Goal: Task Accomplishment & Management: Manage account settings

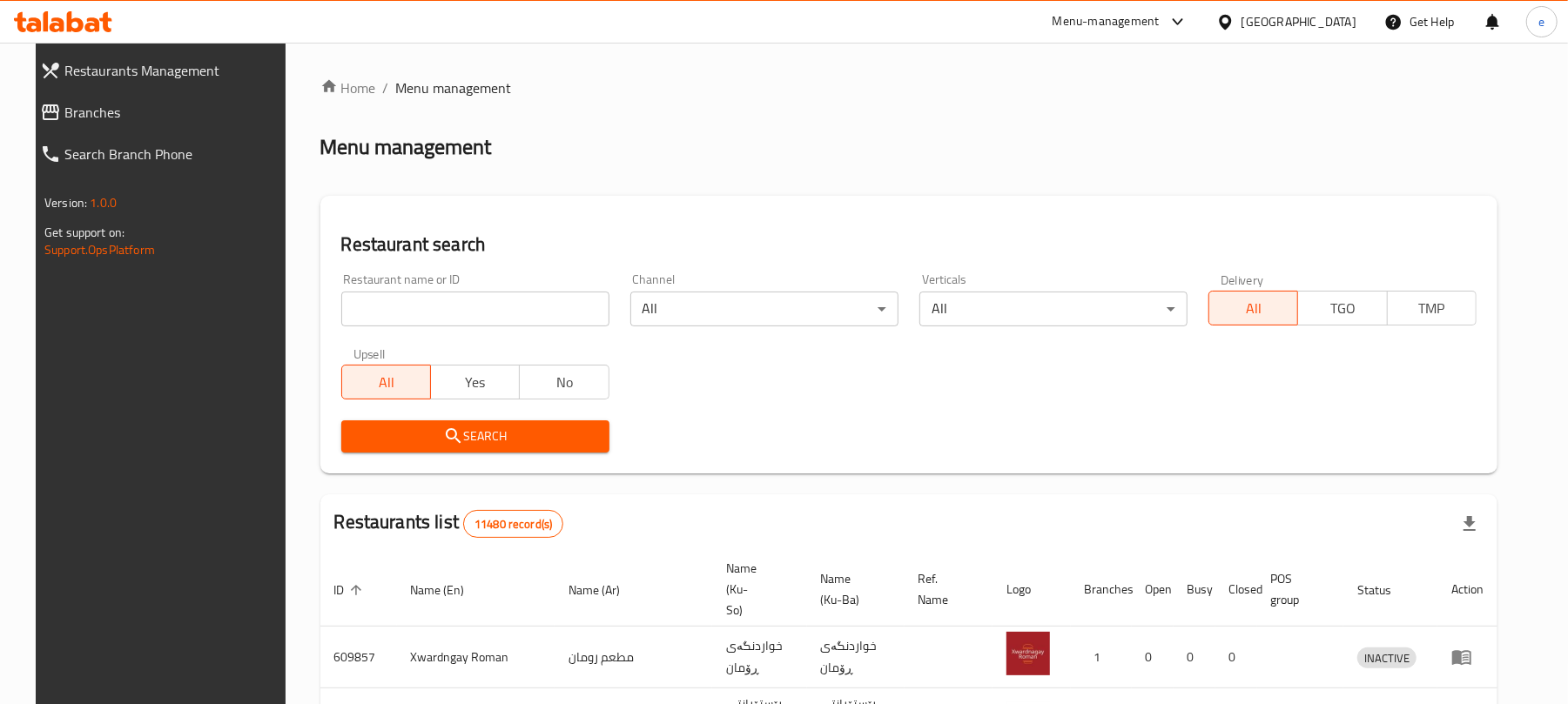
click at [24, 109] on div at bounding box center [784, 352] width 1568 height 704
click at [65, 107] on span "Branches" at bounding box center [174, 112] width 220 height 21
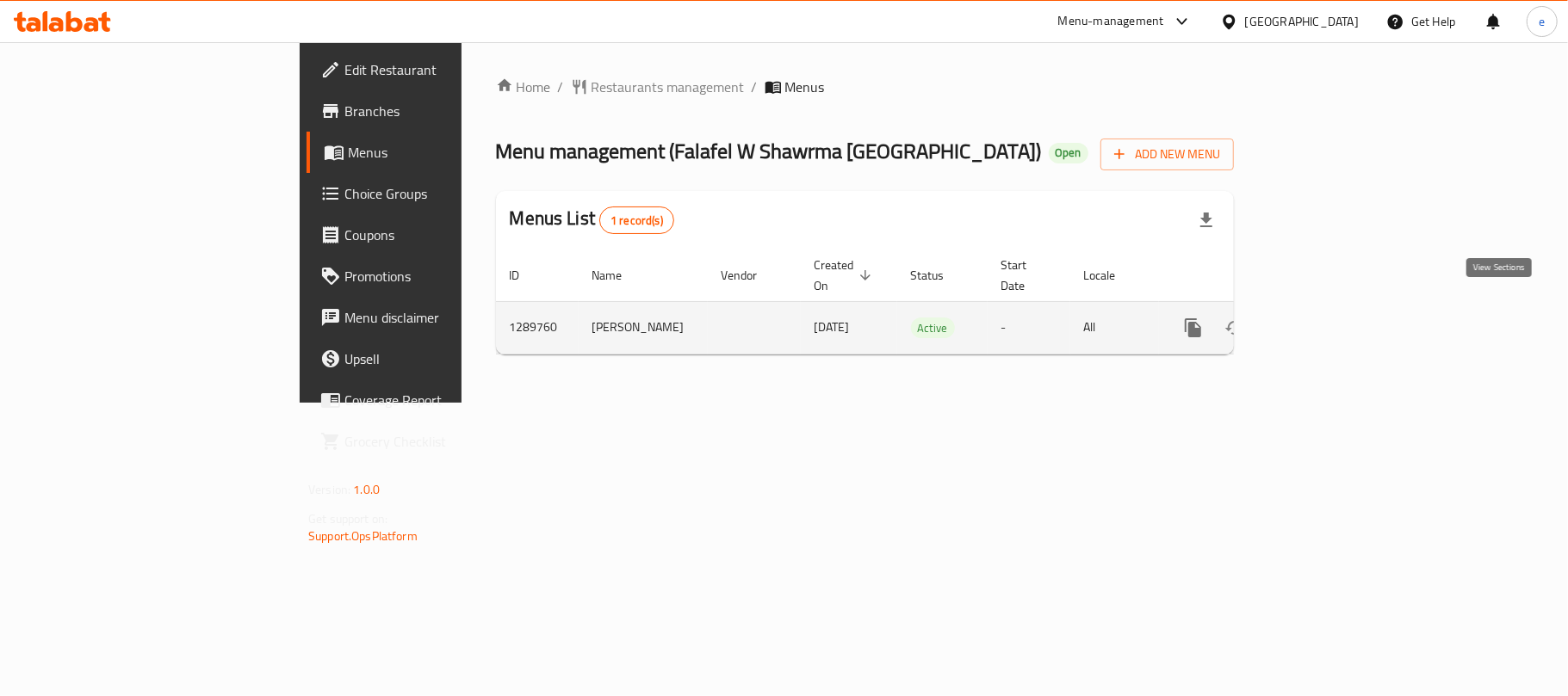
click at [1327, 318] on icon "enhanced table" at bounding box center [1316, 328] width 20 height 20
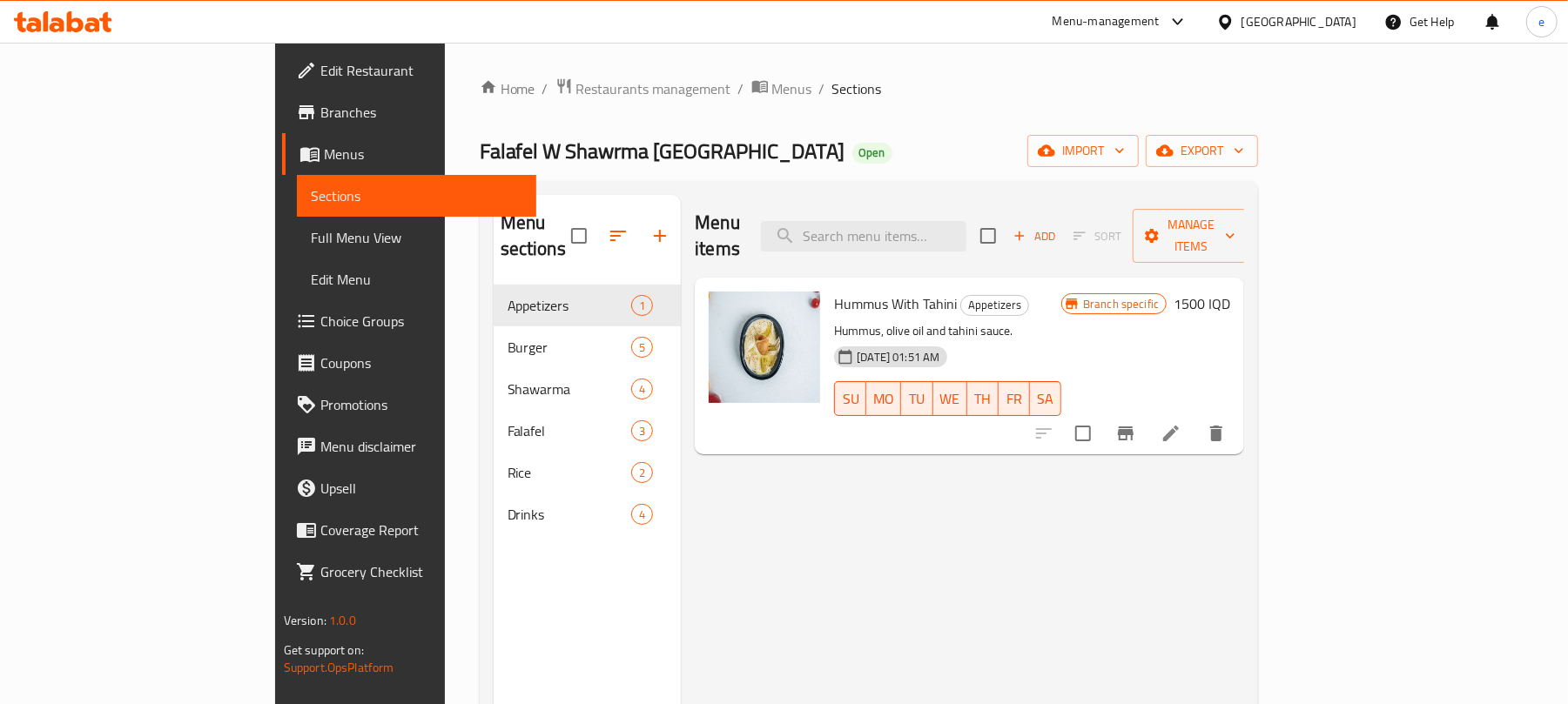
click at [311, 237] on span "Full Menu View" at bounding box center [417, 237] width 212 height 21
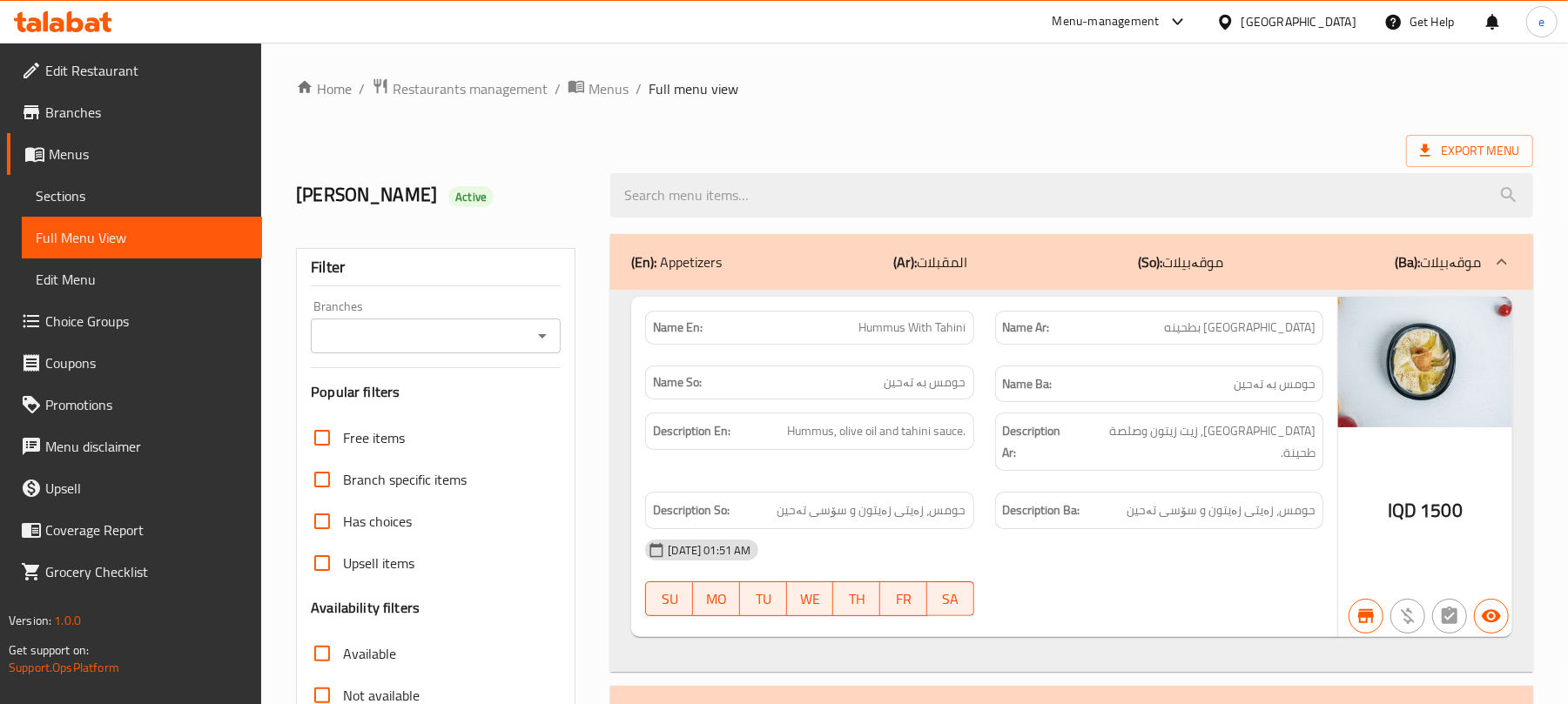
click at [543, 348] on button "Open" at bounding box center [542, 335] width 24 height 24
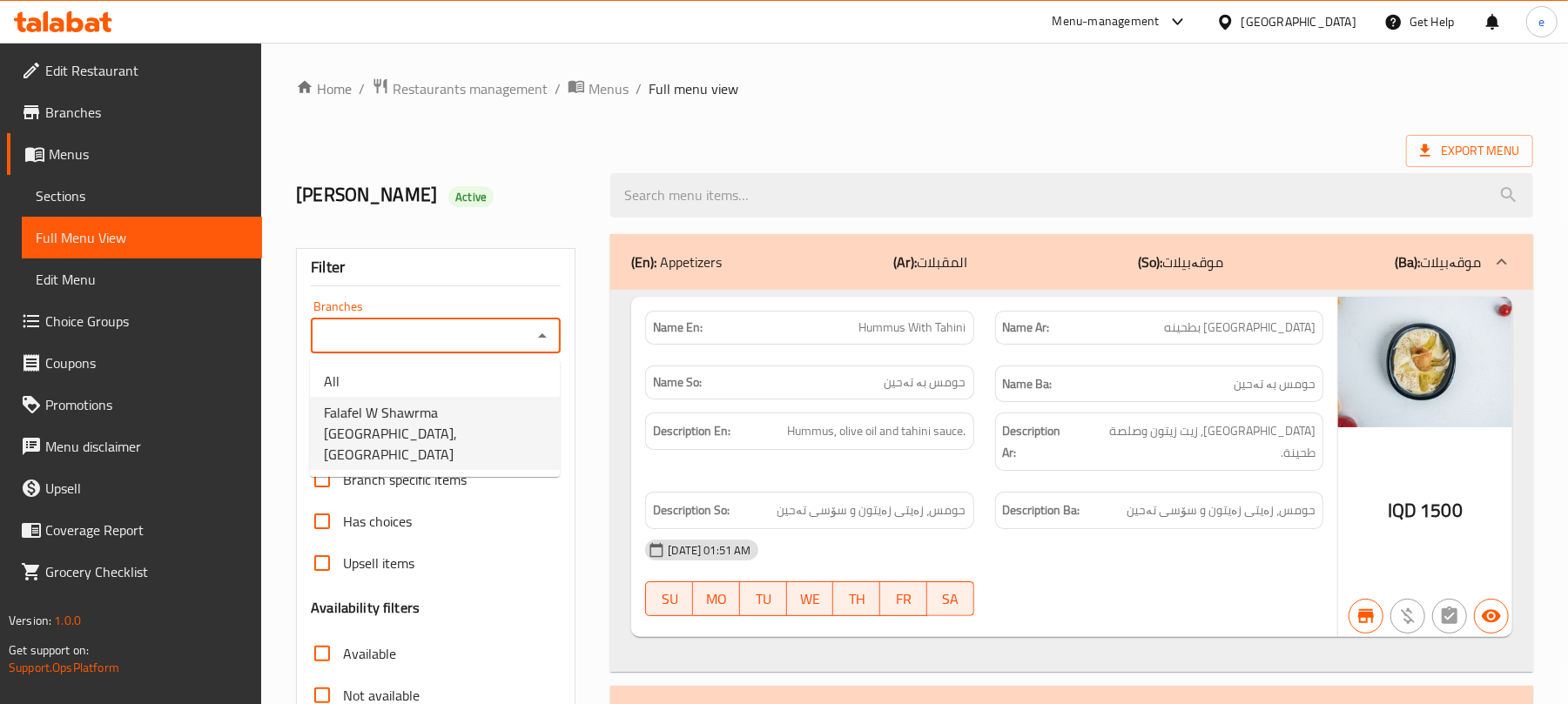
click at [493, 398] on li "Falafel W Shawrma Beirut, Al-talbiya" at bounding box center [435, 434] width 250 height 73
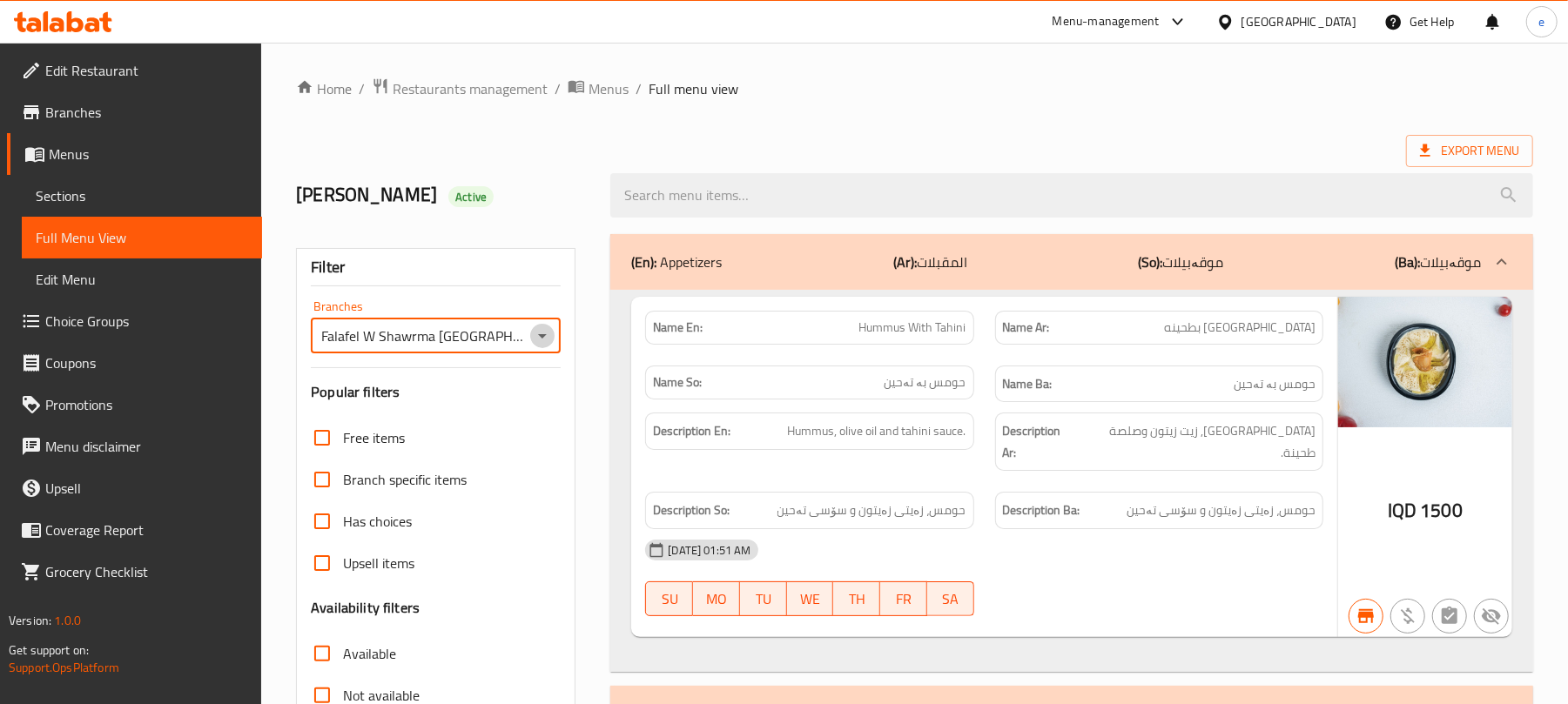
click at [544, 331] on icon "Open" at bounding box center [542, 335] width 21 height 21
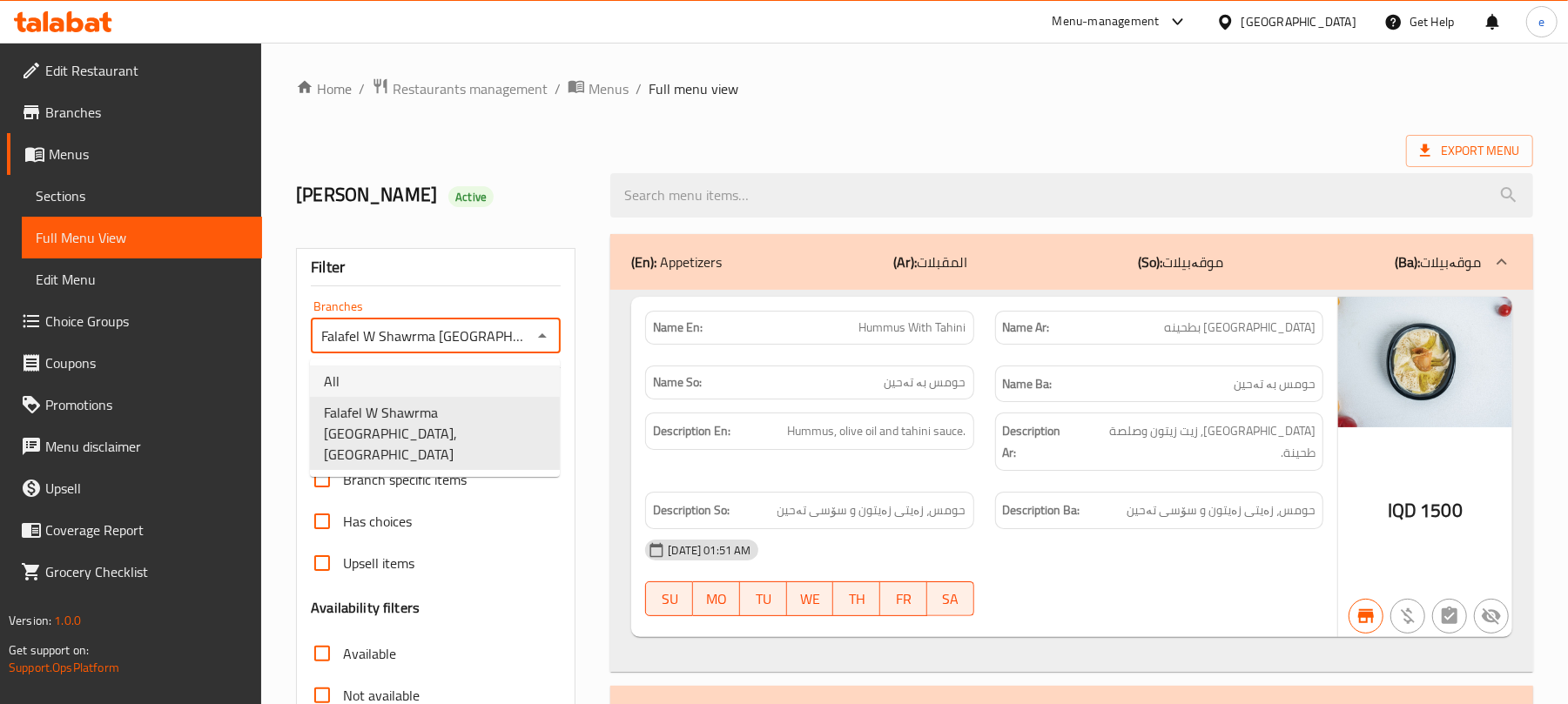
click at [437, 374] on li "All" at bounding box center [435, 381] width 250 height 31
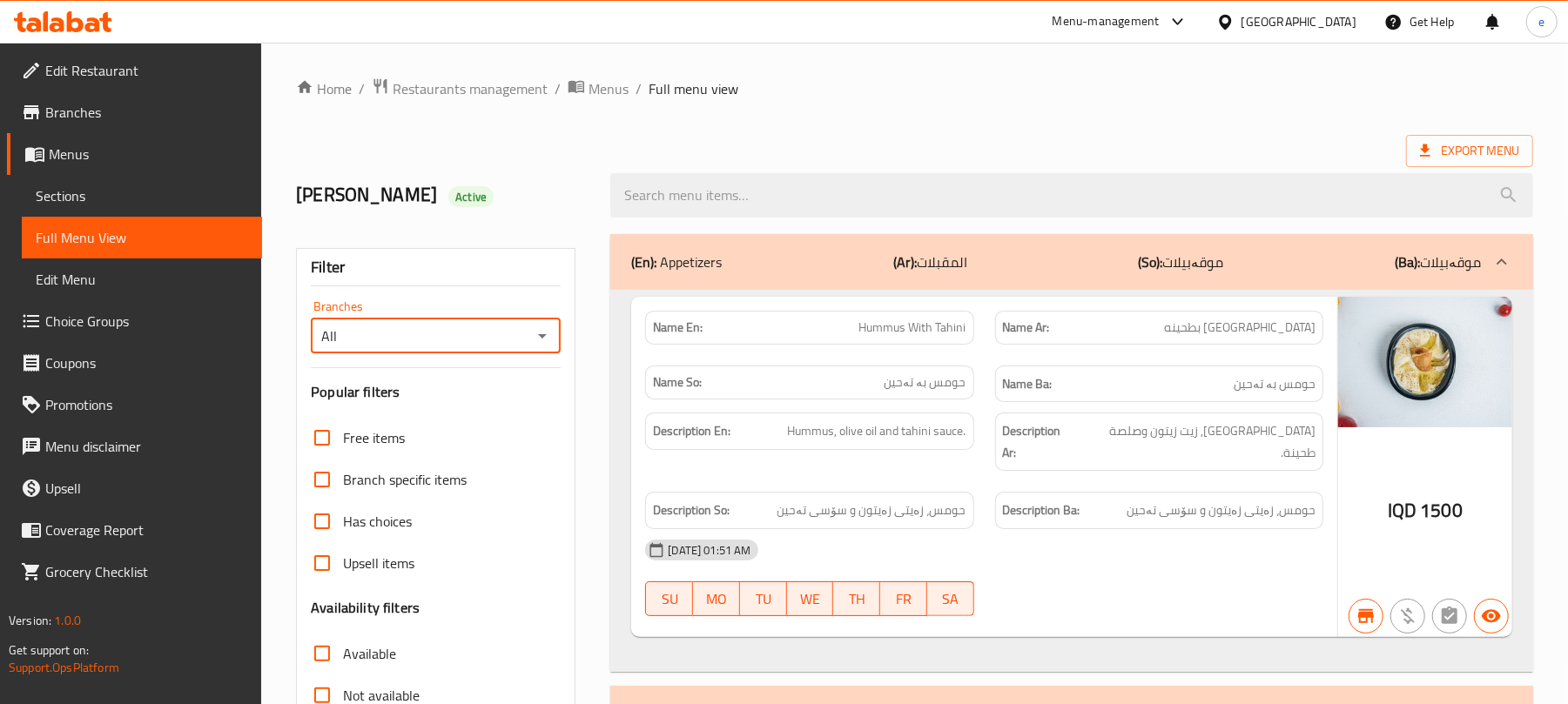
click at [547, 334] on icon "Open" at bounding box center [542, 335] width 21 height 21
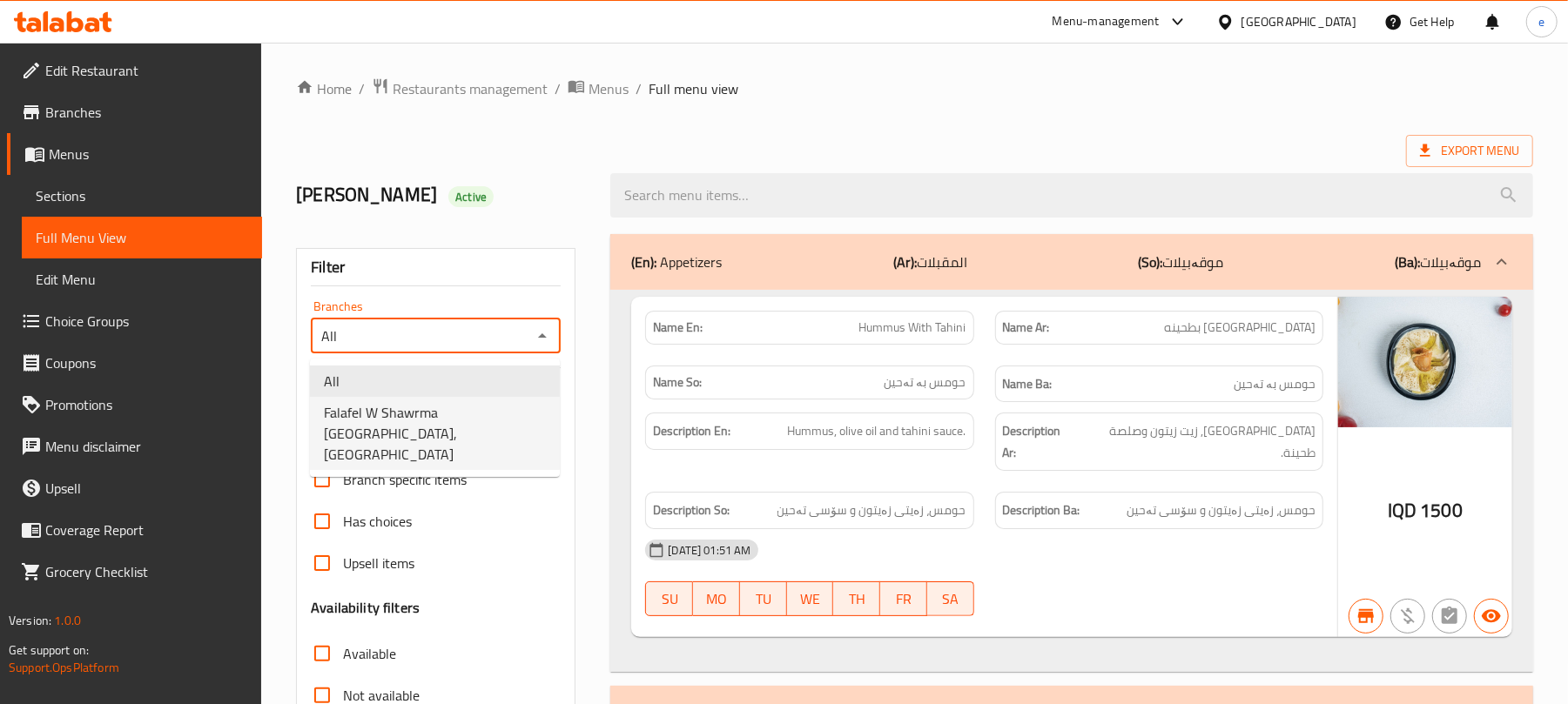
click at [430, 398] on li "Falafel W Shawrma Beirut, Al-talbiya" at bounding box center [435, 434] width 250 height 73
type input "Falafel W Shawrma Beirut, Al-talbiya"
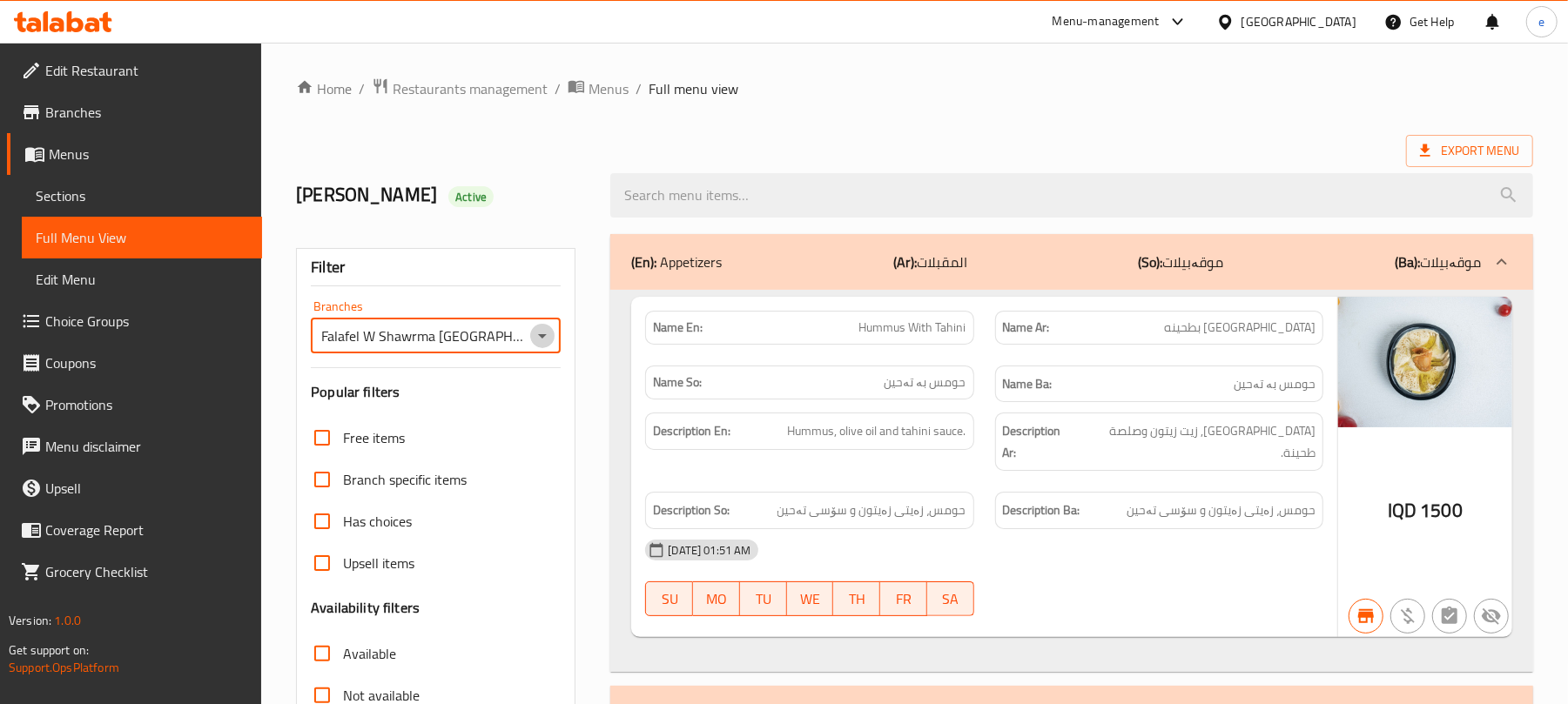
click at [543, 341] on icon "Open" at bounding box center [542, 335] width 21 height 21
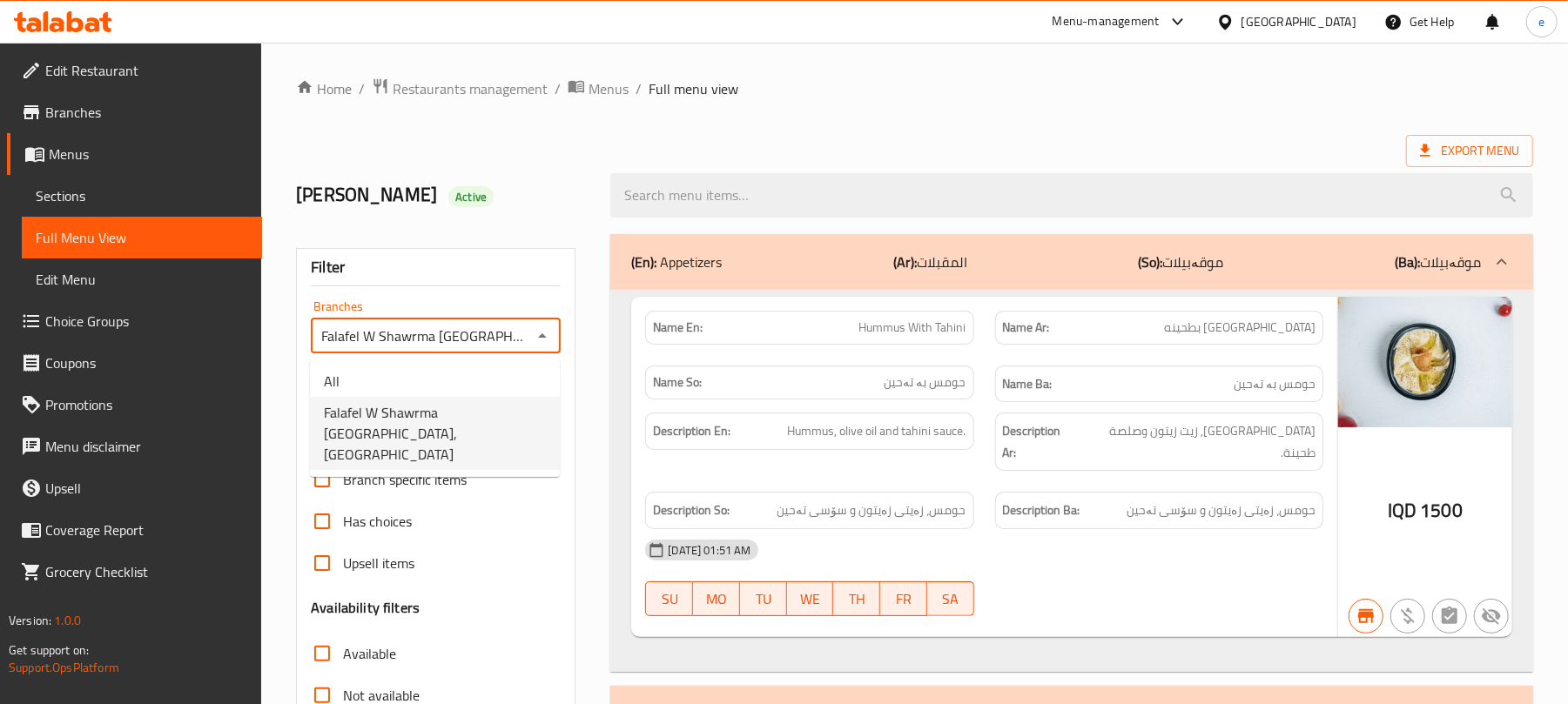
click at [487, 402] on span "Falafel W Shawrma Beirut, Al-talbiya" at bounding box center [435, 434] width 222 height 63
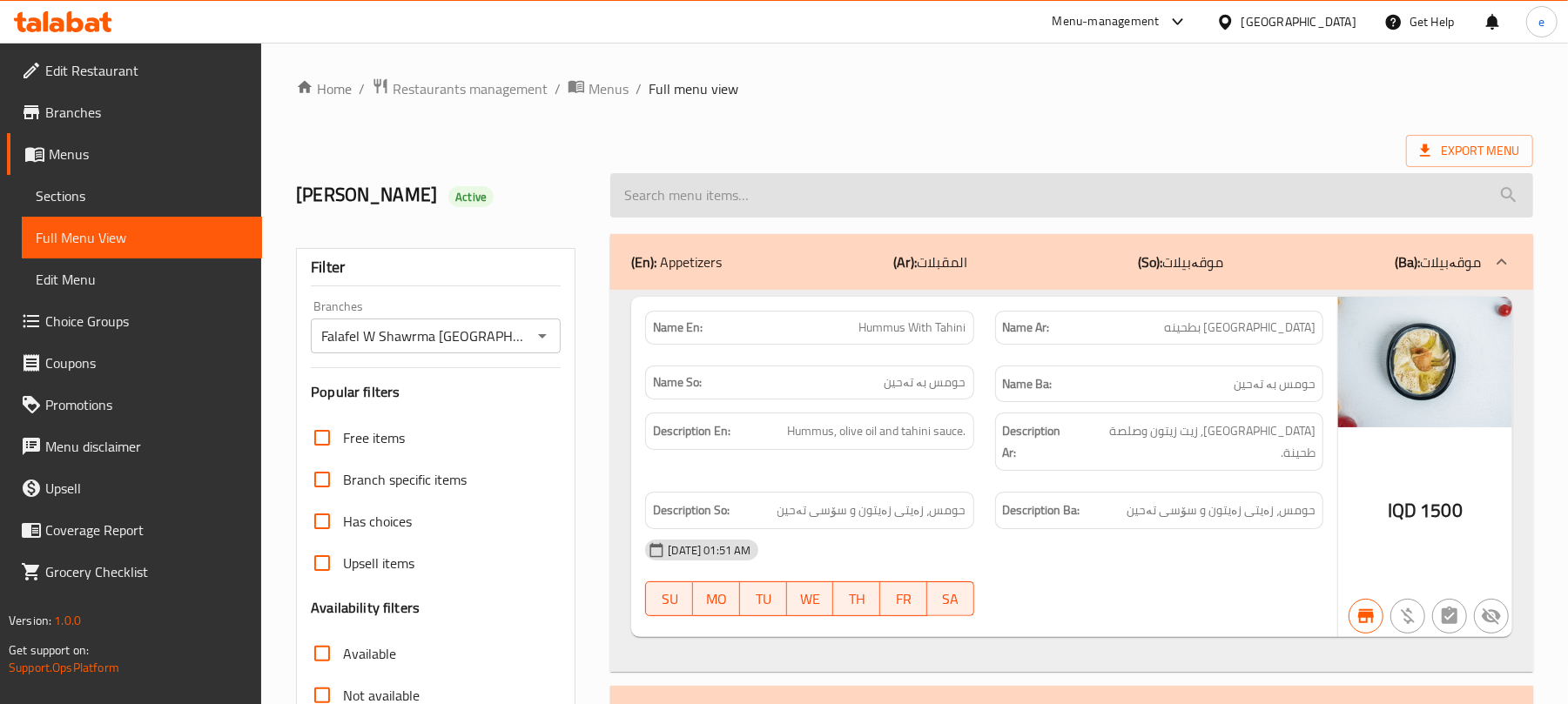
click at [760, 209] on input "search" at bounding box center [1072, 195] width 923 height 45
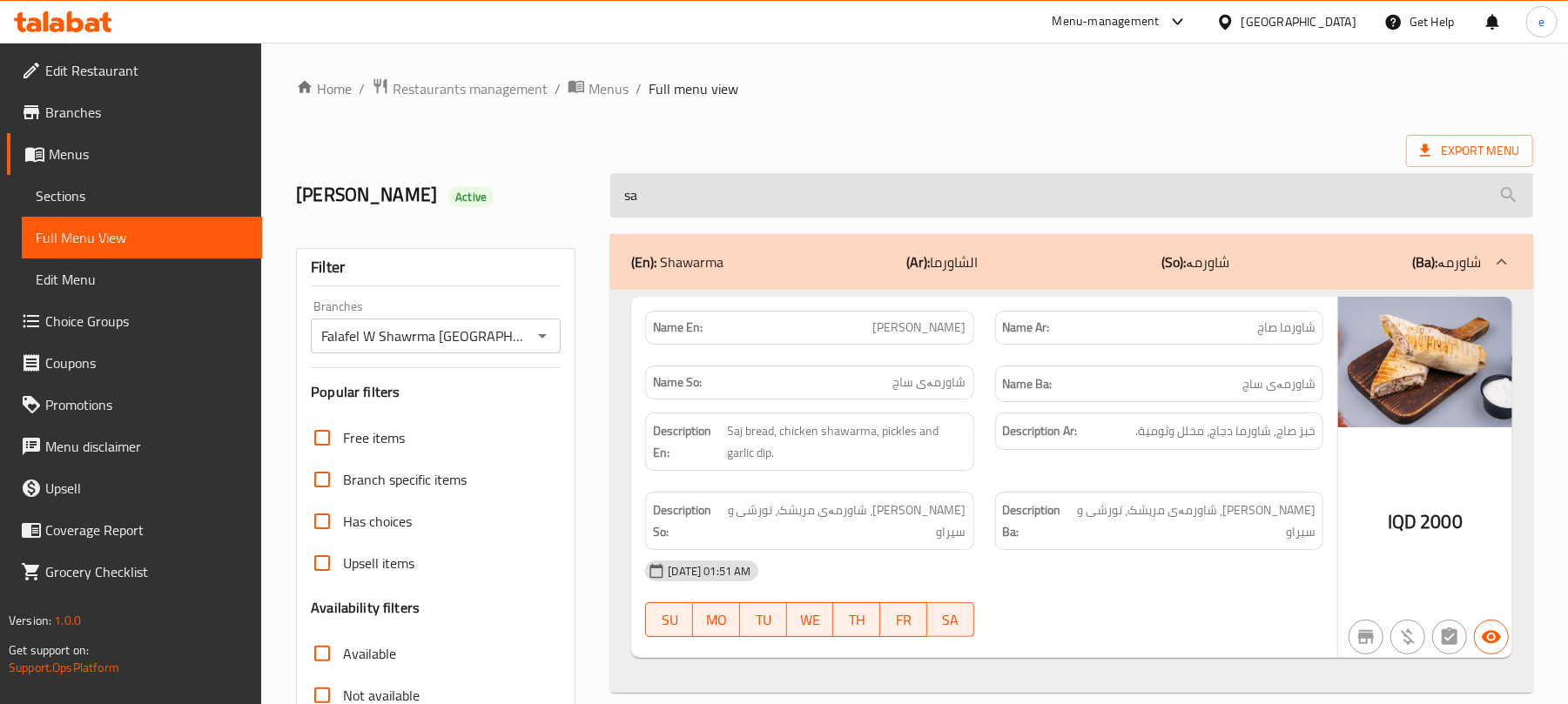
type input "s"
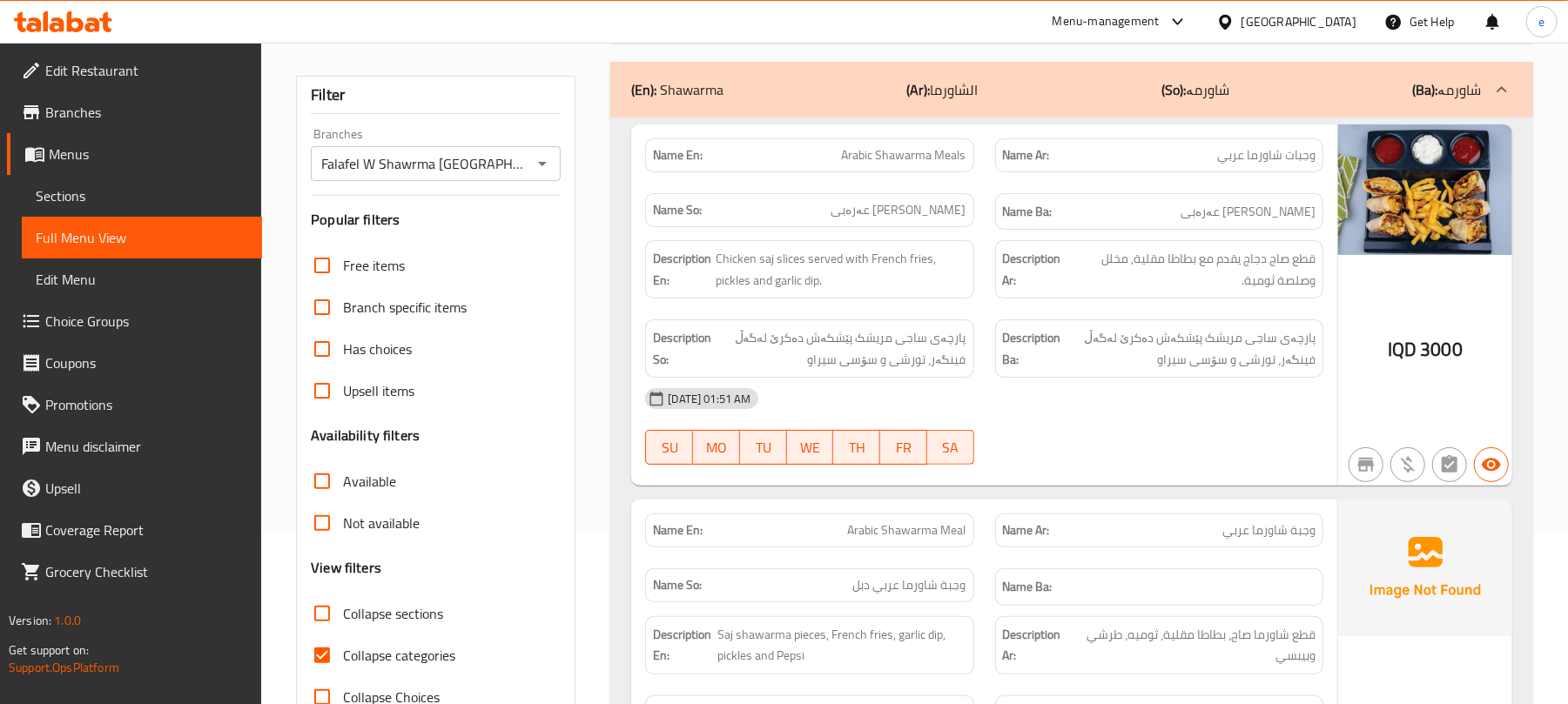
scroll to position [405, 0]
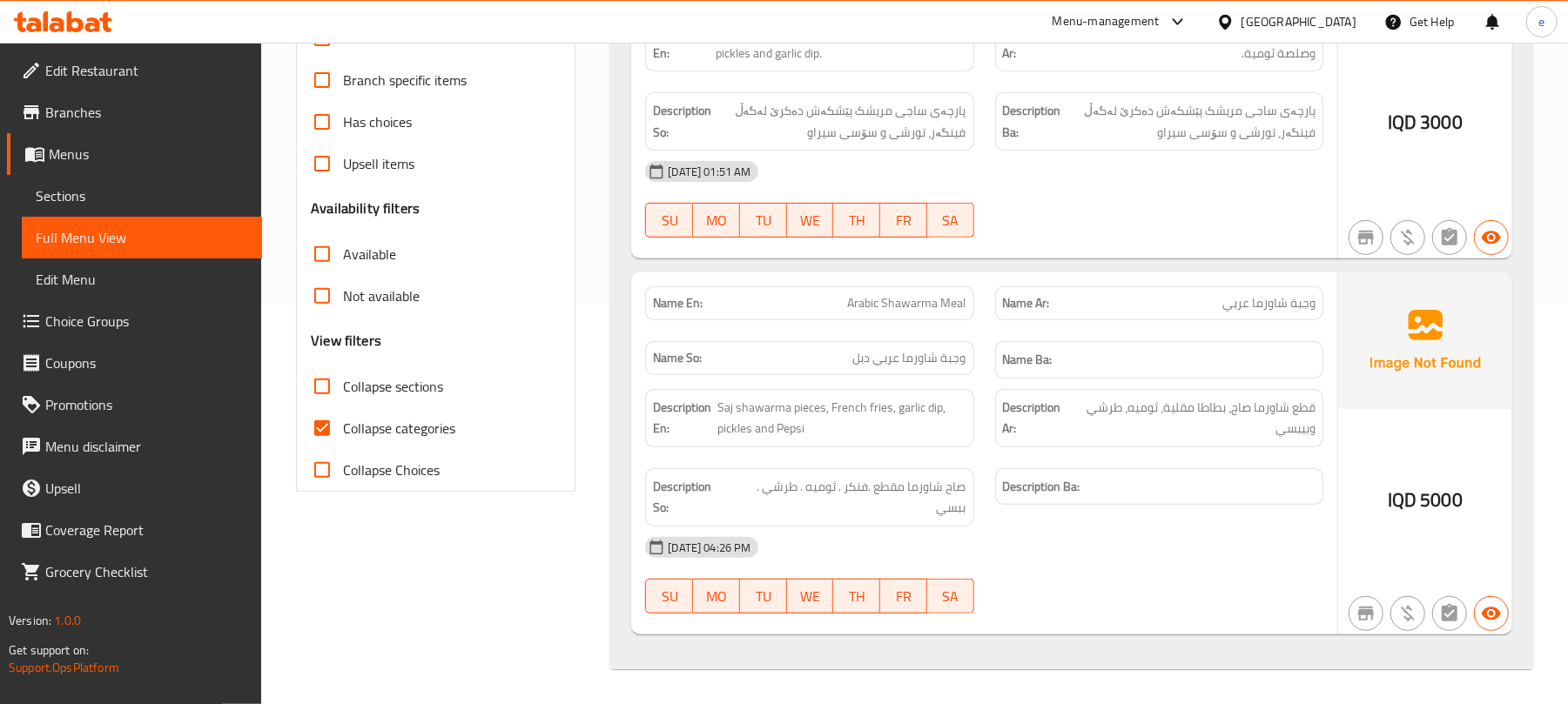
click at [916, 301] on span "Arabic Shawarma Meal" at bounding box center [907, 303] width 118 height 18
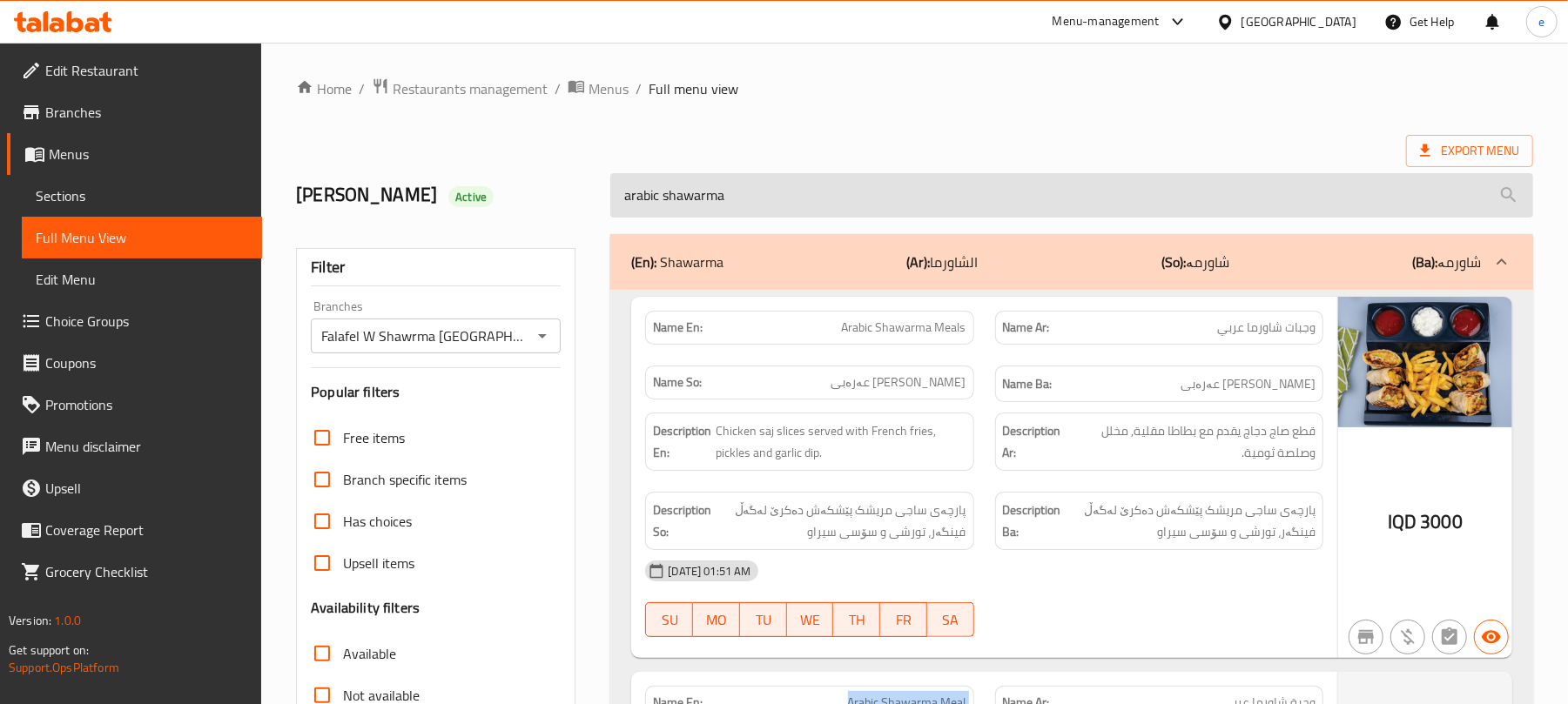
click at [697, 181] on input "arabic shawarma" at bounding box center [1072, 195] width 923 height 45
paste input "شاورما"
type input "شاورما"
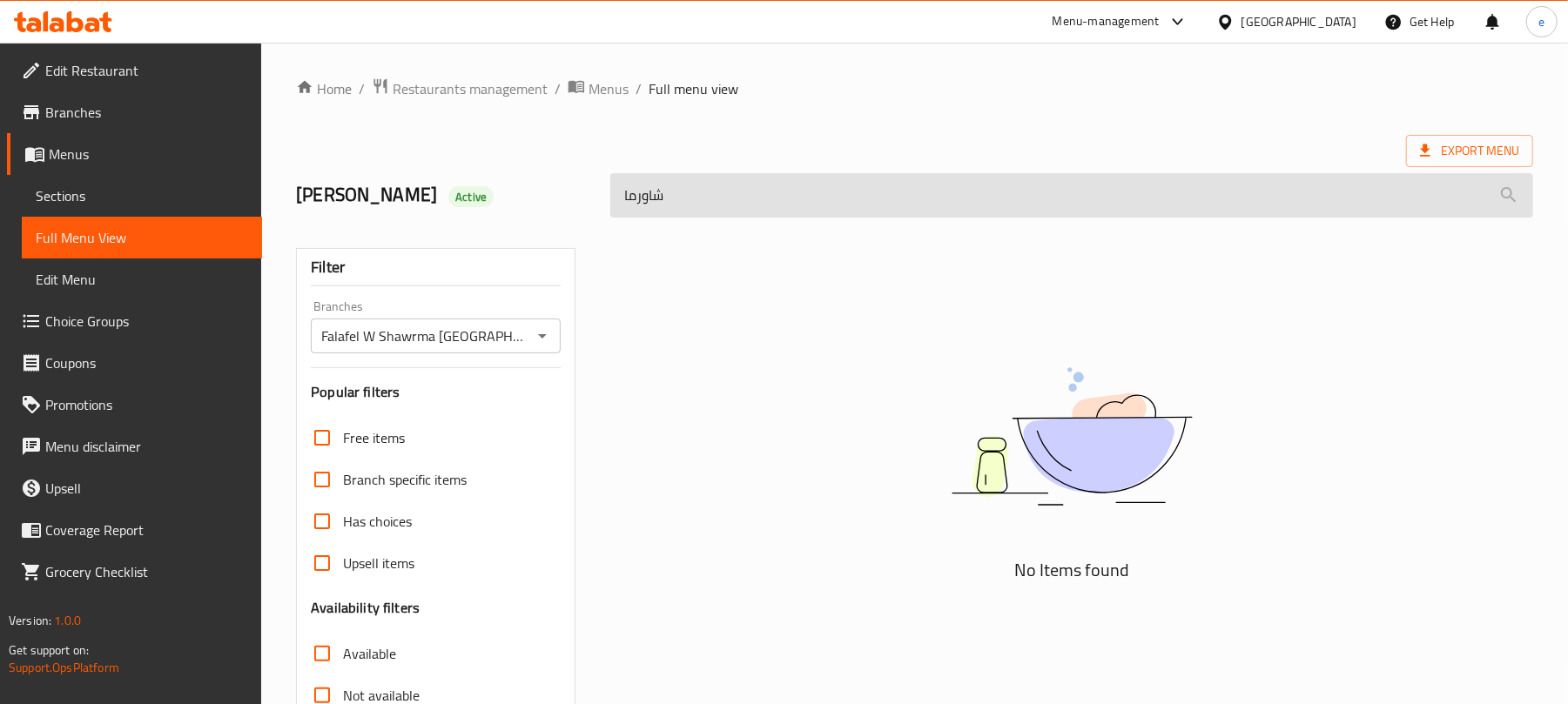
click at [679, 201] on input "شاورما" at bounding box center [1072, 195] width 923 height 45
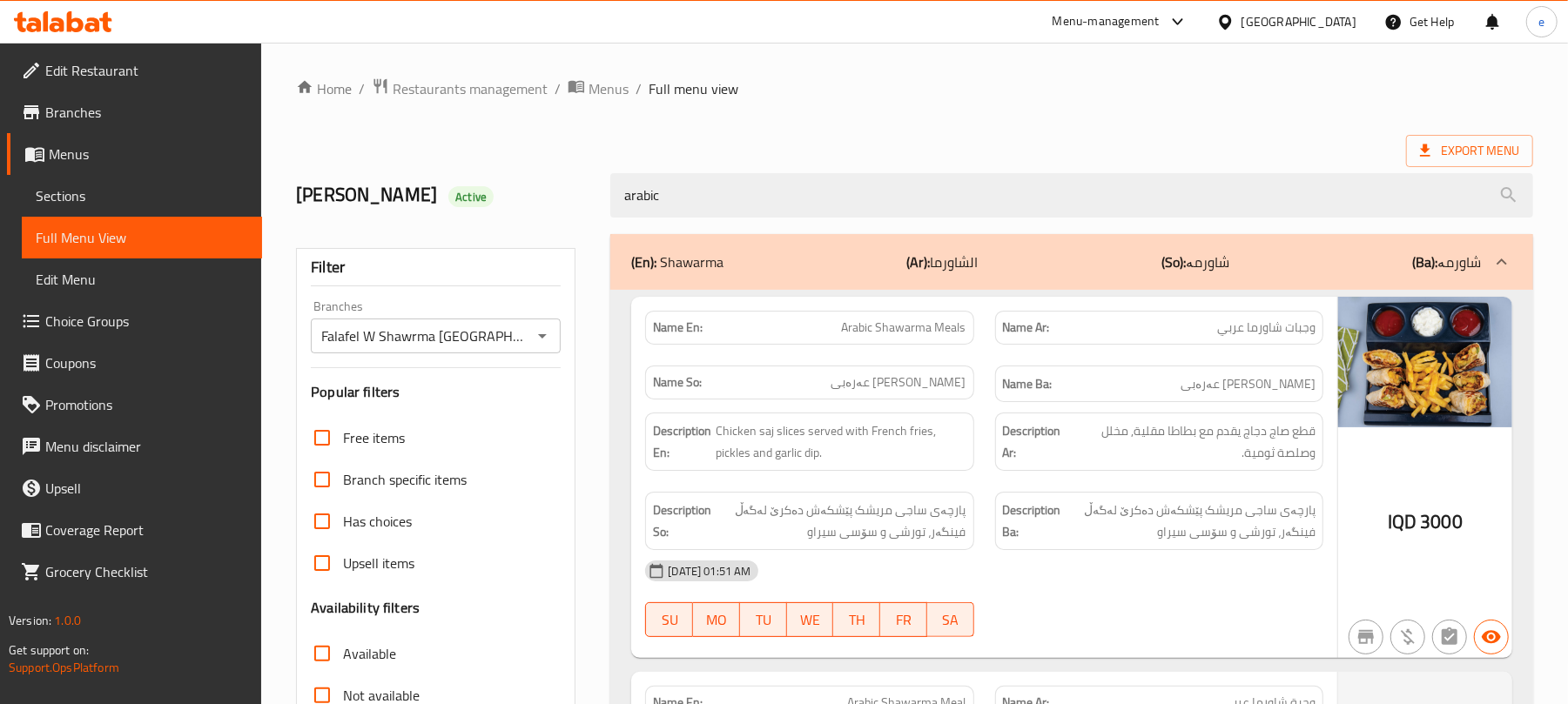
click at [927, 331] on span "Arabic Shawarma Meals" at bounding box center [904, 328] width 125 height 18
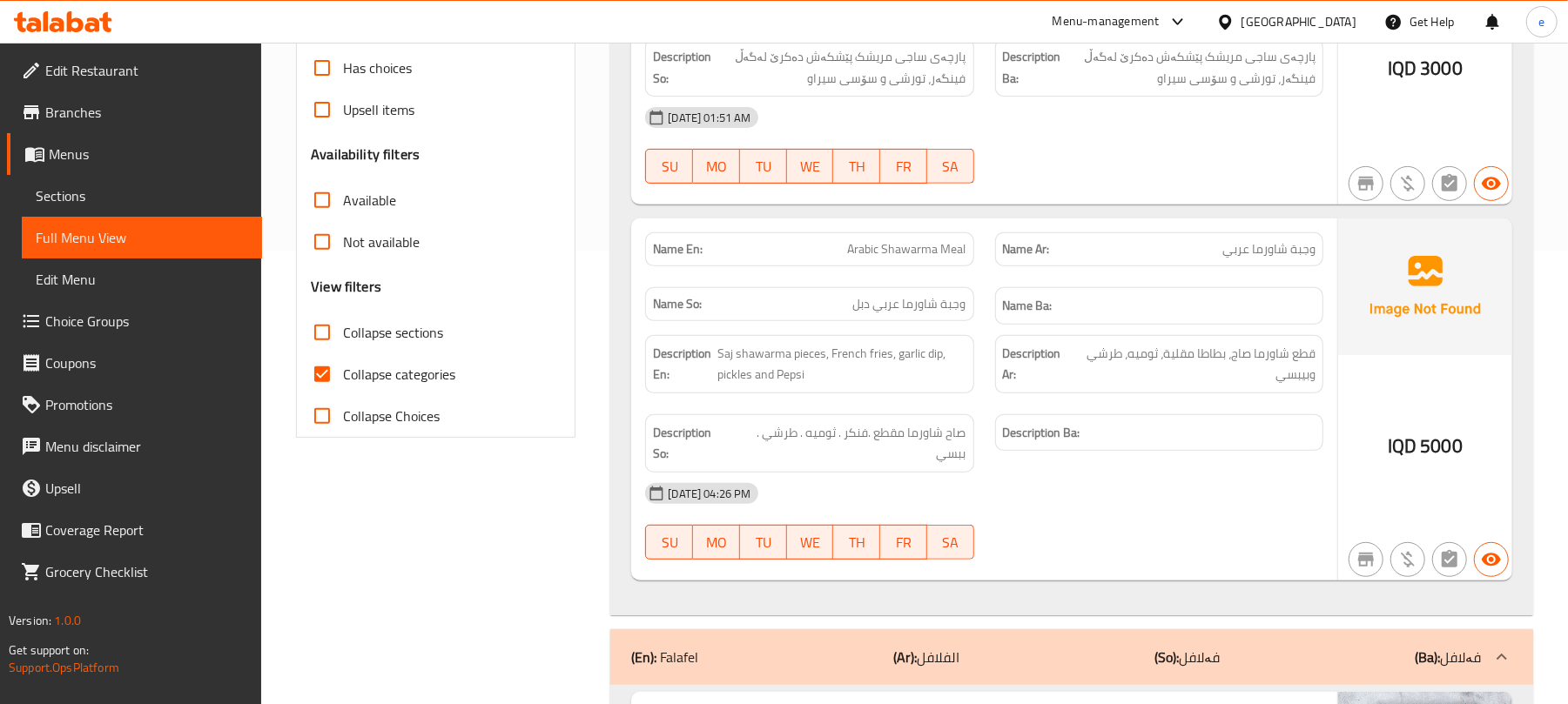
scroll to position [464, 0]
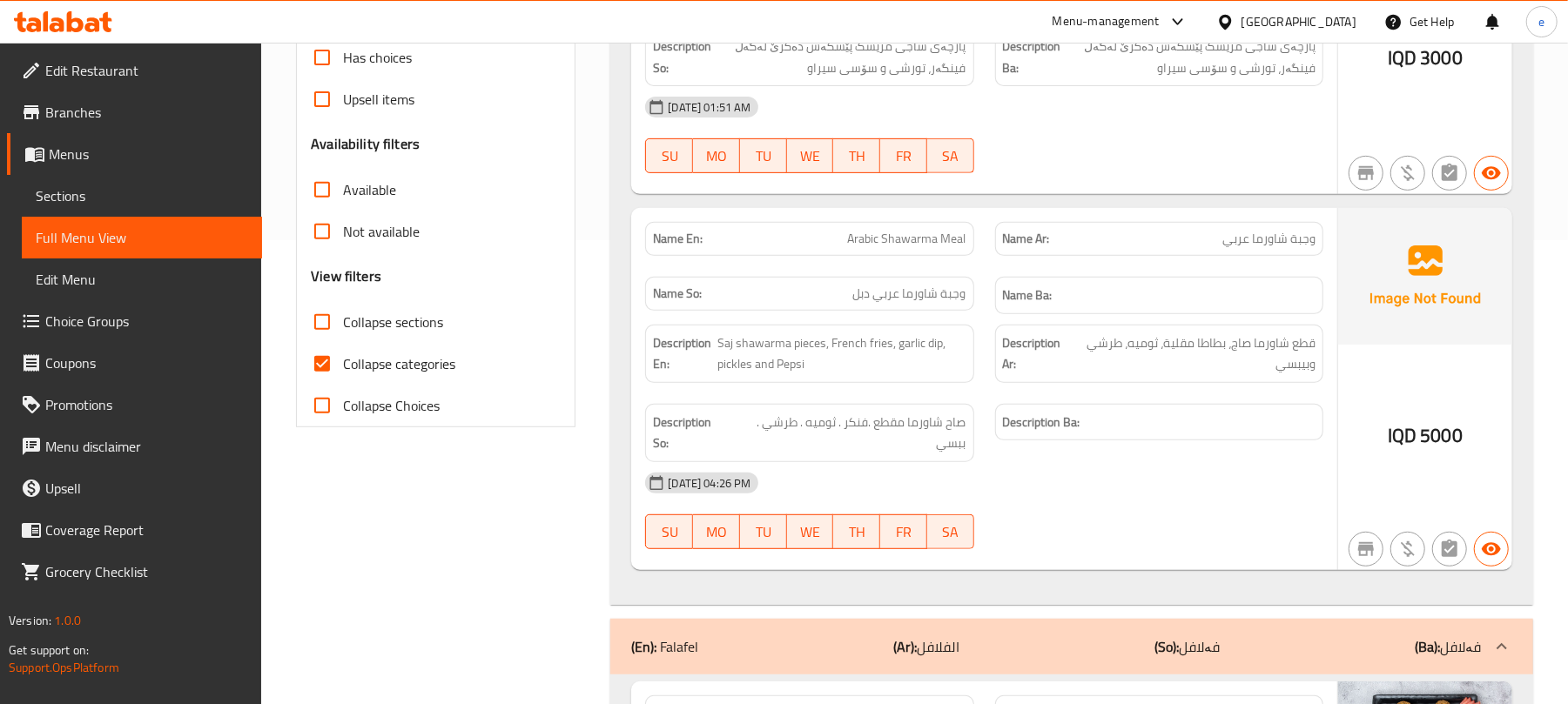
click at [919, 240] on span "Arabic Shawarma Meal" at bounding box center [907, 239] width 118 height 18
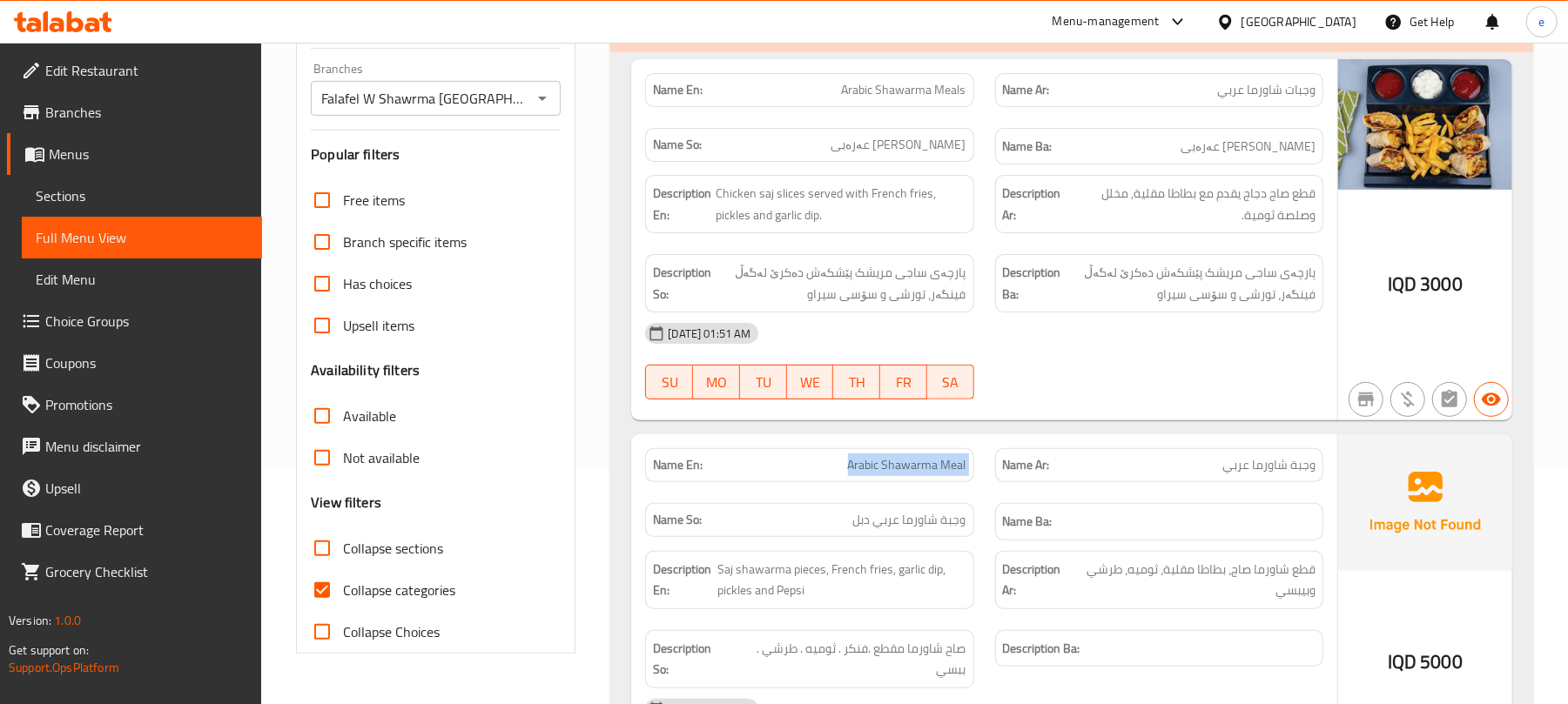
scroll to position [0, 0]
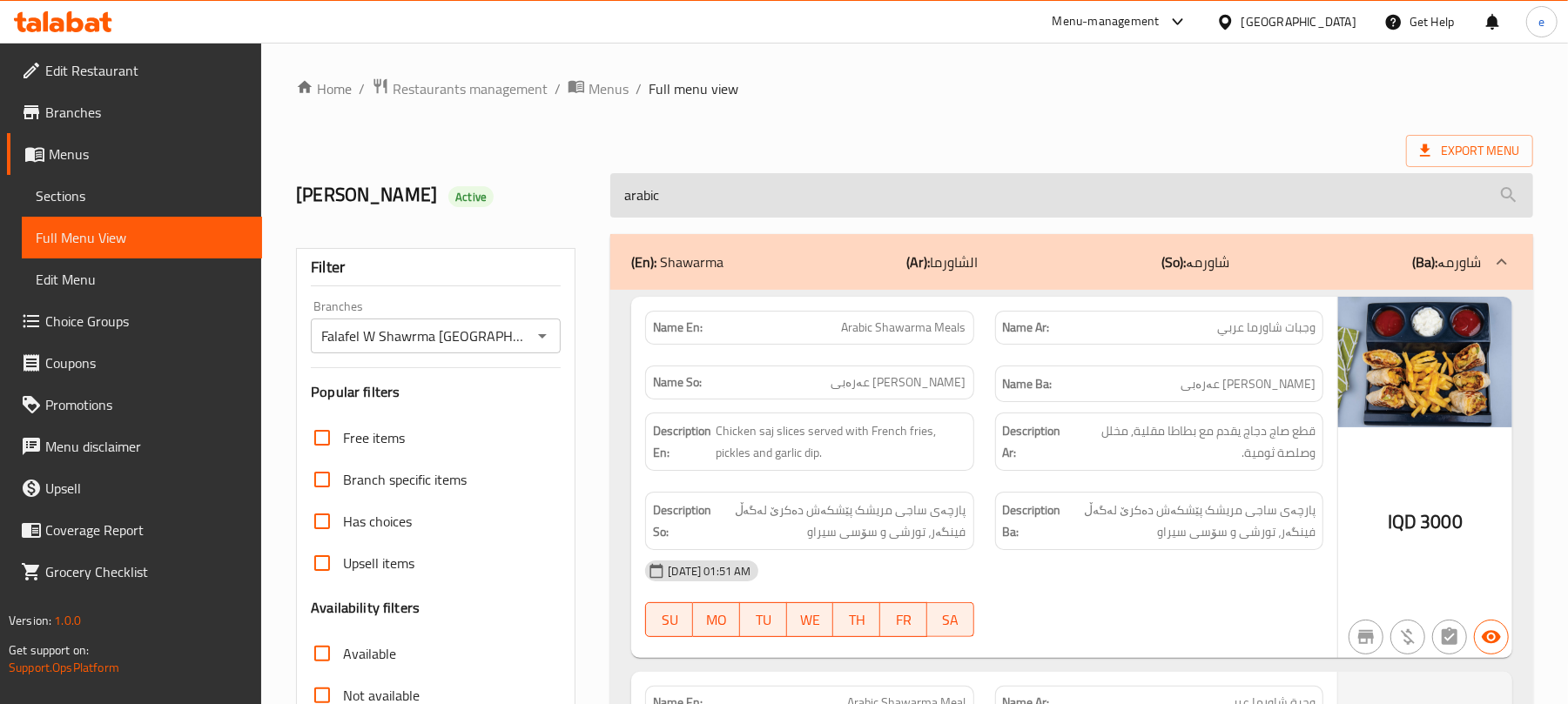
click at [662, 205] on input "arabic" at bounding box center [1072, 195] width 923 height 45
paste input "شاورما"
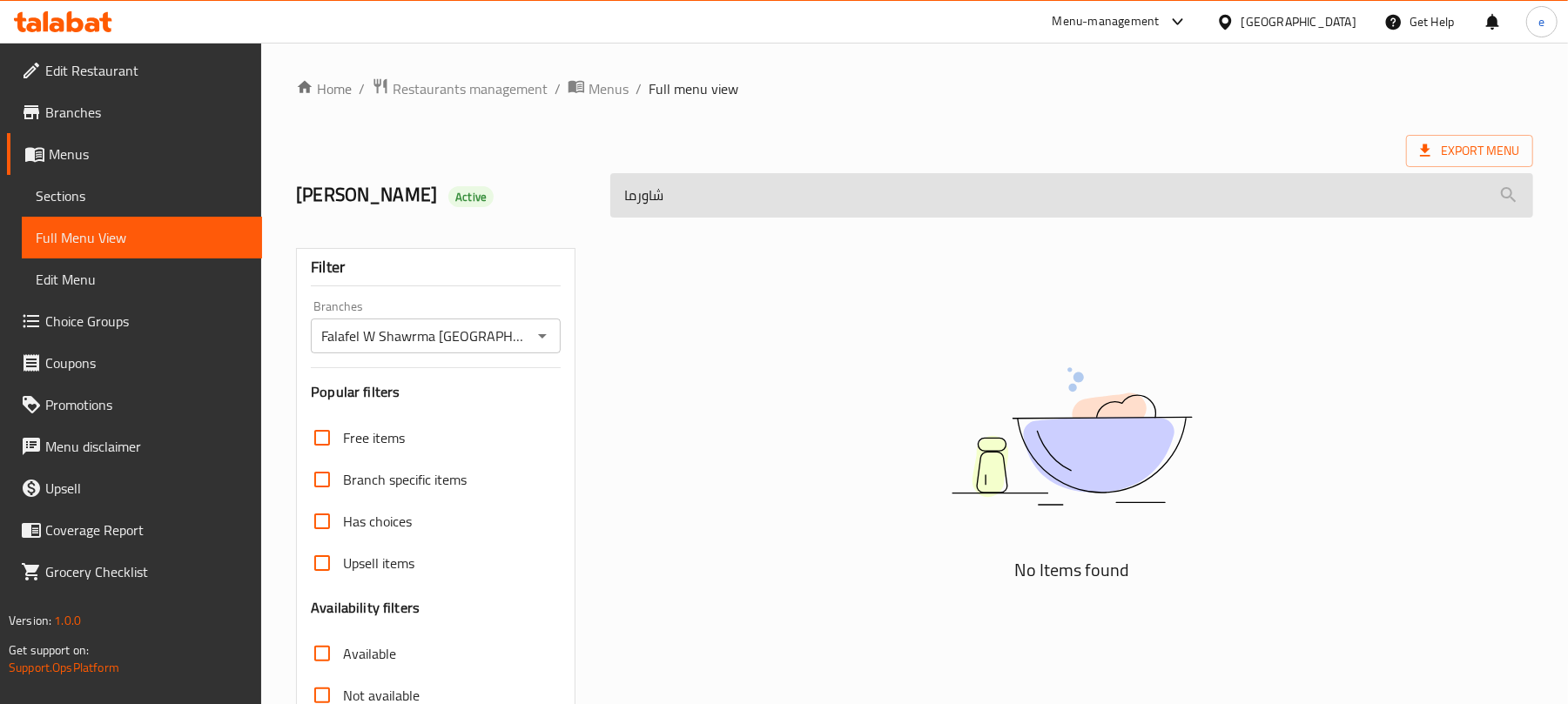
click at [650, 202] on input "شاورما" at bounding box center [1072, 195] width 923 height 45
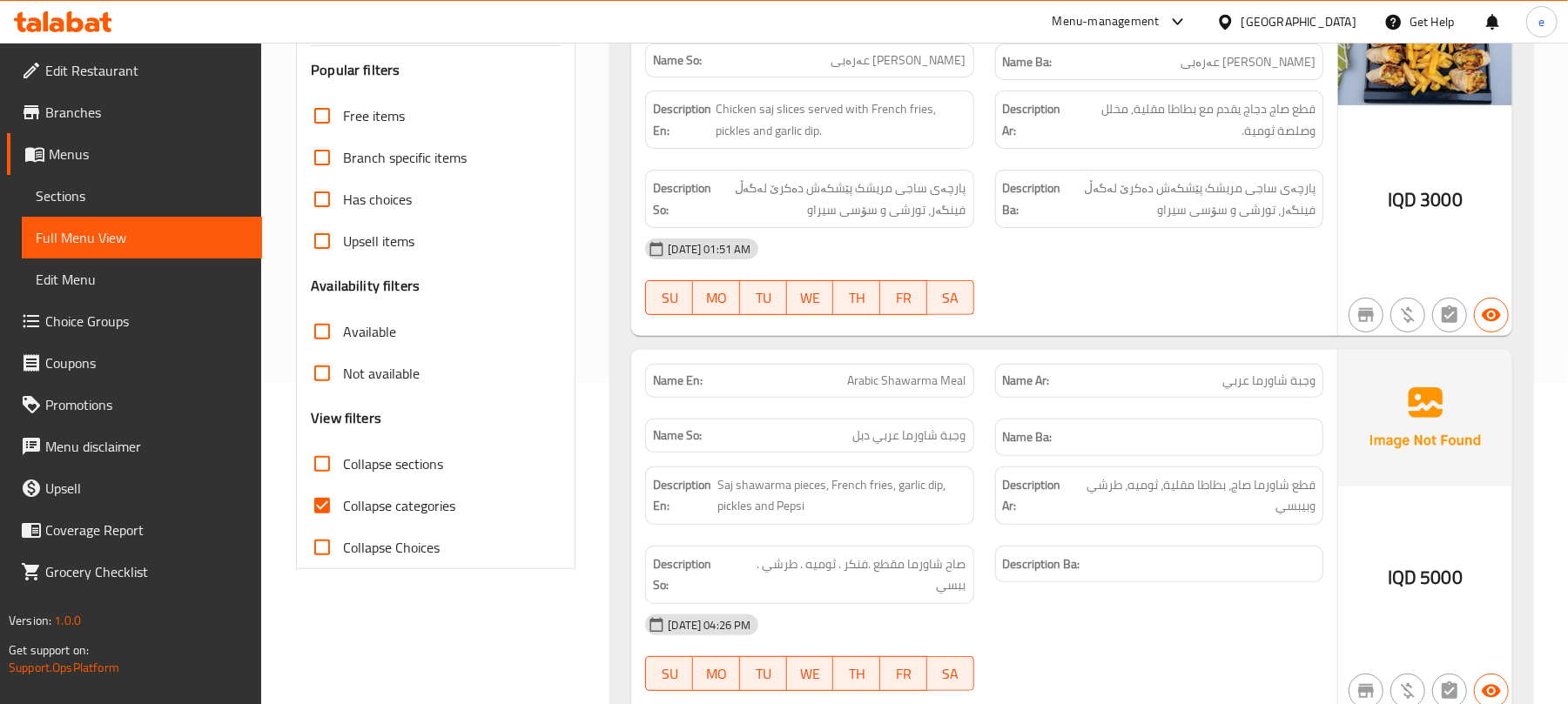
scroll to position [464, 0]
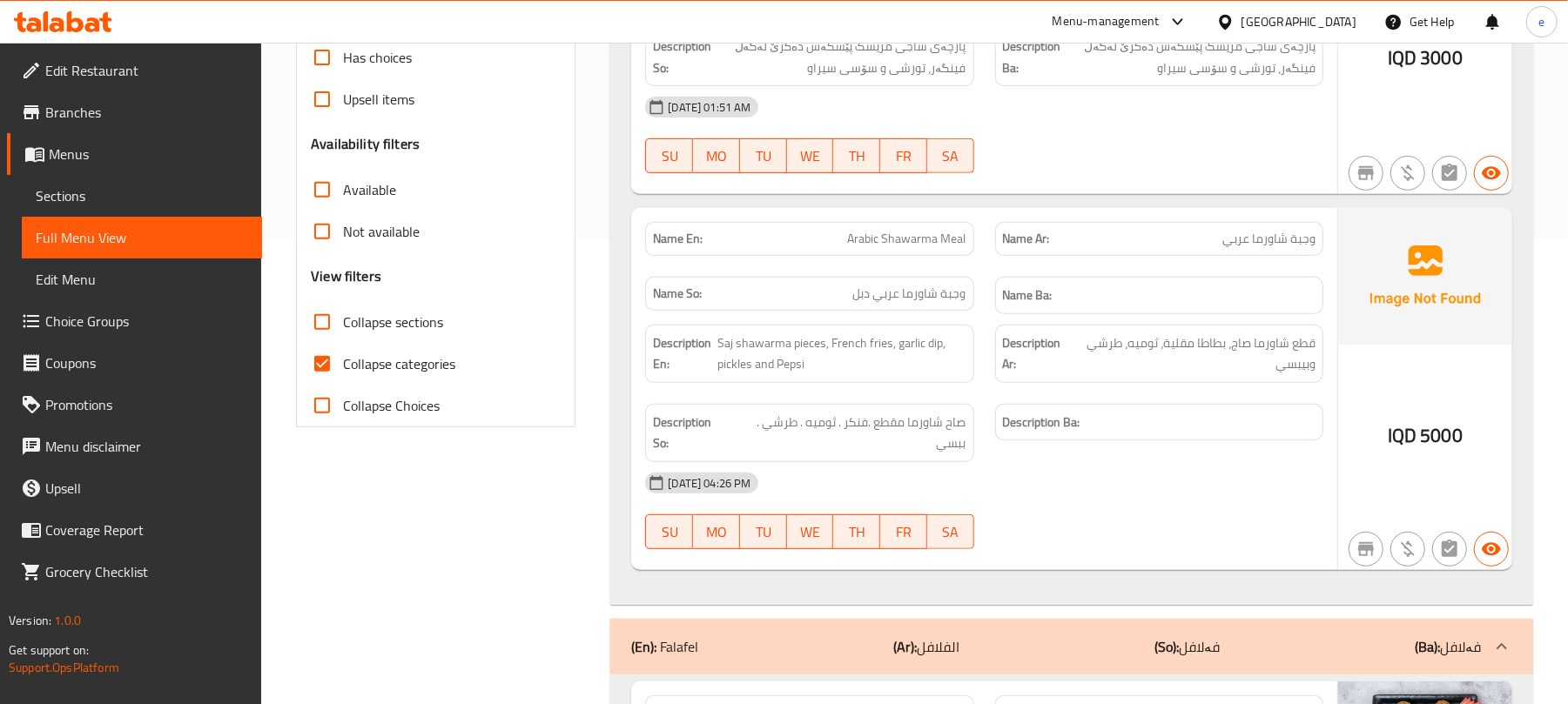
click at [914, 235] on span "Arabic Shawarma Meal" at bounding box center [907, 239] width 118 height 18
copy span "Arabic Shawarma Meal"
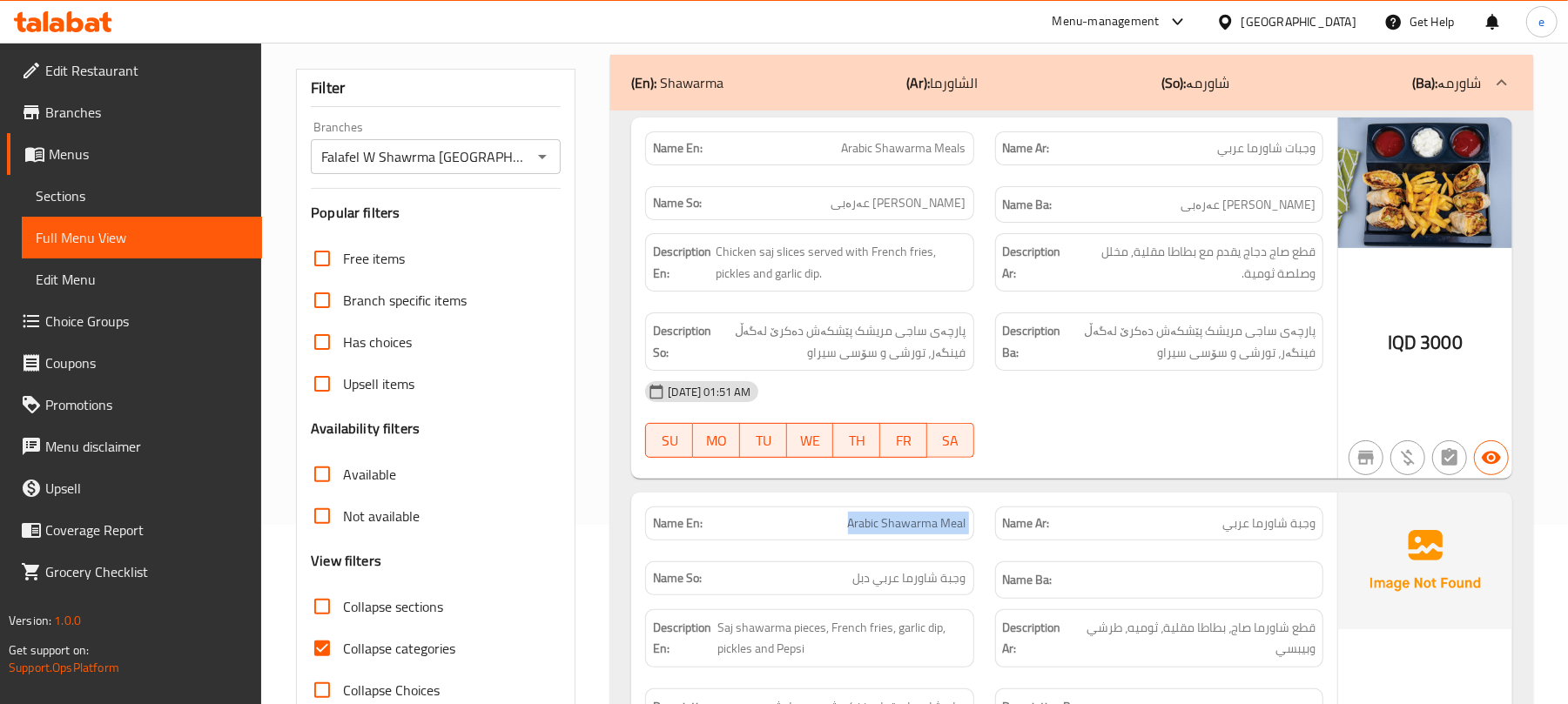
scroll to position [0, 0]
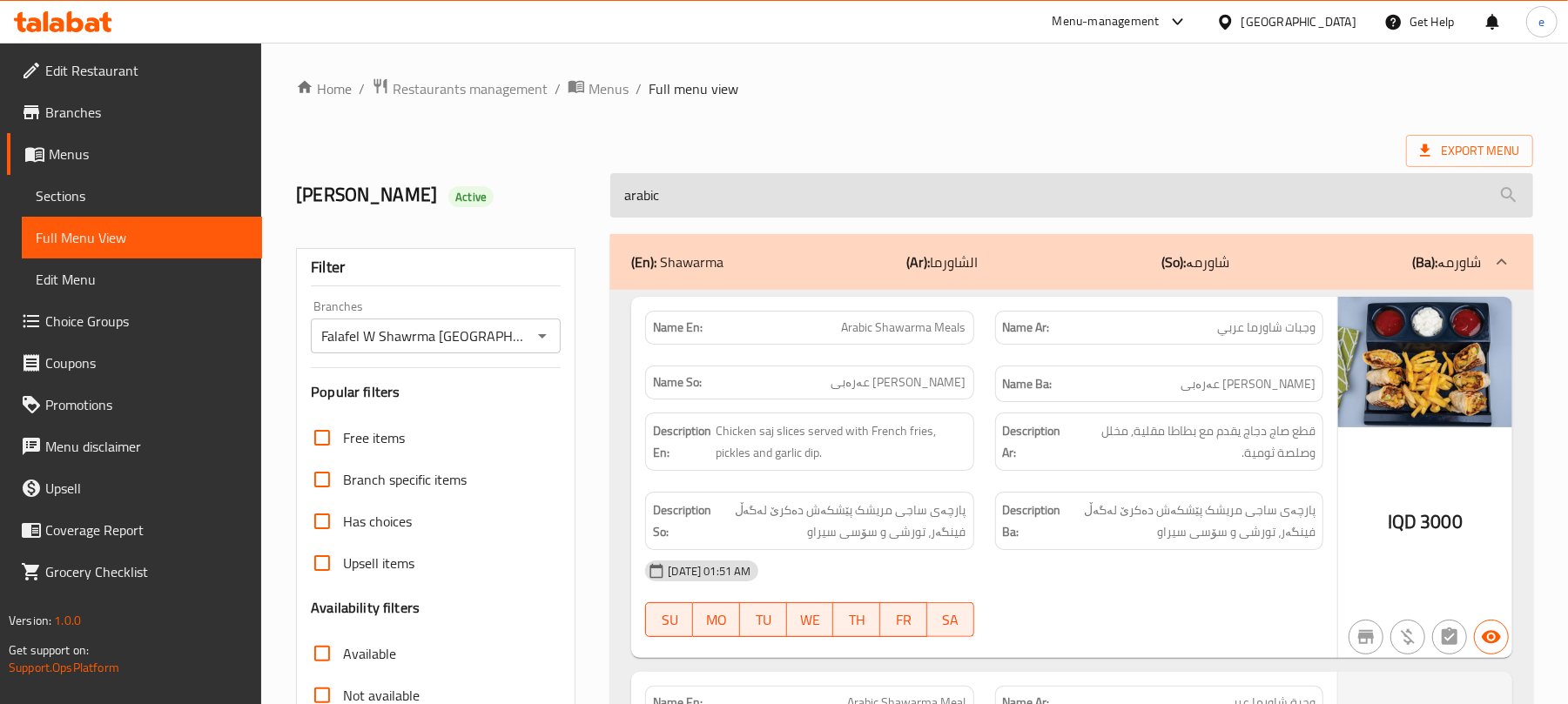
click at [648, 201] on input "arabic" at bounding box center [1072, 195] width 923 height 45
paste input "Arabic Shawarma Meal"
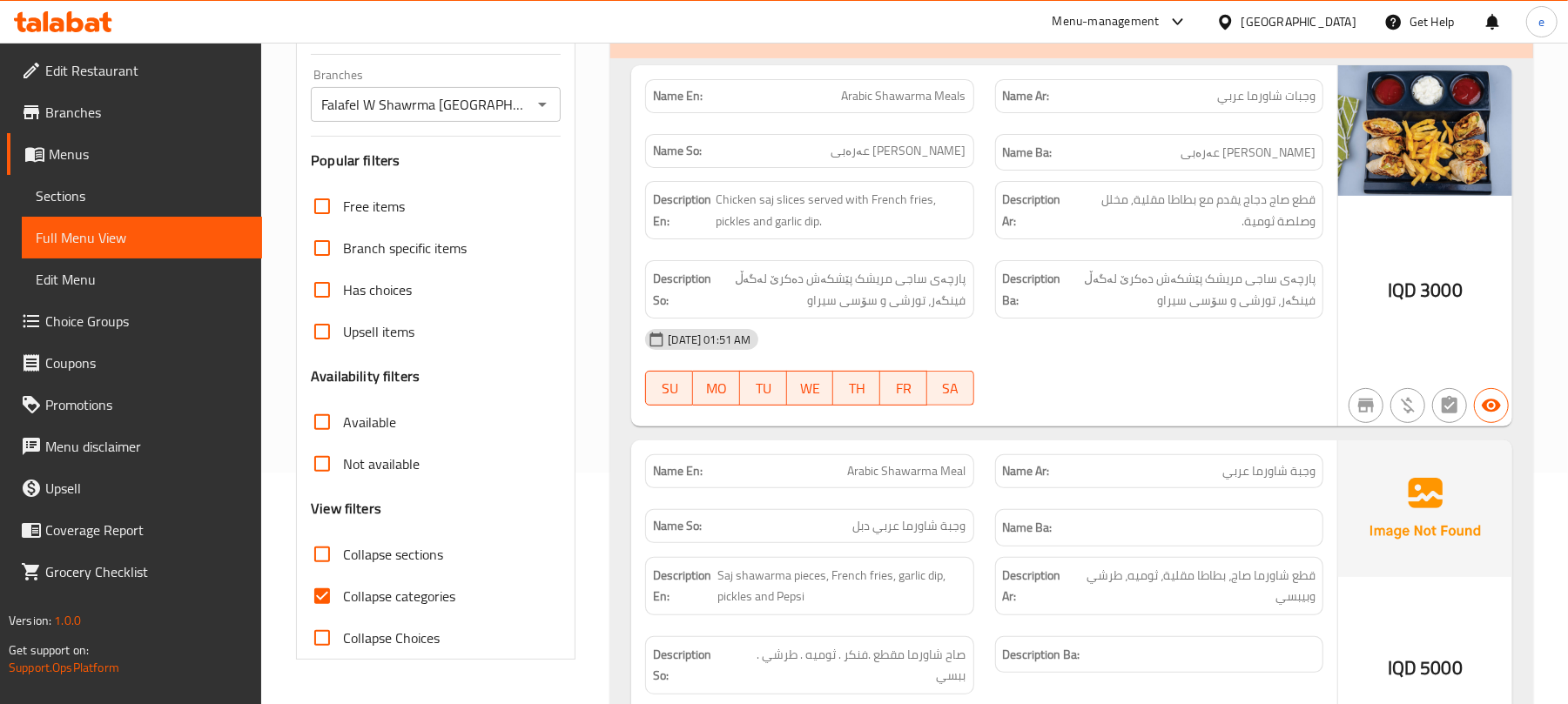
scroll to position [405, 0]
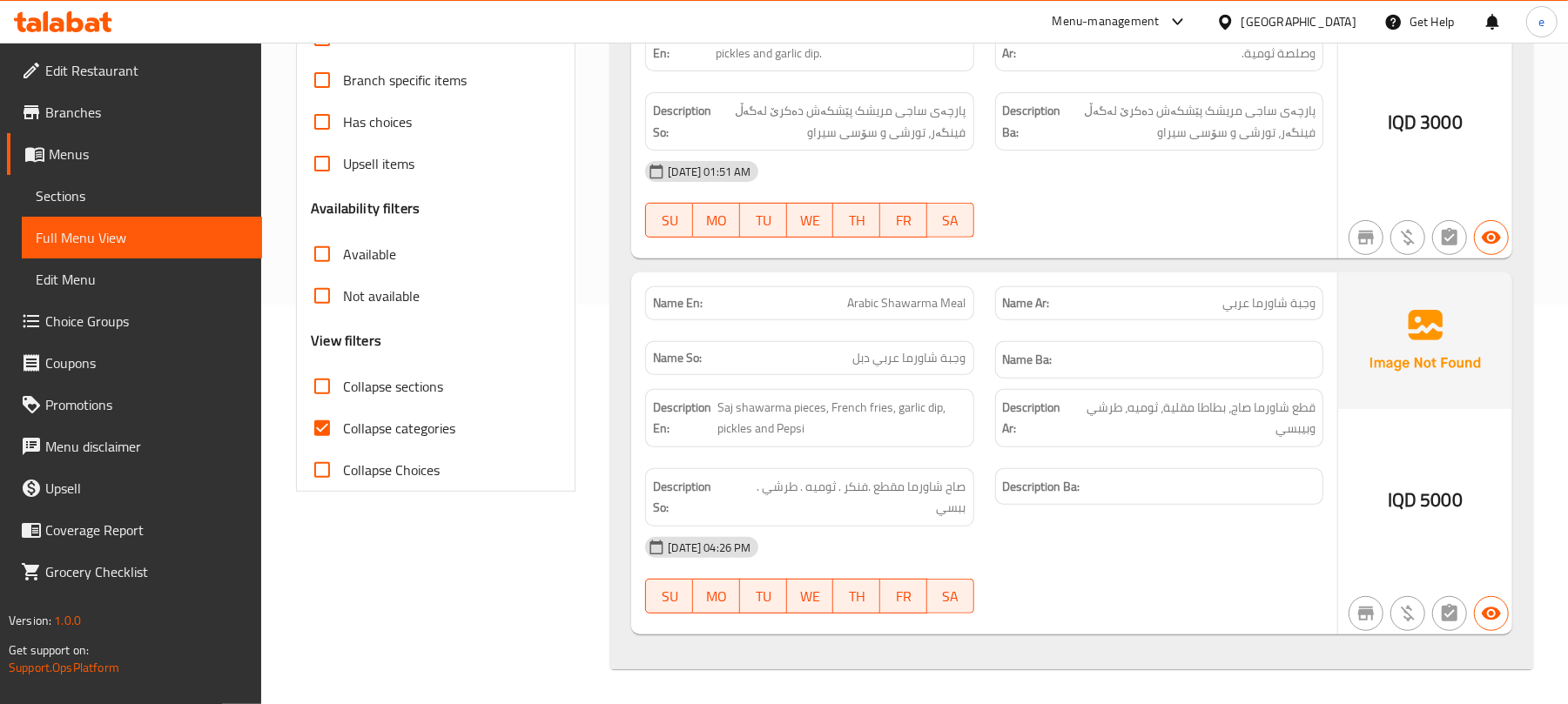
type input "Arabic Shawarma Meal"
click at [924, 304] on span "Arabic Shawarma Meal" at bounding box center [907, 303] width 118 height 18
copy span "Arabic Shawarma Meal"
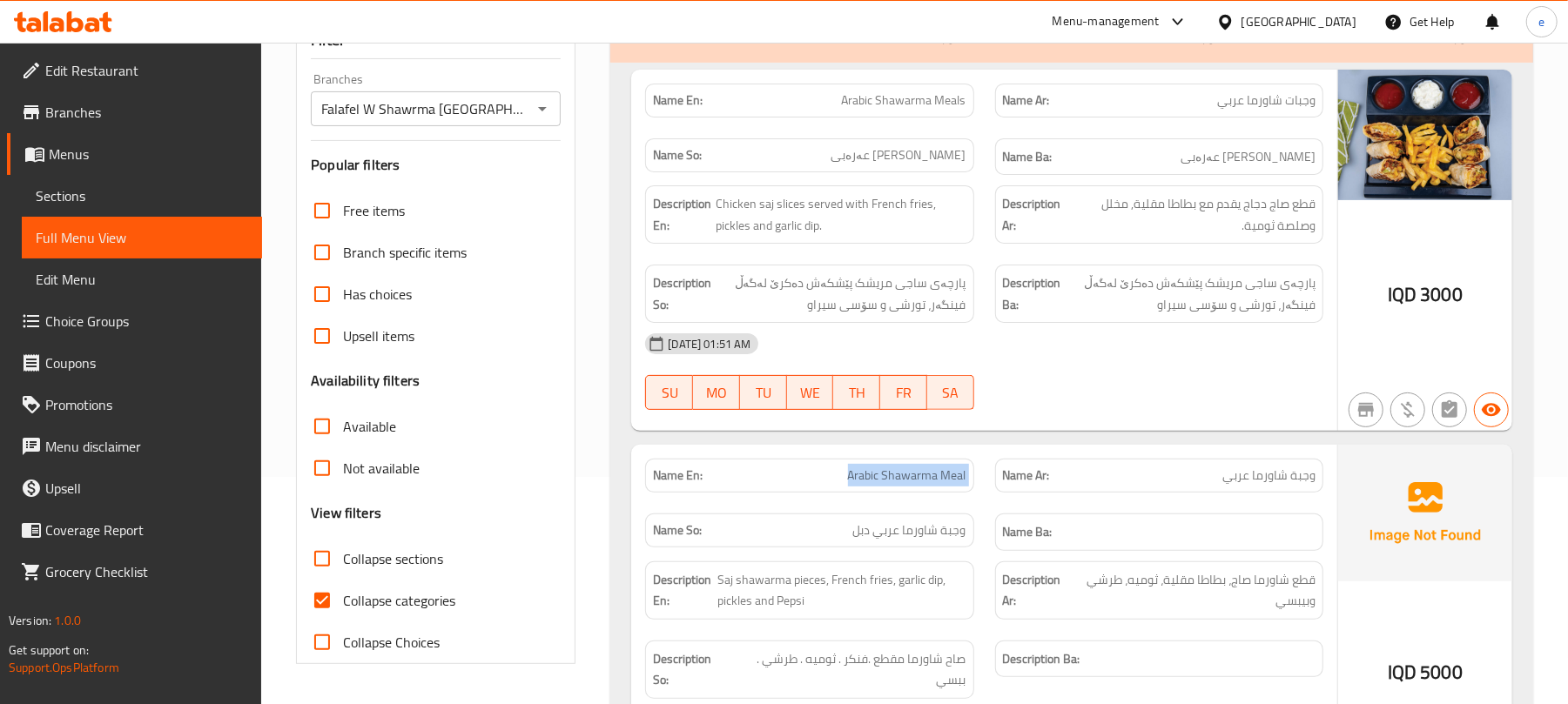
scroll to position [172, 0]
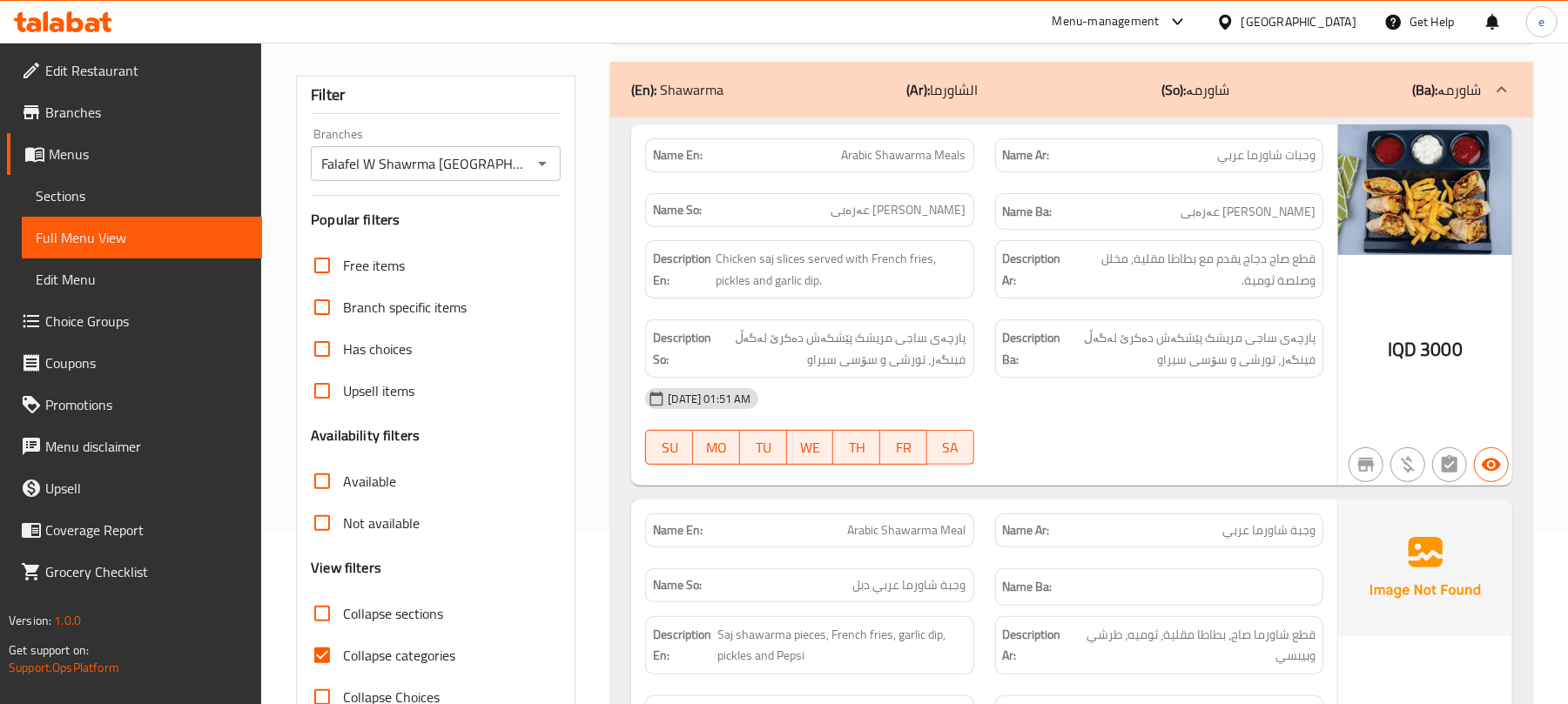
click at [1033, 360] on strong "Description Ba:" at bounding box center [1031, 348] width 58 height 43
click at [939, 158] on span "Arabic Shawarma Meals" at bounding box center [904, 155] width 125 height 18
copy span "Arabic Shawarma Meals"
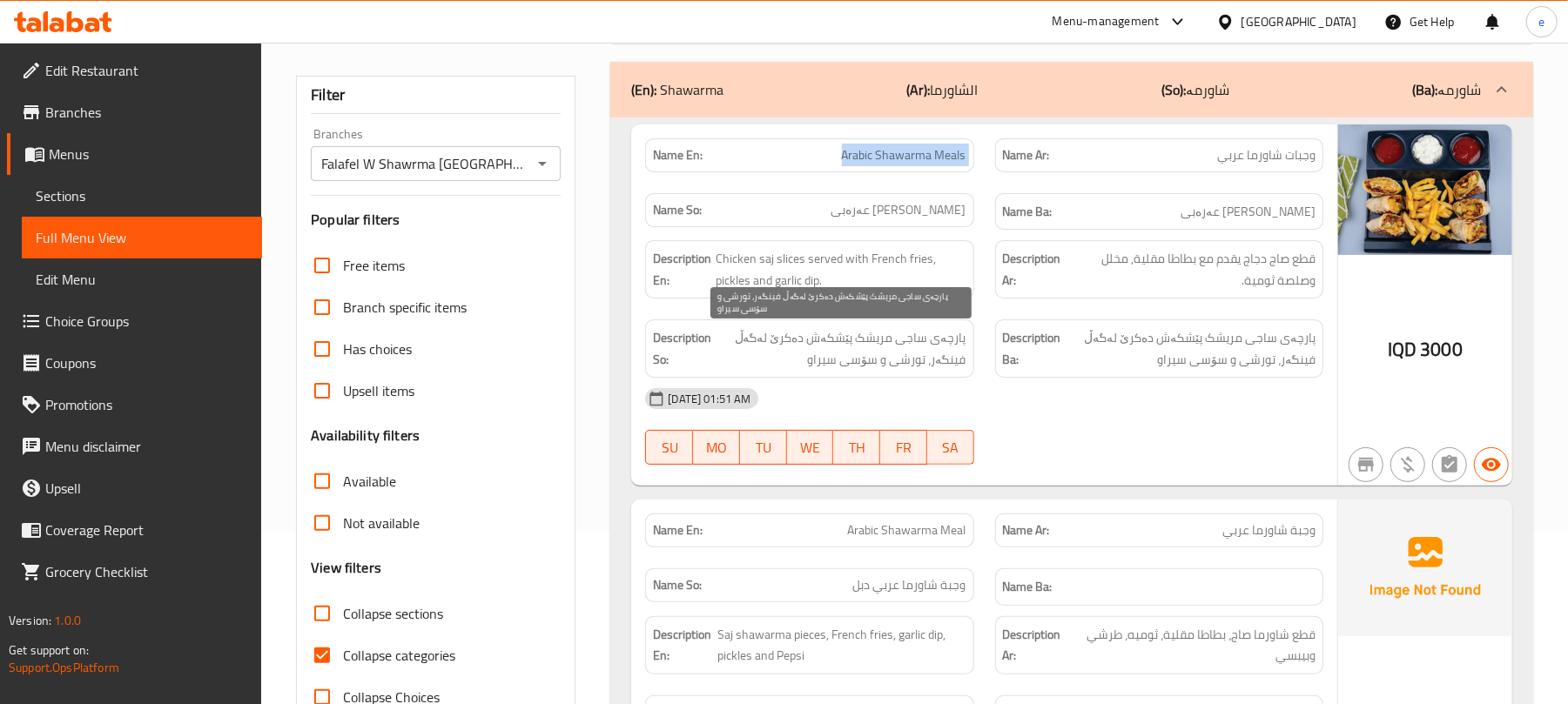
scroll to position [405, 0]
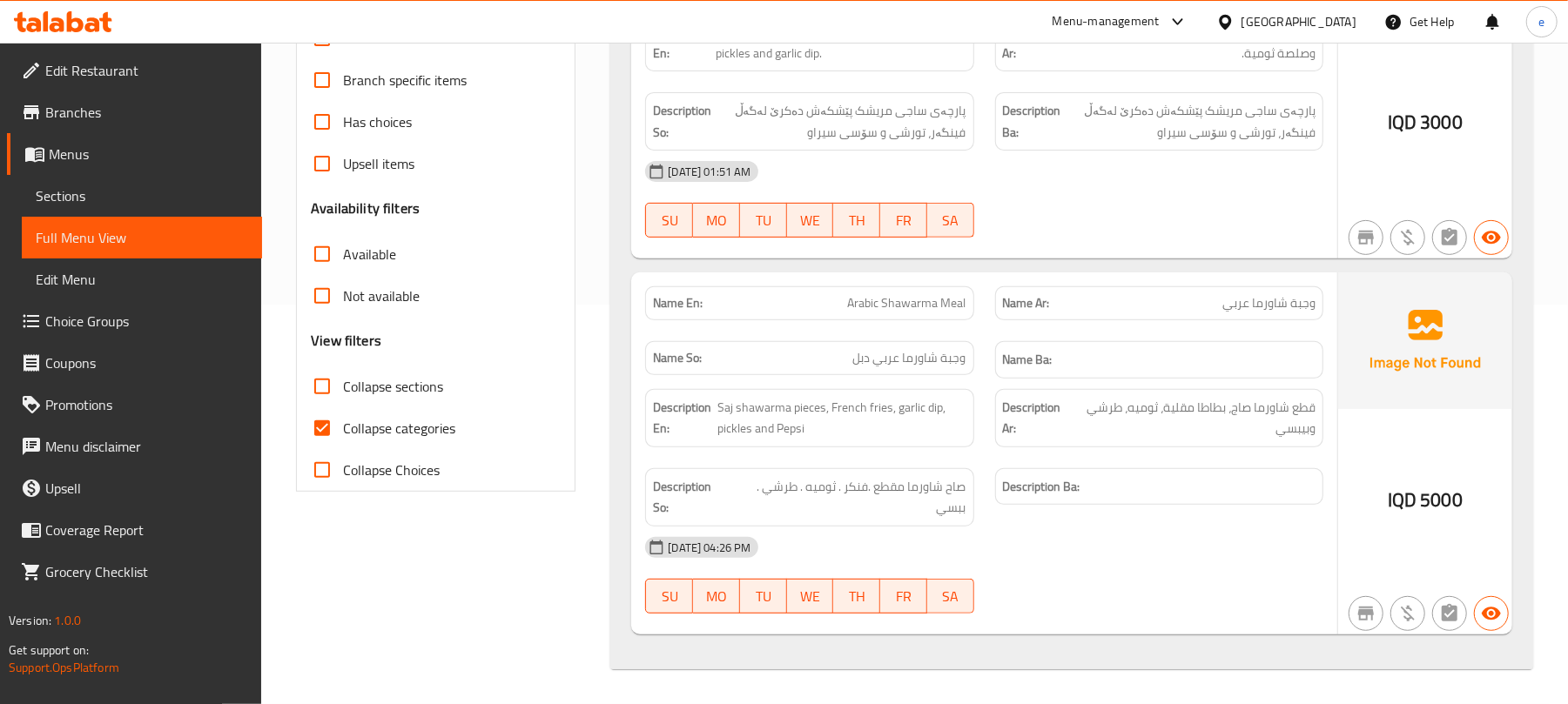
click at [910, 313] on div "Name En: Arabic Shawarma Meal" at bounding box center [809, 304] width 328 height 34
click at [913, 300] on span "Arabic Shawarma Meal" at bounding box center [907, 303] width 118 height 18
copy span "Arabic Shawarma Meal"
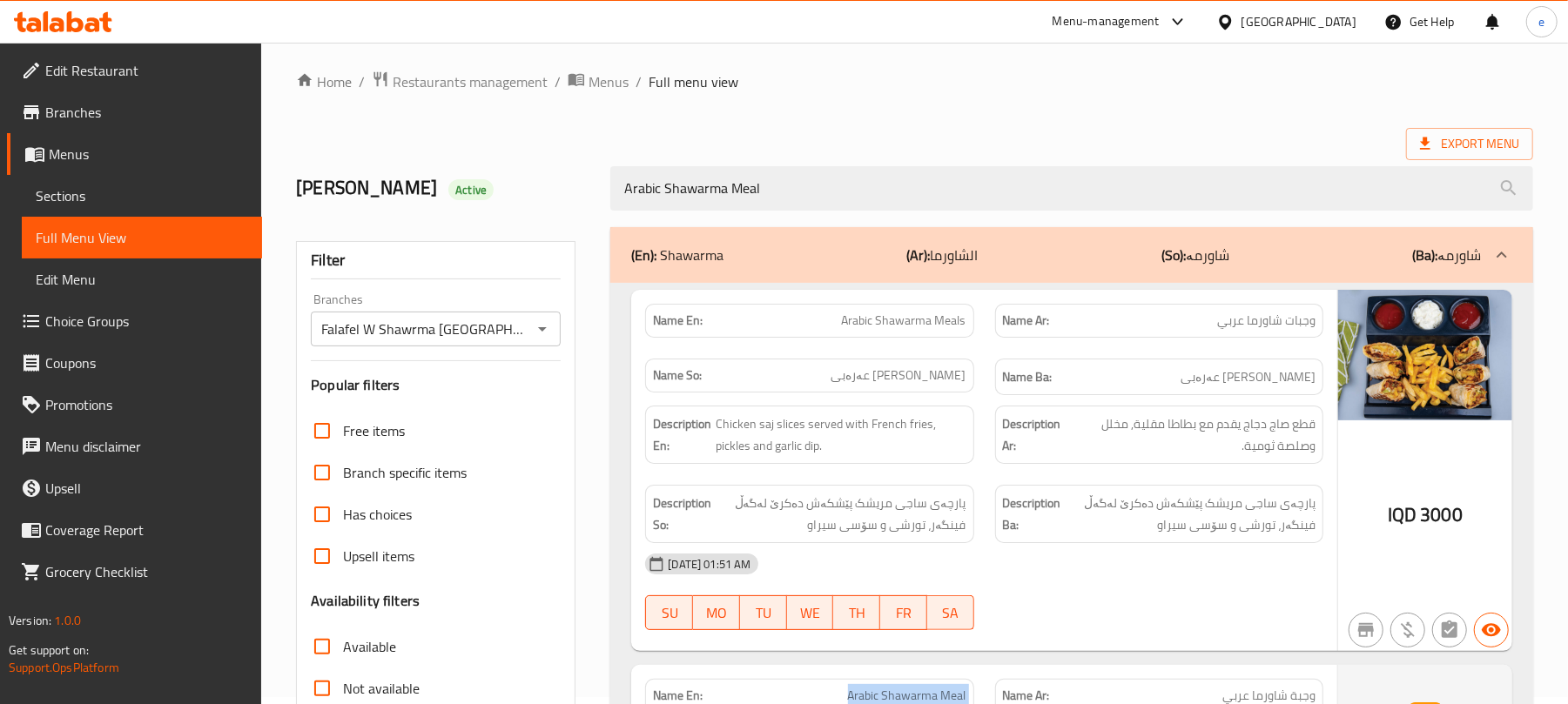
scroll to position [0, 0]
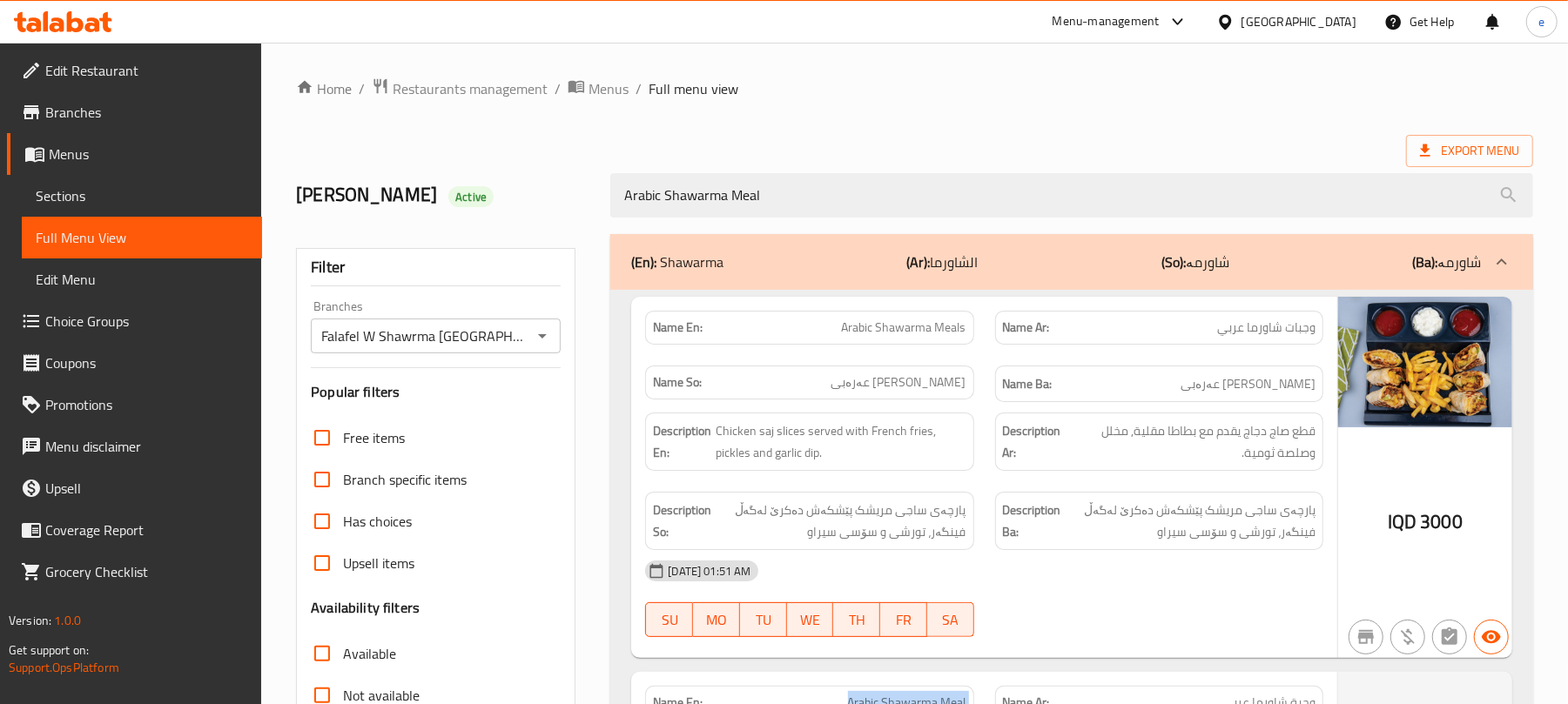
click at [547, 339] on icon "Open" at bounding box center [542, 335] width 21 height 21
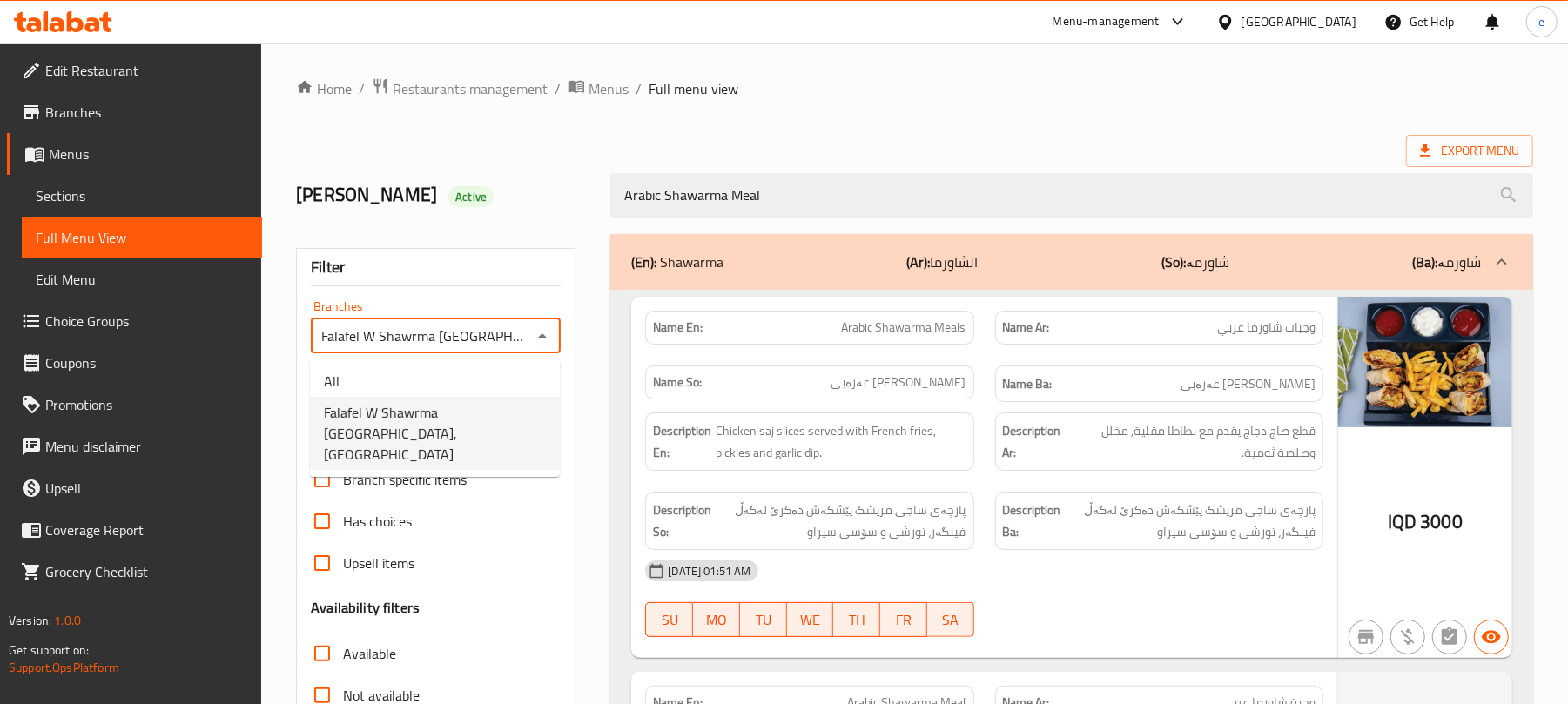
scroll to position [0, 18]
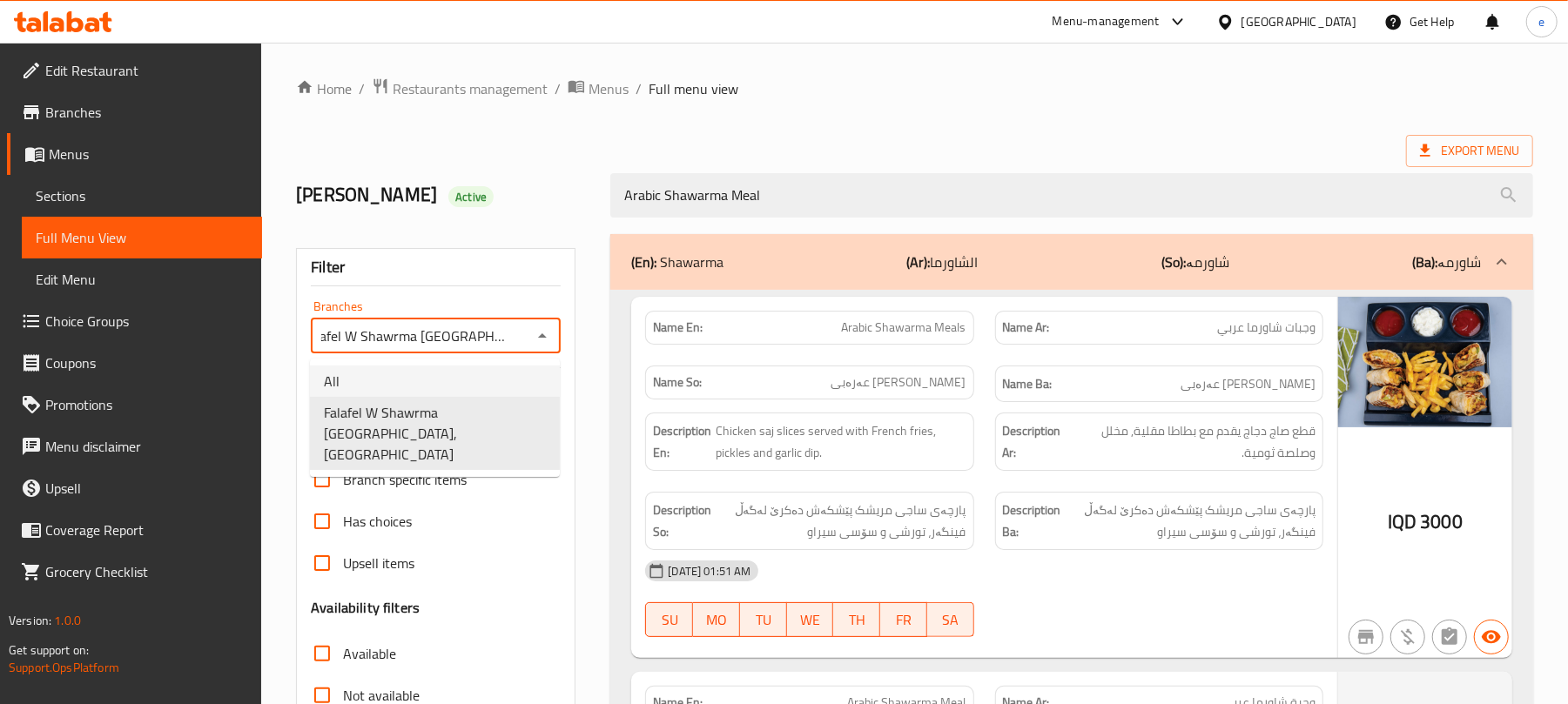
click at [496, 377] on li "All" at bounding box center [435, 381] width 250 height 31
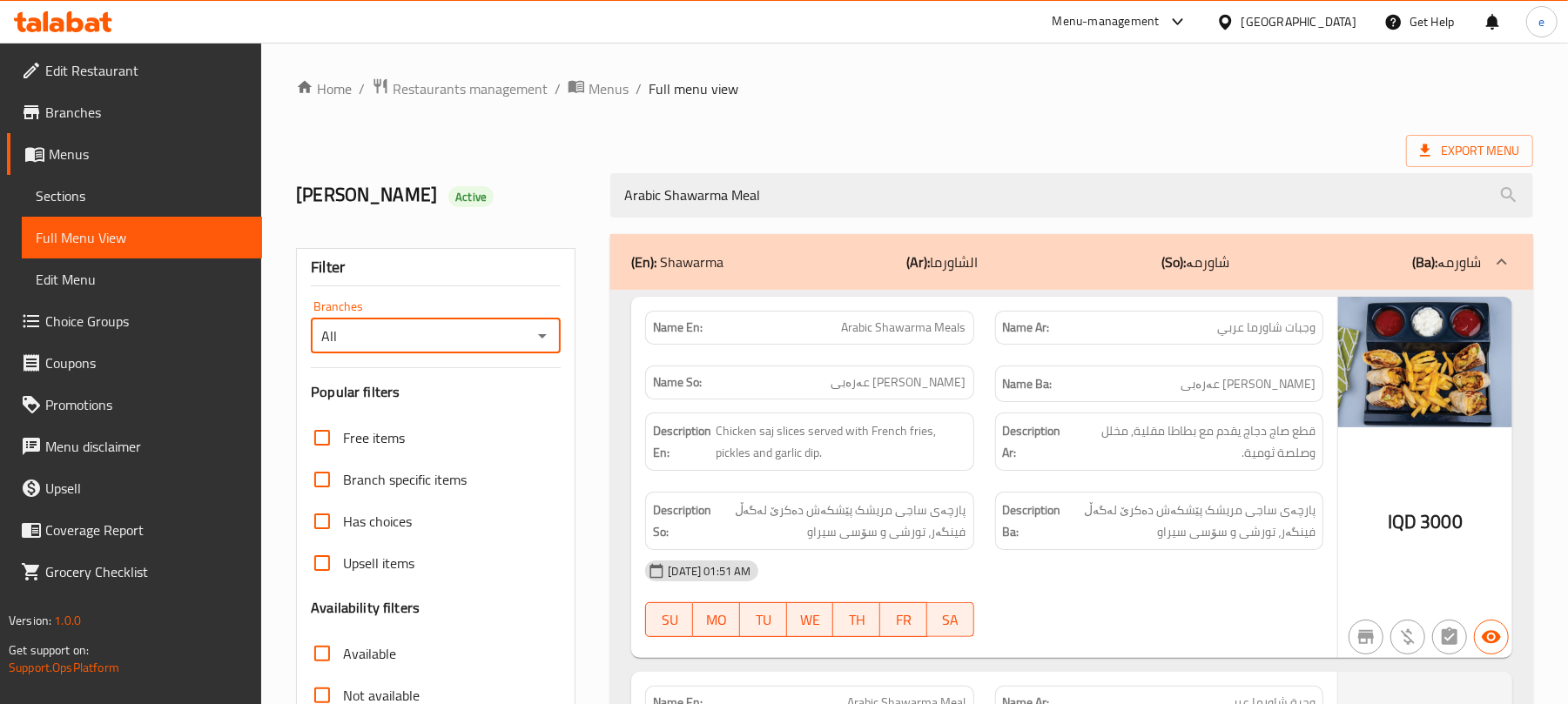
scroll to position [0, 0]
click at [552, 338] on icon "Open" at bounding box center [542, 335] width 21 height 21
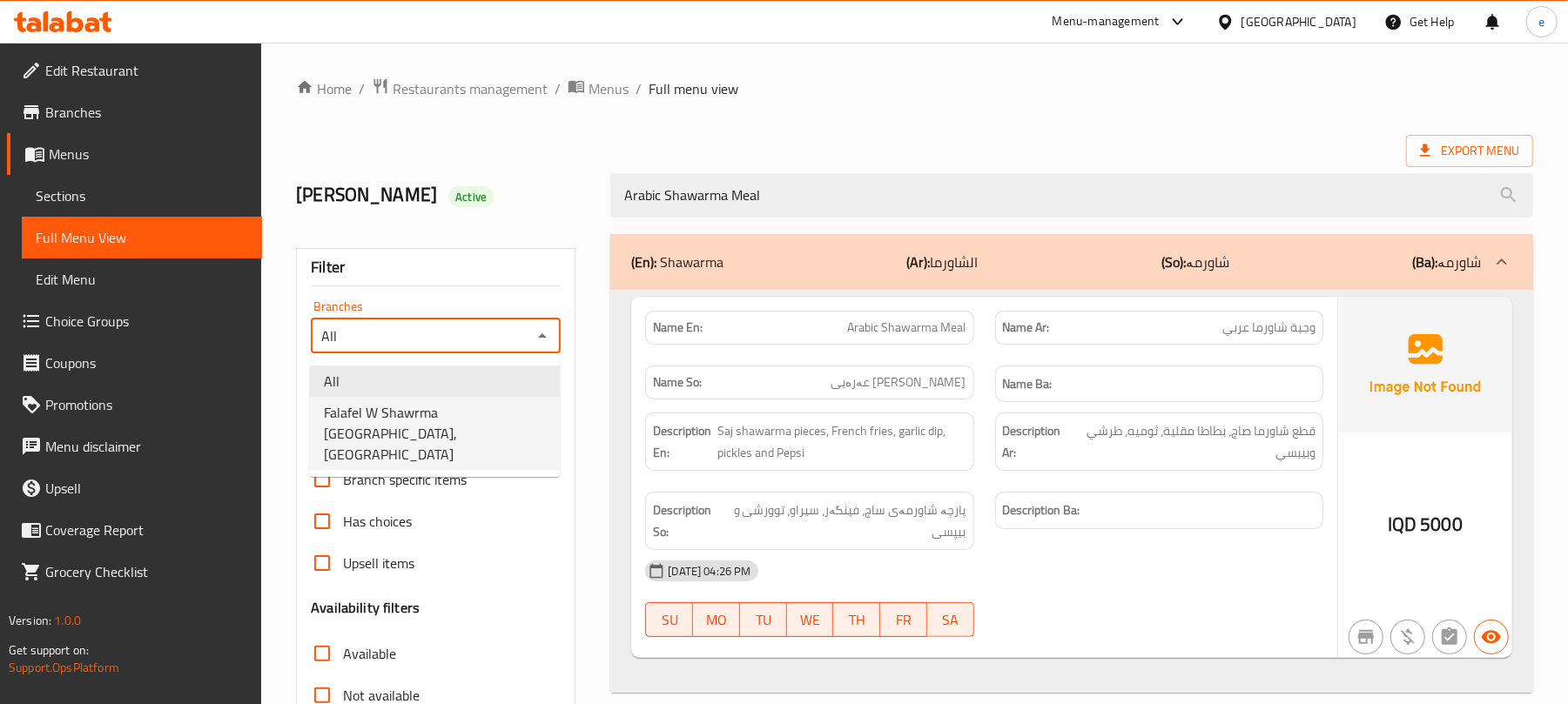
click at [506, 412] on span "Falafel W Shawrma Beirut, Al-talbiya" at bounding box center [435, 434] width 222 height 63
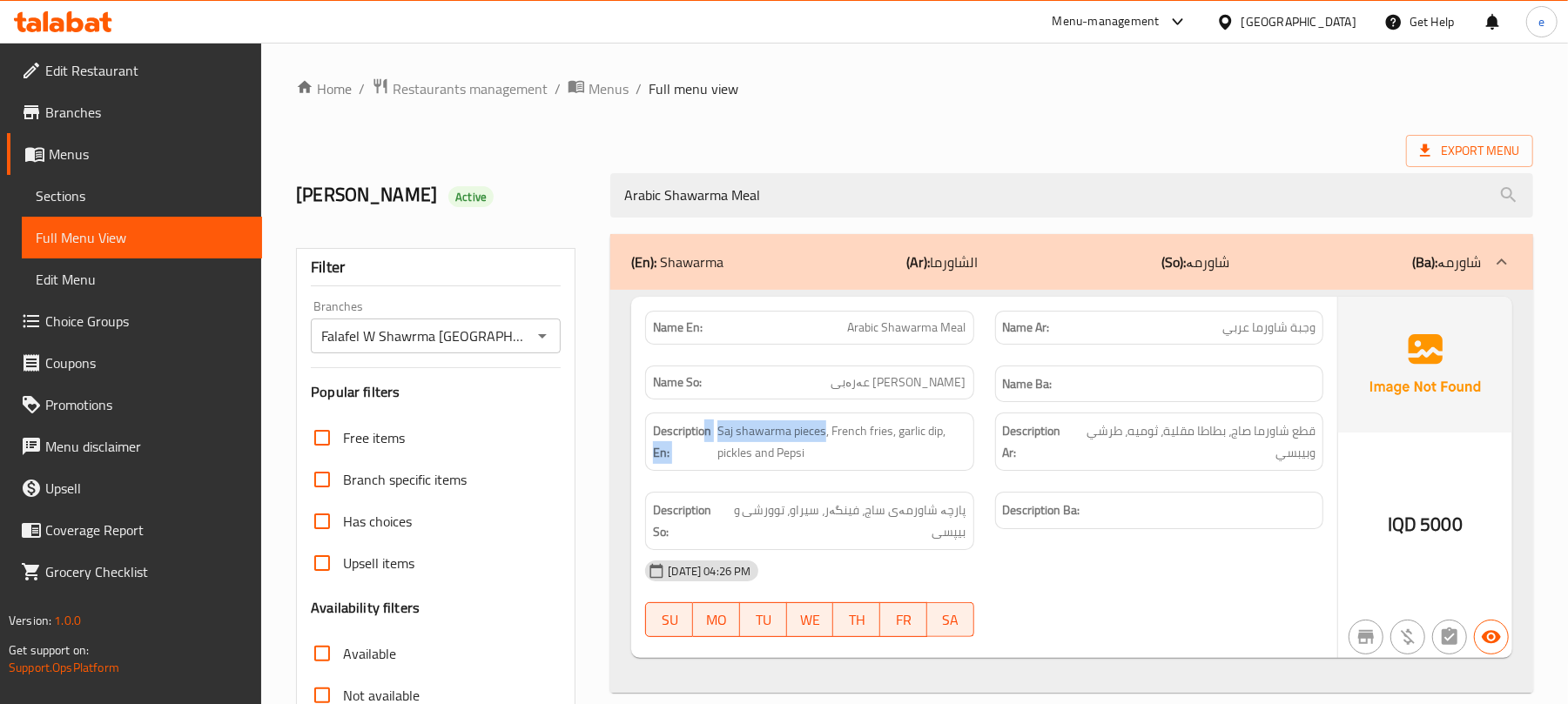
drag, startPoint x: 825, startPoint y: 432, endPoint x: 704, endPoint y: 432, distance: 121.0
click at [705, 433] on h6 "Description En: Saj shawarma pieces, French fries, garlic dip, pickles and Pepsi" at bounding box center [809, 442] width 313 height 43
click at [726, 451] on span "Saj shawarma pieces, French fries, garlic dip, pickles and Pepsi" at bounding box center [842, 442] width 249 height 43
drag, startPoint x: 716, startPoint y: 432, endPoint x: 823, endPoint y: 432, distance: 107.0
click at [823, 432] on h6 "Description En: Saj shawarma pieces, French fries, garlic dip, pickles and Pepsi" at bounding box center [809, 442] width 313 height 43
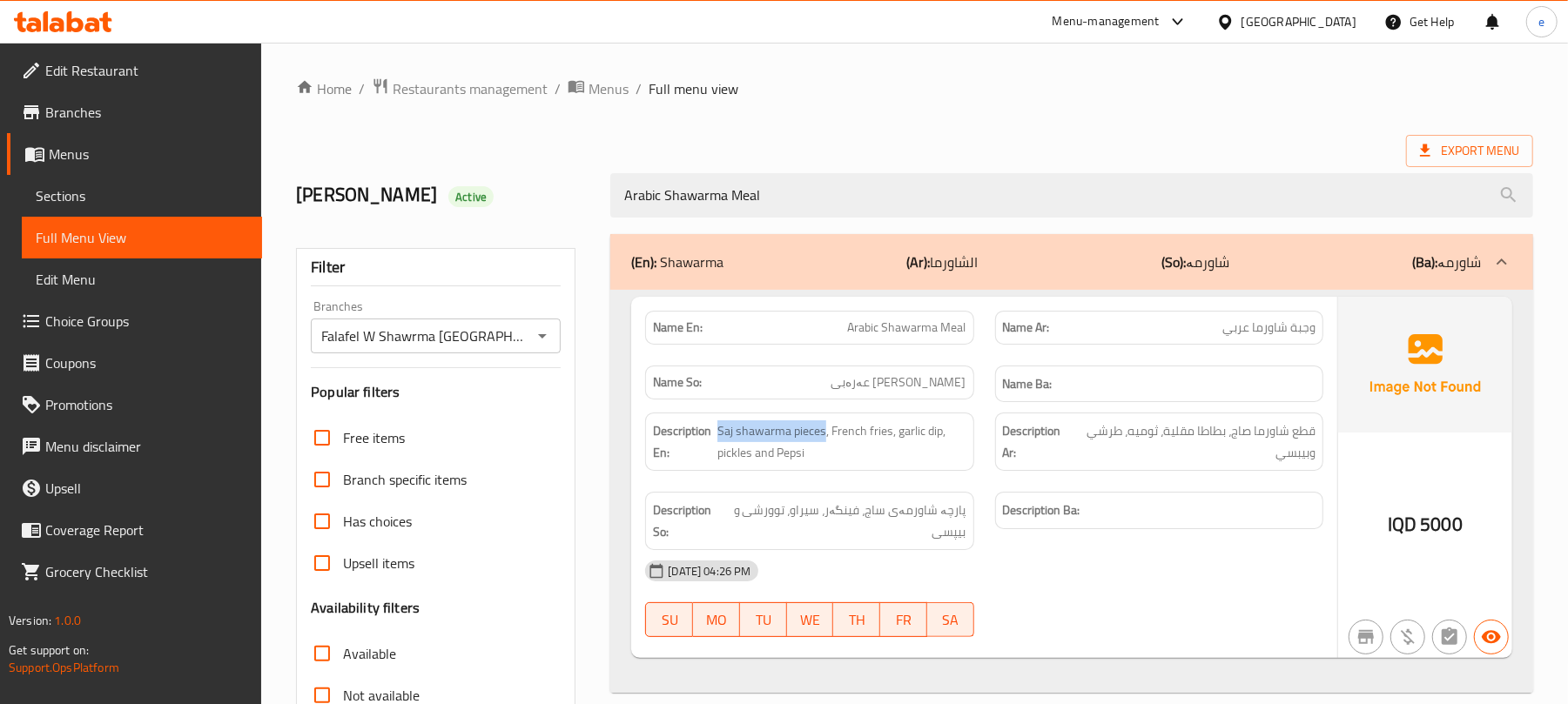
copy span "Saj shawarma pieces"
click at [954, 520] on span "پارچە شاورمەی ساج، فینگەر، سیراو، توورشی و بیپسی" at bounding box center [845, 521] width 241 height 43
click at [1264, 435] on span "قطع شاورما صاج، بطاطا مقلية، ثوميه، طرشي وبيبسي" at bounding box center [1193, 442] width 243 height 43
drag, startPoint x: 1234, startPoint y: 440, endPoint x: 1321, endPoint y: 433, distance: 87.3
click at [1321, 433] on div "Description Ar: قطع شاورما صاج، بطاطا مقلية، ثوميه، طرشي وبيبسي" at bounding box center [1159, 442] width 328 height 58
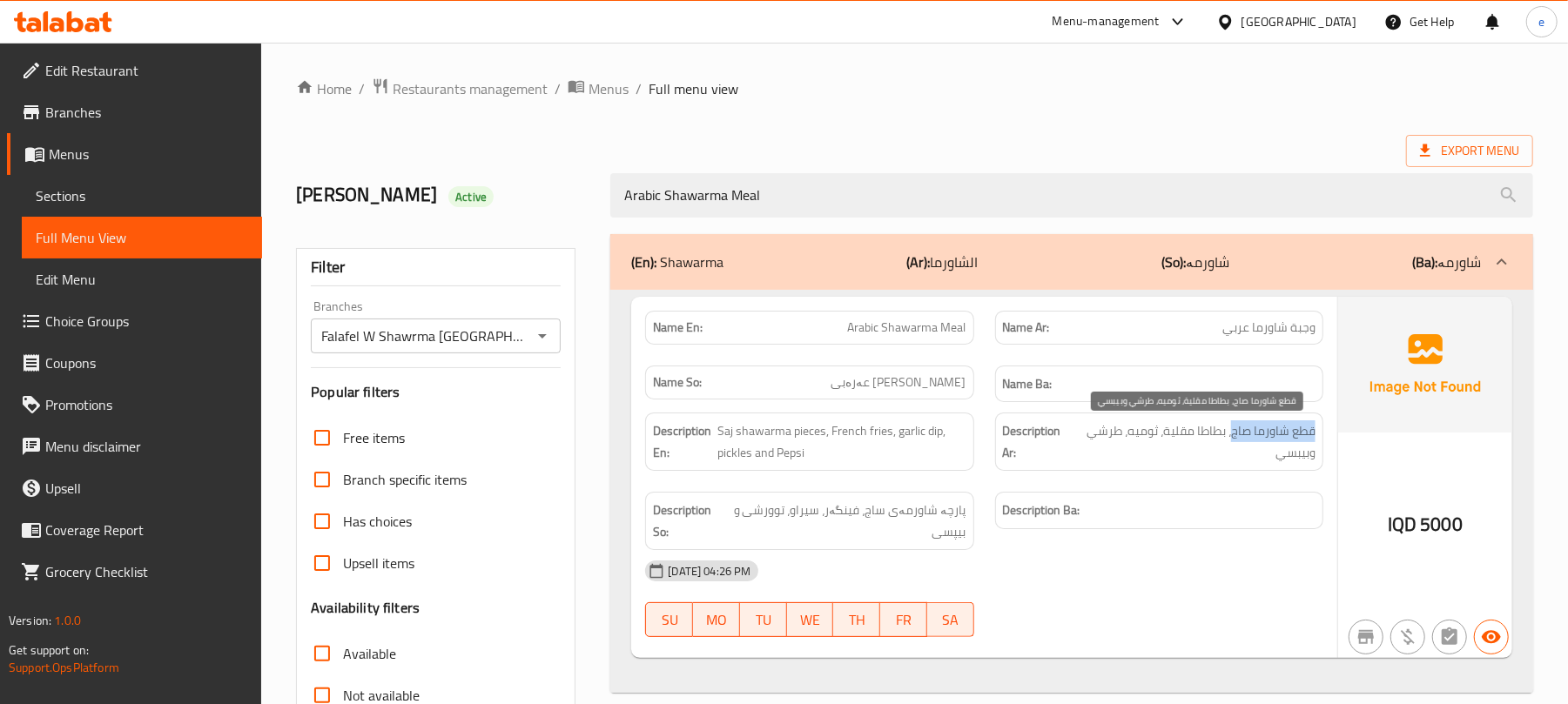
copy span "قطع شاورما صاج"
click at [882, 337] on span "Arabic Shawarma Meal" at bounding box center [907, 328] width 118 height 18
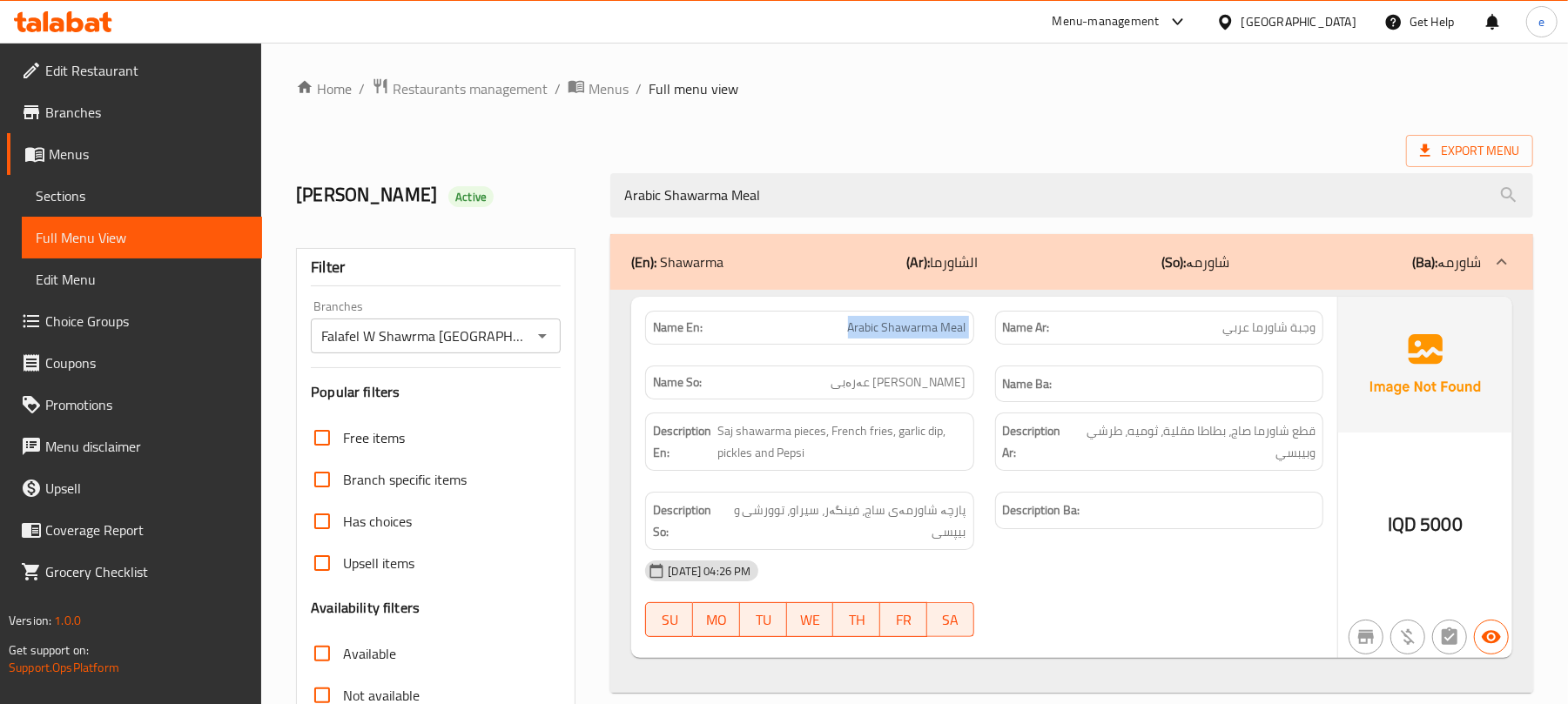
click at [882, 337] on span "Arabic Shawarma Meal" at bounding box center [907, 328] width 118 height 18
click at [538, 332] on icon "Open" at bounding box center [542, 335] width 21 height 21
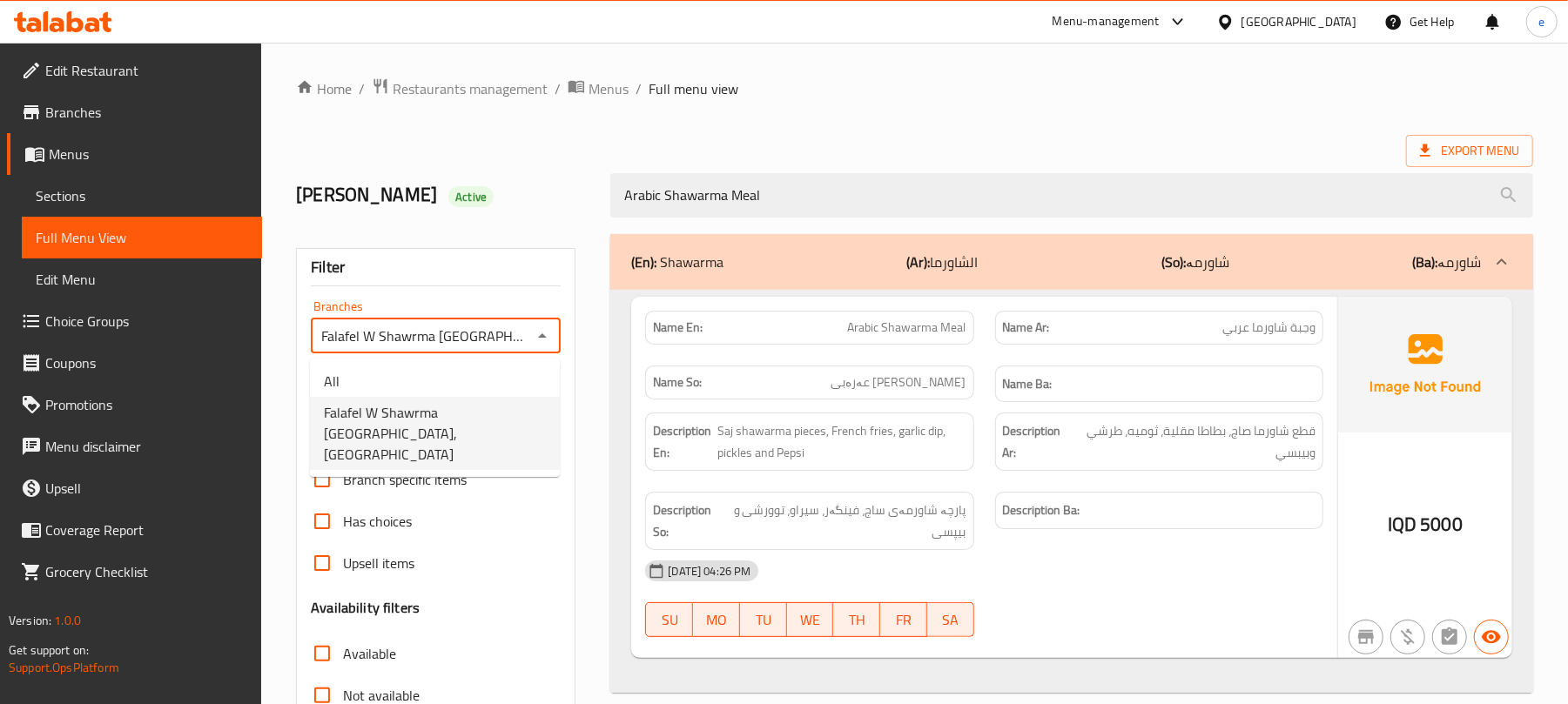
scroll to position [0, 18]
click at [513, 362] on ul "All Falafel W Shawrma Beirut, Al-talbiya" at bounding box center [435, 417] width 250 height 118
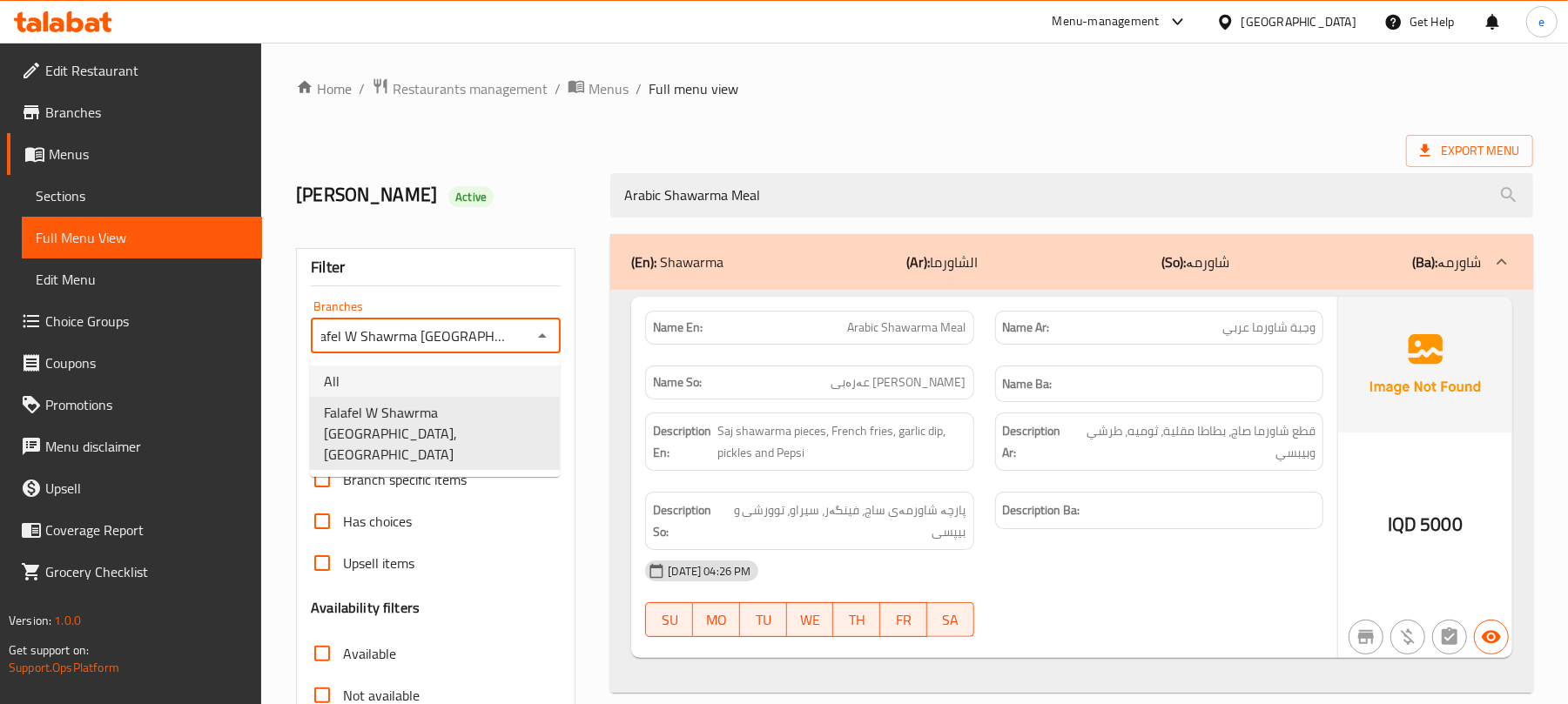
click at [500, 370] on li "All" at bounding box center [435, 381] width 250 height 31
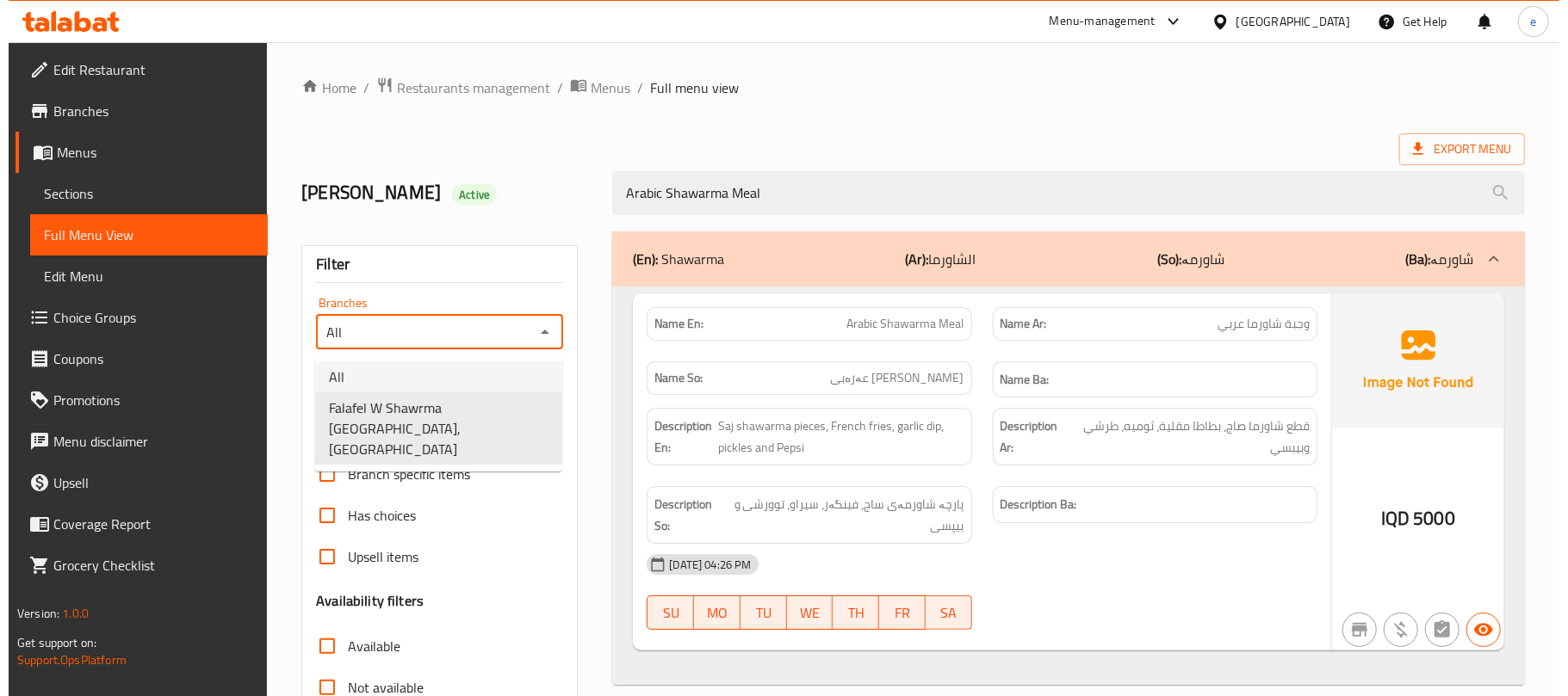
scroll to position [0, 0]
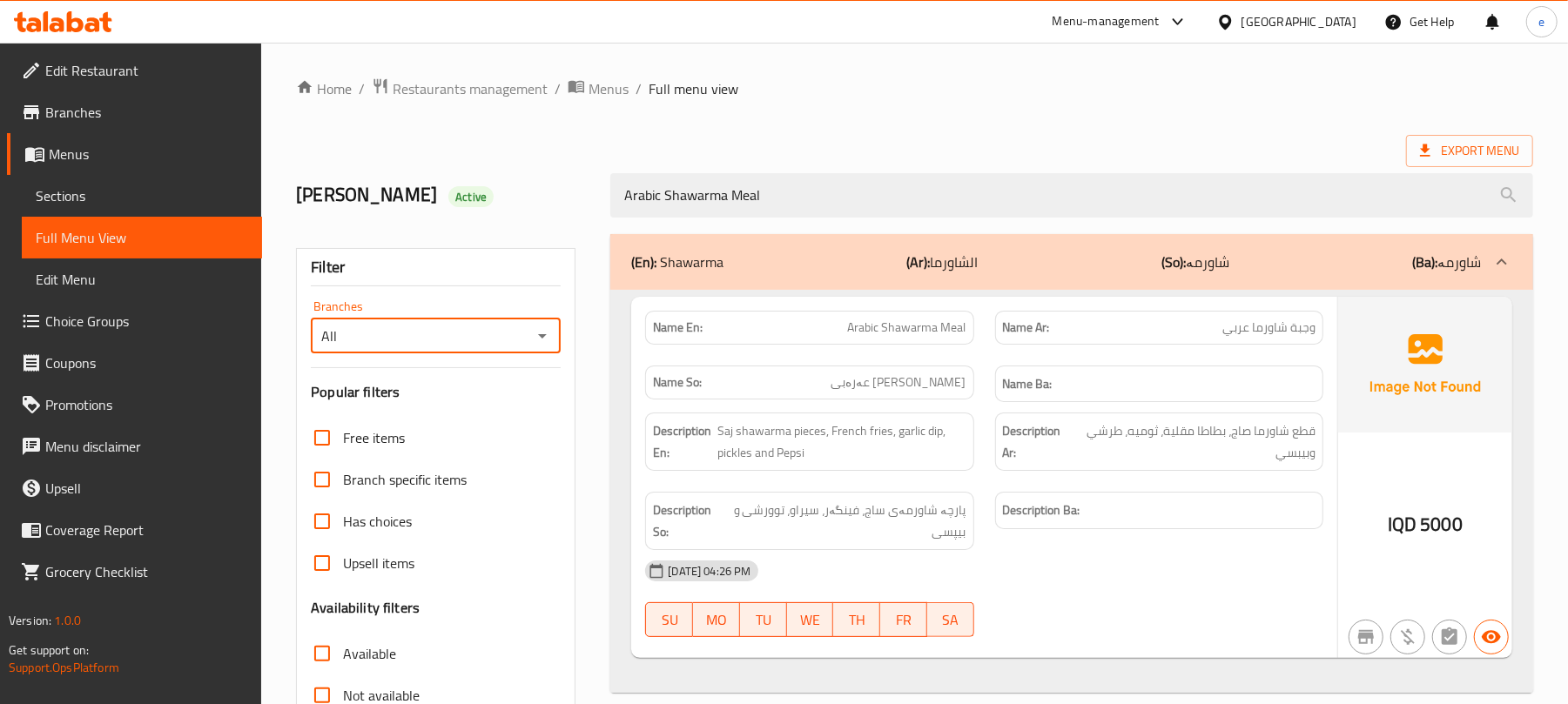
click at [544, 342] on icon "Open" at bounding box center [542, 335] width 21 height 21
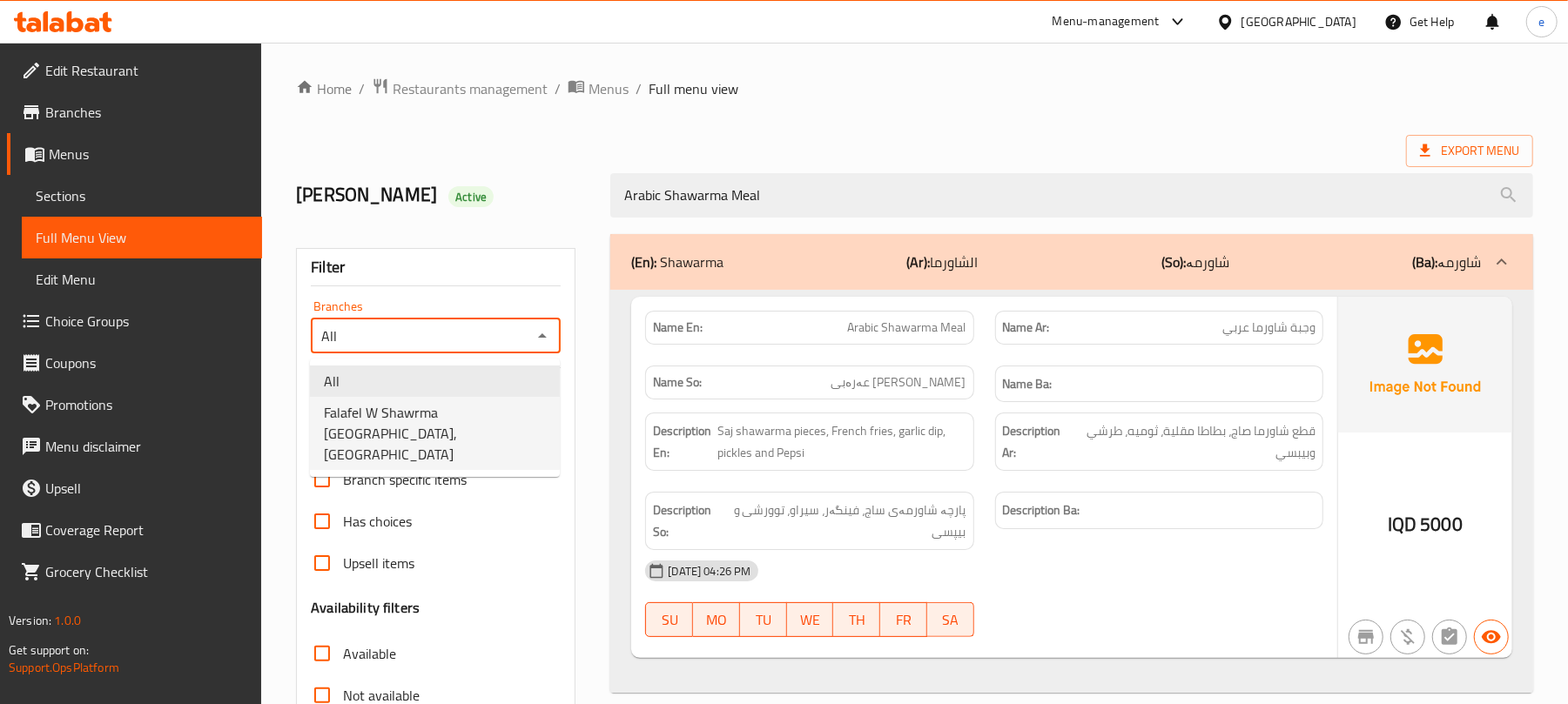
click at [526, 422] on span "Falafel W Shawrma Beirut, Al-talbiya" at bounding box center [435, 434] width 222 height 63
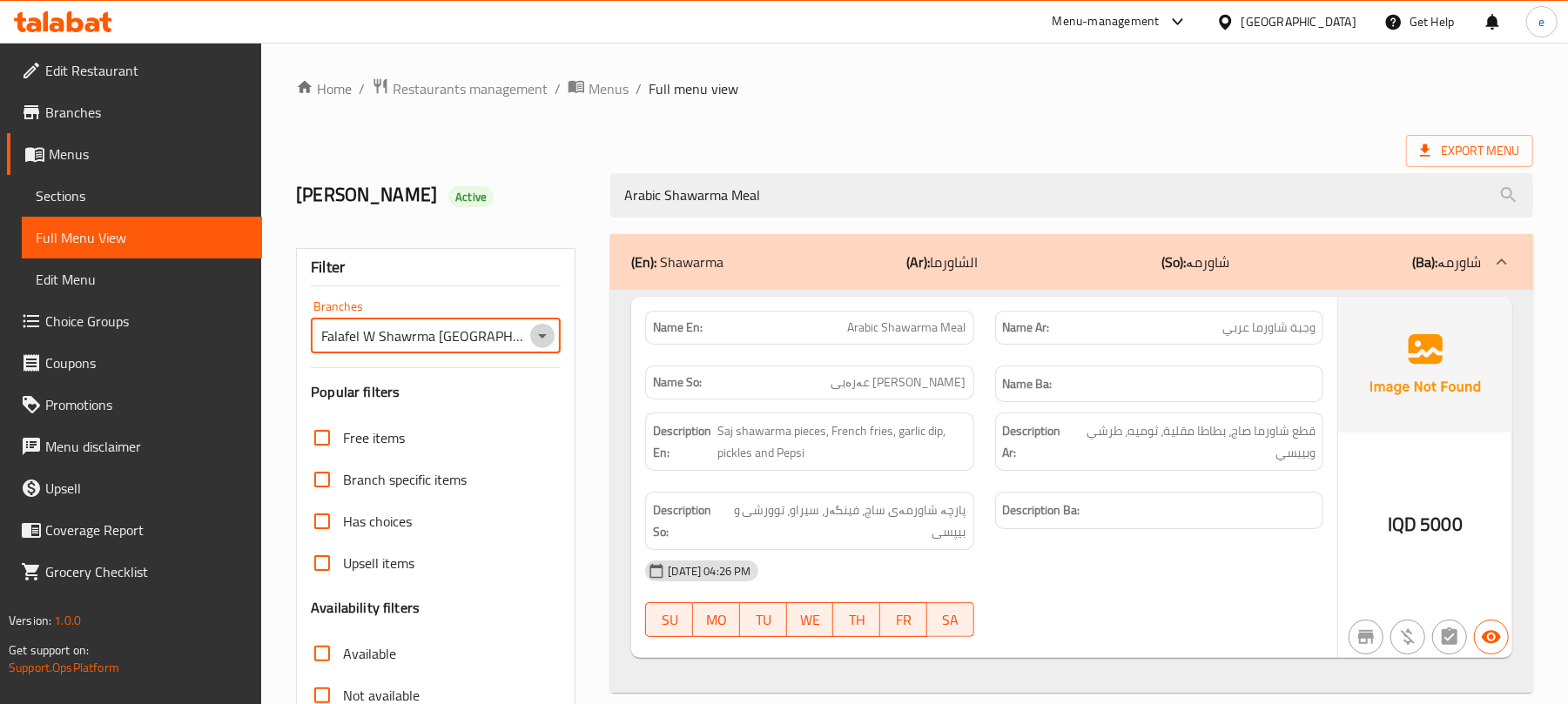
click at [534, 332] on icon "Open" at bounding box center [542, 335] width 21 height 21
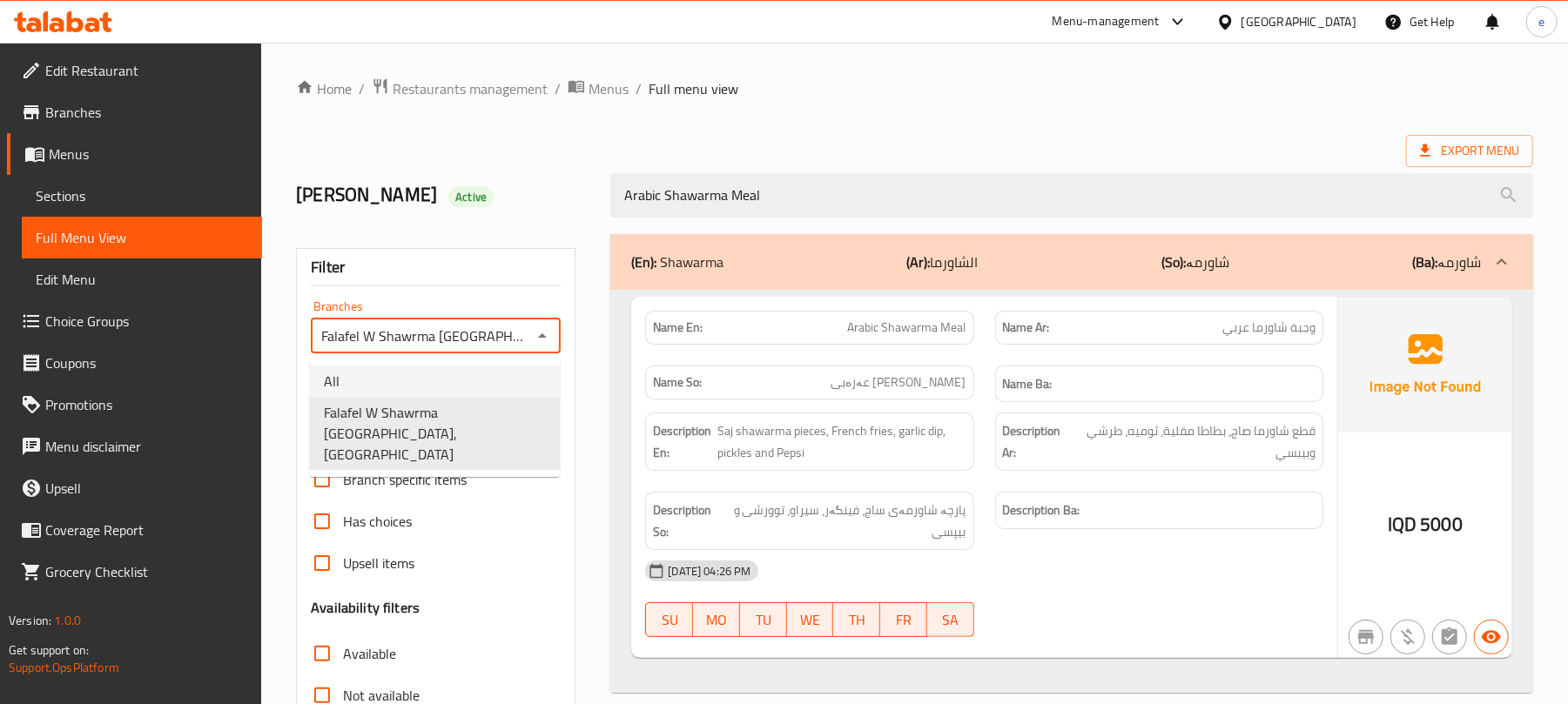
click at [476, 388] on li "All" at bounding box center [435, 381] width 250 height 31
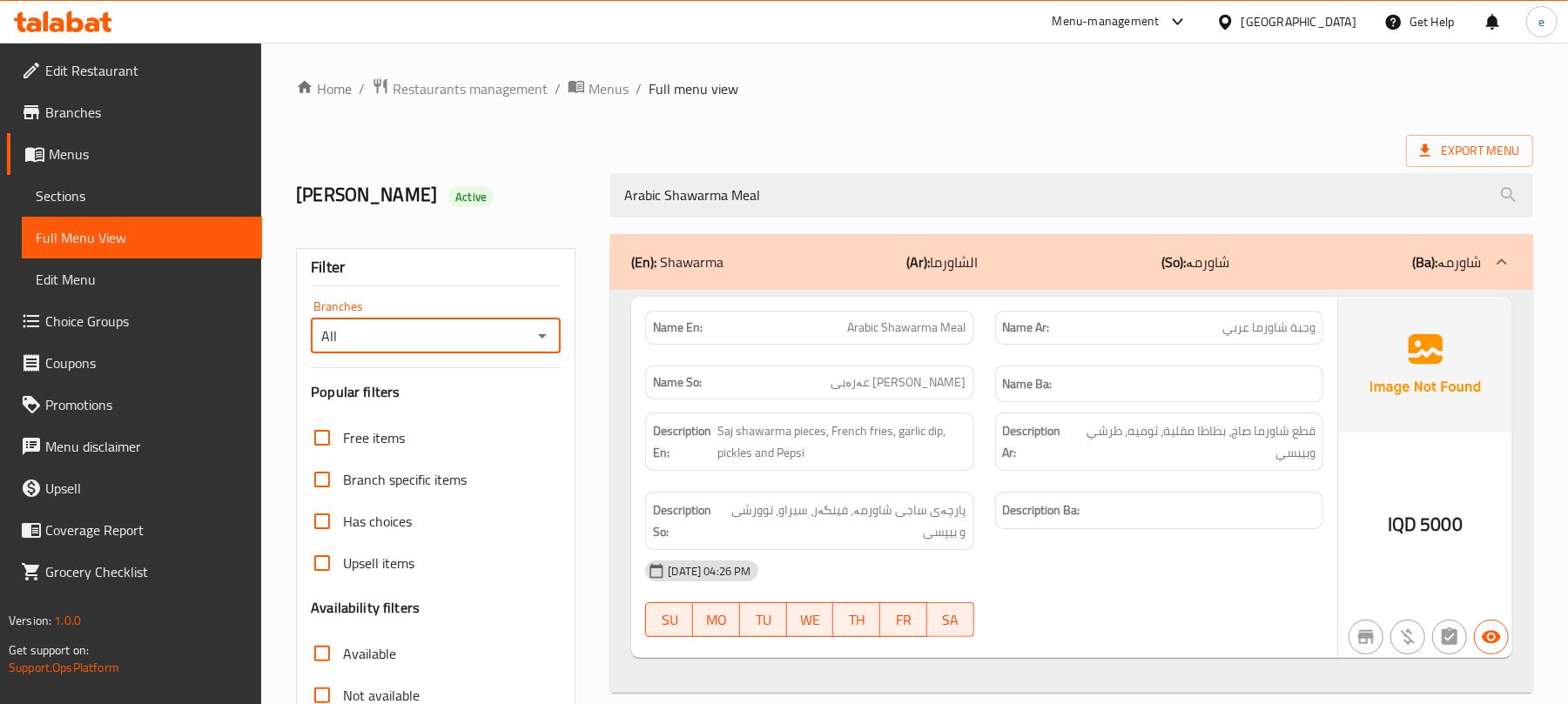
click at [550, 345] on icon "Open" at bounding box center [542, 335] width 21 height 21
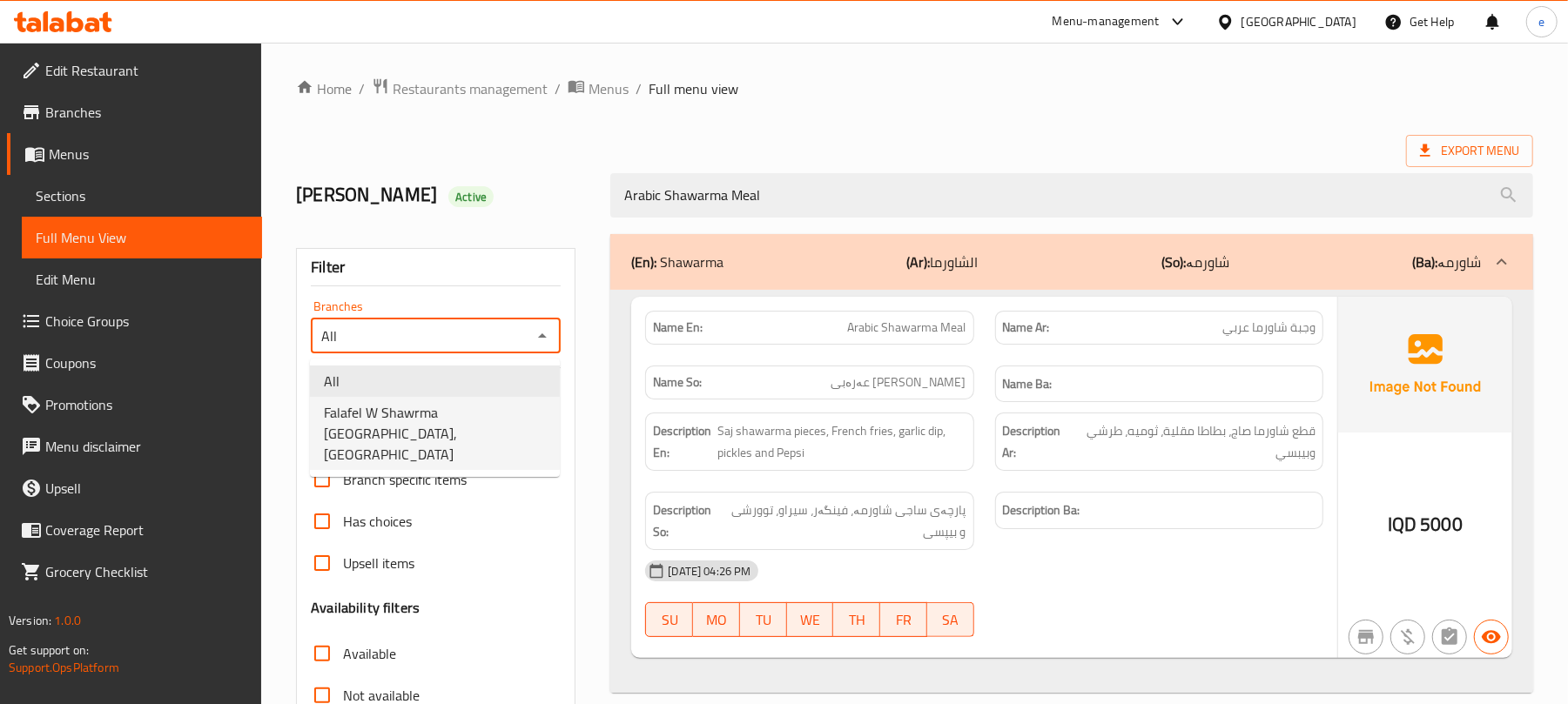
click at [510, 408] on span "Falafel W Shawrma Beirut, Al-talbiya" at bounding box center [435, 434] width 222 height 63
type input "Falafel W Shawrma Beirut, Al-talbiya"
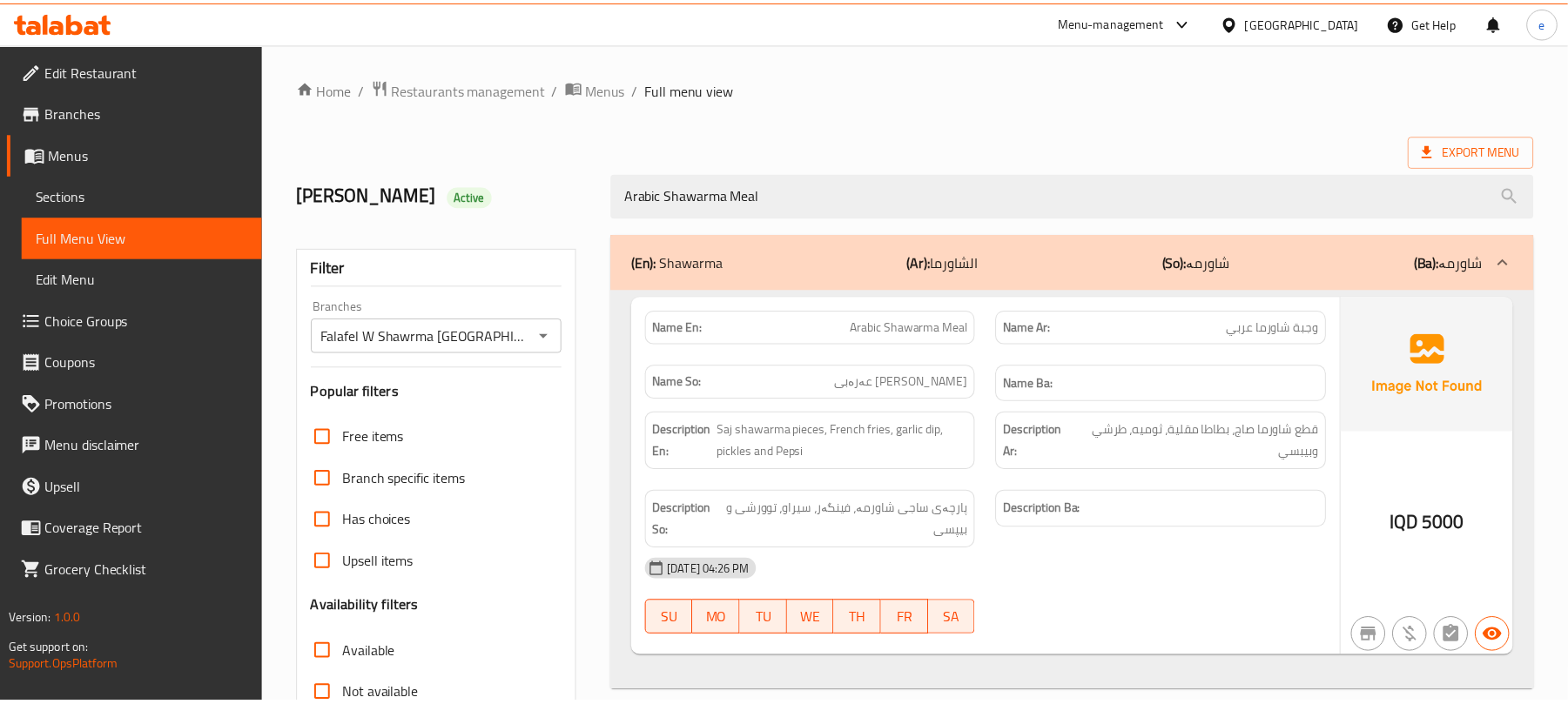
scroll to position [224, 0]
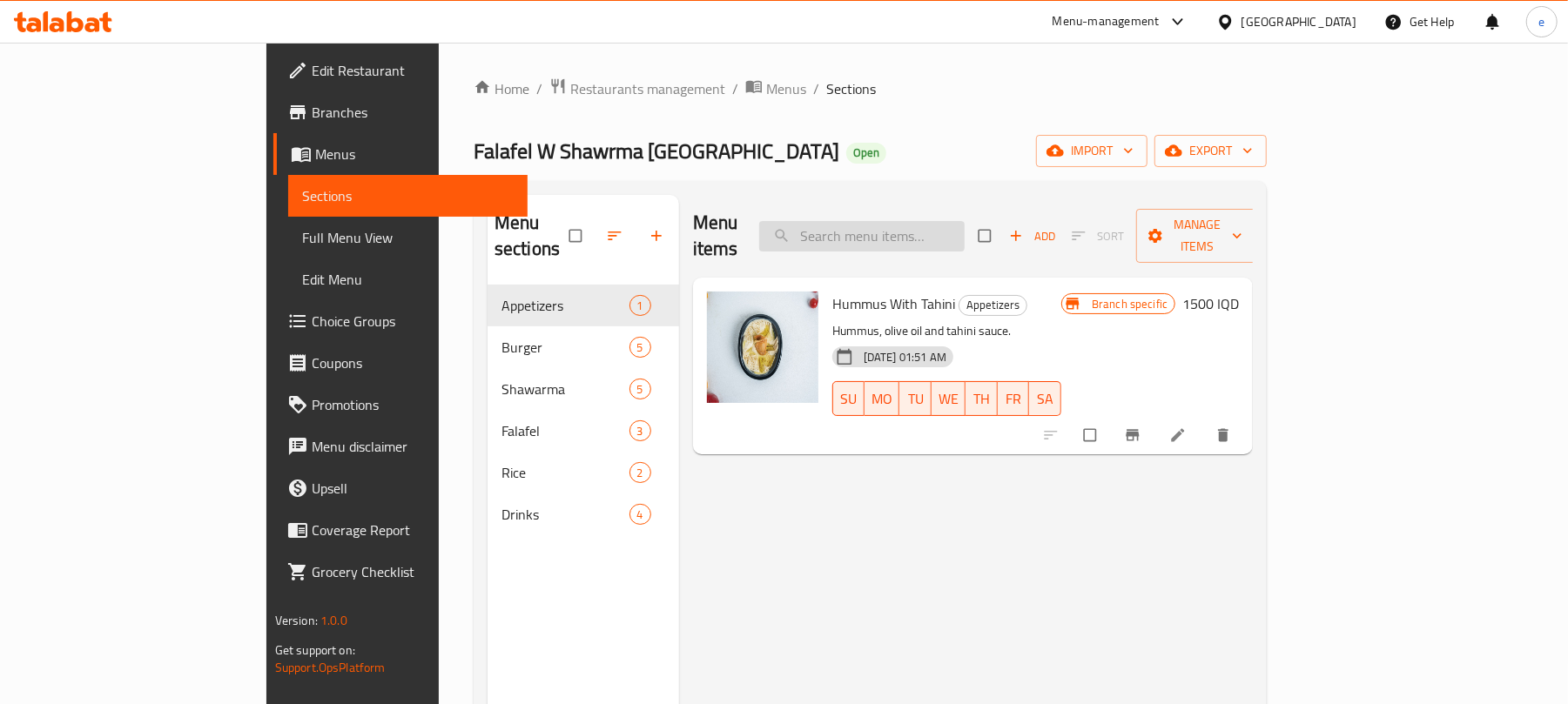
click at [944, 231] on input "search" at bounding box center [861, 236] width 205 height 30
paste input "Arabic Shawarma Meals"
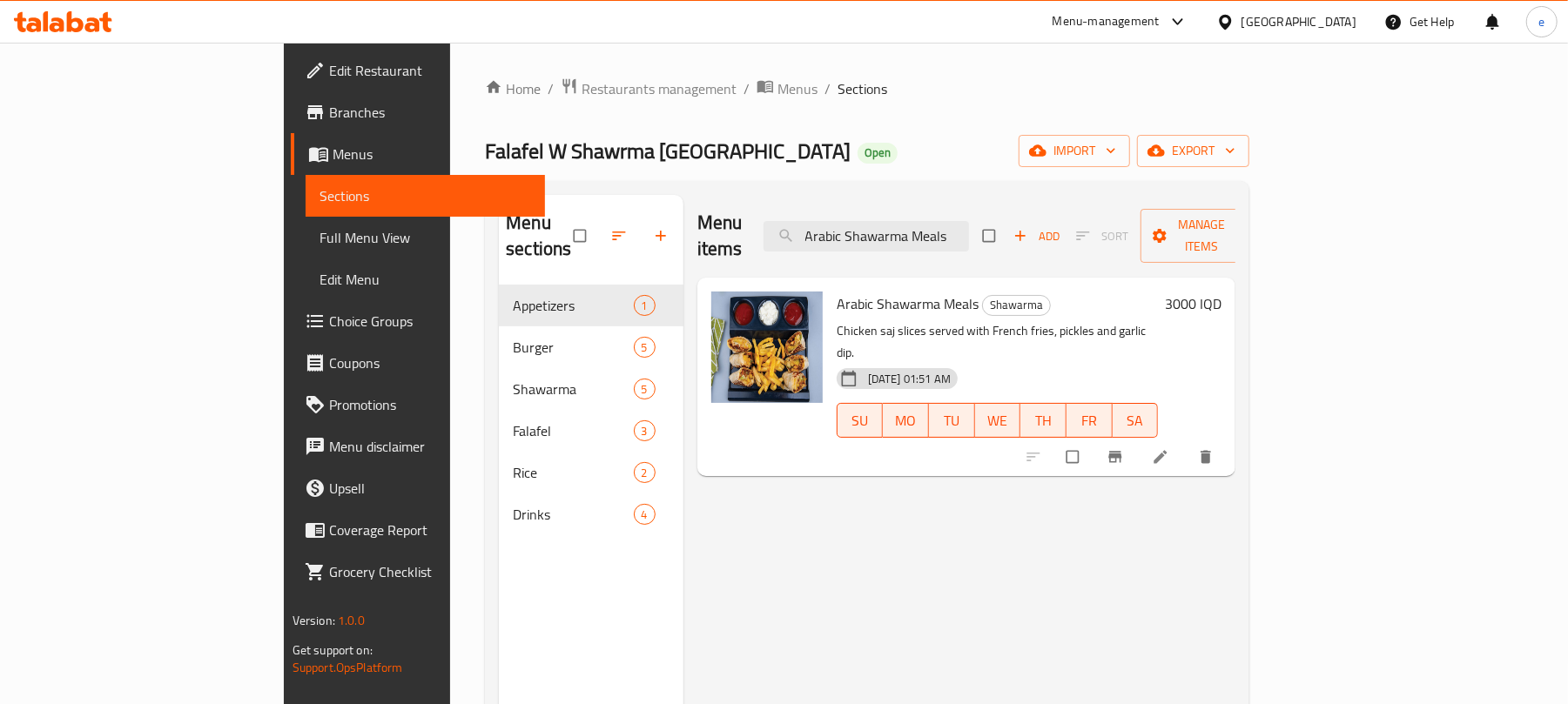
type input "Arabic Shawarma Meals"
click at [1169, 448] on icon at bounding box center [1160, 456] width 17 height 17
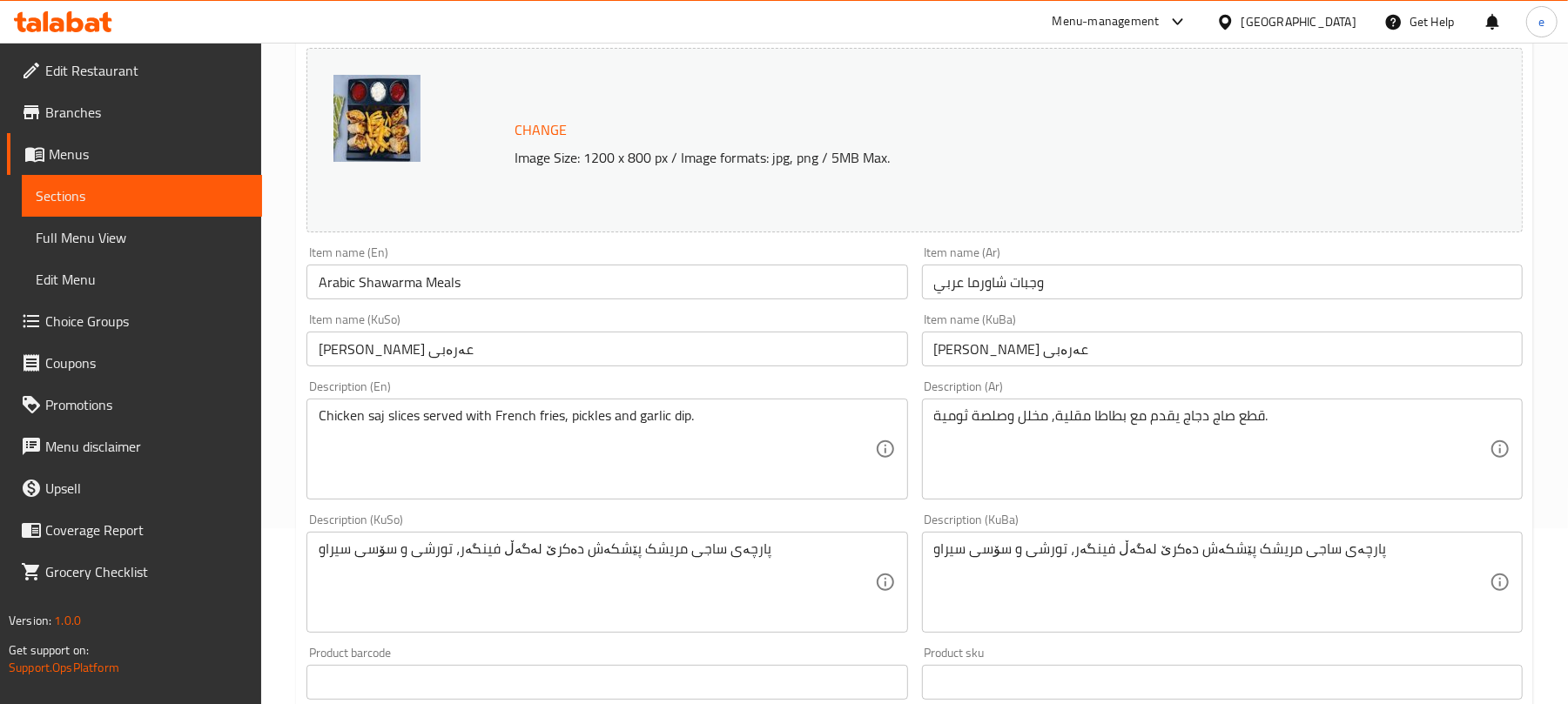
scroll to position [231, 0]
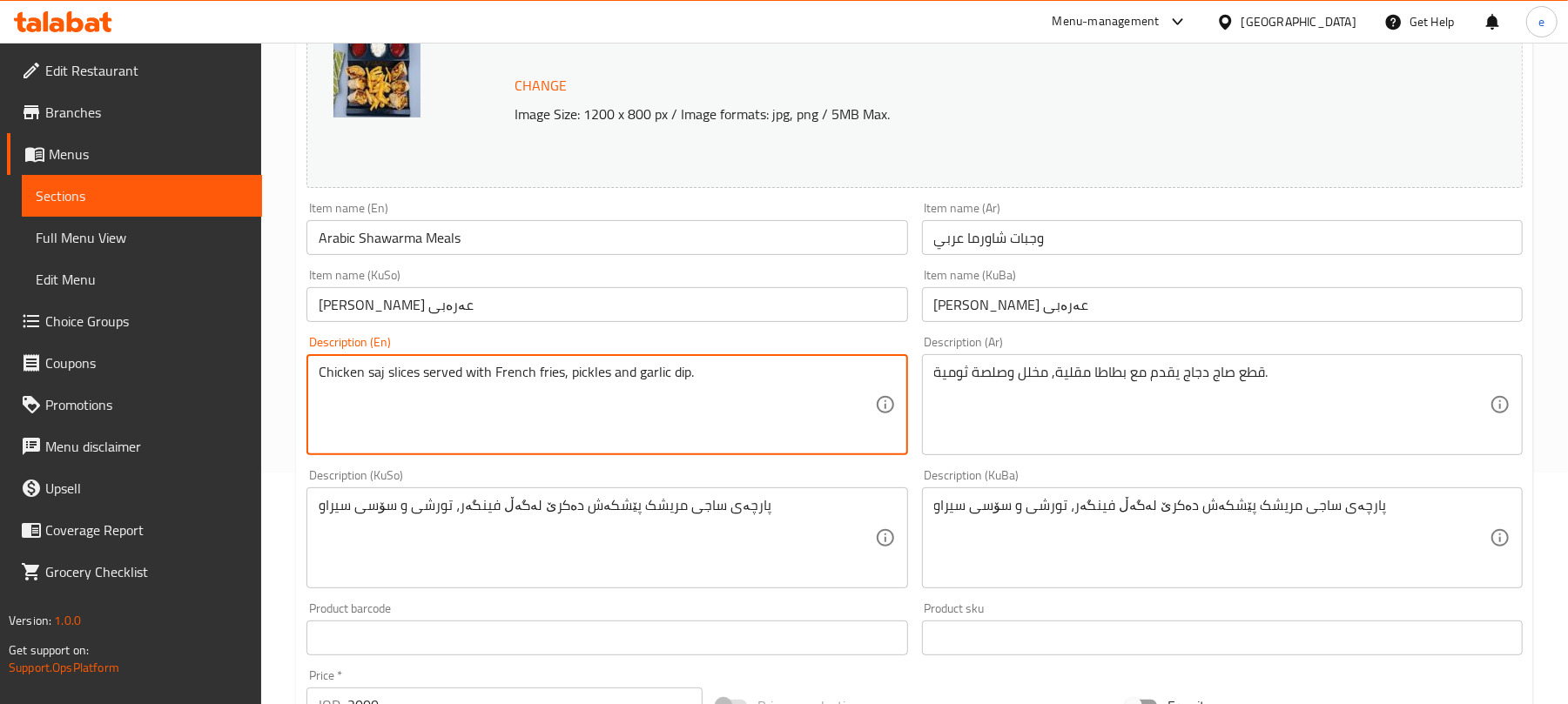
click at [347, 373] on textarea "Chicken saj slices served with French fries, pickles and garlic dip." at bounding box center [597, 405] width 556 height 82
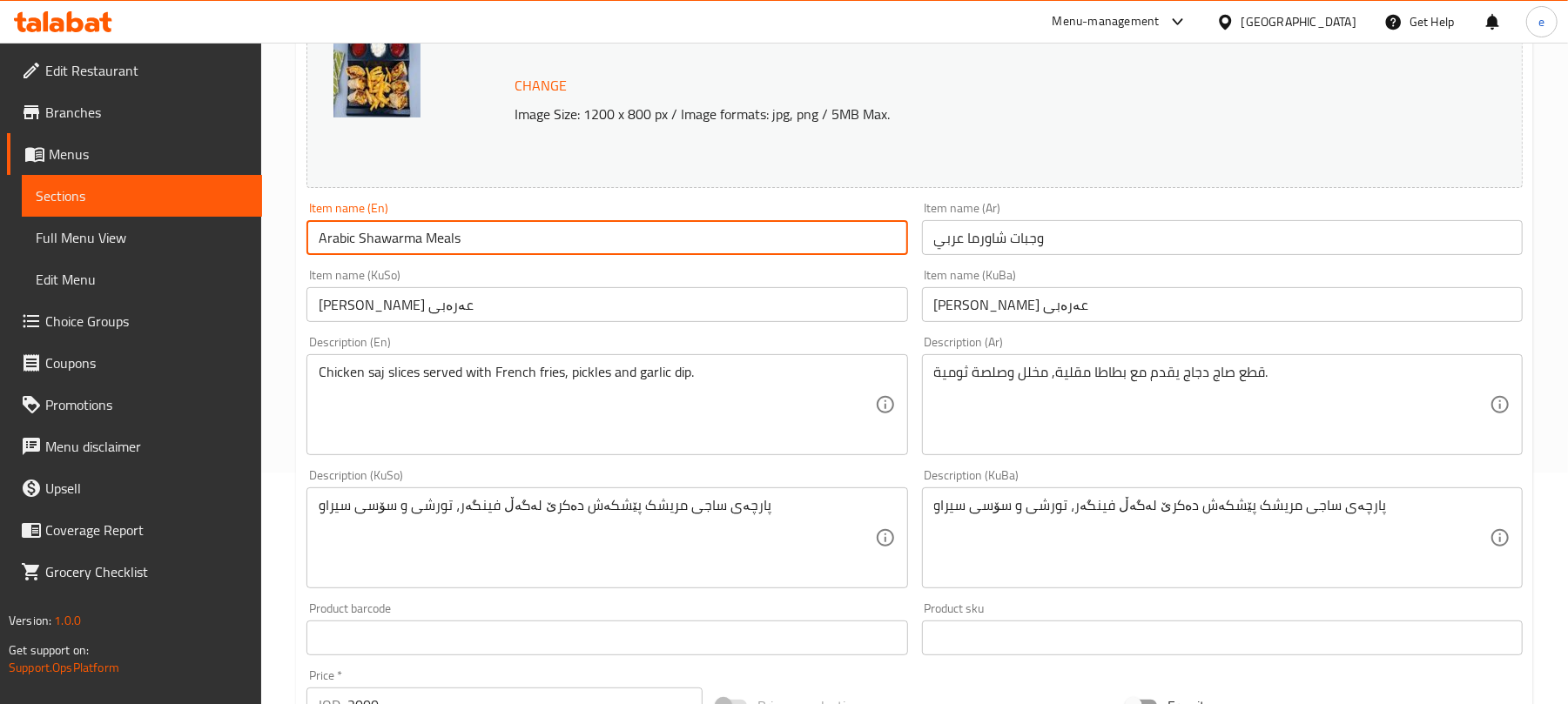
click at [356, 240] on input "Arabic Shawarma Meals" at bounding box center [607, 237] width 601 height 35
paste input "Chicken"
click at [543, 231] on input "Arabic Chicken Shawarma Meals" at bounding box center [607, 237] width 601 height 35
type input "Arabic Chicken Shawarma Meals"
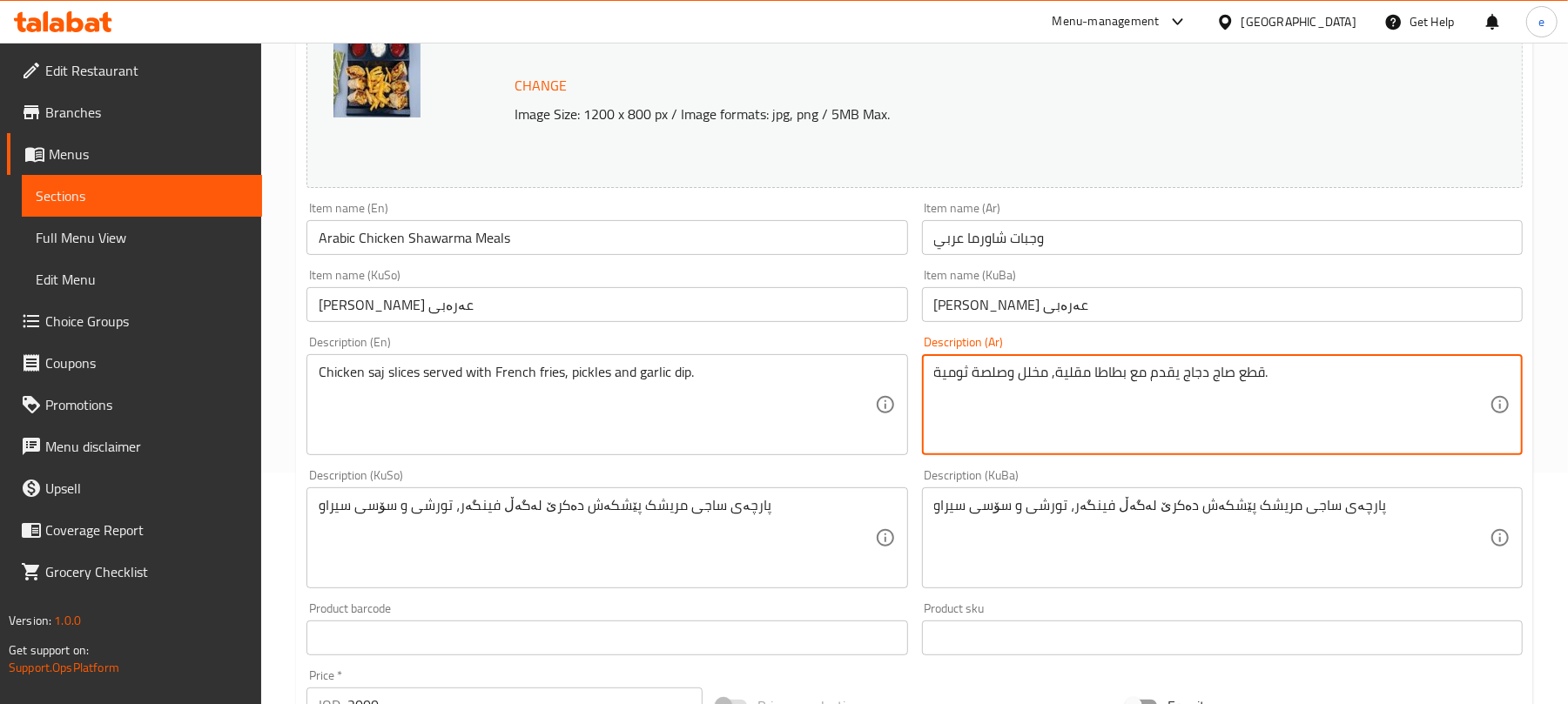
click at [1188, 377] on textarea "قطع صاج دجاج يقدم مع بطاطا مقلية, مخلل وصلصة ثومية." at bounding box center [1212, 405] width 556 height 82
click at [967, 242] on input "وجبات شاورما عربي" at bounding box center [1222, 237] width 601 height 35
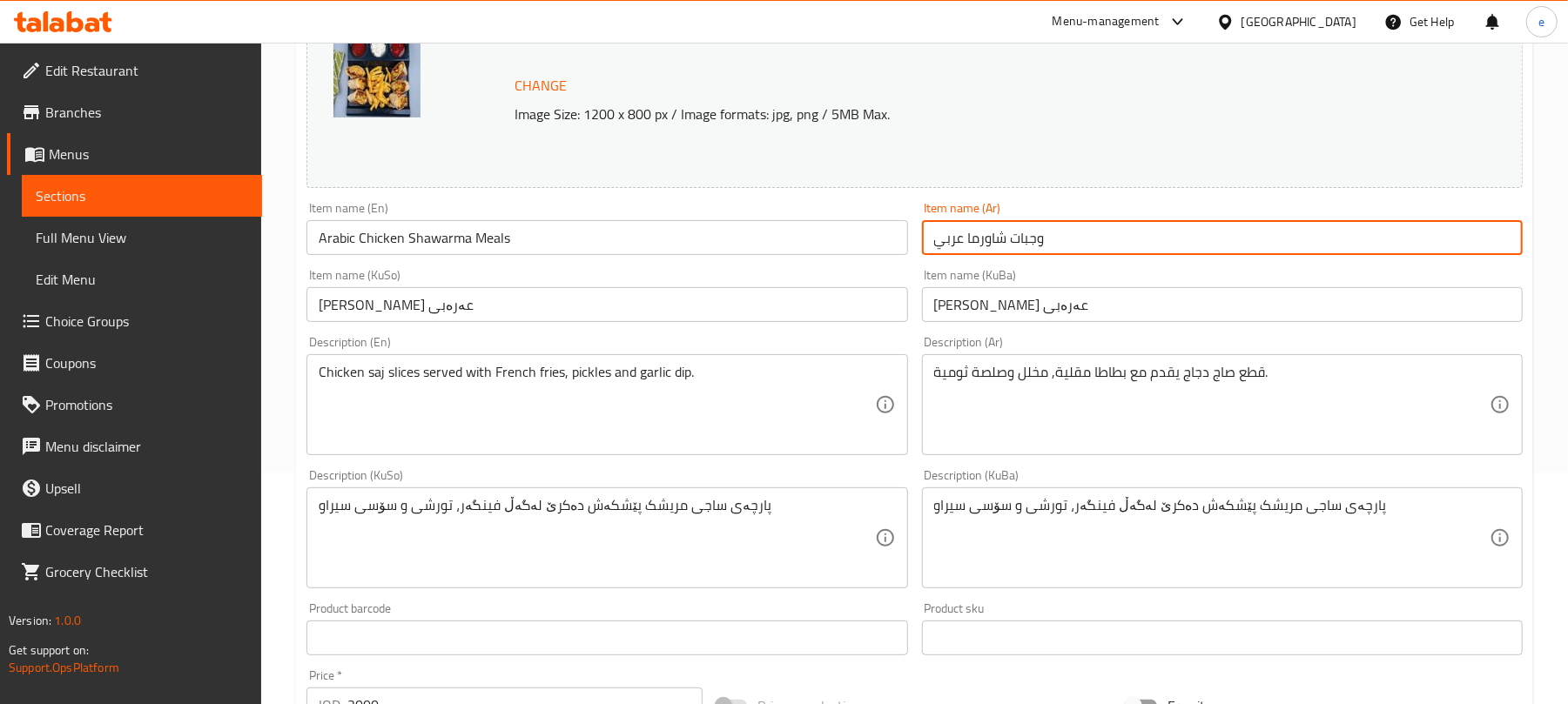
paste input "دجاج"
click at [994, 245] on input "وجبات شاورمادجاج عربي" at bounding box center [1222, 237] width 601 height 35
type input "وجبات شاورما دجاج عربي"
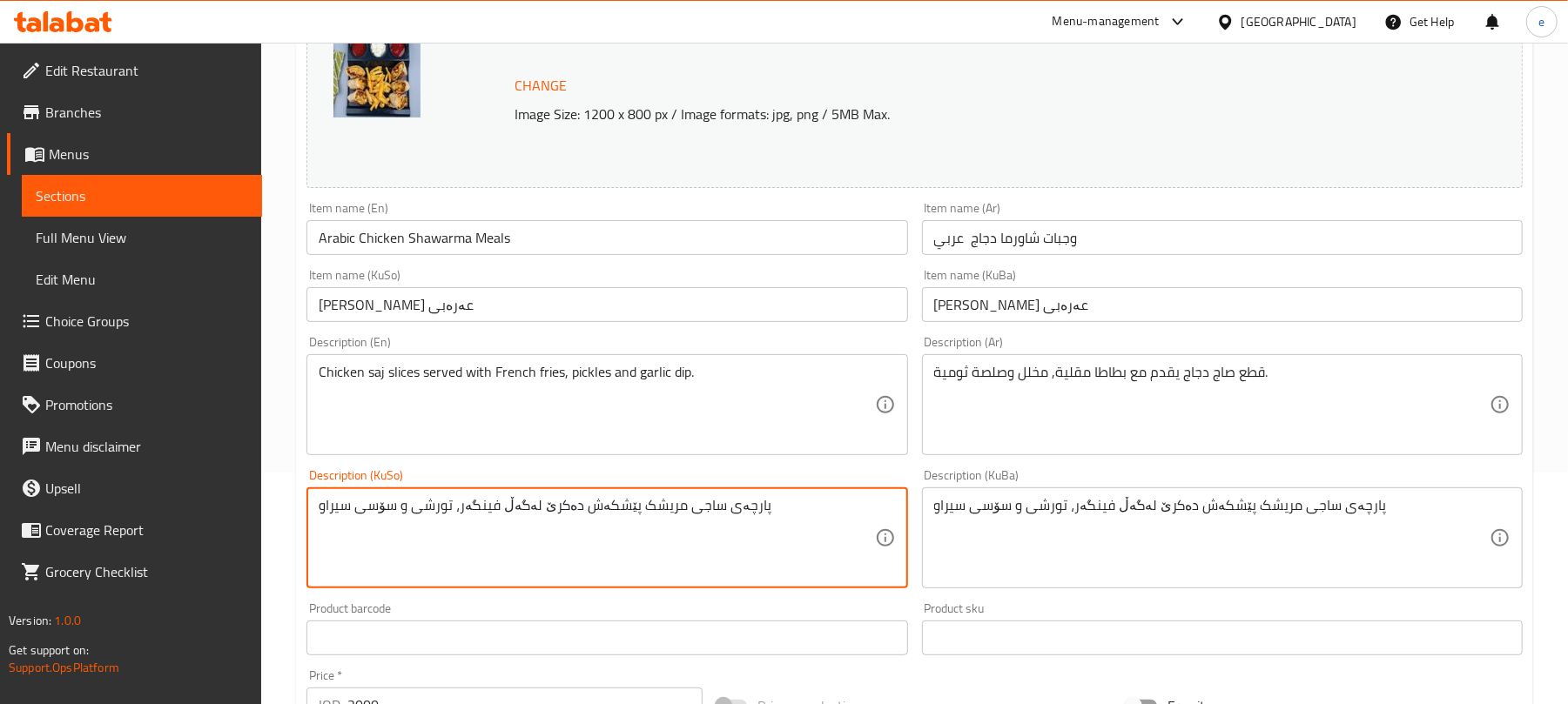
click at [633, 509] on textarea "پارچەی ساجی مریشک پێشکەش دەکرێ لەگەڵ فینگەر، تورشی و سۆسی سیراو" at bounding box center [597, 538] width 556 height 82
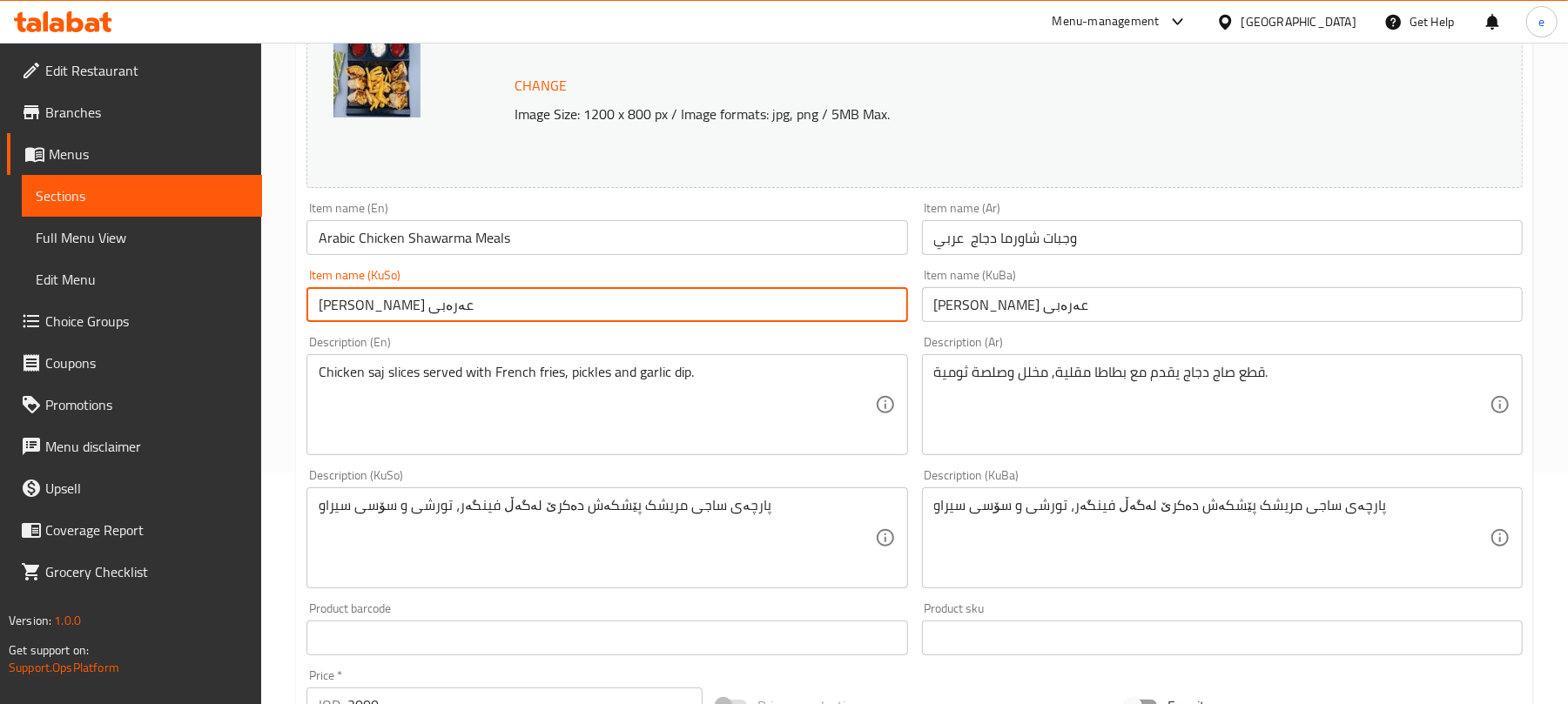
click at [359, 306] on input "[PERSON_NAME] عەرەبی" at bounding box center [607, 305] width 601 height 35
paste input "مریشک"
click at [408, 311] on input "ژەمی شاورمەیمریشک عەرەبی" at bounding box center [607, 305] width 601 height 35
click at [370, 297] on input "ژەمی شاورمەی مریشک عەرەبی" at bounding box center [607, 305] width 601 height 35
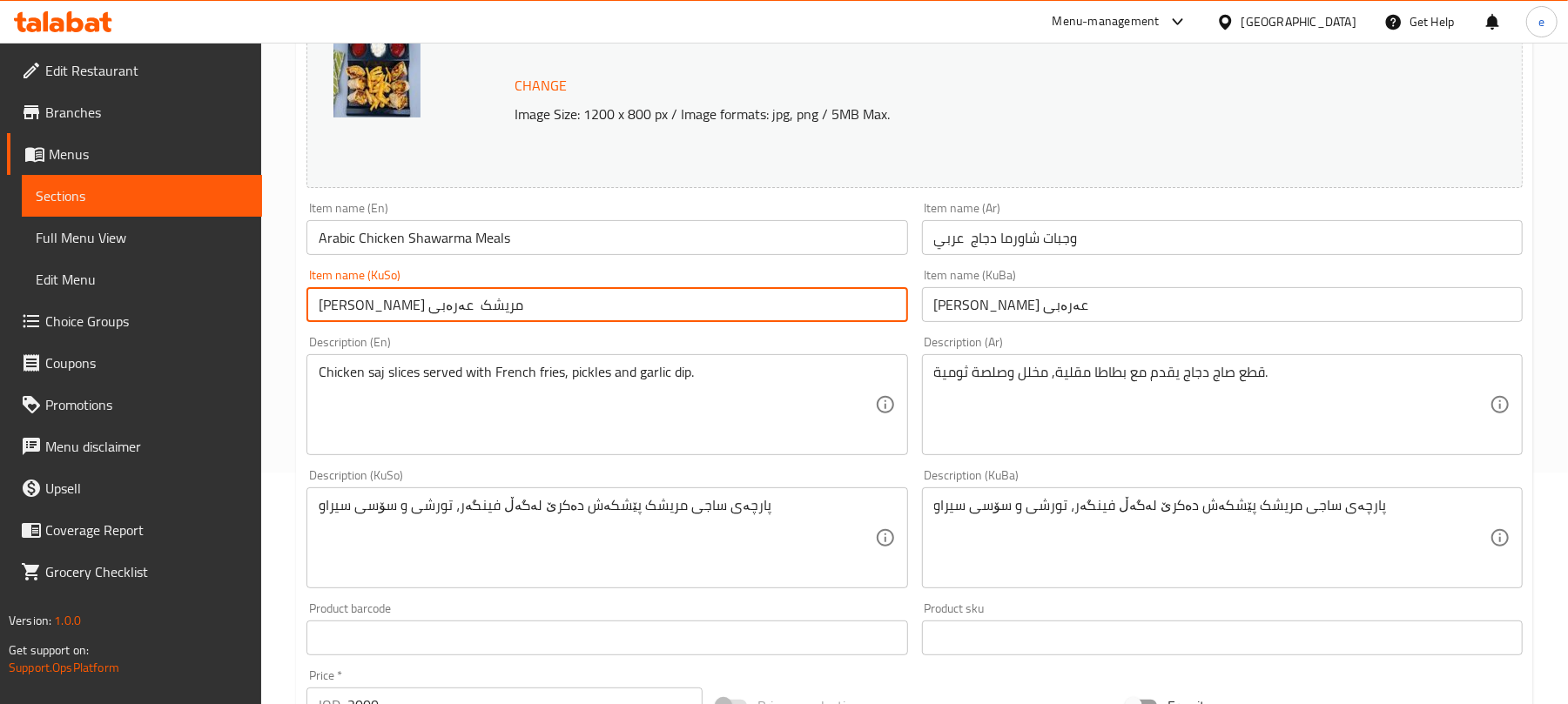
click at [370, 297] on input "ژەمی شاورمەی مریشک عەرەبی" at bounding box center [607, 305] width 601 height 35
type input "ژەمی شاورمەی مریشک عەرەبی"
click at [1007, 319] on input "[PERSON_NAME] عەرەبی" at bounding box center [1222, 305] width 601 height 35
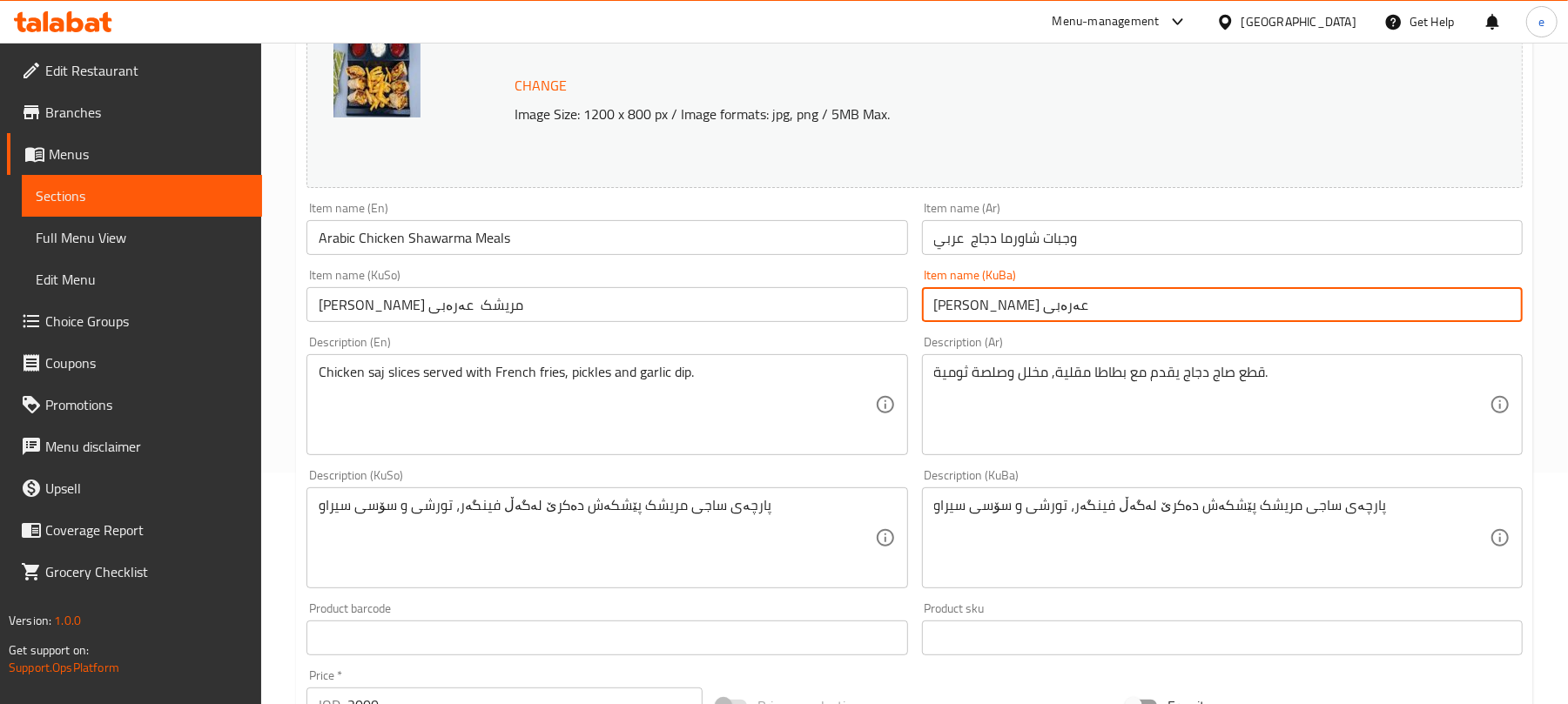
click at [1007, 319] on input "[PERSON_NAME] عەرەبی" at bounding box center [1222, 305] width 601 height 35
paste input "مریشک"
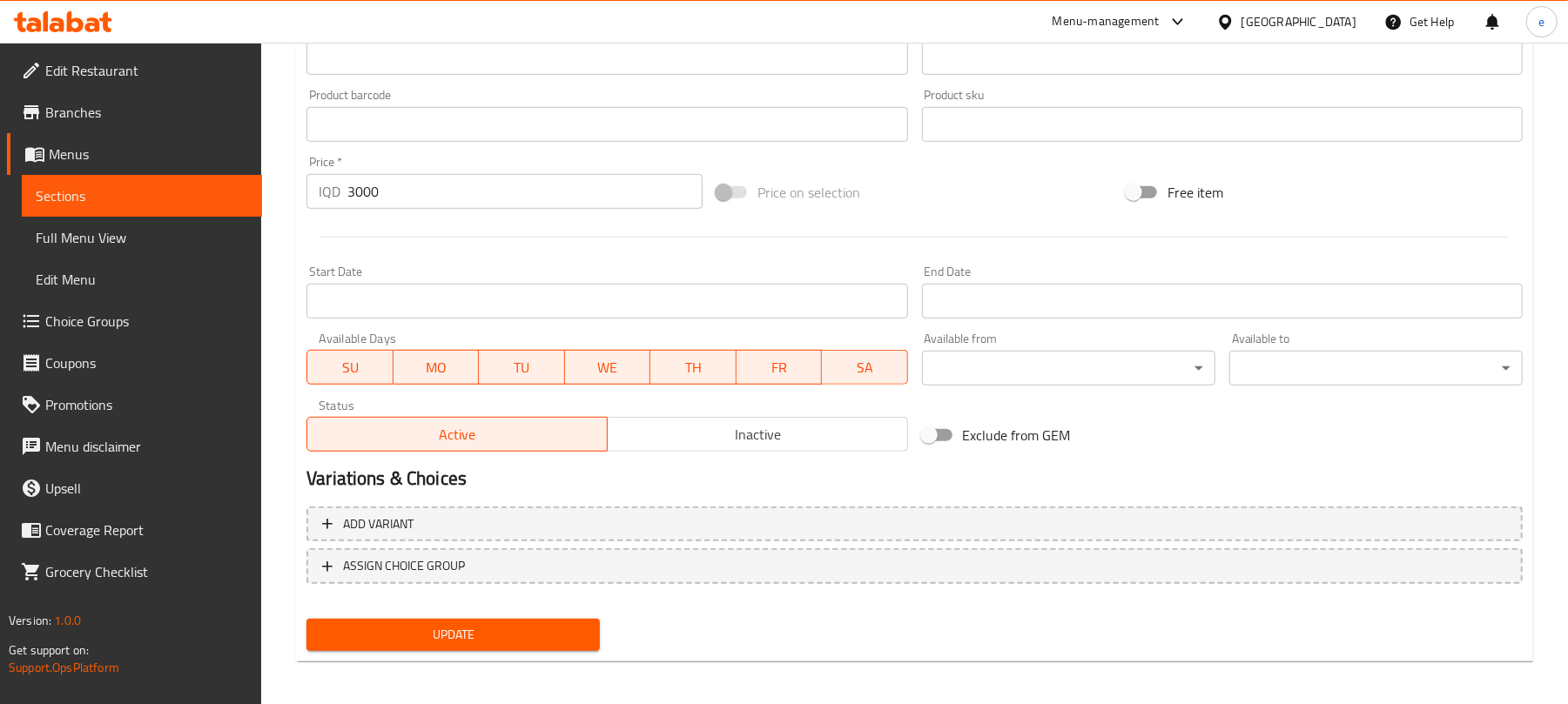
scroll to position [750, 0]
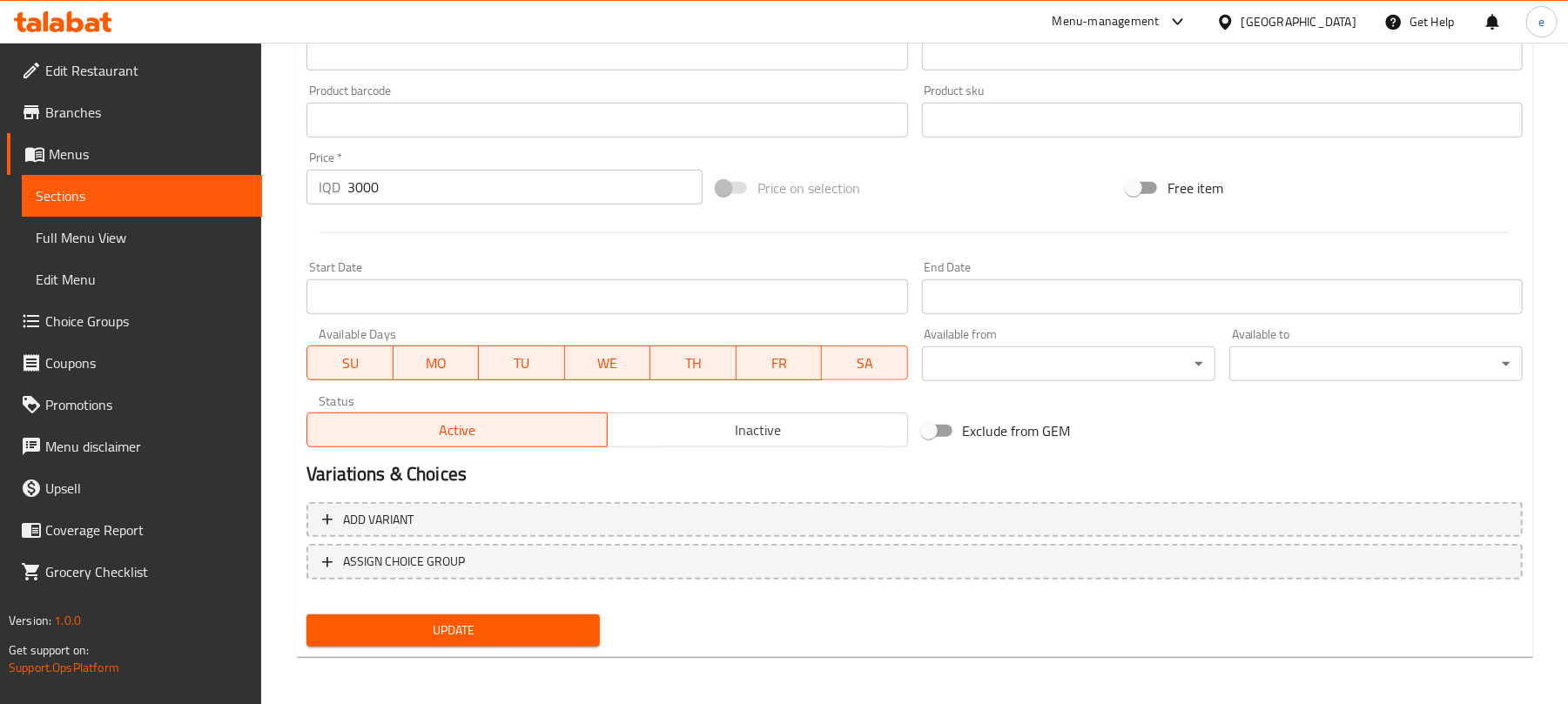
type input "ژەمی شاورمەی مریشک عەرەبی"
click at [582, 617] on button "Update" at bounding box center [452, 631] width 293 height 32
click at [217, 195] on span "Sections" at bounding box center [142, 195] width 212 height 21
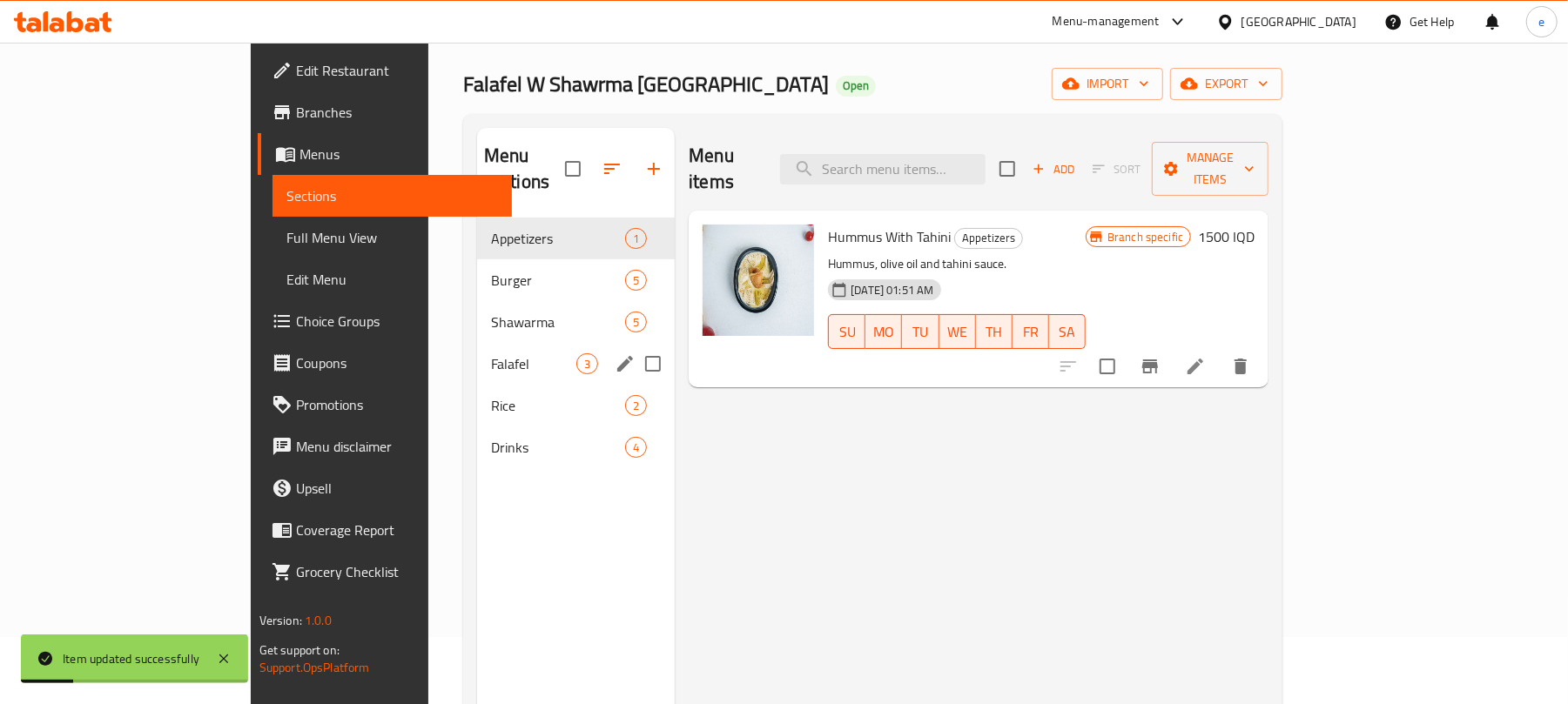
scroll to position [13, 0]
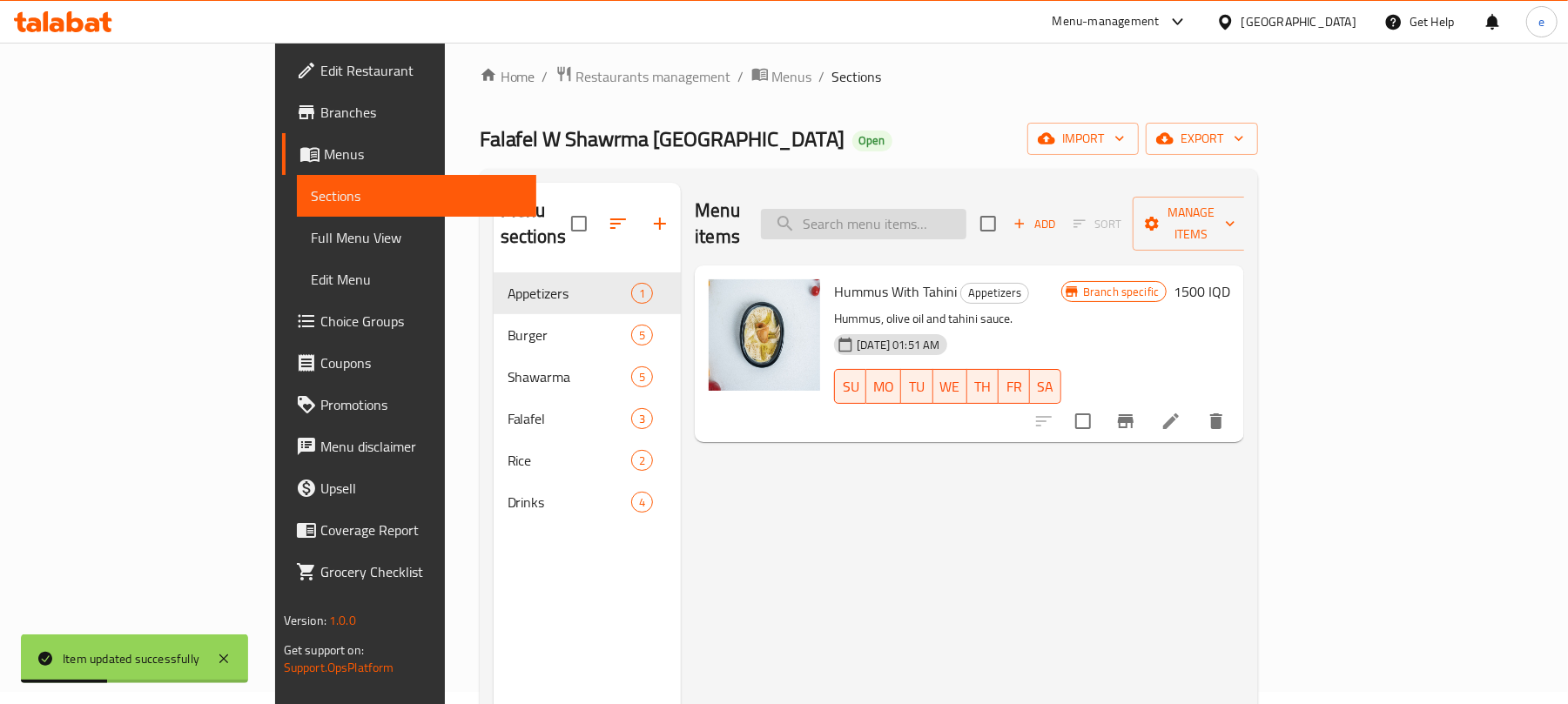
click at [967, 210] on input "search" at bounding box center [863, 224] width 205 height 30
paste input "Arabic Shawarma Meal"
type input "Arabic Shawarma Meal"
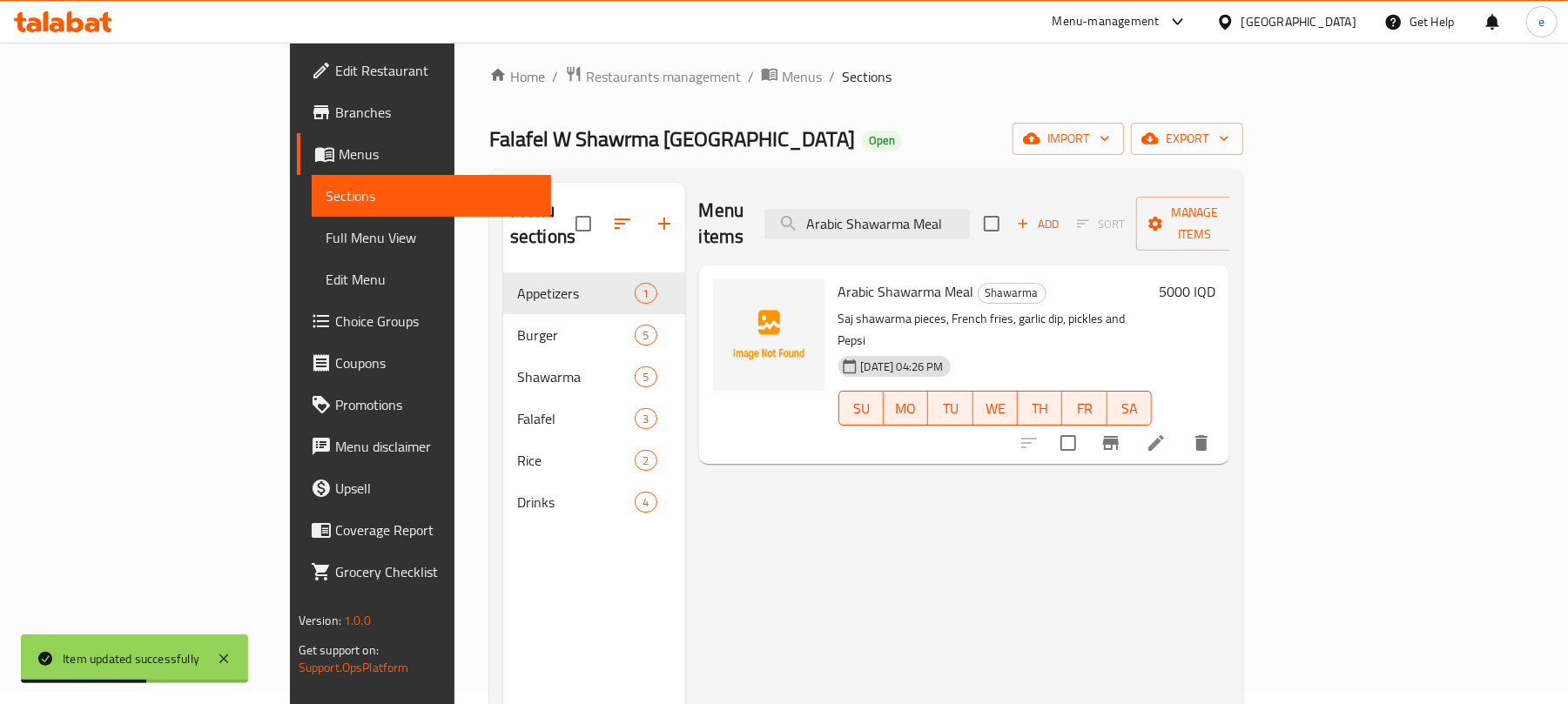
click at [1164, 435] on icon at bounding box center [1156, 442] width 15 height 15
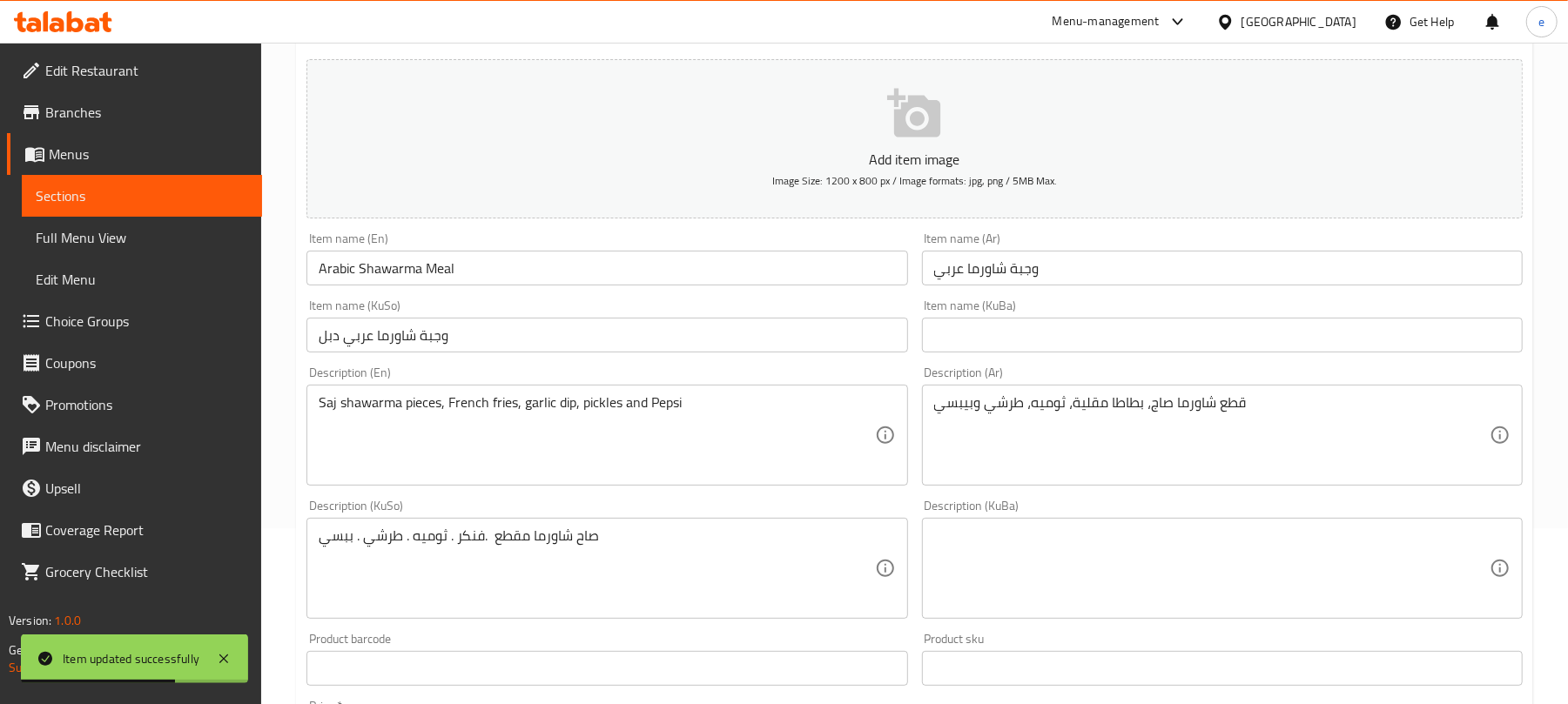
scroll to position [231, 0]
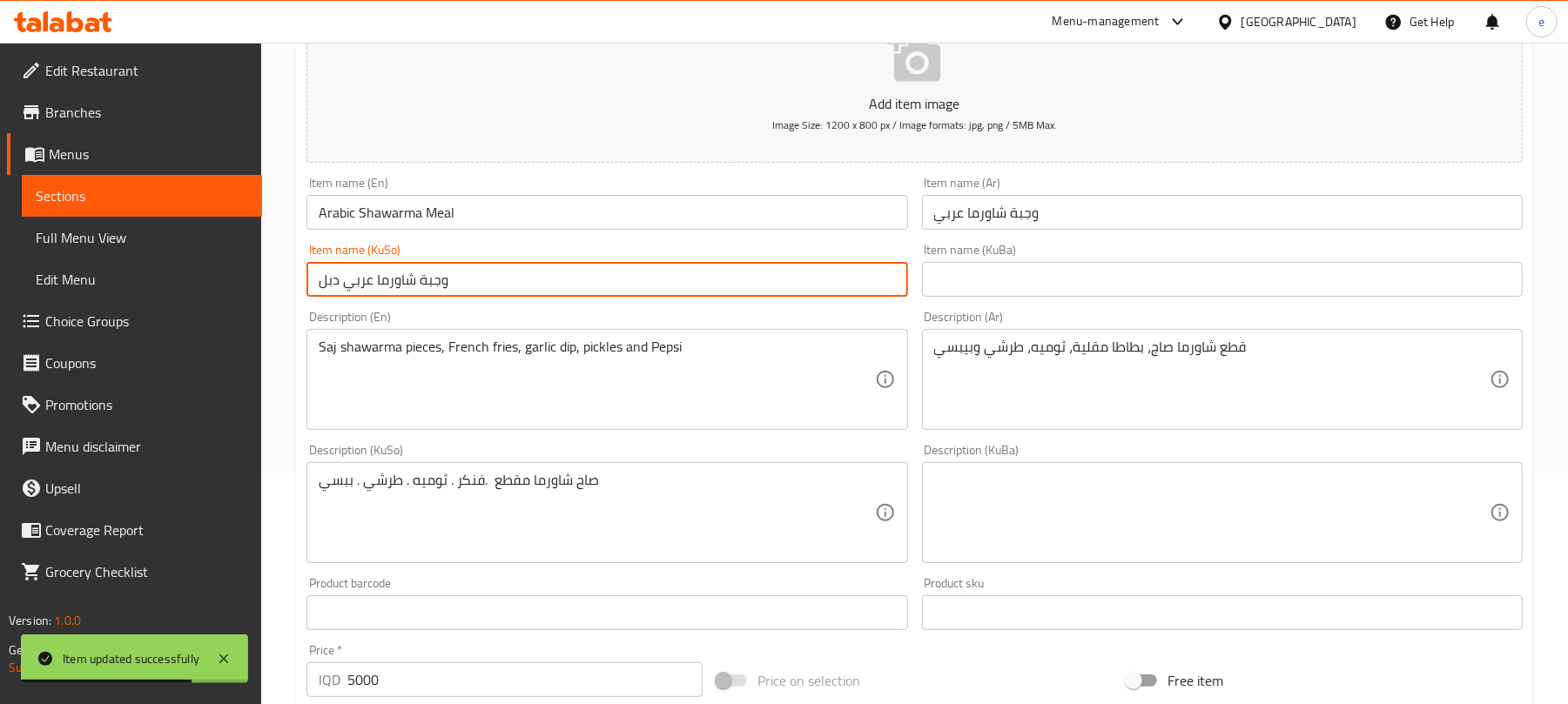
click at [507, 296] on input "وجبة شاورما عربي دبل" at bounding box center [607, 279] width 601 height 35
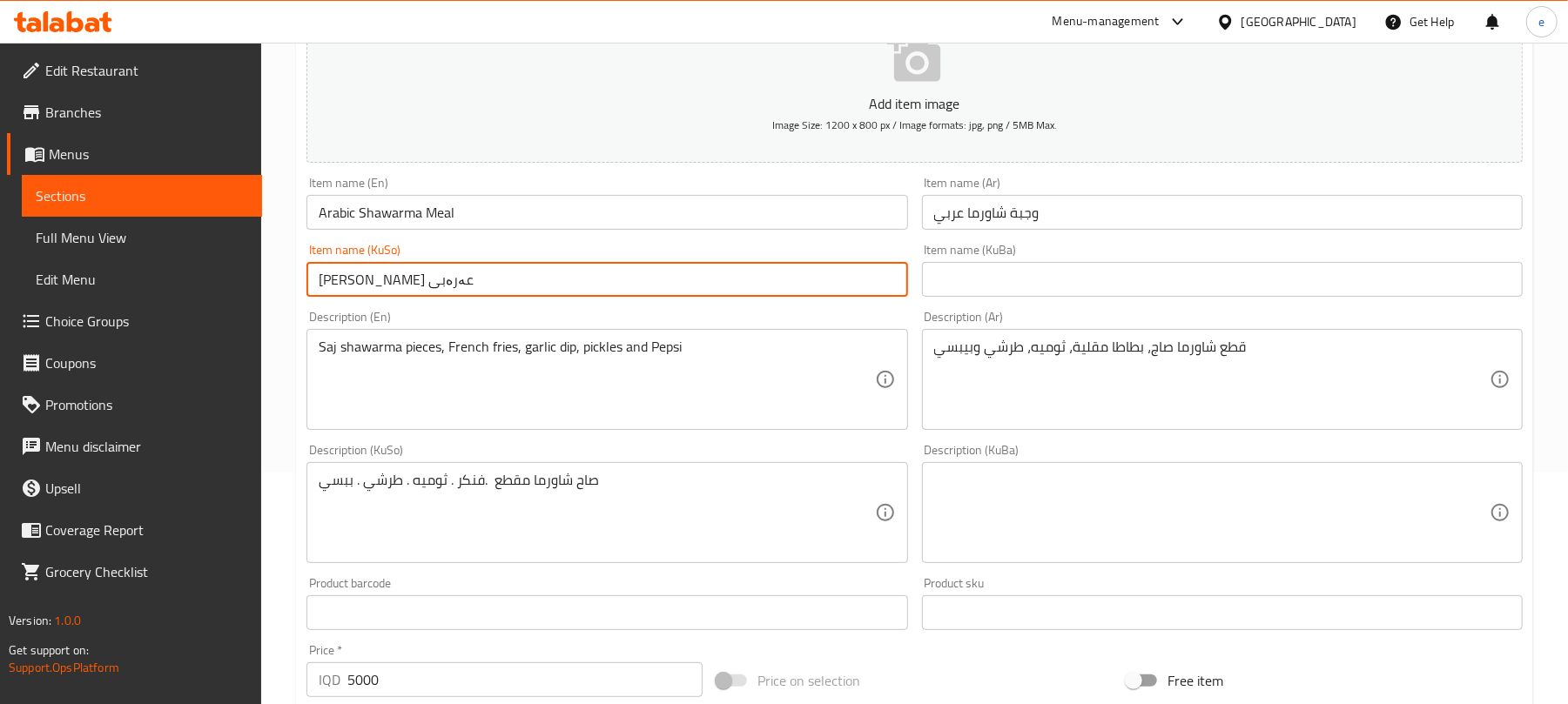
type input "[PERSON_NAME] عەرەبی"
click at [617, 459] on div "Description (KuSo) صاح شاورما مقطع .فنكر . ثوميه . طرشي . ببسي Description (KuS…" at bounding box center [607, 503] width 601 height 119
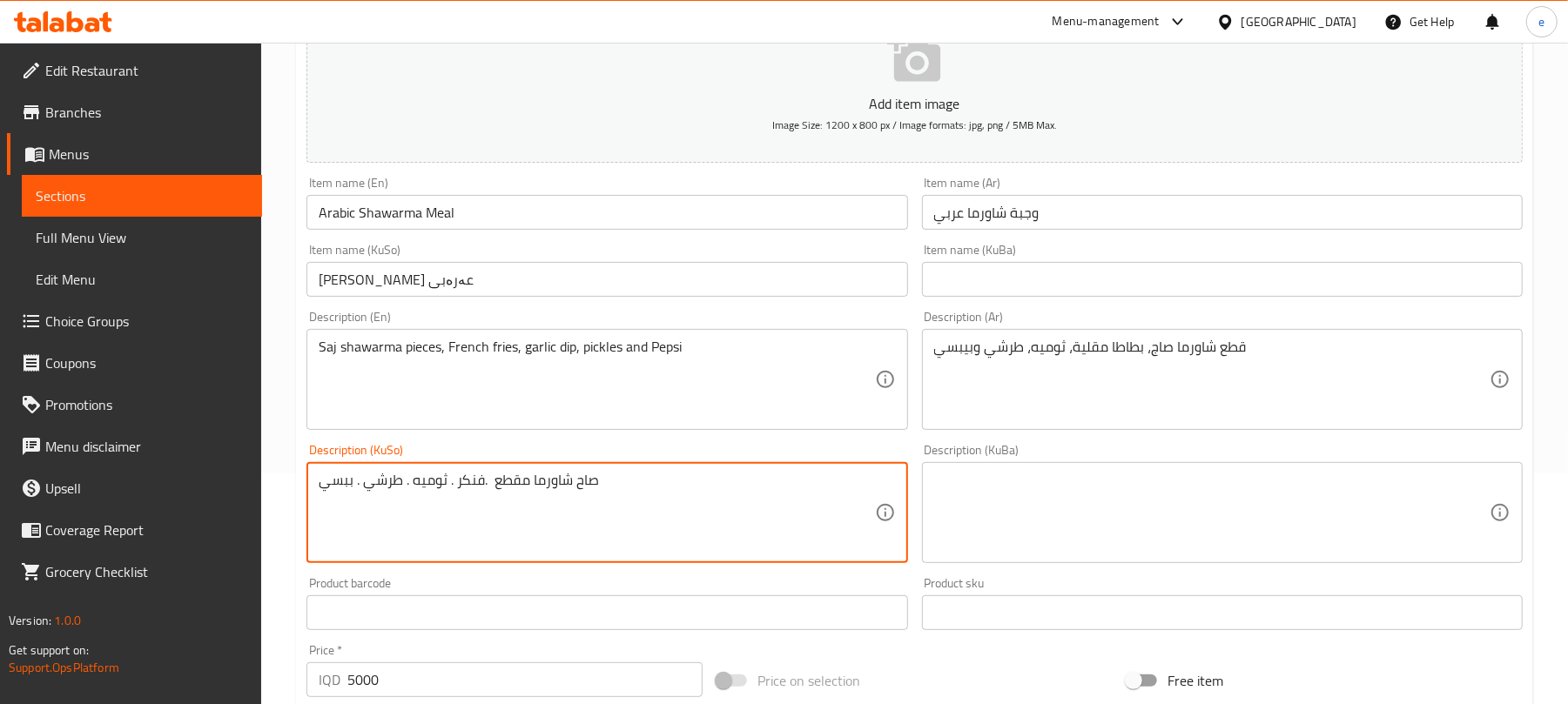
click at [615, 474] on textarea "صاح شاورما مقطع .فنكر . ثوميه . طرشي . ببسي" at bounding box center [597, 513] width 556 height 82
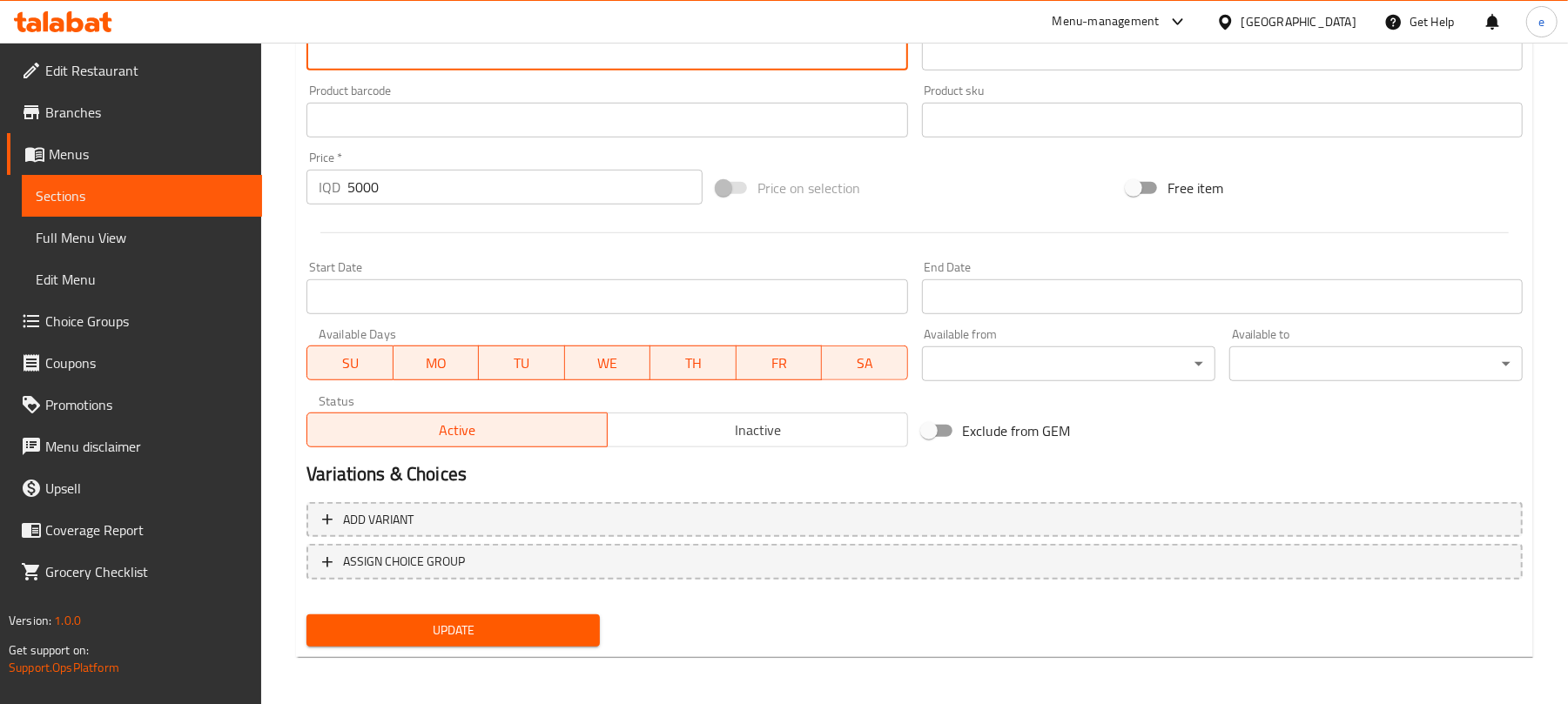
scroll to position [725, 0]
click at [523, 637] on span "Update" at bounding box center [453, 630] width 265 height 21
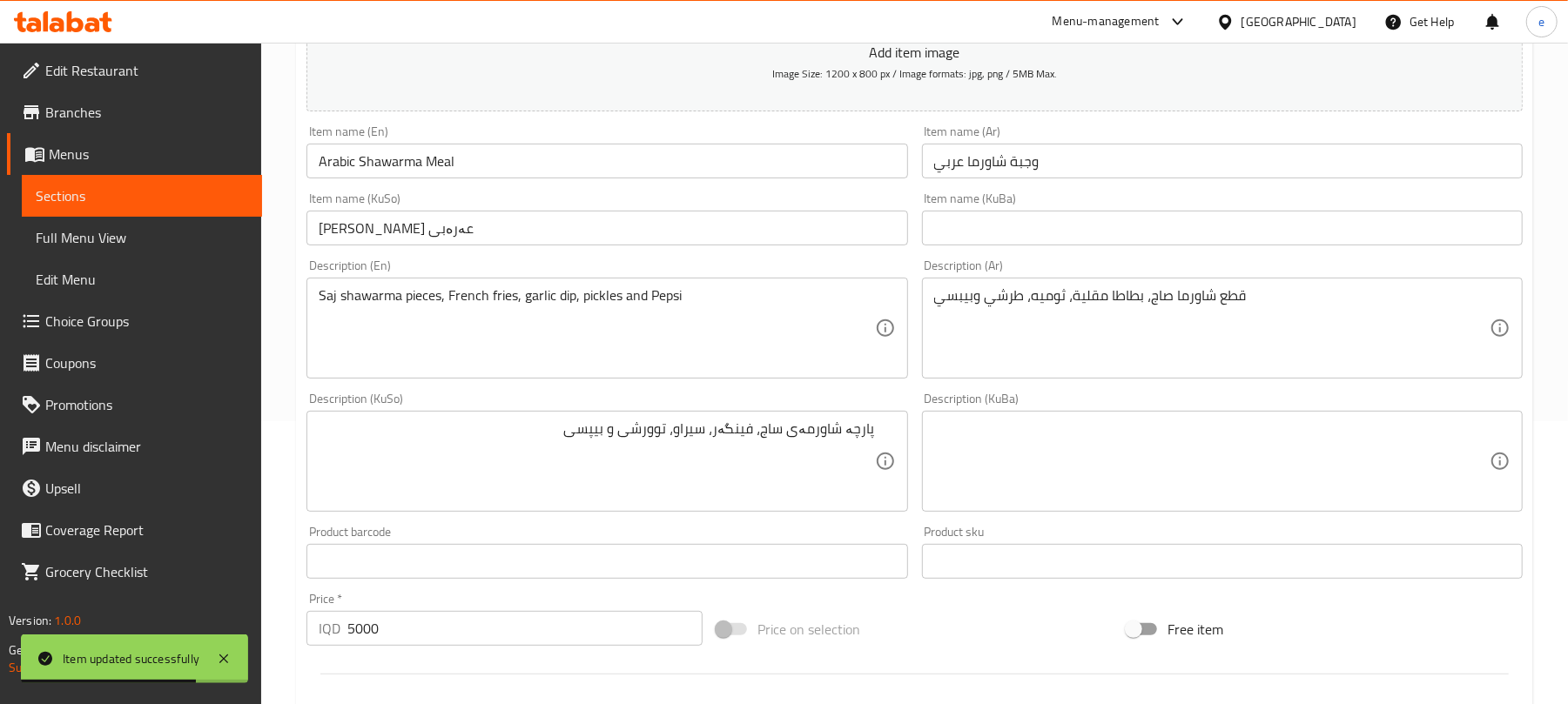
scroll to position [262, 0]
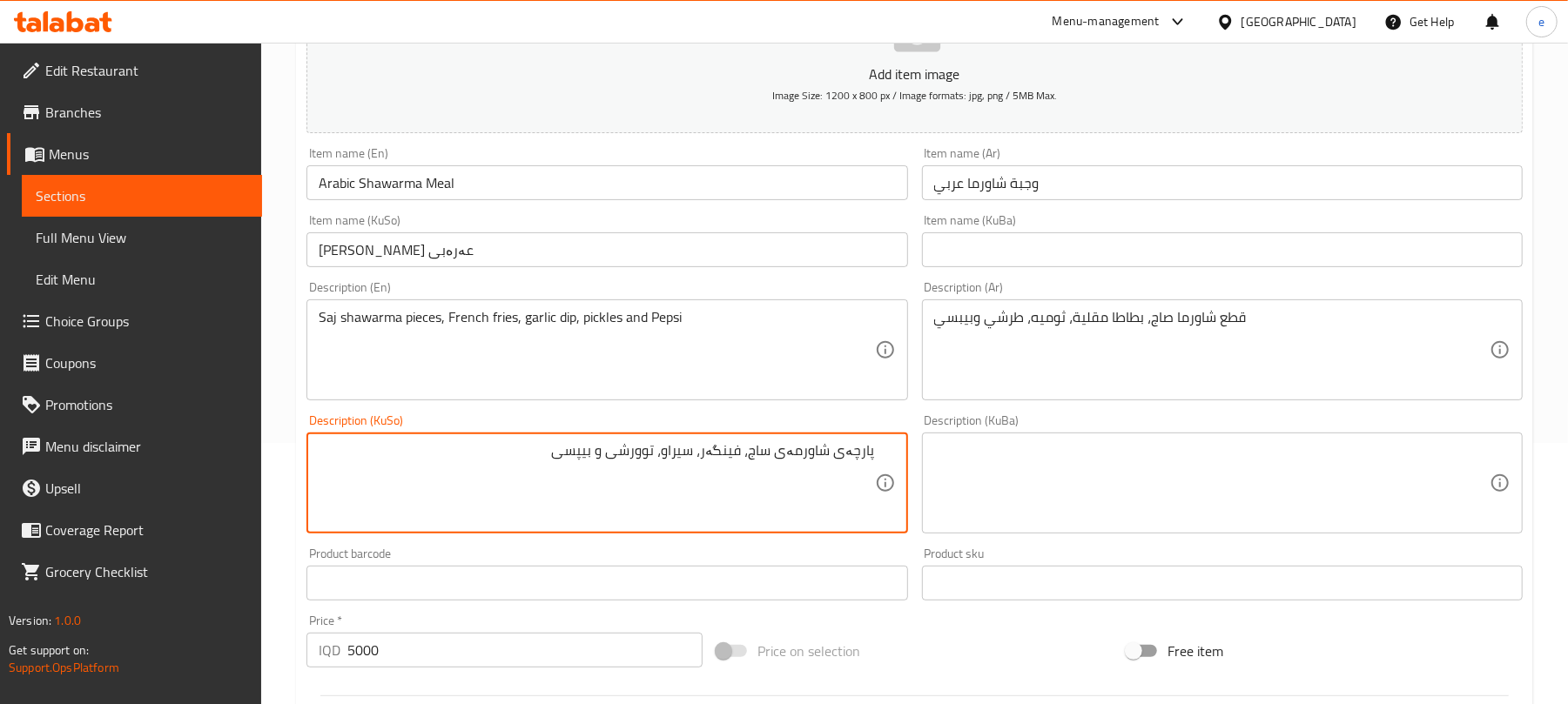
click at [768, 456] on textarea "پارچەی شاورمەی ساج، فینگەر، سیراو، توورشی و بیپسی" at bounding box center [597, 484] width 556 height 82
click at [830, 451] on textarea "پارچەی شاورمەی ، فینگەر، سیراو، توورشی و بیپسی" at bounding box center [597, 484] width 556 height 82
paste textarea "اج"
click at [744, 457] on textarea "پارچەی ساجی شاورمەی ، فینگەر، سیراو، توورشی و بیپسی" at bounding box center [597, 484] width 556 height 82
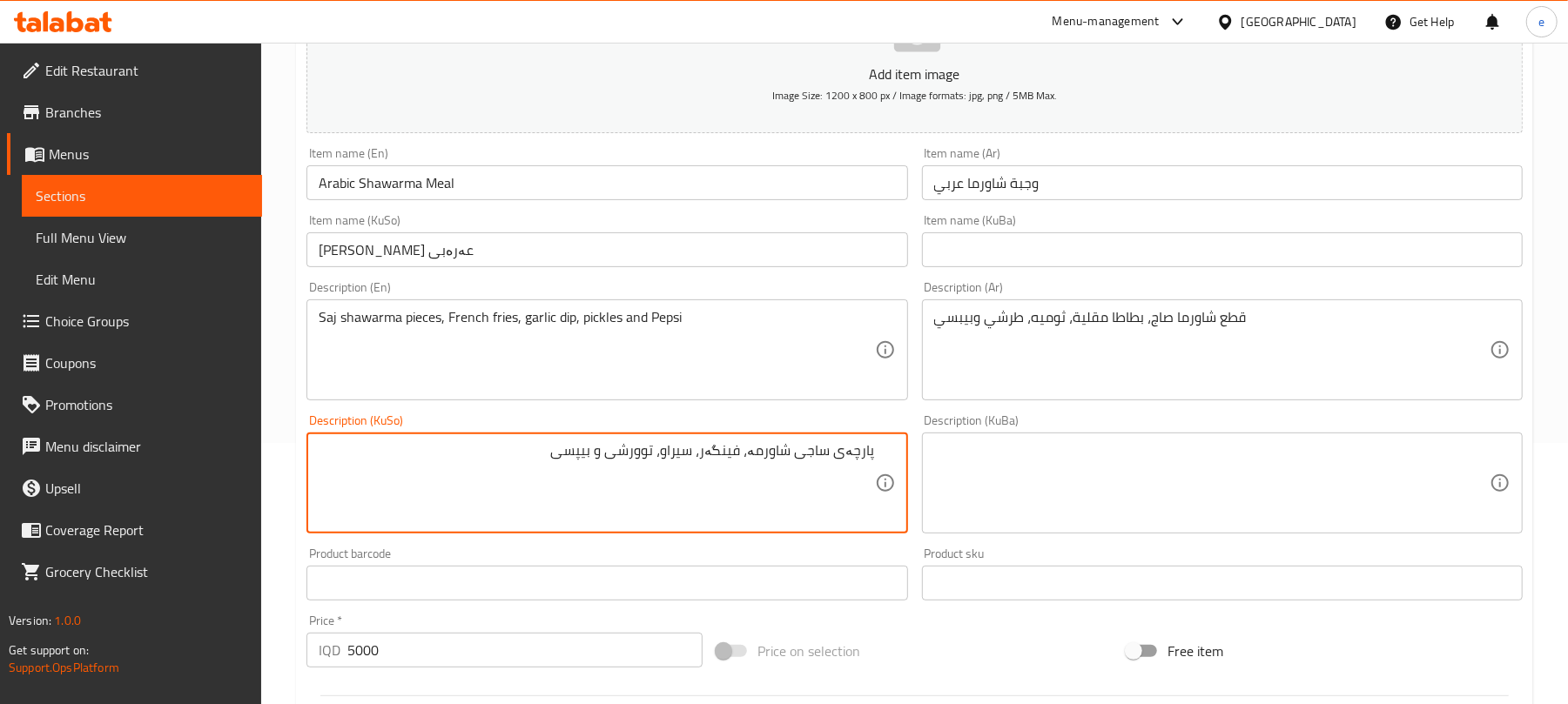
click at [547, 463] on textarea "پارچەی ساجی شاورمە، فینگەر، سیراو، توورشی و بیپسی" at bounding box center [597, 484] width 556 height 82
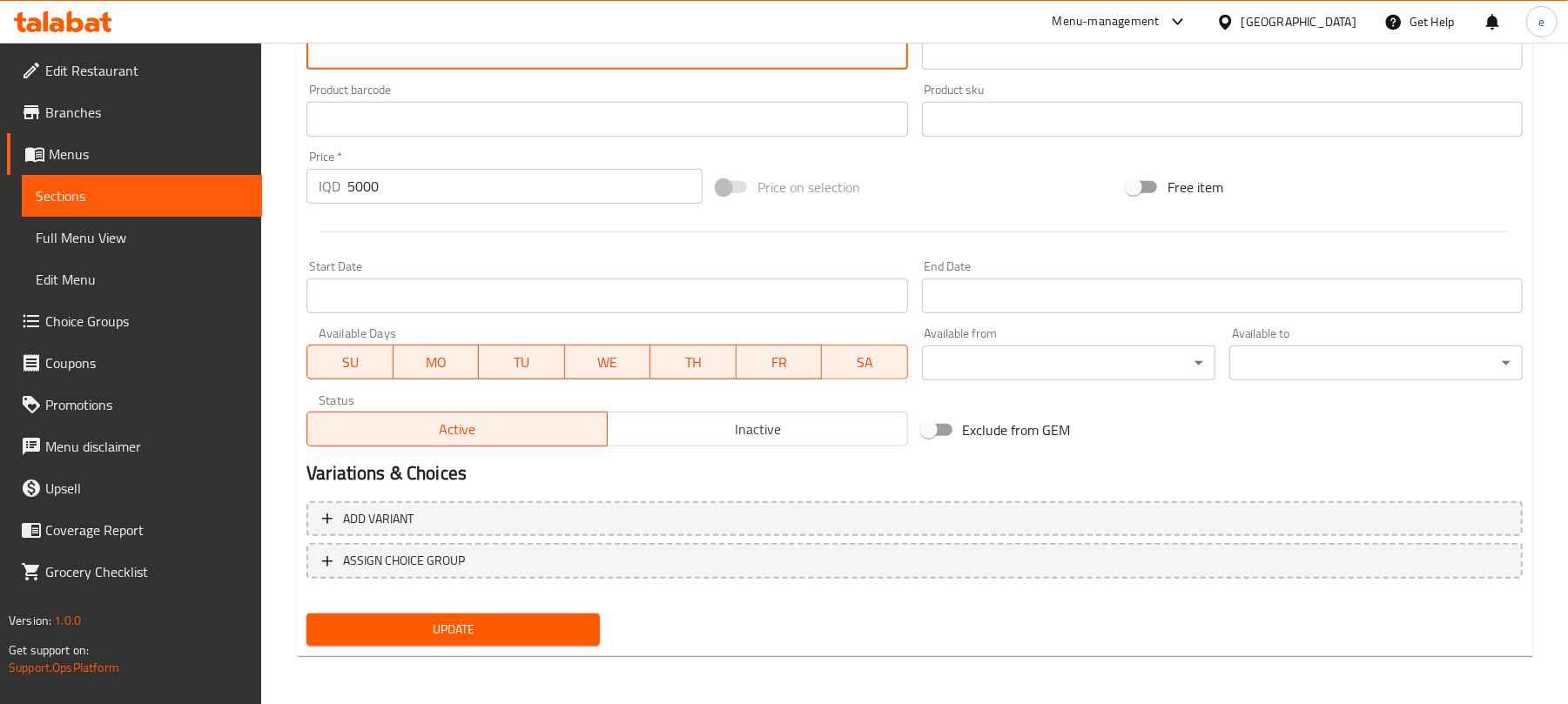
type textarea "پارچەی ساجی شاورمە، فینگەر، سیراو، توورشی و بیپسی"
click at [487, 640] on button "Update" at bounding box center [452, 630] width 293 height 32
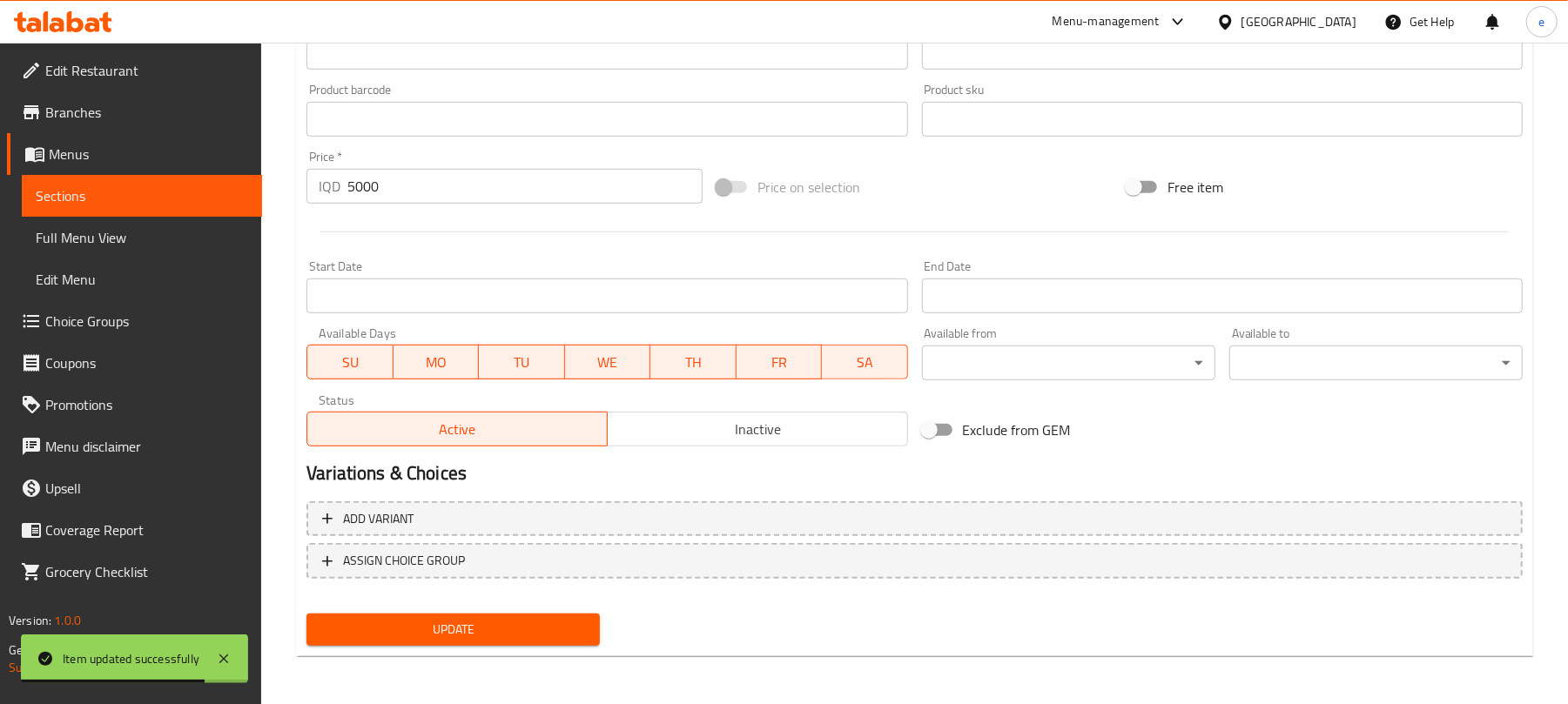
click at [90, 11] on div at bounding box center [63, 21] width 126 height 35
click at [77, 19] on icon at bounding box center [75, 21] width 16 height 21
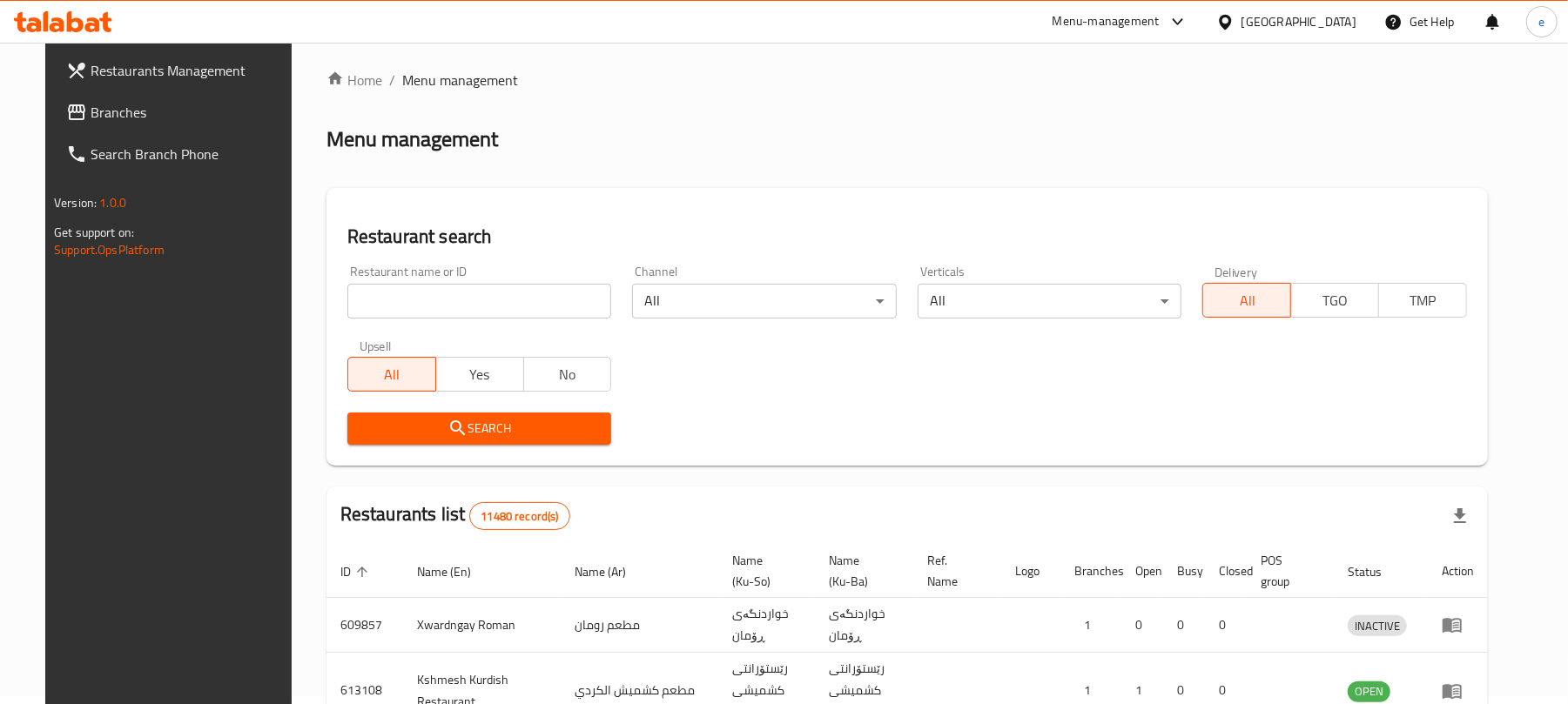
scroll to position [196, 0]
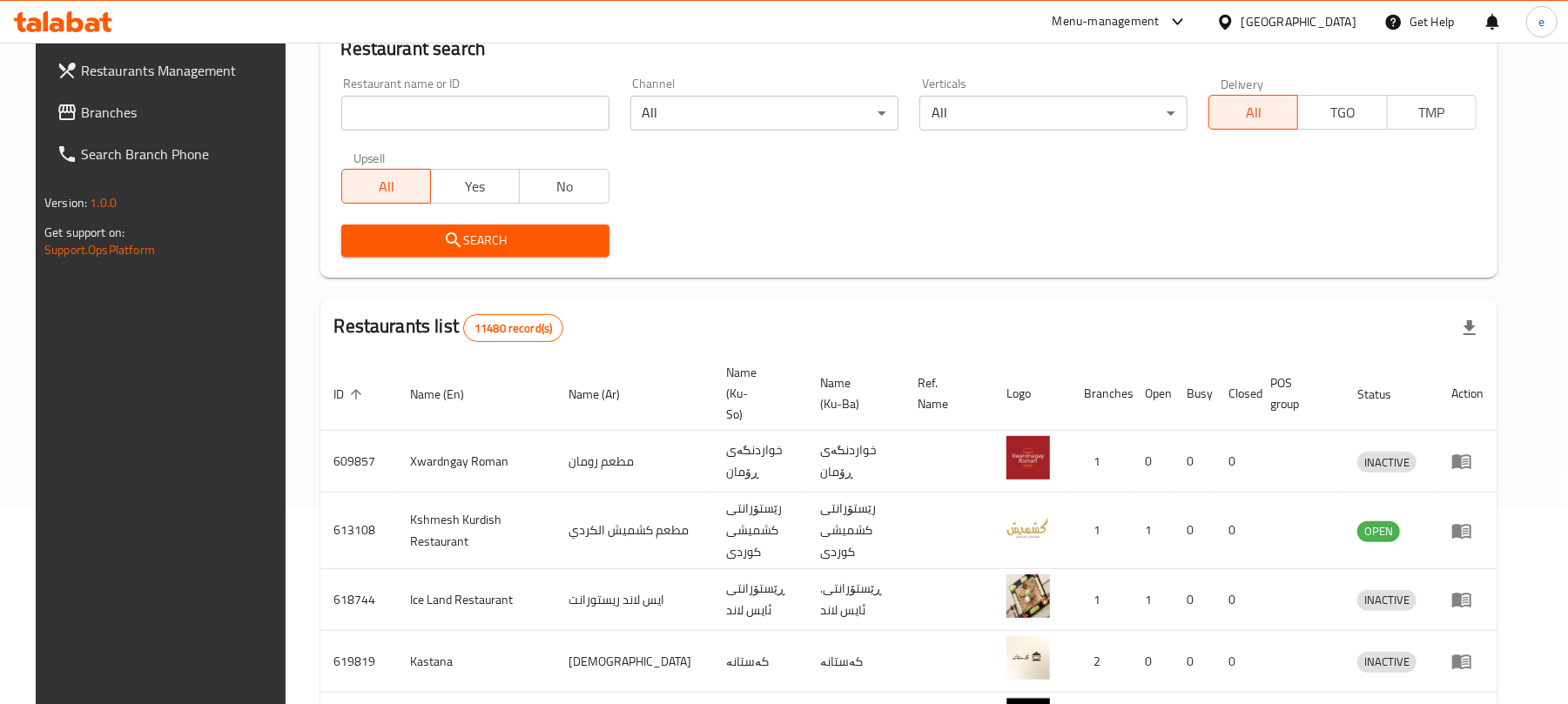
click at [150, 96] on link "Branches" at bounding box center [170, 112] width 255 height 42
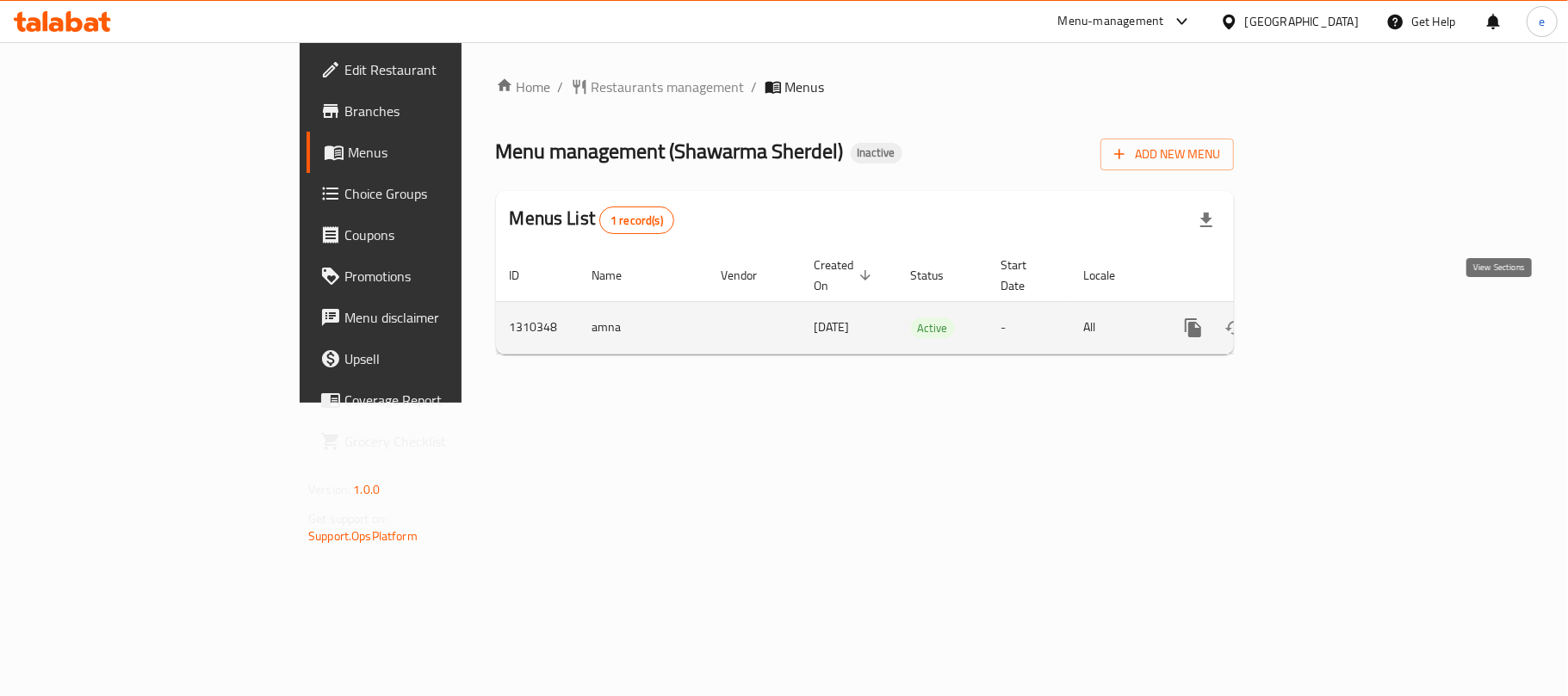
click at [1327, 318] on icon "enhanced table" at bounding box center [1316, 328] width 20 height 20
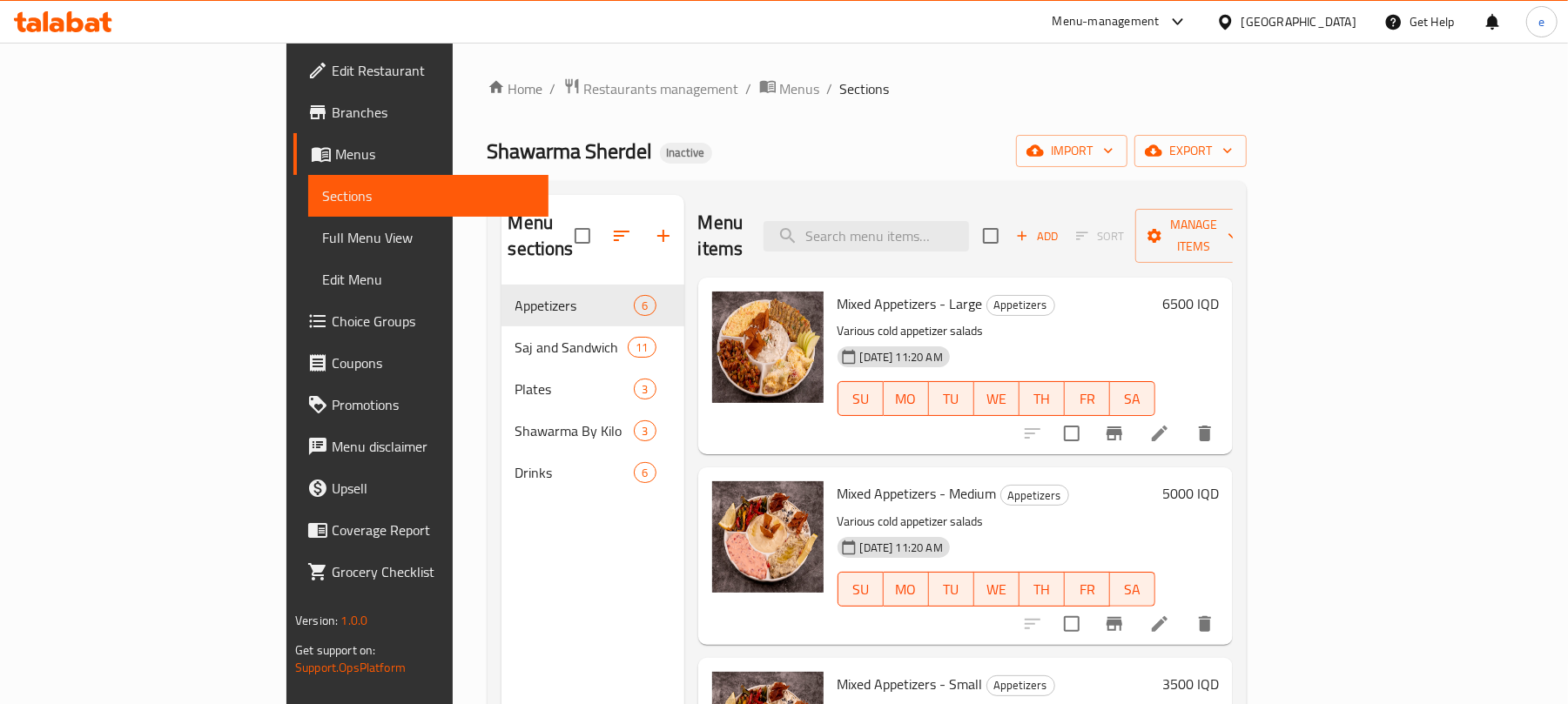
click at [323, 228] on span "Full Menu View" at bounding box center [428, 237] width 212 height 21
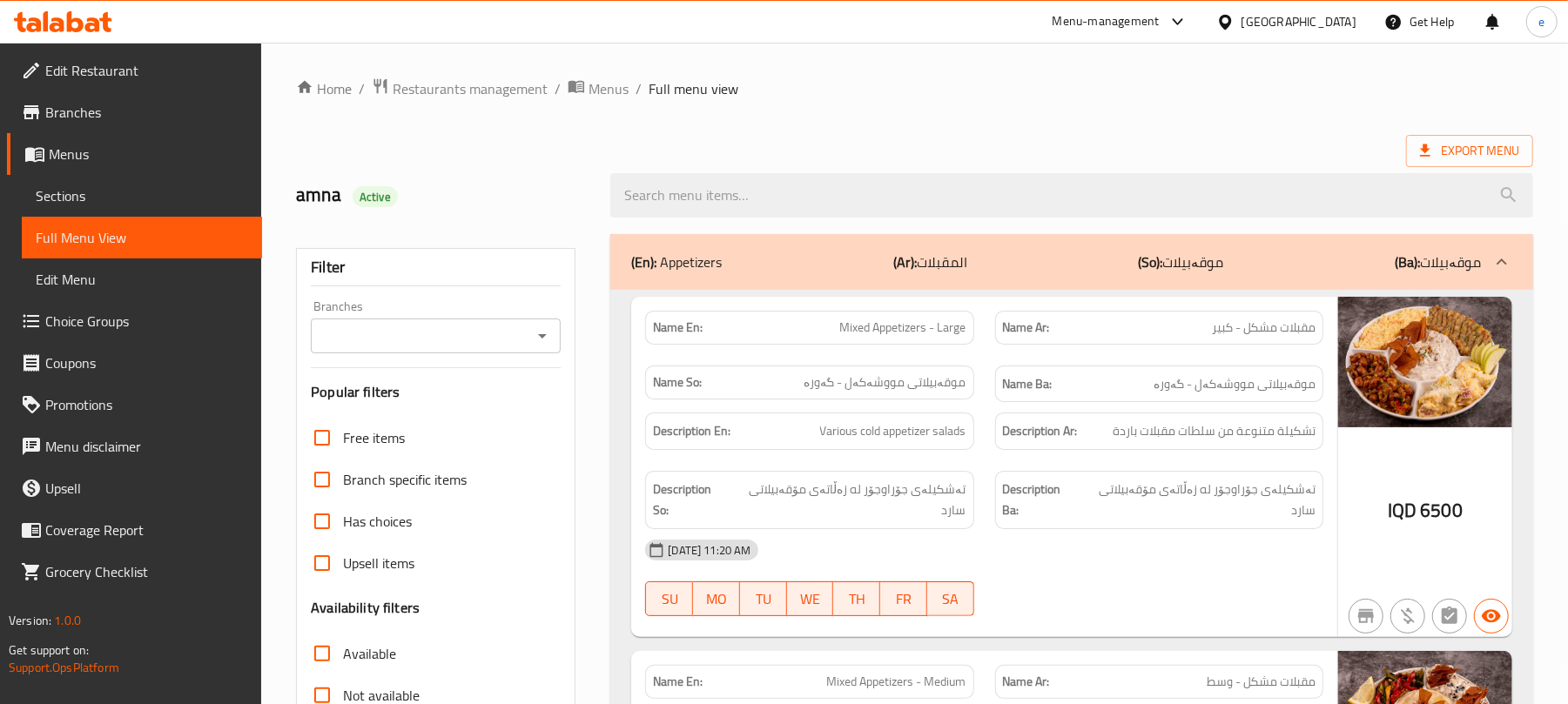
click at [543, 338] on icon "Open" at bounding box center [543, 336] width 9 height 4
click at [557, 212] on div "amna Active" at bounding box center [443, 195] width 314 height 77
click at [545, 342] on icon "Open" at bounding box center [542, 335] width 21 height 21
click at [538, 347] on icon "Close" at bounding box center [542, 335] width 21 height 21
click at [547, 323] on div "Branches" at bounding box center [435, 336] width 250 height 35
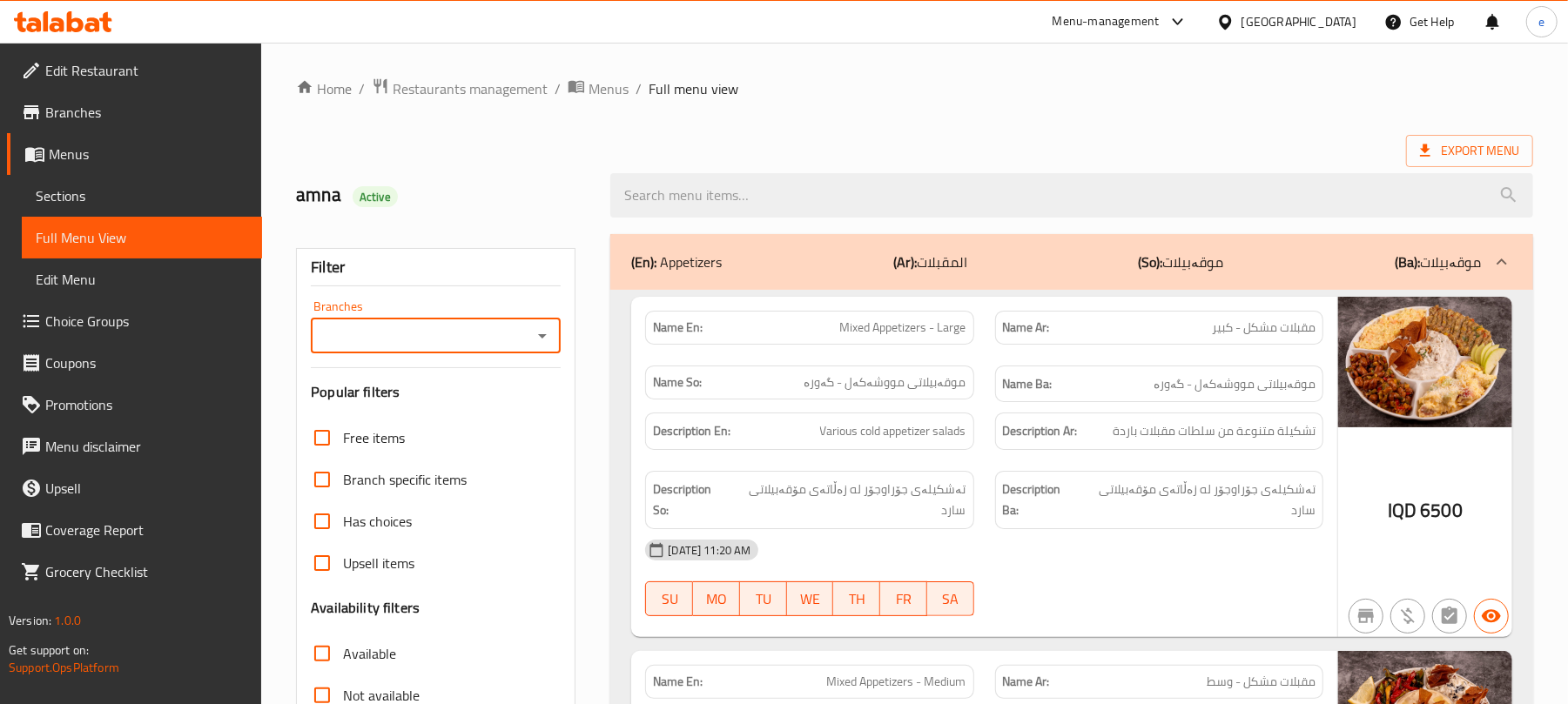
click at [547, 327] on icon "Open" at bounding box center [542, 335] width 21 height 21
click at [547, 327] on icon "Close" at bounding box center [542, 335] width 21 height 21
click at [888, 247] on div "(En): Appetizers (Ar): المقبلات (So): موقەبیلات (Ba): موقەبیلات" at bounding box center [1072, 262] width 923 height 56
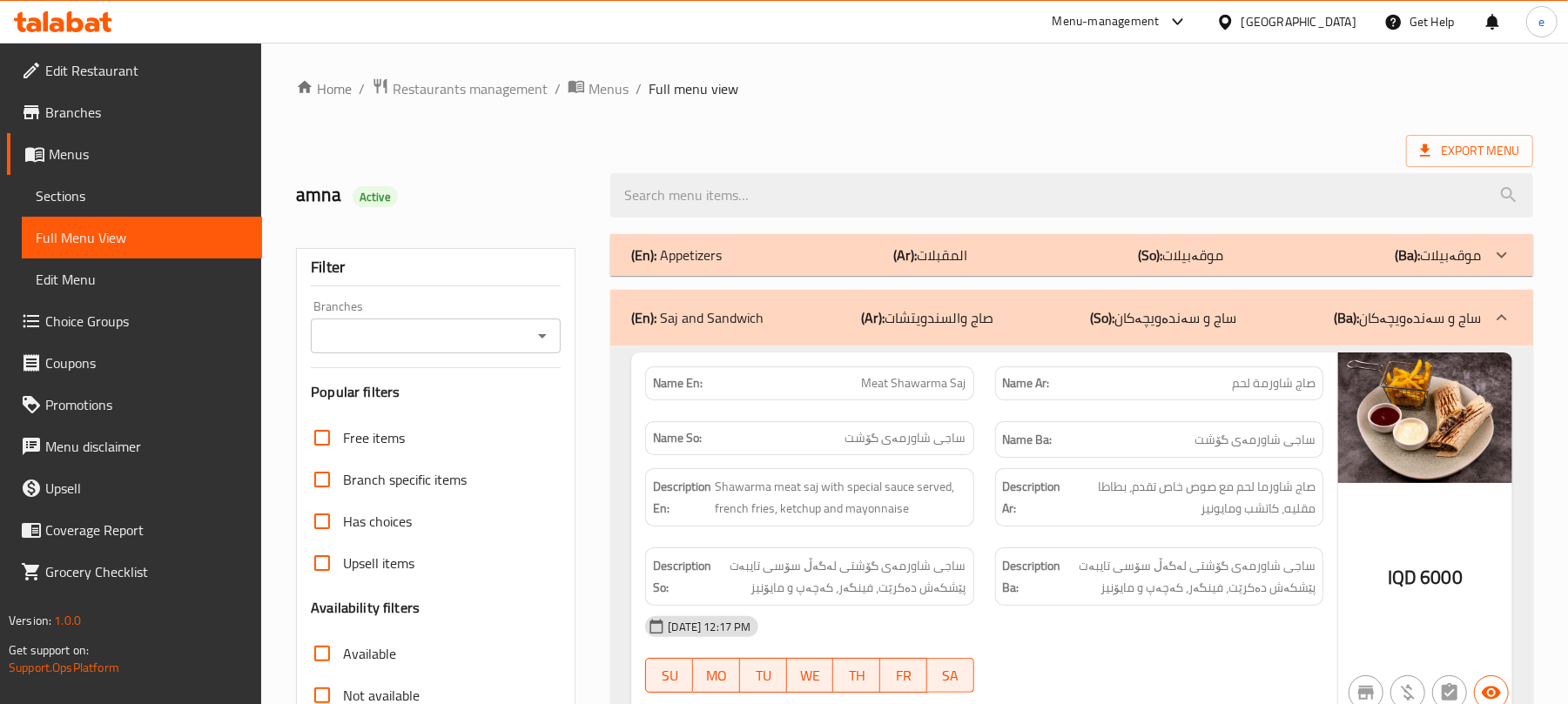
click at [857, 327] on div "(En): Saj and Sandwich (Ar): صاج والسندويتشات (So): ساج و سەندەویچەکان (Ba): سا…" at bounding box center [1056, 317] width 849 height 21
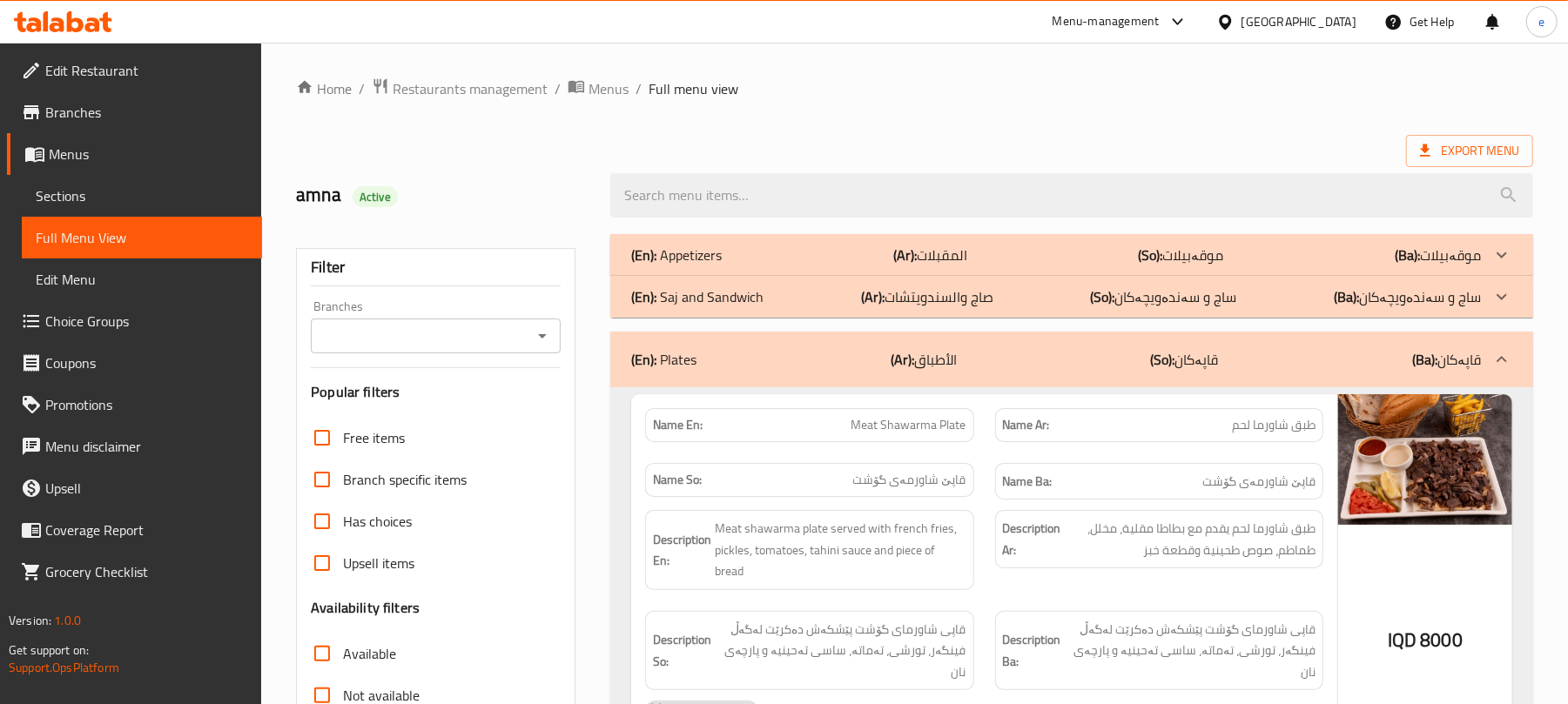
click at [1283, 428] on span "طبق شاورما لحم" at bounding box center [1273, 425] width 83 height 18
copy span "طبق شاورما لحم"
click at [923, 489] on span "قاپێ شاورمەی گۆشت" at bounding box center [909, 480] width 113 height 18
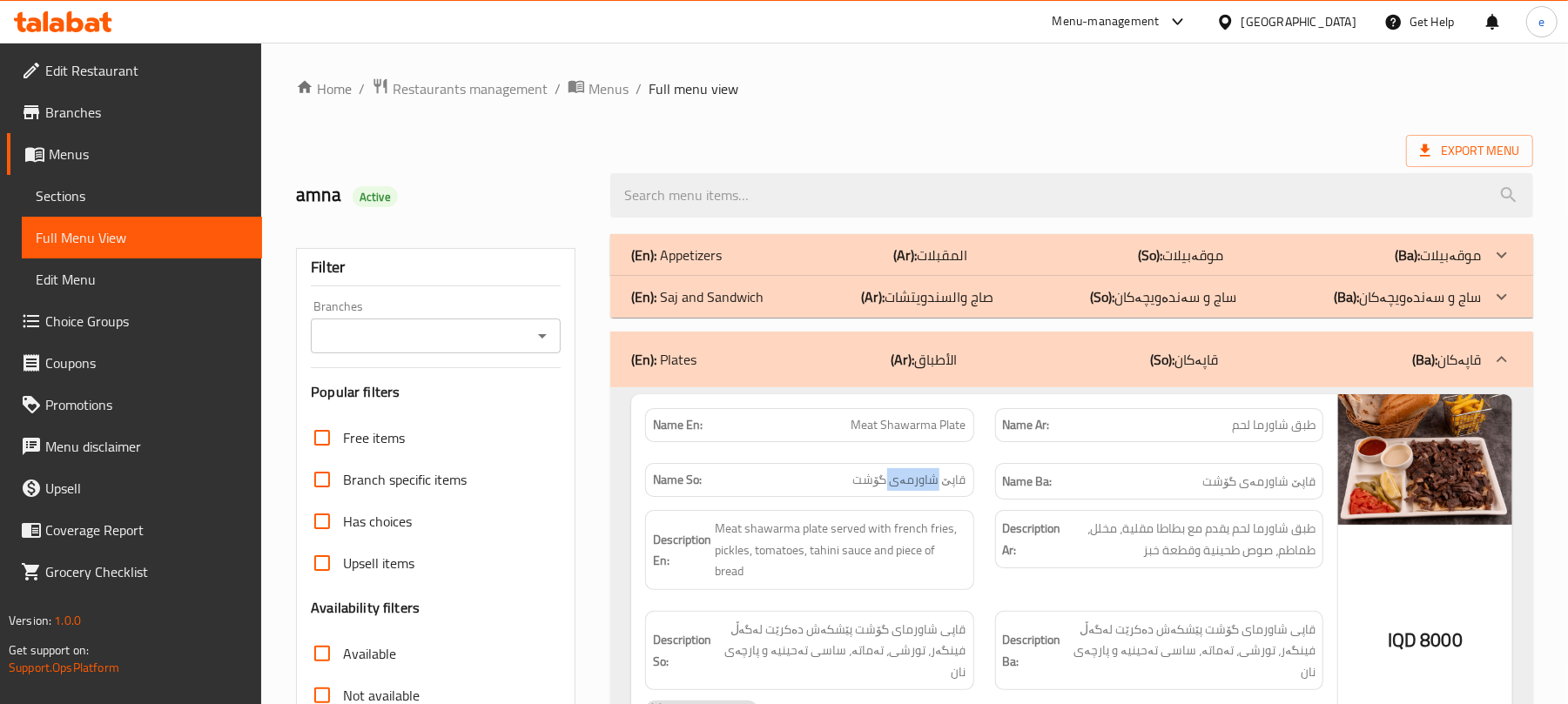
click at [923, 489] on span "قاپێ شاورمەی گۆشت" at bounding box center [909, 480] width 113 height 18
copy span "قاپێ شاورمەی گۆشت"
click at [918, 428] on span "Meat Shawarma Plate" at bounding box center [909, 425] width 115 height 18
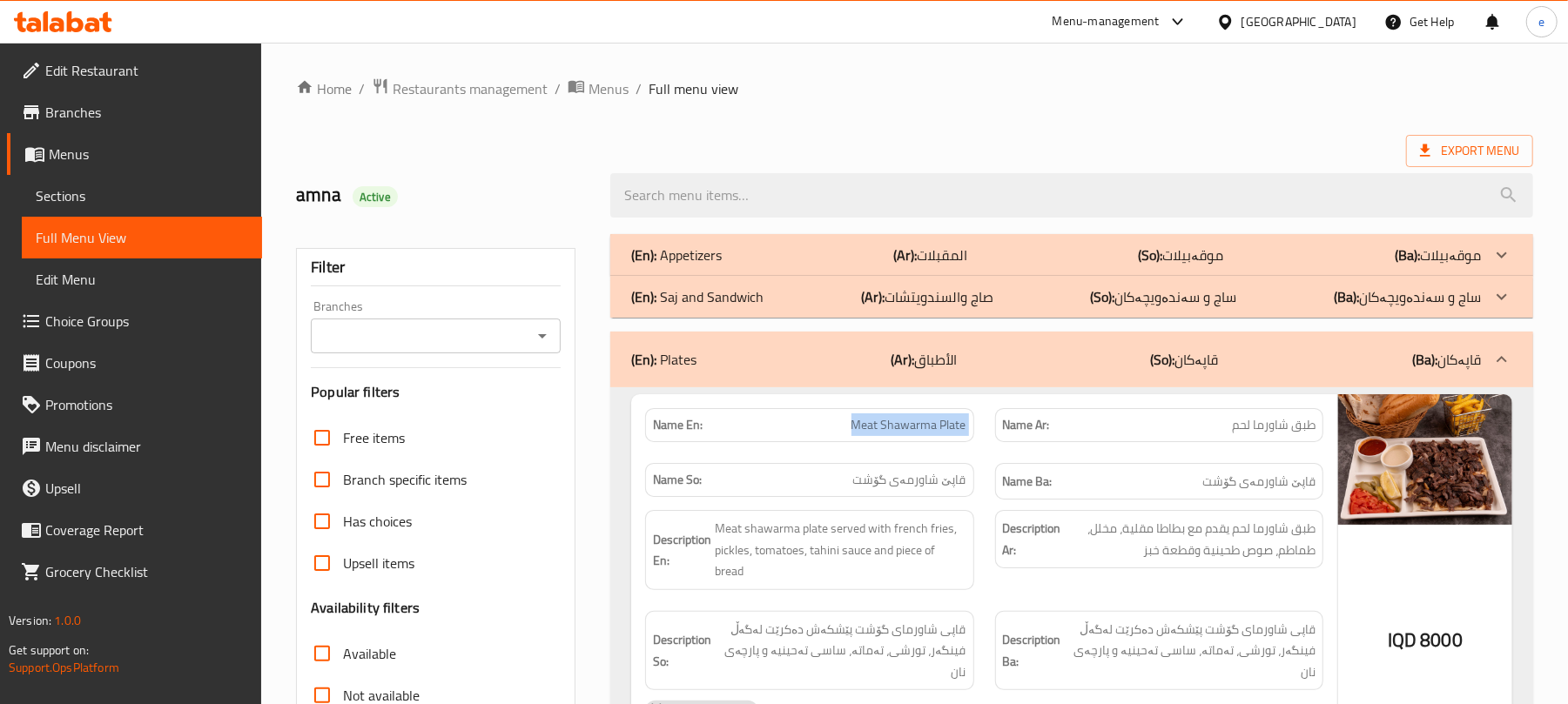
click at [918, 428] on span "Meat Shawarma Plate" at bounding box center [909, 425] width 115 height 18
copy span "Meat Shawarma Plate"
click at [541, 338] on icon "Open" at bounding box center [543, 336] width 9 height 4
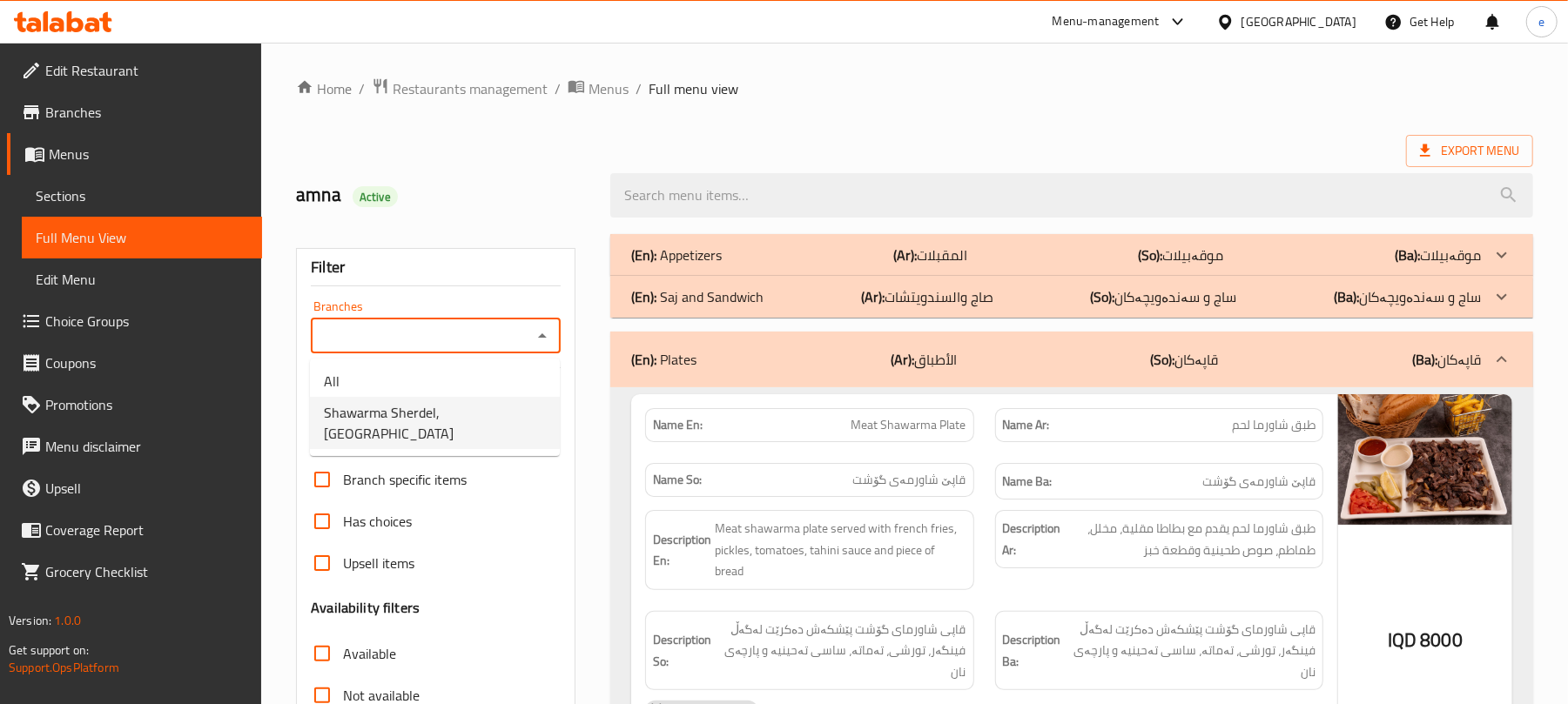
click at [475, 409] on span "Shawarma Sherdel, Andazyaran City" at bounding box center [435, 423] width 222 height 42
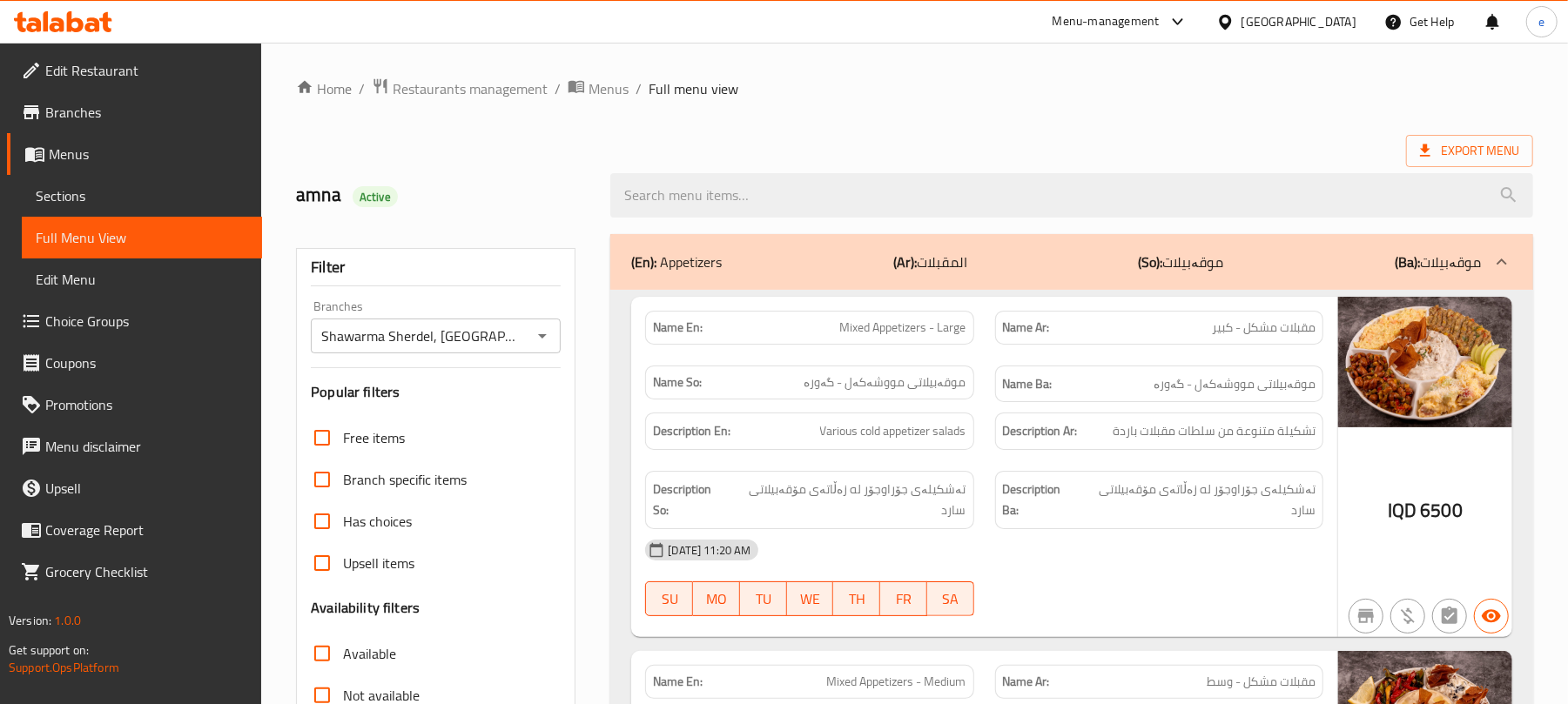
click at [785, 256] on div "(En): Appetizers (Ar): المقبلات (So): موقەبیلات (Ba): موقەبیلات" at bounding box center [1056, 262] width 849 height 21
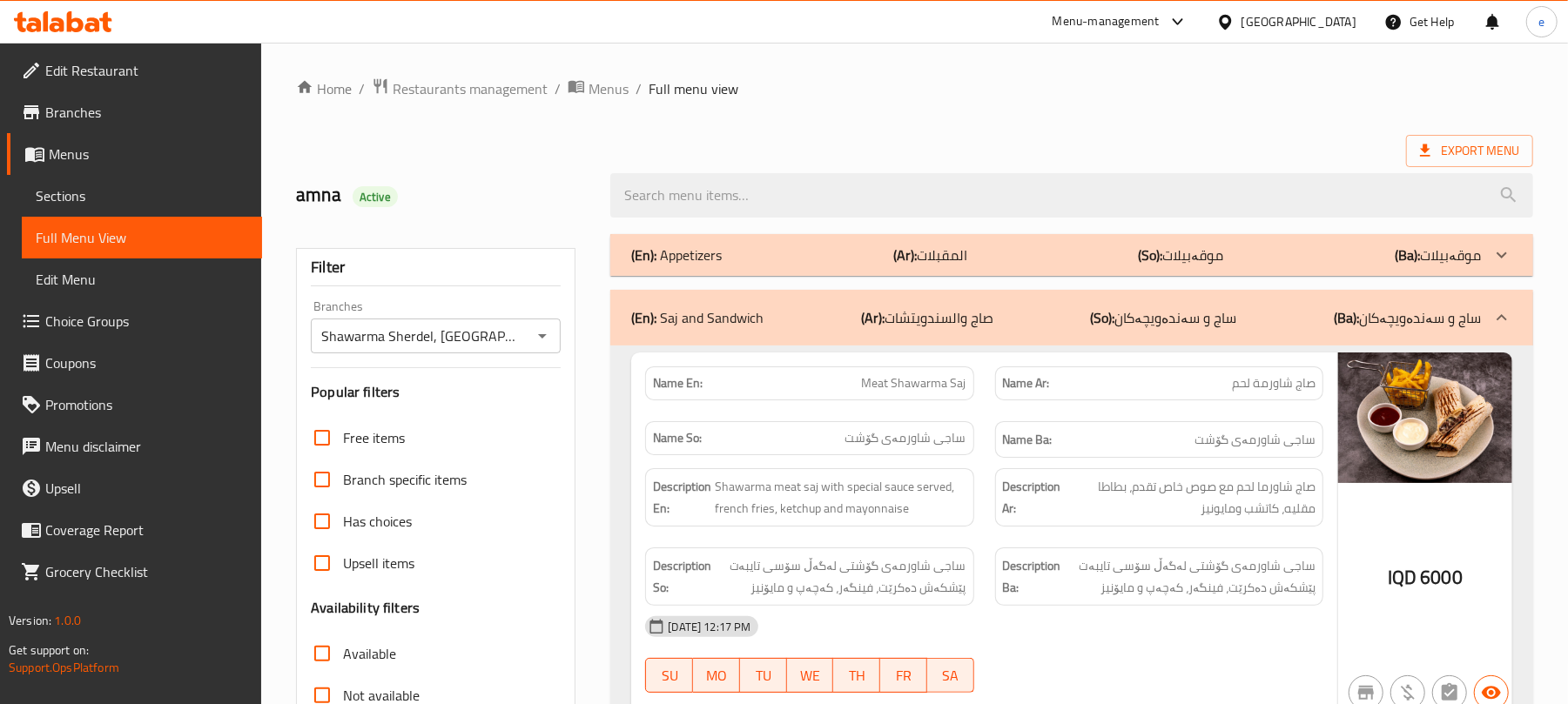
click at [771, 294] on div "(En): Saj and Sandwich (Ar): صاج والسندويتشات (So): ساج و سەندەویچەکان (Ba): سا…" at bounding box center [1072, 318] width 923 height 56
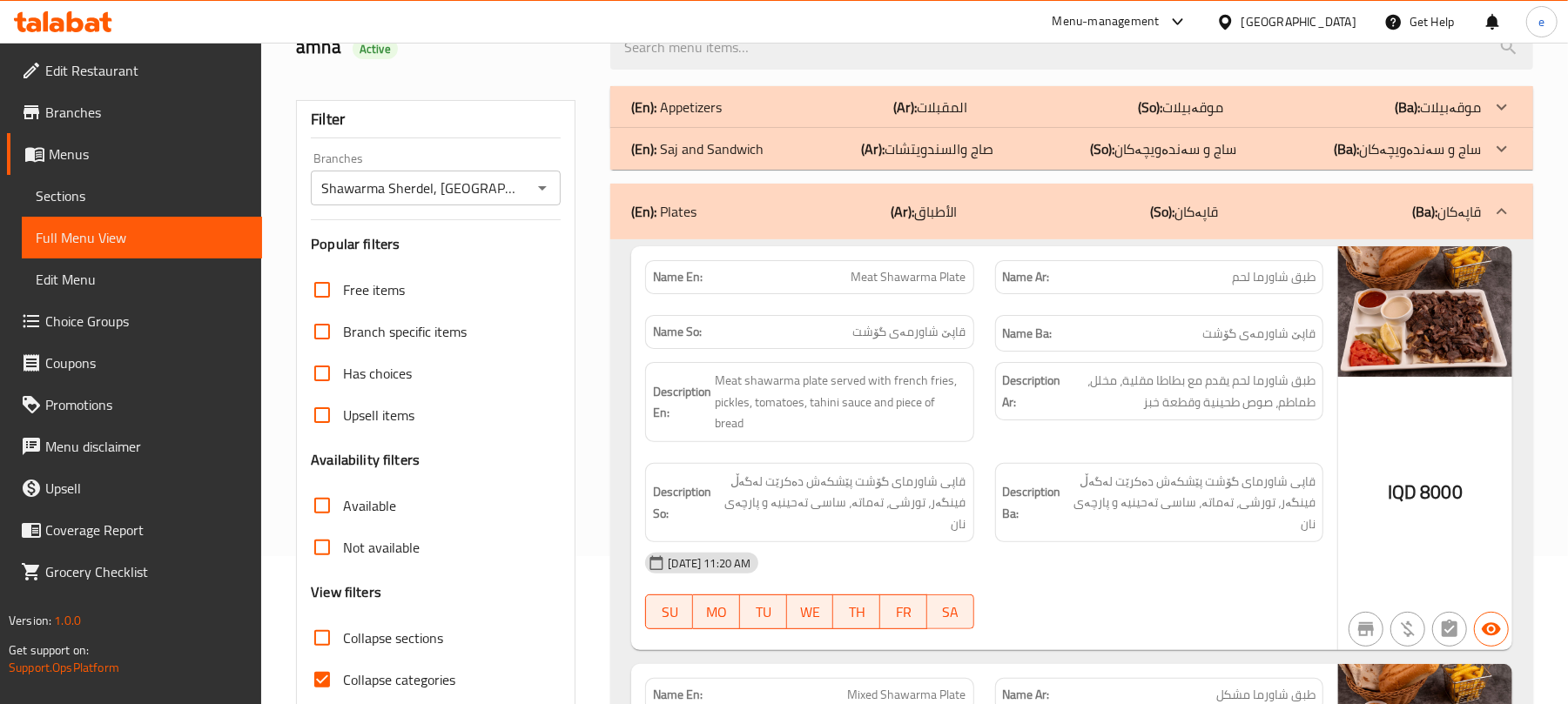
scroll to position [231, 0]
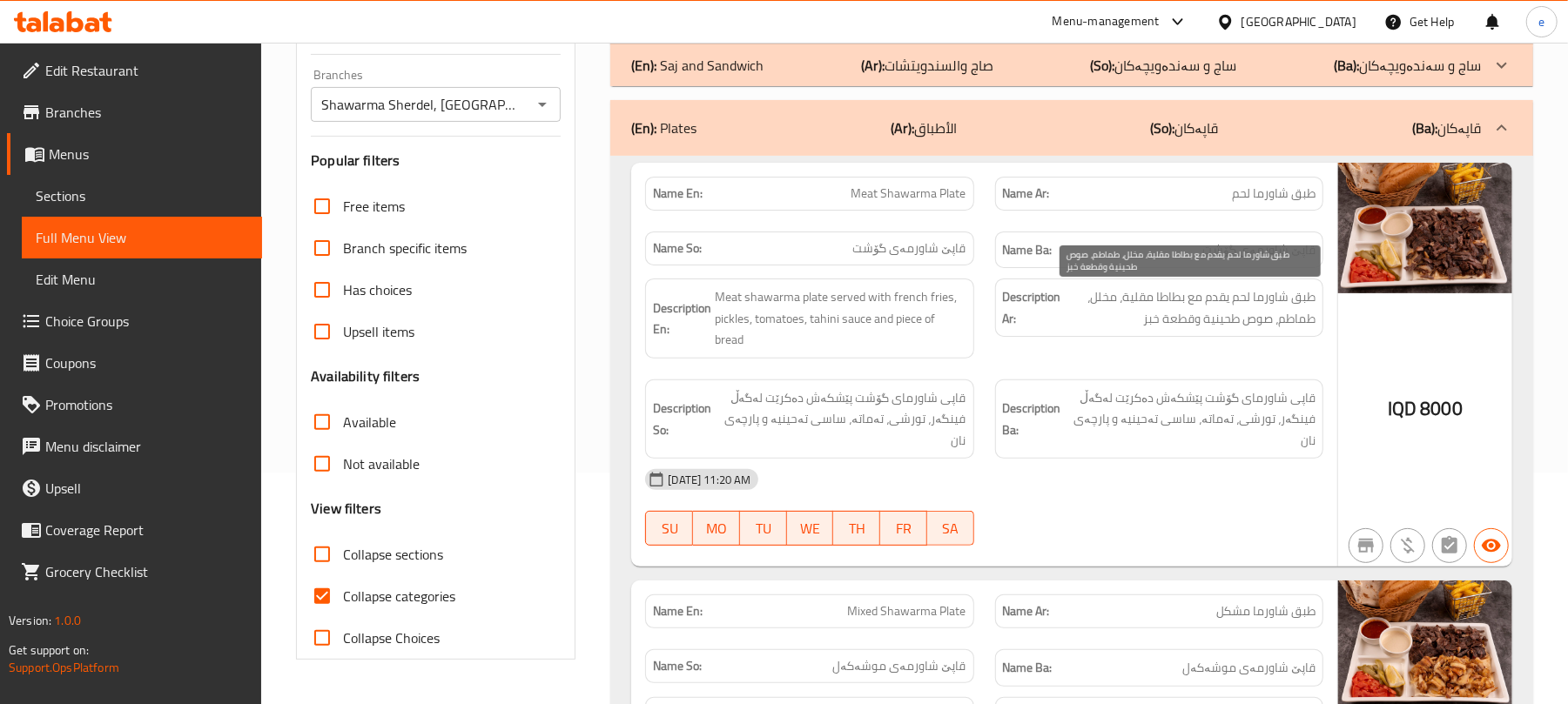
click at [1207, 303] on span "طبق شاورما لحم يقدم مع بطاطا مقلية، مخلل، طماطم، صوص طحينية وقطعة خبز" at bounding box center [1190, 308] width 251 height 43
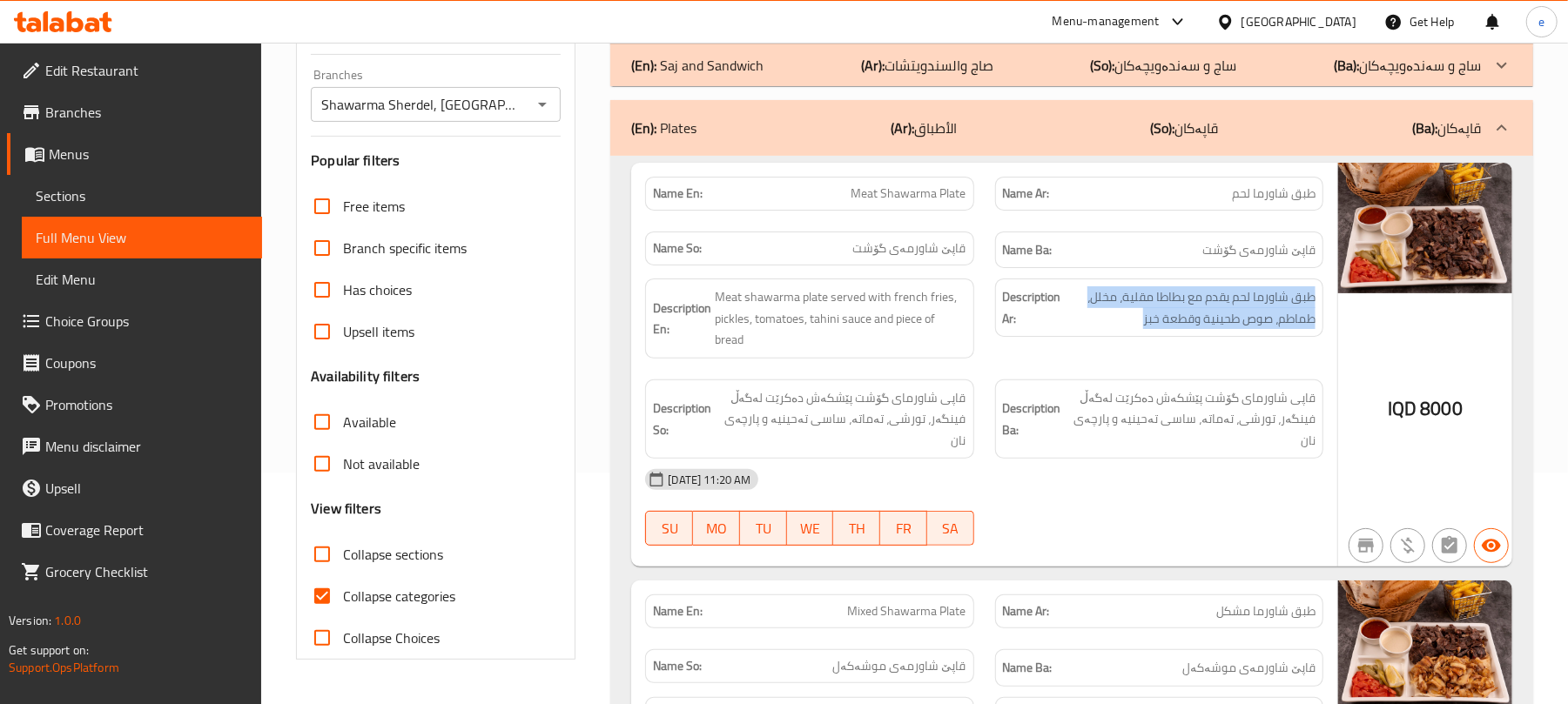
copy span "طبق شاورما لحم يقدم مع بطاطا مقلية، مخلل، طماطم، صوص طحينية وقطعة خبز"
click at [855, 325] on span "Meat shawarma plate served with french fries, pickles, tomatoes, tahini sauce a…" at bounding box center [840, 319] width 251 height 64
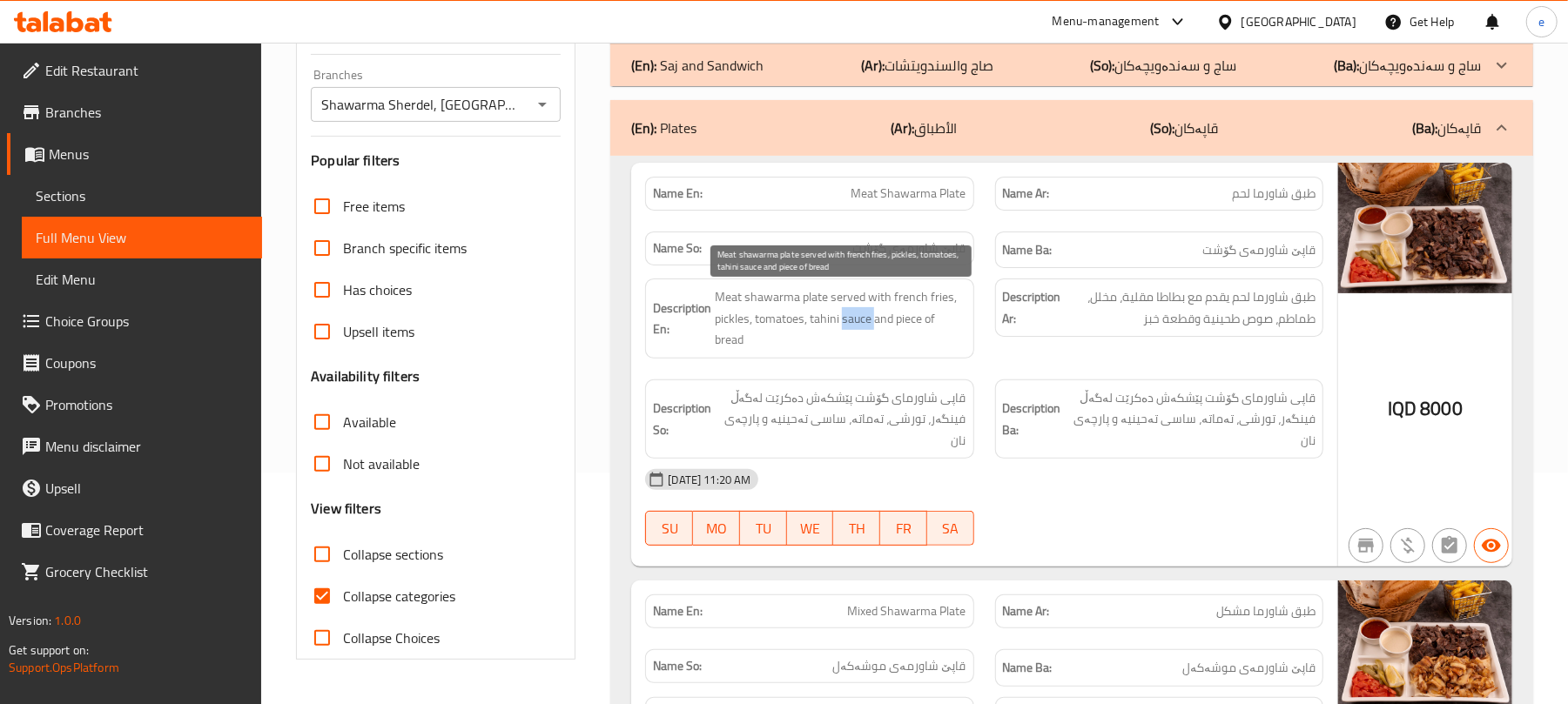
click at [855, 325] on span "Meat shawarma plate served with french fries, pickles, tomatoes, tahini sauce a…" at bounding box center [840, 319] width 251 height 64
copy span "Meat shawarma plate served with french fries, pickles, tomatoes, tahini sauce a…"
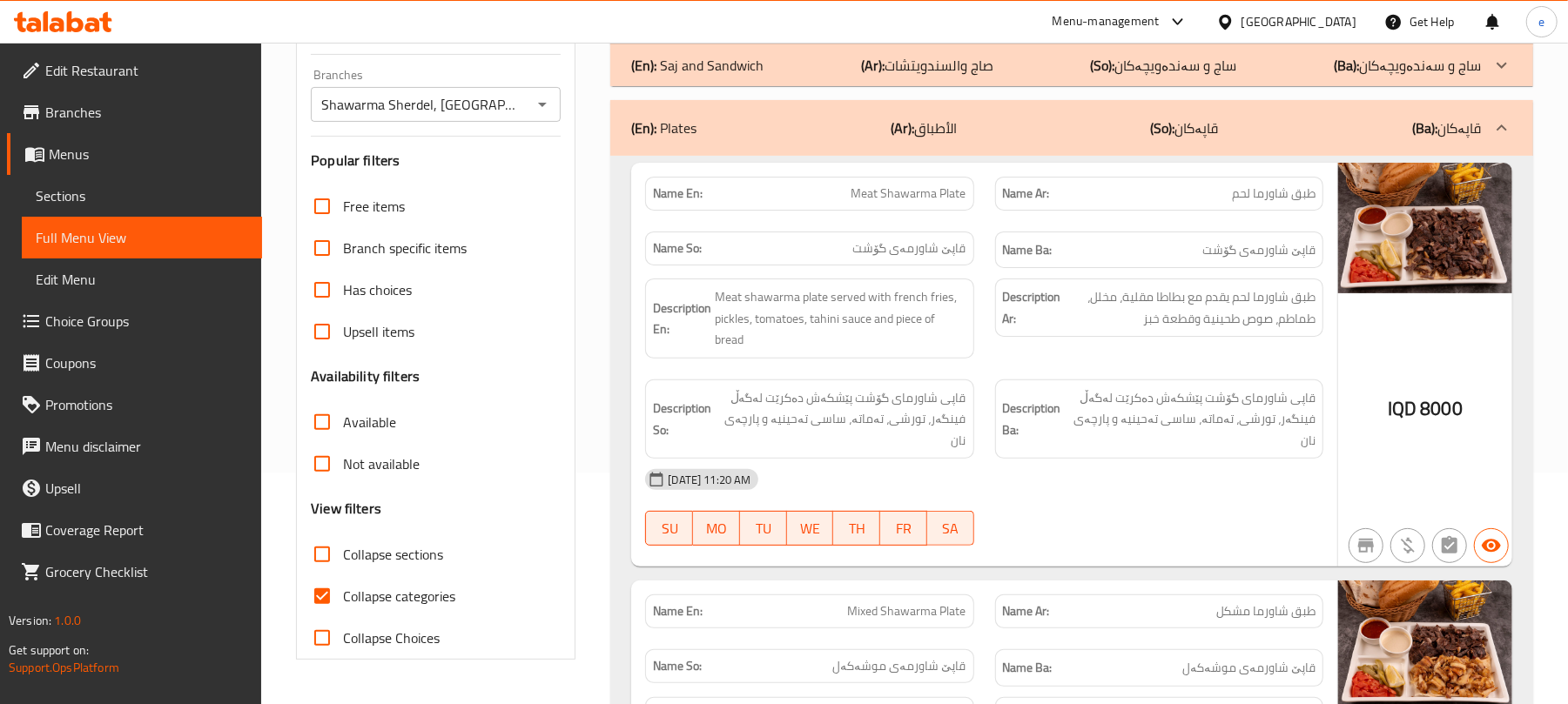
click at [827, 395] on span "قاپی شاورمای گۆشت پێشکەش دەکرێت لەگەڵ فینگەر، تورشی، تەماتە، ساسی تەحینيە و پار…" at bounding box center [840, 419] width 251 height 64
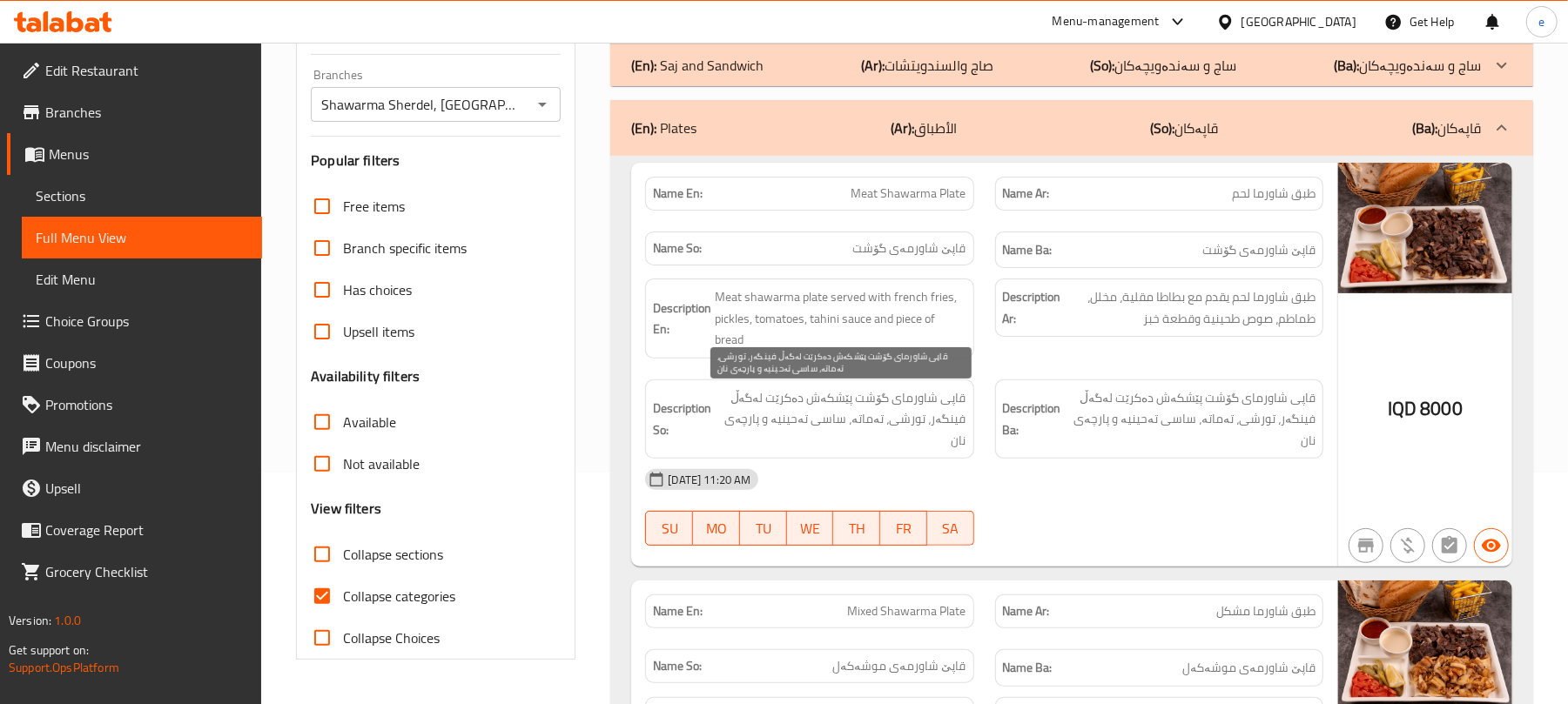
click at [827, 395] on span "قاپی شاورمای گۆشت پێشکەش دەکرێت لەگەڵ فینگەر، تورشی، تەماتە، ساسی تەحینيە و پار…" at bounding box center [840, 419] width 251 height 64
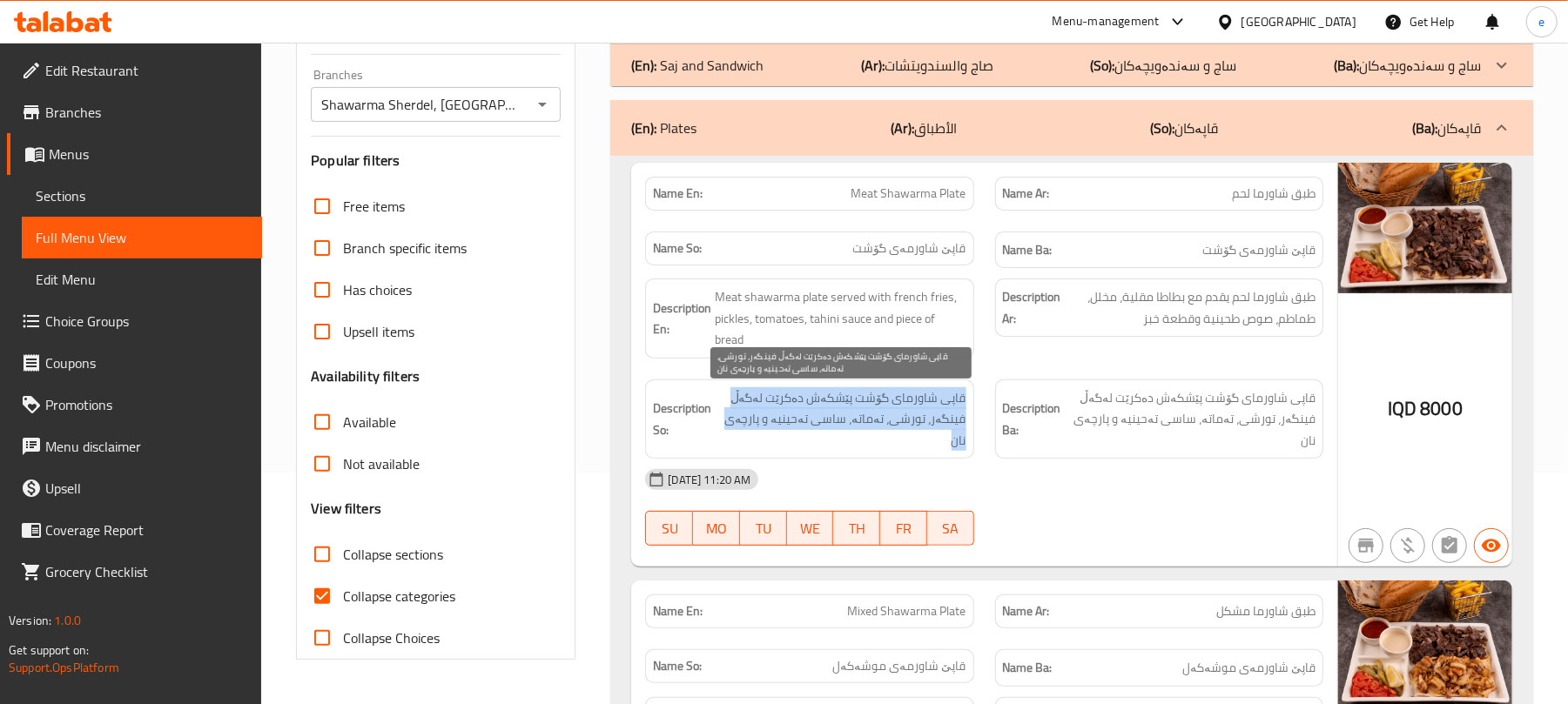
click at [827, 395] on span "قاپی شاورمای گۆشت پێشکەش دەکرێت لەگەڵ فینگەر، تورشی، تەماتە، ساسی تەحینيە و پار…" at bounding box center [840, 419] width 251 height 64
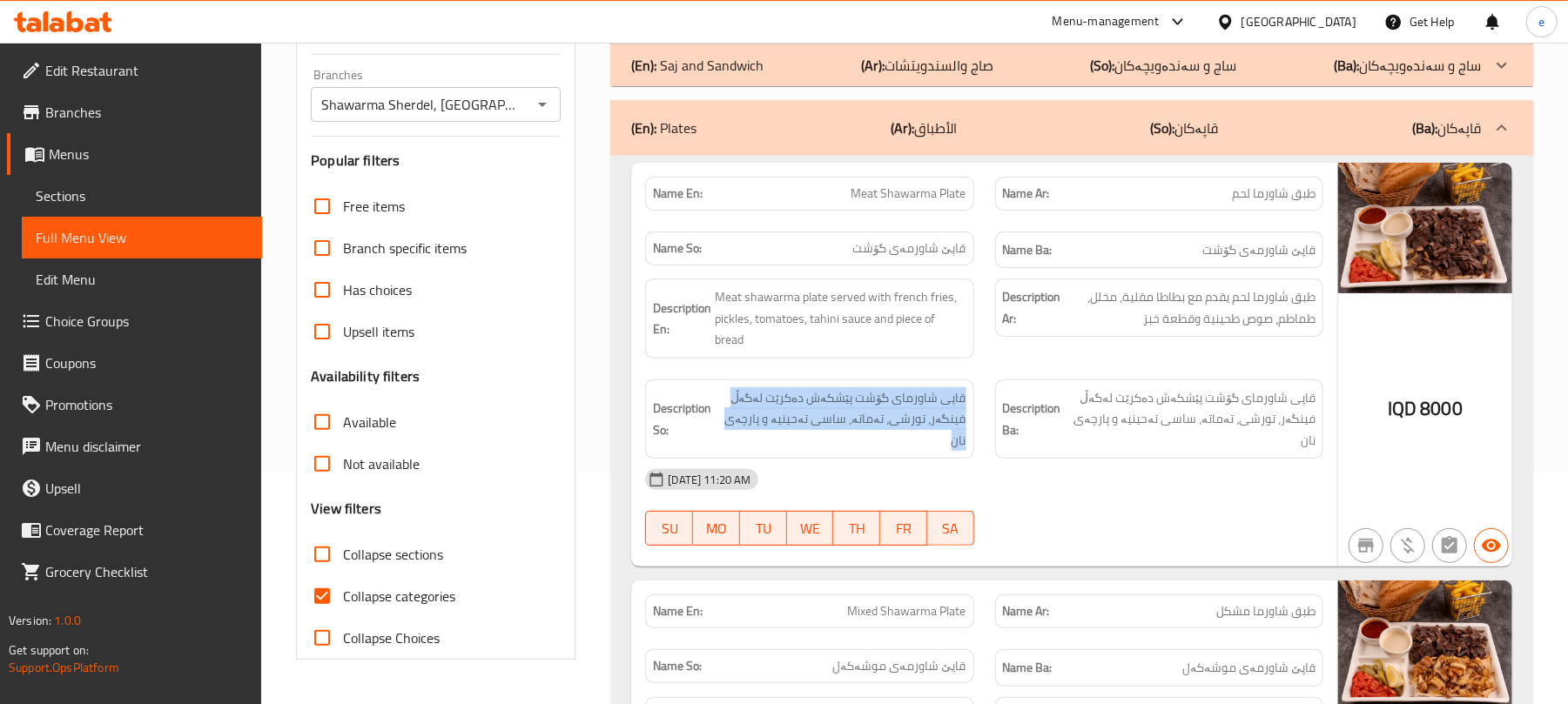
copy span "قاپی شاورمای گۆشت پێشکەش دەکرێت لەگەڵ فینگەر، تورشی، تەماتە، ساسی تەحینيە و پار…"
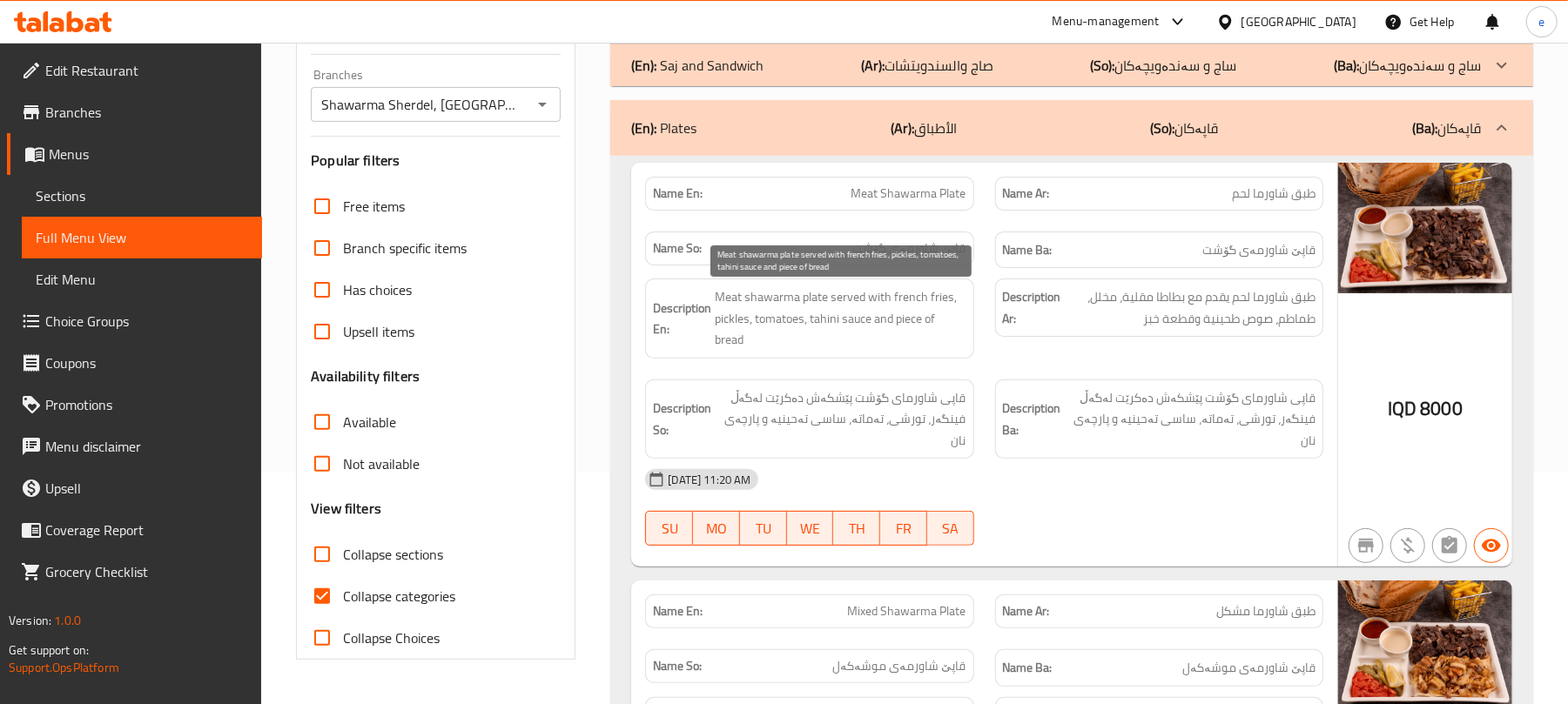
click at [825, 289] on span "Meat shawarma plate served with french fries, pickles, tomatoes, tahini sauce a…" at bounding box center [840, 319] width 251 height 64
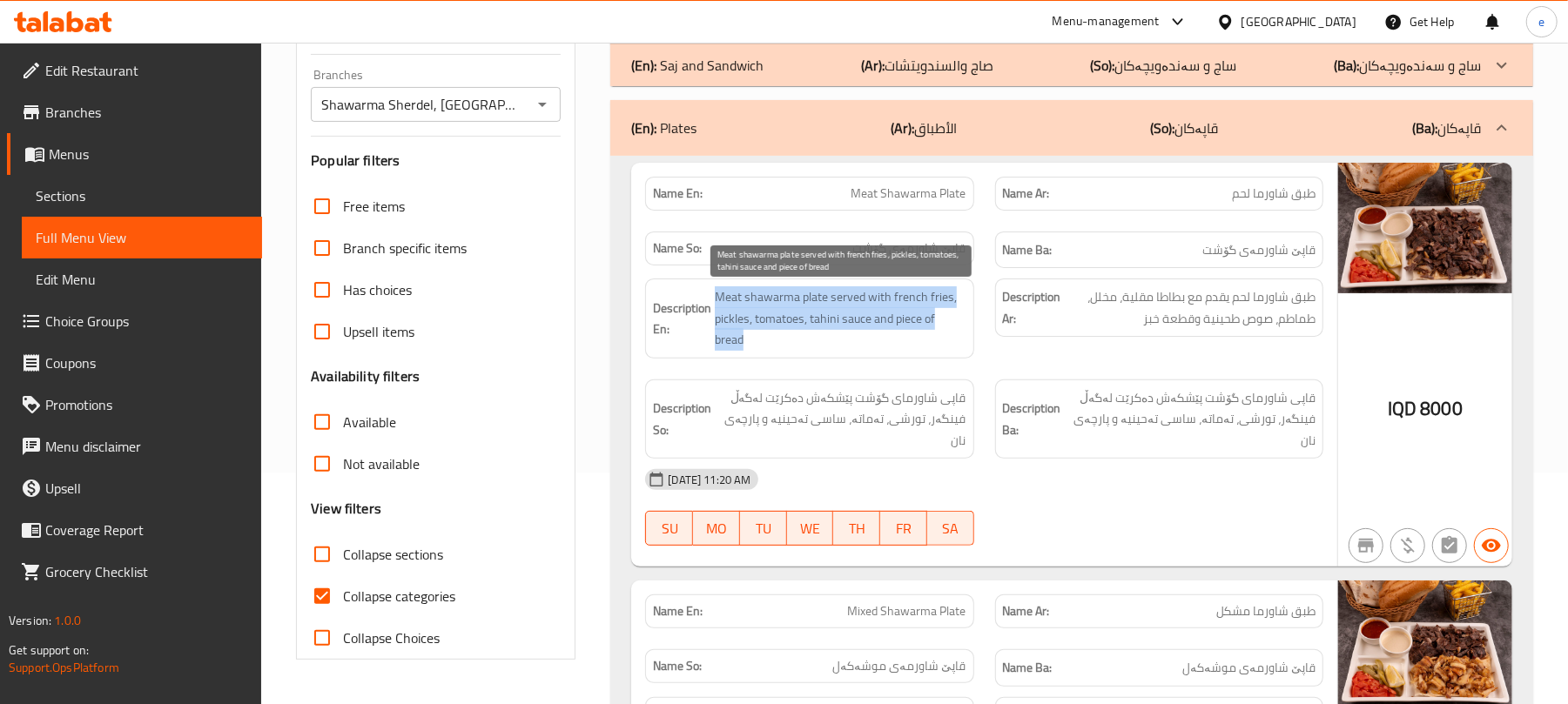
click at [825, 289] on span "Meat shawarma plate served with french fries, pickles, tomatoes, tahini sauce a…" at bounding box center [840, 319] width 251 height 64
copy span "Meat shawarma plate served with french fries, pickles, tomatoes, tahini sauce a…"
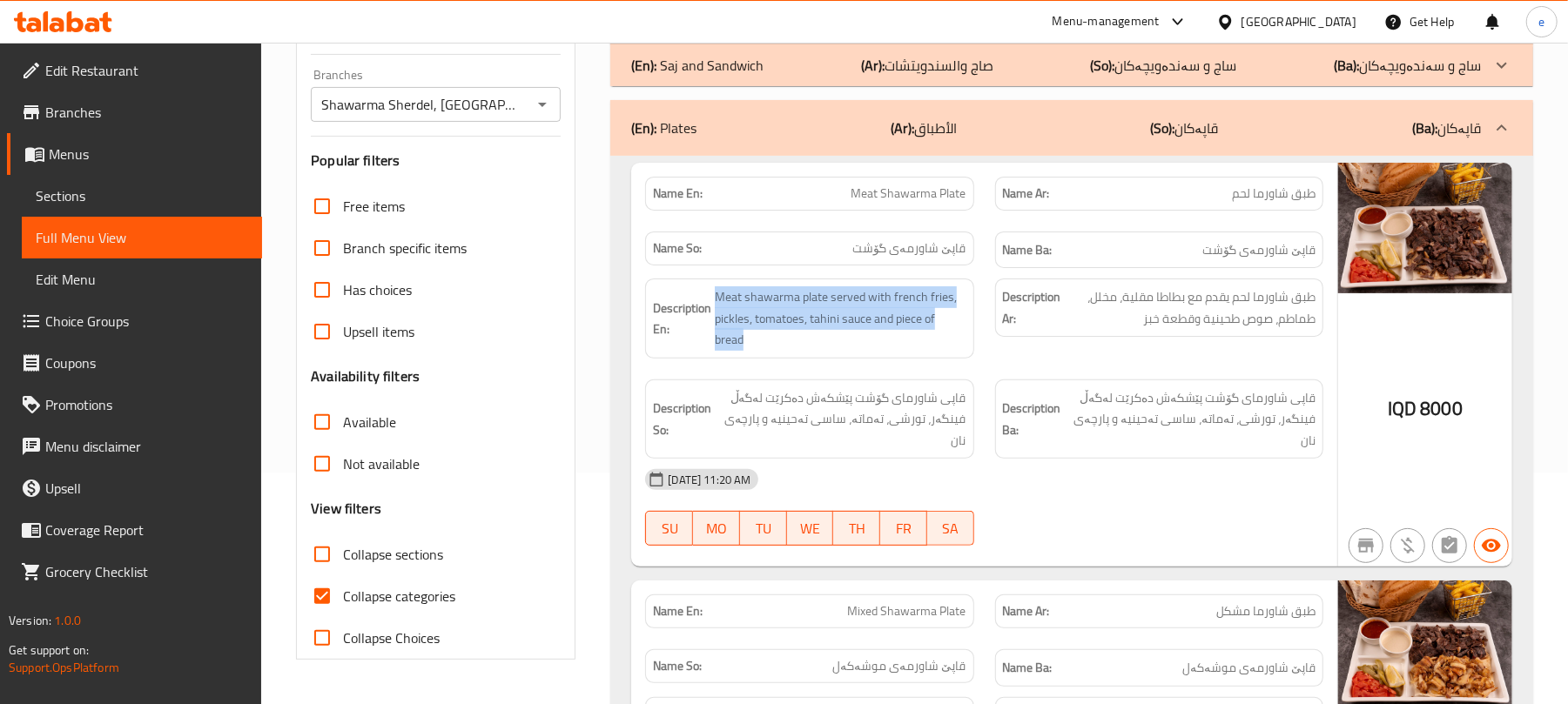
scroll to position [0, 0]
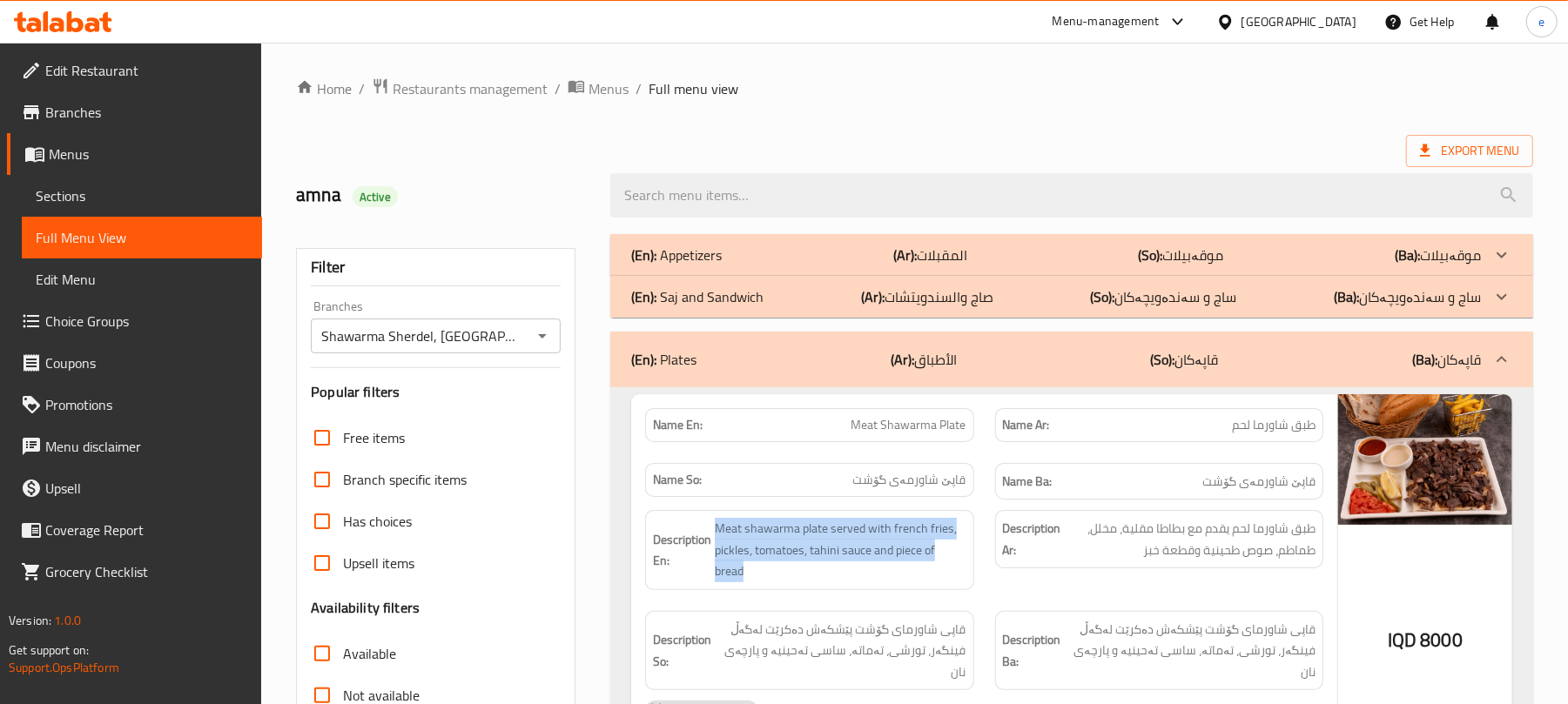
click at [544, 331] on icon "Open" at bounding box center [542, 335] width 21 height 21
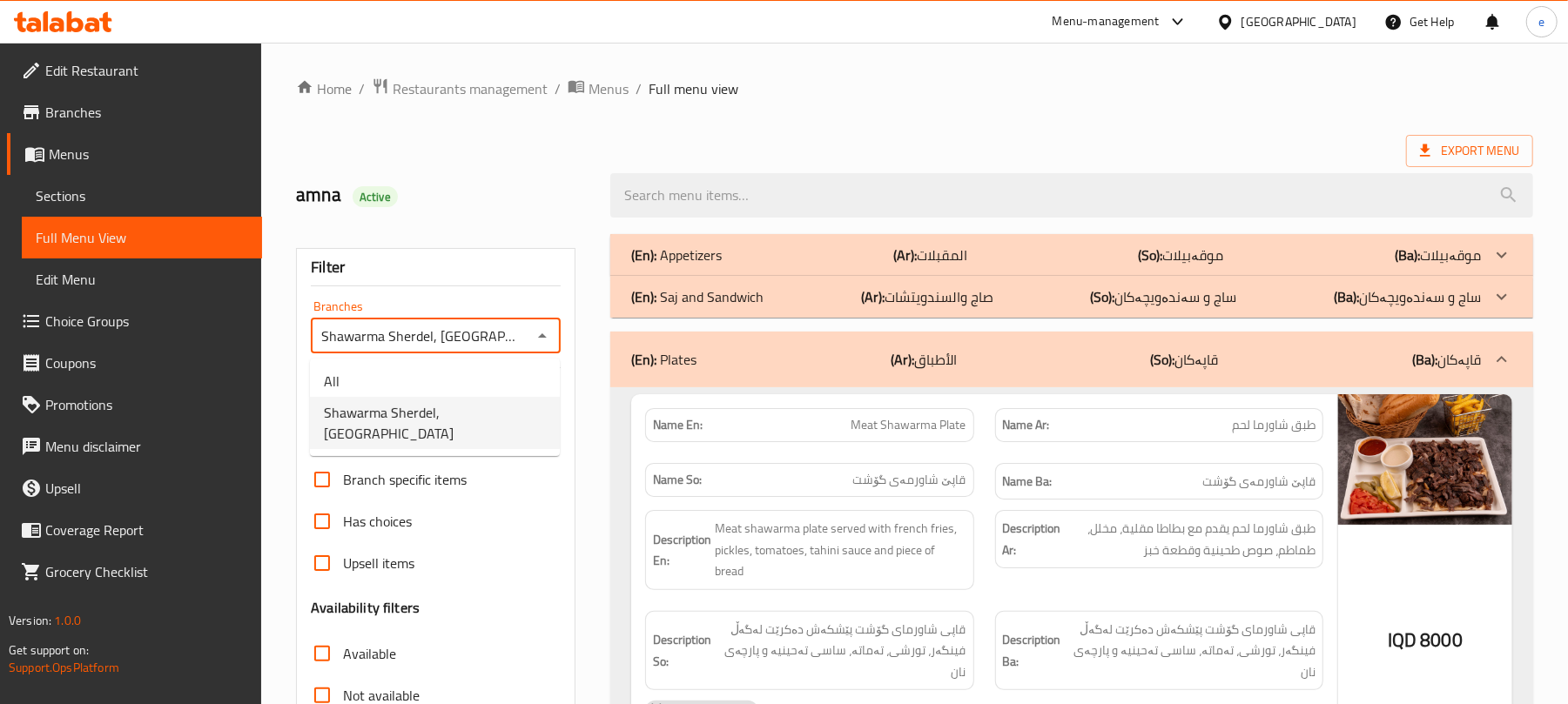
scroll to position [0, 9]
click at [476, 373] on li "All" at bounding box center [435, 381] width 250 height 31
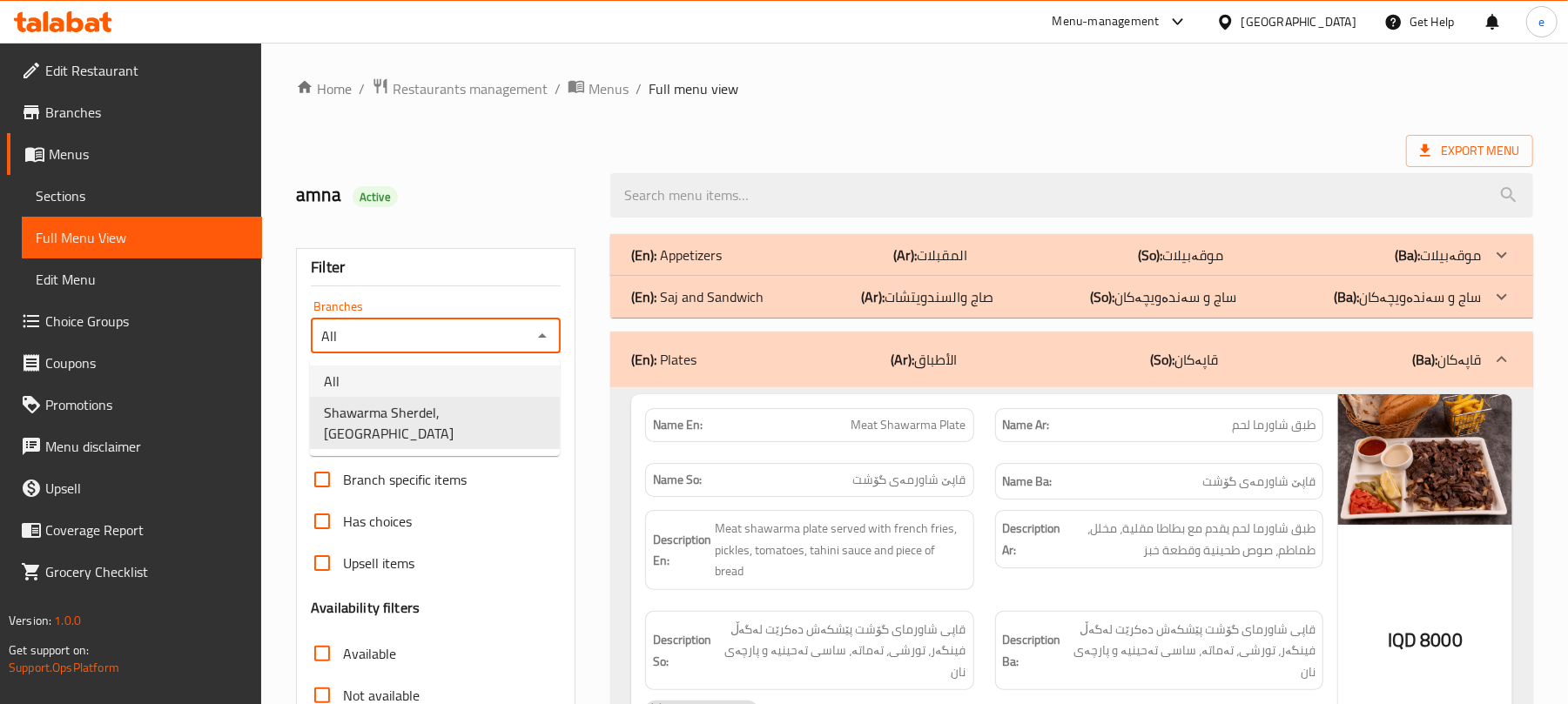
scroll to position [0, 0]
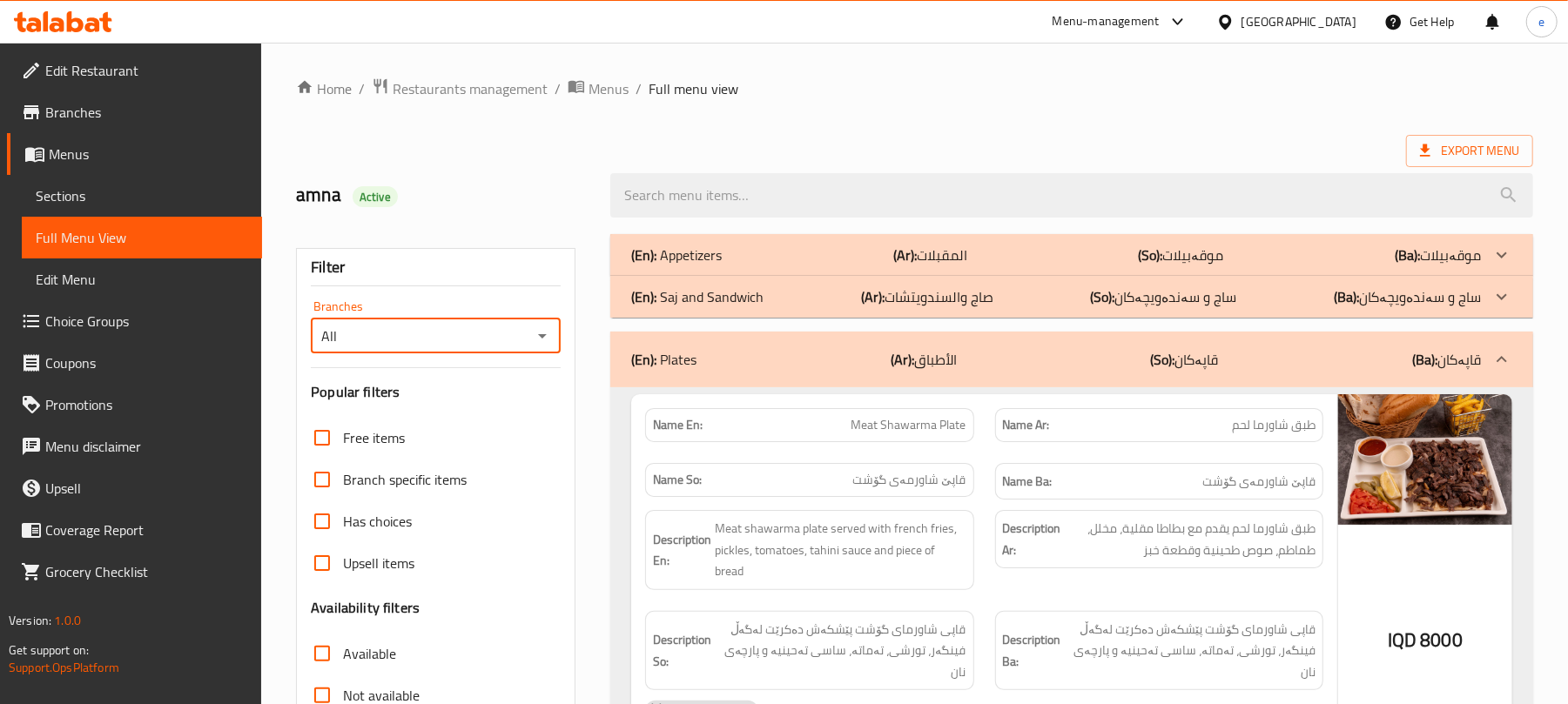
click at [535, 335] on icon "Open" at bounding box center [542, 335] width 21 height 21
click at [478, 406] on span "Shawarma Sherdel, Andazyaran City" at bounding box center [435, 423] width 222 height 42
type input "Shawarma Sherdel, Andazyaran City"
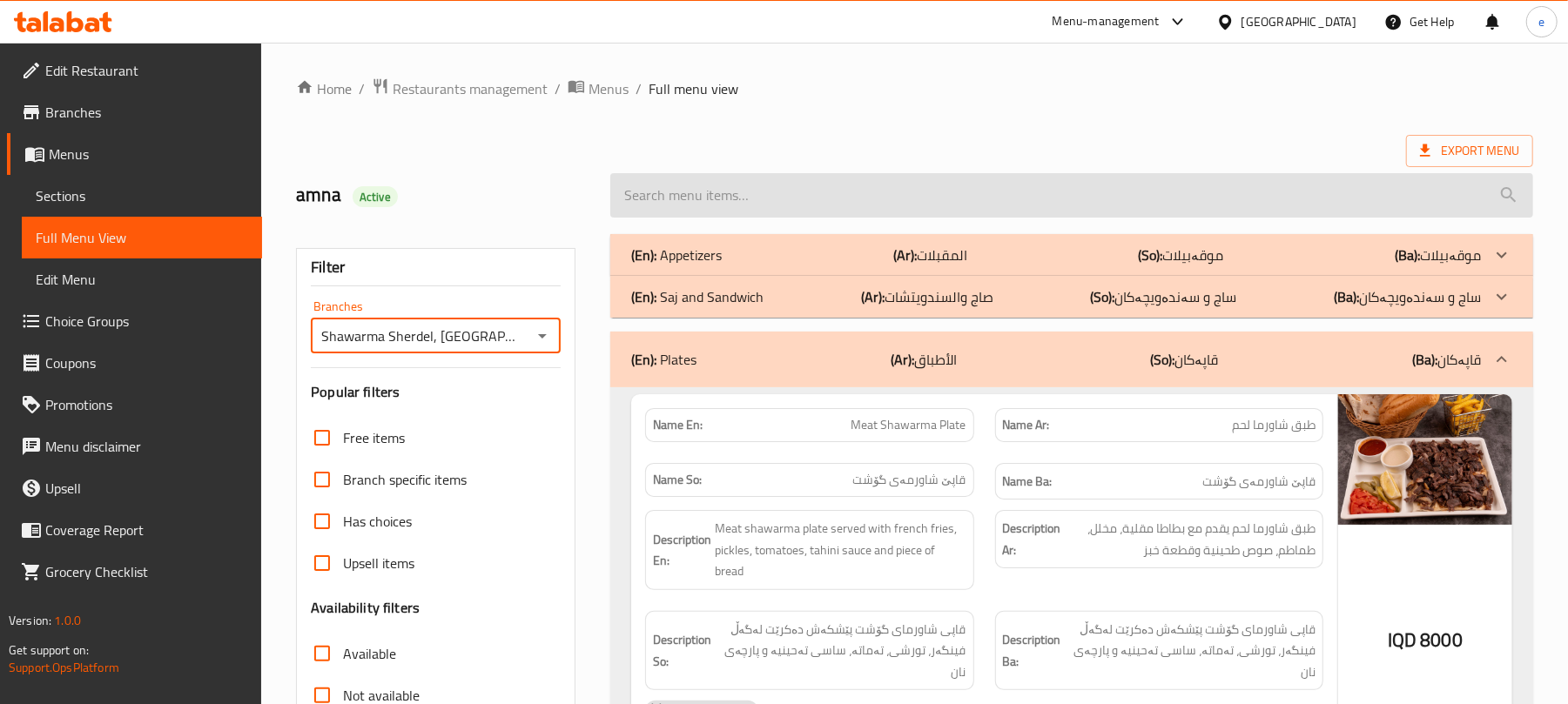
click at [688, 195] on input "search" at bounding box center [1072, 195] width 923 height 45
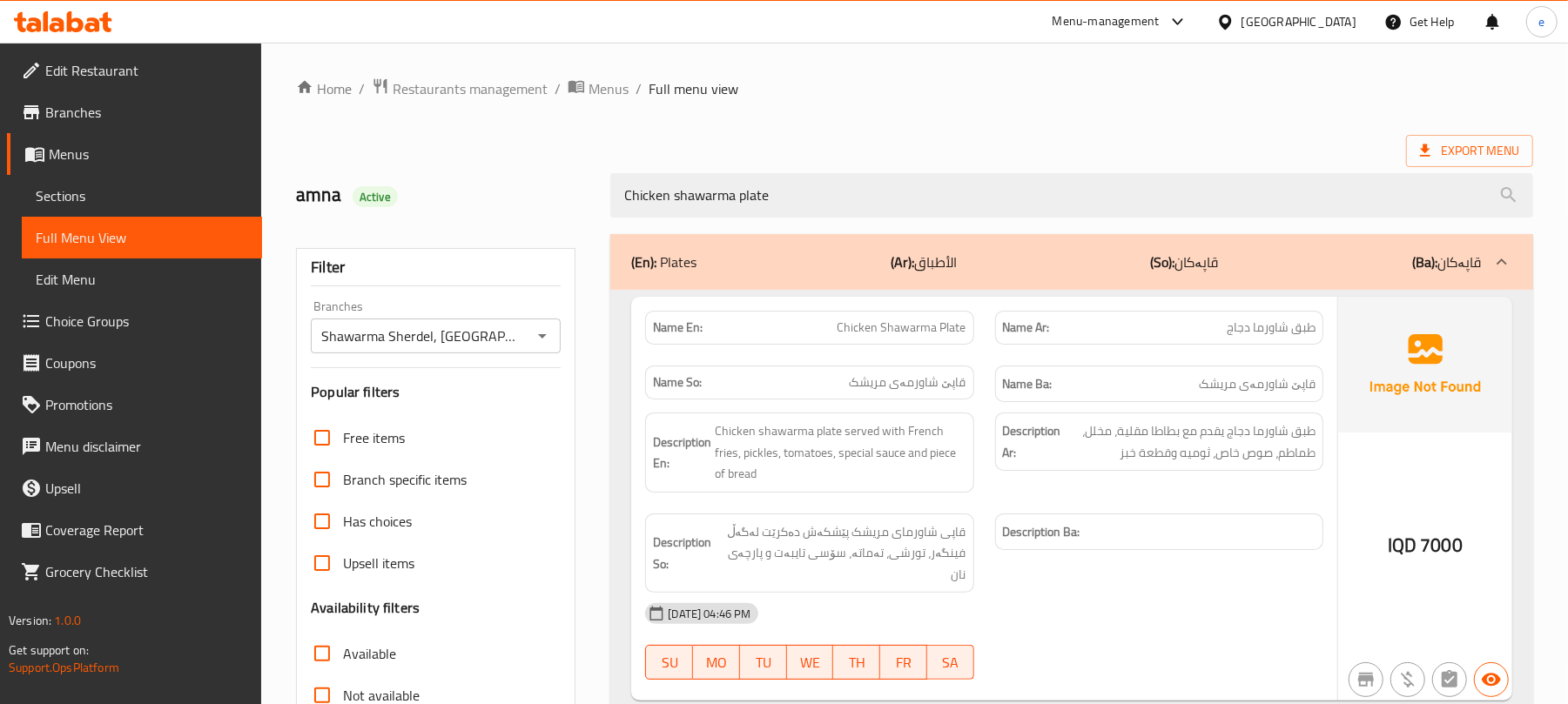
click at [941, 323] on span "Chicken Shawarma Plate" at bounding box center [902, 328] width 129 height 18
copy span "Chicken Shawarma Plate"
click at [753, 231] on div "(En): Plates (Ar): الأطباق (So): قاپەکان (Ba): قاپەکان Name En: Chicken Shawarm…" at bounding box center [1072, 562] width 943 height 678
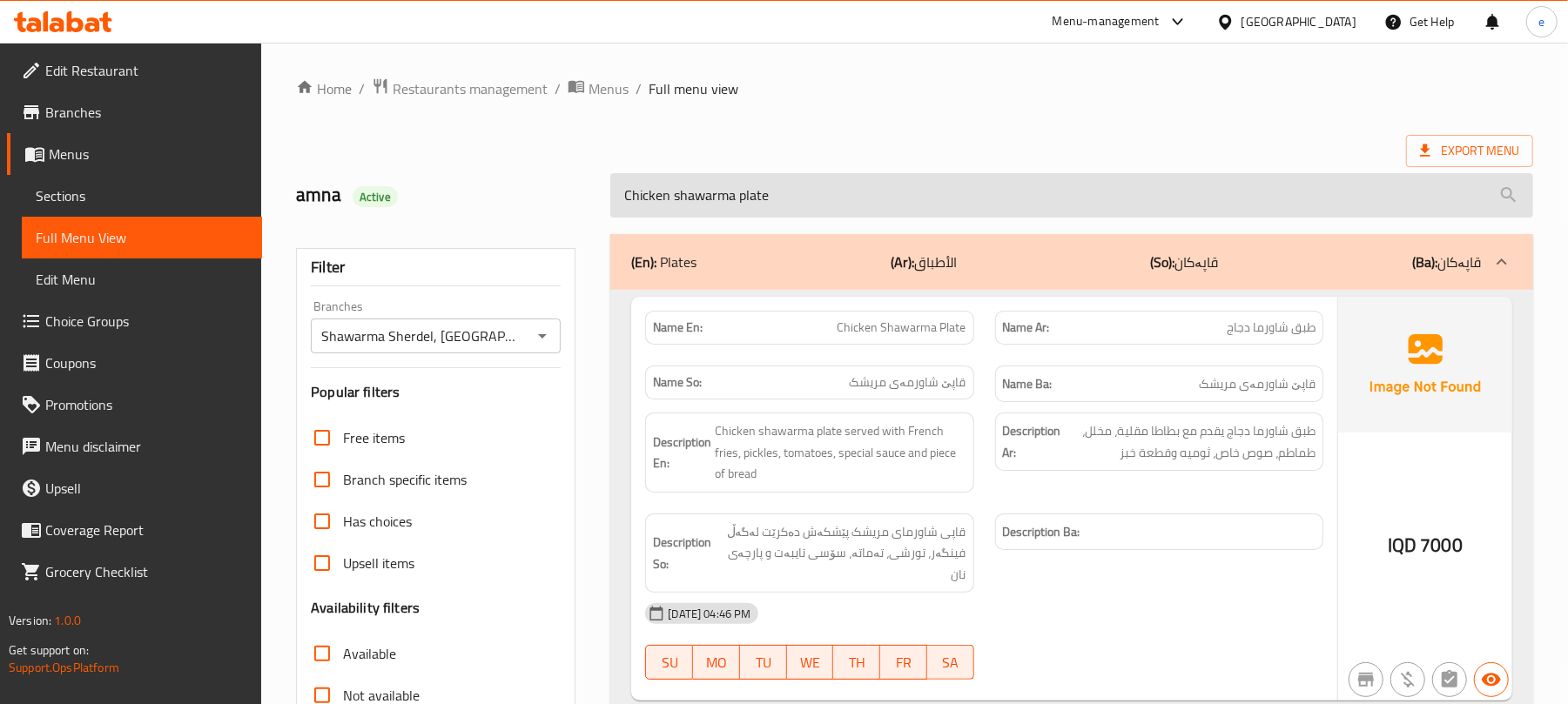
click at [753, 210] on input "Chicken shawarma plate" at bounding box center [1072, 195] width 923 height 45
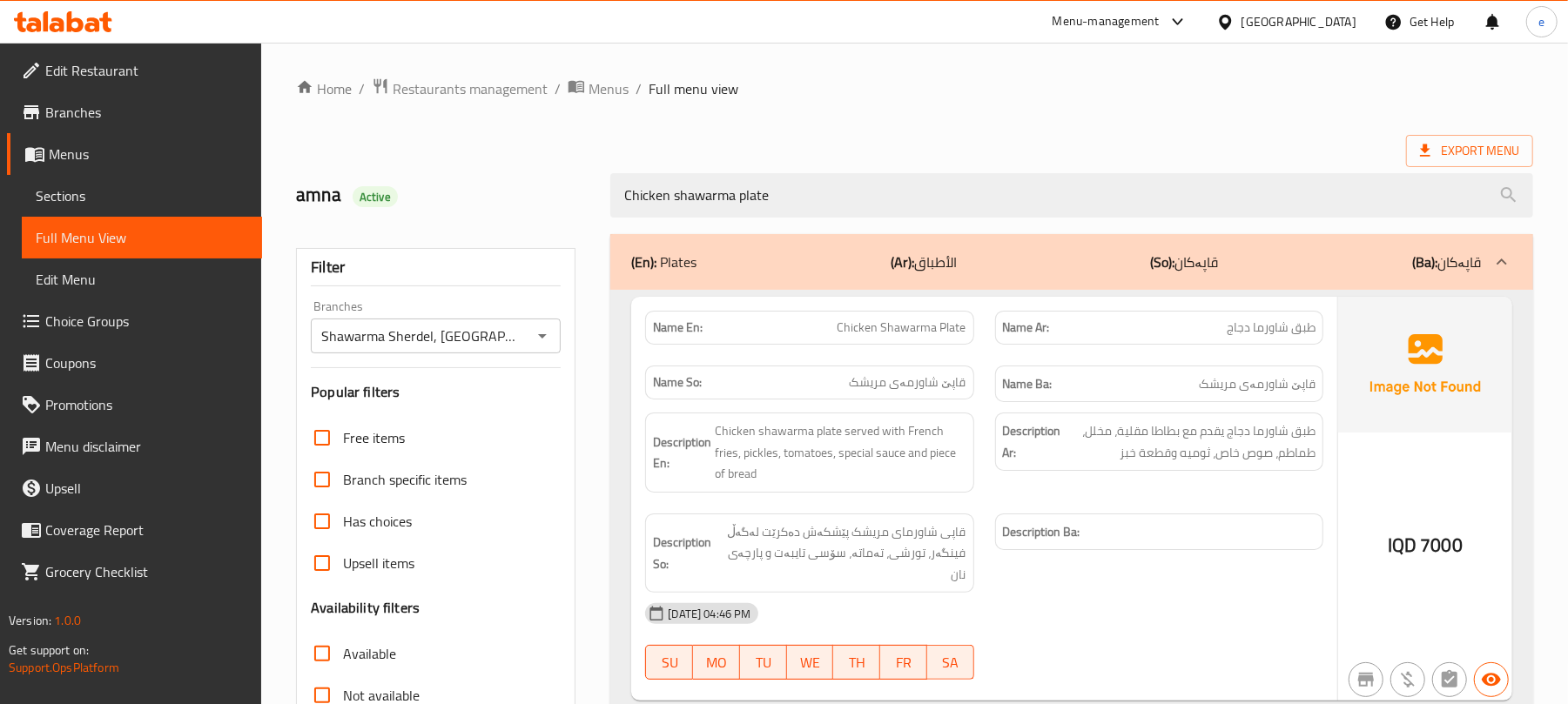
paste input "Shawarma P"
click at [541, 341] on icon "Open" at bounding box center [542, 335] width 21 height 21
type input "Chicken Shawarma Plate"
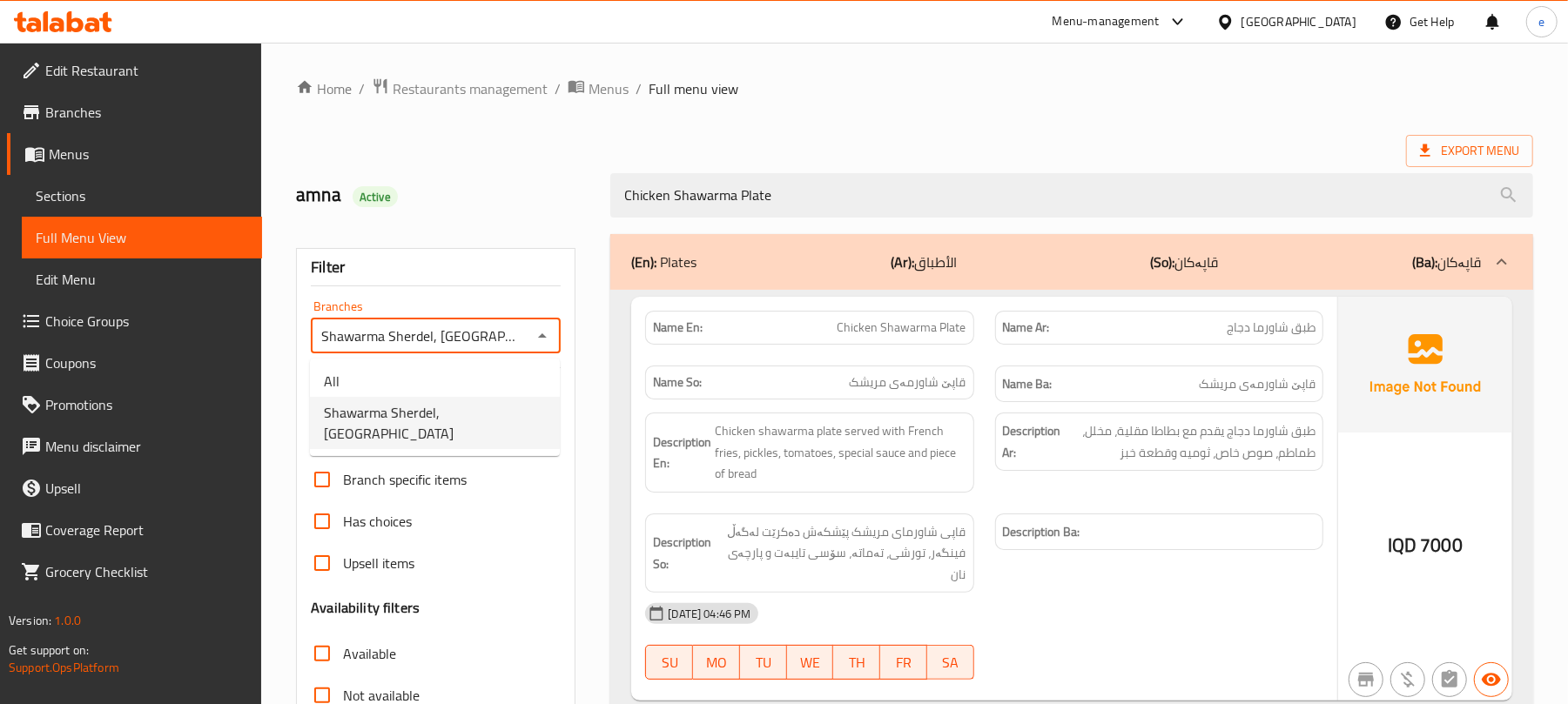
scroll to position [0, 9]
click at [480, 363] on ul "All Shawarma Sherdel, Andazyaran City" at bounding box center [435, 407] width 250 height 98
click at [547, 335] on icon "Close" at bounding box center [542, 335] width 21 height 21
click at [538, 342] on icon "Open" at bounding box center [542, 335] width 21 height 21
click at [498, 412] on span "Shawarma Sherdel, Andazyaran City" at bounding box center [435, 423] width 222 height 42
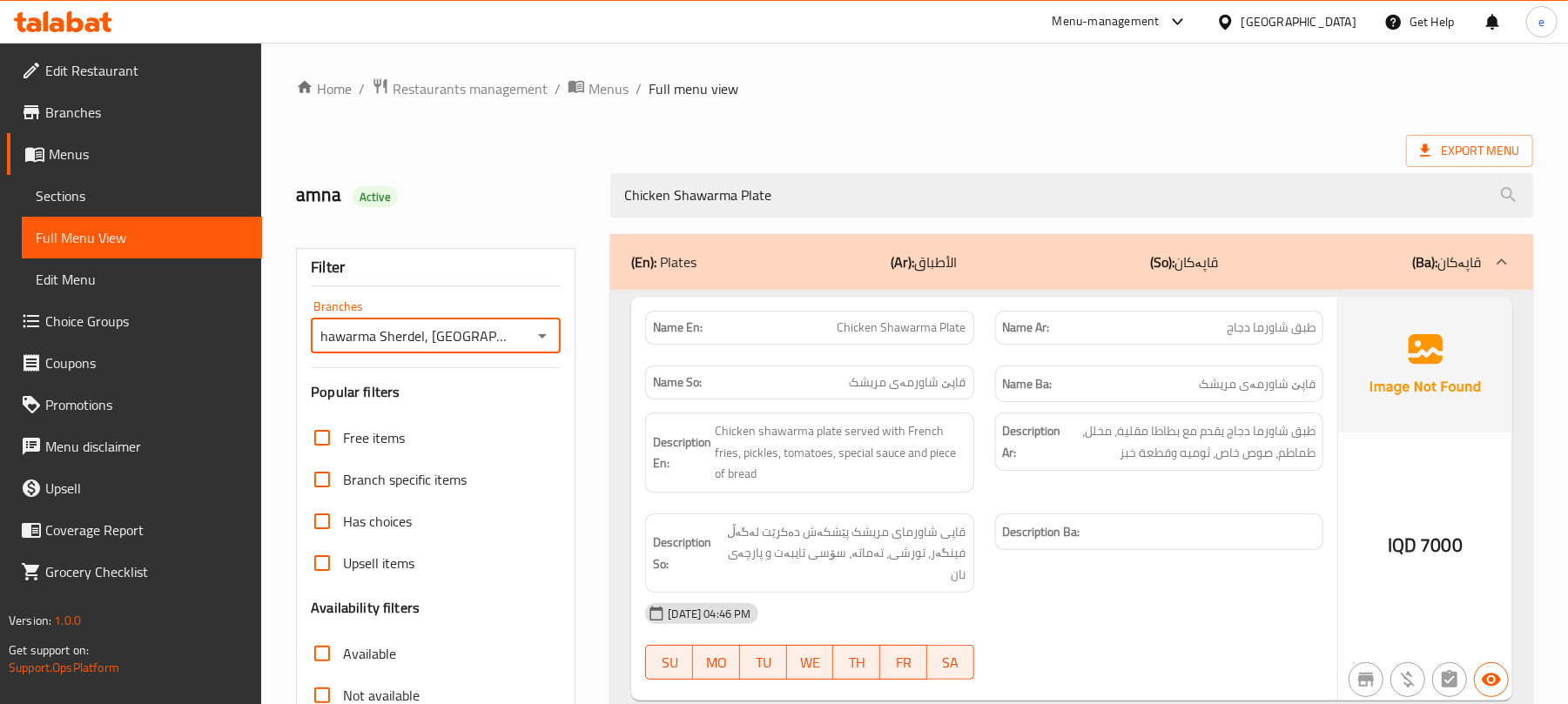
click at [540, 339] on icon "Open" at bounding box center [542, 335] width 21 height 21
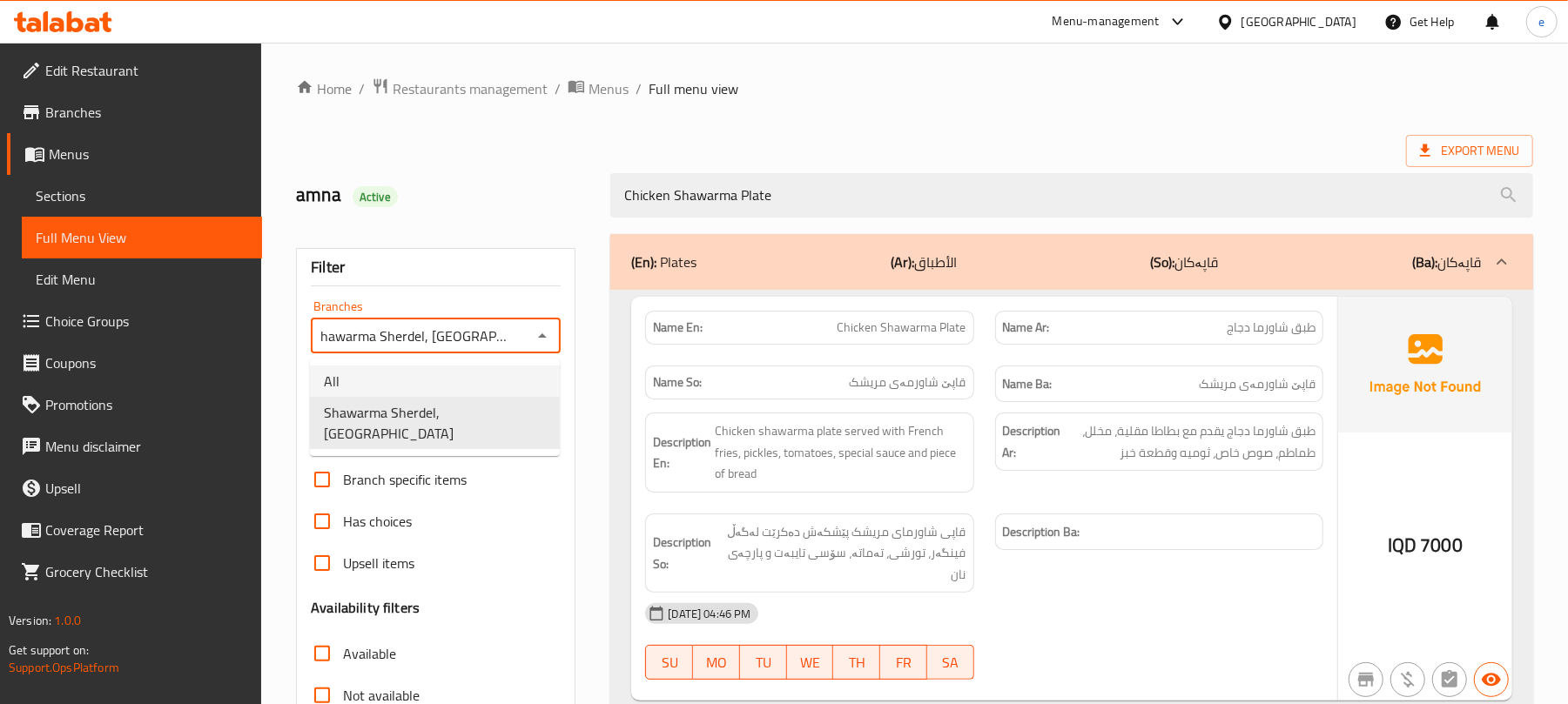
click at [498, 380] on li "All" at bounding box center [435, 381] width 250 height 31
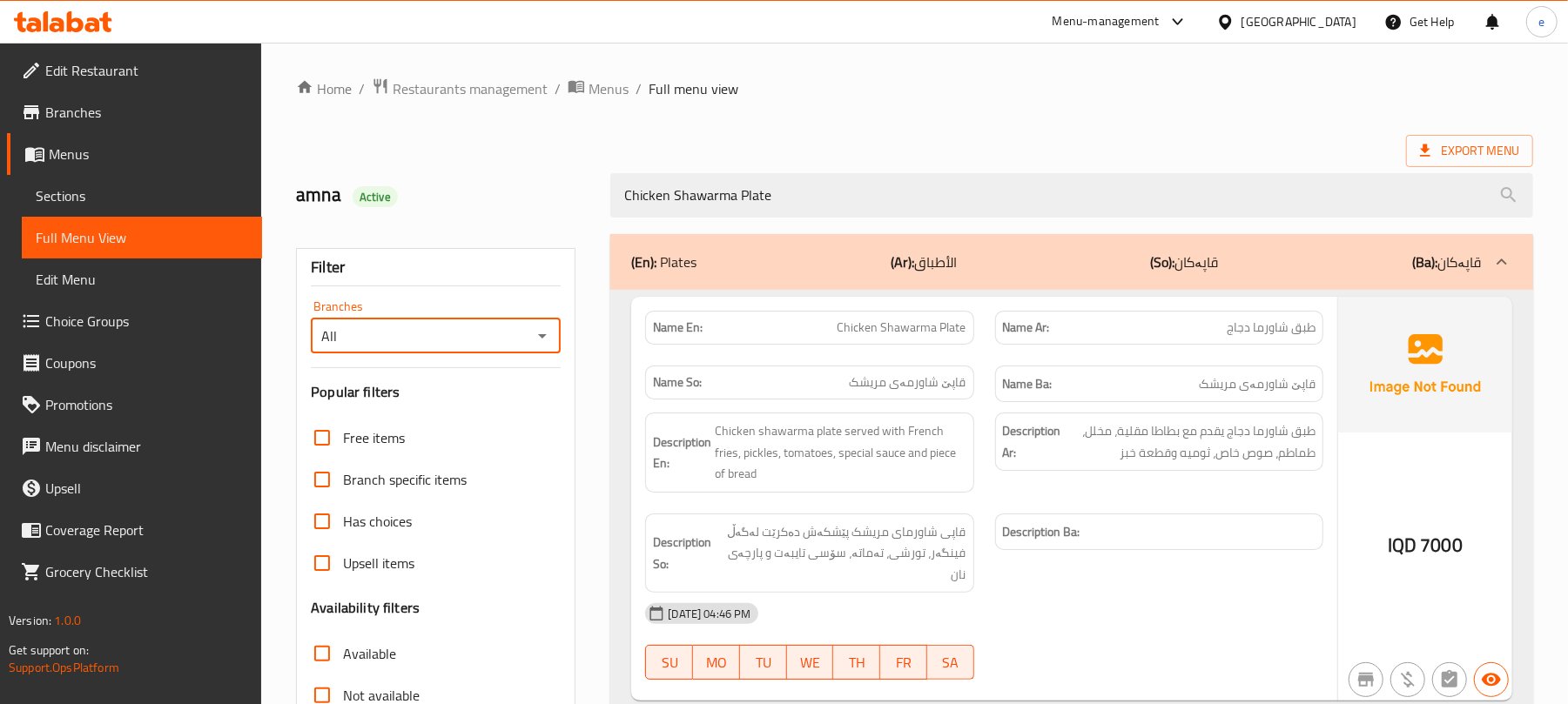
click at [556, 335] on div "All Branches" at bounding box center [435, 336] width 250 height 35
click at [547, 338] on icon "Open" at bounding box center [542, 335] width 21 height 21
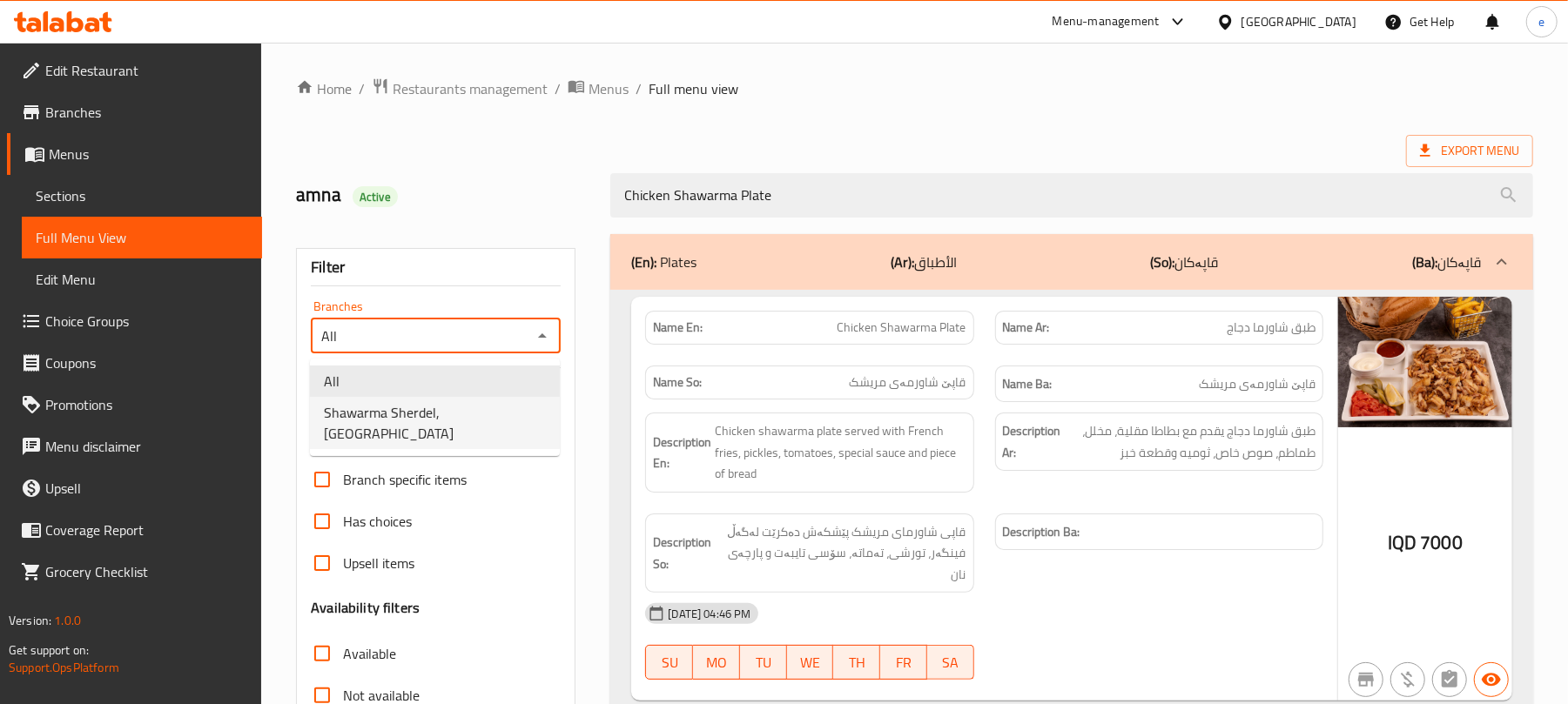
click at [509, 408] on span "Shawarma Sherdel, Andazyaran City" at bounding box center [435, 423] width 222 height 42
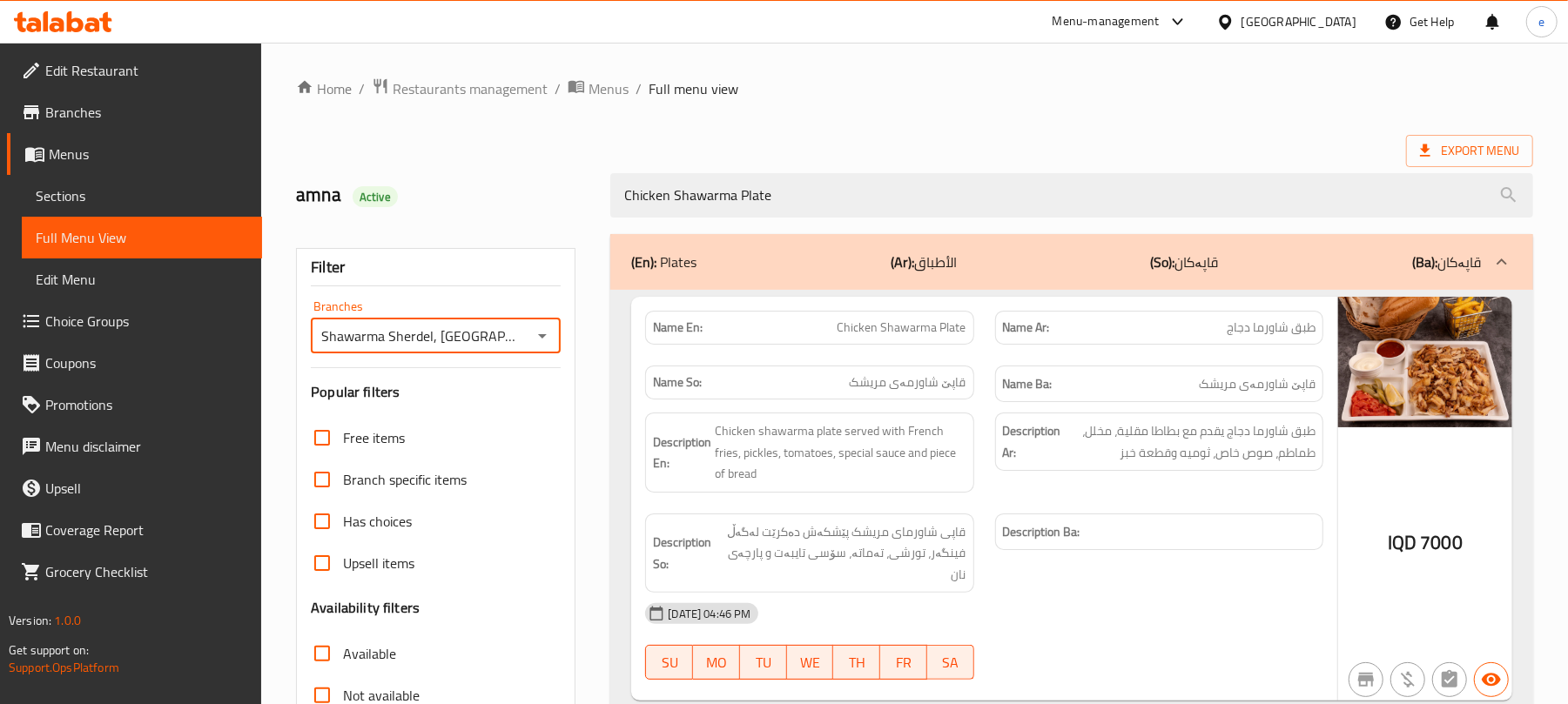
click at [917, 325] on span "Chicken Shawarma Plate" at bounding box center [902, 328] width 129 height 18
copy span "Chicken Shawarma Plate"
click at [548, 339] on icon "Open" at bounding box center [542, 335] width 21 height 21
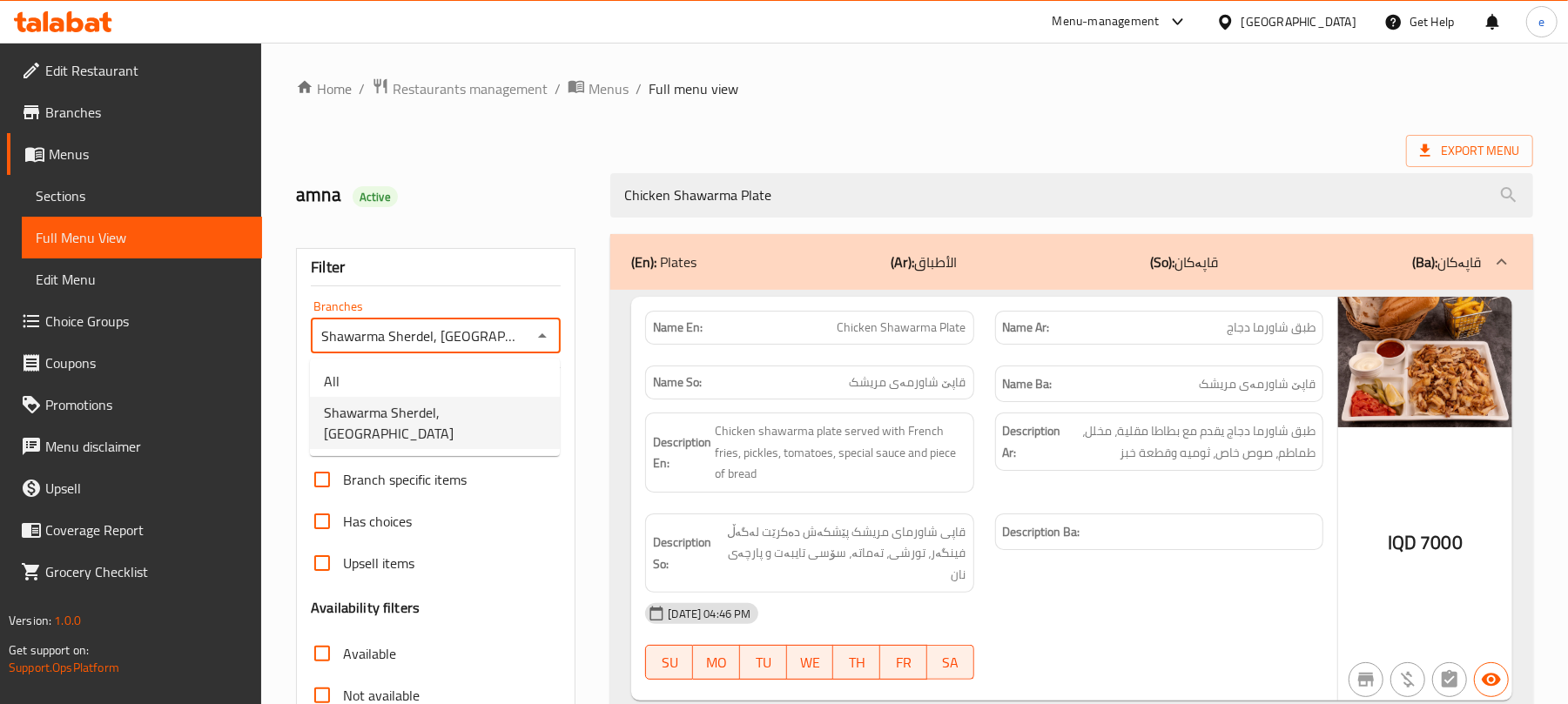
scroll to position [0, 9]
click at [493, 374] on li "All" at bounding box center [435, 381] width 250 height 31
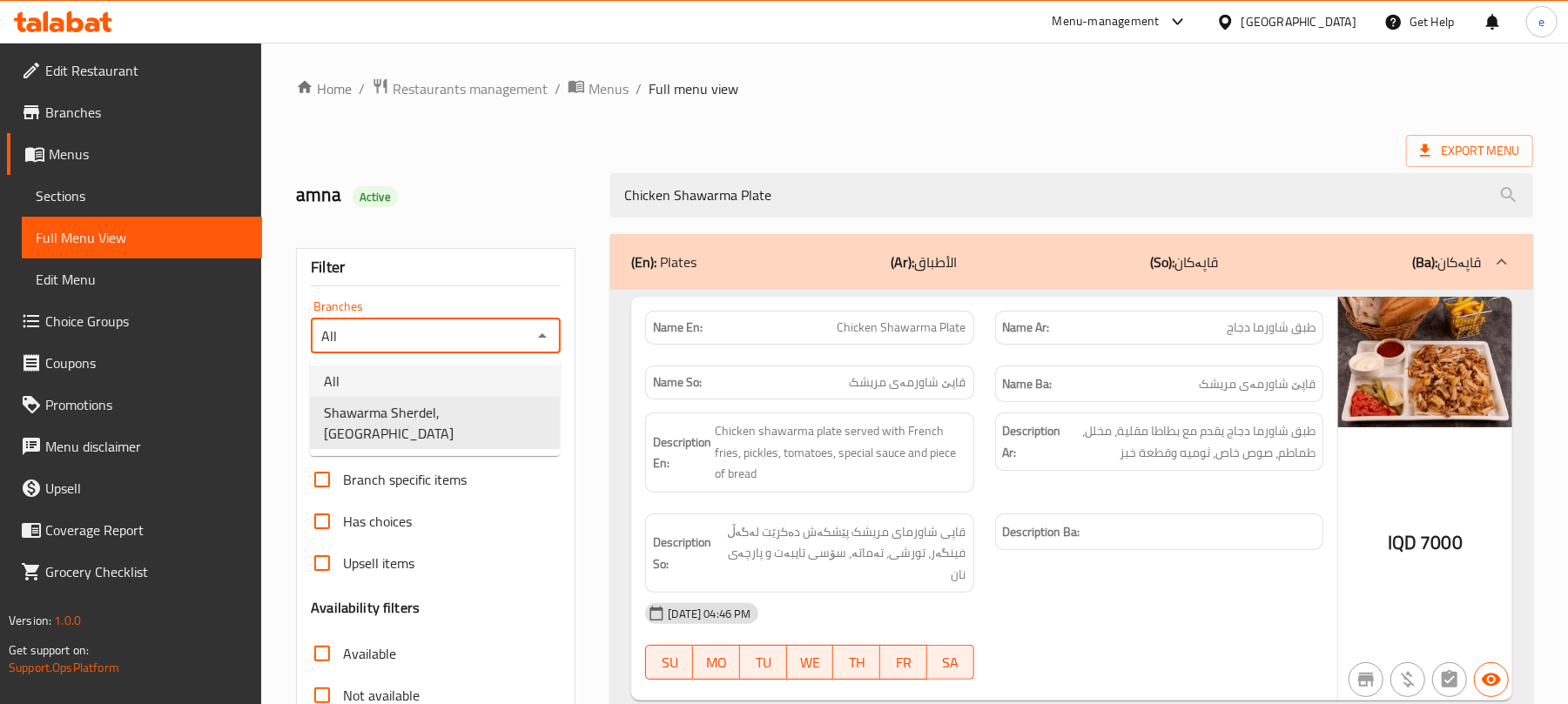
scroll to position [0, 0]
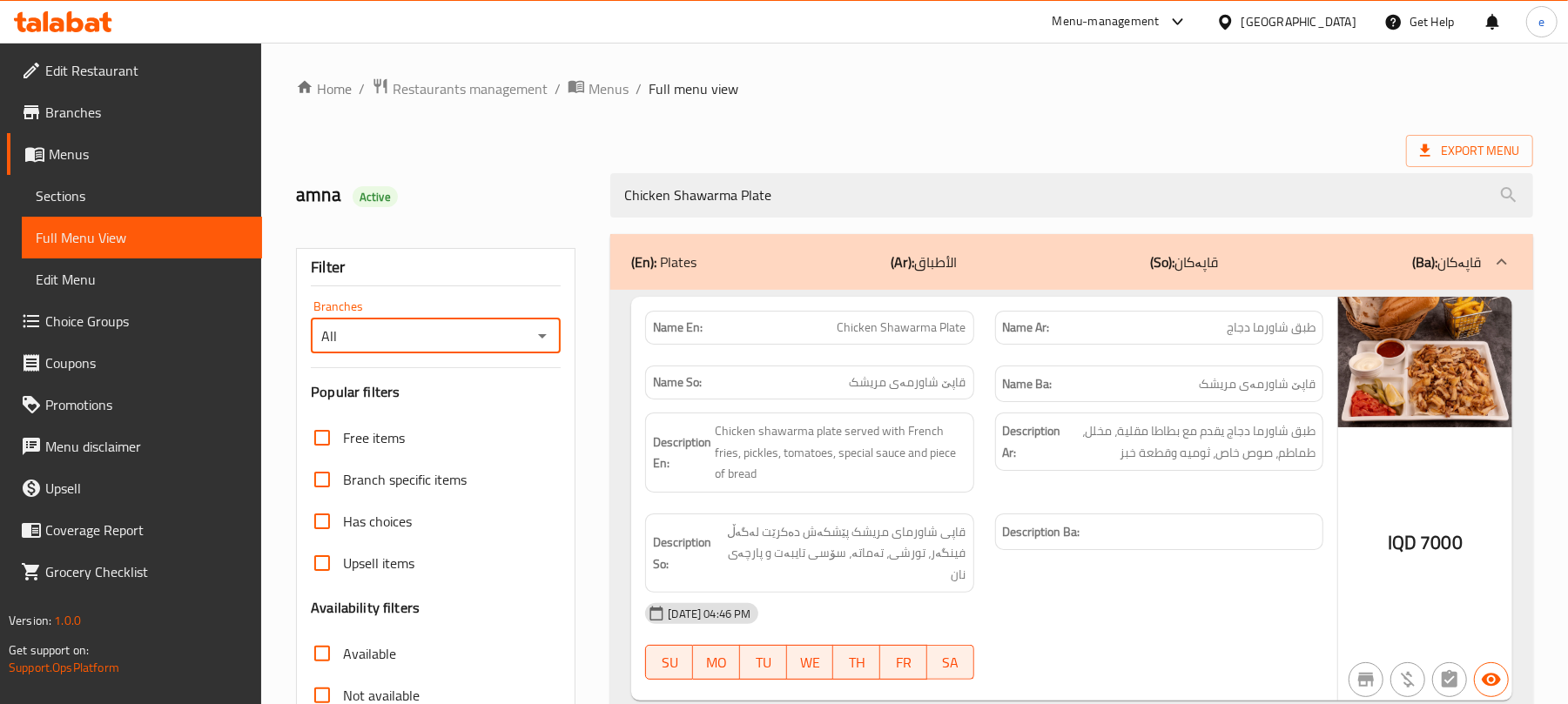
click at [541, 336] on icon "Open" at bounding box center [543, 336] width 9 height 4
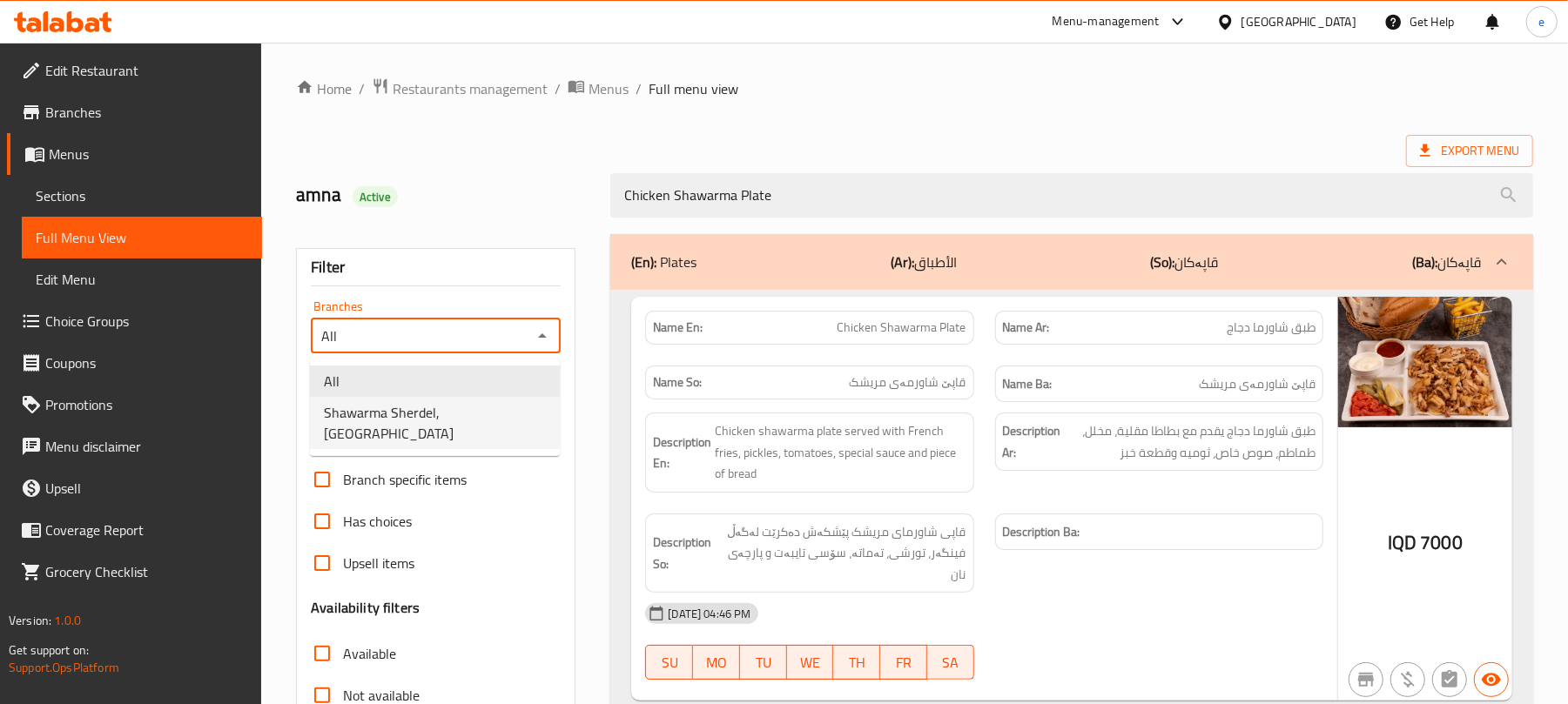
click at [505, 417] on span "Shawarma Sherdel, Andazyaran City" at bounding box center [435, 423] width 222 height 42
type input "Shawarma Sherdel, Andazyaran City"
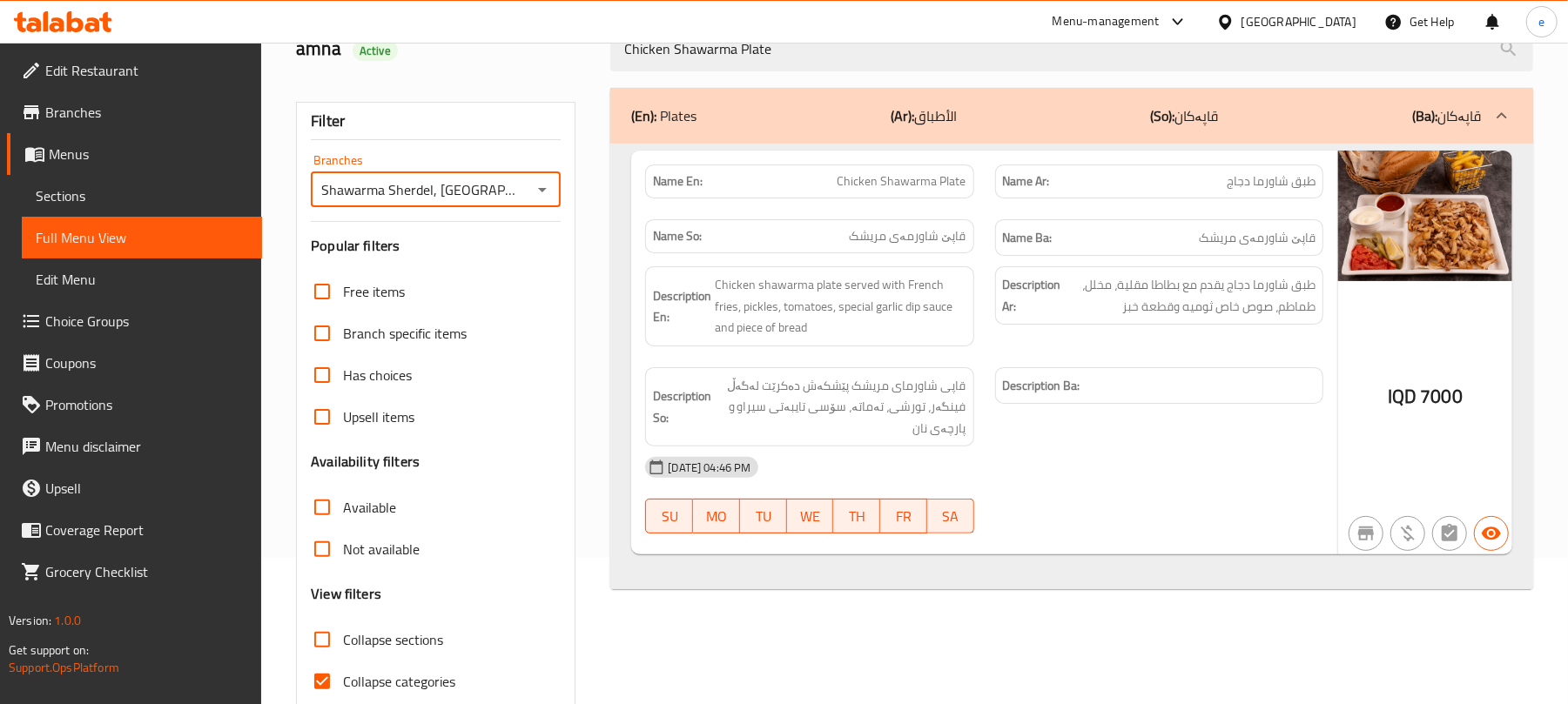
scroll to position [224, 0]
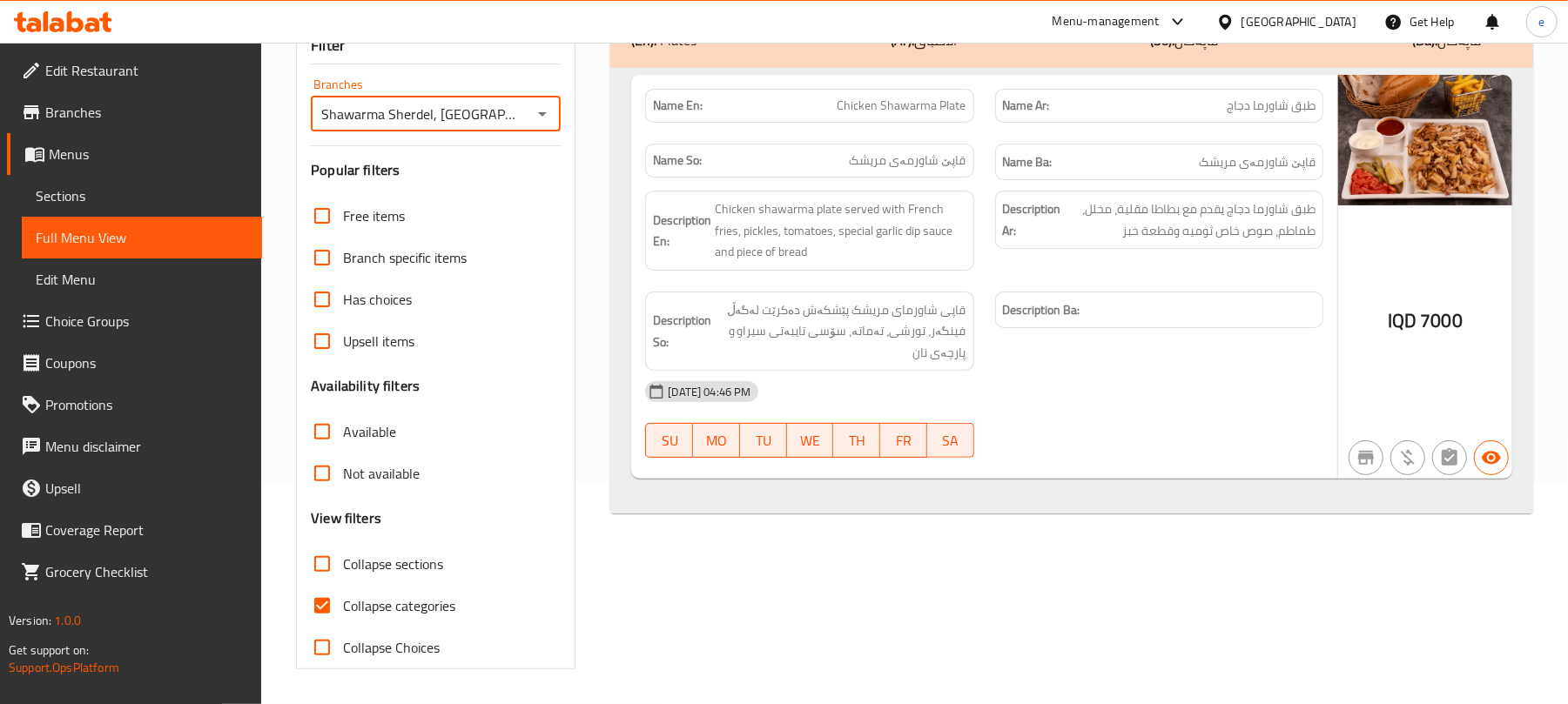
click at [1301, 207] on span "طبق شاورما دجاج يقدم مع بطاطا مقلية، مخلل، طماطم، صوص خاص ثوميه وقطعة خبز" at bounding box center [1190, 220] width 251 height 43
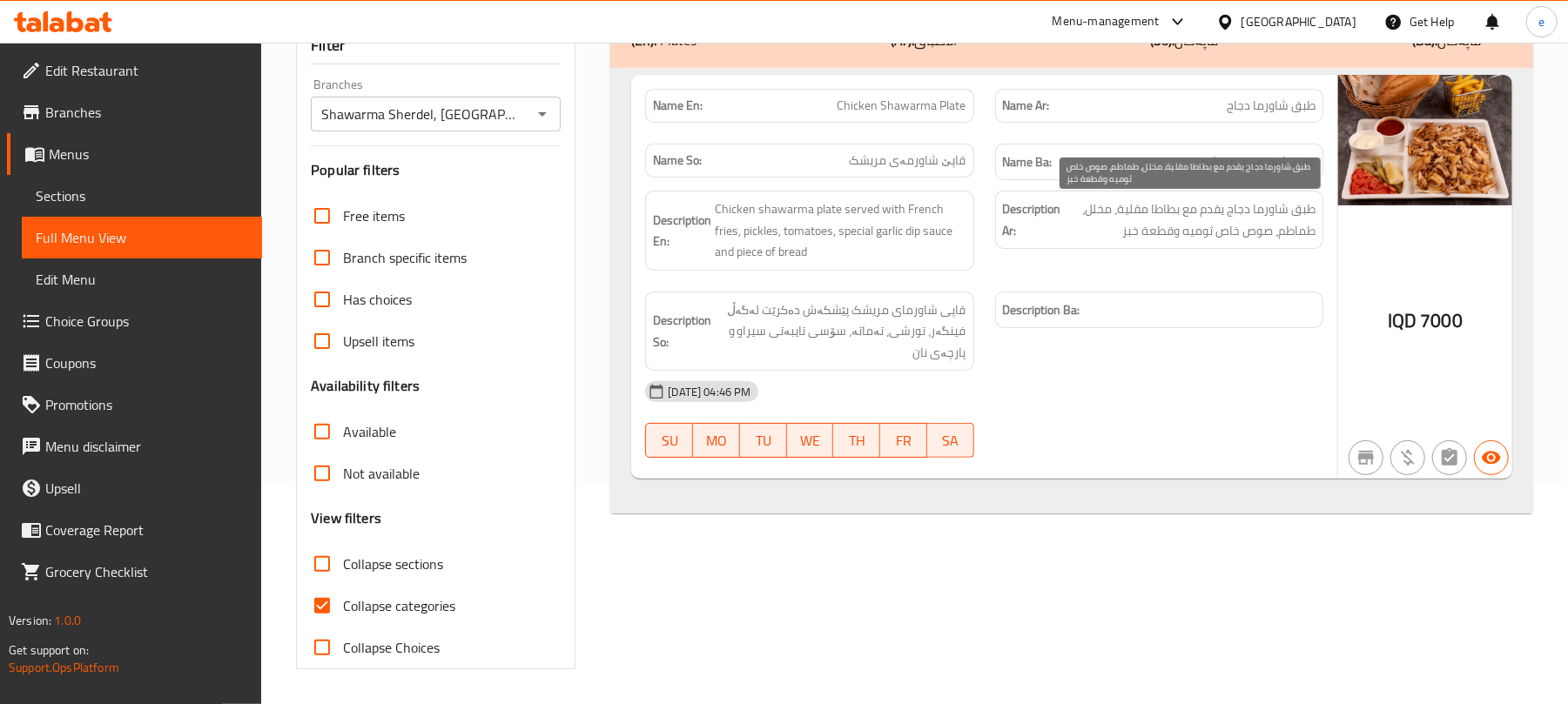
click at [1301, 207] on span "طبق شاورما دجاج يقدم مع بطاطا مقلية، مخلل، طماطم، صوص خاص ثوميه وقطعة خبز" at bounding box center [1190, 220] width 251 height 43
copy span "طبق"
click at [958, 495] on div "Name En: Chicken Shawarma Plate Name Ar: طبق شاورما دجاج Name So: قاپێ شاورمەی …" at bounding box center [1072, 291] width 923 height 447
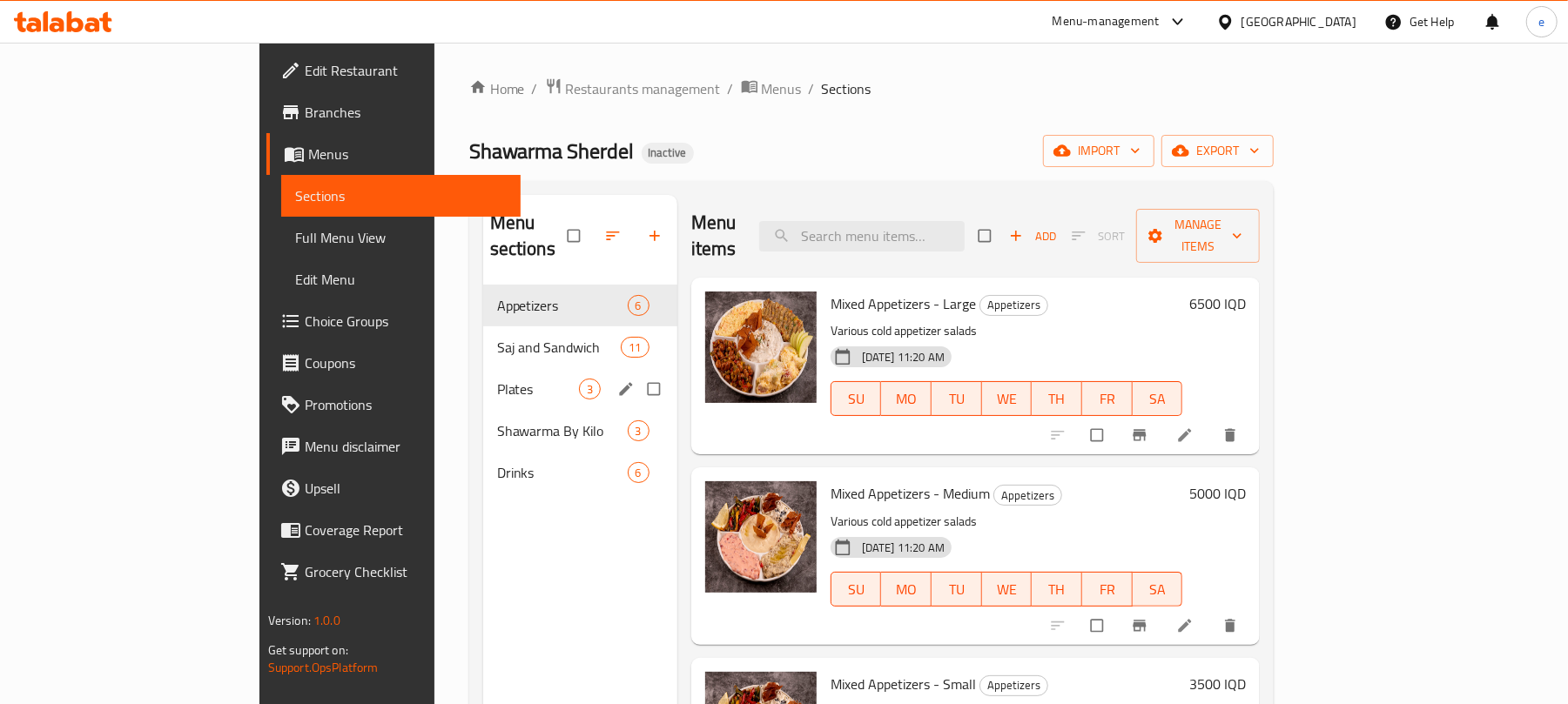
click at [497, 379] on span "Plates" at bounding box center [538, 389] width 82 height 21
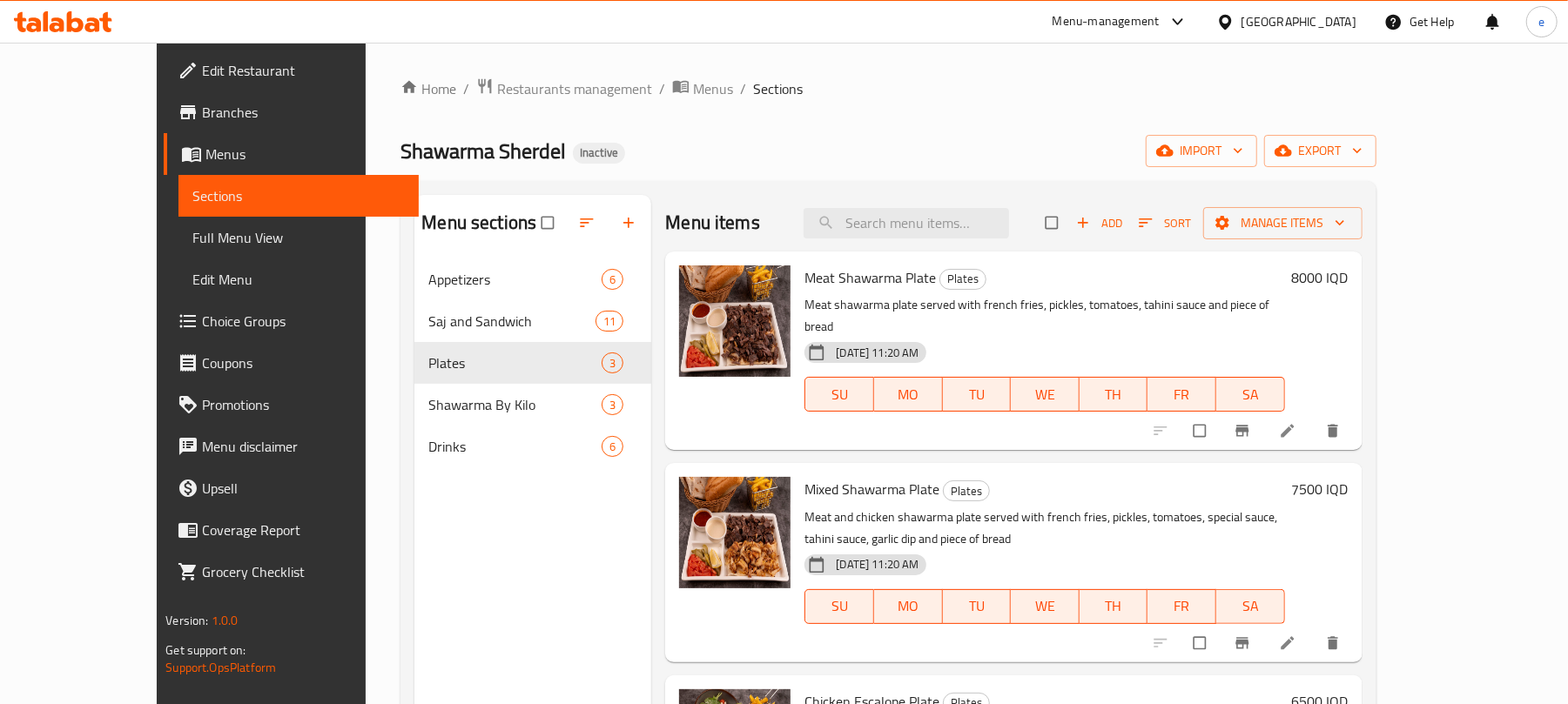
click at [1258, 242] on div "Menu items Add Sort Manage items" at bounding box center [1012, 223] width 696 height 56
click at [1095, 227] on span "button" at bounding box center [1084, 222] width 21 height 17
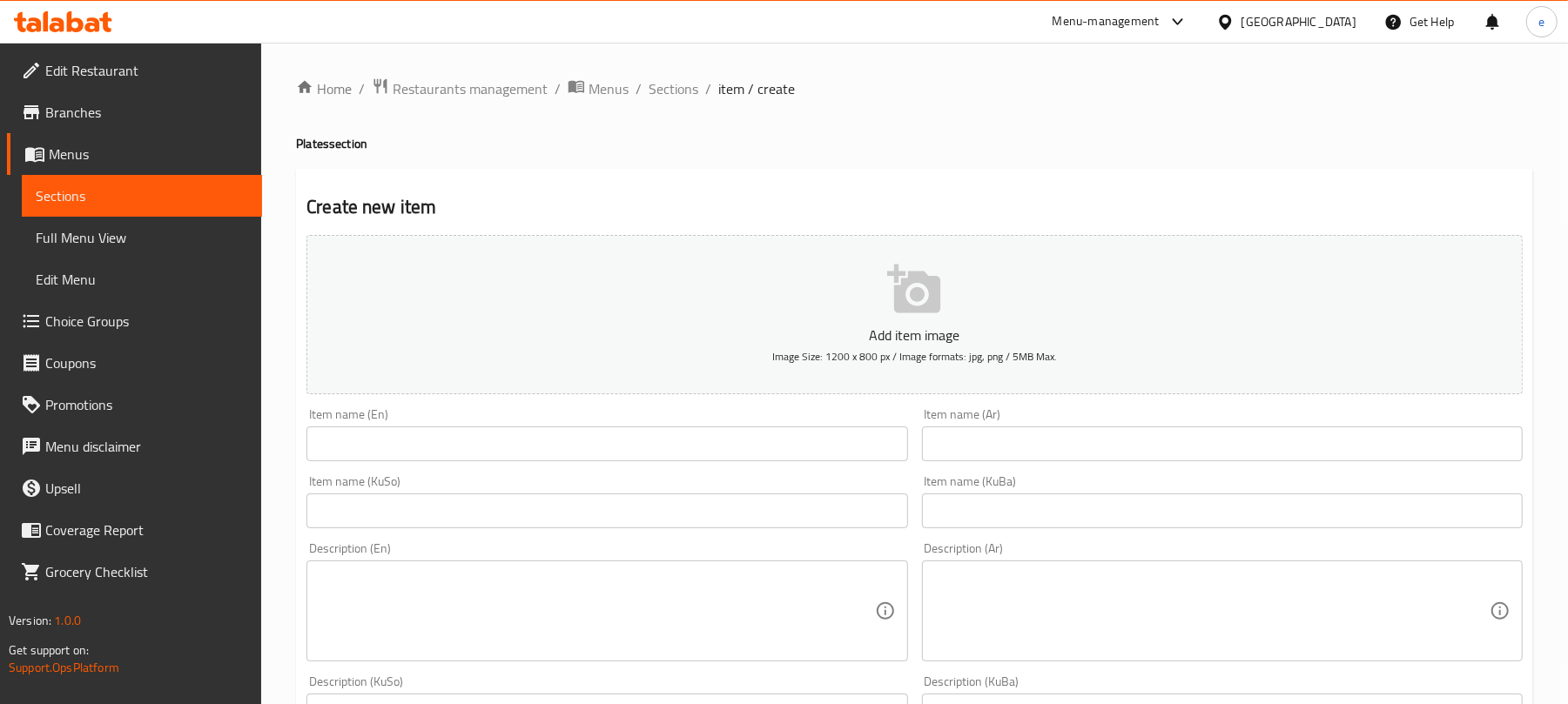
click at [1196, 447] on input "text" at bounding box center [1222, 443] width 601 height 35
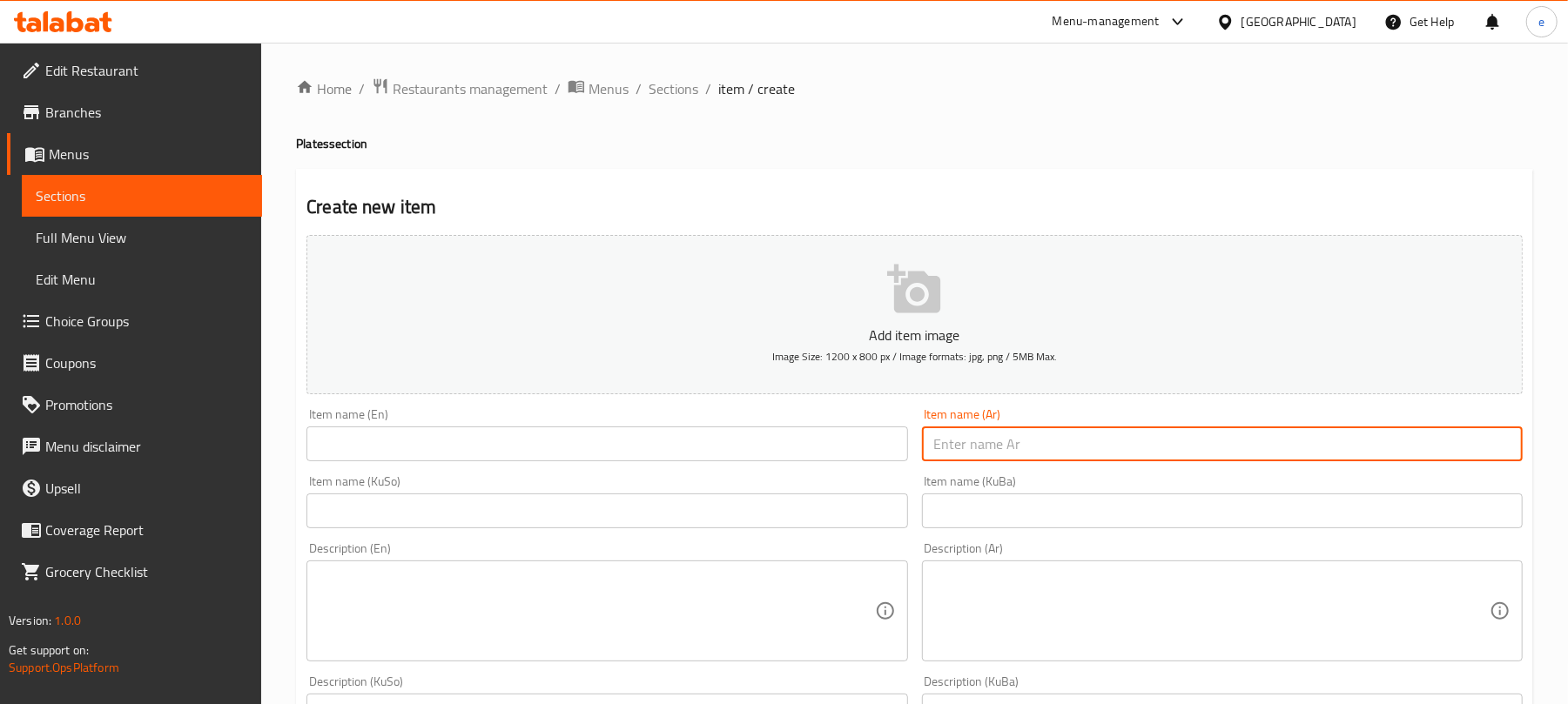
paste input "طبق شاورما لحم"
click at [1428, 447] on input "طبق شاورما لحم" at bounding box center [1222, 443] width 601 height 35
type input "طبق شاورما دجاج"
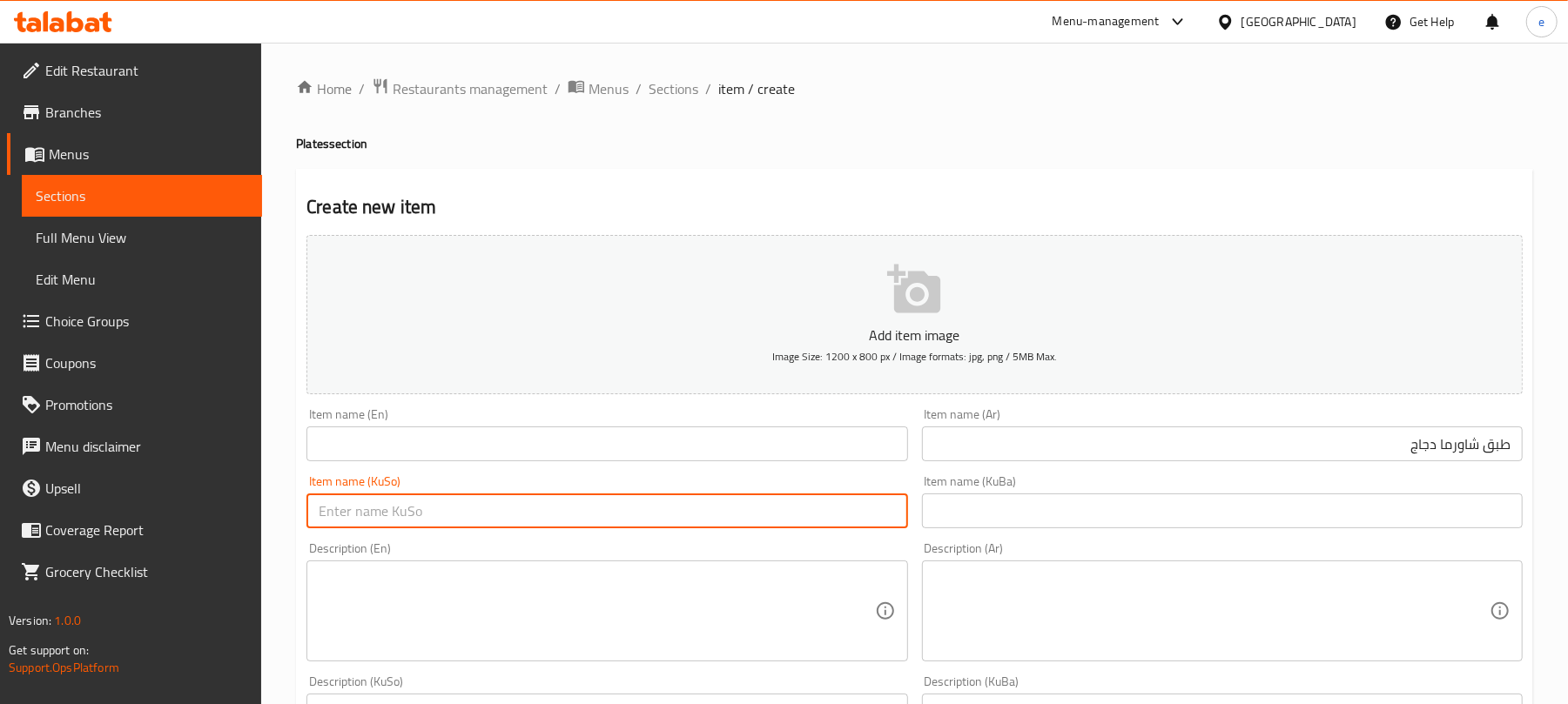
drag, startPoint x: 799, startPoint y: 523, endPoint x: 803, endPoint y: 509, distance: 14.6
click at [799, 523] on input "text" at bounding box center [607, 511] width 601 height 35
paste input "قاپێ شاورمەی گۆشت"
click at [790, 517] on input "قاپێ شاورمەی گۆشت" at bounding box center [607, 511] width 601 height 35
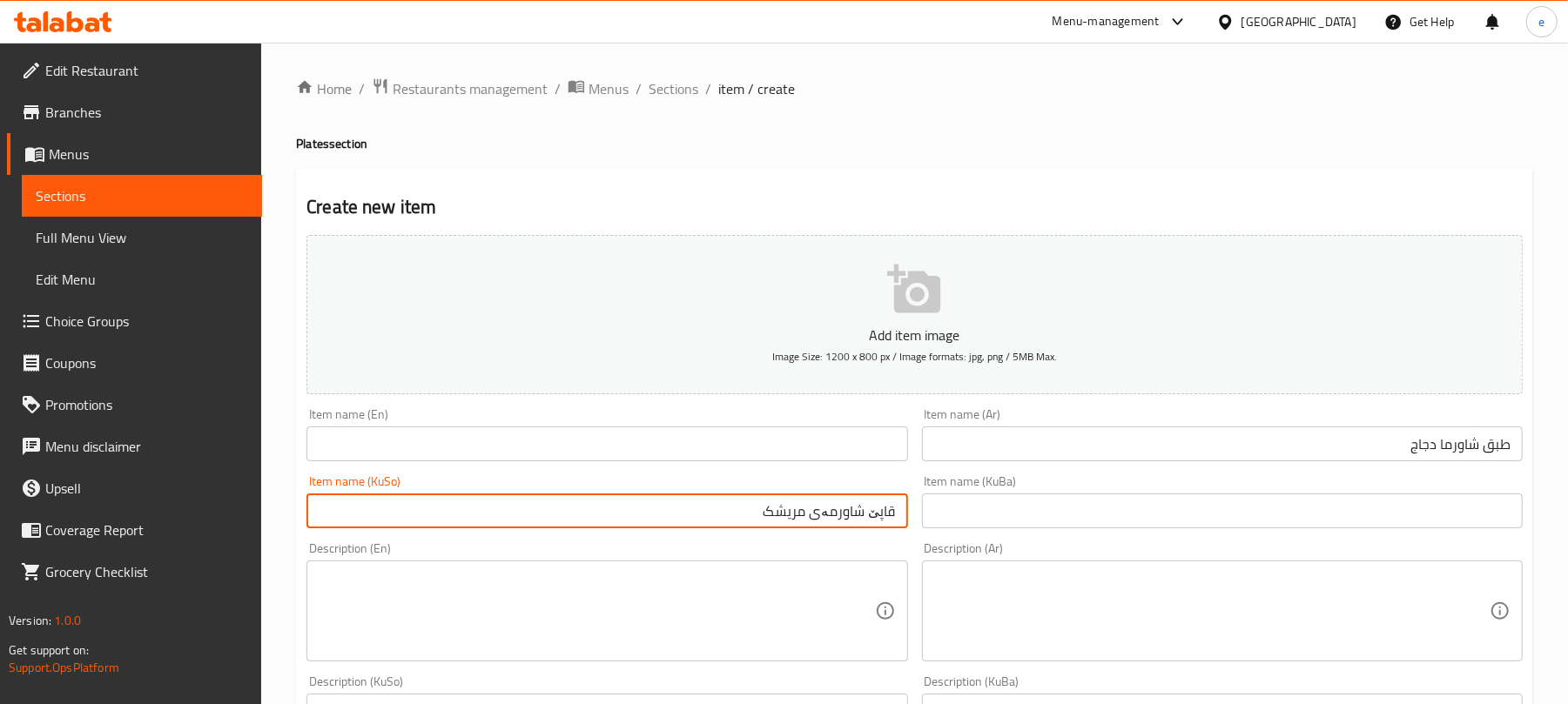
type input "قاپێ شاورمەی مریشک"
click at [609, 432] on input "text" at bounding box center [607, 443] width 601 height 35
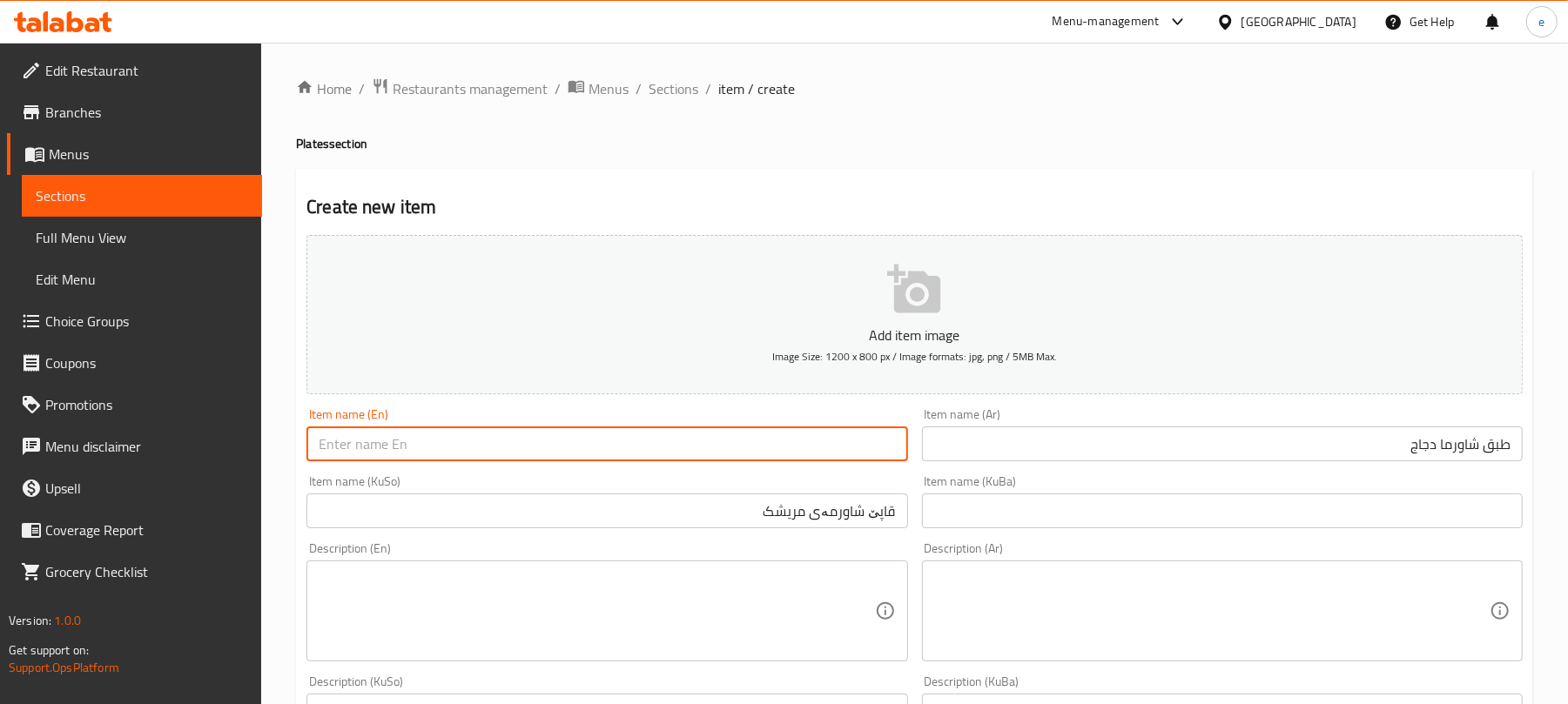
paste input "Meat Shawarma Plate"
click at [336, 449] on input "Meat Shawarma Plate" at bounding box center [607, 443] width 601 height 35
type input "Chicken Shawarma Plate"
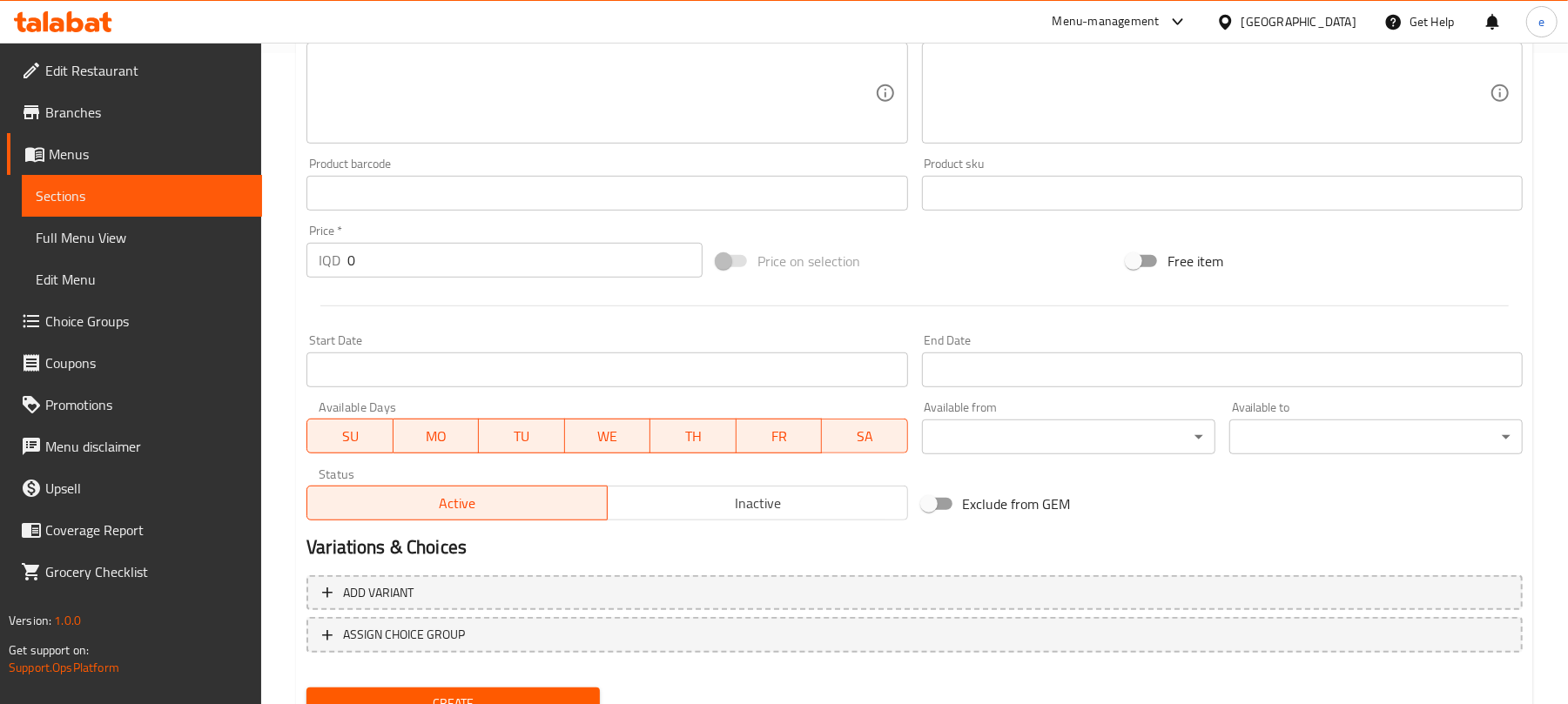
scroll to position [725, 0]
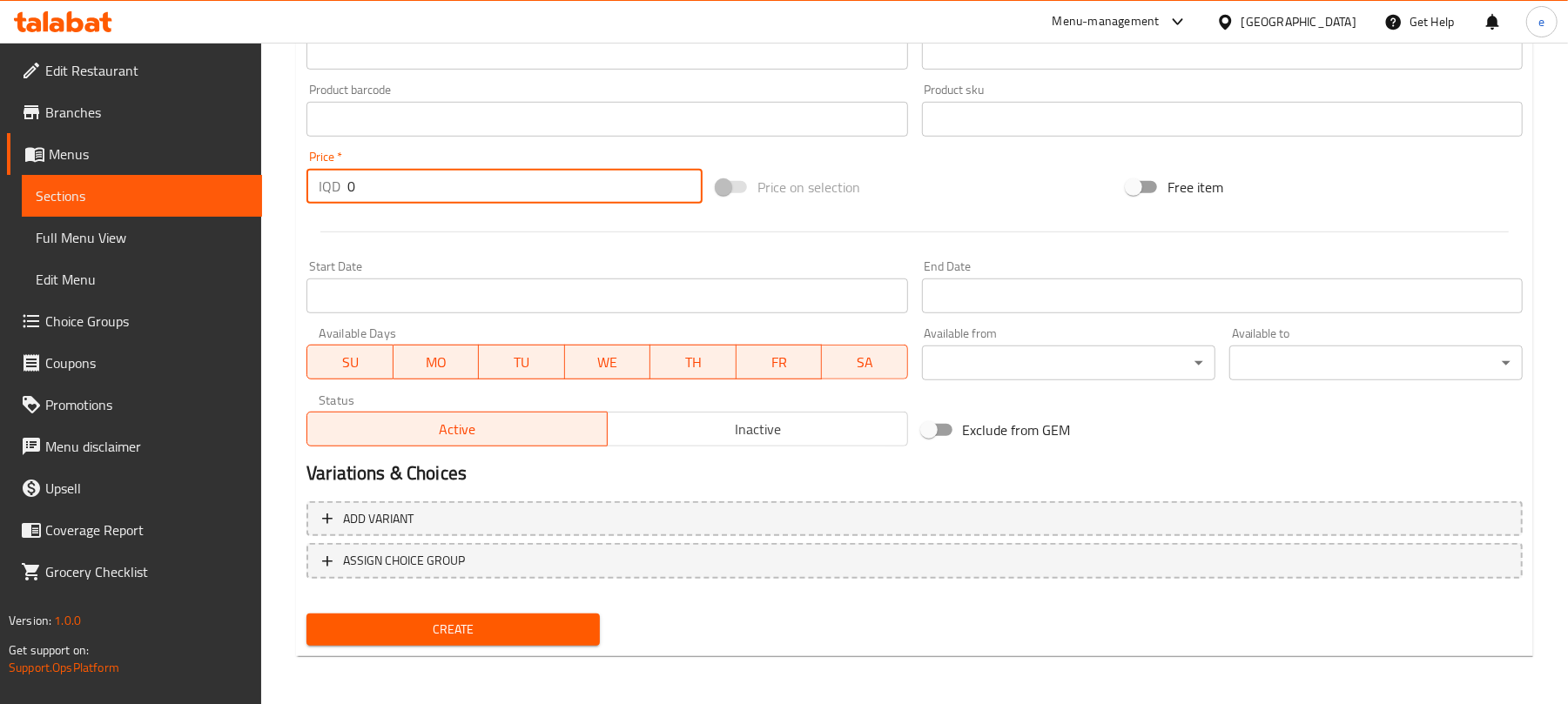
drag, startPoint x: 373, startPoint y: 192, endPoint x: 352, endPoint y: 192, distance: 21.0
click at [352, 192] on input "0" at bounding box center [525, 186] width 355 height 35
click at [349, 192] on input "0" at bounding box center [525, 186] width 355 height 35
paste input "700"
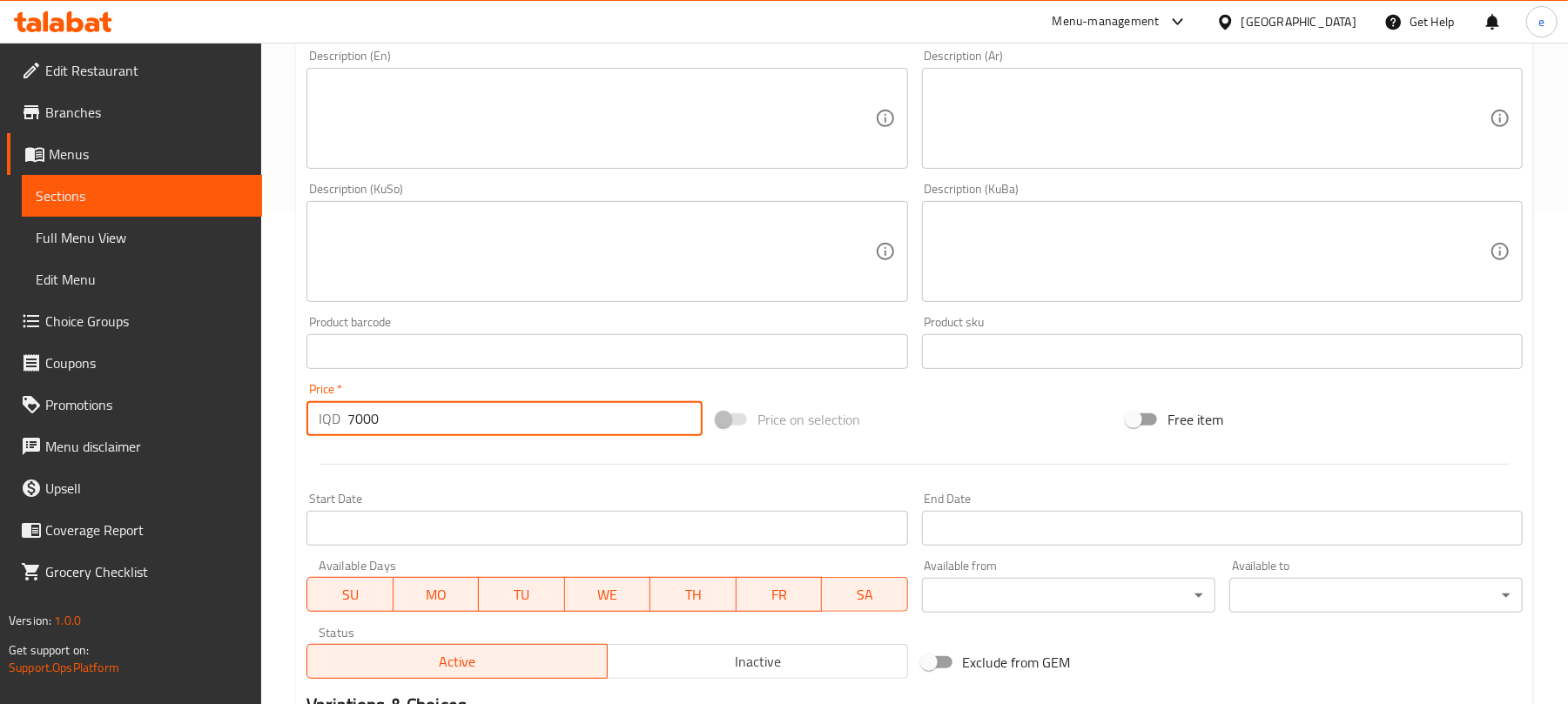
type input "7000"
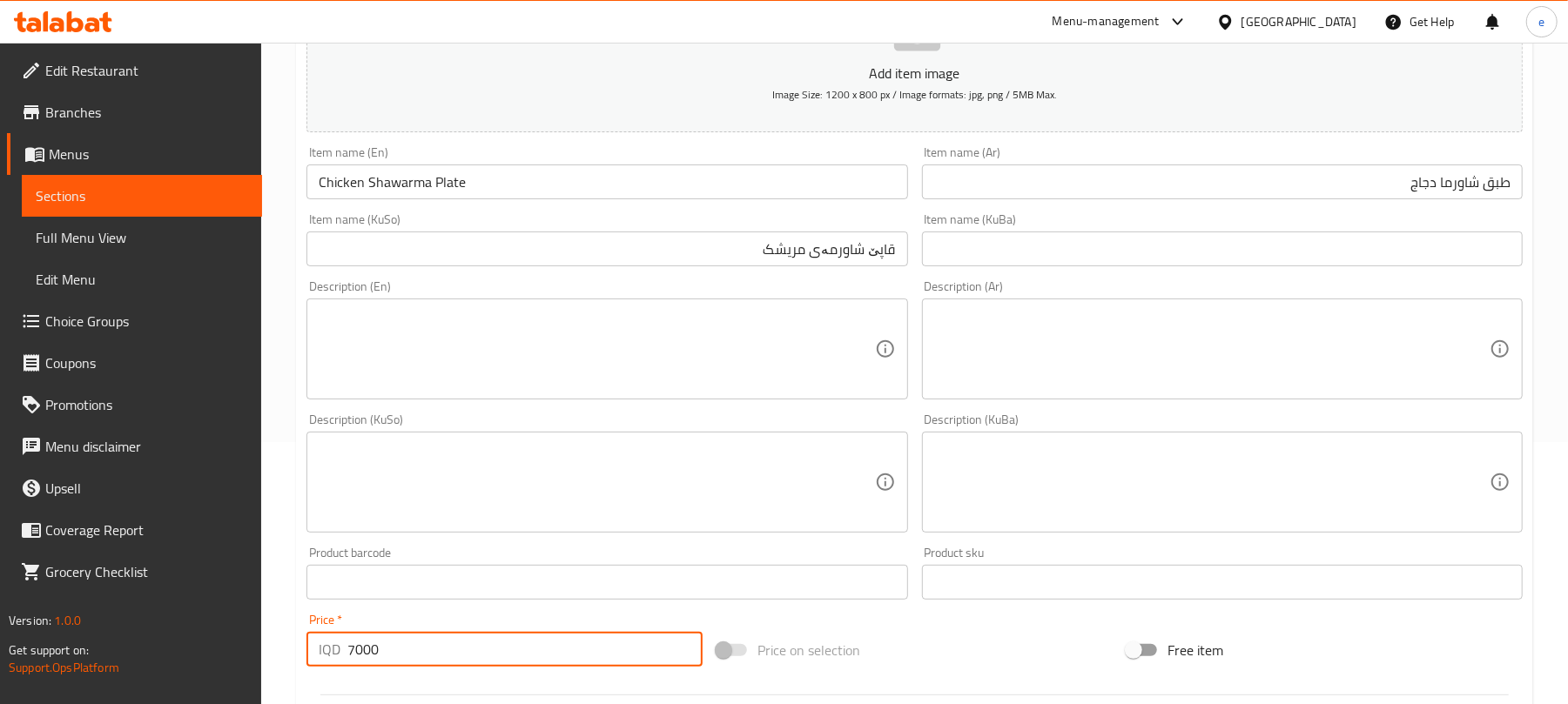
scroll to position [262, 0]
click at [1327, 356] on textarea at bounding box center [1212, 350] width 556 height 82
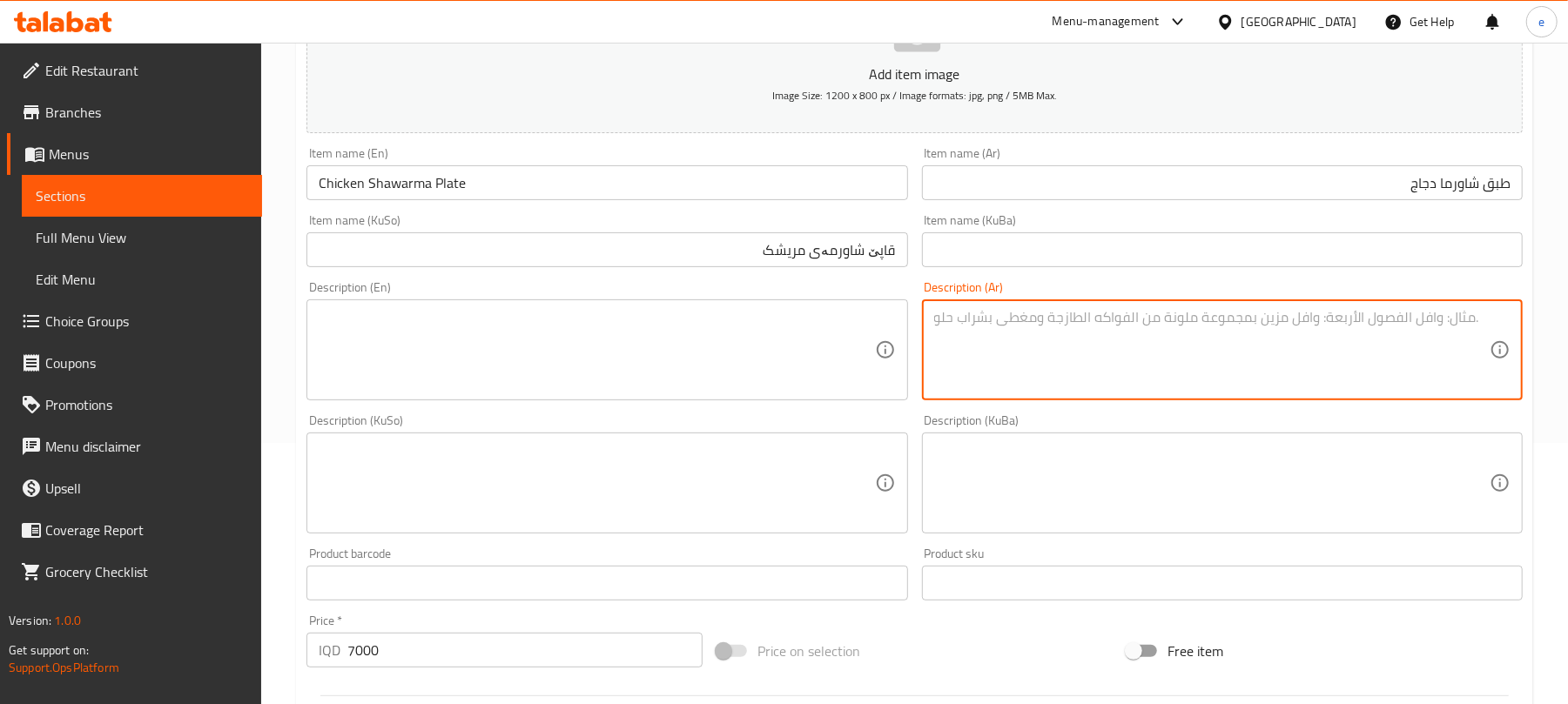
paste textarea "طبق شاورما لحم يقدم مع بطاطا مقلية، مخلل، طماطم، صوص طحينية وقطعة خبز"
type textarea "طبق شاورما لحم يقدم مع بطاطا مقلية، مخلل، طماطم، صوص طحينية وقطعة خبز"
click at [858, 240] on input "قاپێ شاورمەی مریشک" at bounding box center [607, 249] width 601 height 35
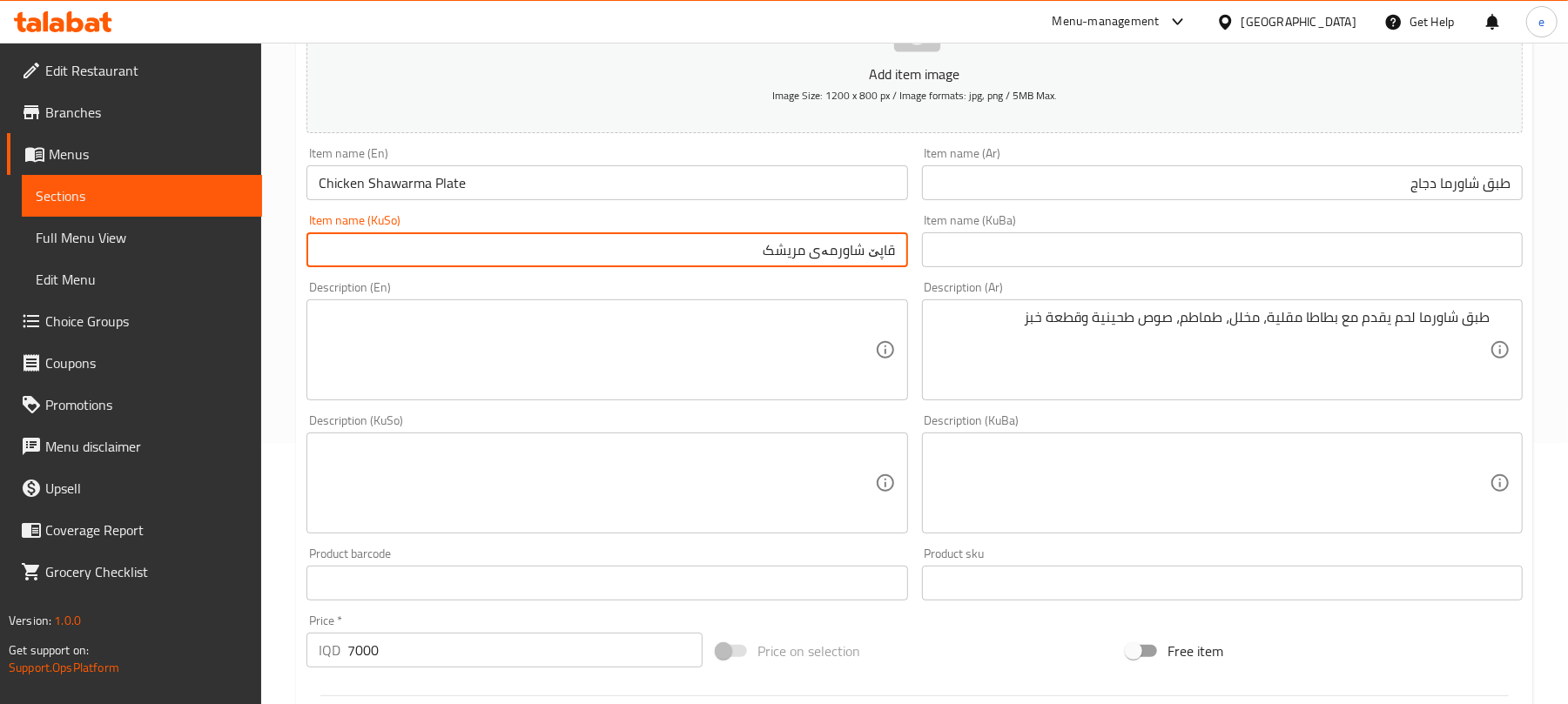
click at [858, 240] on input "قاپێ شاورمەی مریشک" at bounding box center [607, 249] width 601 height 35
click at [1014, 240] on input "text" at bounding box center [1222, 249] width 601 height 35
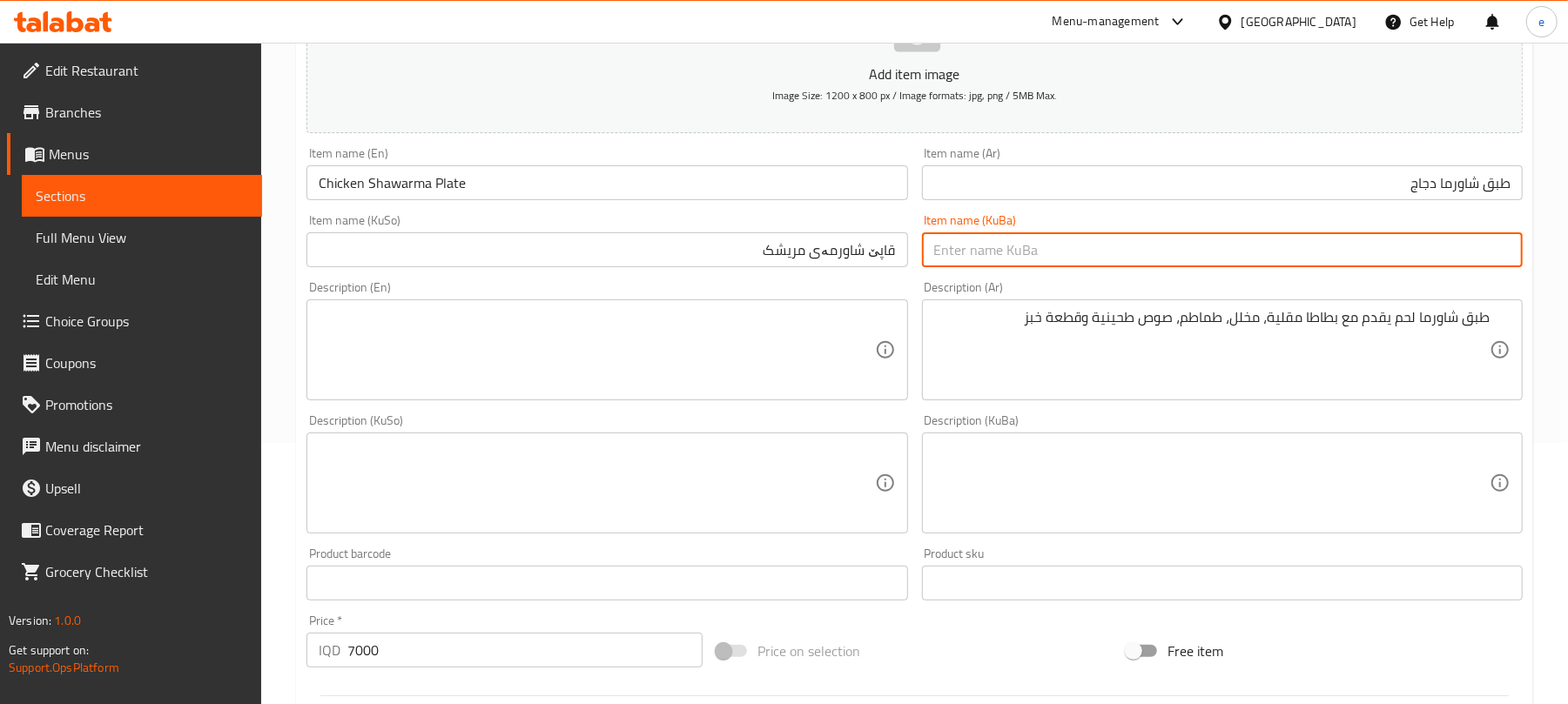
paste input "قاپێ شاورمەی مریشک"
type input "قاپێ شاورمەی مریشک"
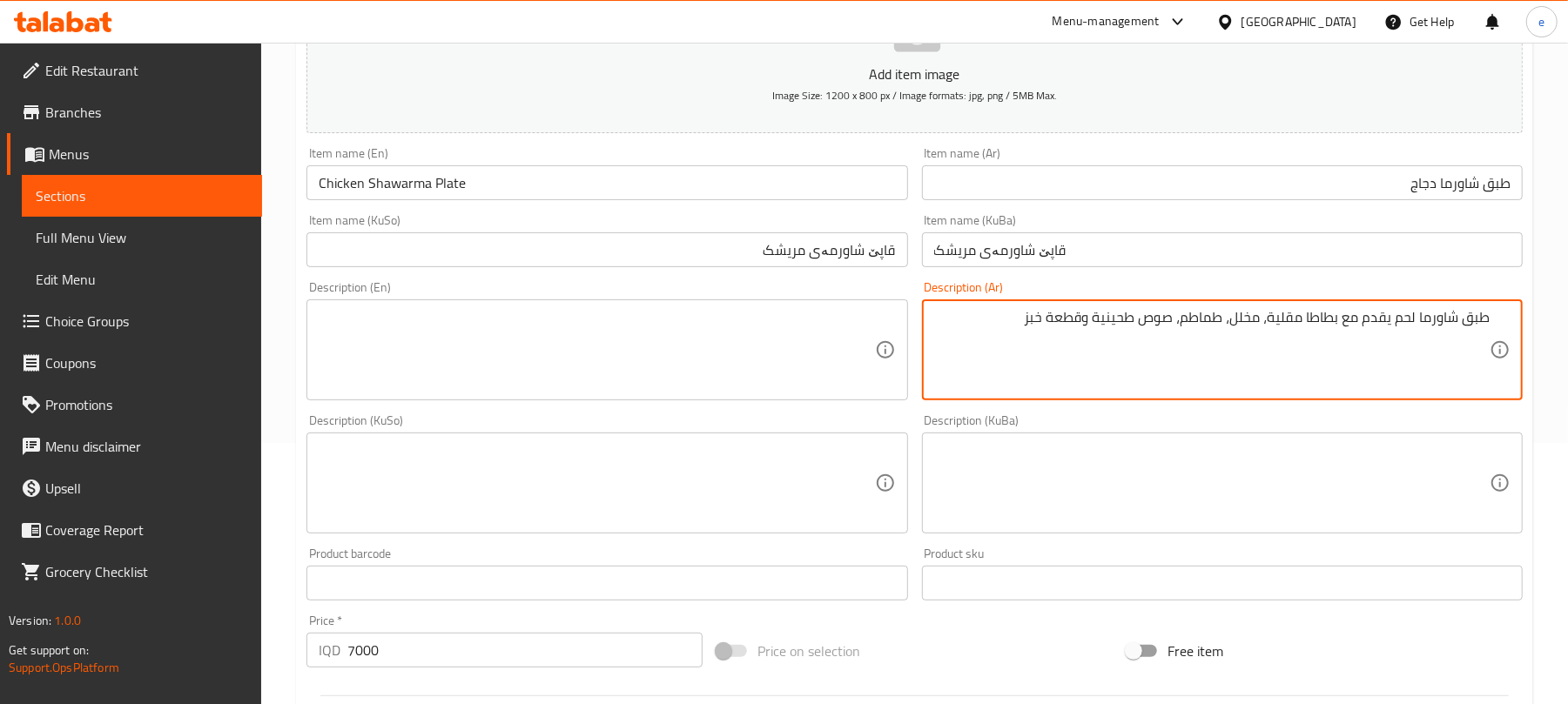
click at [1404, 322] on textarea "طبق شاورما لحم يقدم مع بطاطا مقلية، مخلل، طماطم، صوص طحينية وقطعة خبز" at bounding box center [1212, 350] width 556 height 82
paste textarea "خاص"
paste textarea "ثوميه"
type textarea "طبق شاورما دجاج يقدم مع بطاطا مقلية، مخلل، طماطم، صوص خاص، ثوميه وقطعة خبز"
click at [596, 343] on textarea at bounding box center [597, 350] width 556 height 82
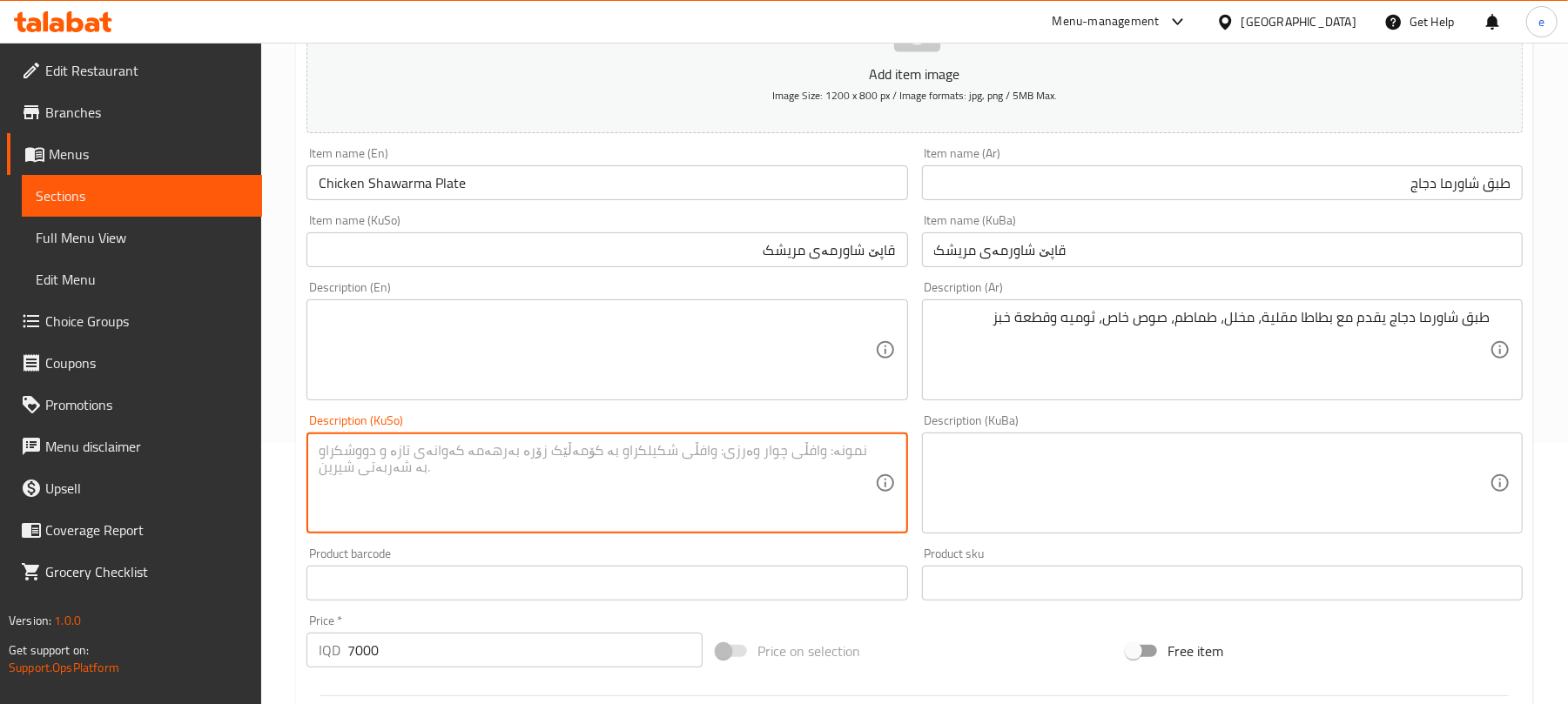
click at [767, 459] on textarea at bounding box center [597, 484] width 556 height 82
paste textarea "قاپی شاورمای گۆشت پێشکەش دەکرێت لەگەڵ فینگەر، تورشی، تەماتە، ساسی تەحینيە و پار…"
click at [771, 454] on textarea "قاپی شاورمای گۆشت پێشکەش دەکرێت لەگەڵ فینگەر، تورشی، تەماتە، ساسی تەحینيە و پار…" at bounding box center [597, 484] width 556 height 82
type textarea "قاپی شاورمای مریشک پێشکەش دەکرێت لەگەڵ فینگەر، تورشی، تەماتە، سۆسی تایبەت و پار…"
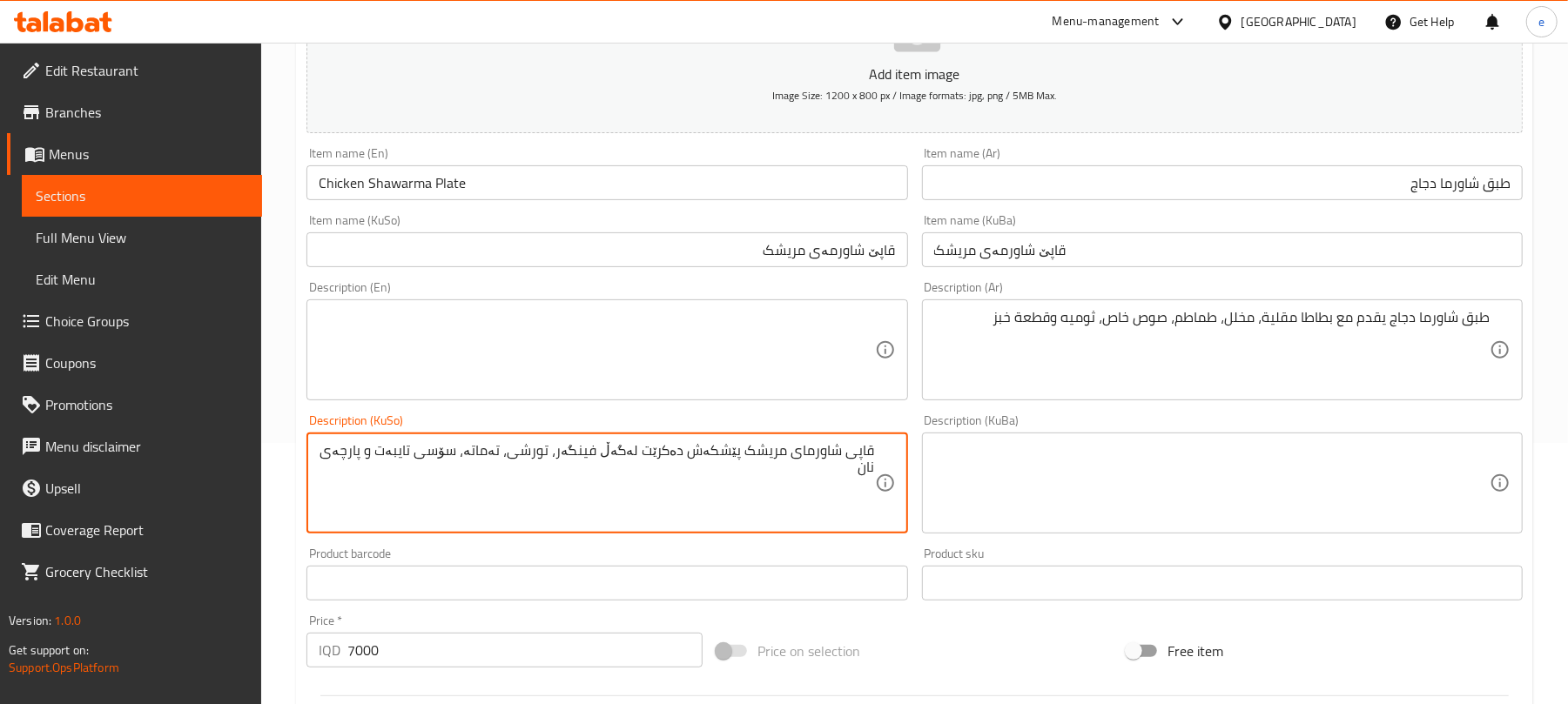
click at [439, 335] on textarea at bounding box center [597, 350] width 556 height 82
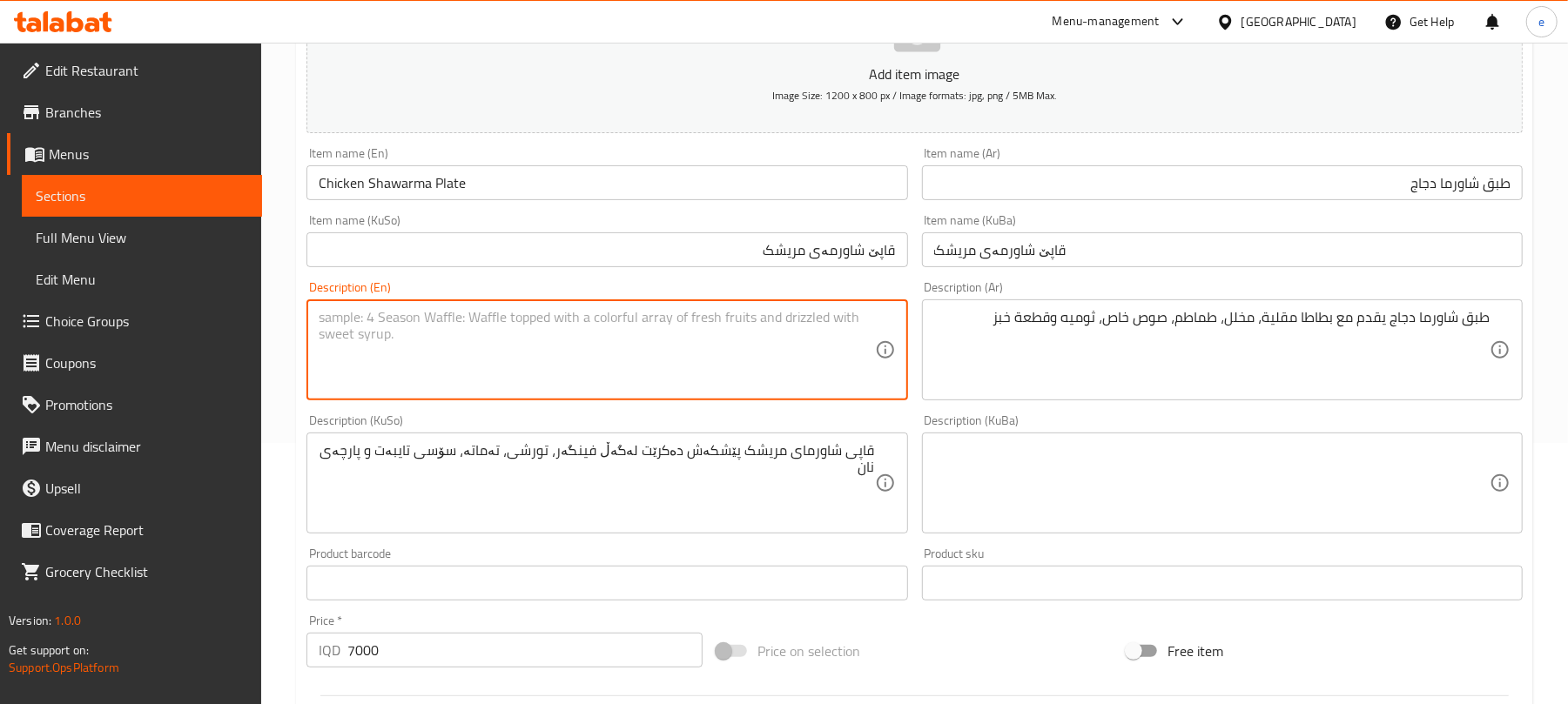
paste textarea "Meat shawarma plate served with french fries, pickles, tomatoes, tahini sauce a…"
click at [331, 317] on textarea "Meat shawarma plate served with french fries, pickles, tomatoes, tahini sauce a…" at bounding box center [597, 350] width 556 height 82
click at [540, 319] on textarea "Chicken shawarma plate served with french fries, pickles, tomatoes, tahini sauc…" at bounding box center [597, 350] width 556 height 82
click at [374, 342] on textarea "Chicken shawarma plate served with French fries, pickles, tomatoes, special sau…" at bounding box center [597, 350] width 556 height 82
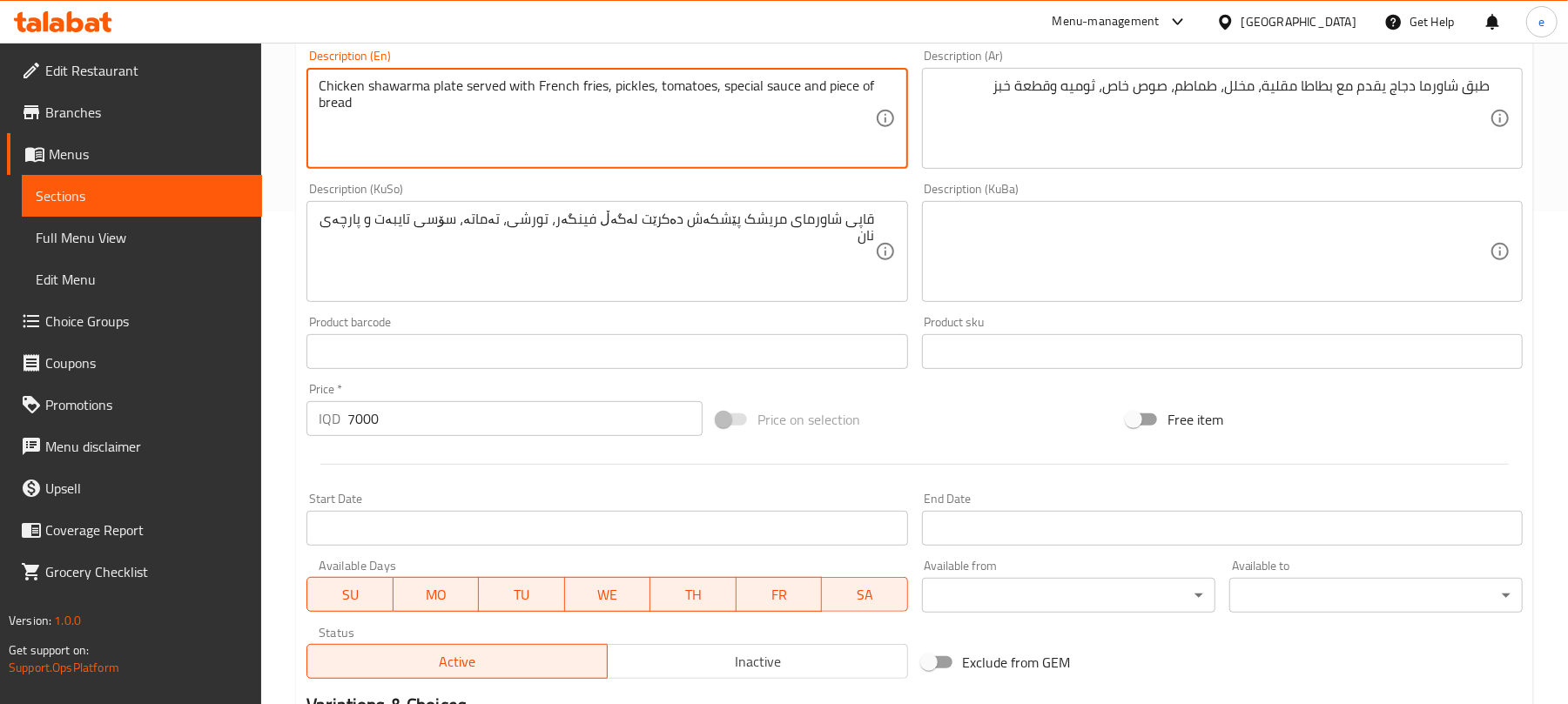
scroll to position [725, 0]
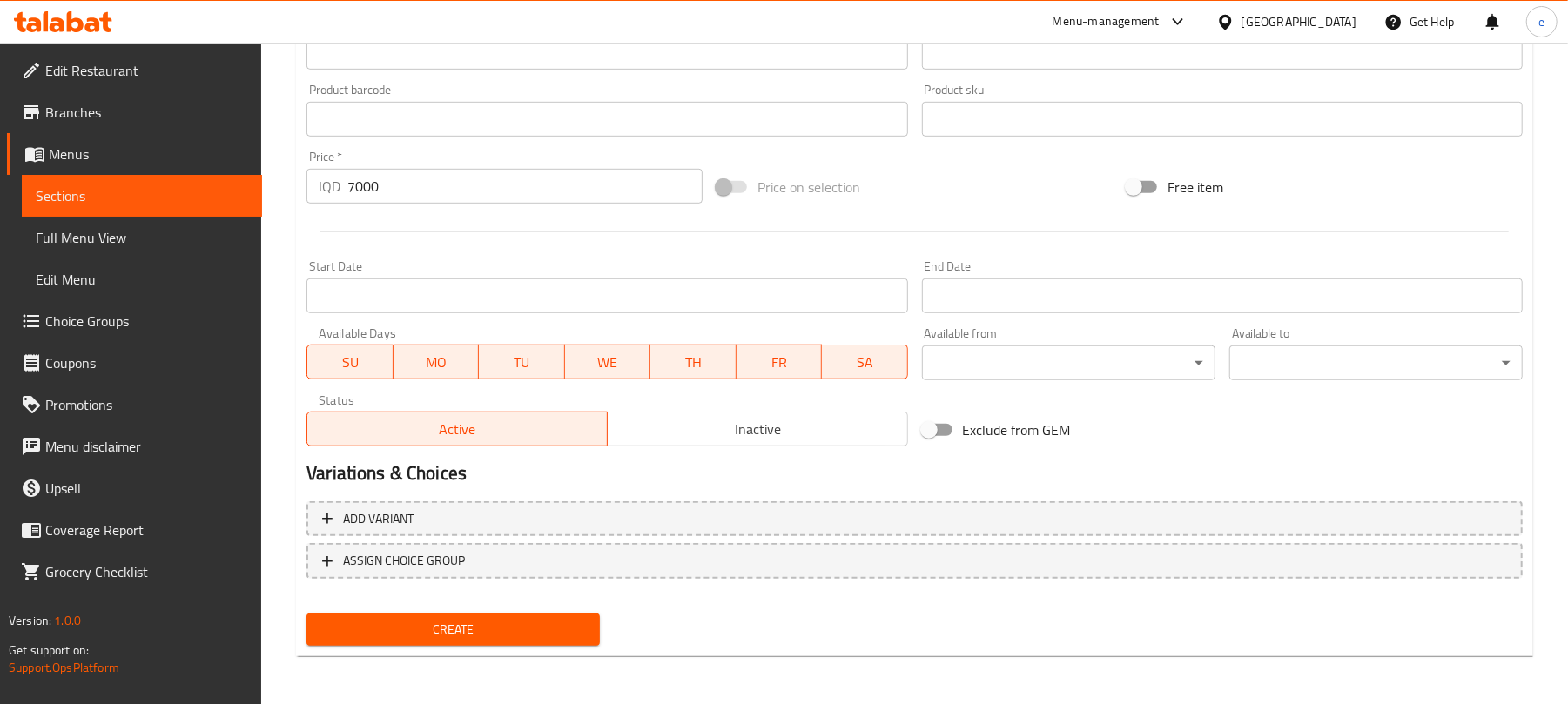
type textarea "Chicken shawarma plate served with French fries, pickles, tomatoes, special sau…"
click at [521, 616] on button "Create" at bounding box center [452, 630] width 293 height 32
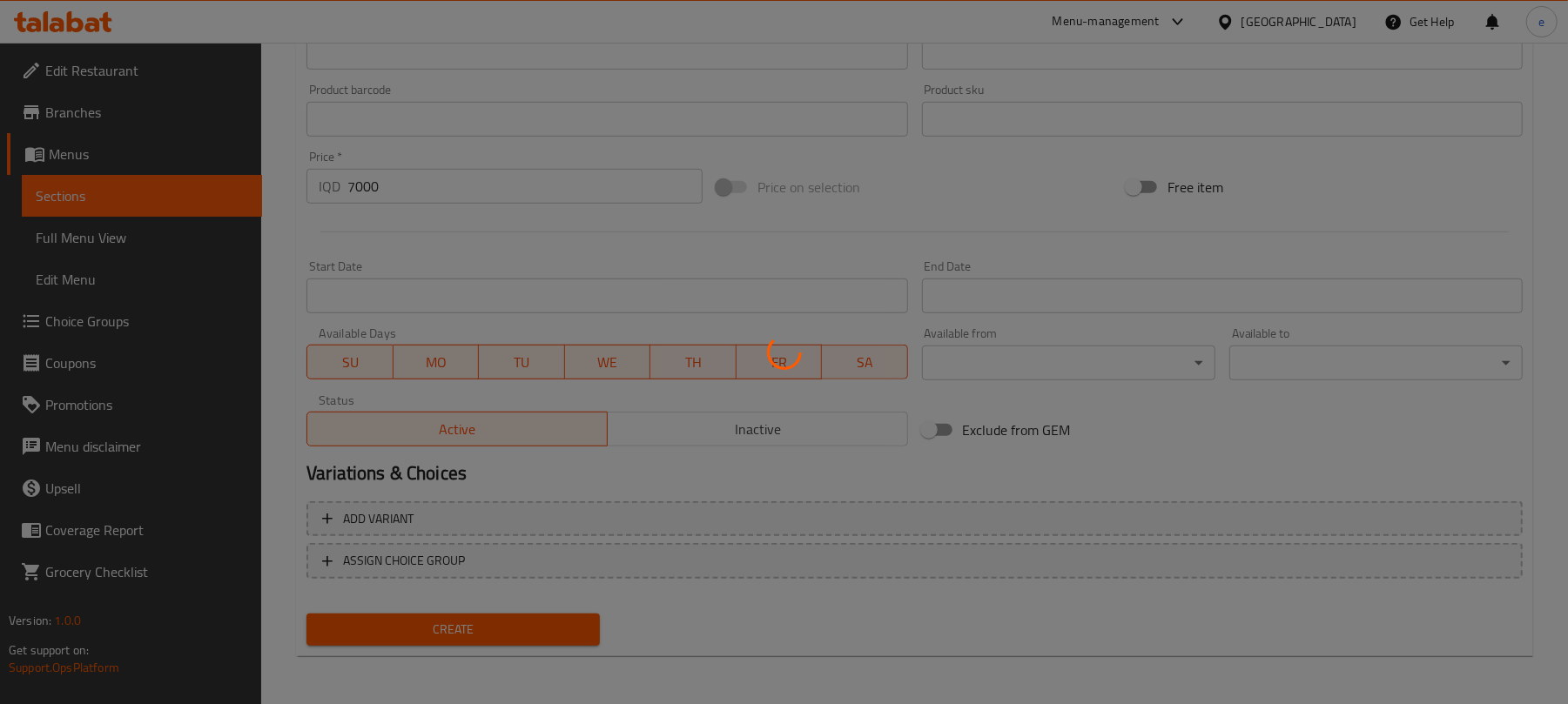
type input "0"
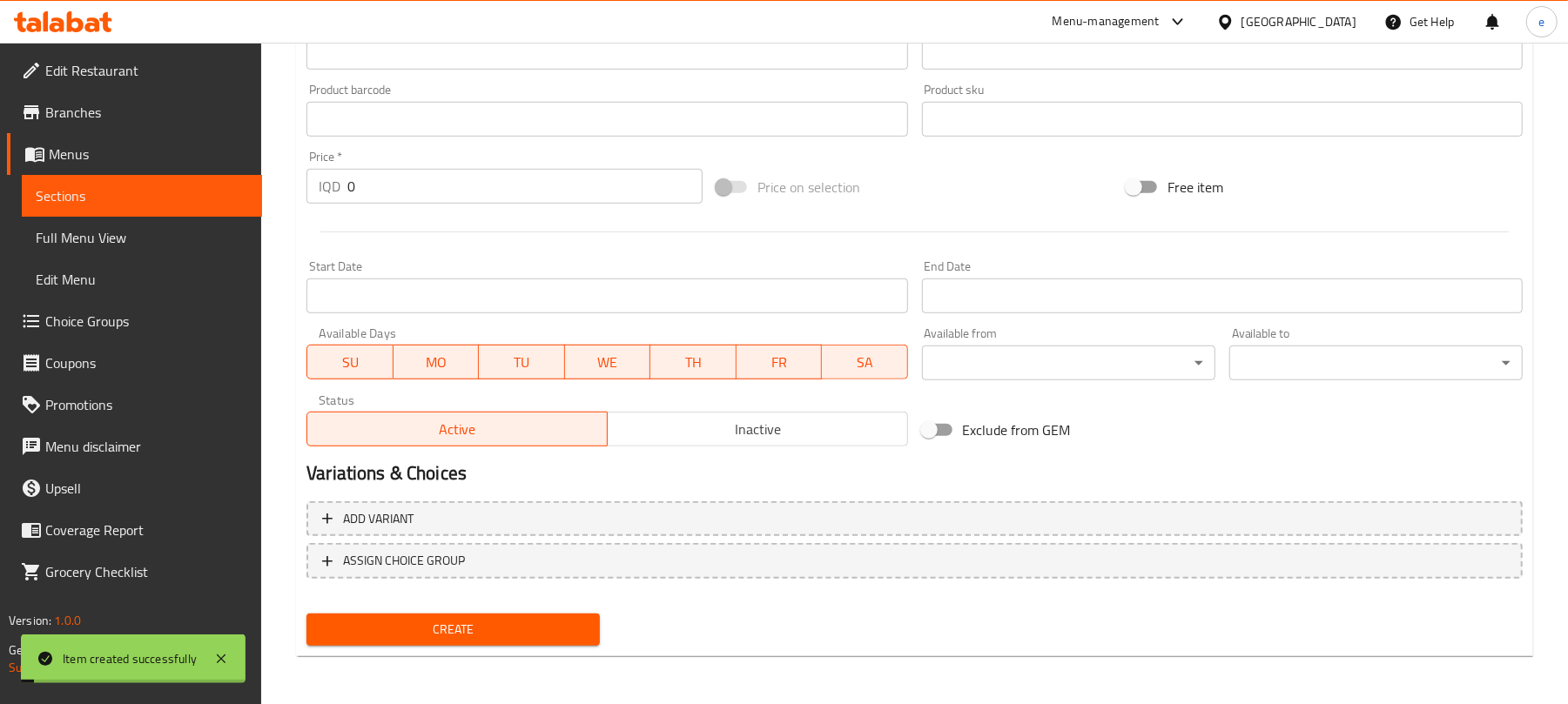
scroll to position [0, 0]
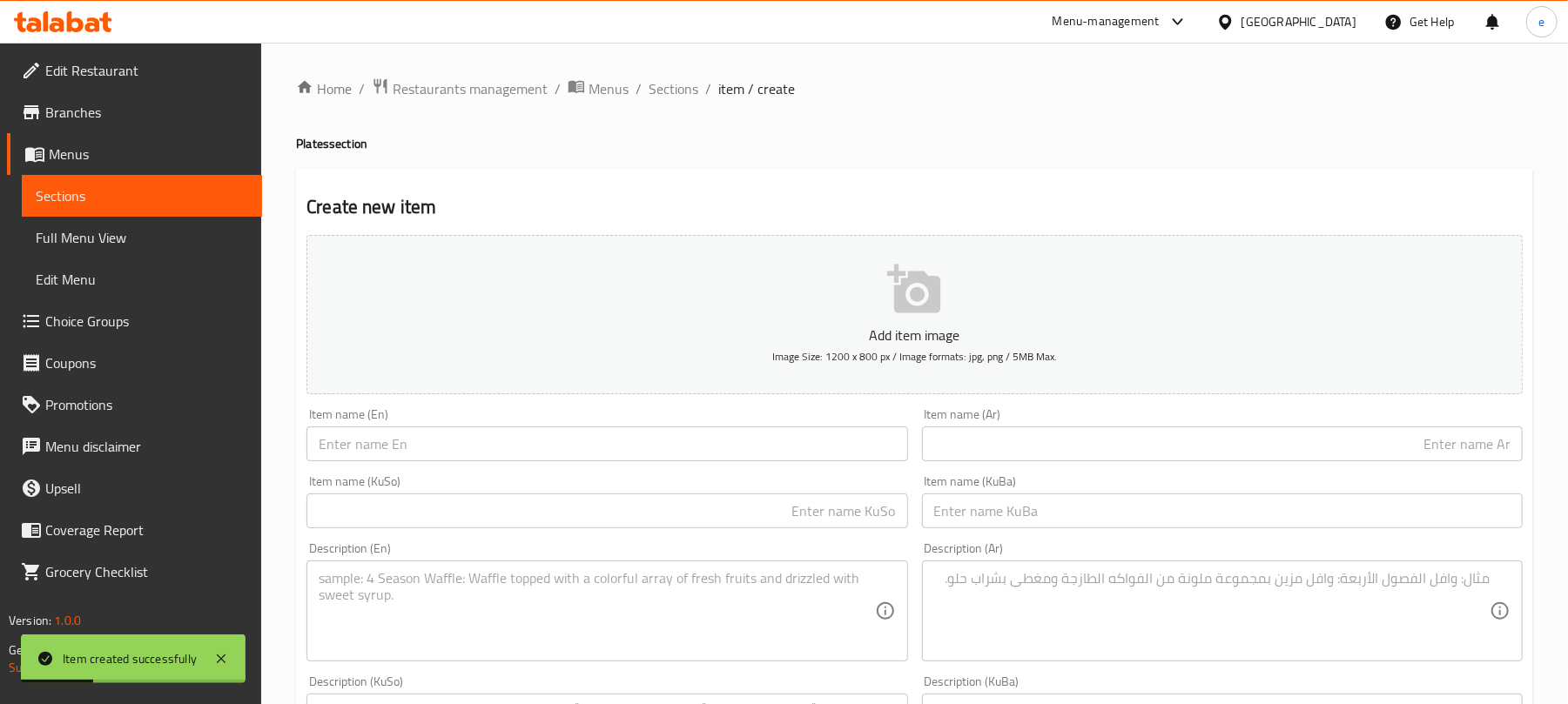
click at [146, 192] on span "Sections" at bounding box center [142, 195] width 212 height 21
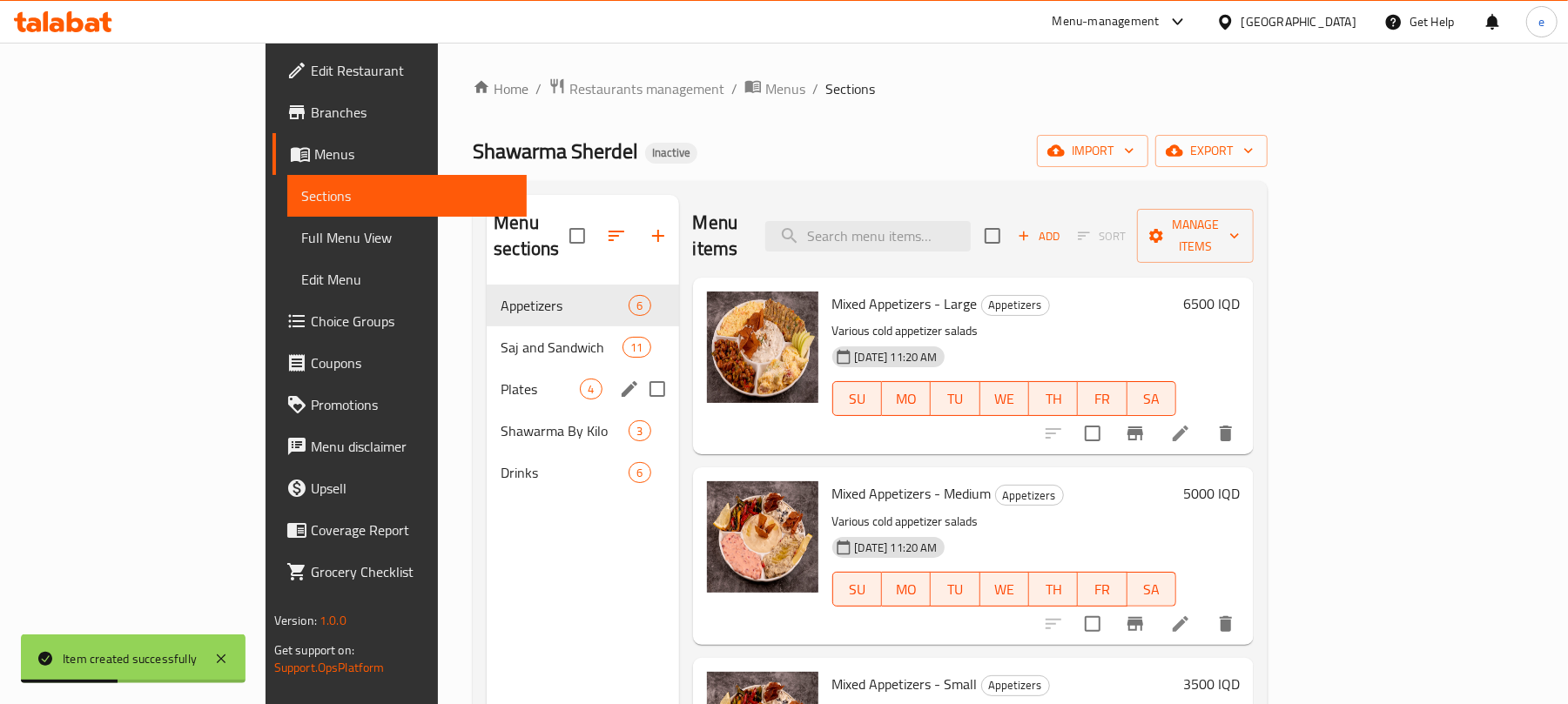
click at [501, 379] on span "Plates" at bounding box center [540, 389] width 79 height 21
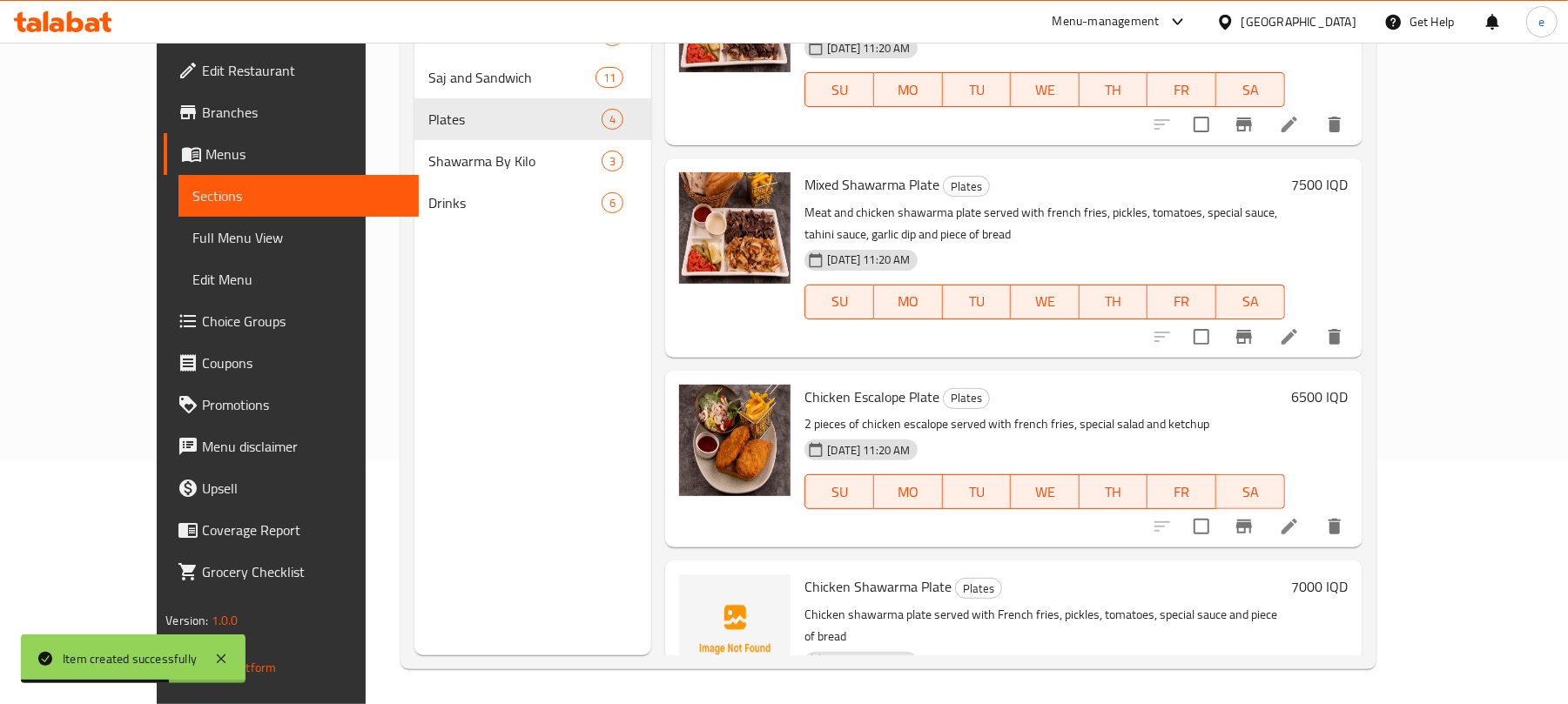
scroll to position [120, 0]
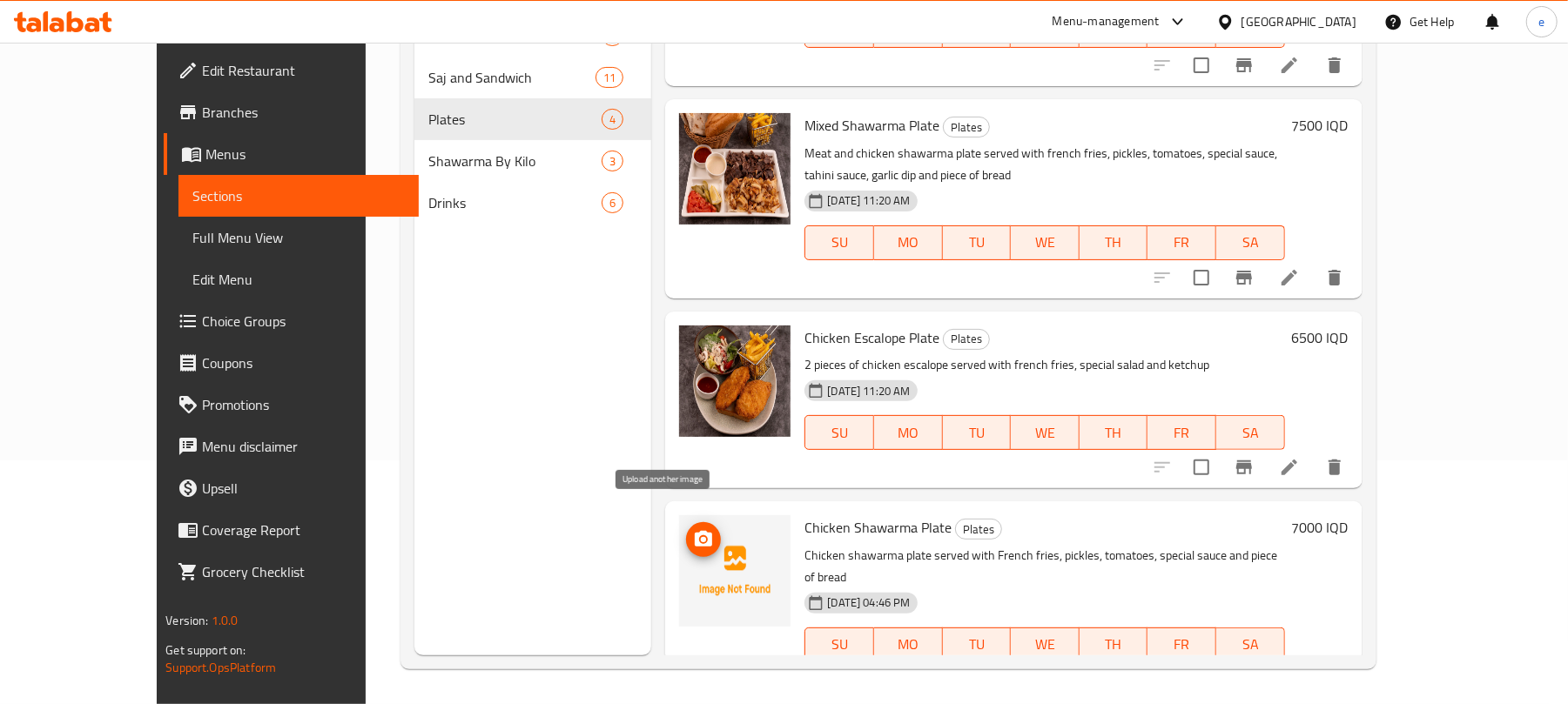
click at [701, 537] on circle "upload picture" at bounding box center [703, 540] width 5 height 5
click at [684, 527] on img at bounding box center [735, 571] width 111 height 111
click at [694, 531] on icon "upload picture" at bounding box center [702, 538] width 17 height 15
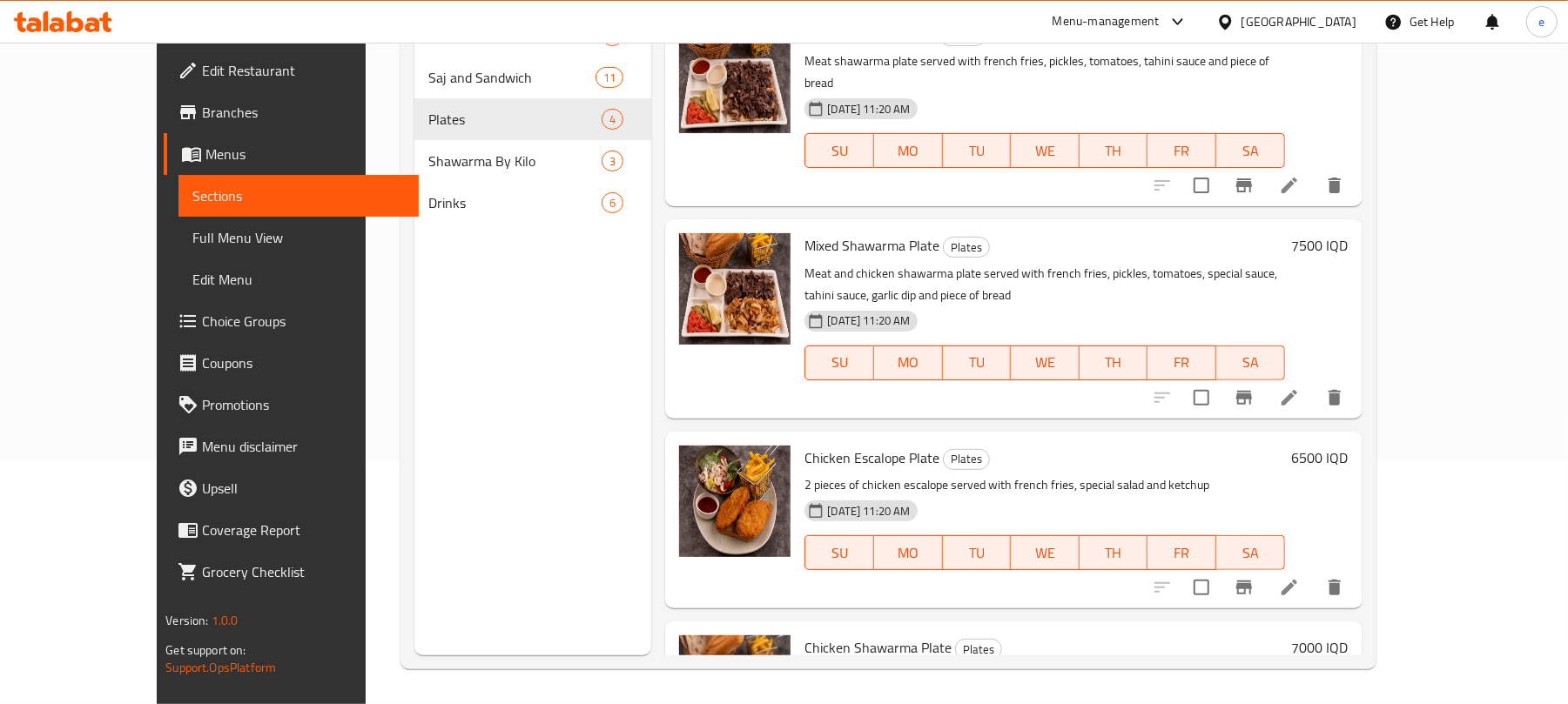
scroll to position [0, 0]
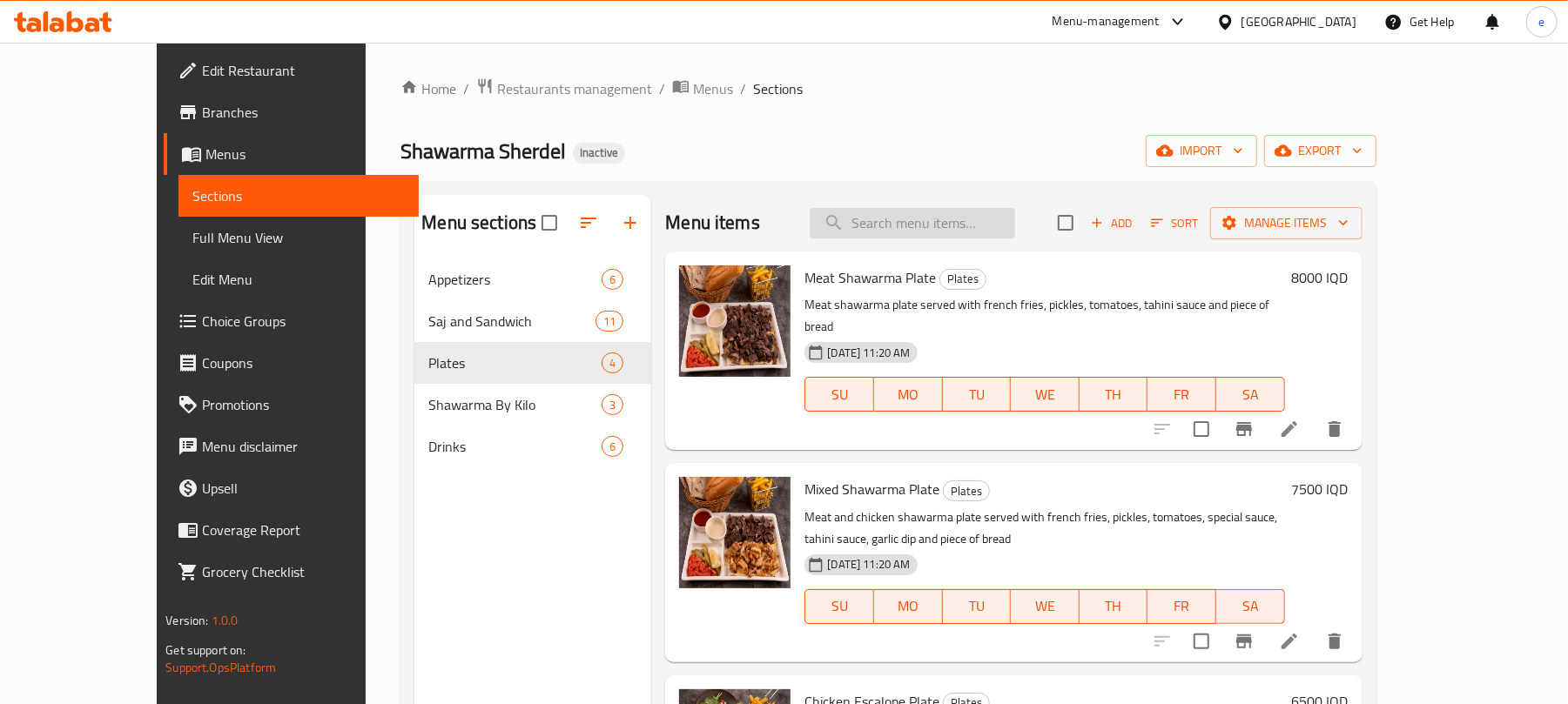
click at [1004, 210] on input "search" at bounding box center [912, 223] width 205 height 30
paste input "Chicken Shawarma Plate"
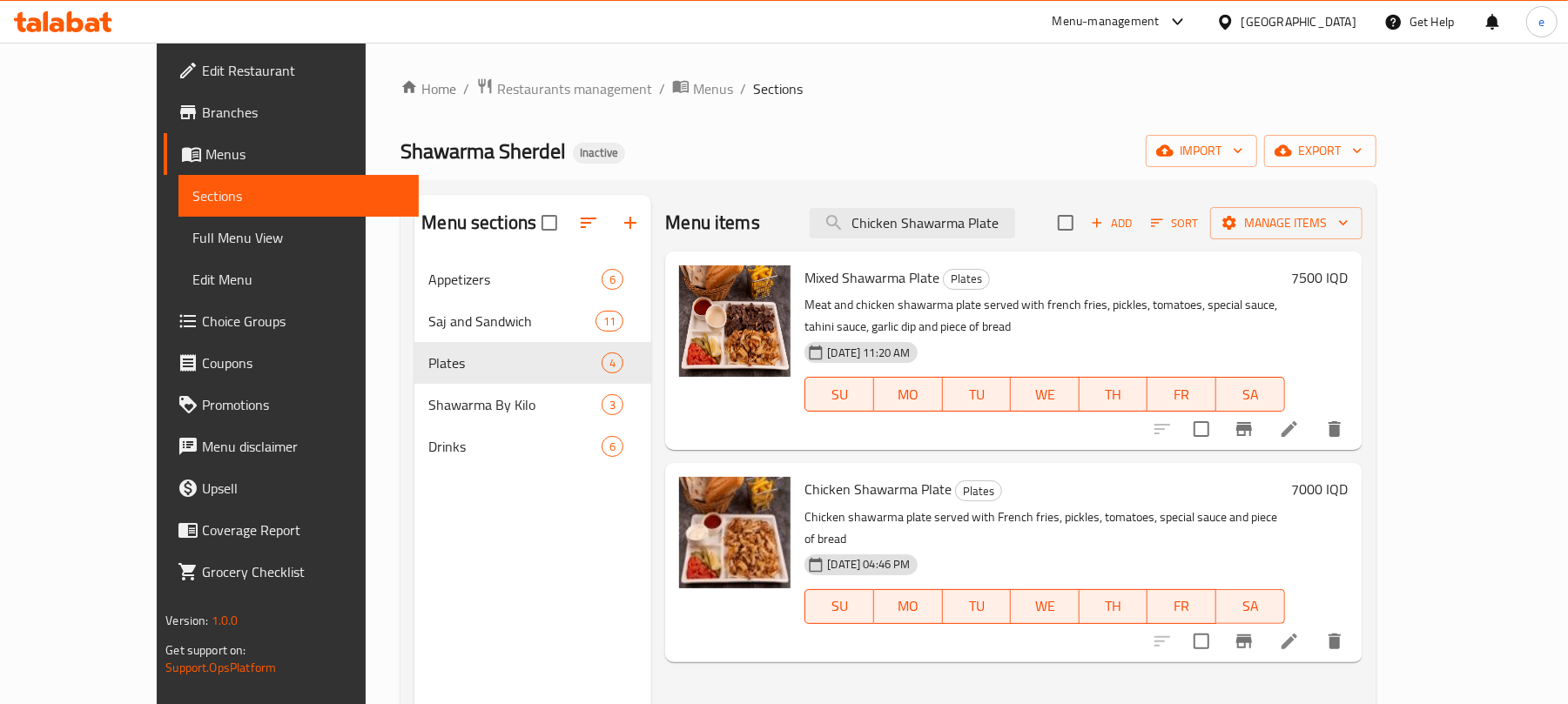
type input "Chicken Shawarma Plate"
click at [1300, 631] on icon at bounding box center [1289, 641] width 21 height 21
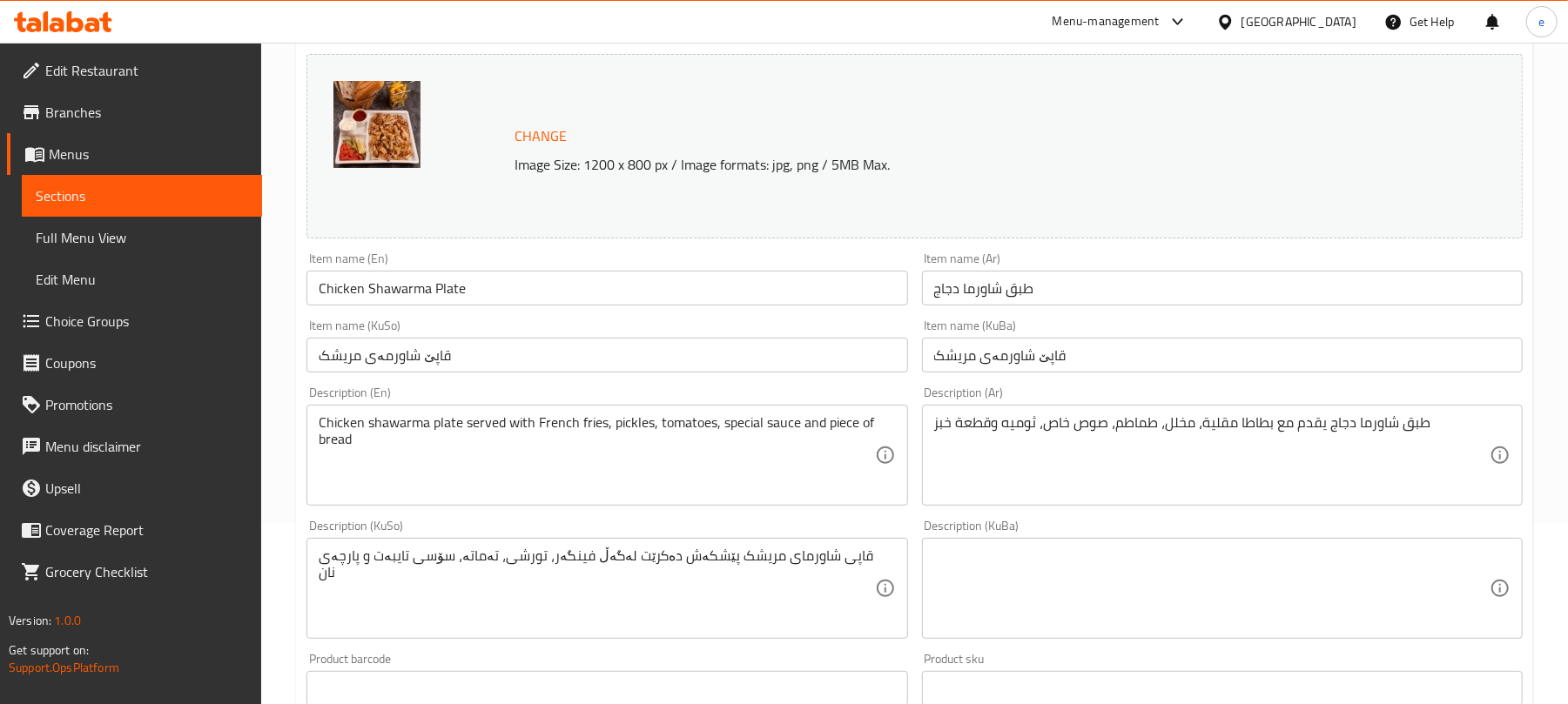
scroll to position [231, 0]
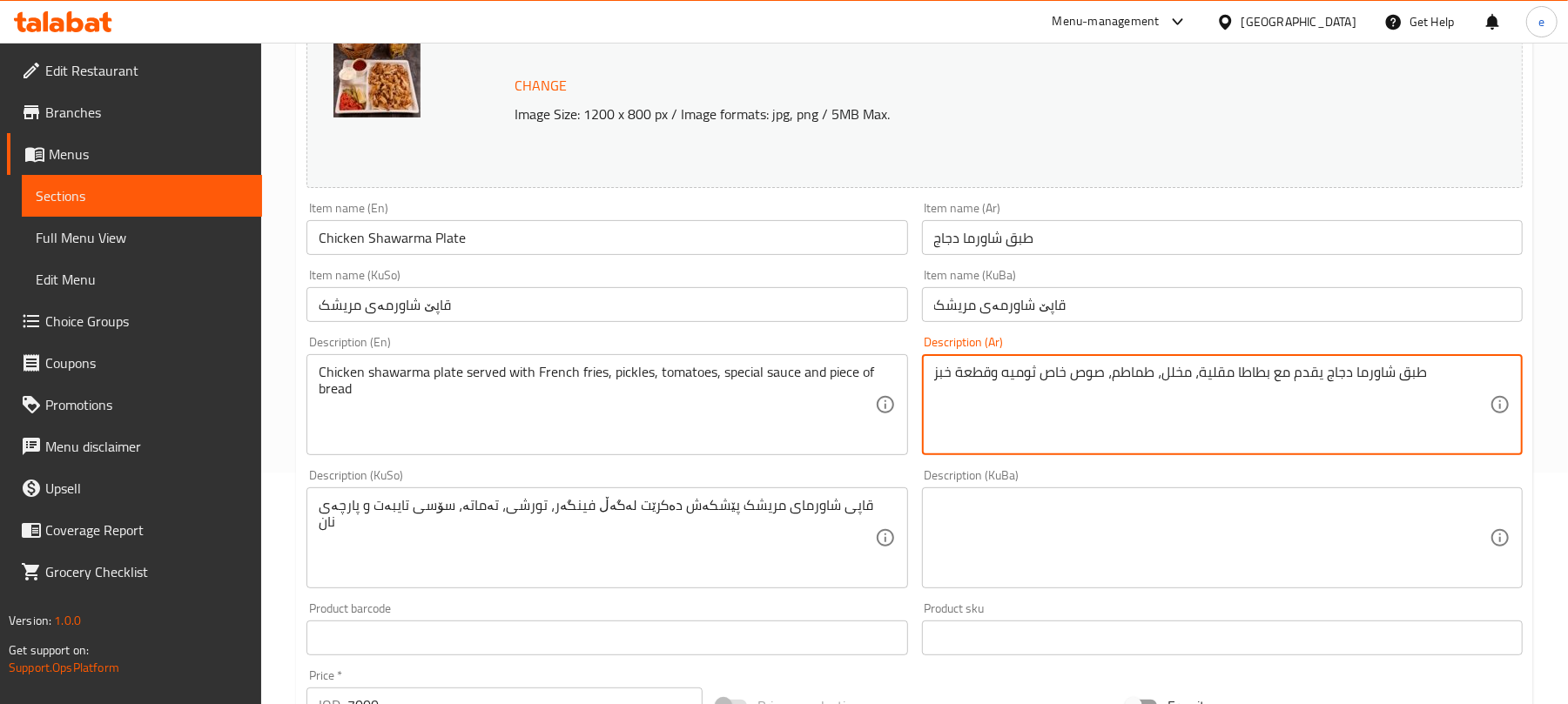
type textarea "طبق شاورما دجاج يقدم مع بطاطا مقلية، مخلل، طماطم، صوص خاص ثوميه وقطعة خبز"
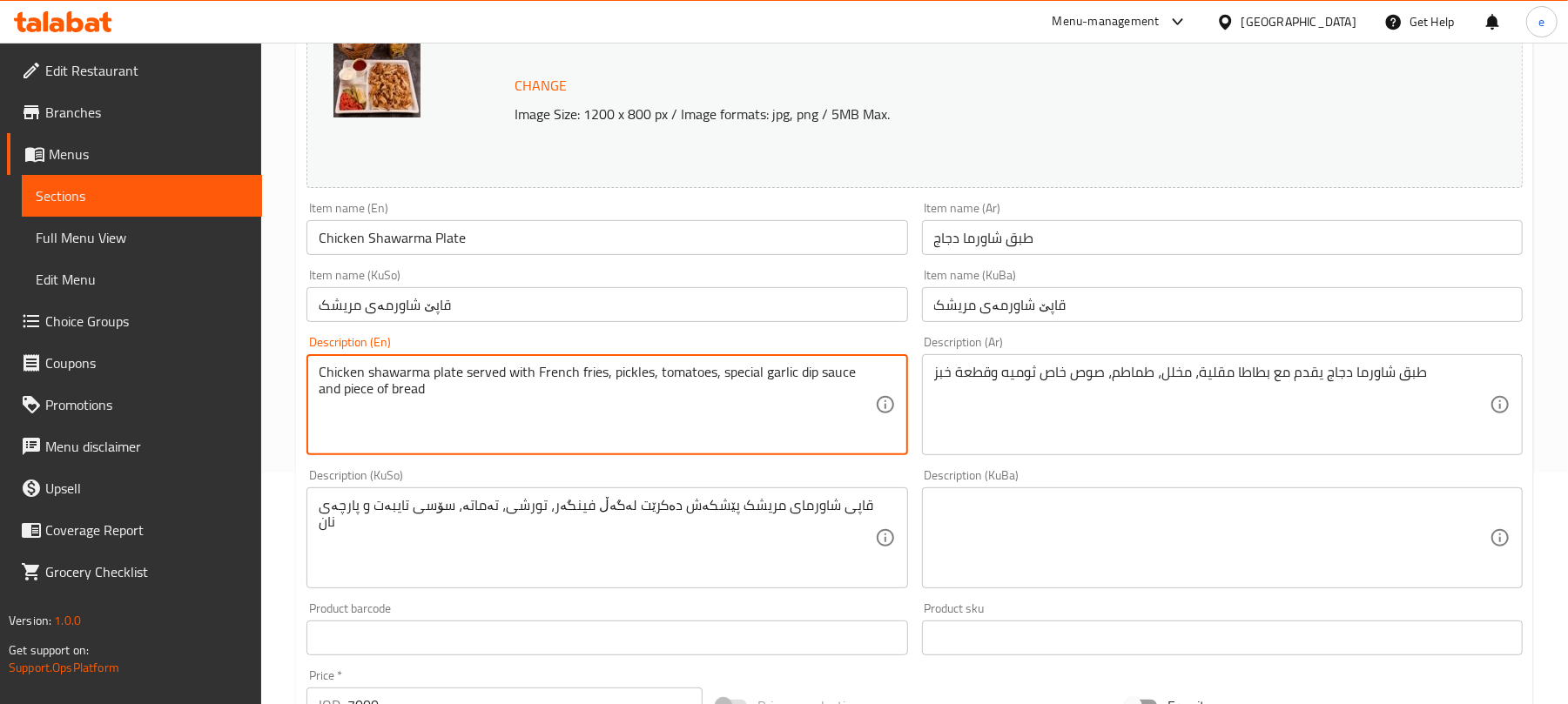
click at [452, 399] on textarea "Chicken shawarma plate served with French fries, pickles, tomatoes, special gar…" at bounding box center [597, 405] width 556 height 82
type textarea "Chicken shawarma plate served with French fries, pickles, tomatoes, special gar…"
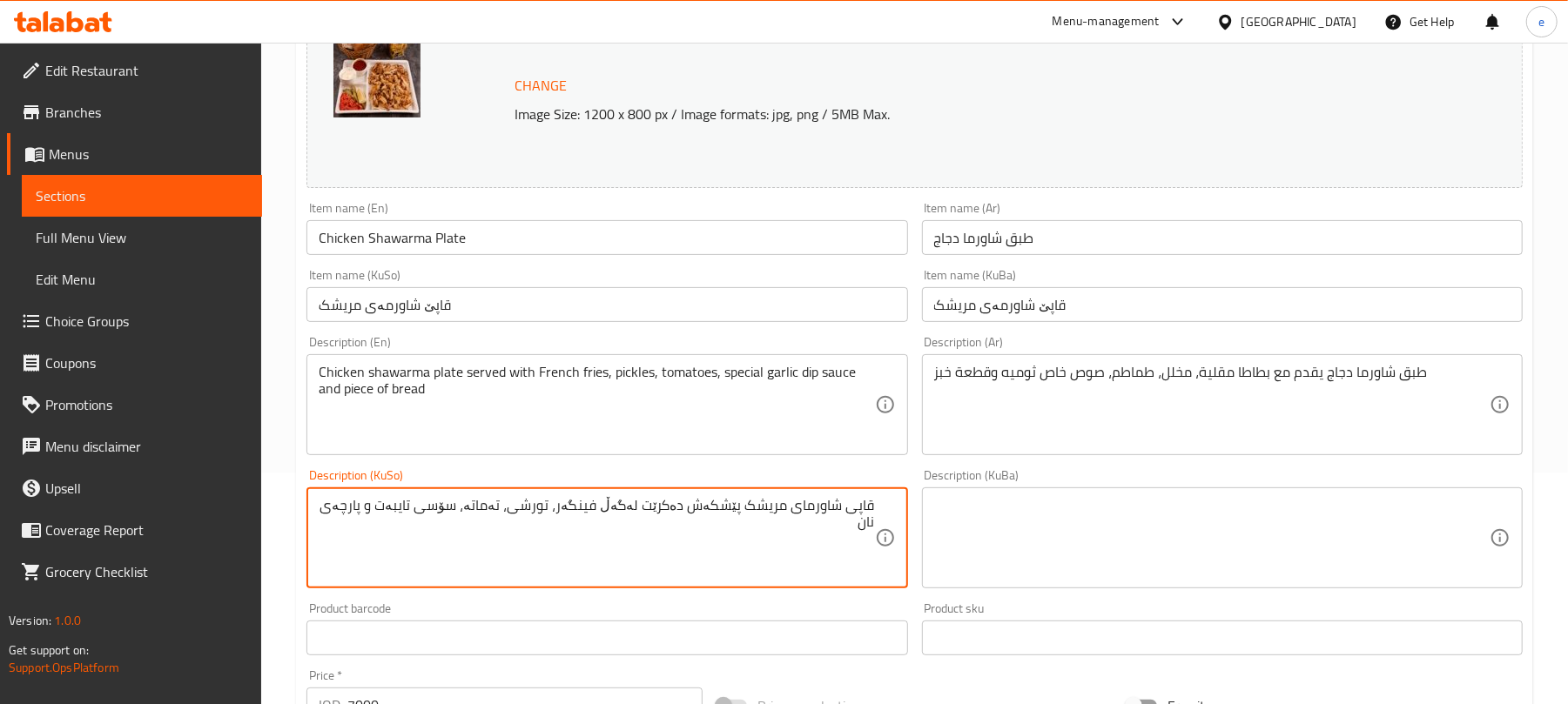
click at [409, 509] on textarea "قاپی شاورمای مریشک پێشکەش دەکرێت لەگەڵ فینگەر، تورشی، تەماتە، سۆسی تایبەت و پار…" at bounding box center [597, 538] width 556 height 82
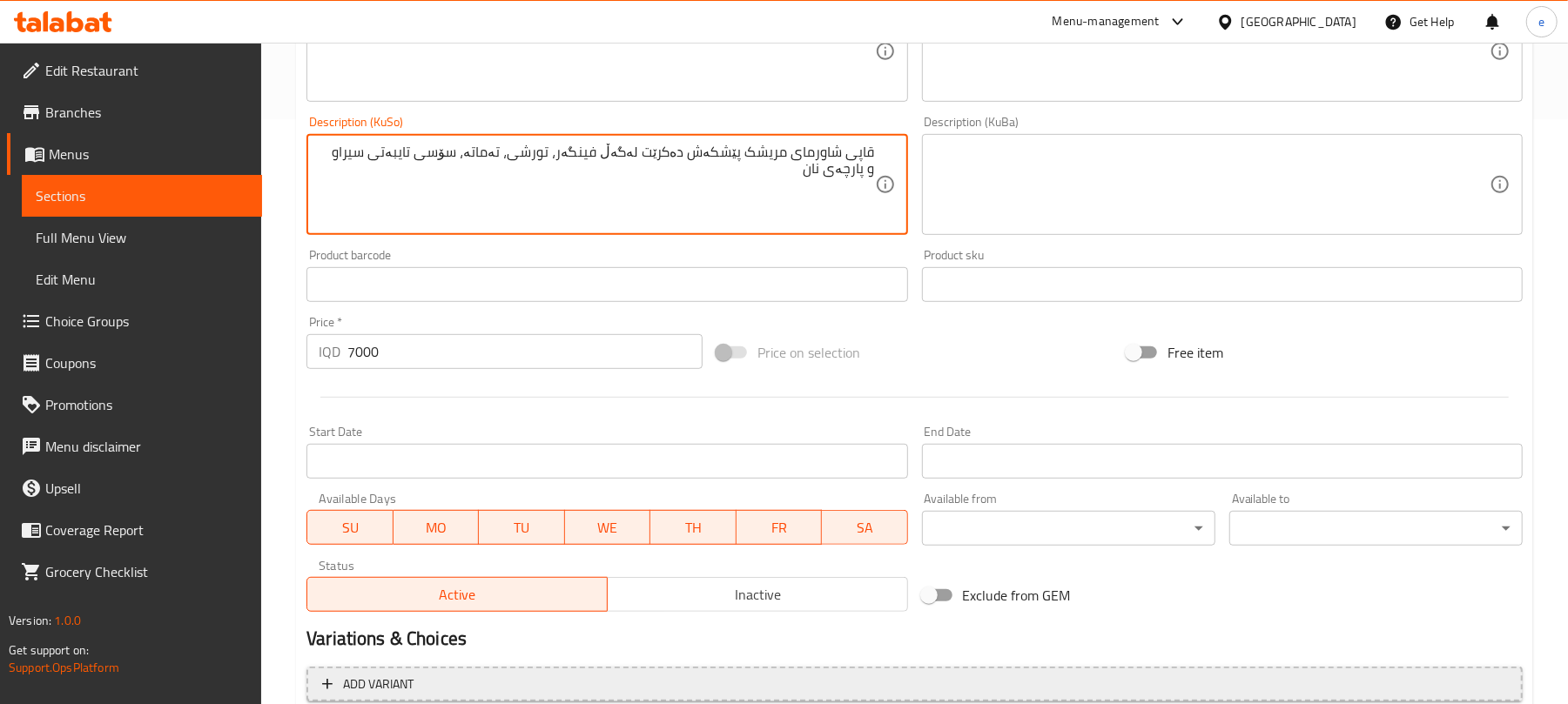
scroll to position [750, 0]
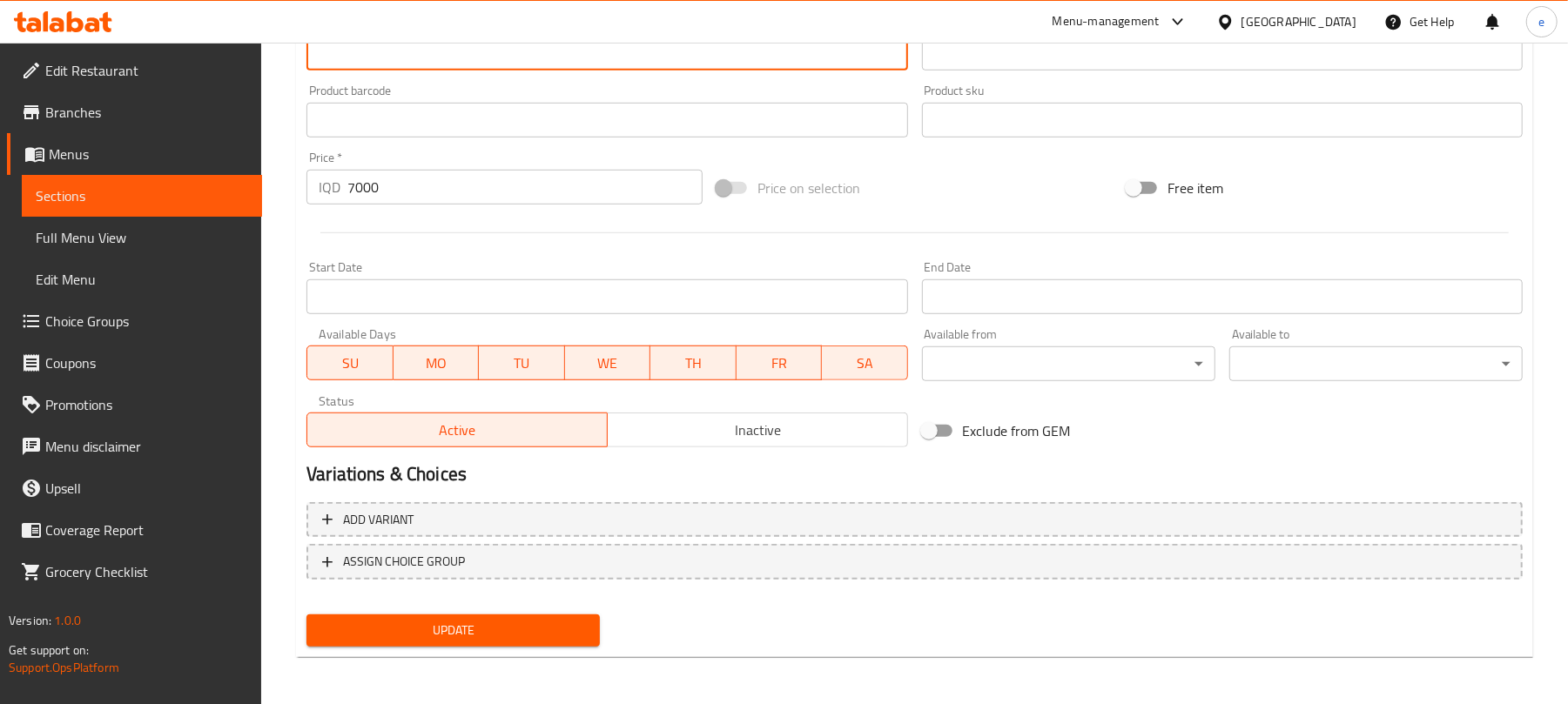
type textarea "قاپی شاورمای مریشک پێشکەش دەکرێت لەگەڵ فینگەر، تورشی، تەماتە، سۆسی تایبەتی سیرا…"
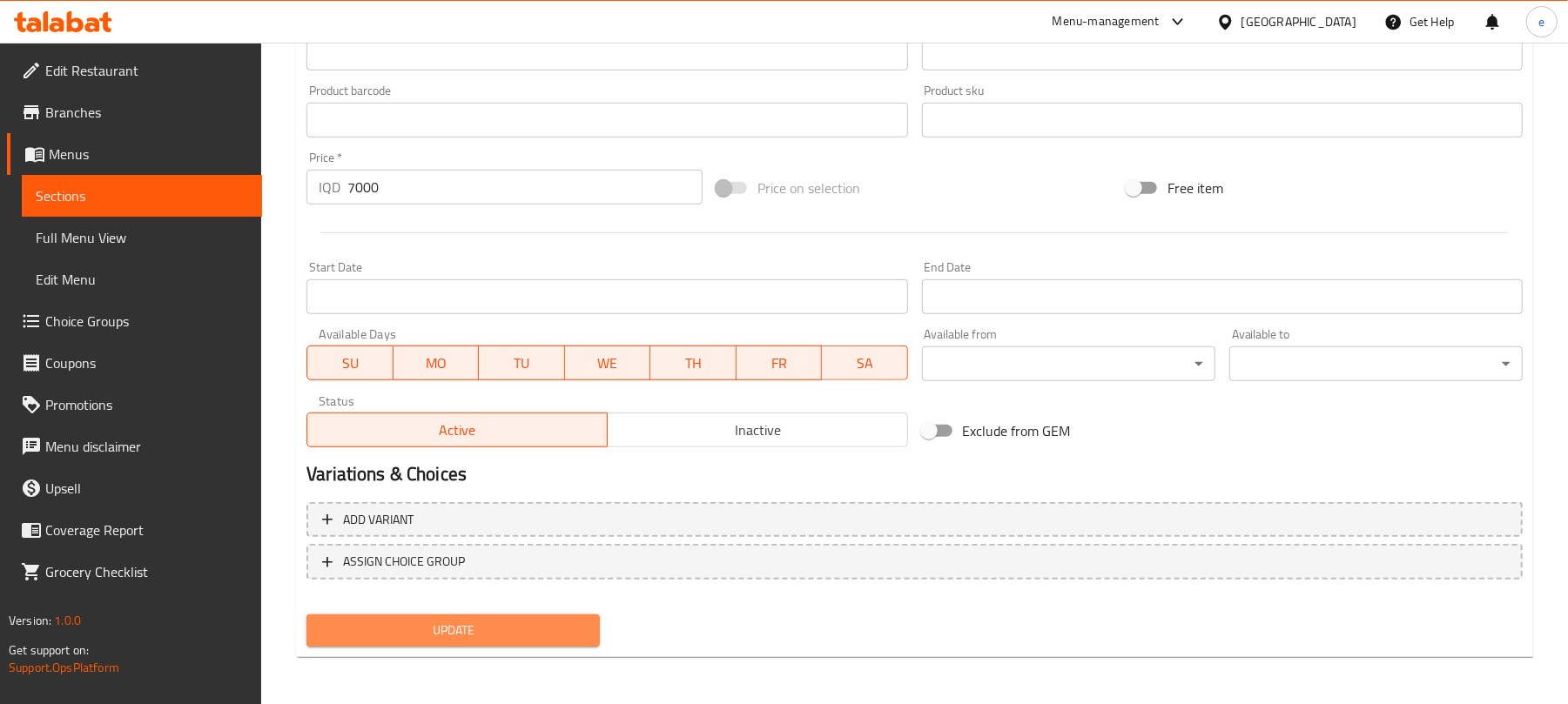
click at [504, 624] on span "Update" at bounding box center [453, 631] width 265 height 21
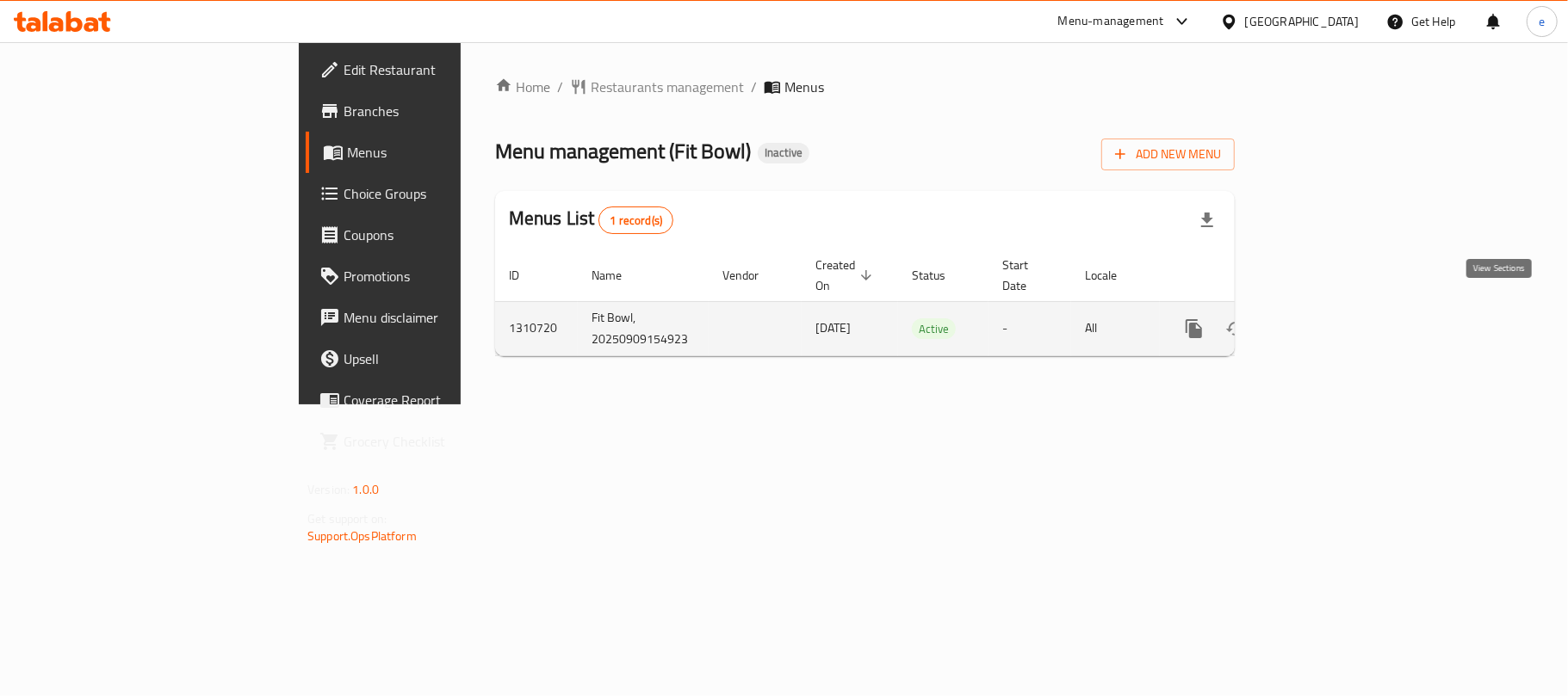
click at [1328, 319] on icon "enhanced table" at bounding box center [1317, 329] width 20 height 20
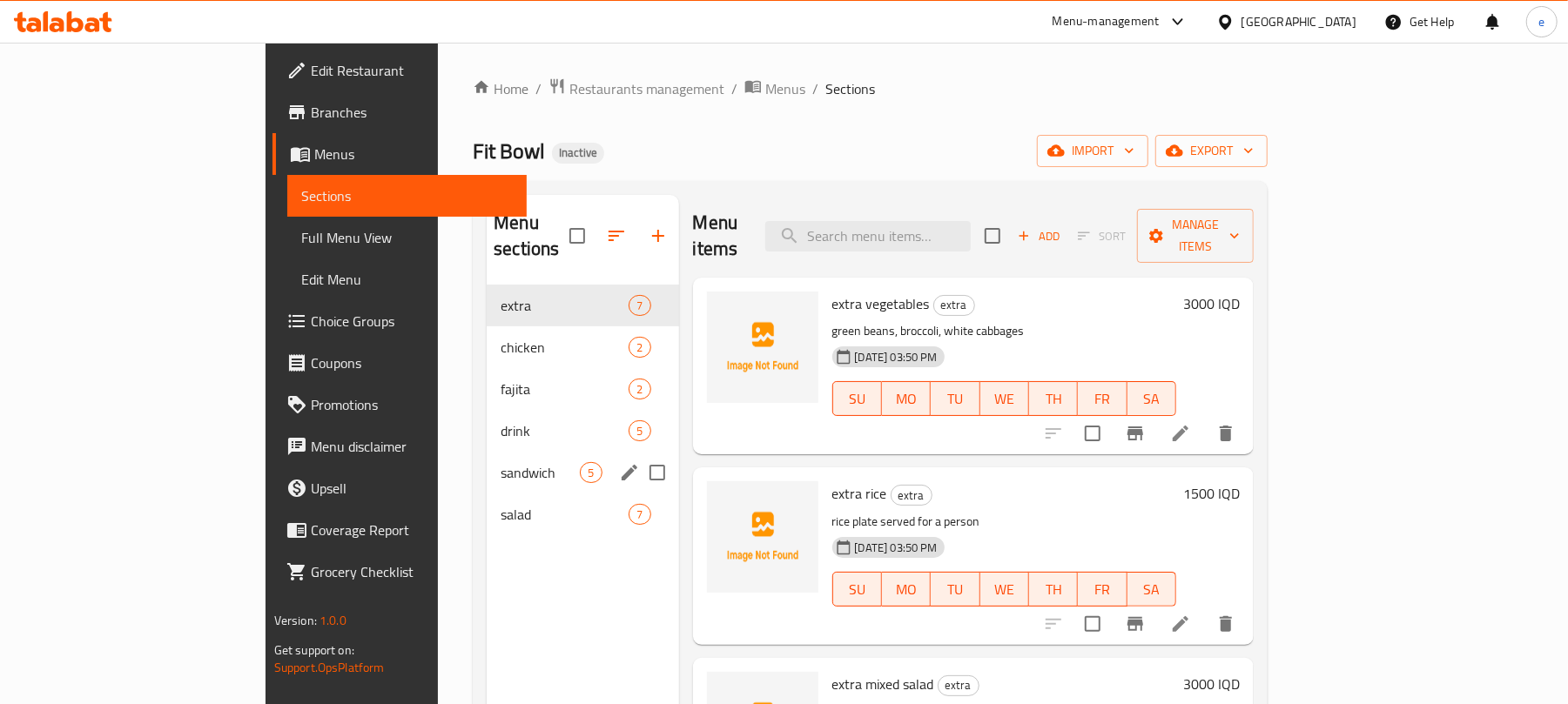
click at [487, 458] on div "sandwich 5" at bounding box center [582, 472] width 192 height 42
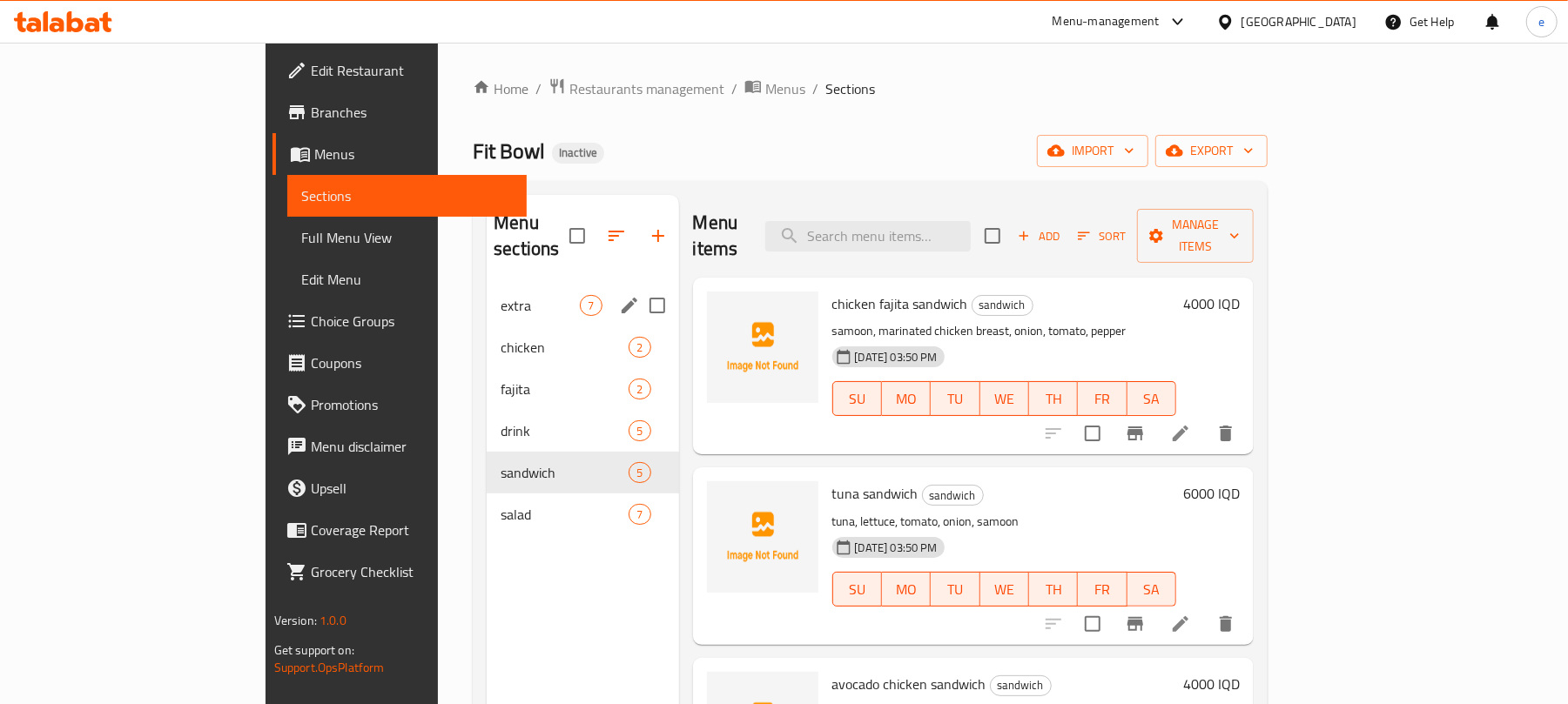
click at [501, 295] on span "extra" at bounding box center [540, 305] width 79 height 21
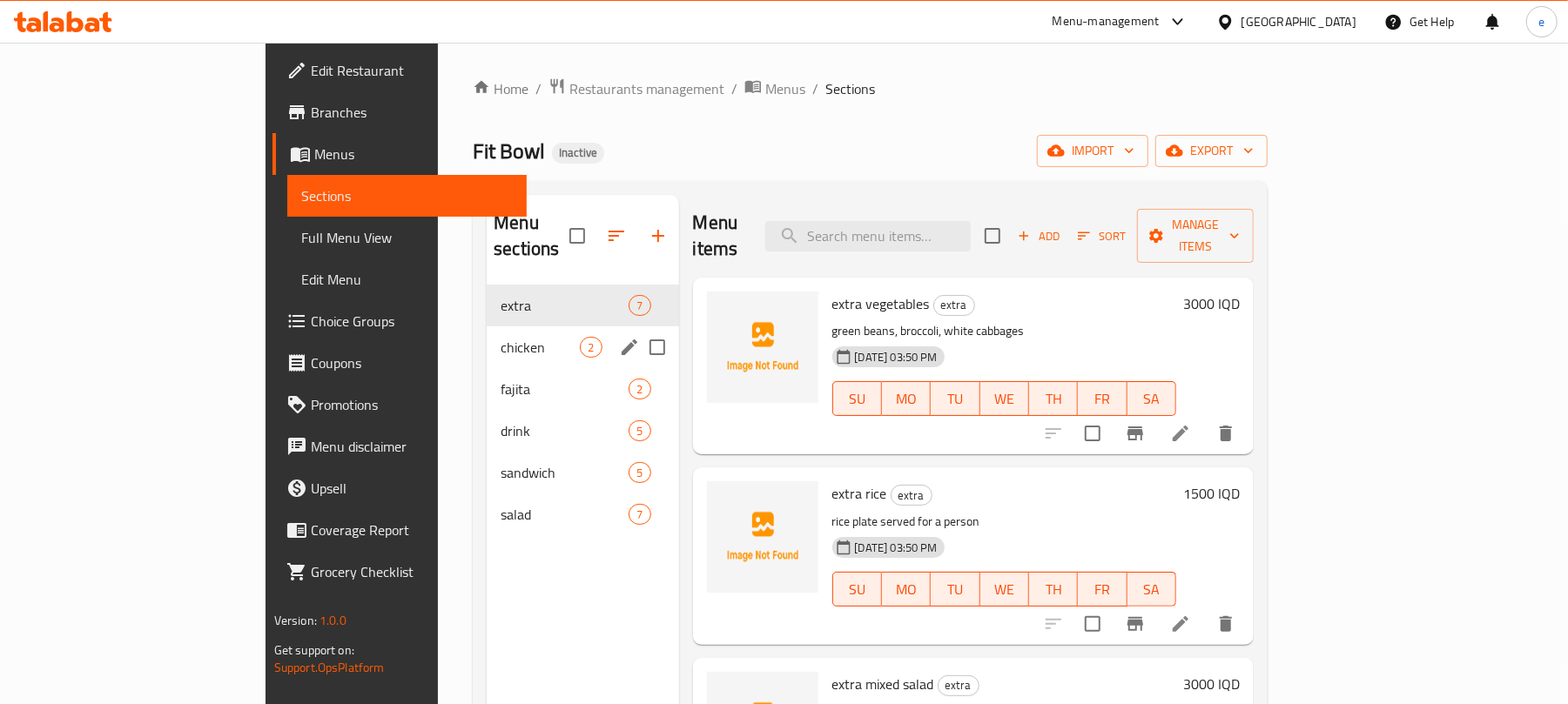
click at [487, 341] on div "chicken 2" at bounding box center [582, 347] width 192 height 42
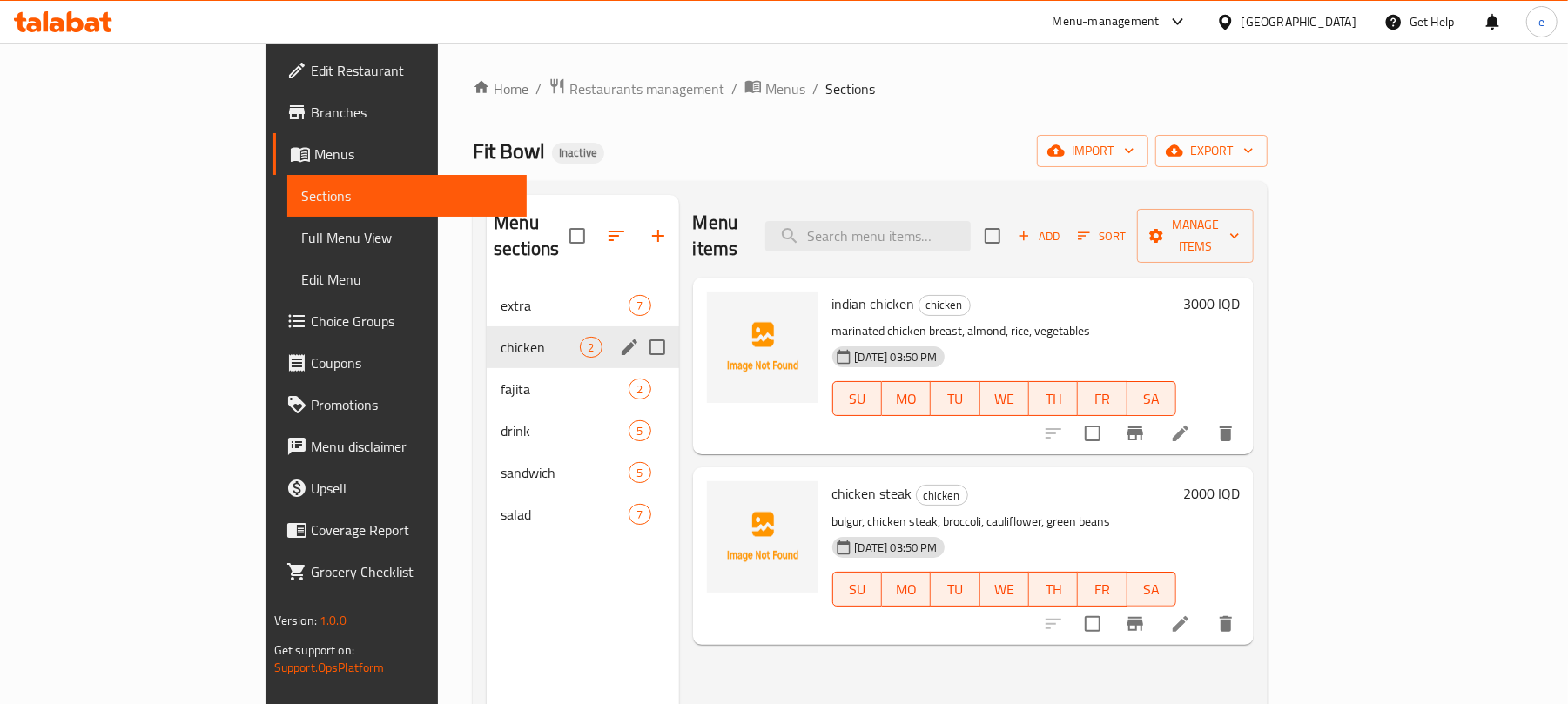
click at [487, 326] on div "chicken 2" at bounding box center [582, 347] width 192 height 42
click at [487, 410] on div "drink 5" at bounding box center [582, 431] width 192 height 42
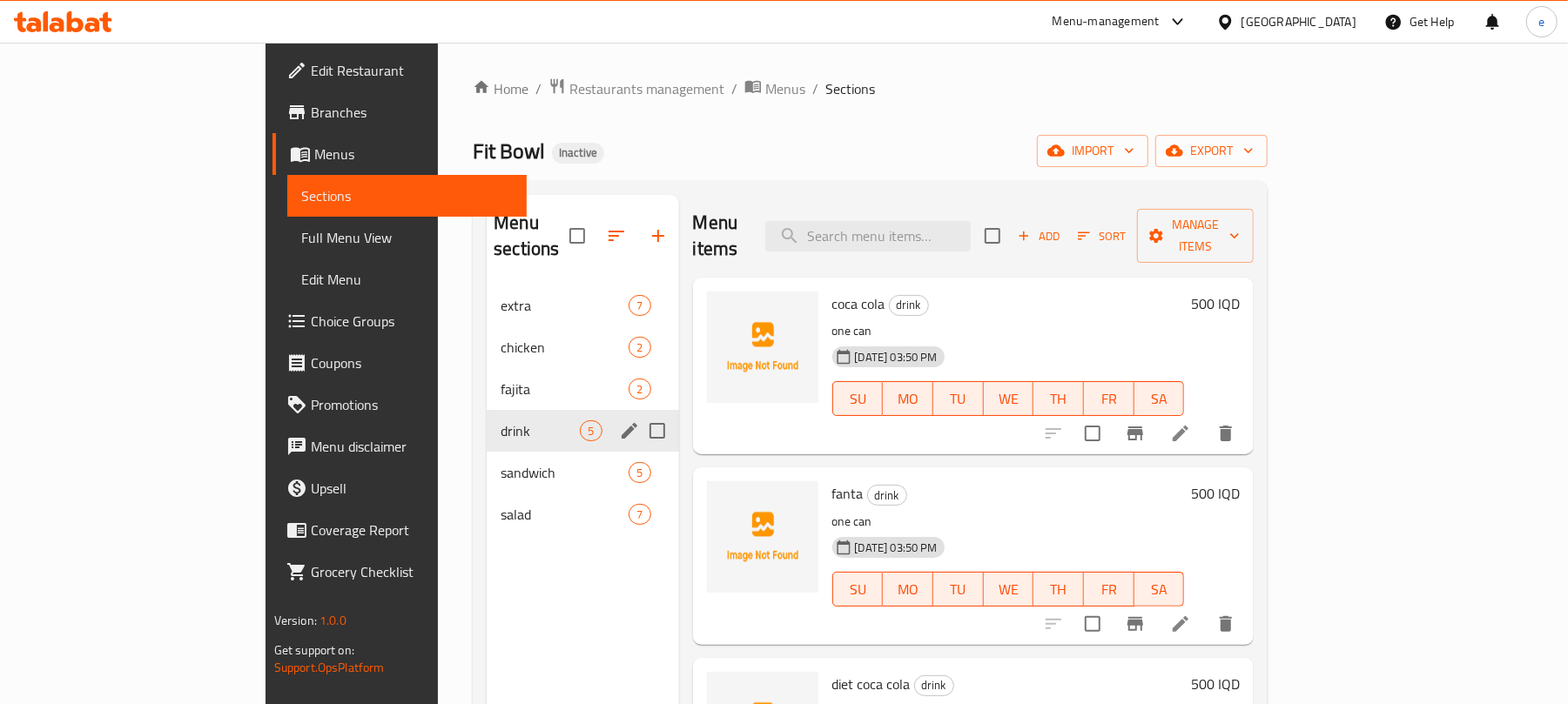
click at [501, 420] on span "drink" at bounding box center [540, 430] width 79 height 21
click at [487, 461] on div "sandwich 5" at bounding box center [582, 472] width 192 height 42
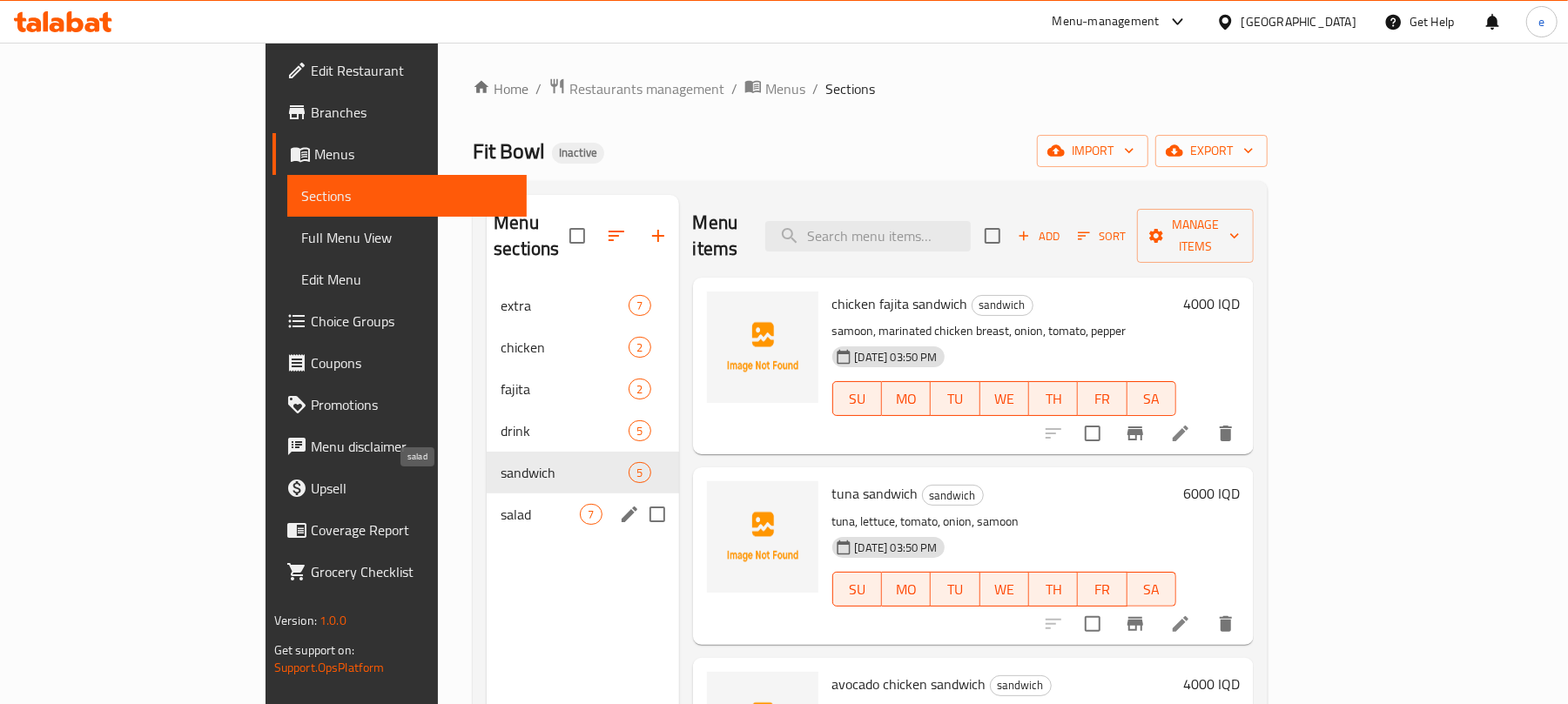
click at [501, 504] on span "salad" at bounding box center [540, 514] width 79 height 21
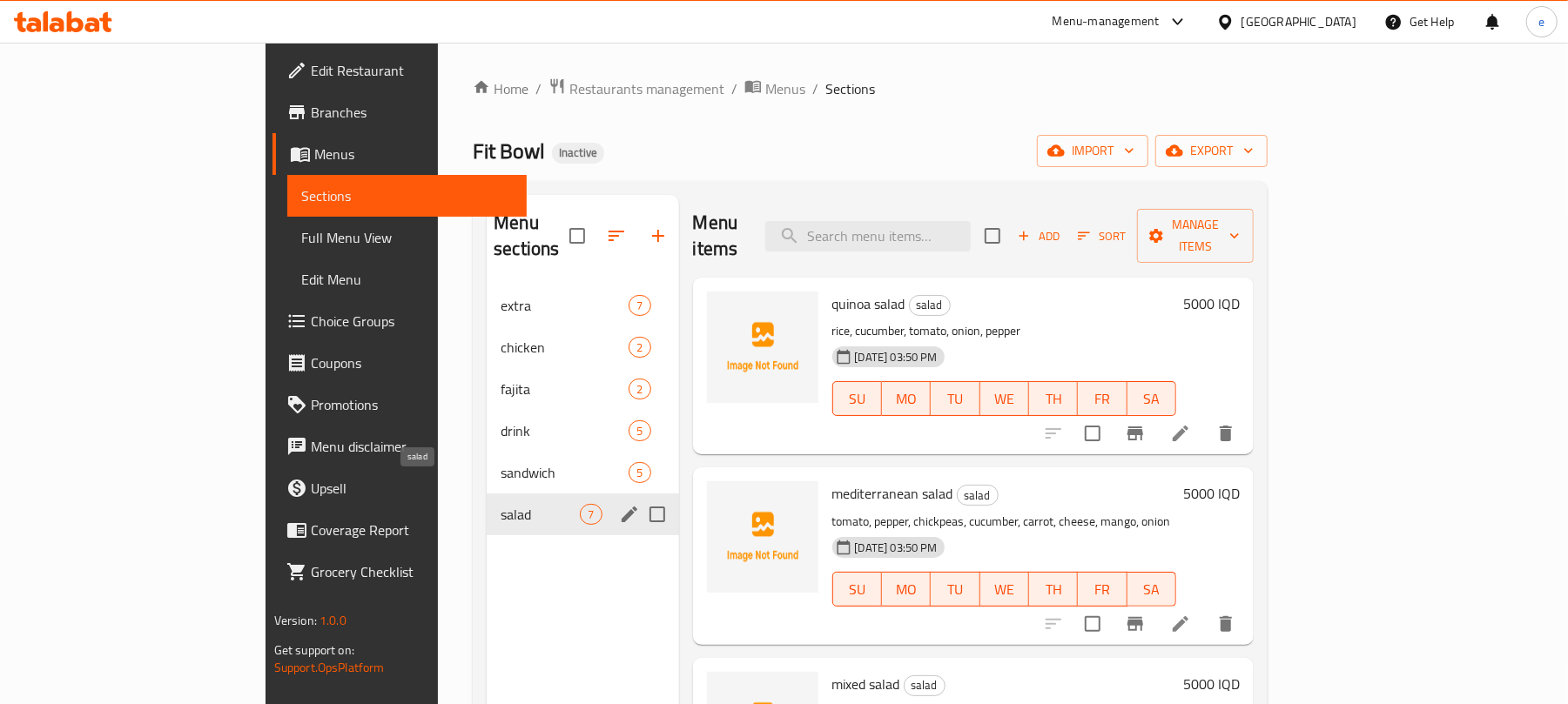
click at [501, 462] on span "sandwich" at bounding box center [564, 472] width 128 height 21
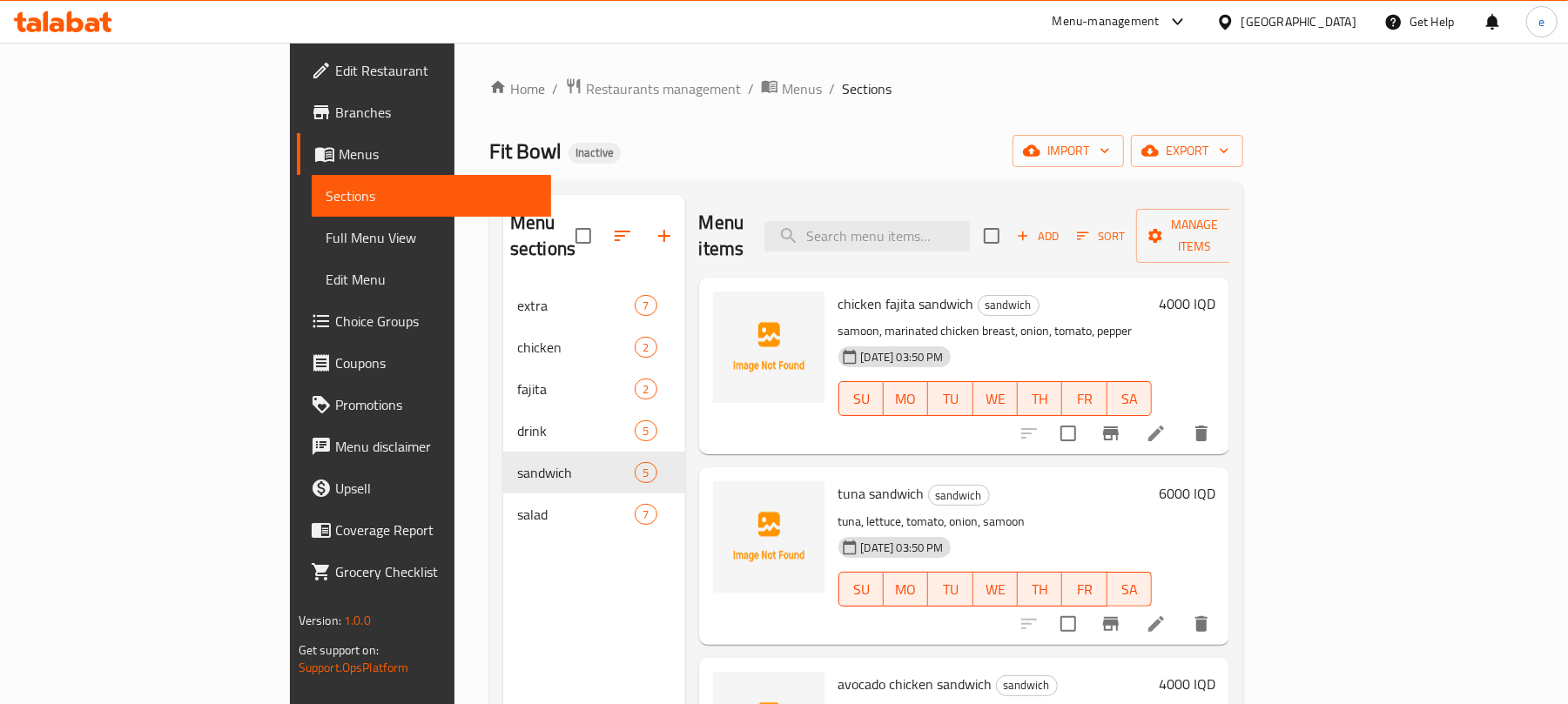
click at [504, 600] on div "Menu sections extra 7 chicken 2 fajita 2 drink 5 sandwich 5 salad 7" at bounding box center [594, 547] width 182 height 704
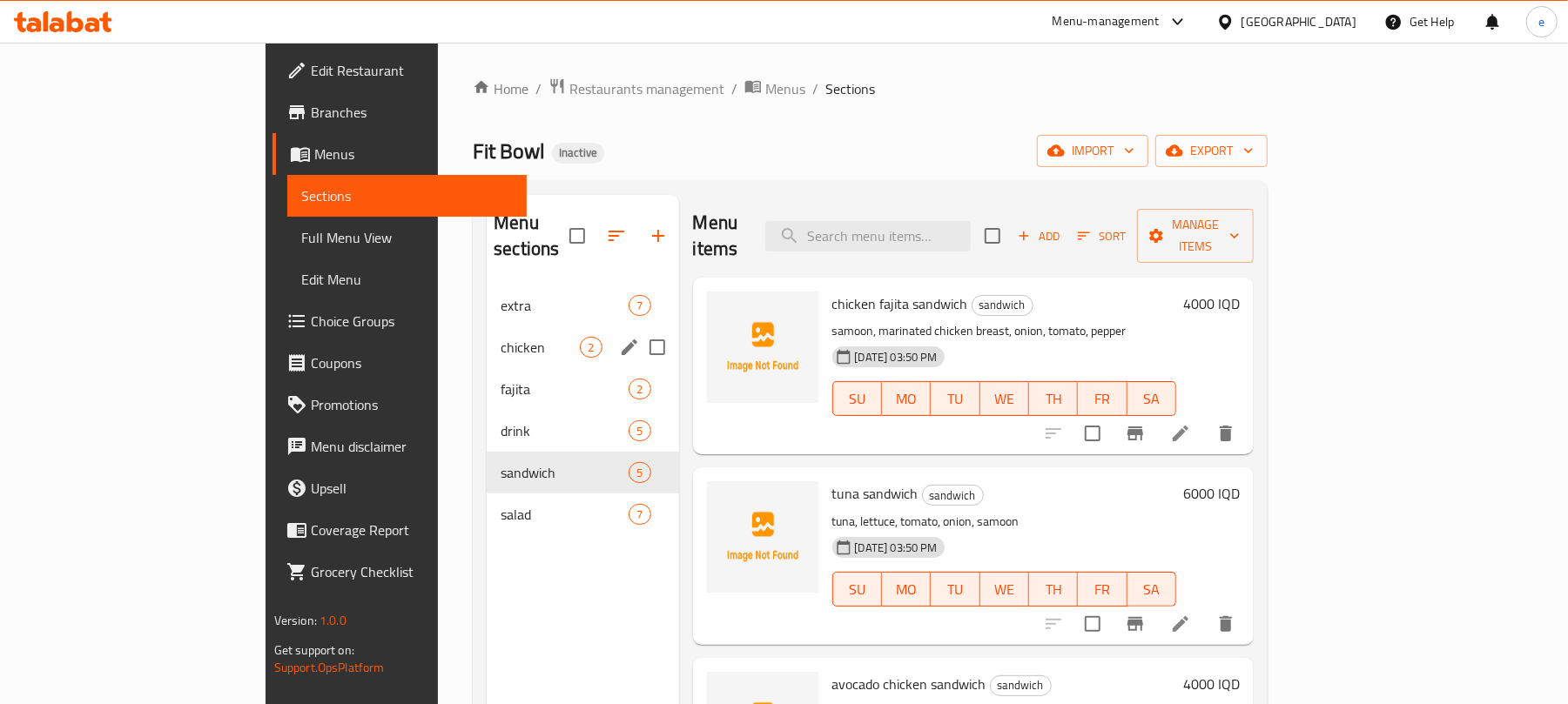
click at [501, 295] on span "extra" at bounding box center [564, 305] width 128 height 21
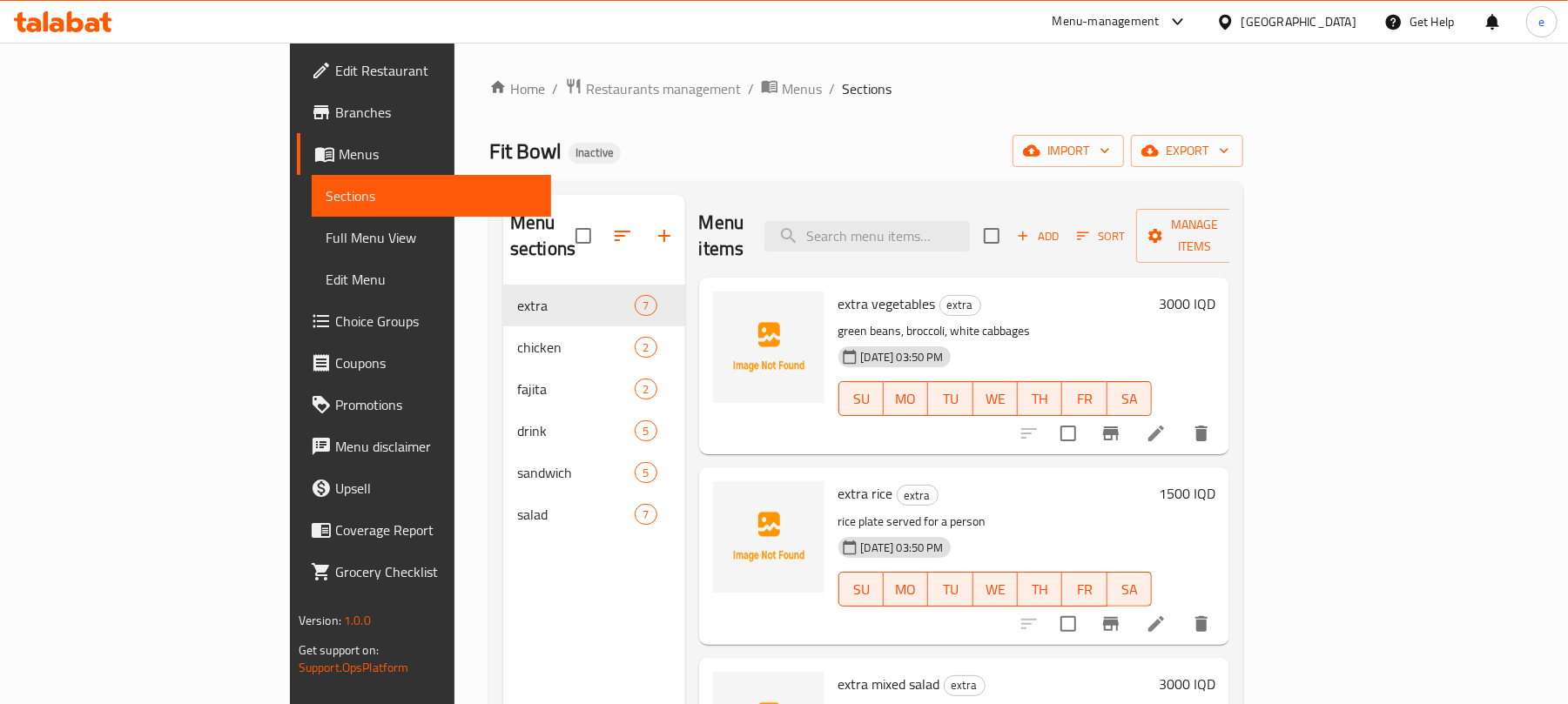
click at [504, 579] on div "Menu sections extra 7 chicken 2 fajita 2 drink 5 sandwich 5 salad 7" at bounding box center [594, 547] width 182 height 704
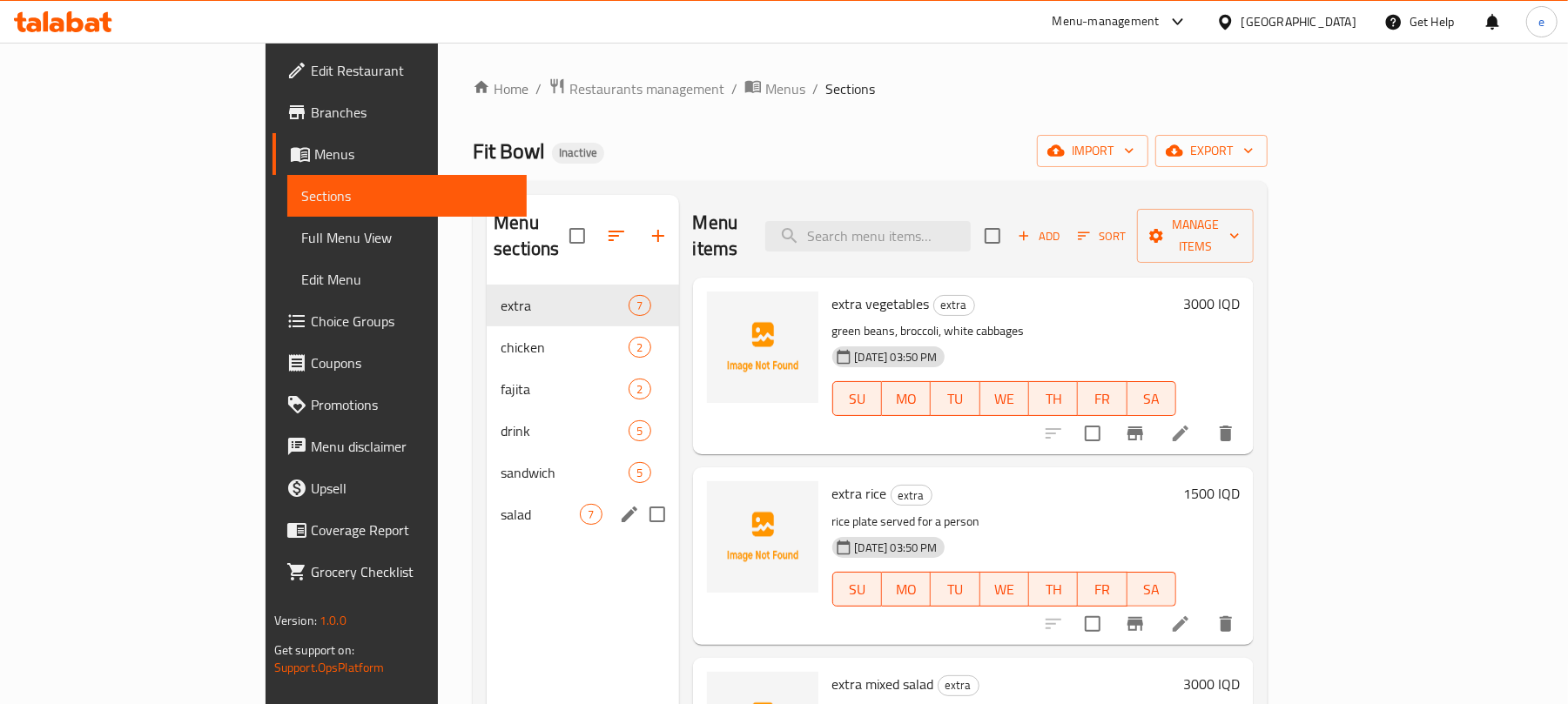
click at [501, 504] on span "salad" at bounding box center [540, 514] width 79 height 21
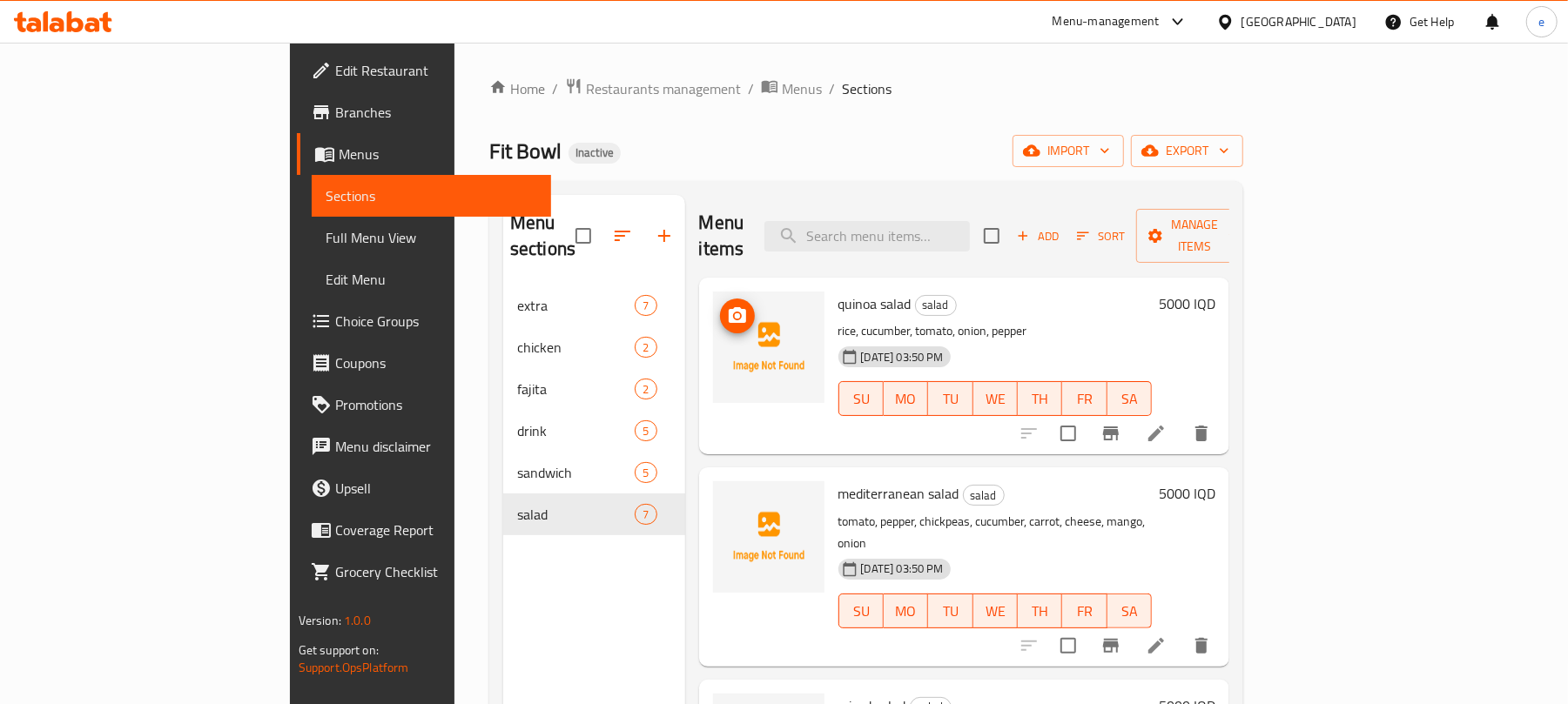
click at [713, 292] on img at bounding box center [769, 348] width 111 height 111
click at [727, 305] on icon "upload picture" at bounding box center [737, 315] width 21 height 21
click at [720, 305] on span "upload picture" at bounding box center [737, 315] width 35 height 21
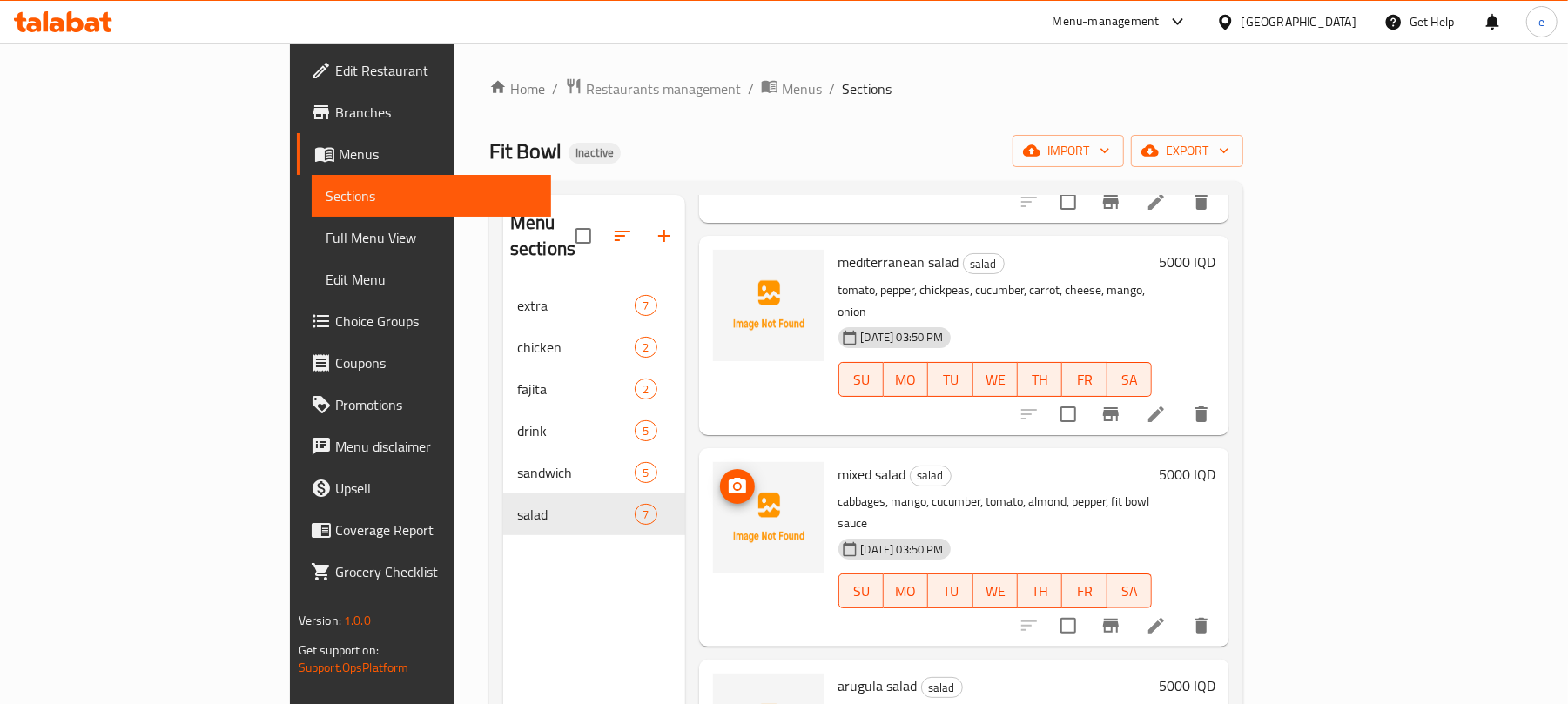
click at [728, 477] on icon "upload picture" at bounding box center [737, 485] width 17 height 15
click at [325, 196] on span "Sections" at bounding box center [431, 195] width 212 height 21
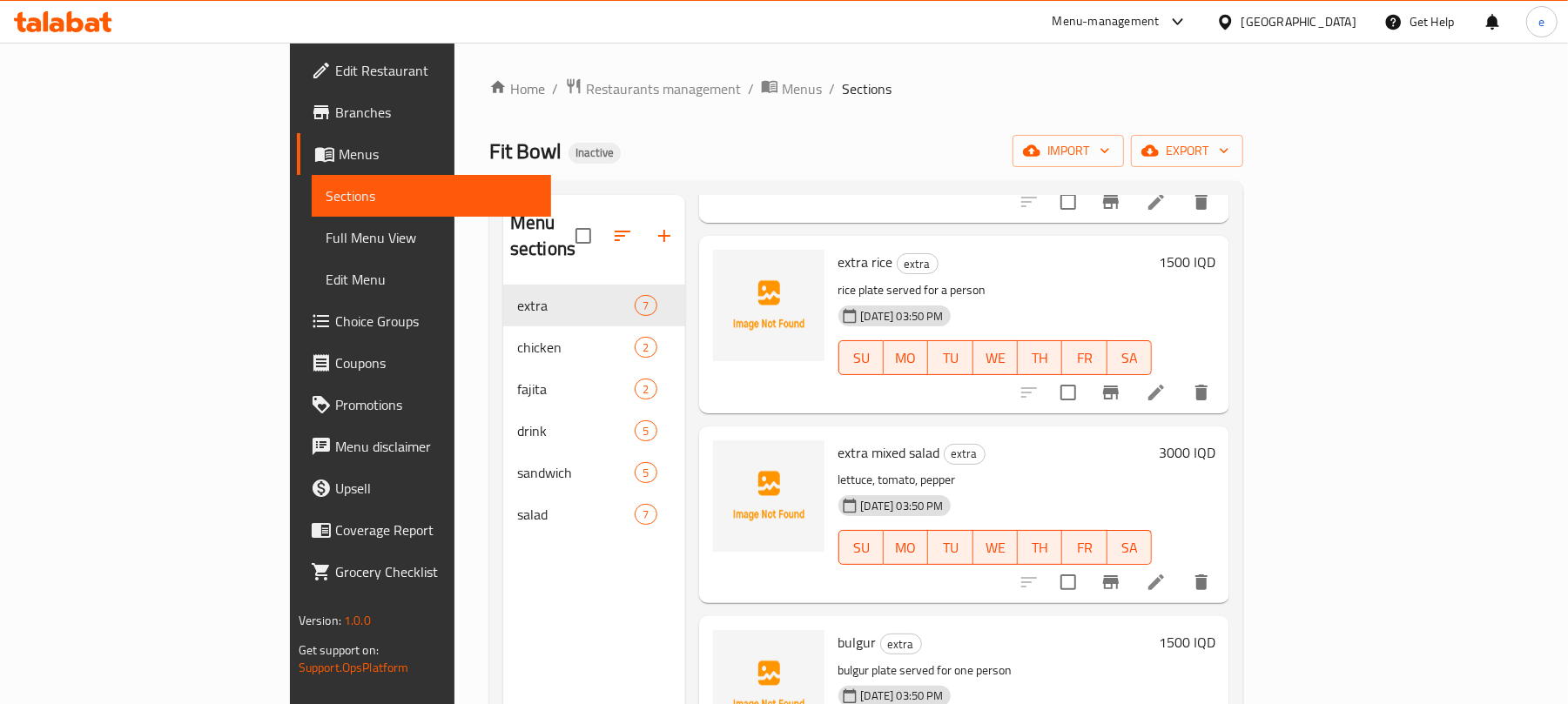
click at [339, 150] on span "Menus" at bounding box center [438, 153] width 200 height 21
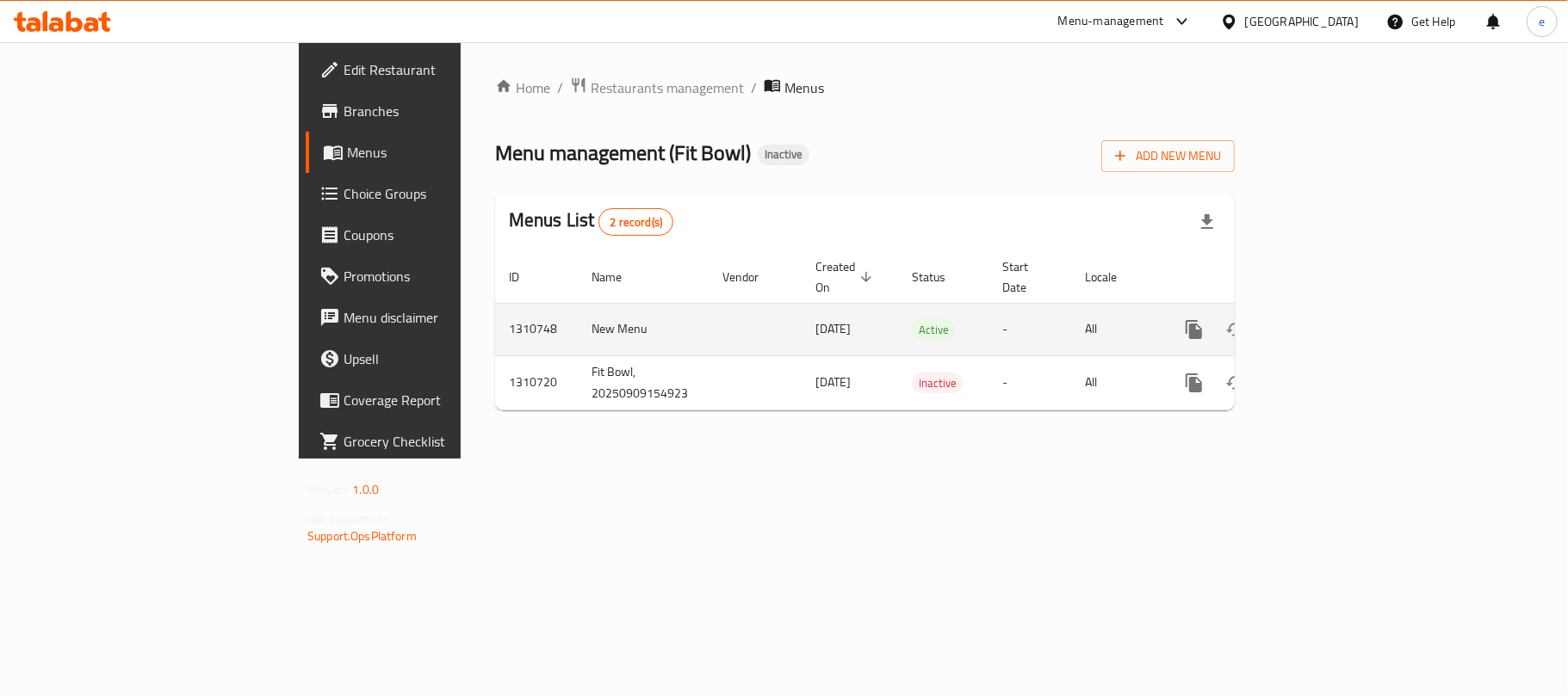
click at [1328, 321] on icon "enhanced table" at bounding box center [1317, 329] width 20 height 20
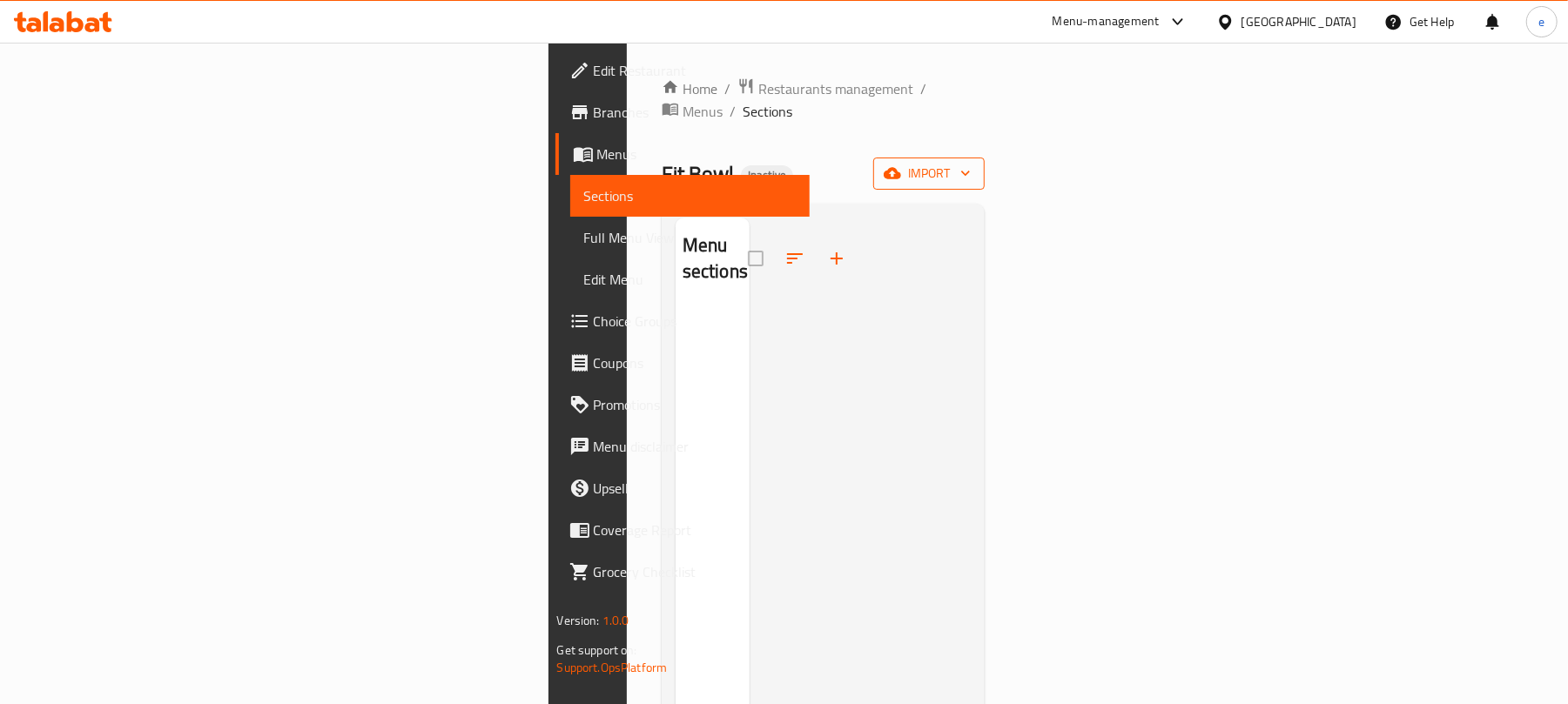
click at [971, 163] on span "import" at bounding box center [928, 174] width 83 height 21
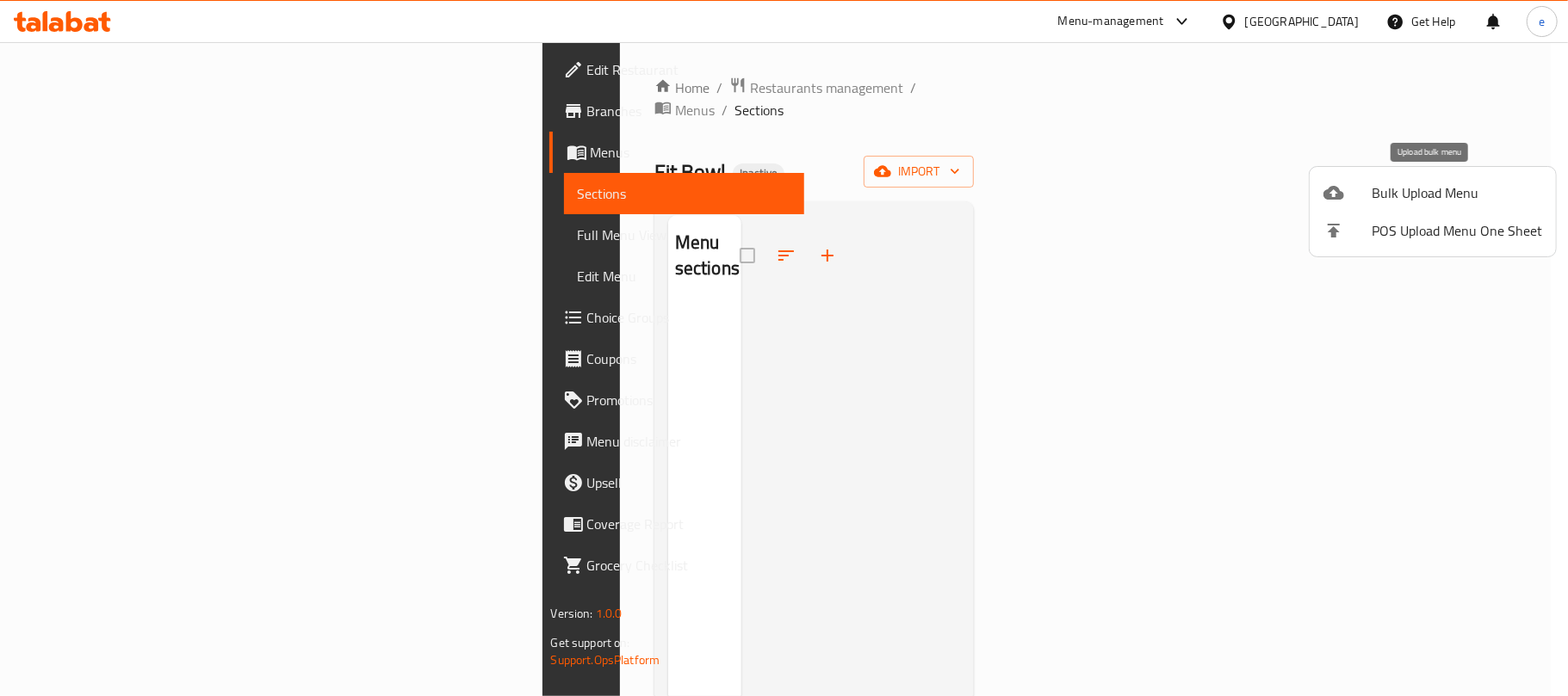
click at [1376, 190] on span "Bulk Upload Menu" at bounding box center [1456, 192] width 170 height 20
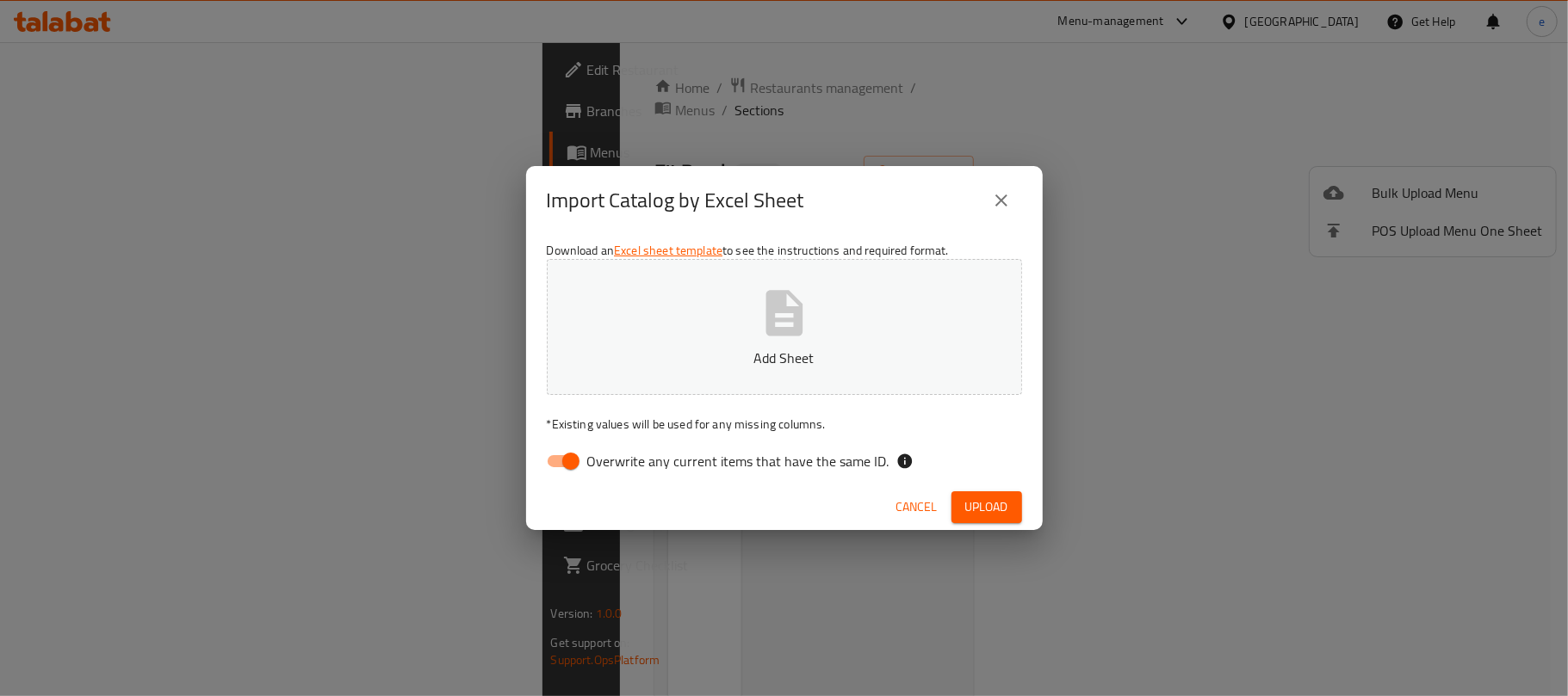
click at [560, 469] on input "Overwrite any current items that have the same ID." at bounding box center [571, 460] width 98 height 33
checkbox input "false"
click at [700, 373] on button "Add Sheet" at bounding box center [784, 327] width 475 height 136
click at [990, 514] on span "Upload" at bounding box center [986, 507] width 43 height 21
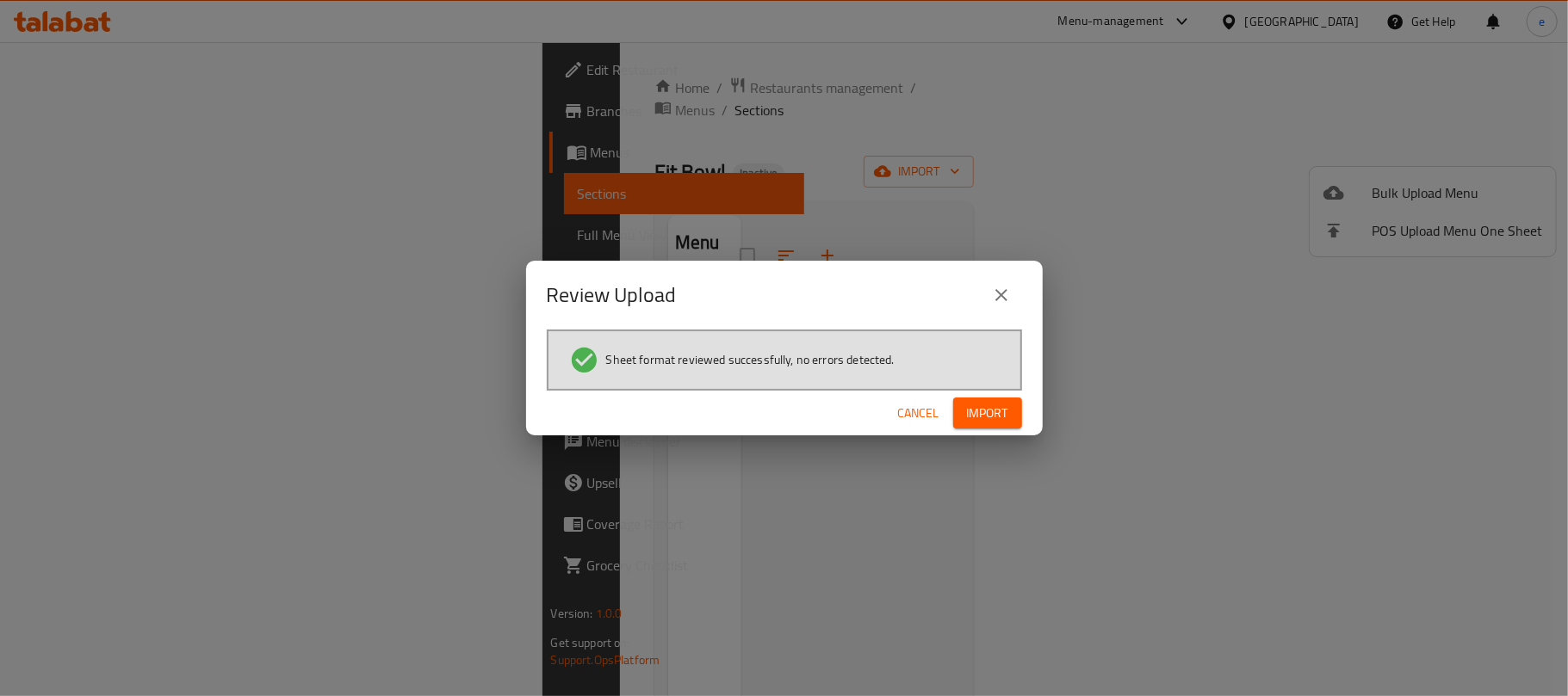
click at [1000, 403] on span "Import" at bounding box center [987, 414] width 42 height 21
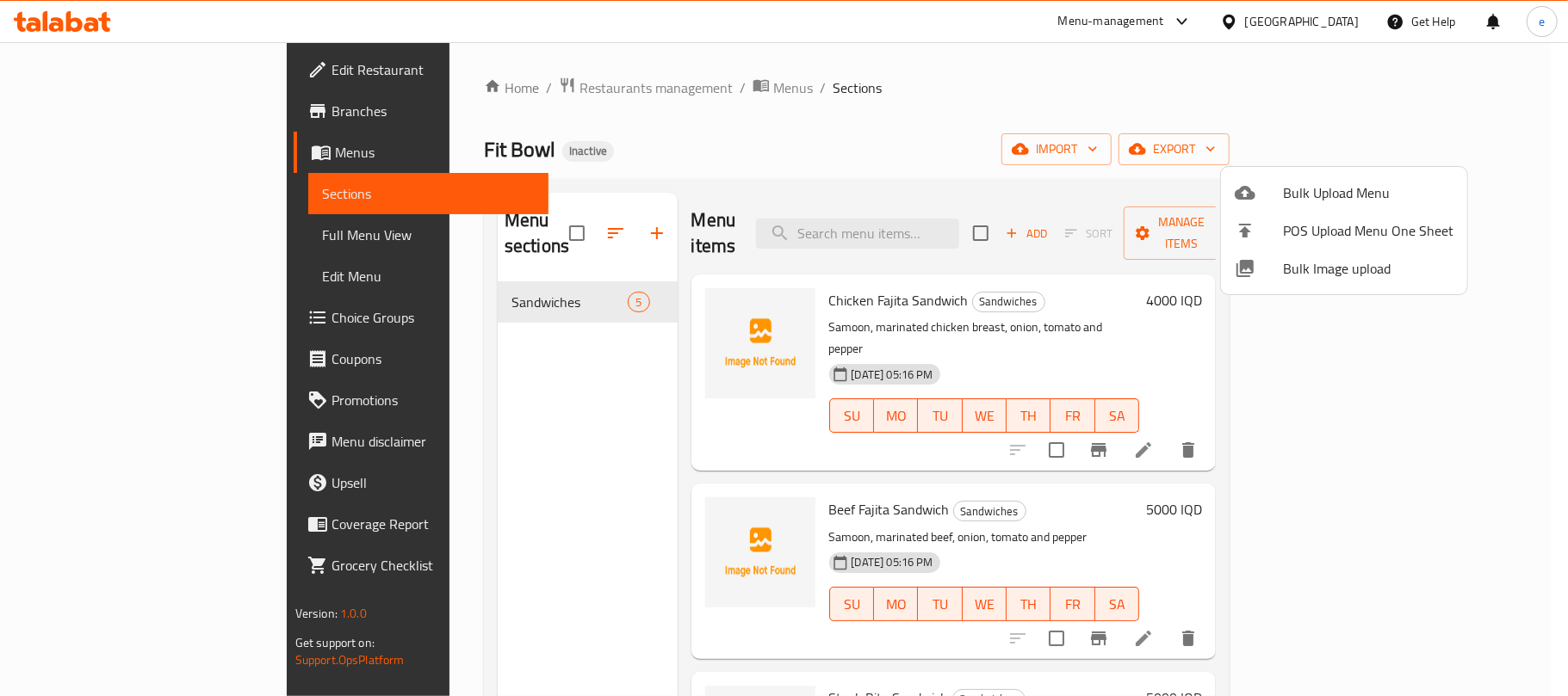
click at [97, 235] on div at bounding box center [784, 348] width 1568 height 696
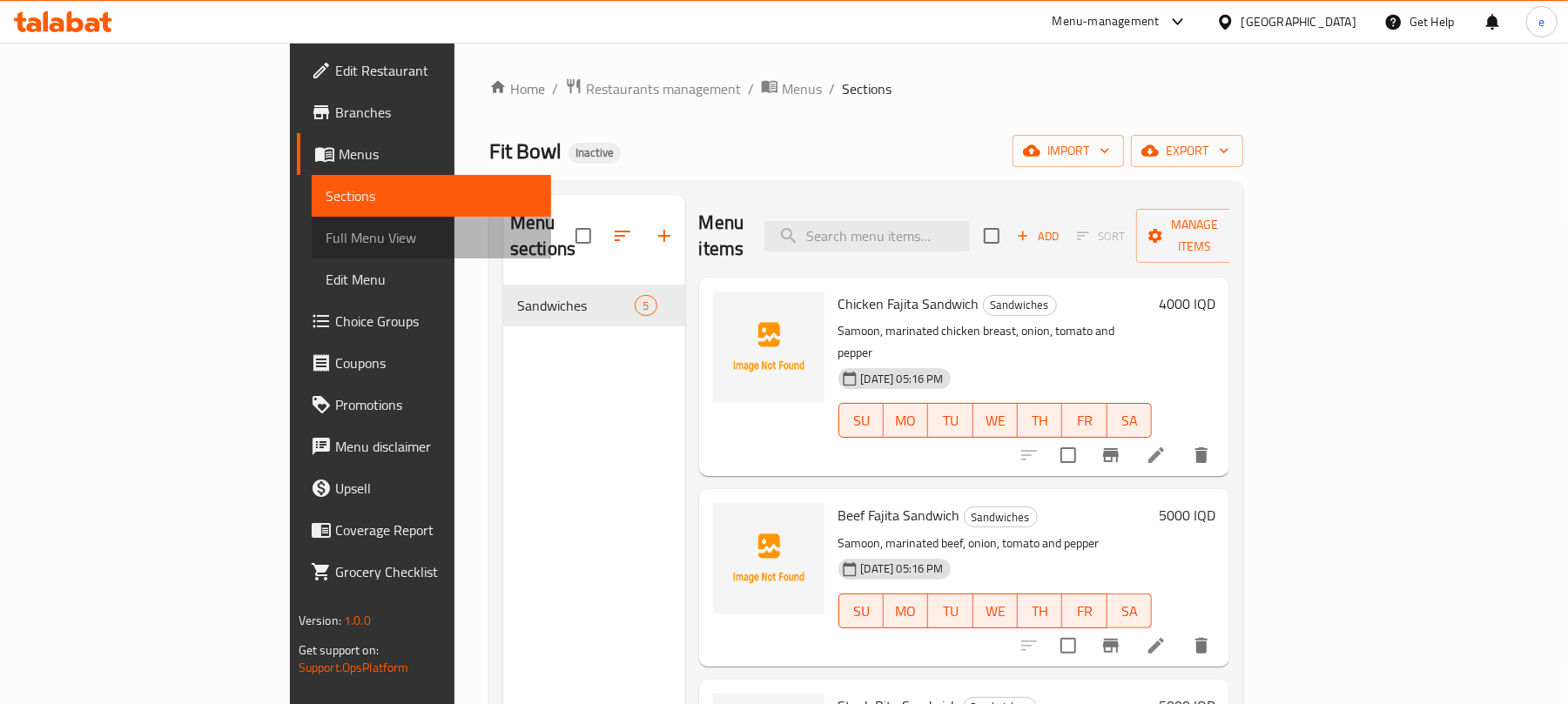
click at [325, 235] on span "Full Menu View" at bounding box center [431, 237] width 212 height 21
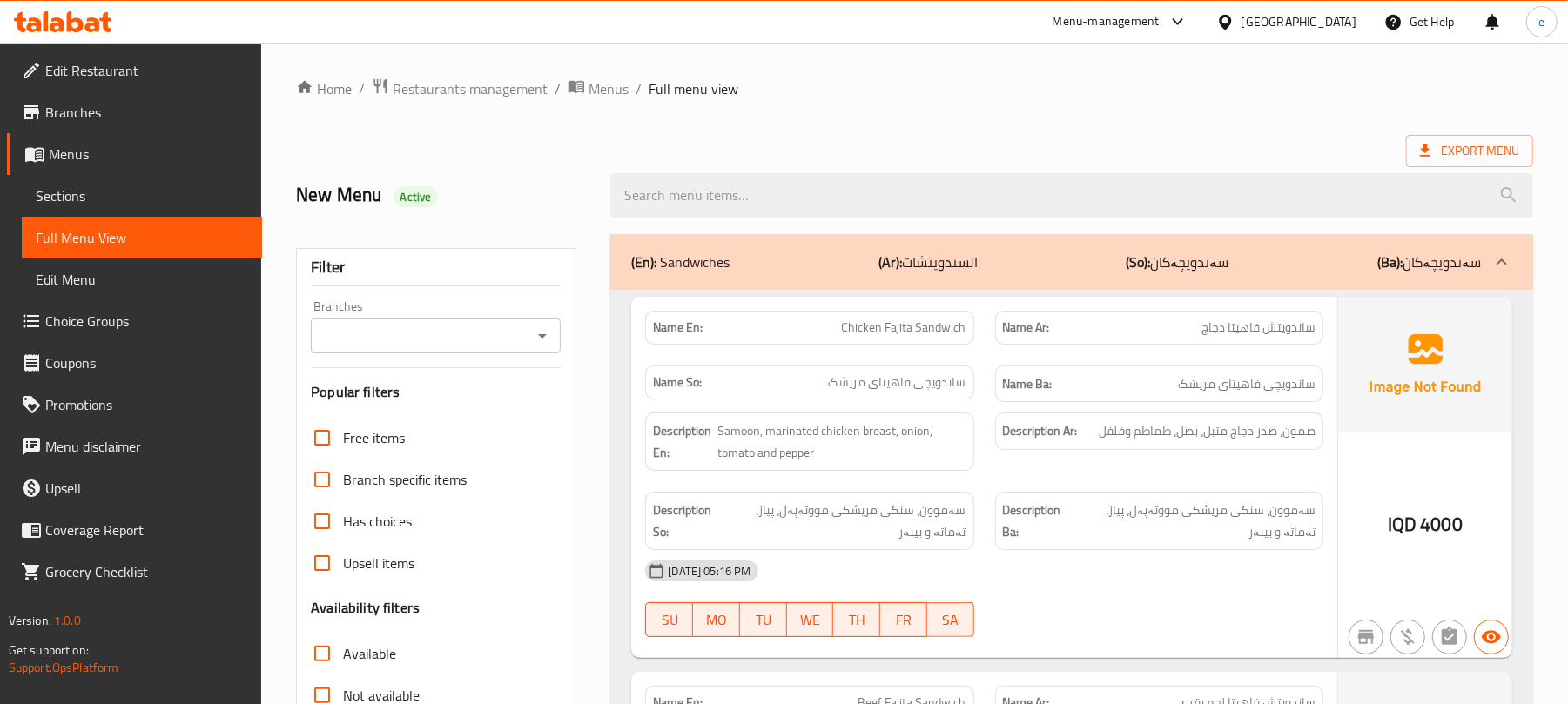
click at [528, 322] on div "Branches" at bounding box center [435, 336] width 250 height 35
click at [535, 332] on icon "Open" at bounding box center [542, 335] width 21 height 21
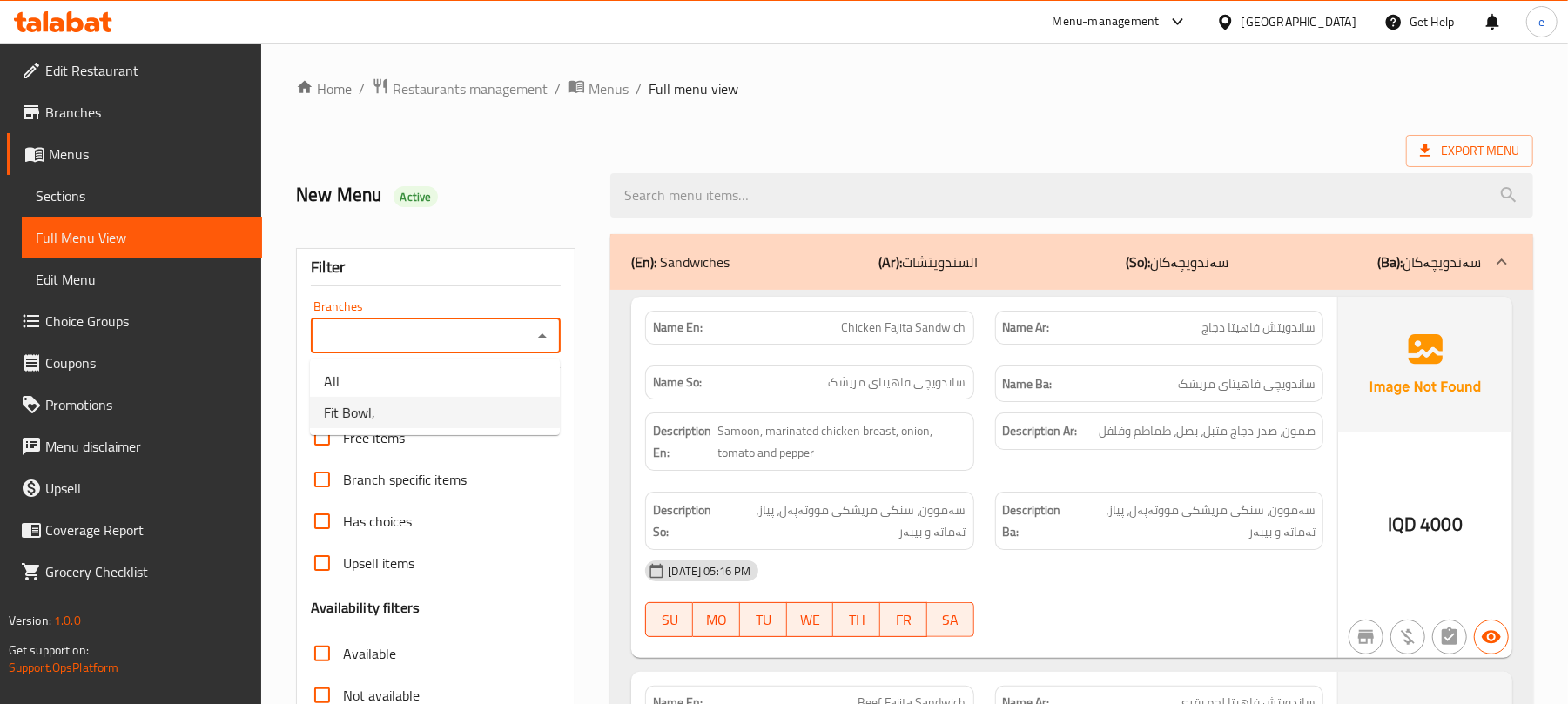
click at [441, 411] on li "Fit Bowl," at bounding box center [435, 412] width 250 height 31
click at [538, 327] on icon "Open" at bounding box center [542, 335] width 21 height 21
click at [495, 373] on li "All" at bounding box center [435, 381] width 250 height 31
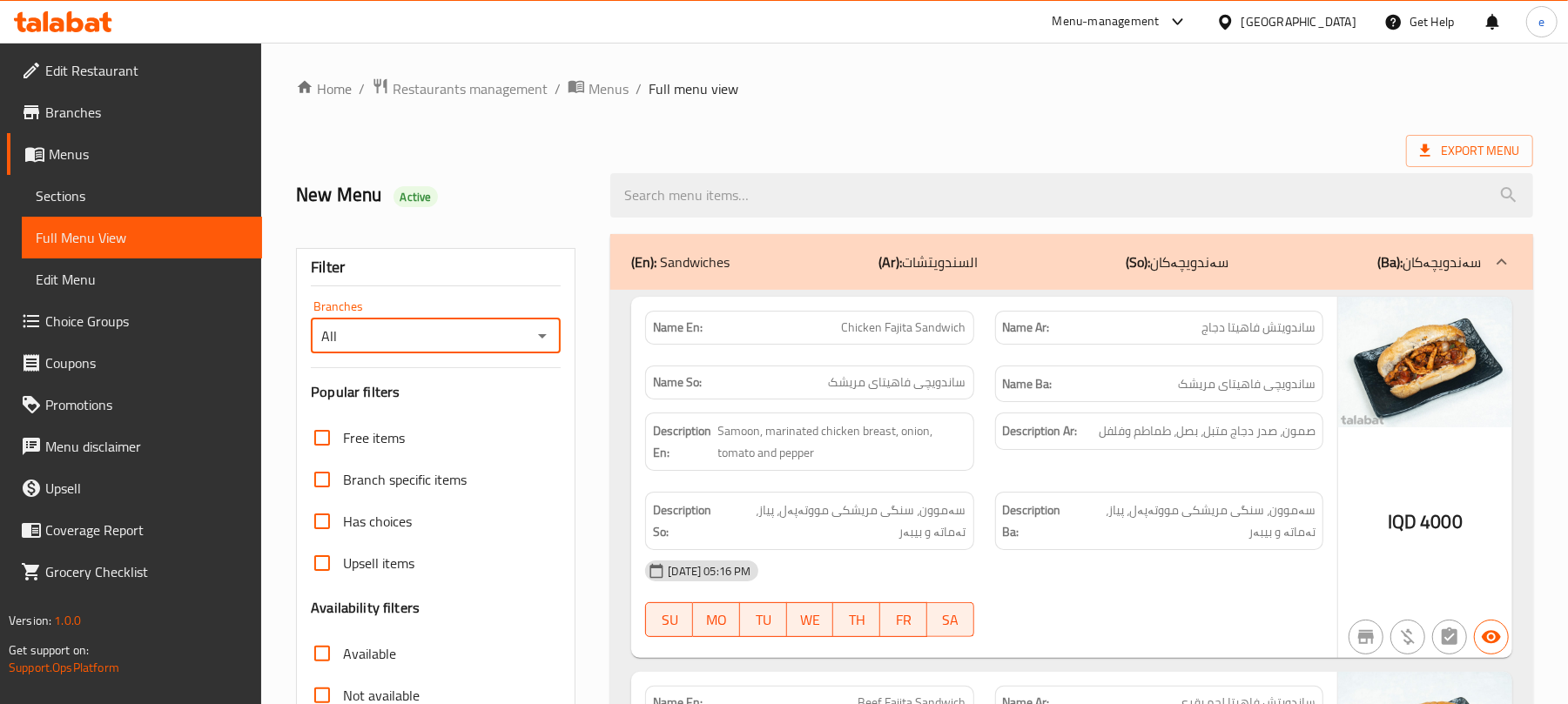
click at [543, 339] on icon "Open" at bounding box center [543, 336] width 9 height 4
click at [472, 408] on li "Fit Bowl," at bounding box center [435, 412] width 250 height 31
type input "Fit Bowl,"
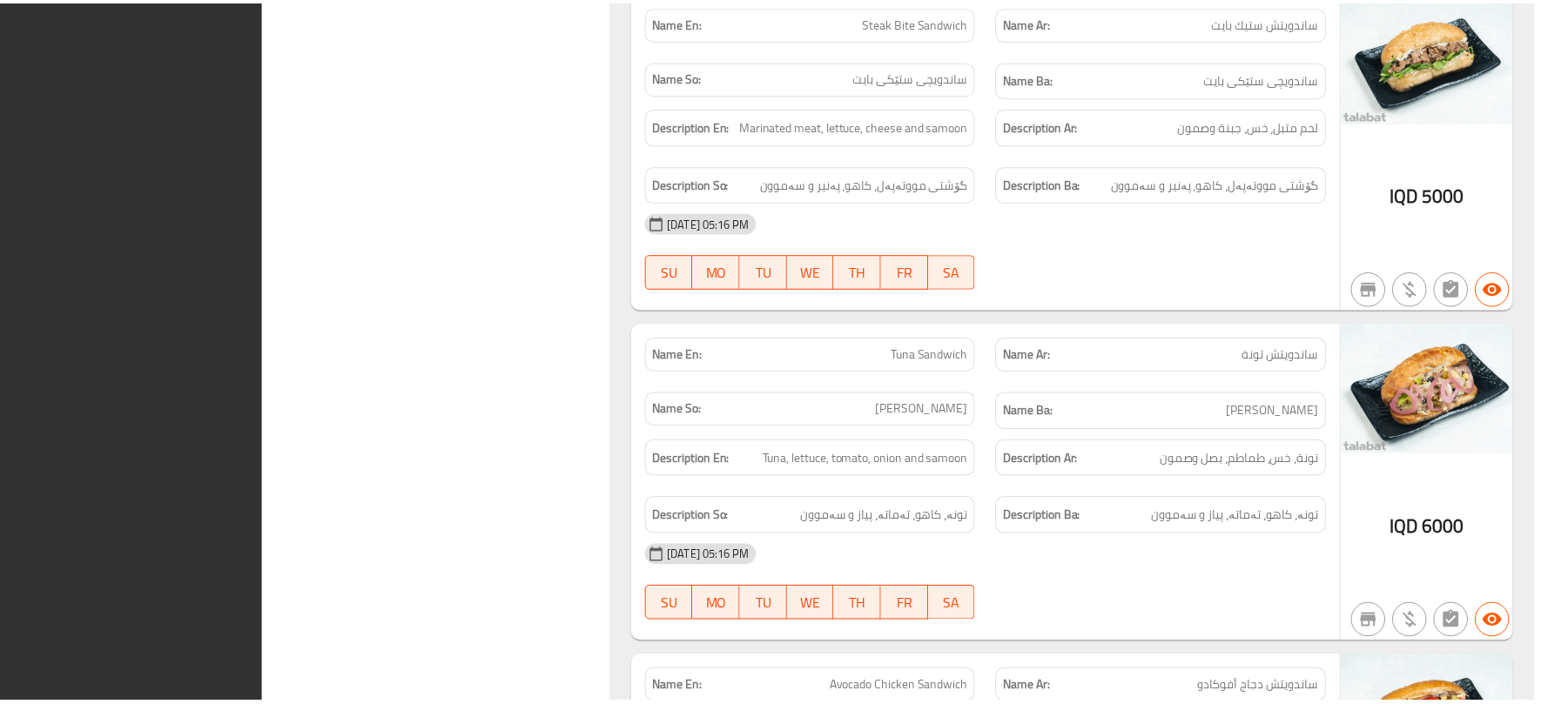
scroll to position [1453, 0]
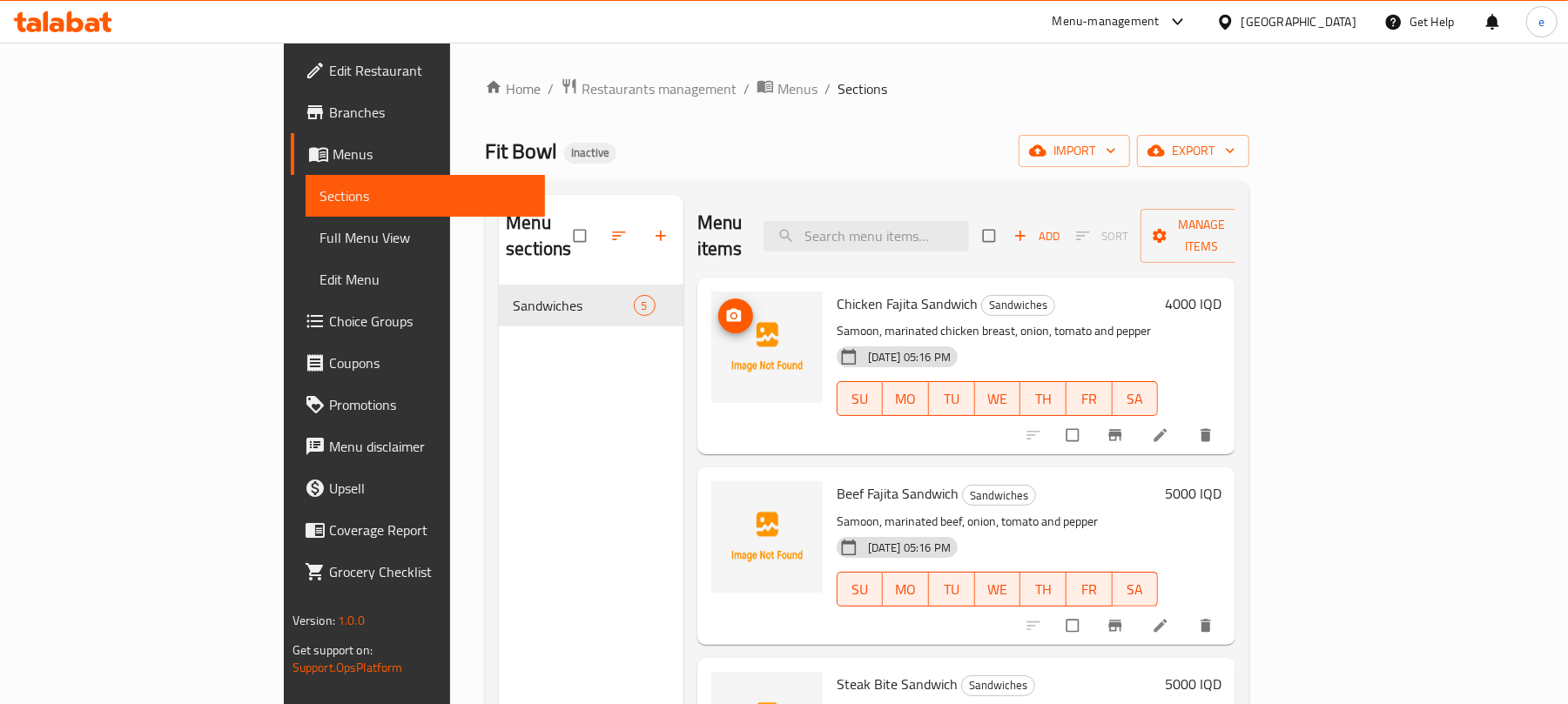
click at [719, 300] on button "upload picture" at bounding box center [736, 315] width 35 height 35
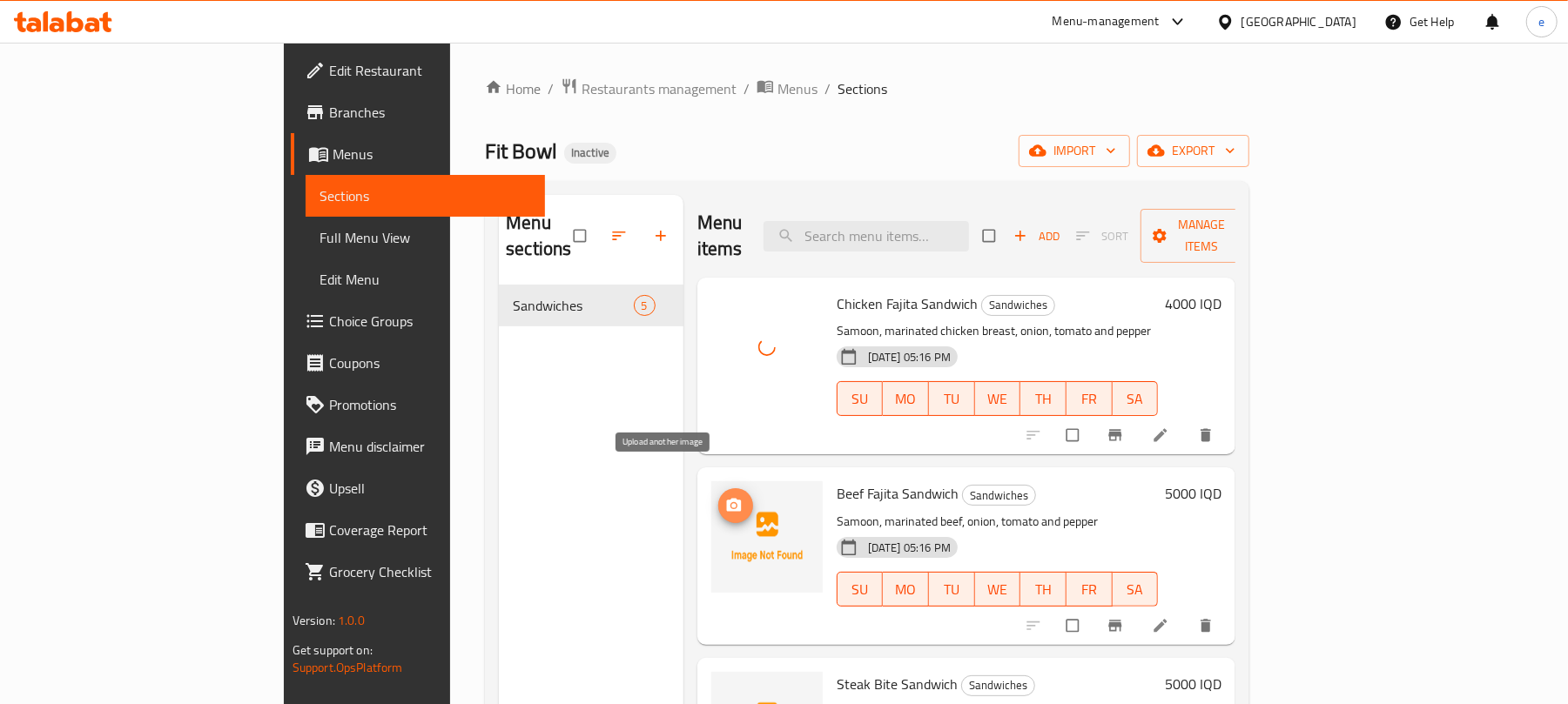
click at [719, 497] on span "upload picture" at bounding box center [736, 505] width 35 height 17
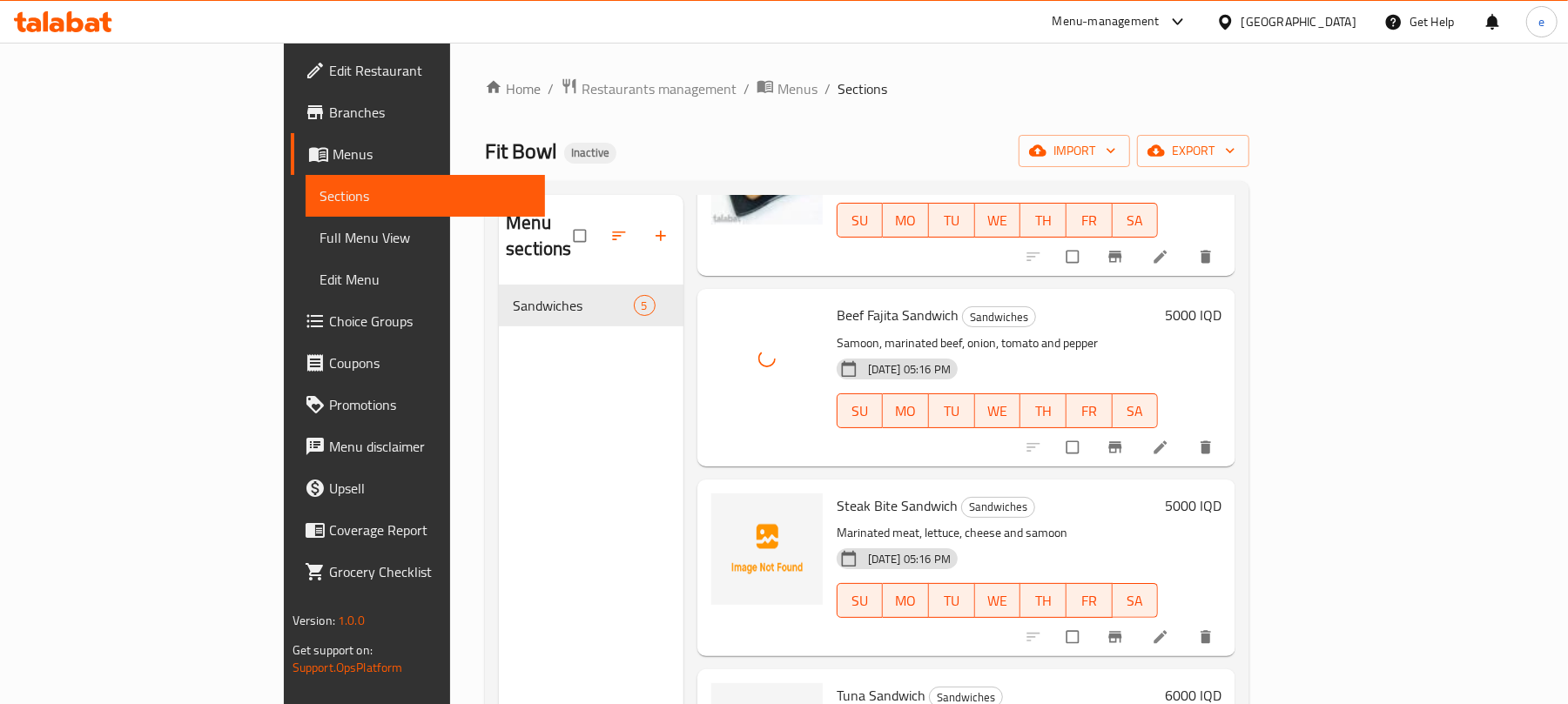
scroll to position [231, 0]
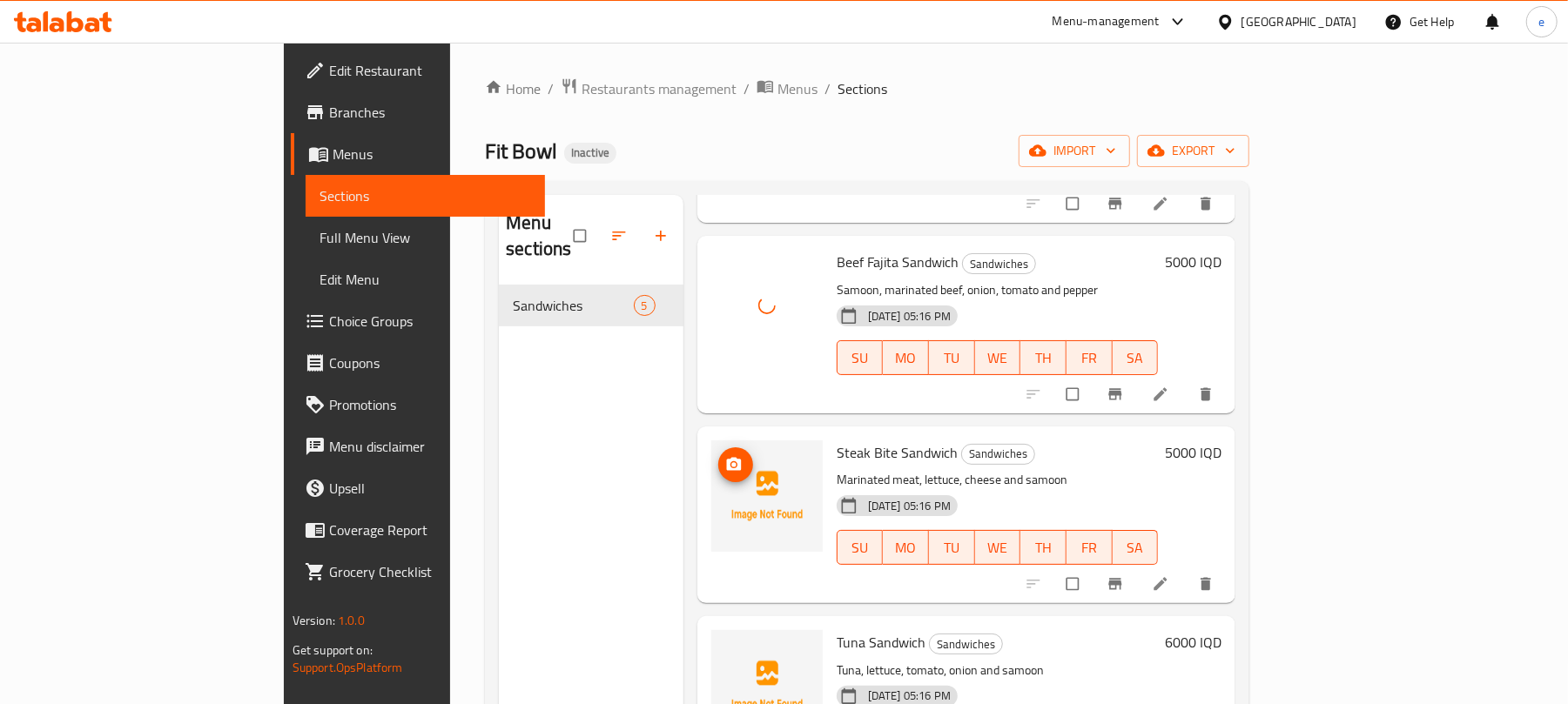
click at [726, 457] on icon "upload picture" at bounding box center [733, 463] width 15 height 13
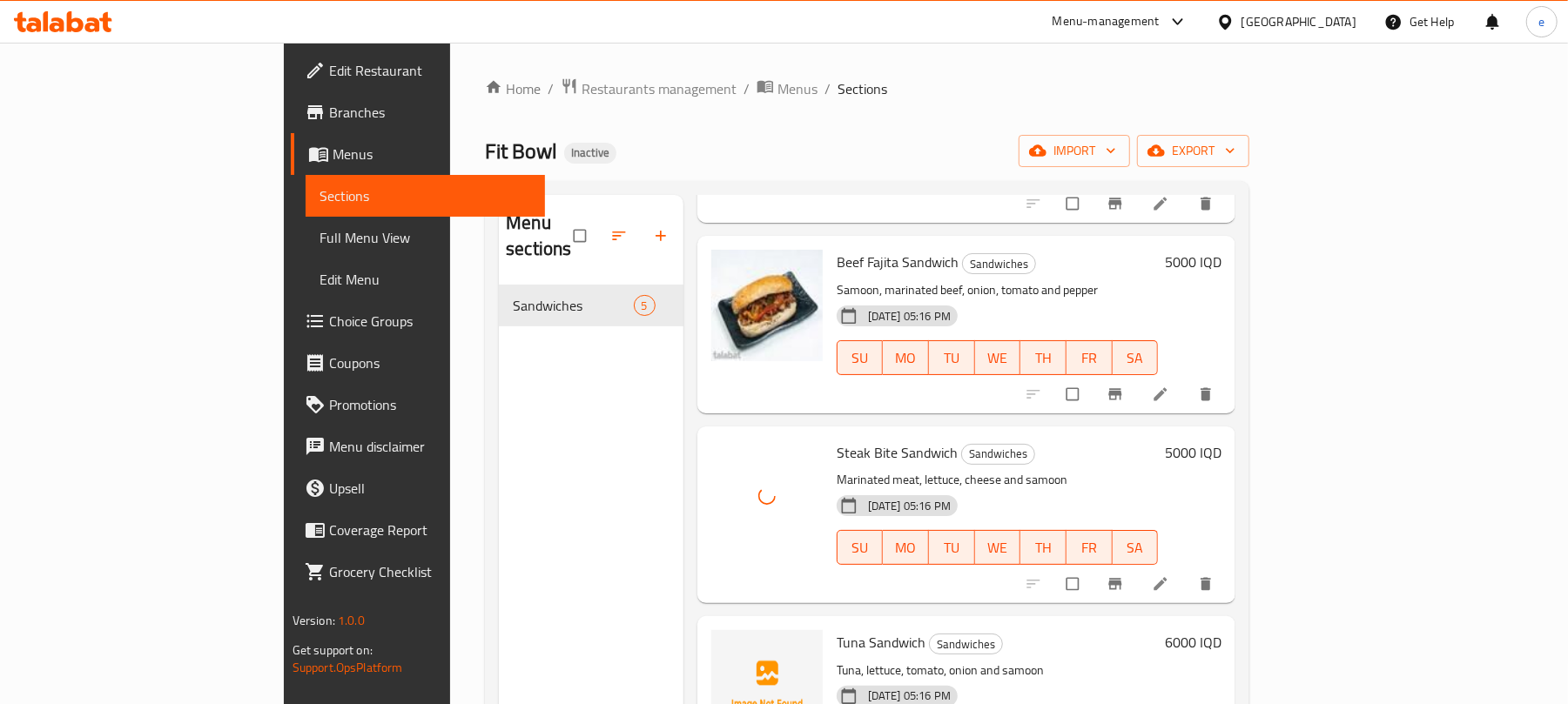
scroll to position [290, 0]
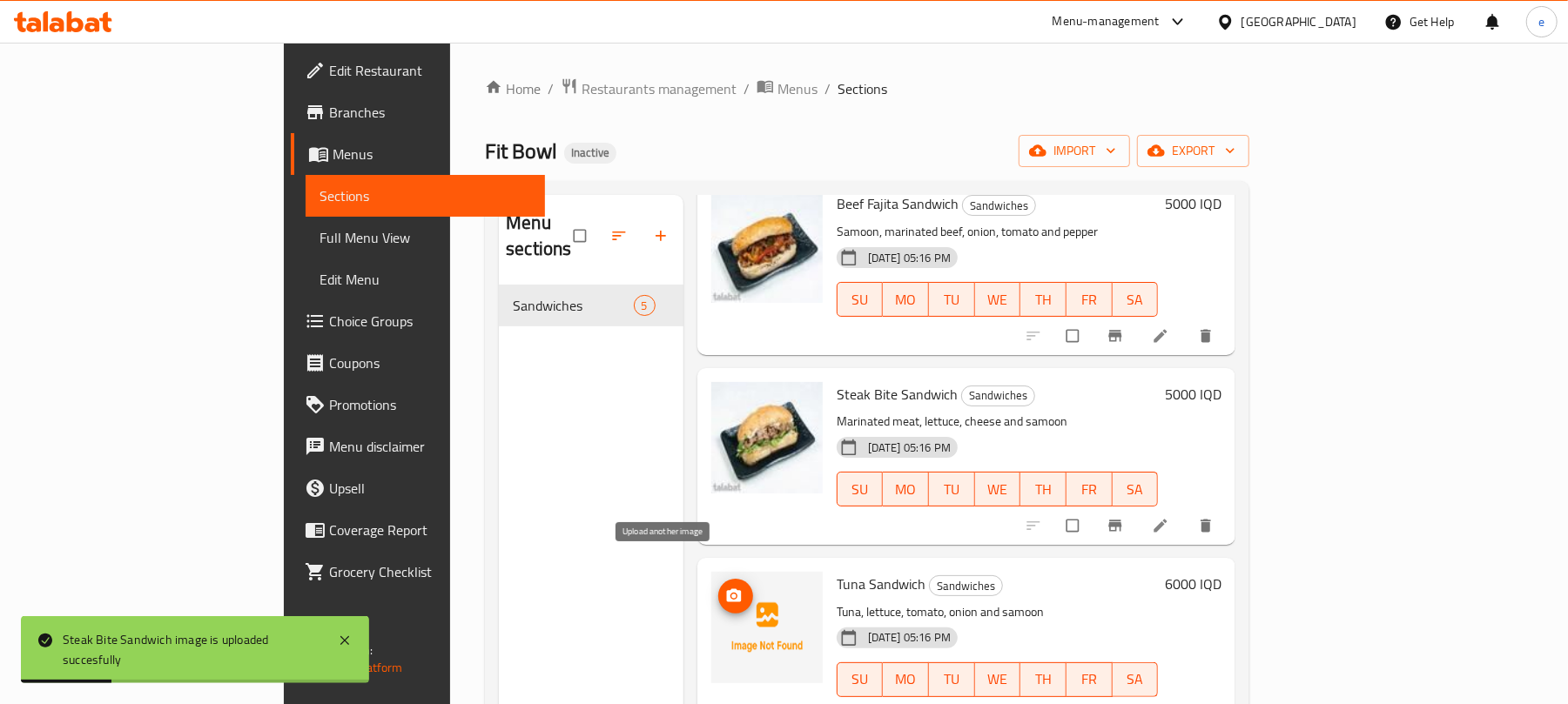
click at [719, 588] on span "upload picture" at bounding box center [736, 596] width 35 height 17
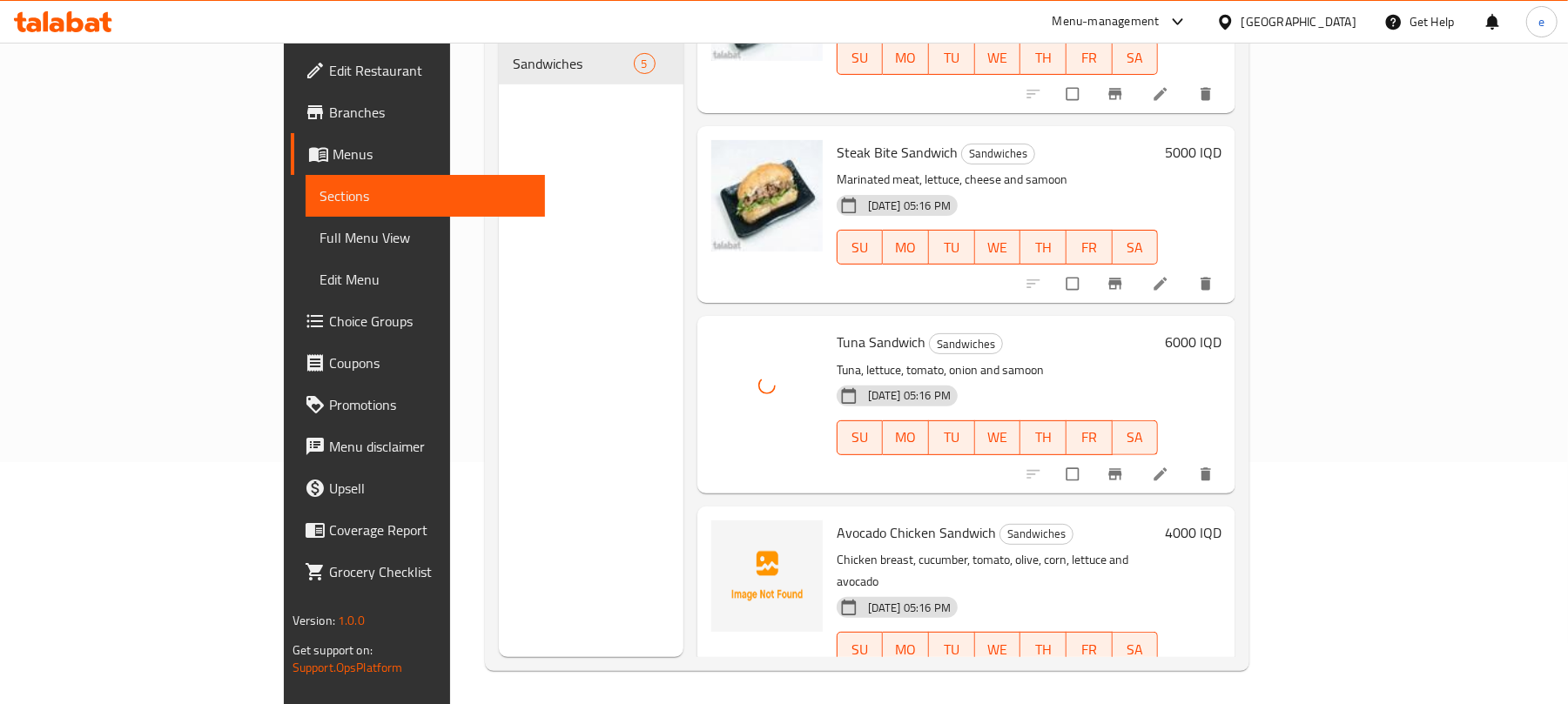
scroll to position [245, 0]
click at [725, 535] on icon "upload picture" at bounding box center [733, 543] width 17 height 17
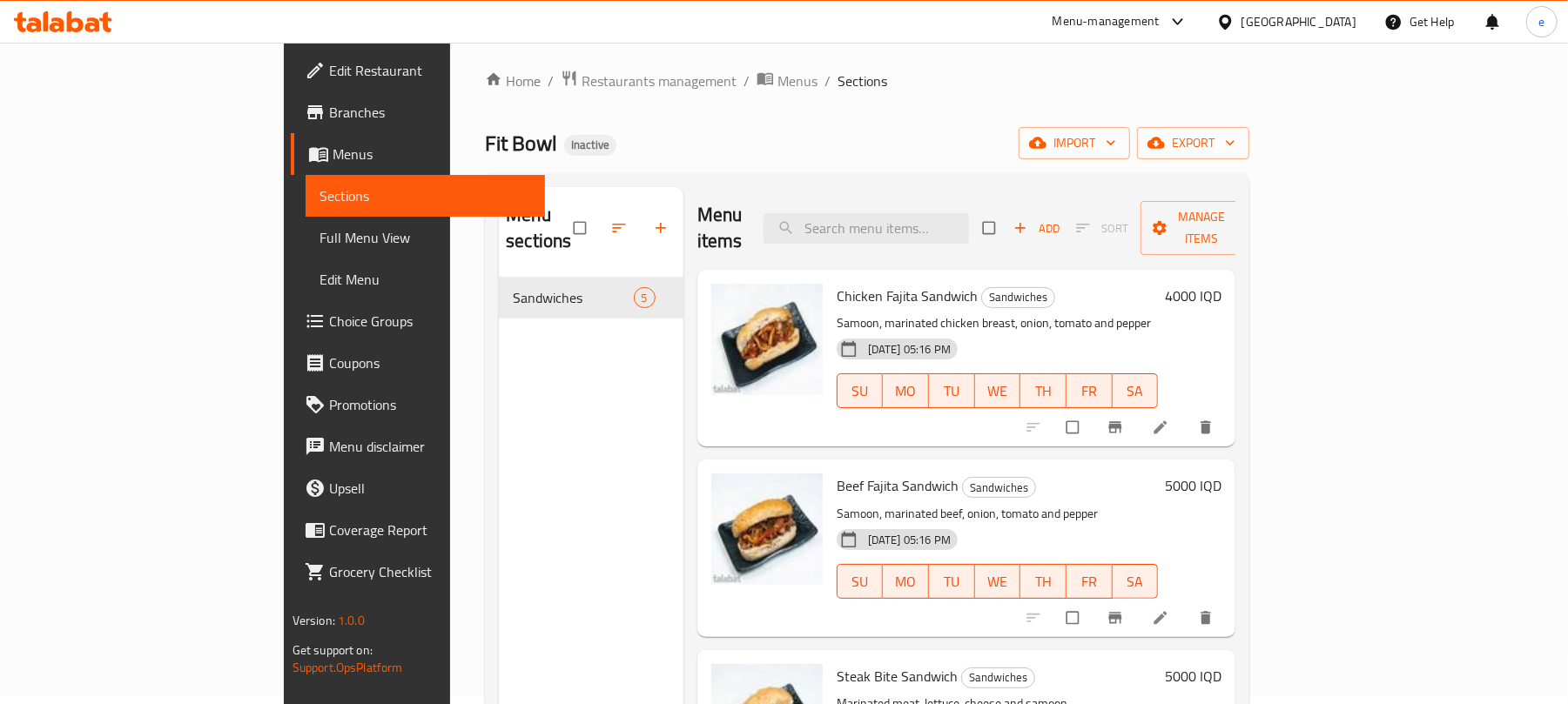
scroll to position [0, 0]
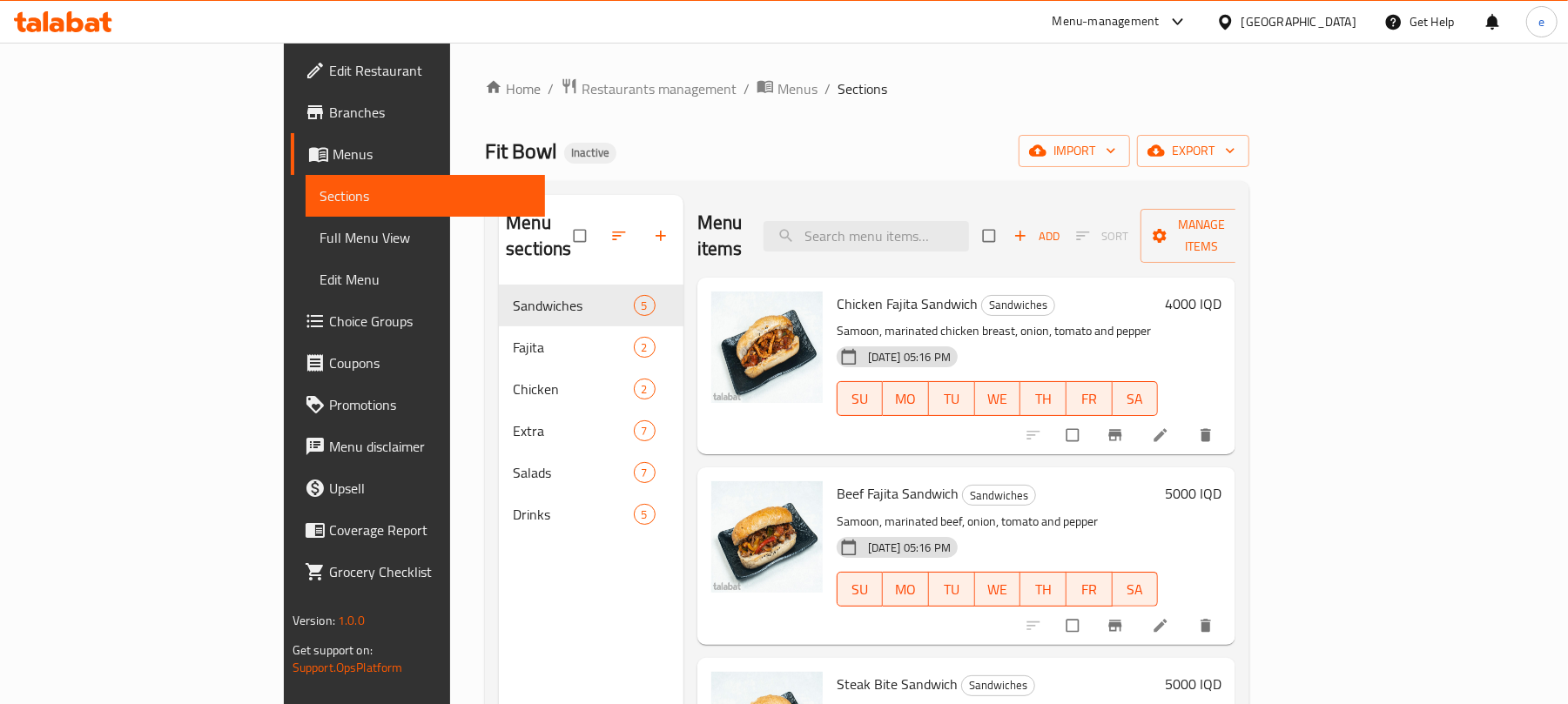
click at [85, 35] on div at bounding box center [63, 21] width 126 height 35
click at [83, 18] on icon at bounding box center [64, 21] width 99 height 21
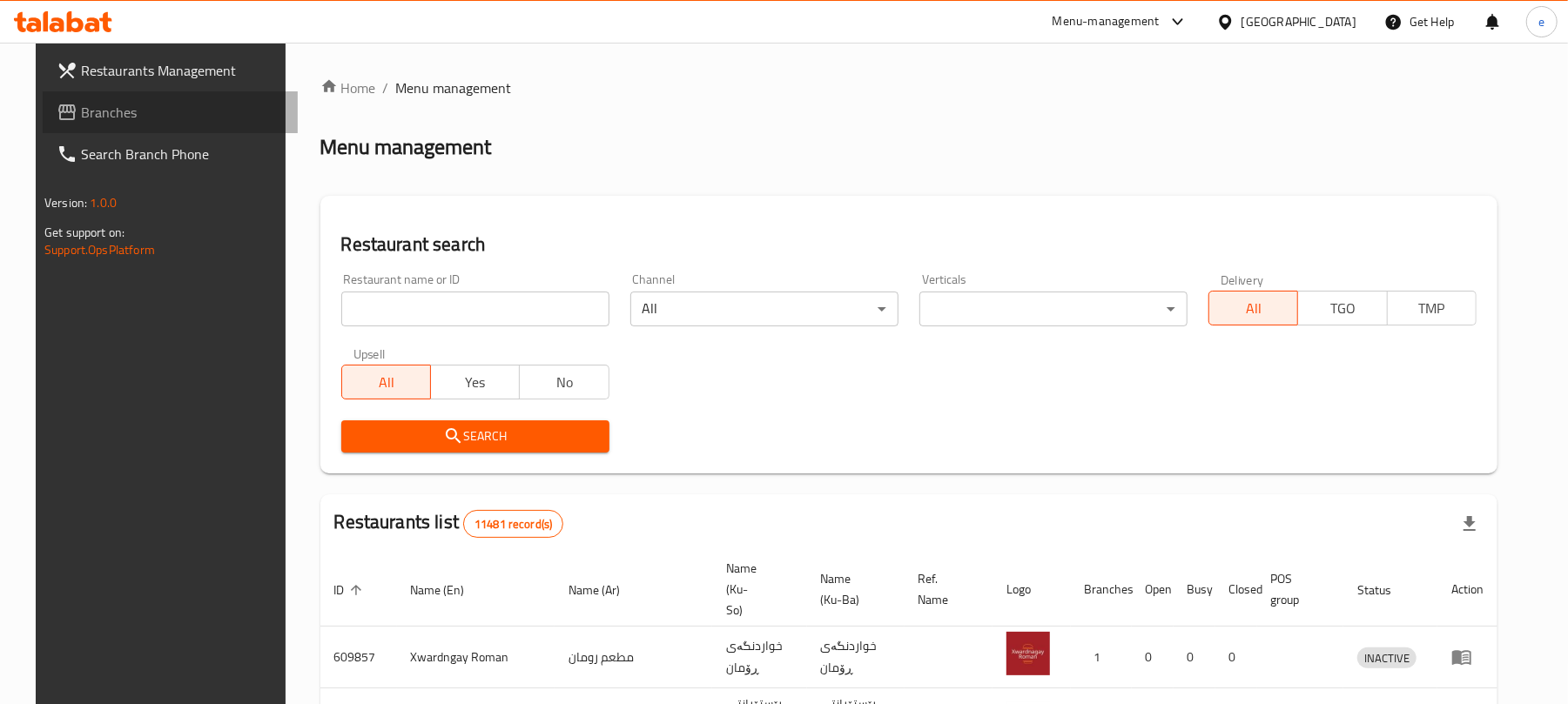
click at [94, 126] on link "Branches" at bounding box center [170, 112] width 255 height 42
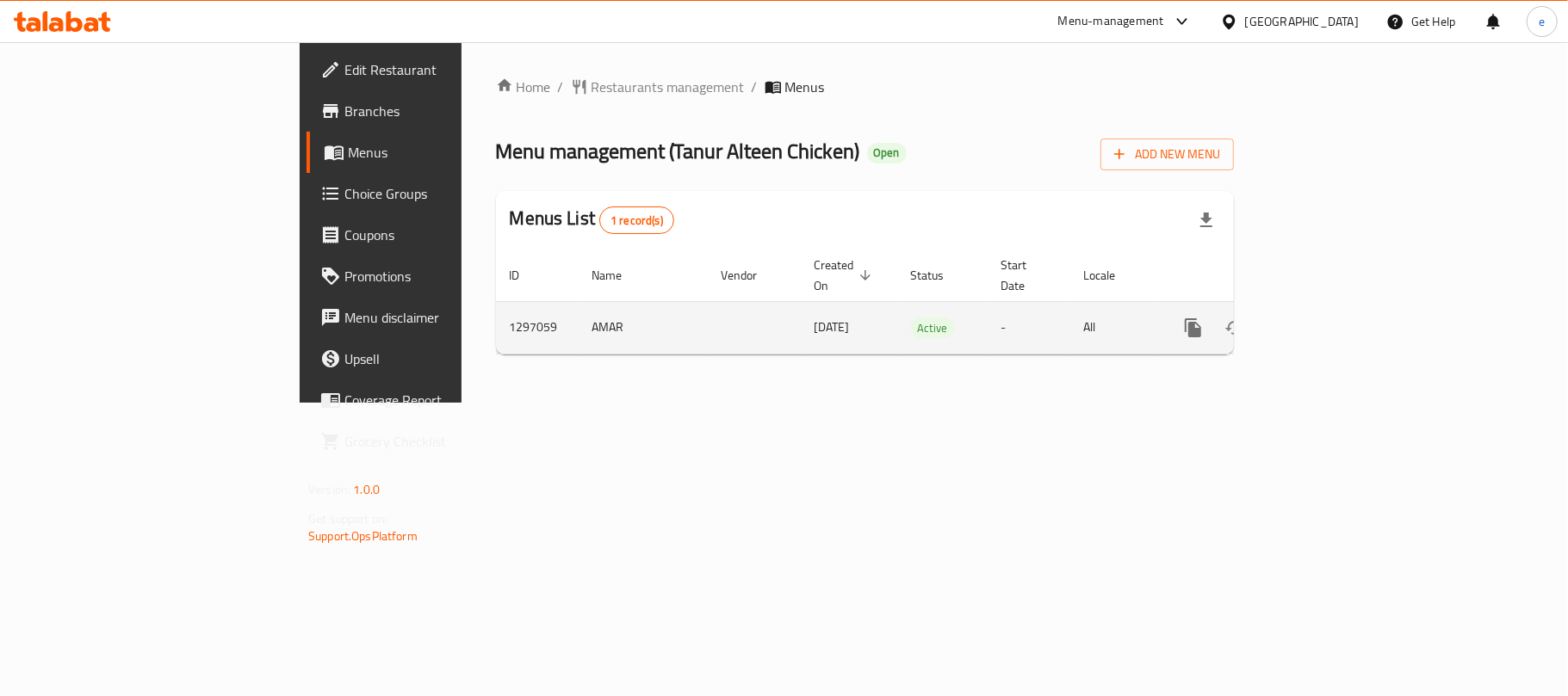
click at [1327, 318] on icon "enhanced table" at bounding box center [1316, 328] width 20 height 20
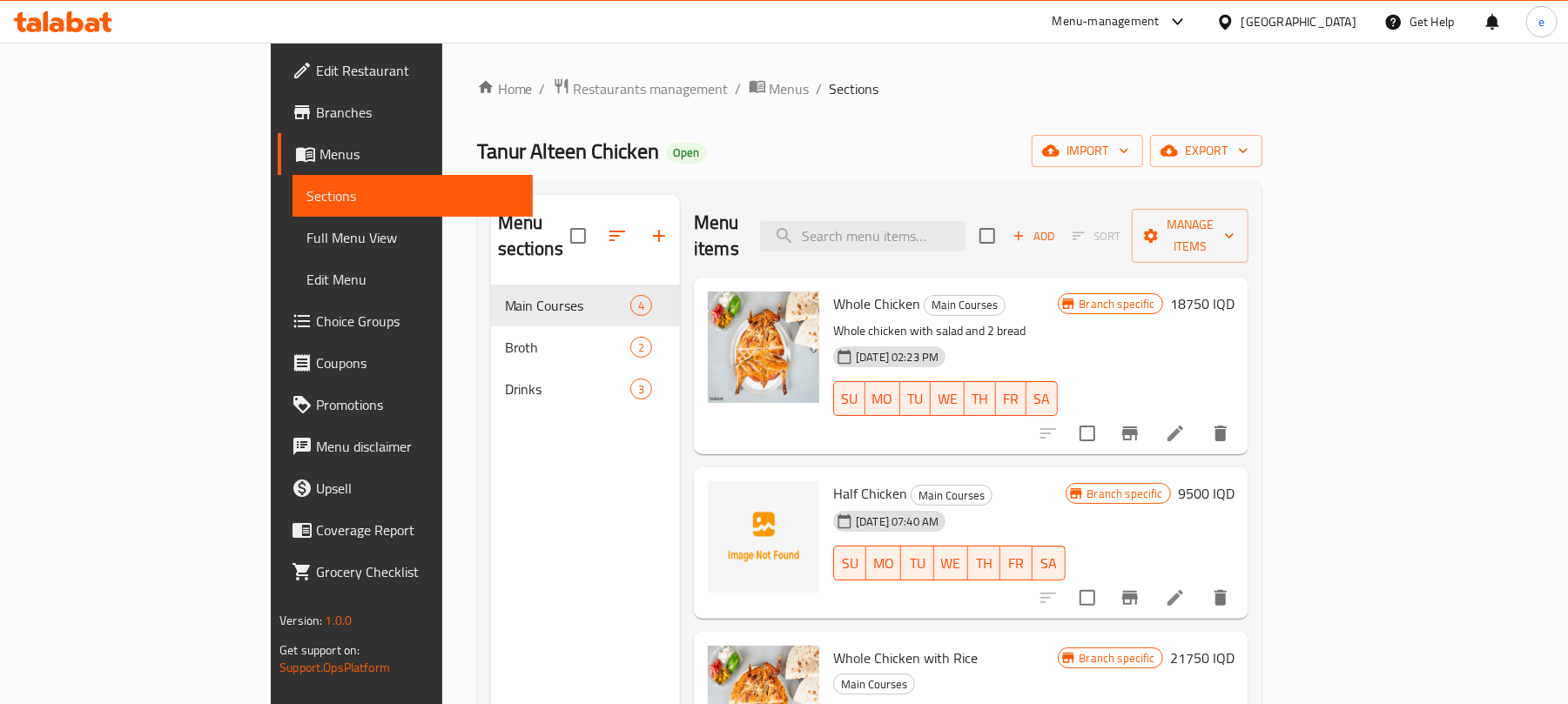
click at [306, 228] on span "Full Menu View" at bounding box center [412, 237] width 212 height 21
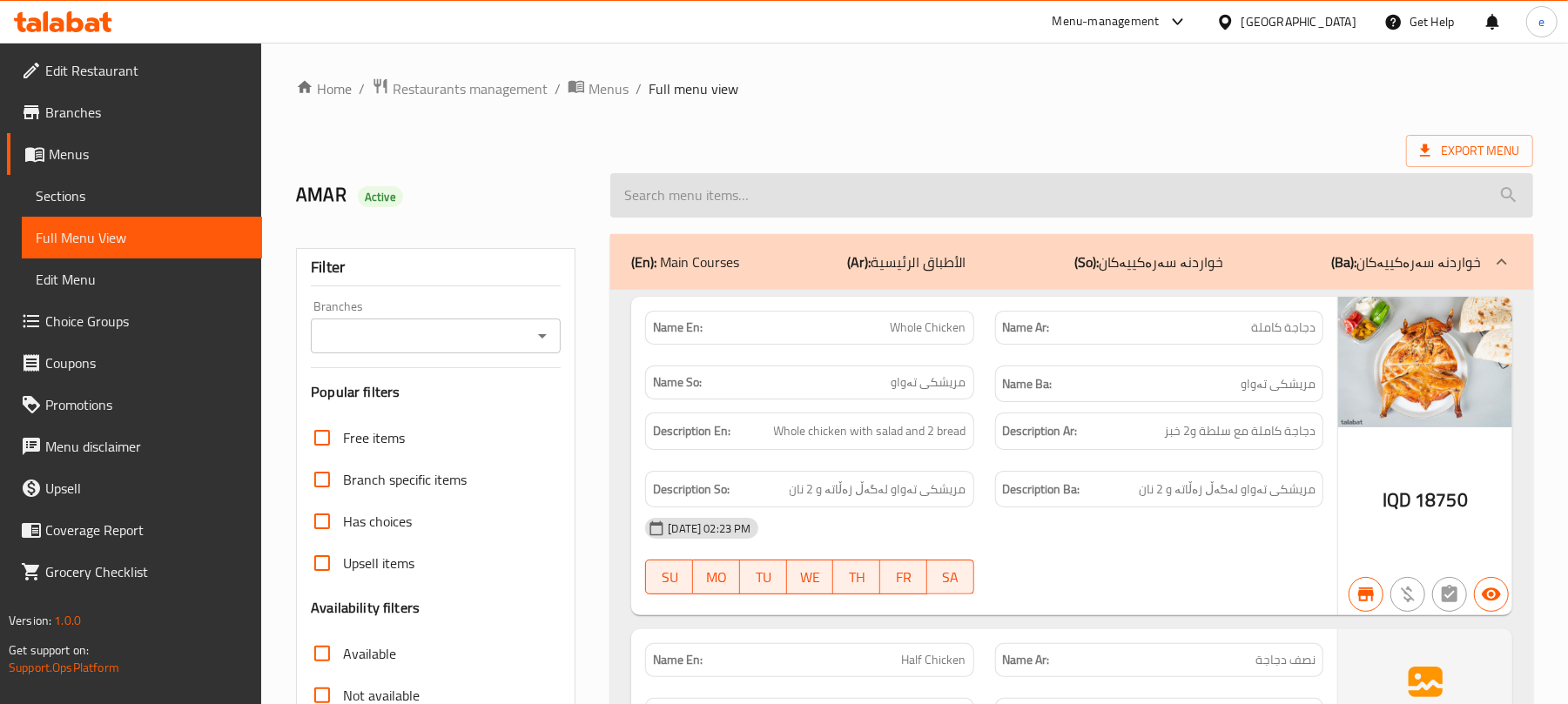
click at [705, 181] on input "search" at bounding box center [1072, 195] width 923 height 45
paste input "Whole Chicken with Rice"
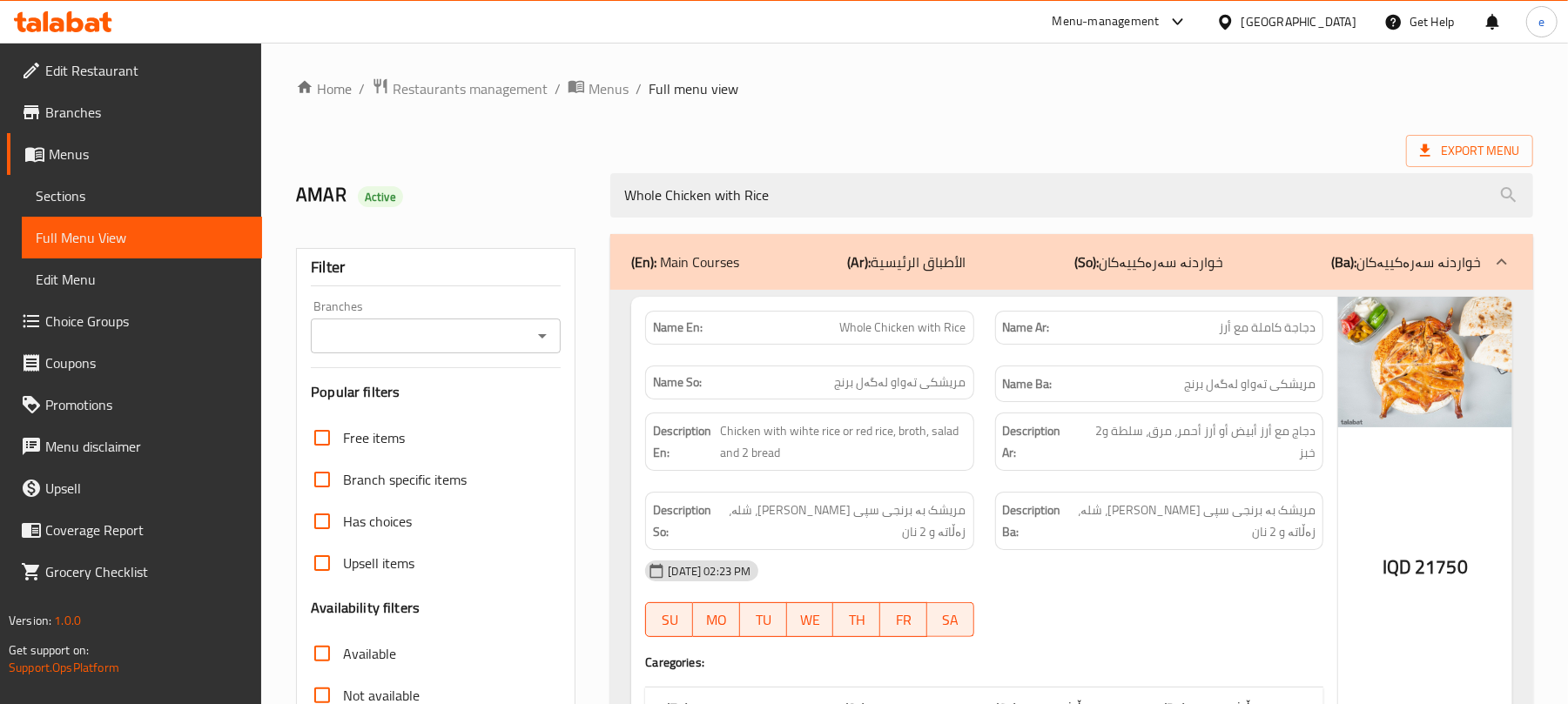
type input "Whole Chicken with Rice"
click at [935, 334] on span "Whole Chicken with Rice" at bounding box center [903, 328] width 126 height 18
copy span "Whole Chicken with Rice"
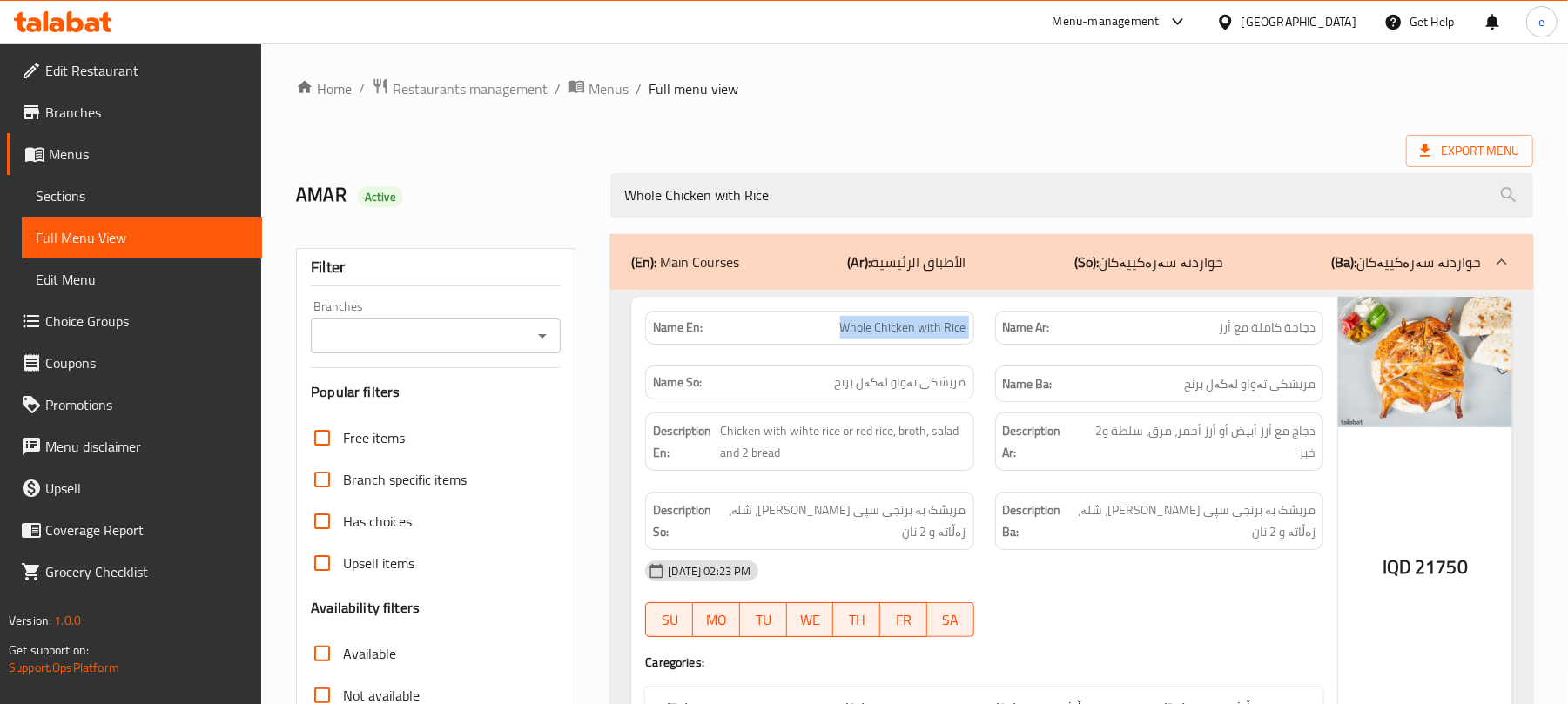
click at [547, 332] on icon "Open" at bounding box center [542, 335] width 21 height 21
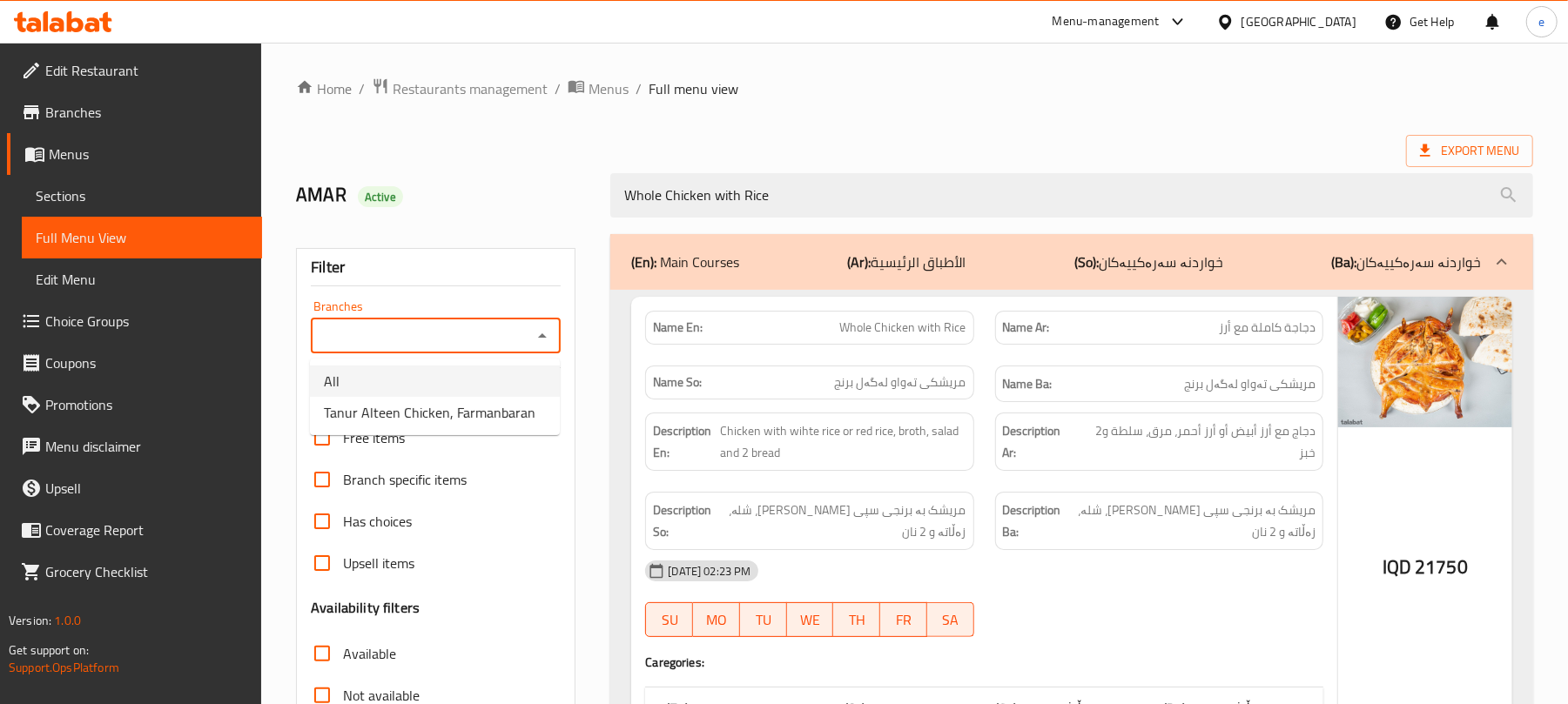
click at [484, 380] on li "All" at bounding box center [435, 381] width 250 height 31
click at [540, 342] on icon "Open" at bounding box center [542, 335] width 21 height 21
click at [507, 416] on span "Tanur Alteen Chicken, Farmanbaran" at bounding box center [429, 412] width 211 height 21
type input "Tanur Alteen Chicken, Farmanbaran"
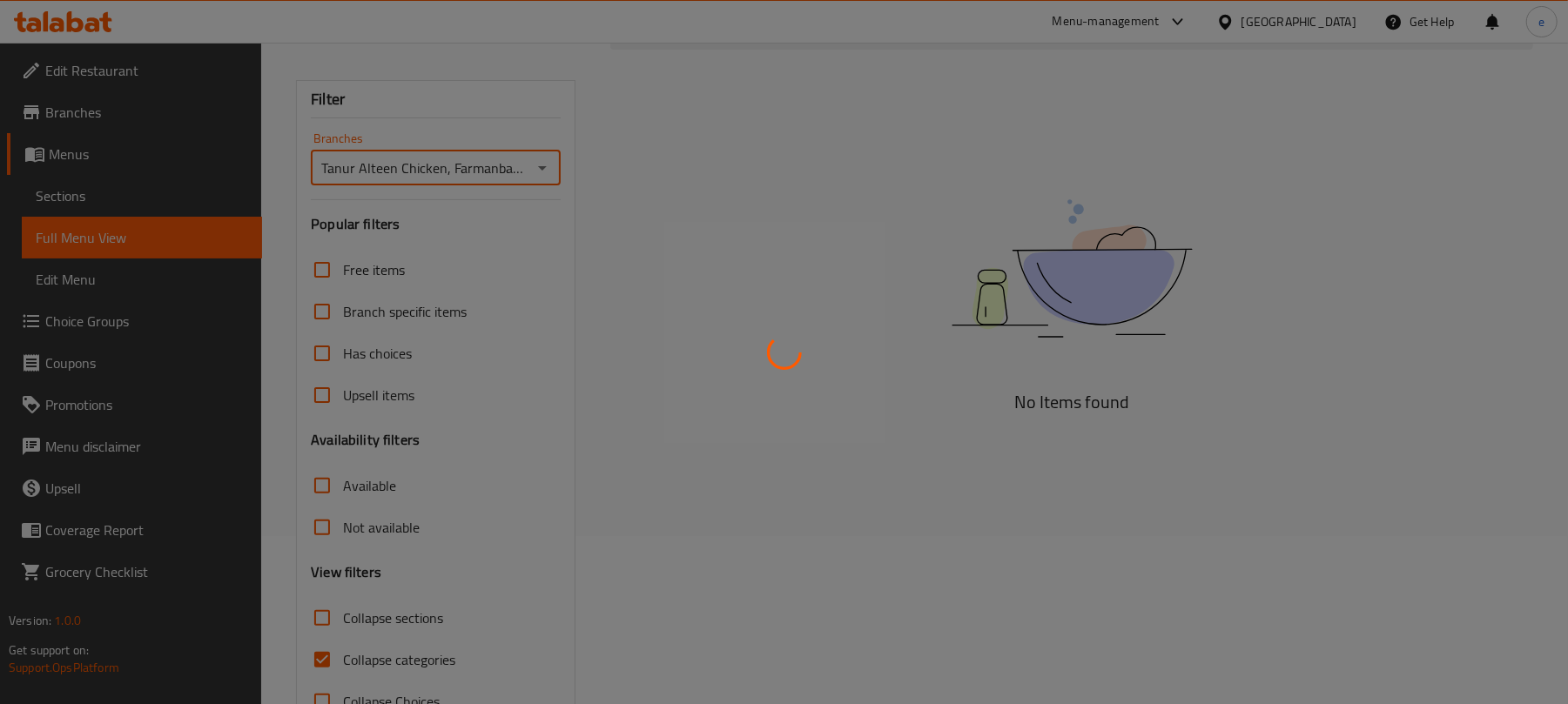
scroll to position [224, 0]
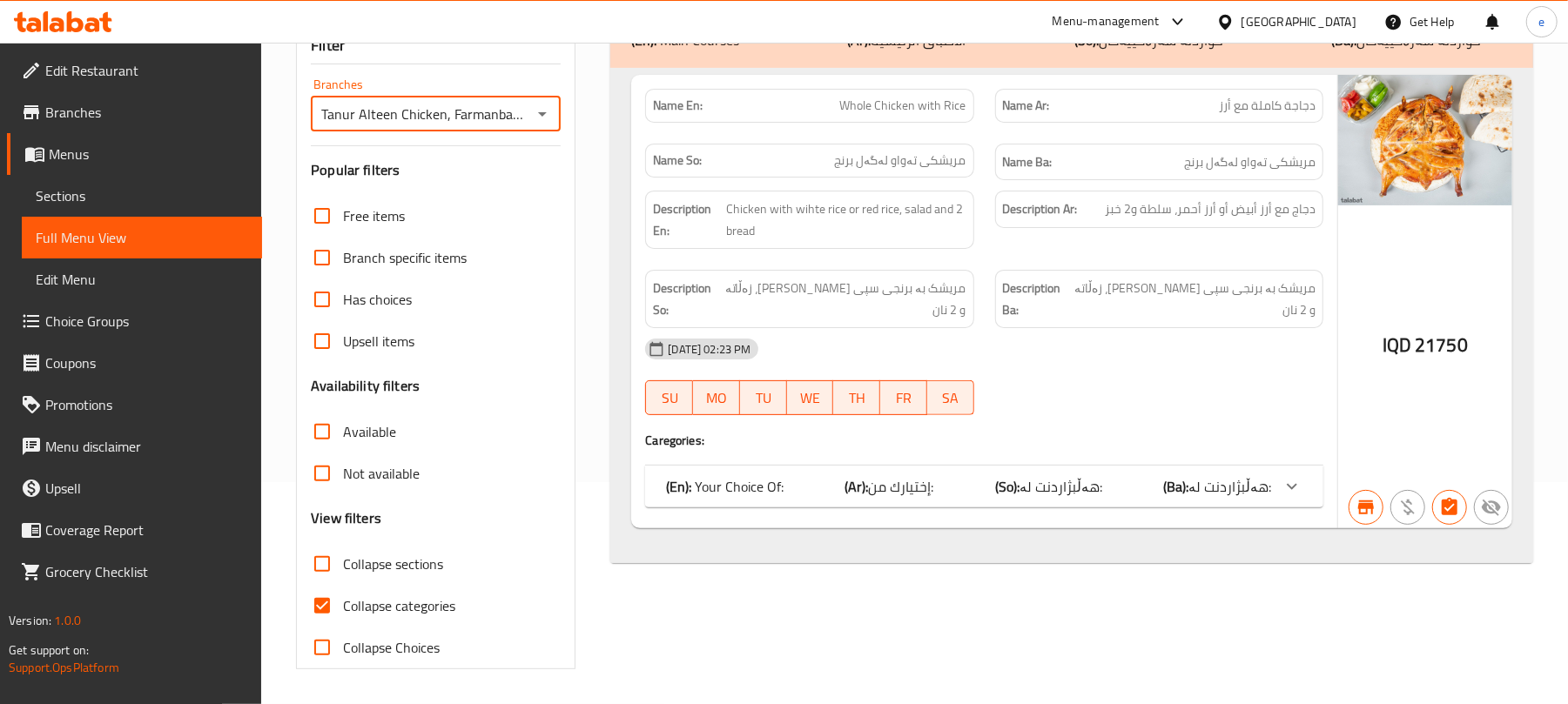
click at [347, 613] on span "Collapse categories" at bounding box center [399, 605] width 112 height 21
click at [343, 613] on input "Collapse categories" at bounding box center [322, 605] width 42 height 42
checkbox input "false"
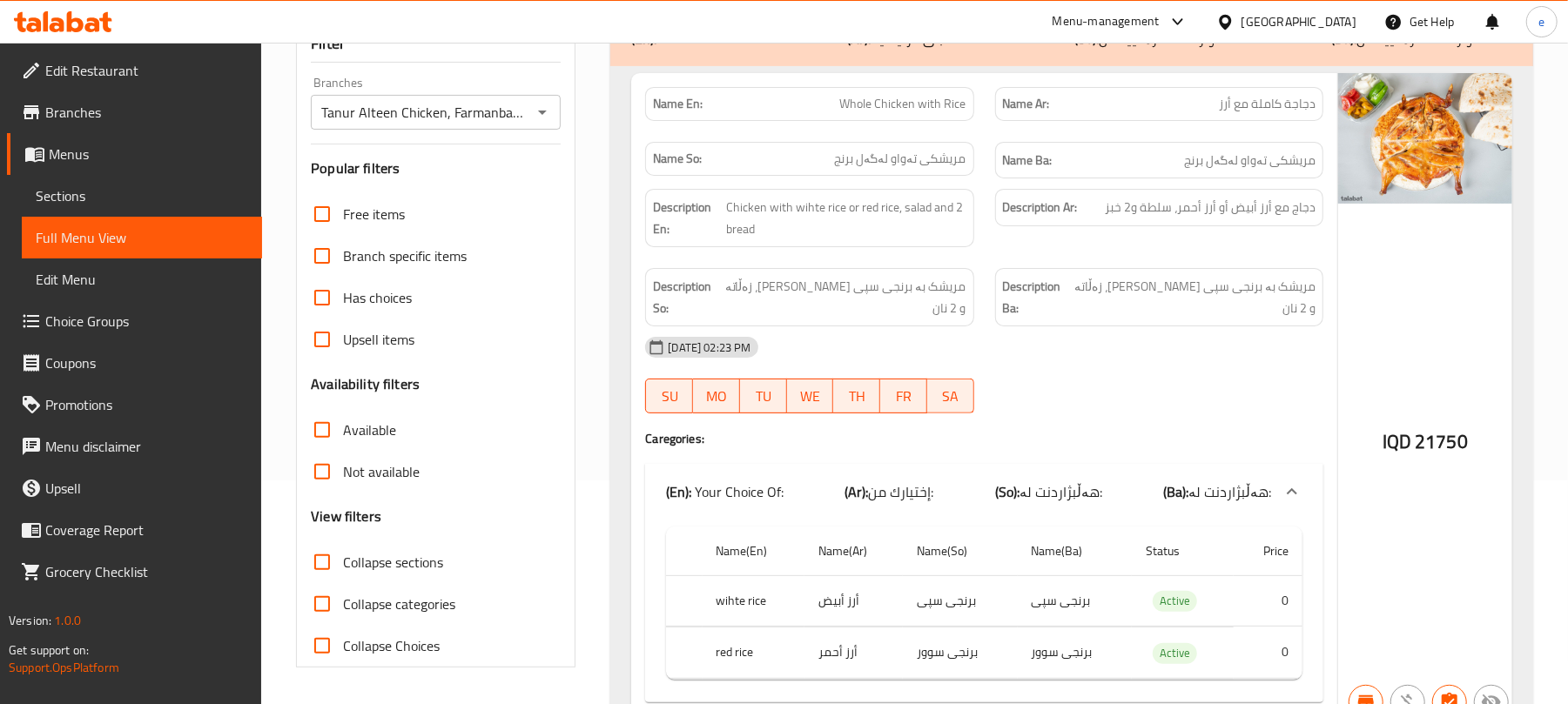
click at [349, 552] on span "Collapse sections" at bounding box center [393, 562] width 100 height 21
click at [343, 551] on input "Collapse sections" at bounding box center [322, 562] width 42 height 42
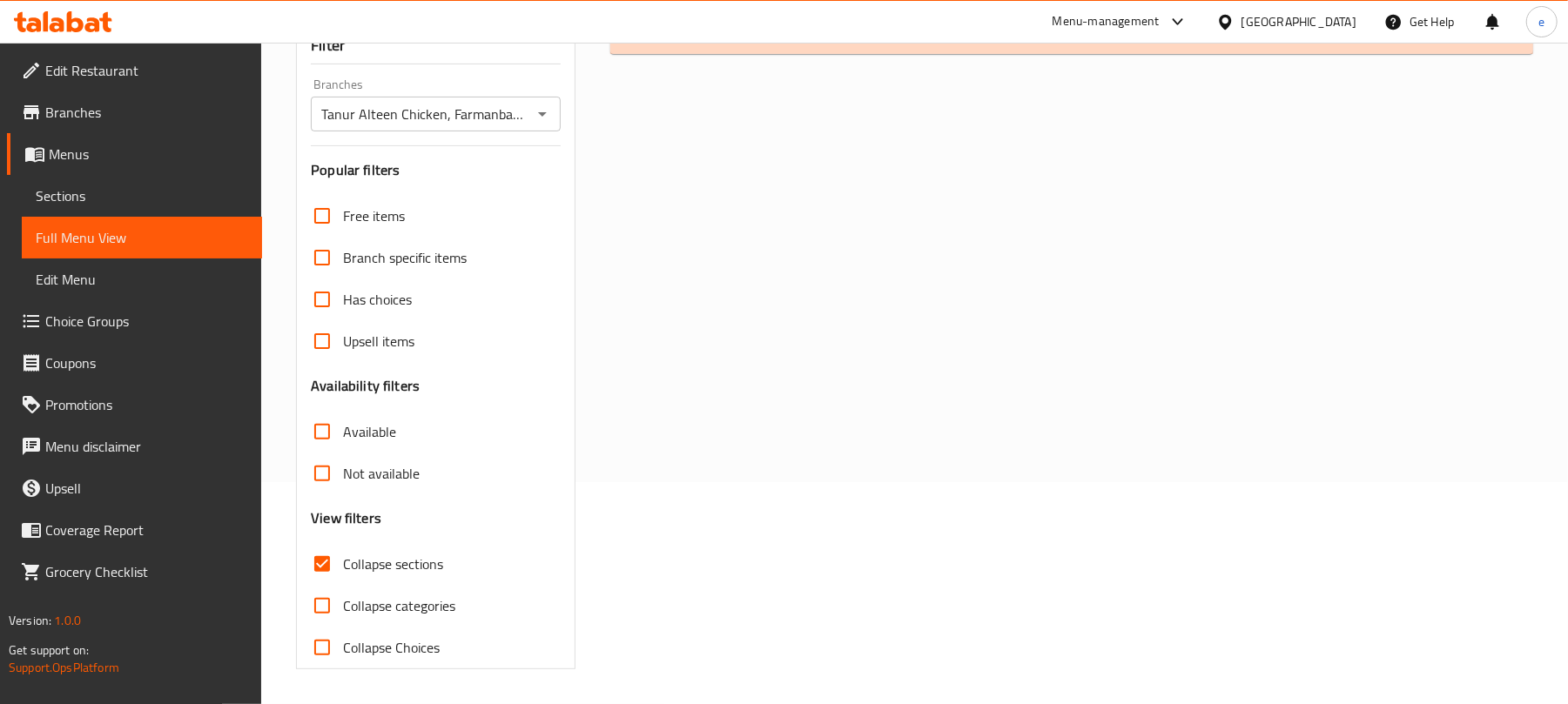
click at [350, 554] on span "Collapse sections" at bounding box center [393, 563] width 100 height 21
click at [343, 551] on input "Collapse sections" at bounding box center [322, 563] width 42 height 42
checkbox input "false"
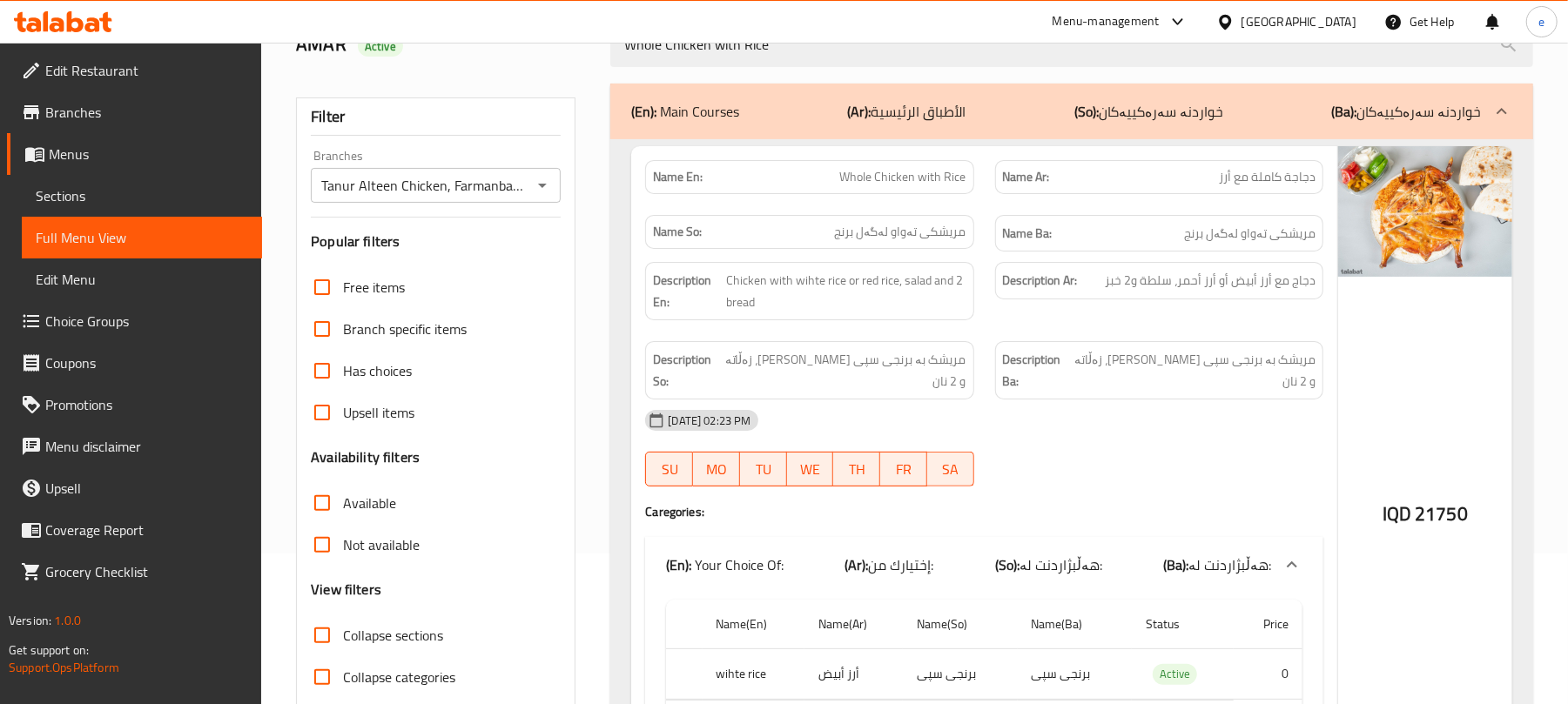
scroll to position [231, 0]
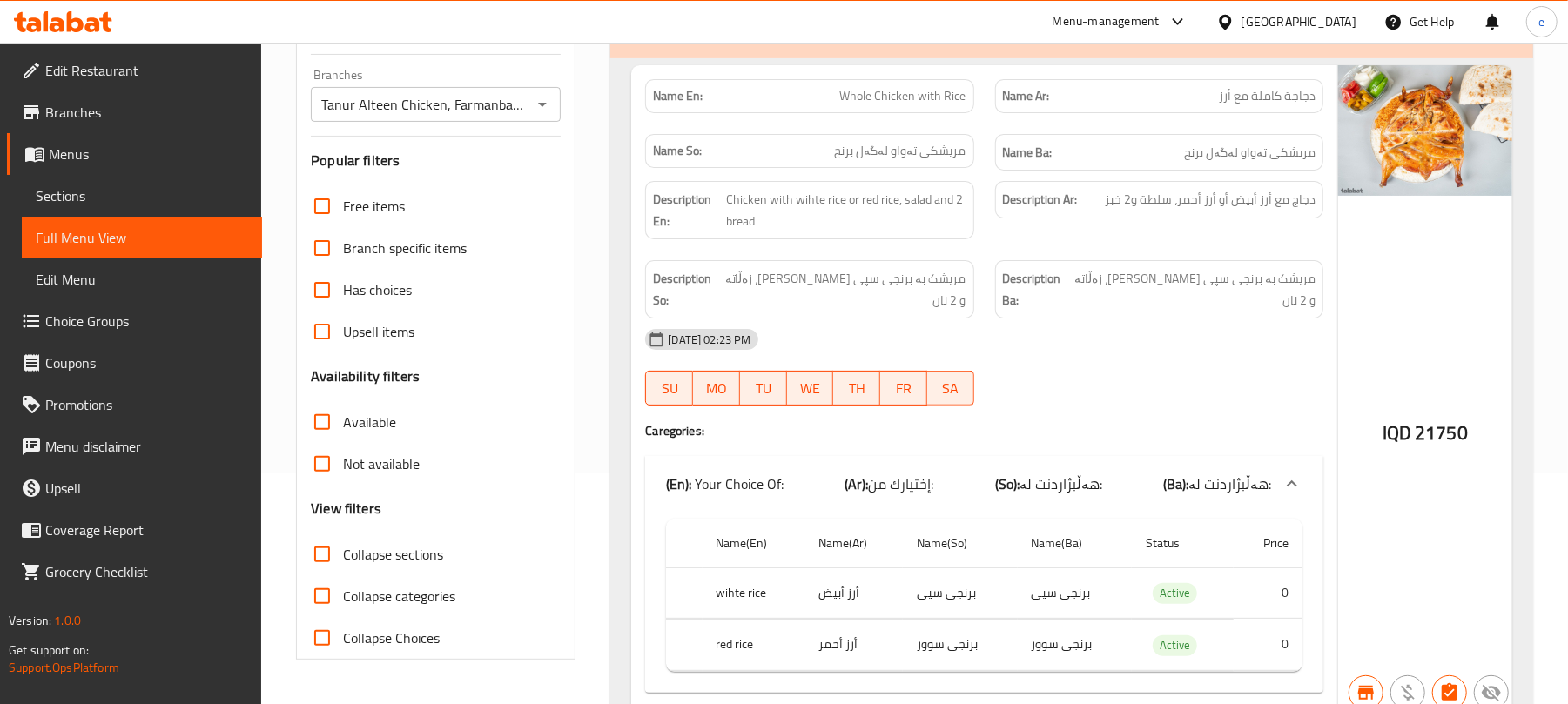
click at [541, 108] on icon "Open" at bounding box center [542, 104] width 21 height 21
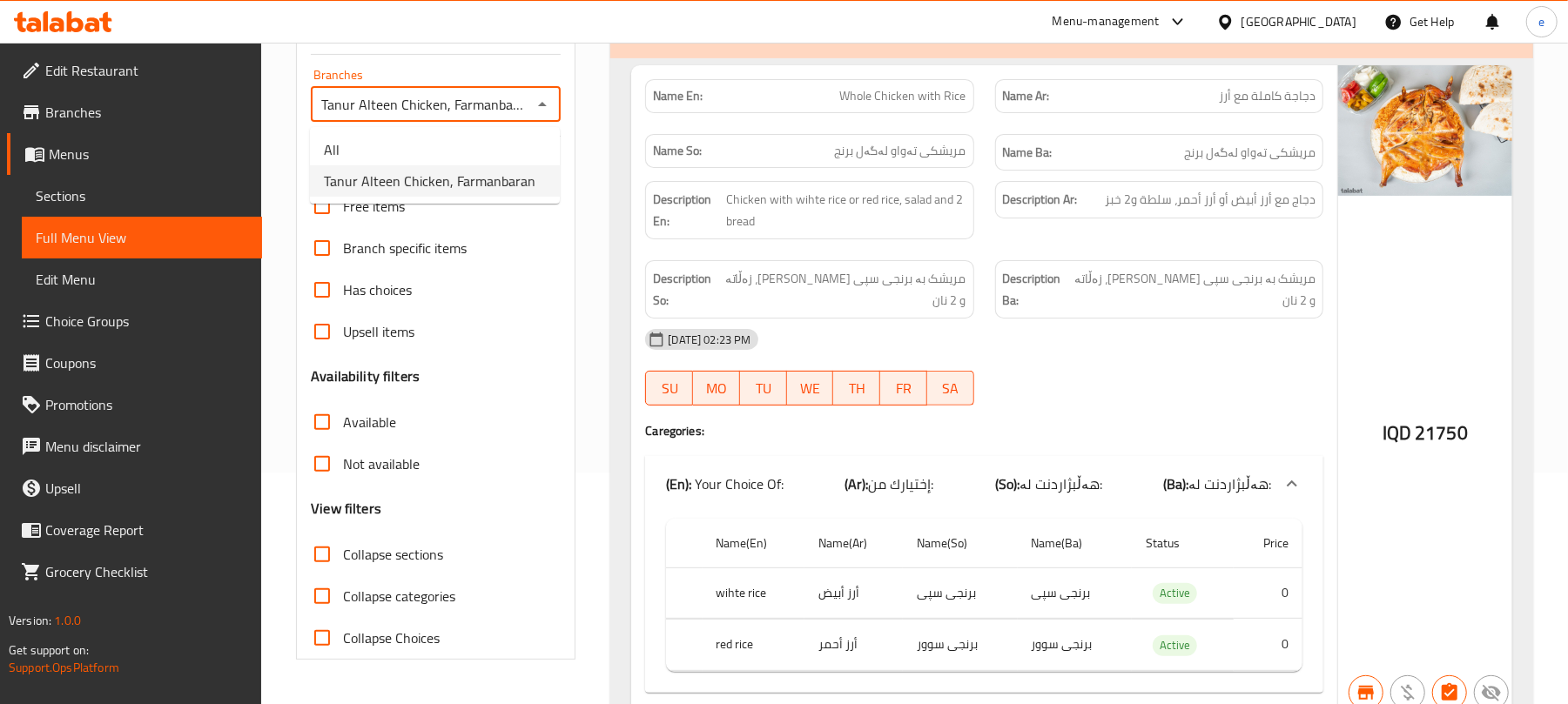
scroll to position [0, 4]
click at [465, 153] on li "All" at bounding box center [435, 150] width 250 height 31
click at [535, 113] on icon "Open" at bounding box center [542, 104] width 21 height 21
click at [505, 176] on span "Tanur Alteen Chicken, Farmanbaran" at bounding box center [429, 180] width 211 height 21
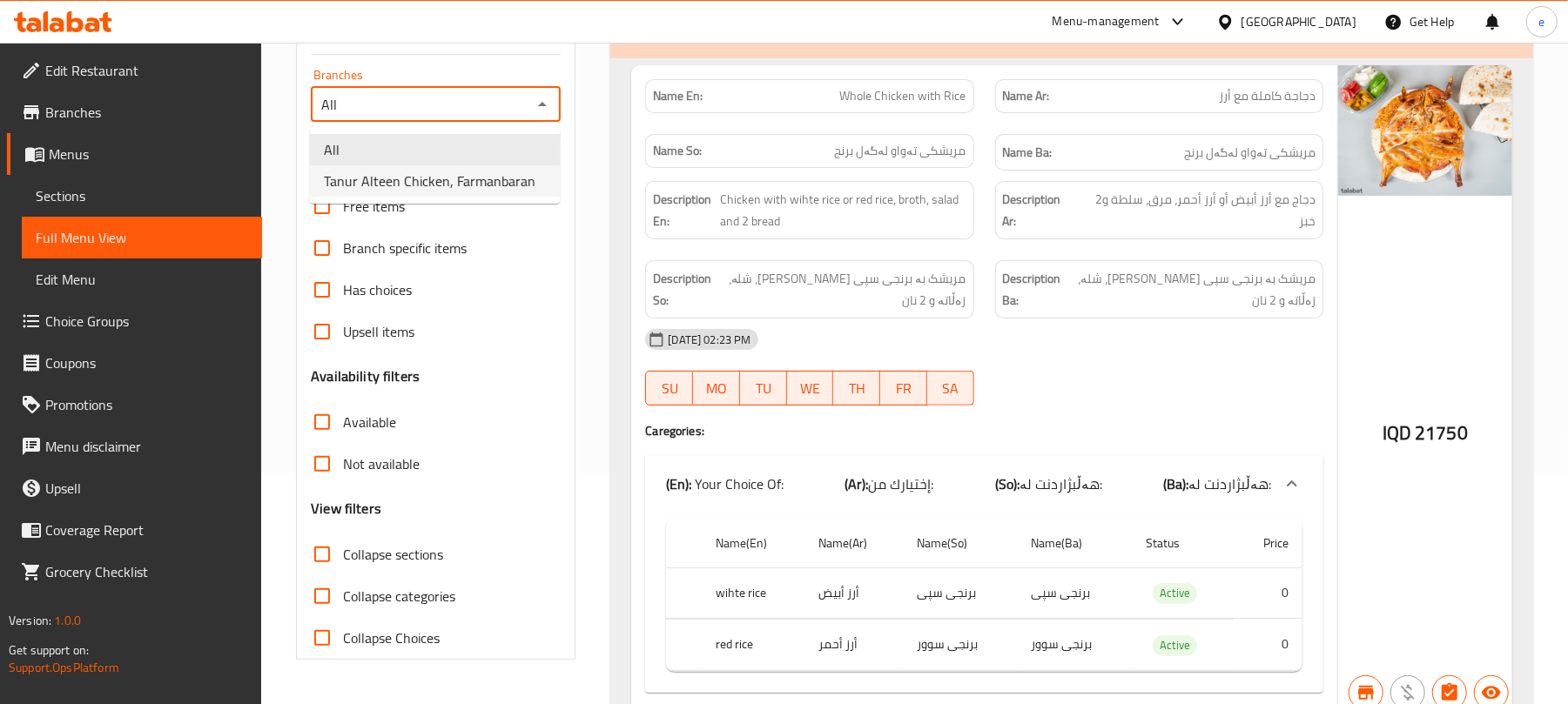
type input "Tanur Alteen Chicken, Farmanbaran"
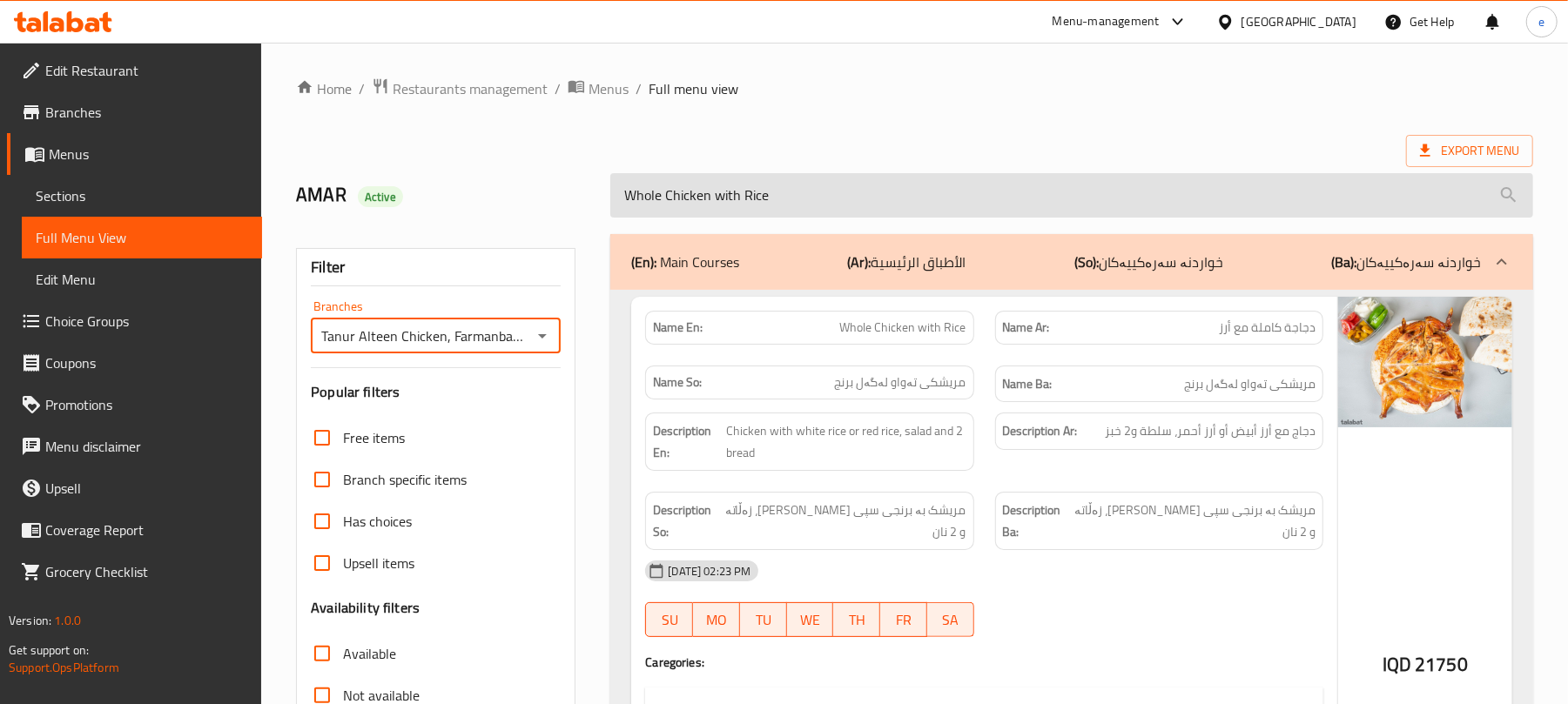
click at [745, 210] on input "Whole Chicken with Rice" at bounding box center [1072, 195] width 923 height 45
paste input "Arabic Shawarma Meal"
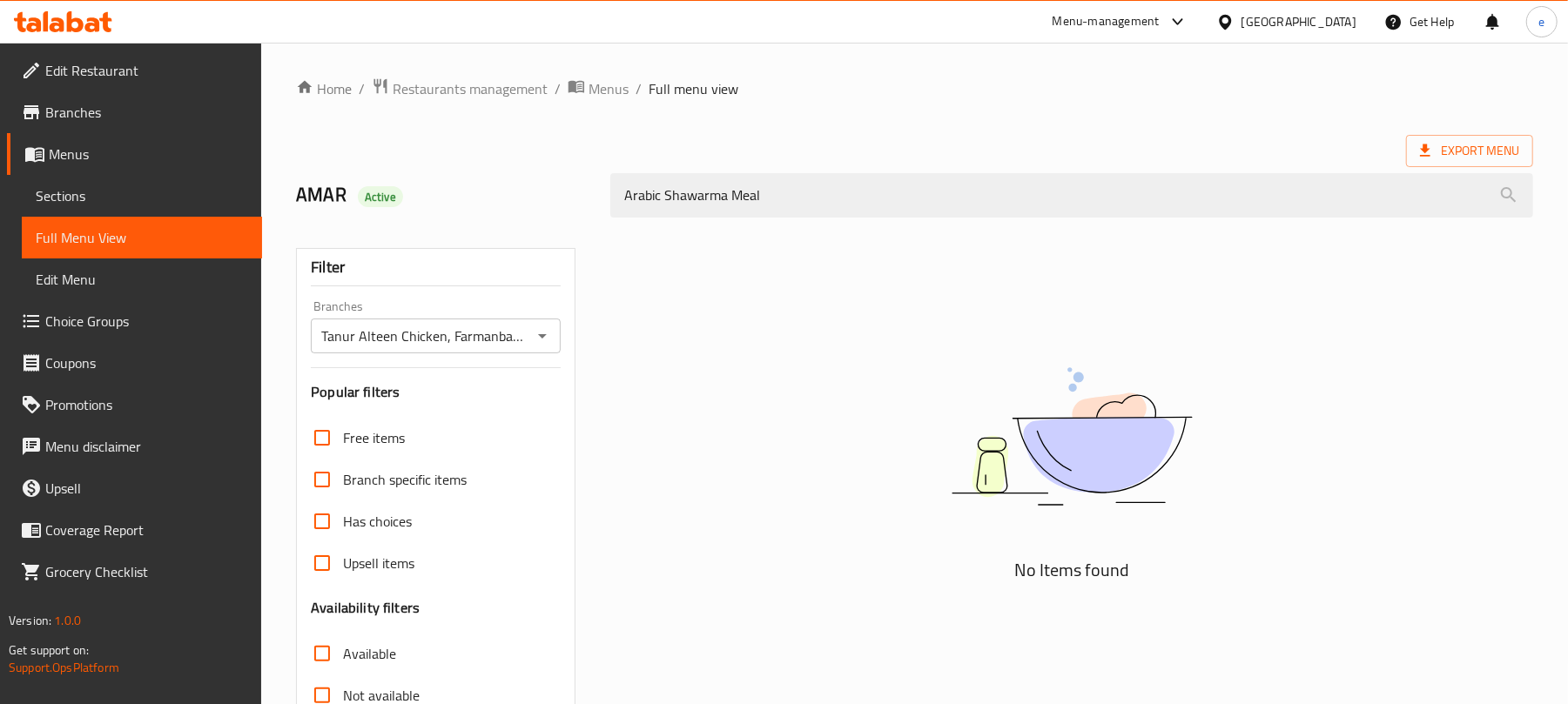
type input "Arabic Shawarma Meal"
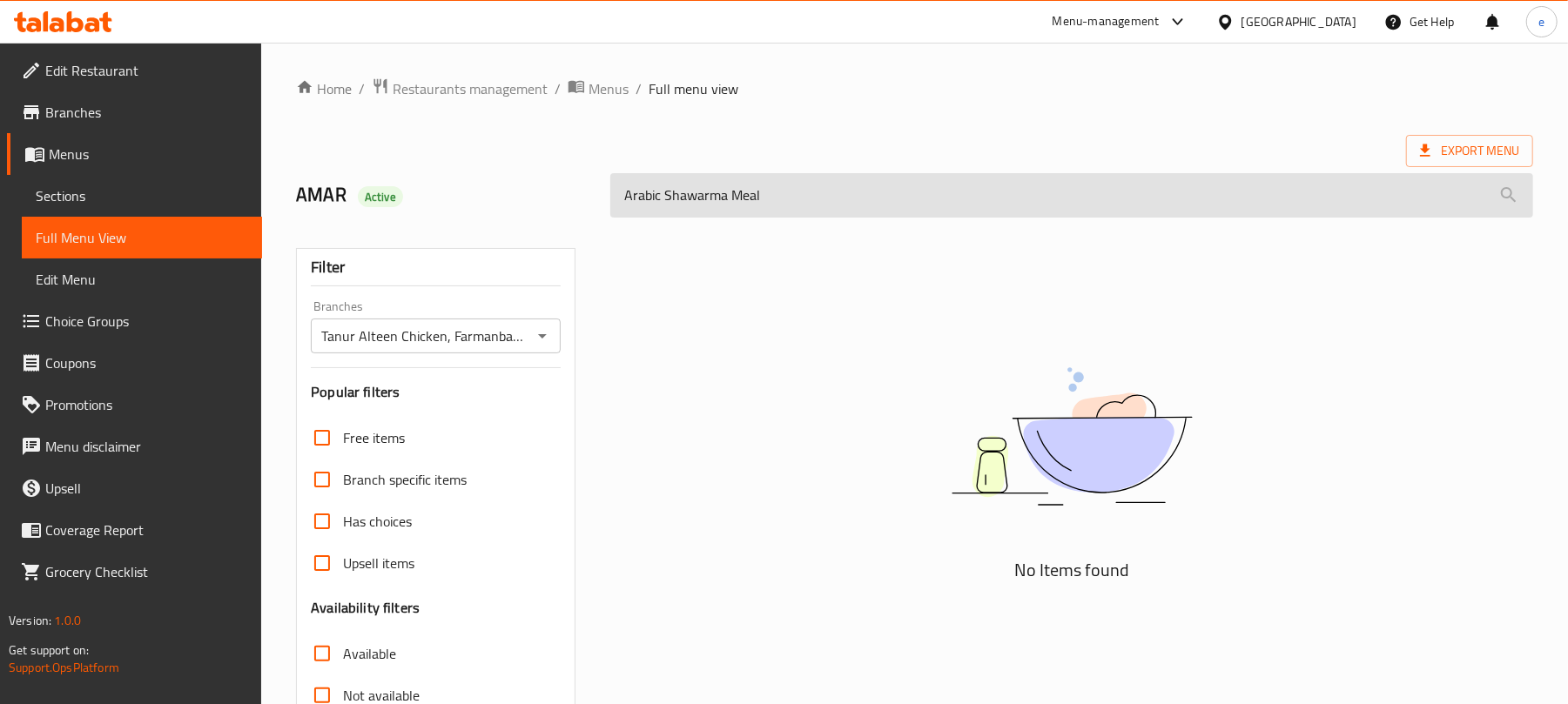
click at [718, 185] on input "Arabic Shawarma Meal" at bounding box center [1072, 195] width 923 height 45
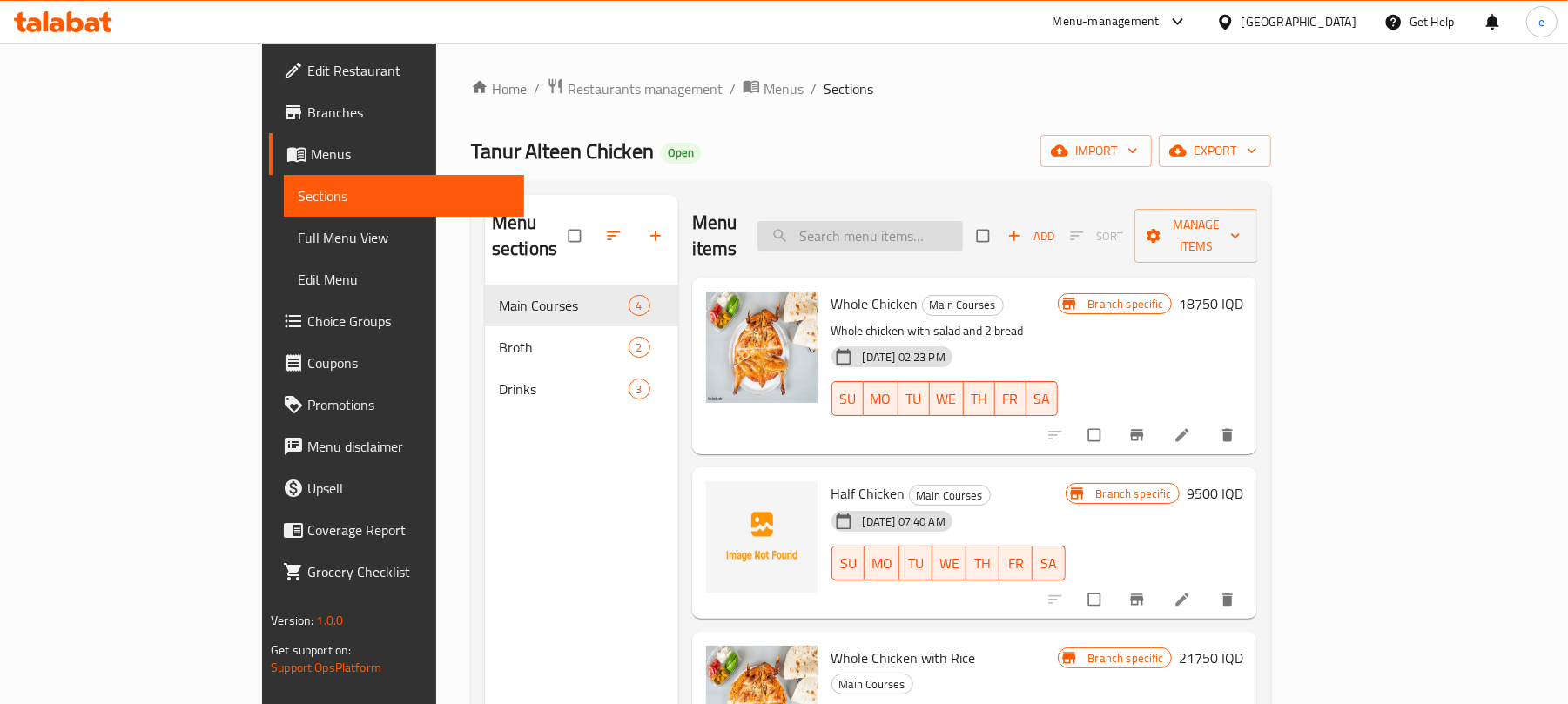
click at [909, 224] on input "search" at bounding box center [859, 236] width 205 height 30
paste input "Whole Chicken with Rice"
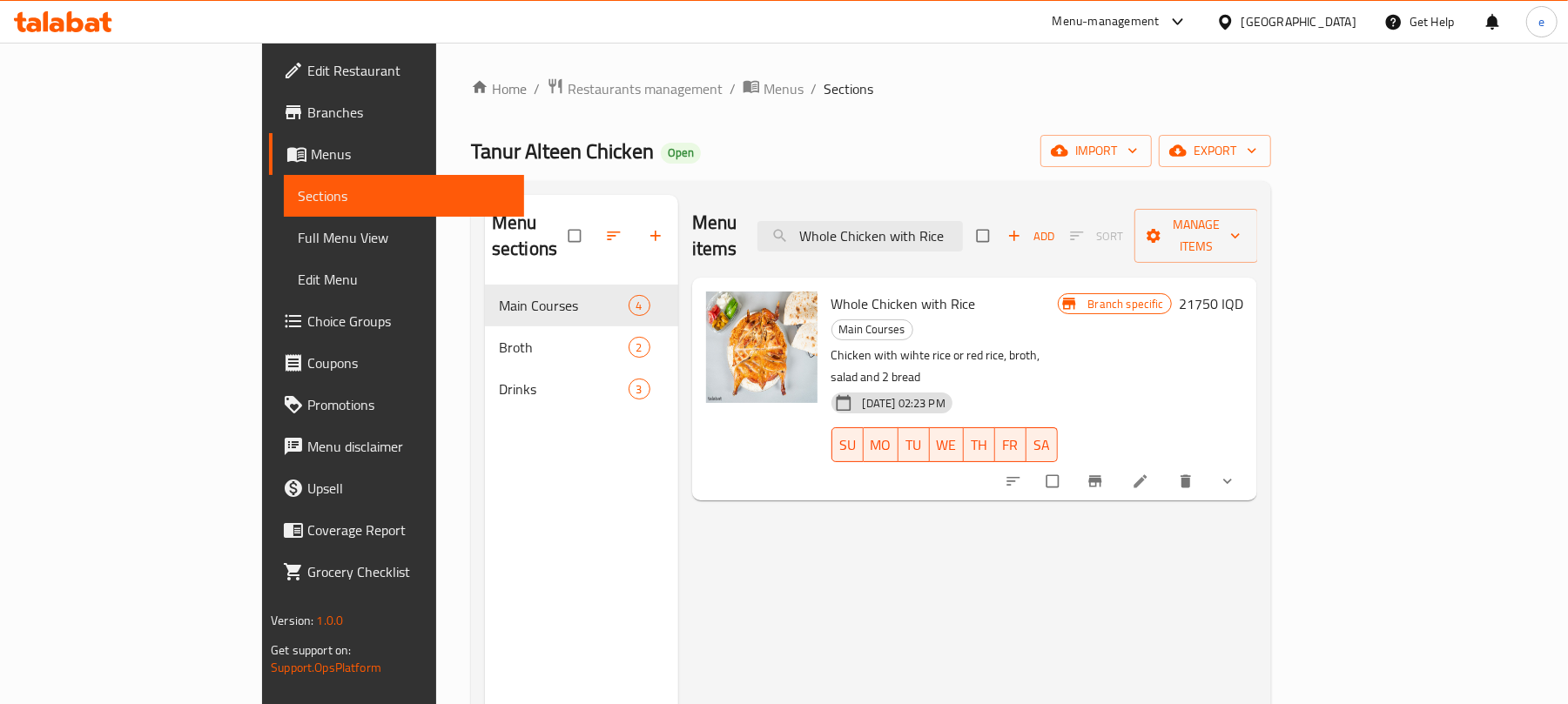
type input "Whole Chicken with Rice"
click at [1150, 473] on icon at bounding box center [1140, 481] width 17 height 17
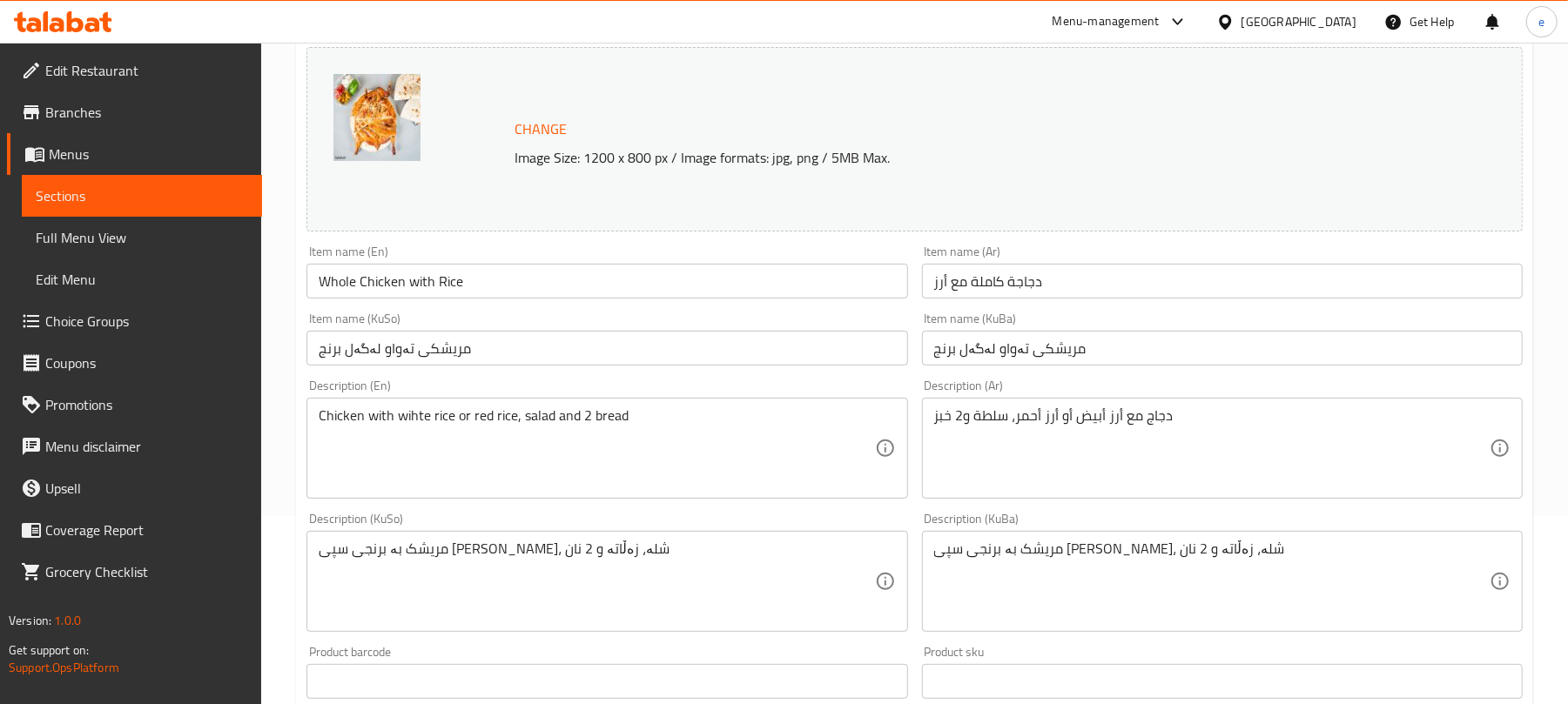
scroll to position [231, 0]
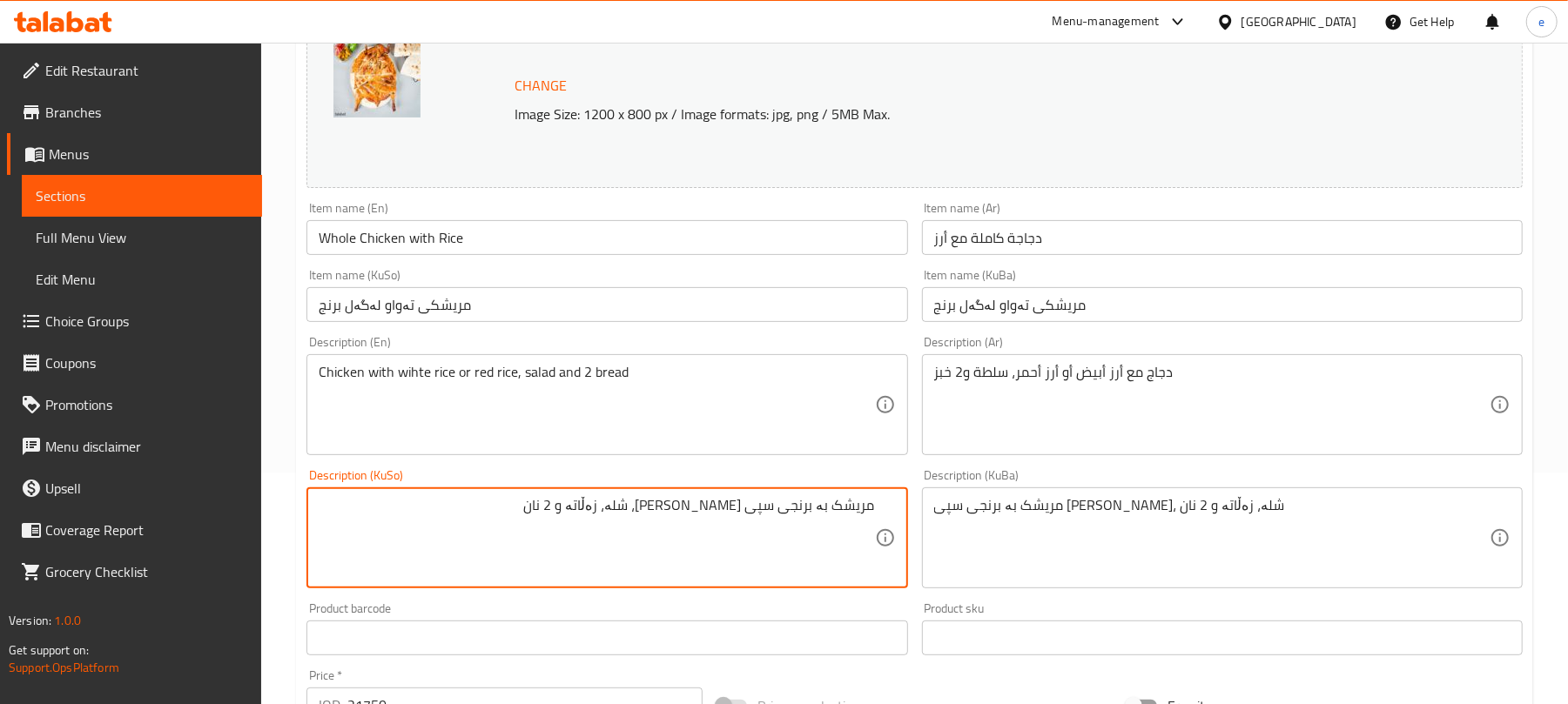
click at [637, 510] on textarea "مریشک بە برنجی سپی یان برنجی سوور، شلە، زەڵاتە و 2 نان" at bounding box center [597, 538] width 556 height 82
click at [743, 530] on textarea "مریشک بە برنجی سپی یان برنجی سوور، زەڵاتە و 2 نان" at bounding box center [597, 538] width 556 height 82
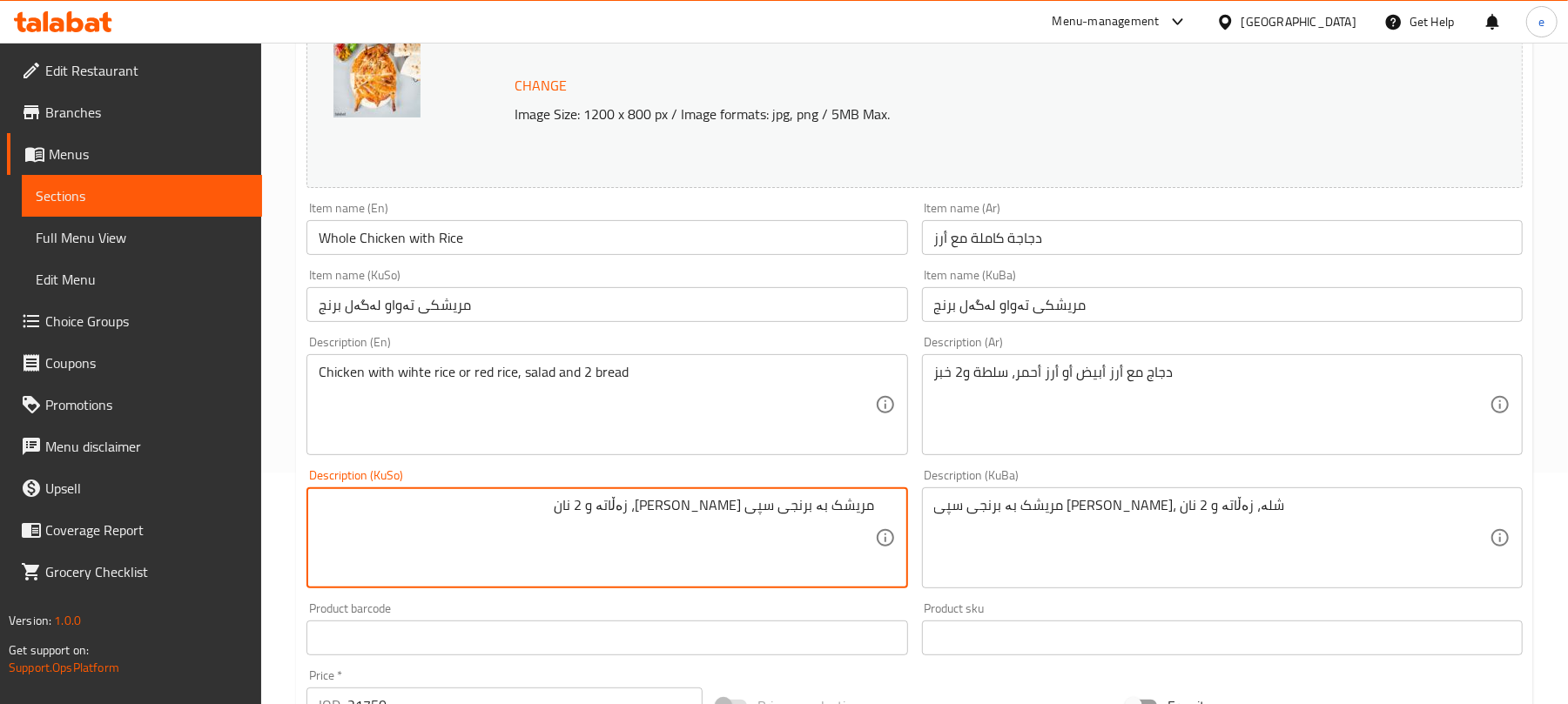
type textarea "مریشک بە برنجی سپی یان برنجی سوور، زەڵاتە و 2 نان"
click at [969, 516] on textarea "مریشک بە برنجی سپی یان برنجی سوور، شلە، زەڵاتە و 2 نان" at bounding box center [1212, 538] width 556 height 82
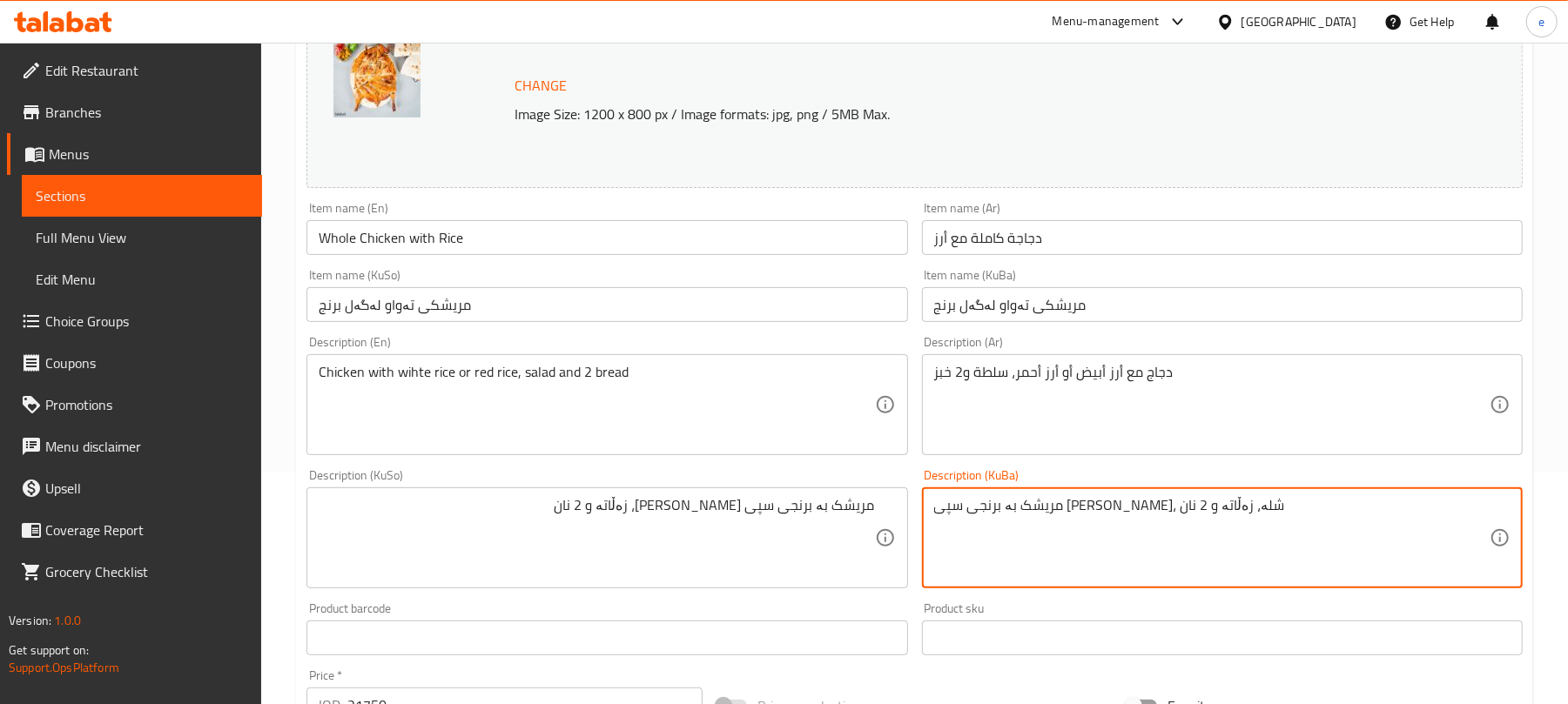
click at [969, 516] on textarea "مریشک بە برنجی سپی یان برنجی سوور، شلە، زەڵاتە و 2 نان" at bounding box center [1212, 538] width 556 height 82
paste textarea
type textarea "مریشک بە برنجی سپی یان برنجی سوور، زەڵاتە و 2 نان"
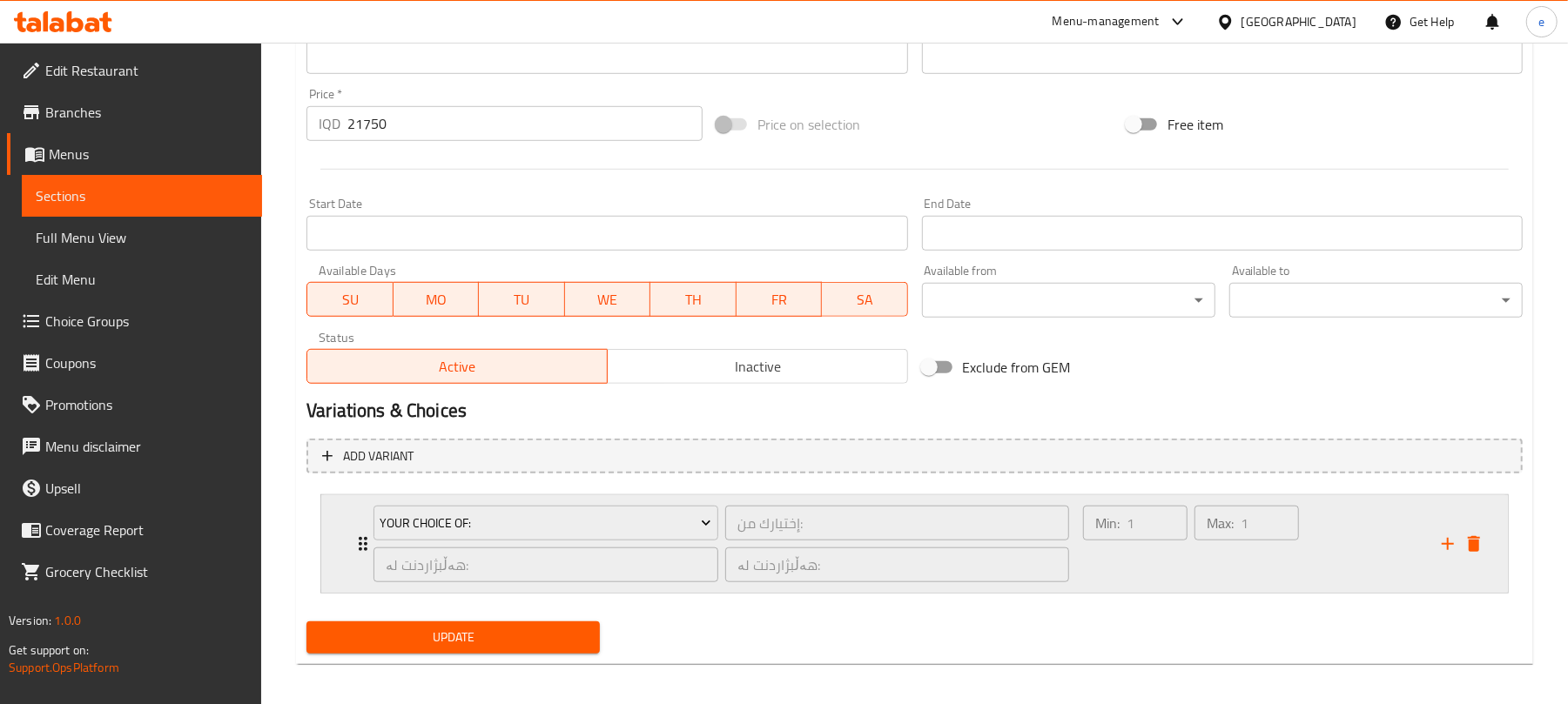
scroll to position [822, 0]
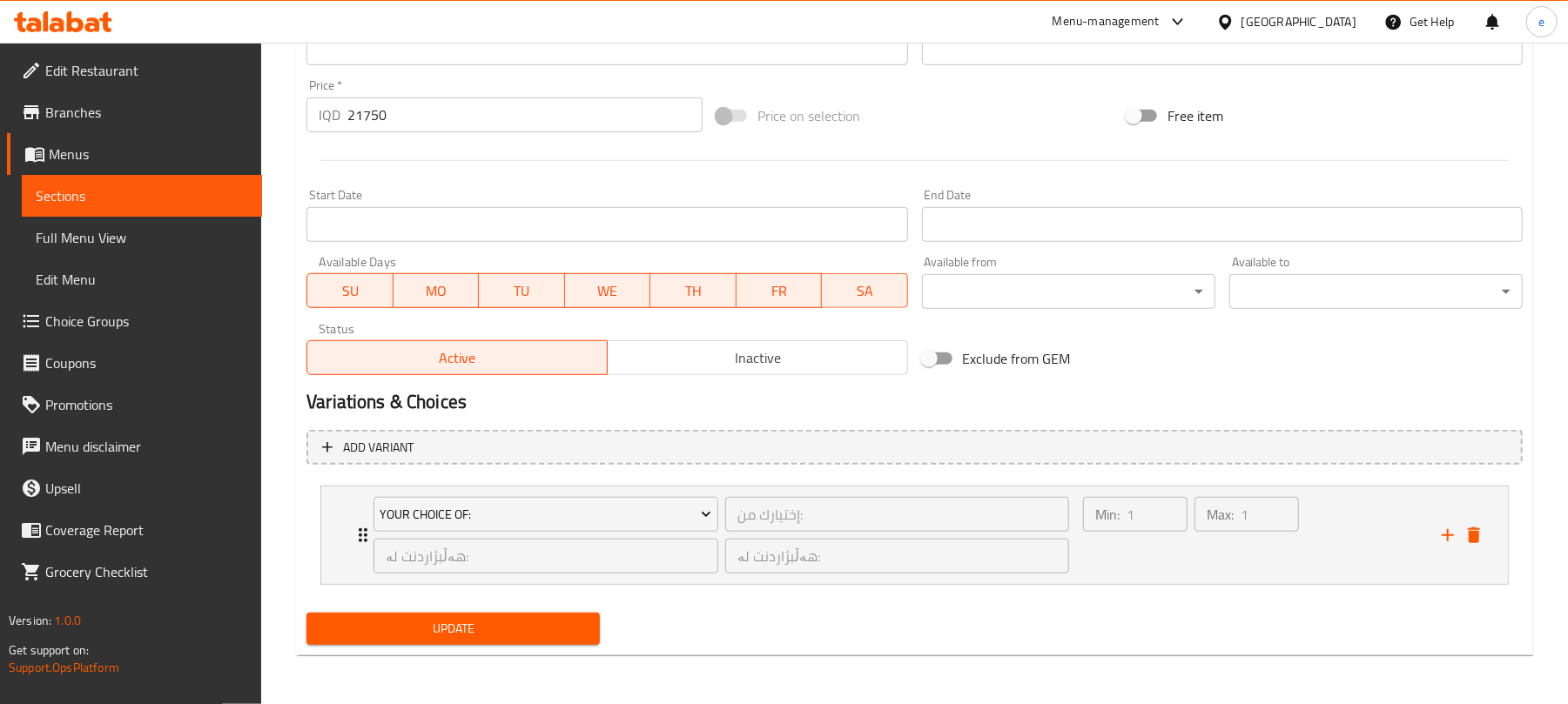
click at [519, 625] on span "Update" at bounding box center [453, 629] width 265 height 21
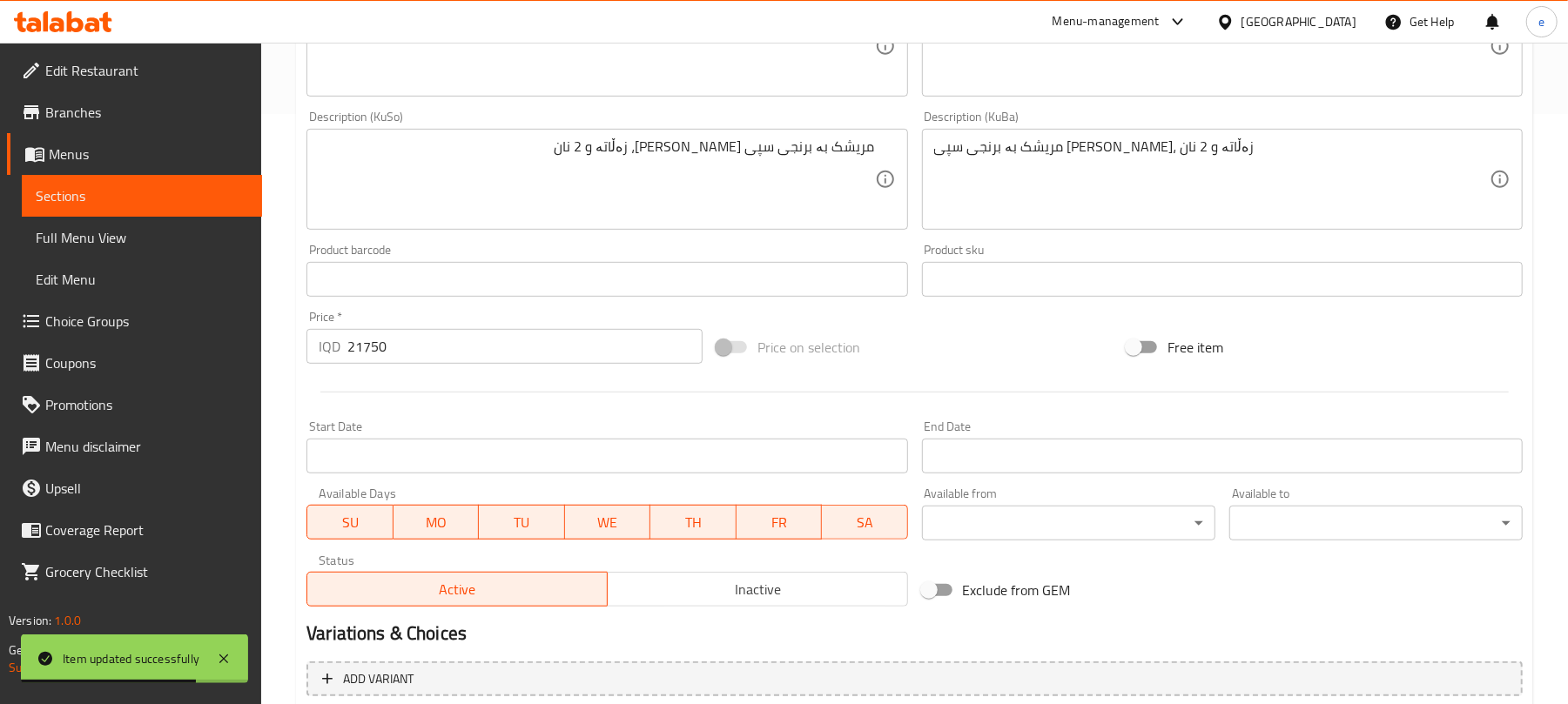
scroll to position [358, 0]
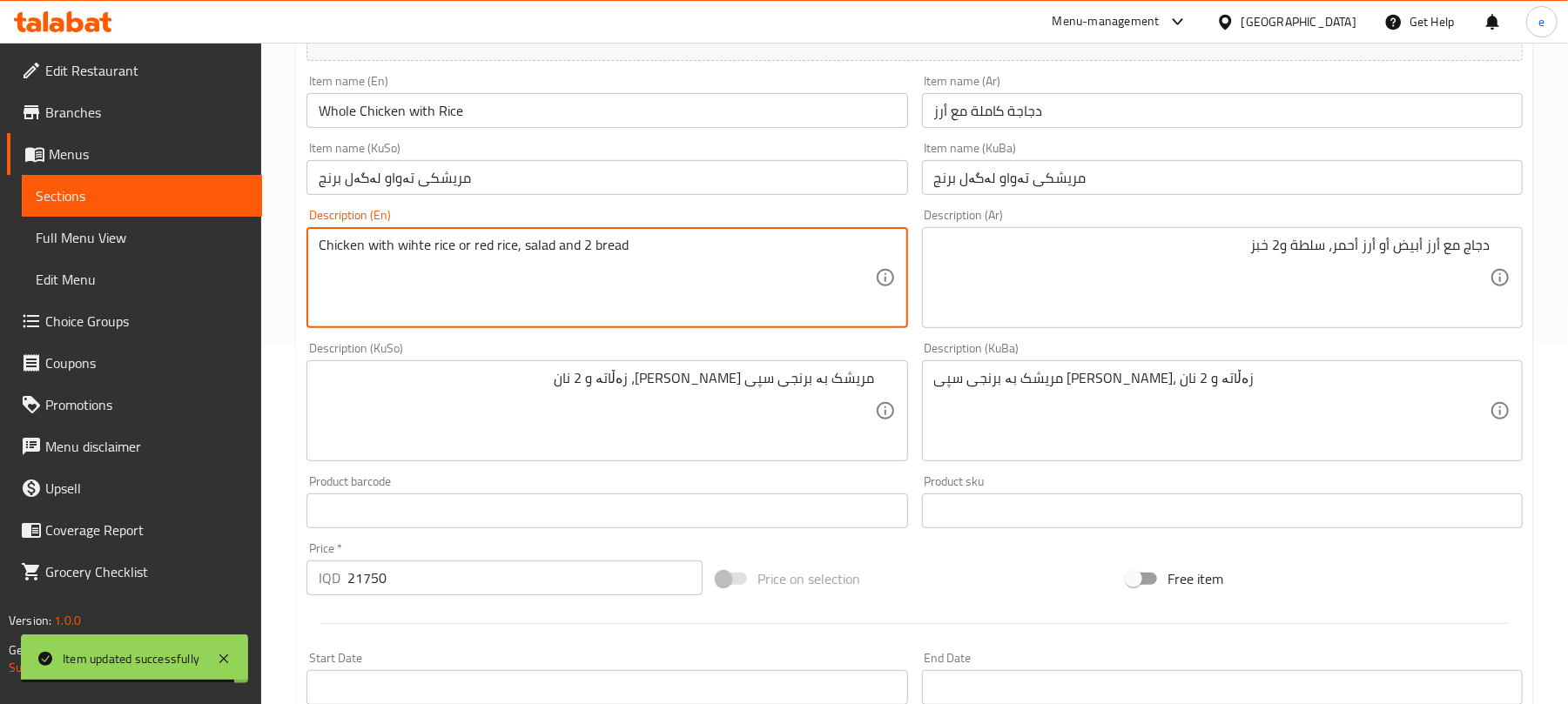
click at [415, 247] on textarea "Chicken with wihte rice or red rice, salad and 2 bread" at bounding box center [597, 278] width 556 height 82
paste textarea "hite"
click at [627, 238] on textarea "Chicken with white rice or red rice, salad and 2 bread" at bounding box center [597, 278] width 556 height 82
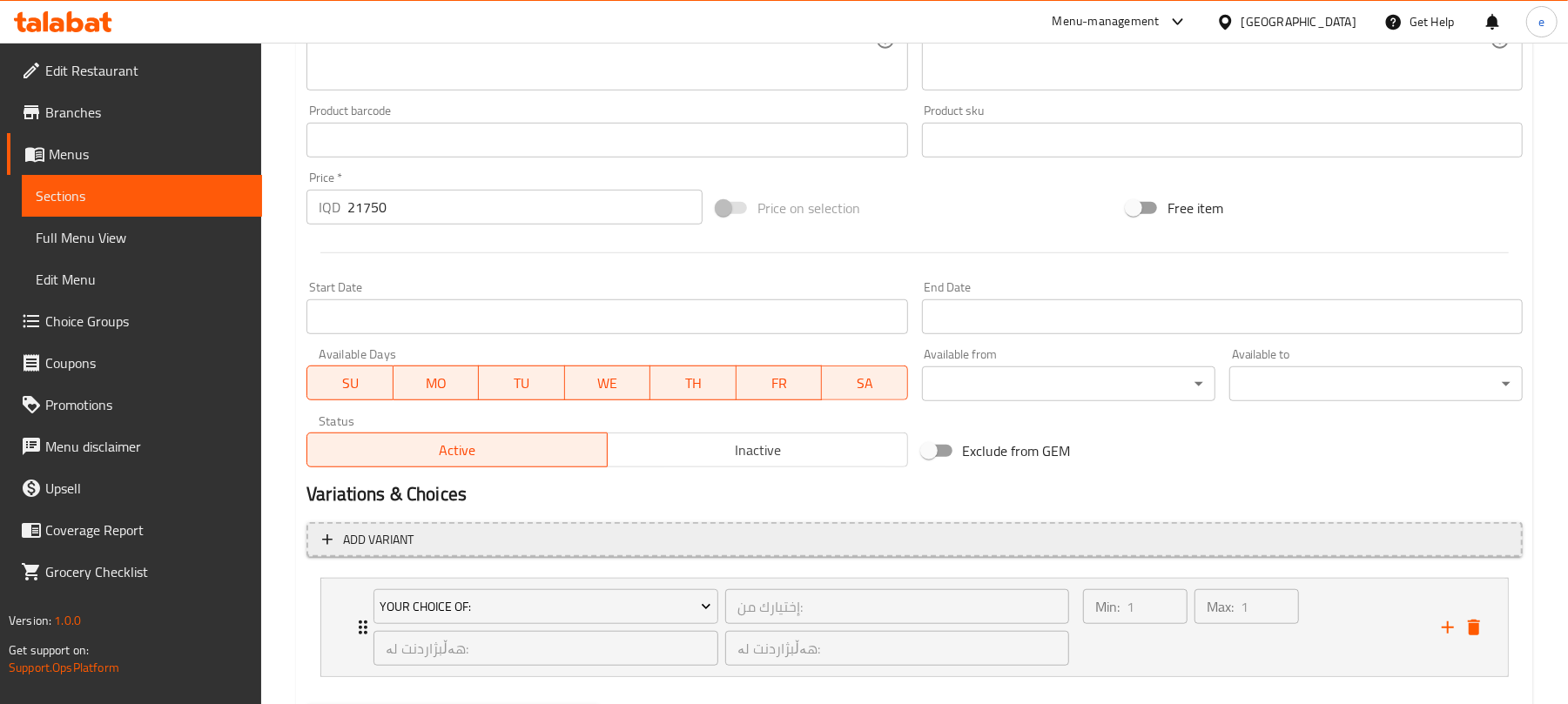
scroll to position [822, 0]
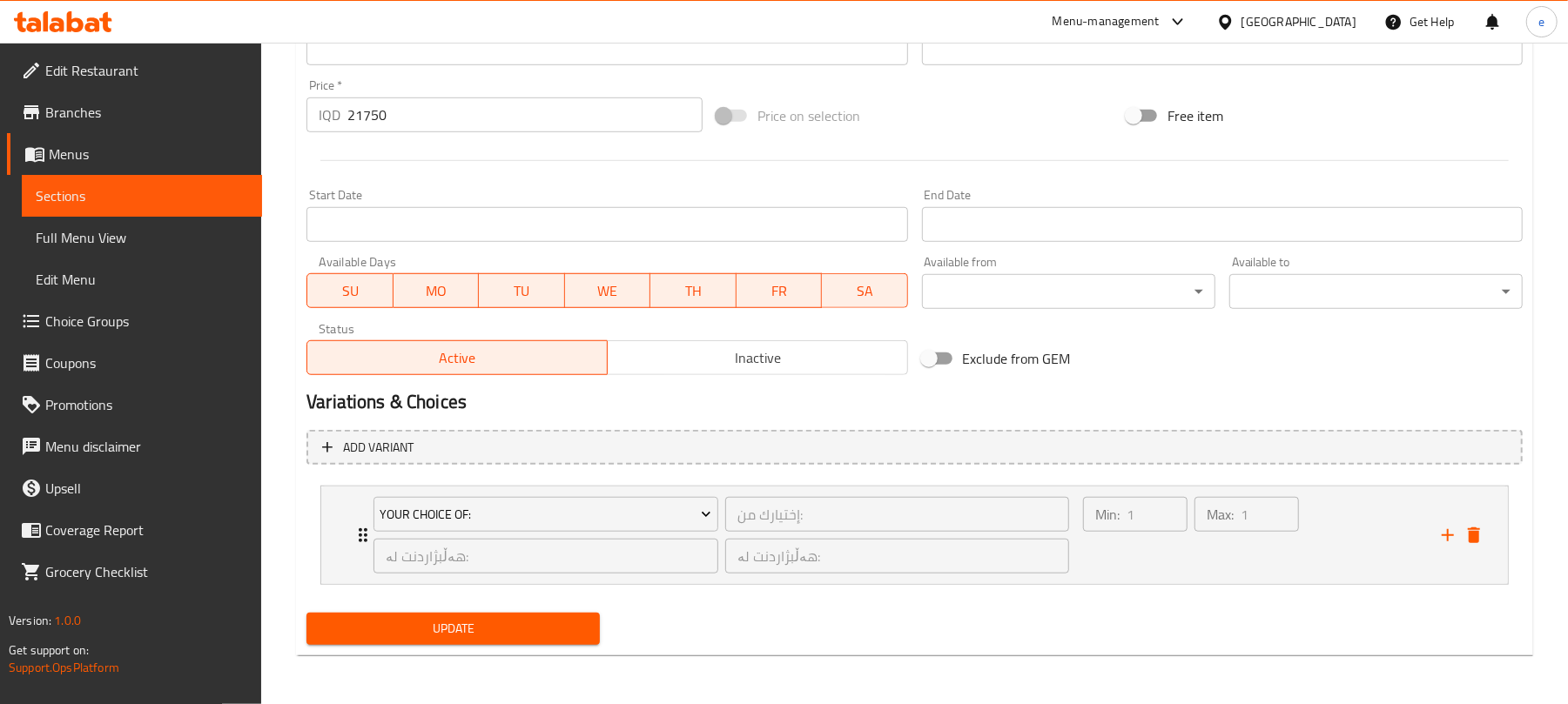
type textarea "Chicken with white rice or red rice, salad and 2 bread"
click at [539, 637] on span "Update" at bounding box center [453, 629] width 265 height 21
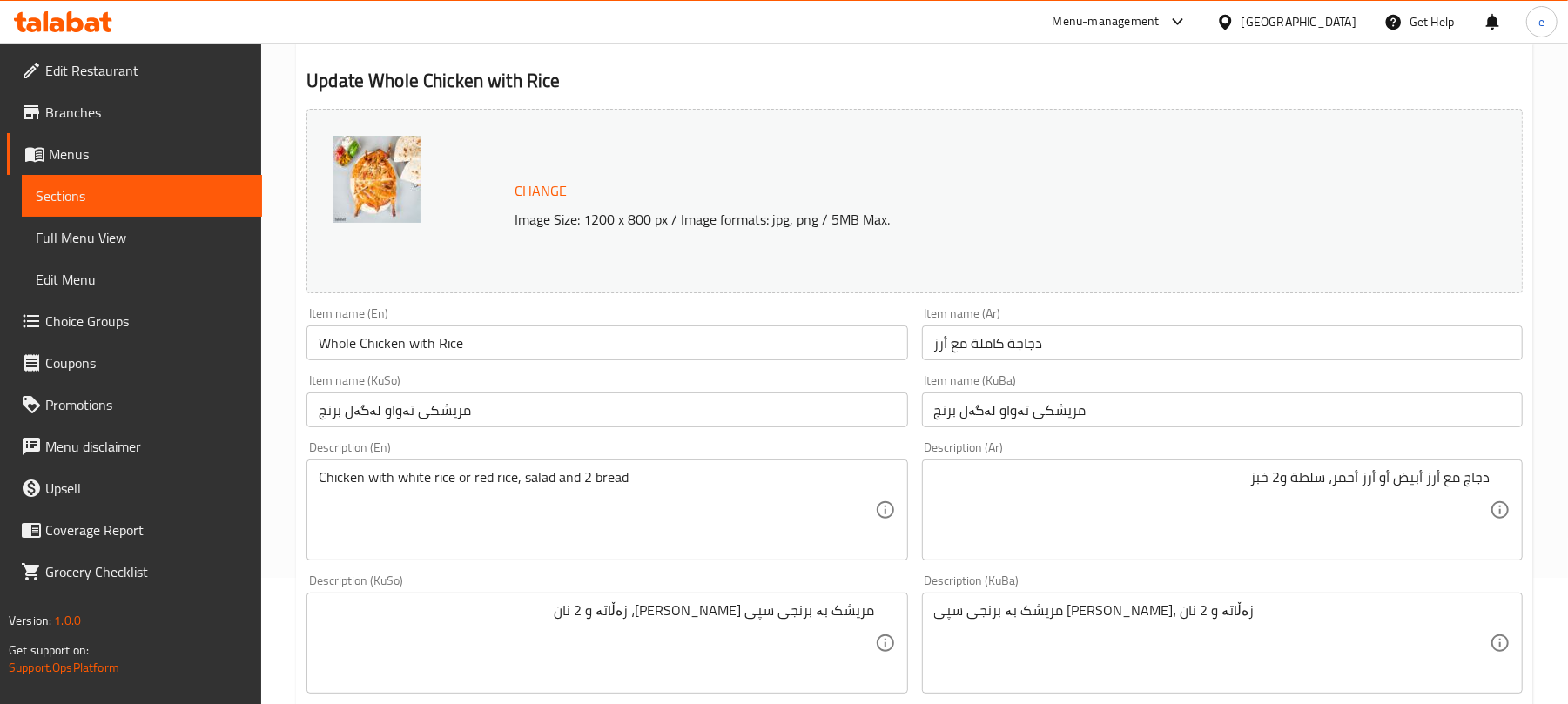
click at [72, 19] on icon at bounding box center [75, 21] width 16 height 21
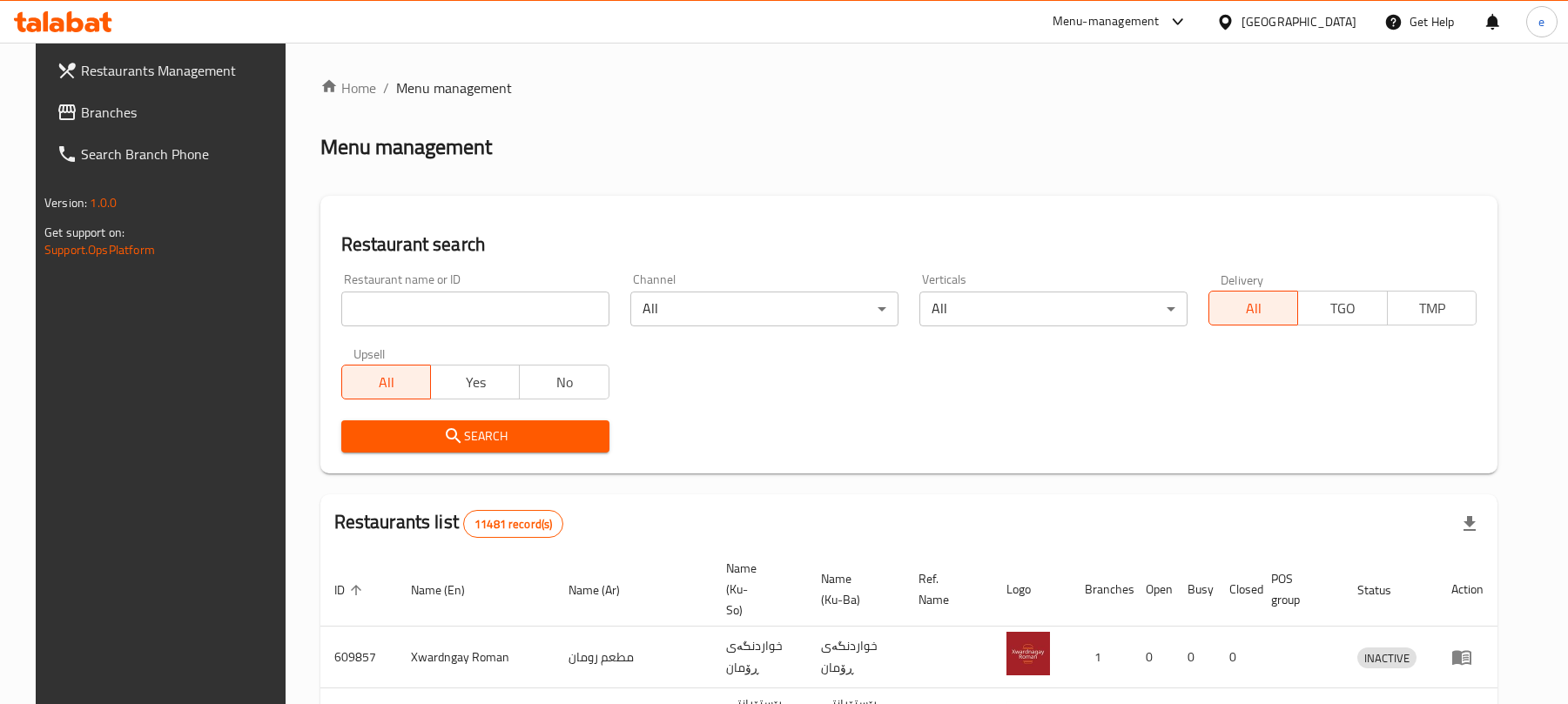
scroll to position [126, 0]
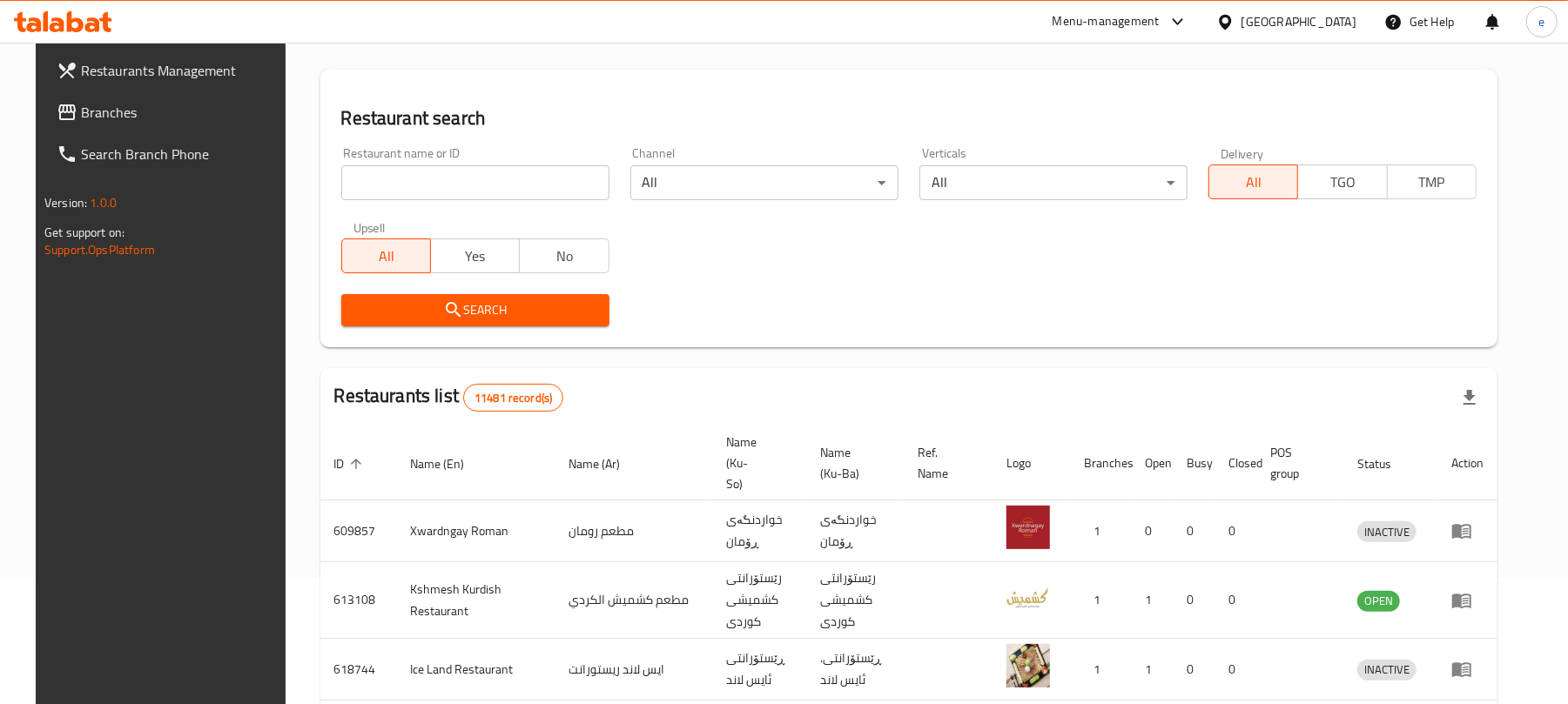
click at [64, 96] on link "Branches" at bounding box center [170, 112] width 255 height 42
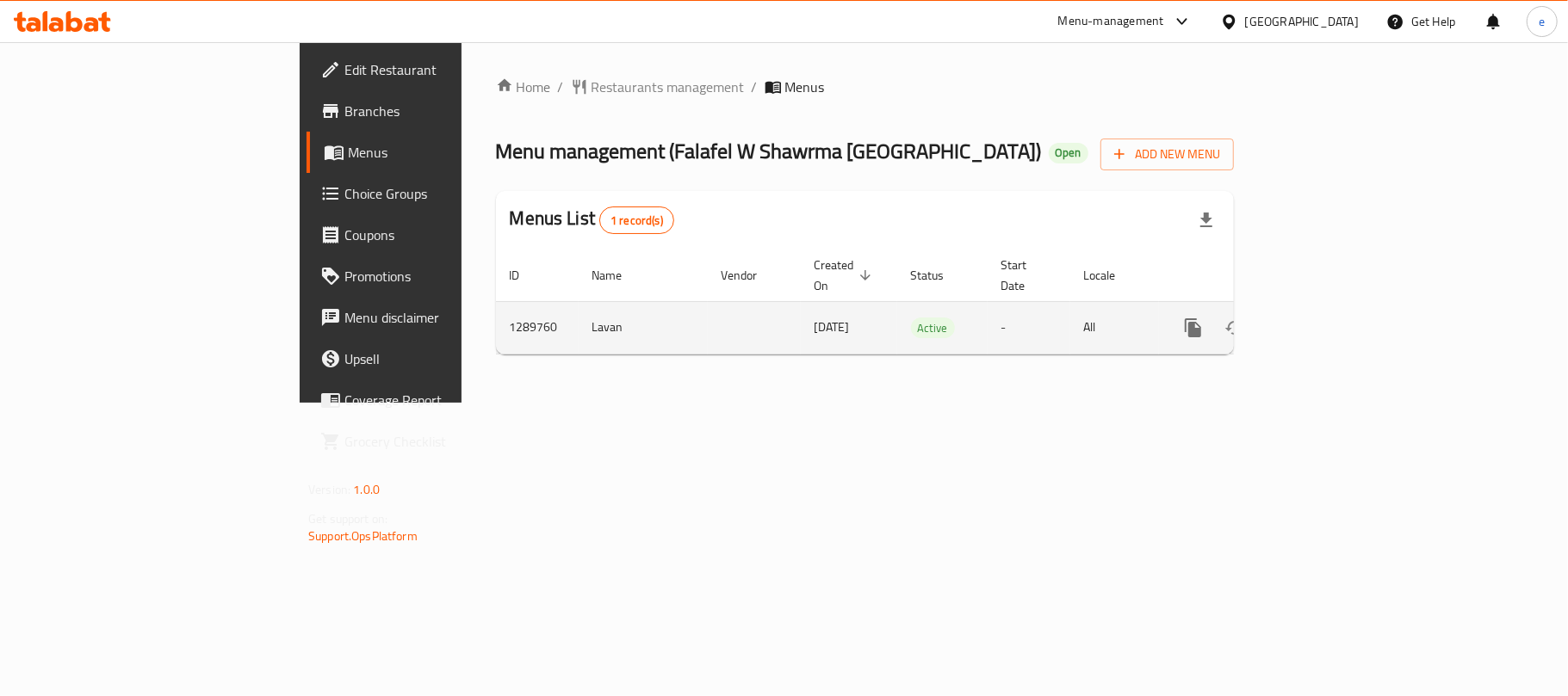
click at [1327, 318] on icon "enhanced table" at bounding box center [1316, 328] width 20 height 20
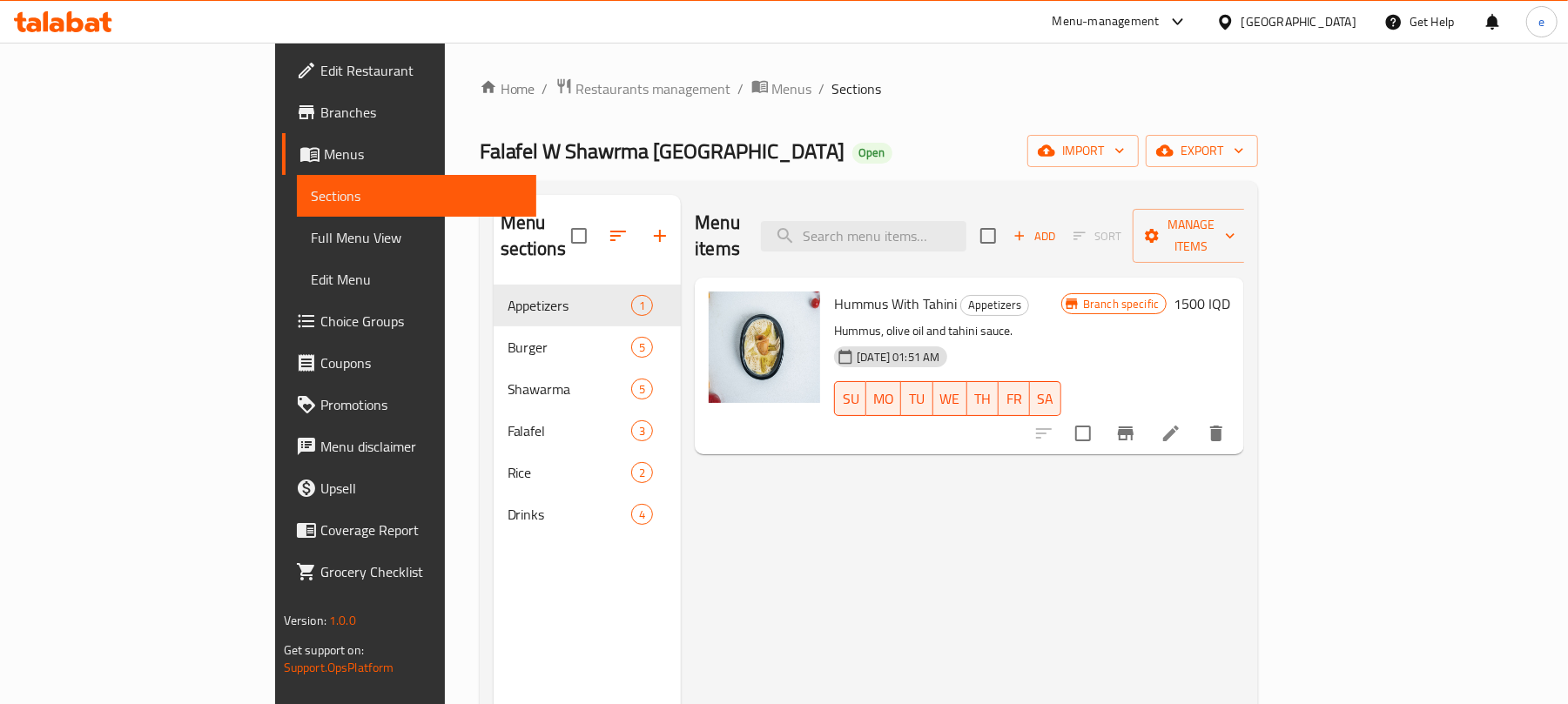
click at [311, 231] on span "Full Menu View" at bounding box center [417, 237] width 212 height 21
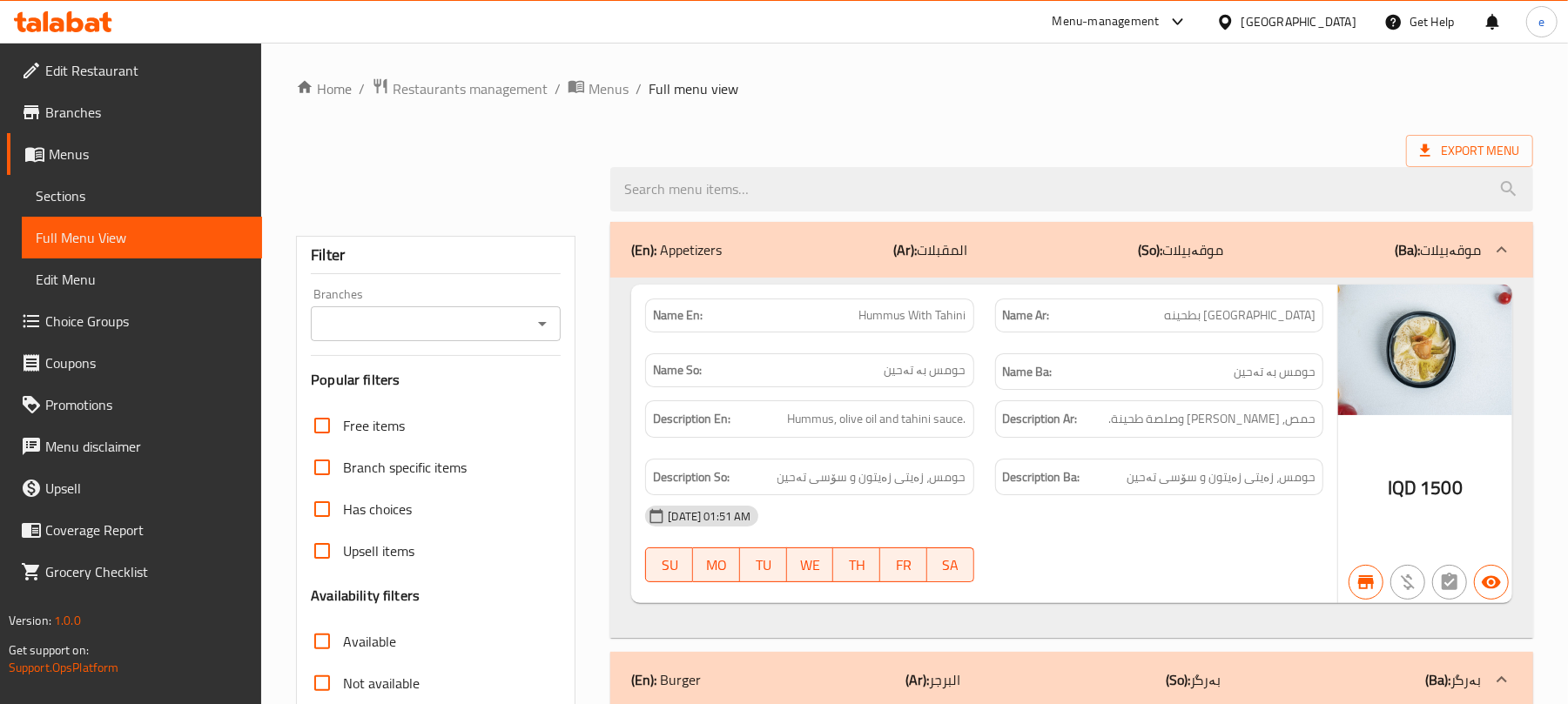
click at [547, 310] on div "Branches" at bounding box center [435, 323] width 250 height 35
click at [547, 315] on icon "Open" at bounding box center [542, 323] width 21 height 21
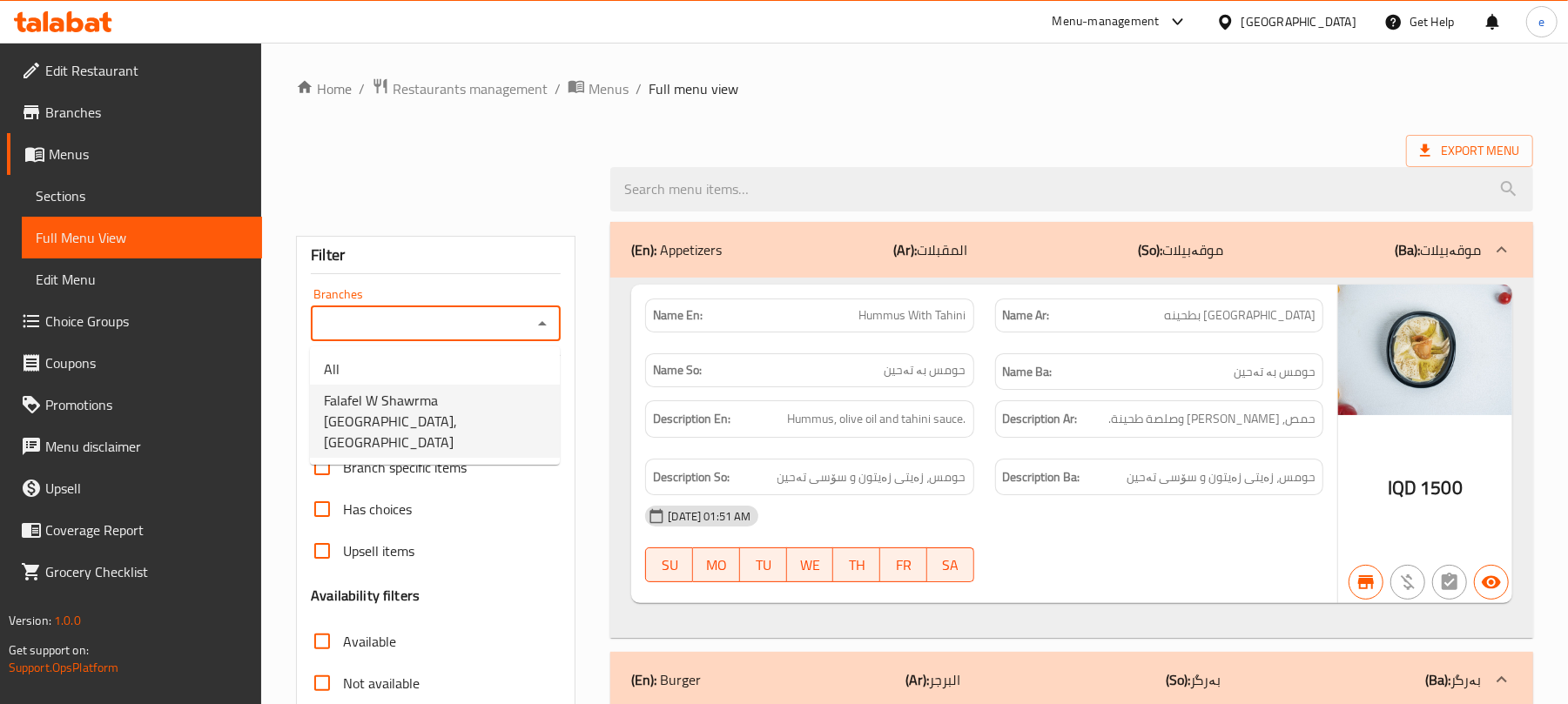
click at [487, 390] on span "Falafel W Shawrma Beirut, Al-talbiya" at bounding box center [435, 421] width 222 height 63
type input "Falafel W Shawrma Beirut, Al-talbiya"
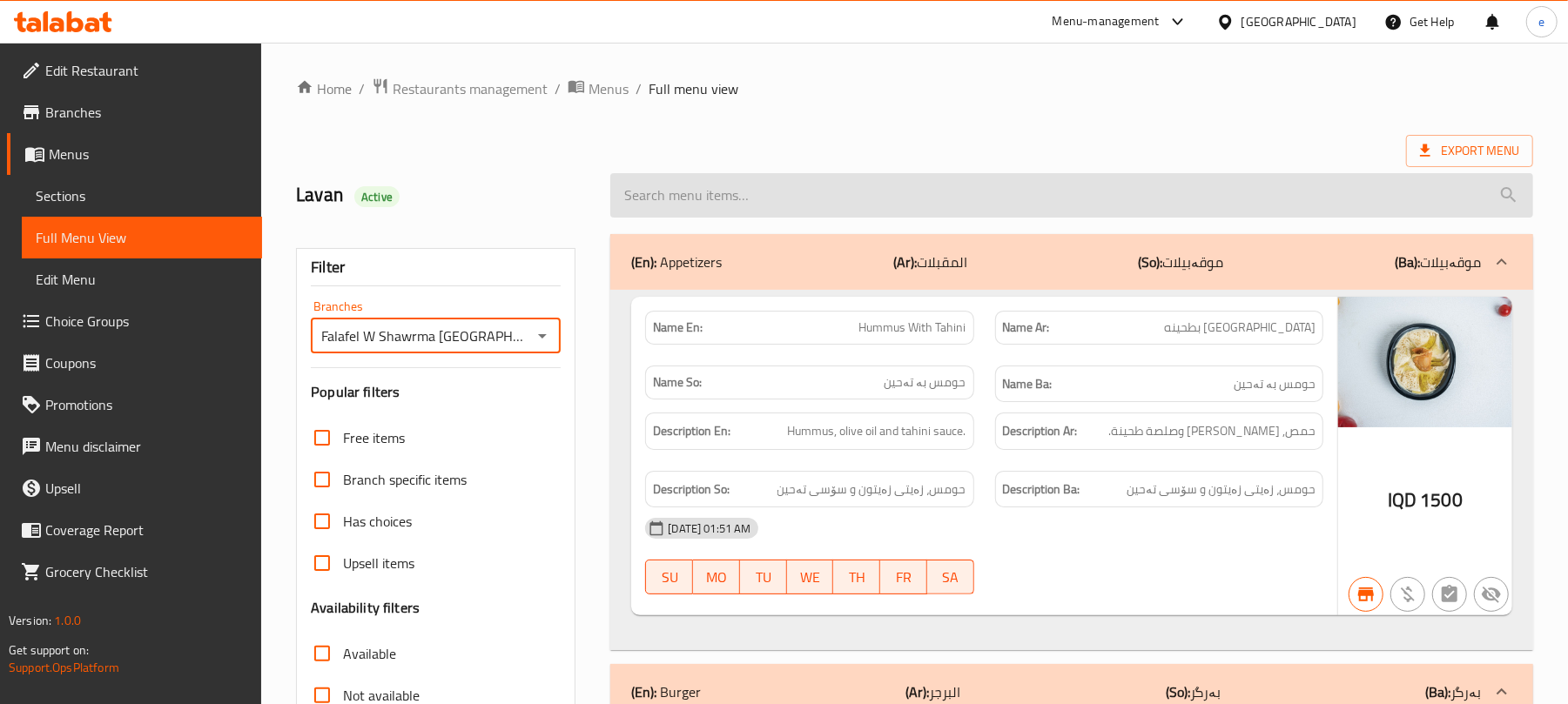
drag, startPoint x: 705, startPoint y: 179, endPoint x: 708, endPoint y: 196, distance: 17.3
click at [705, 183] on input "search" at bounding box center [1072, 195] width 923 height 45
paste input "Arabic Shawarma Meal"
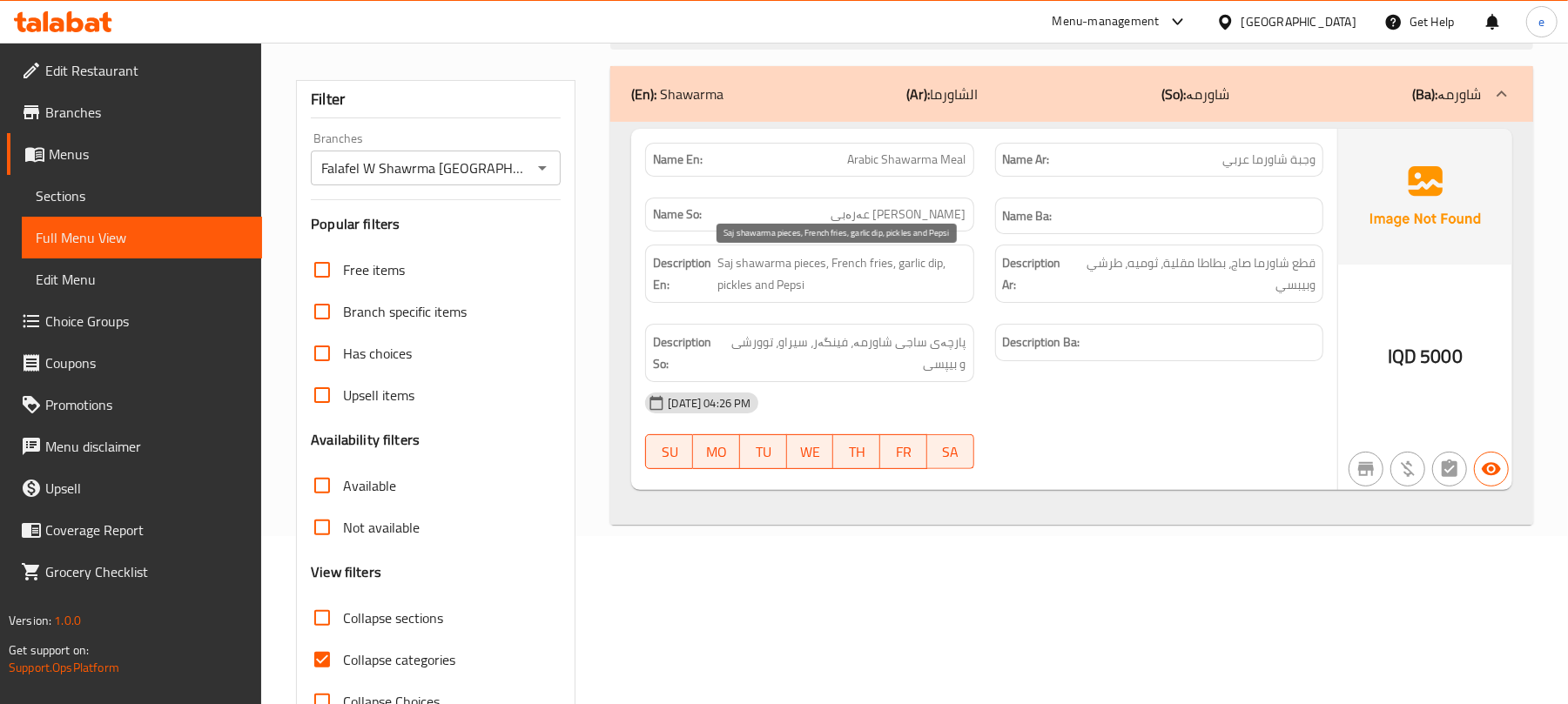
scroll to position [224, 0]
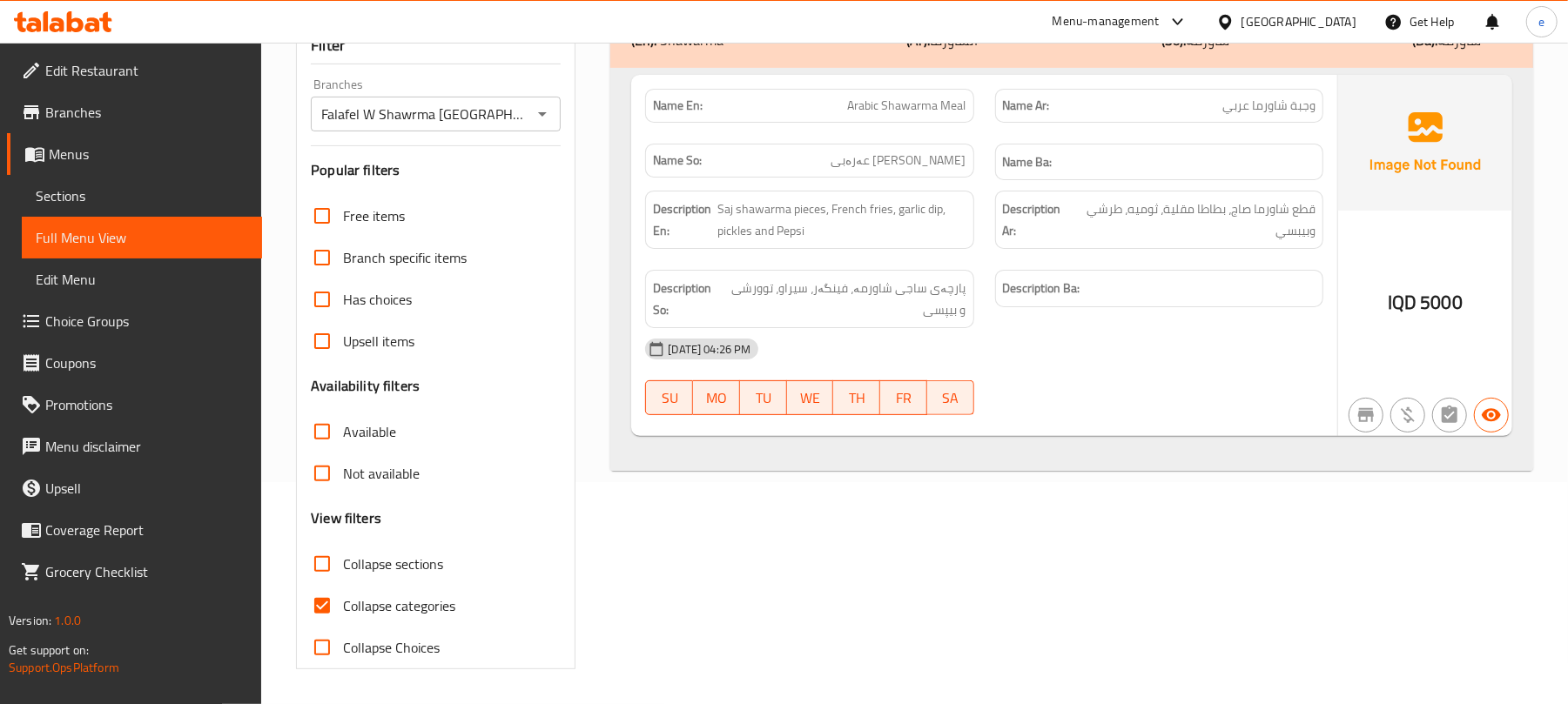
type input "Arabic Shawarma Meal"
click at [537, 108] on icon "Open" at bounding box center [542, 114] width 21 height 21
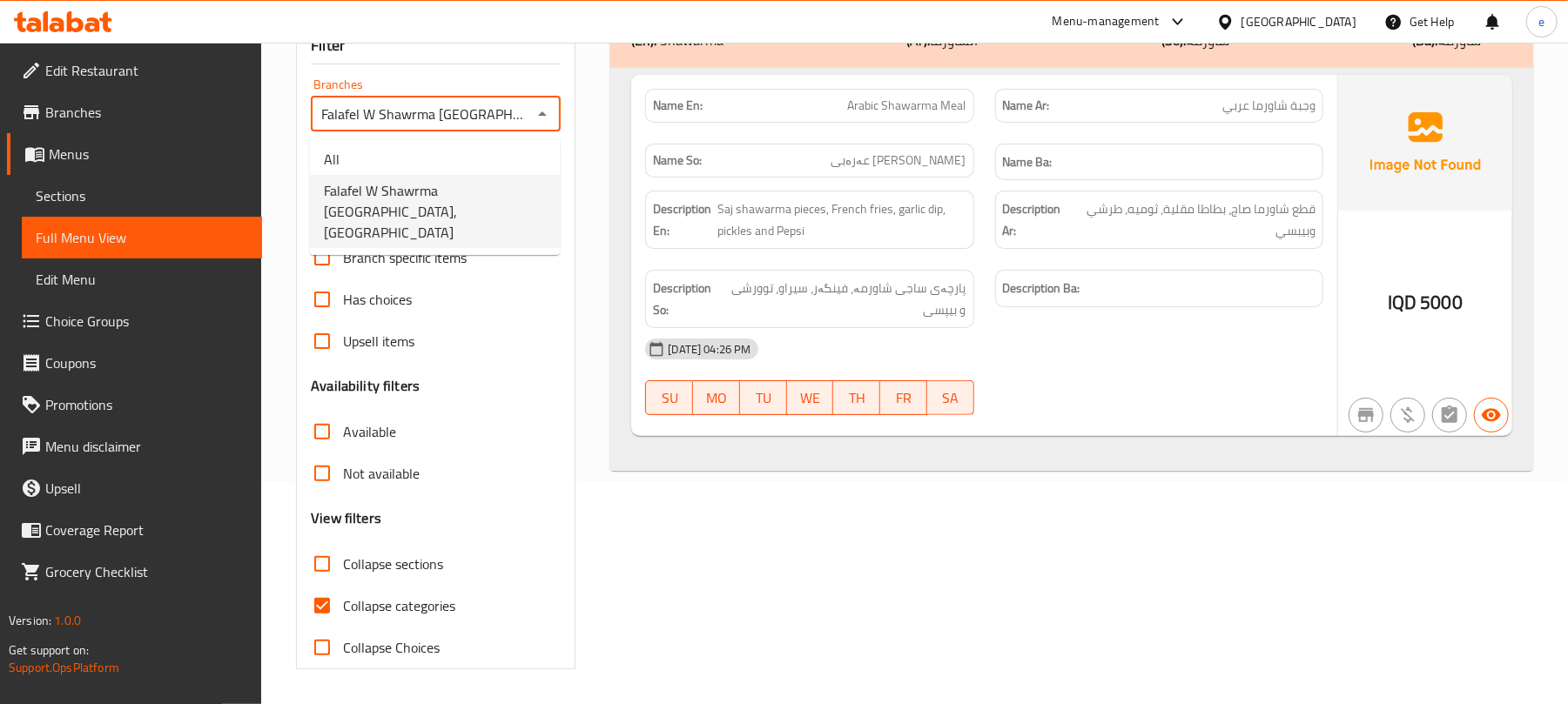
scroll to position [0, 18]
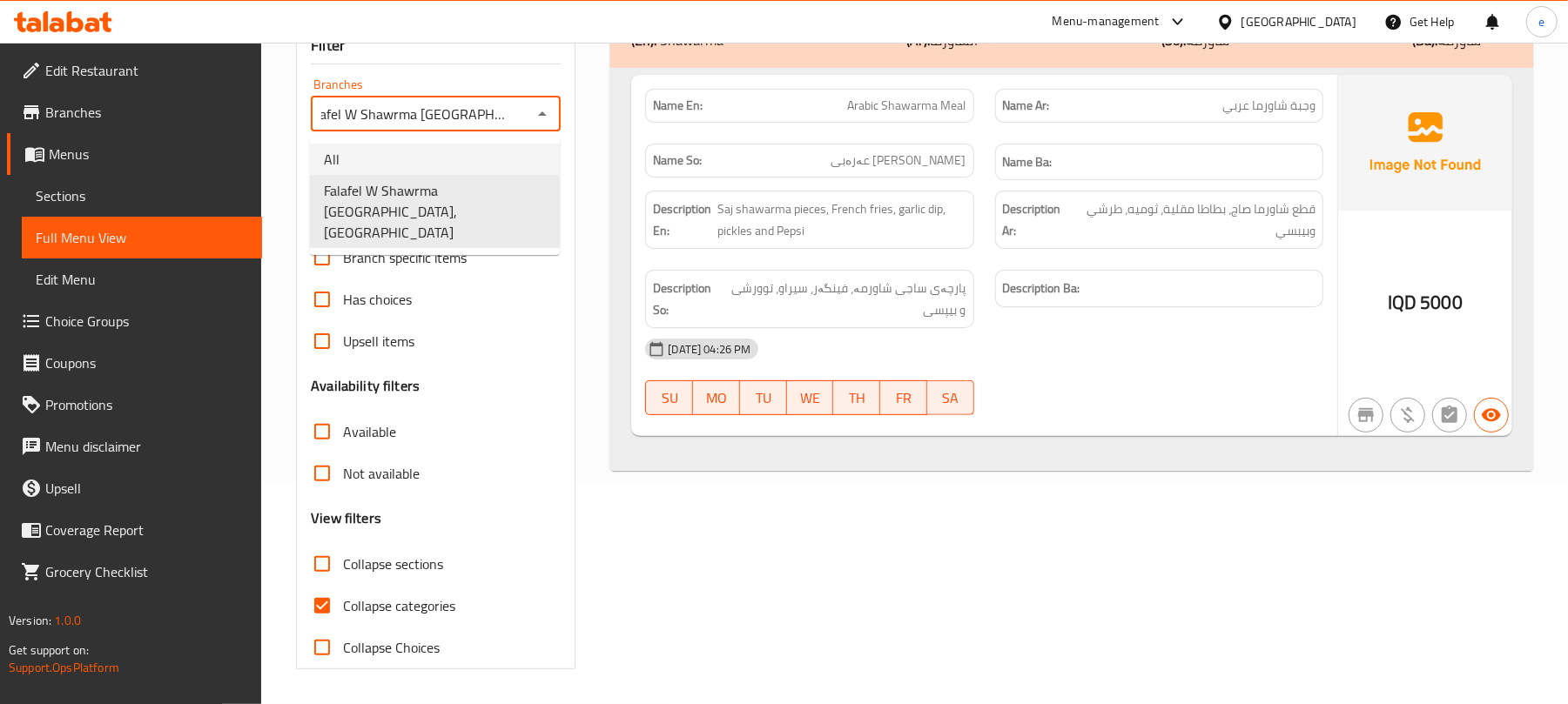
click at [516, 159] on li "All" at bounding box center [435, 159] width 250 height 31
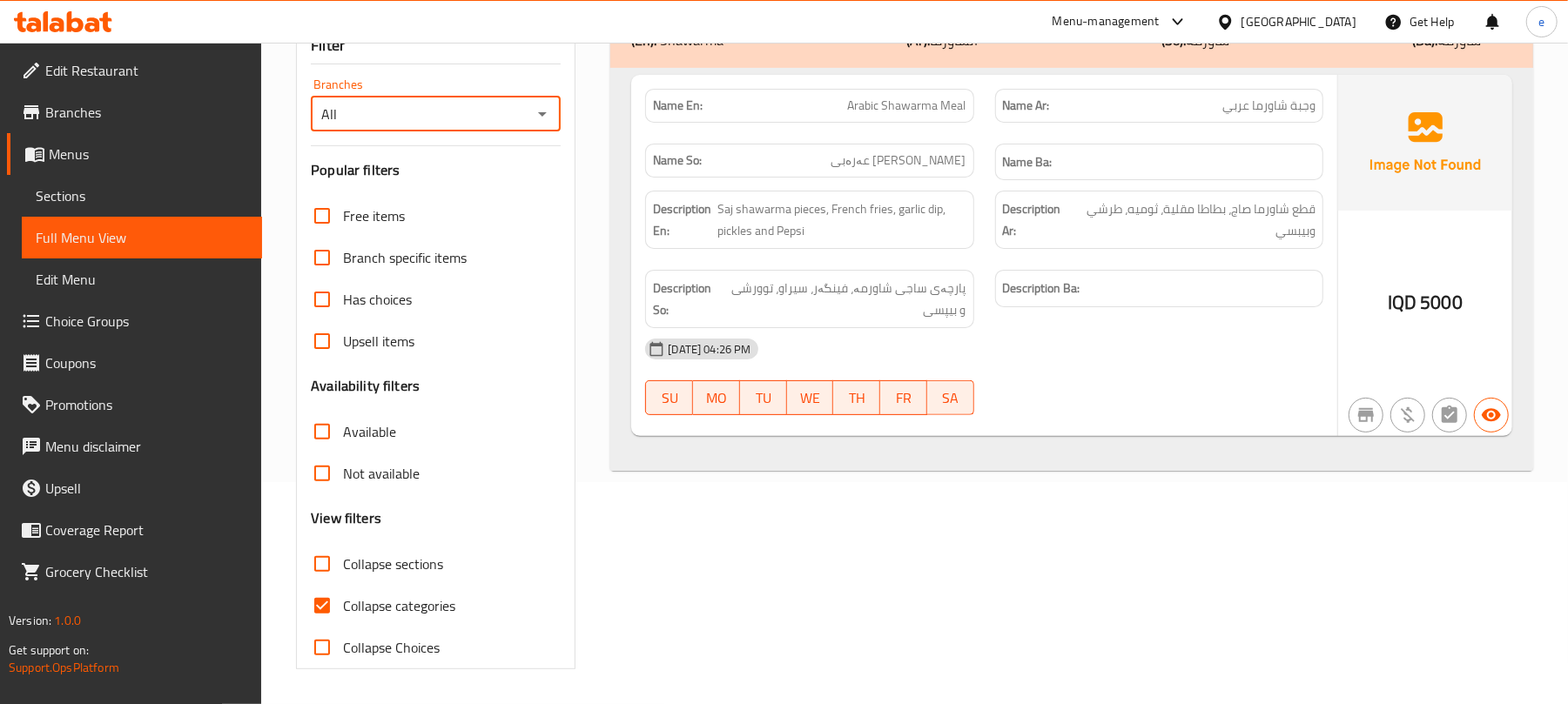
scroll to position [0, 0]
click at [547, 112] on icon "Open" at bounding box center [542, 114] width 21 height 21
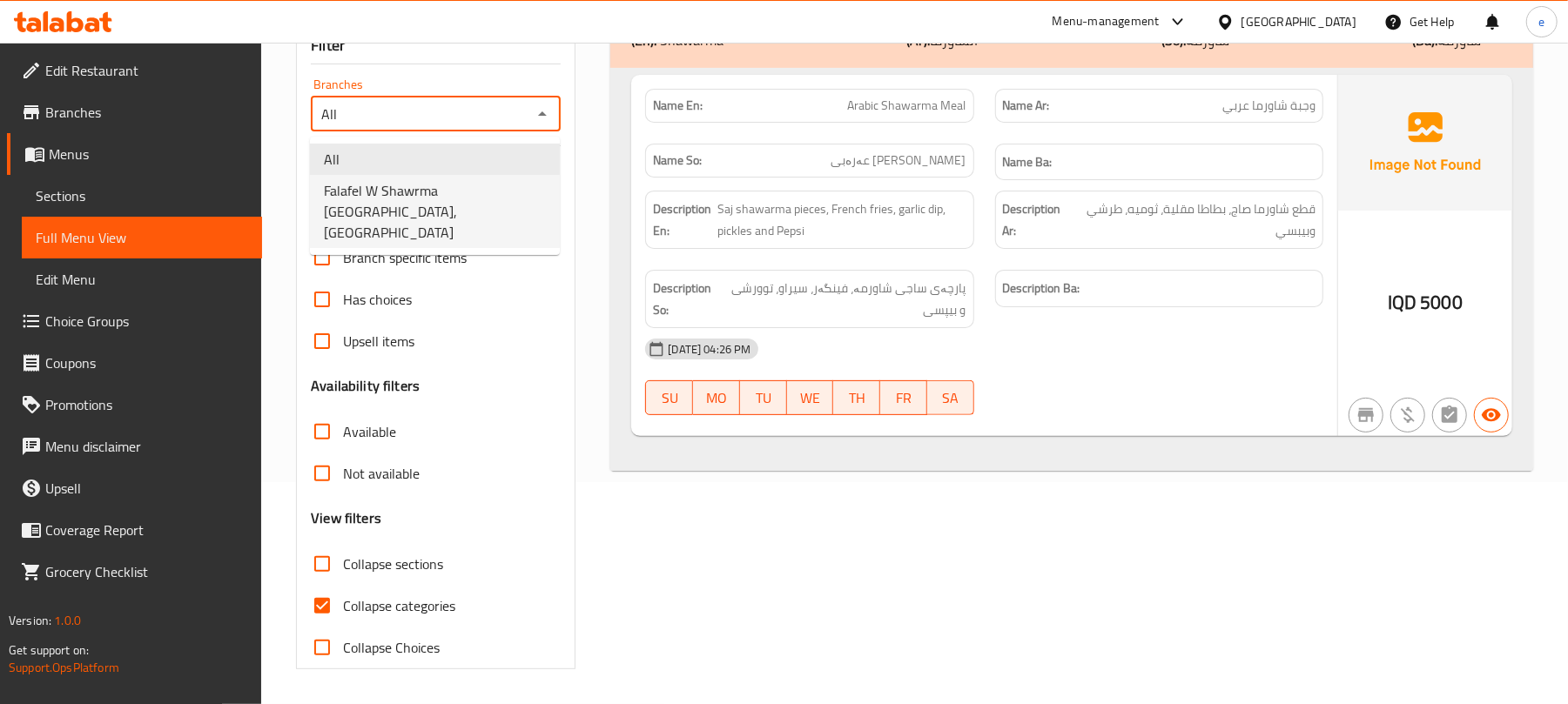
click at [526, 193] on span "Falafel W Shawrma Beirut, Al-talbiya" at bounding box center [435, 211] width 222 height 63
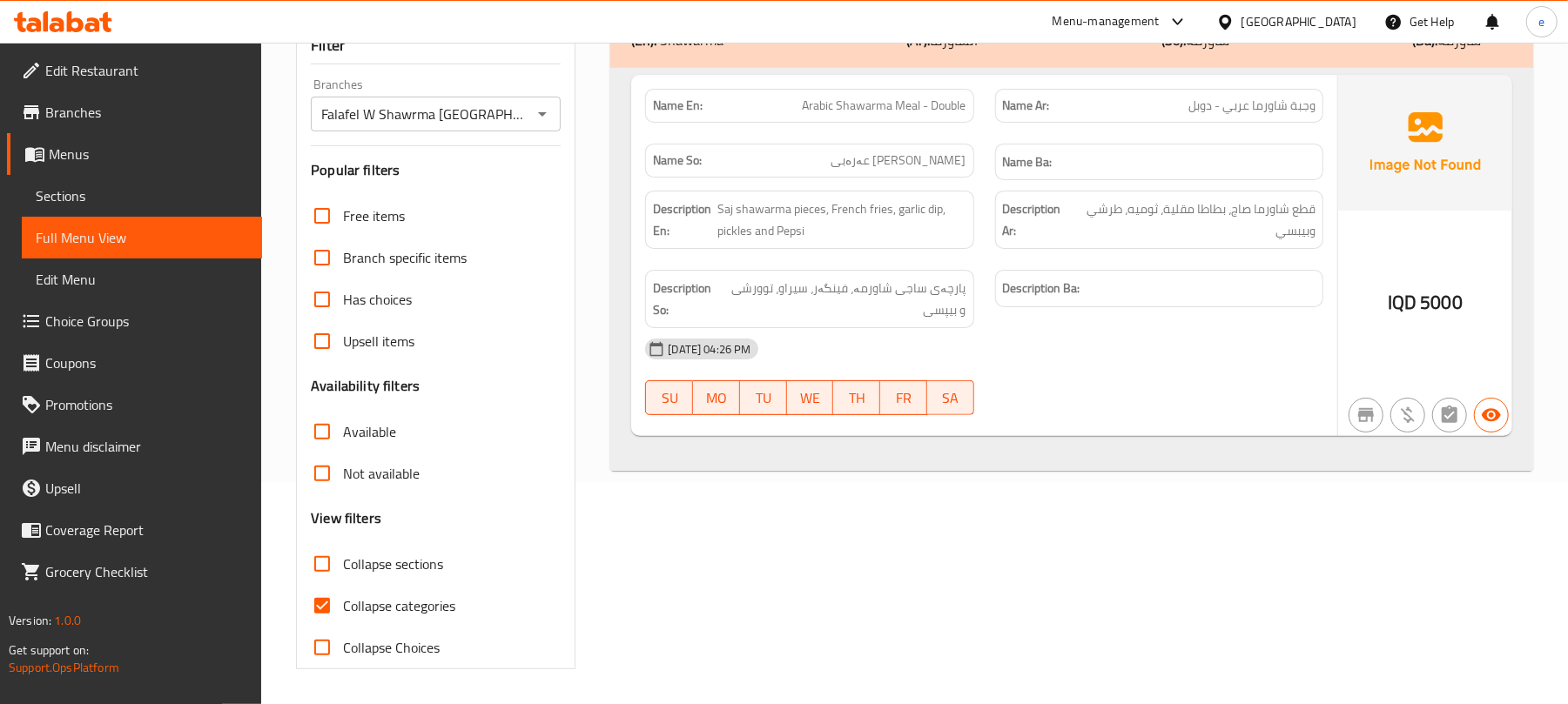
click at [902, 97] on span "Arabic Shawarma Meal - Double" at bounding box center [884, 106] width 164 height 18
copy span "Arabic Shawarma Meal - Double"
click at [558, 107] on div "Falafel W Shawrma Beirut, Al-talbiya Branches" at bounding box center [435, 114] width 250 height 35
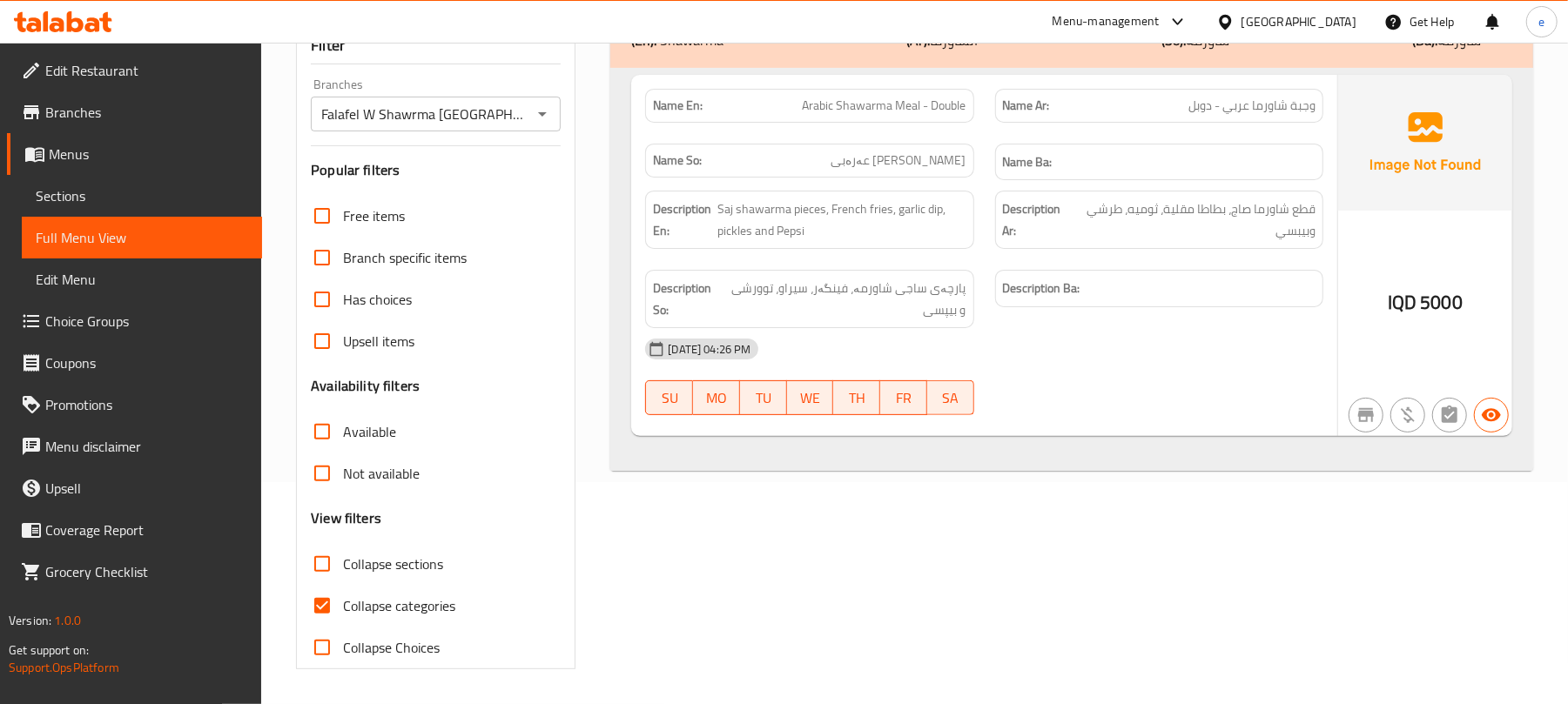
scroll to position [0, 18]
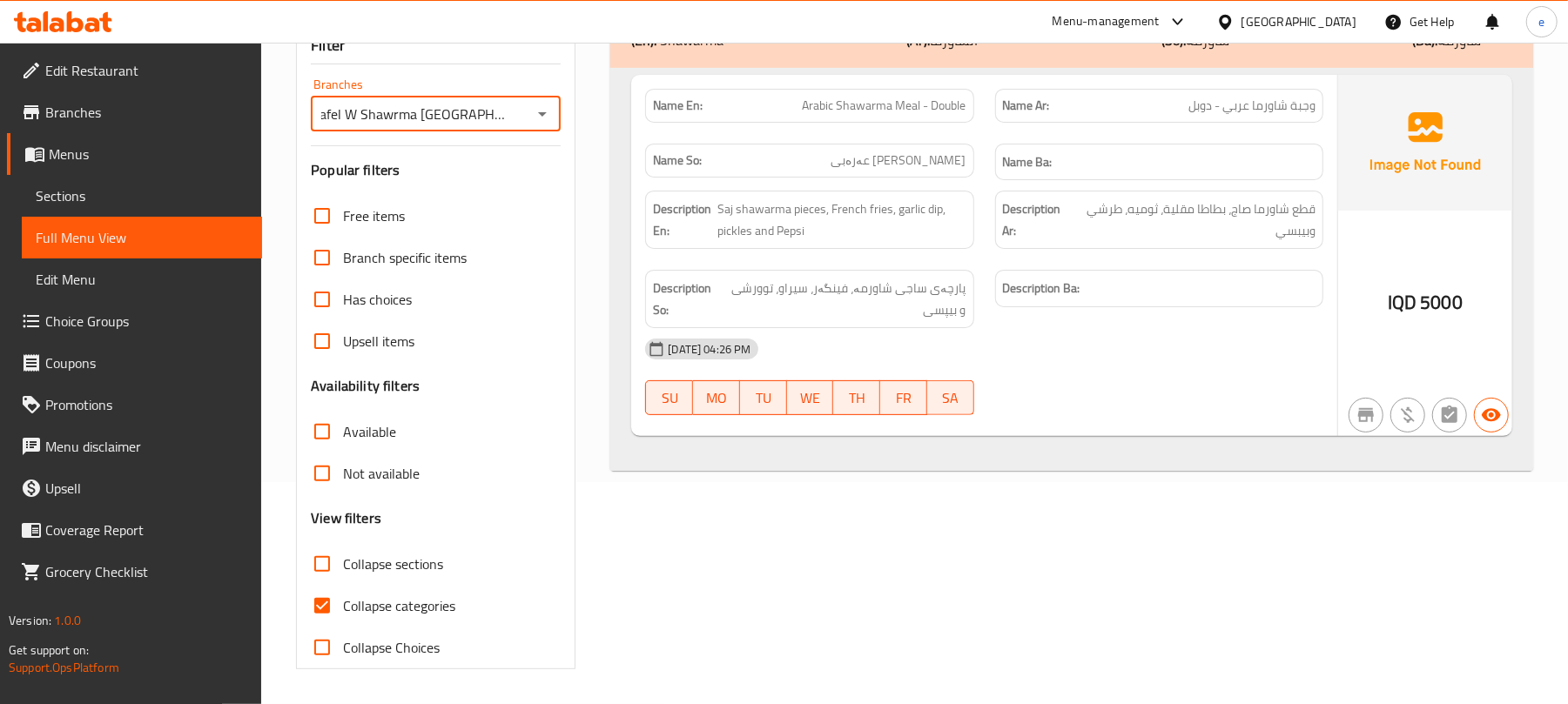
click at [551, 116] on icon "Open" at bounding box center [542, 114] width 21 height 21
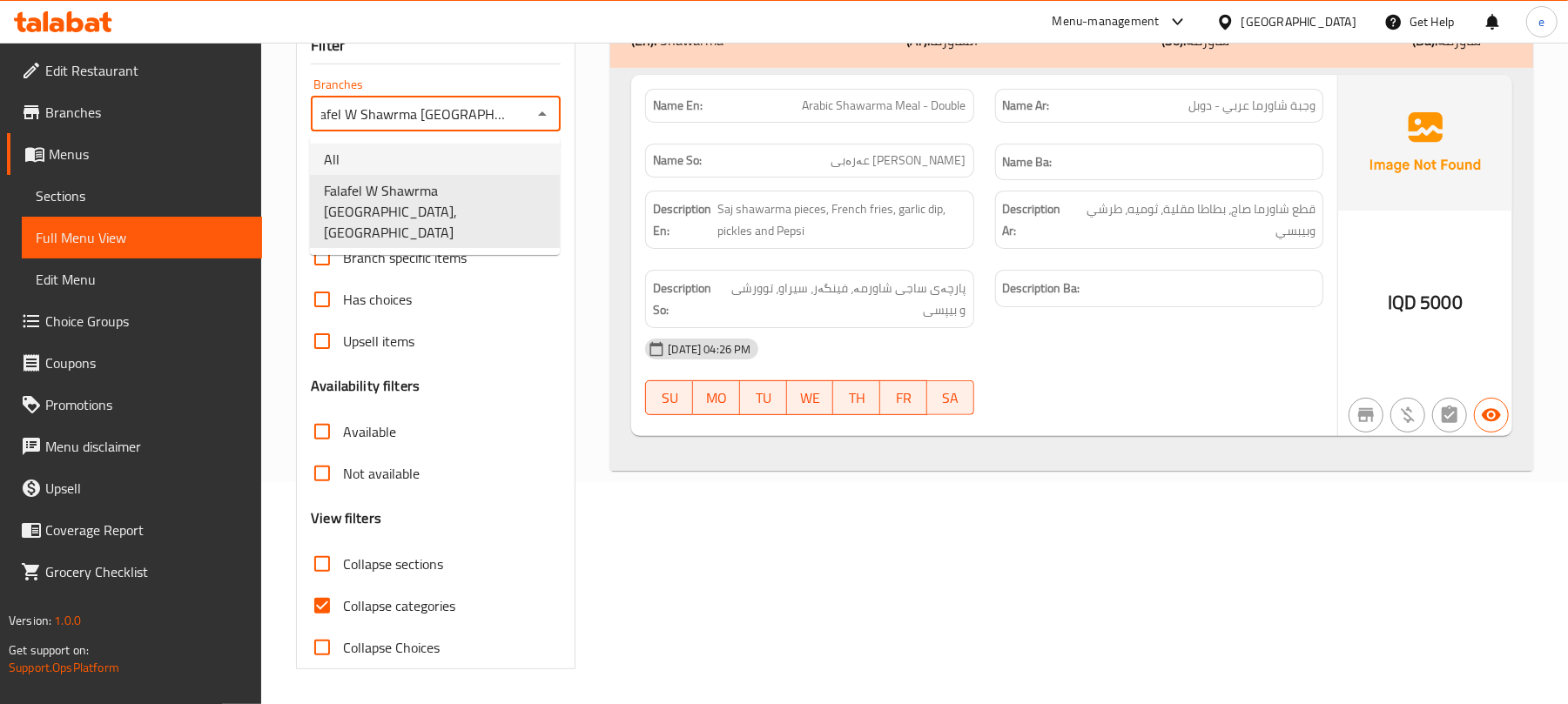
drag, startPoint x: 493, startPoint y: 157, endPoint x: 537, endPoint y: 126, distance: 53.8
click at [493, 154] on li "All" at bounding box center [435, 159] width 250 height 31
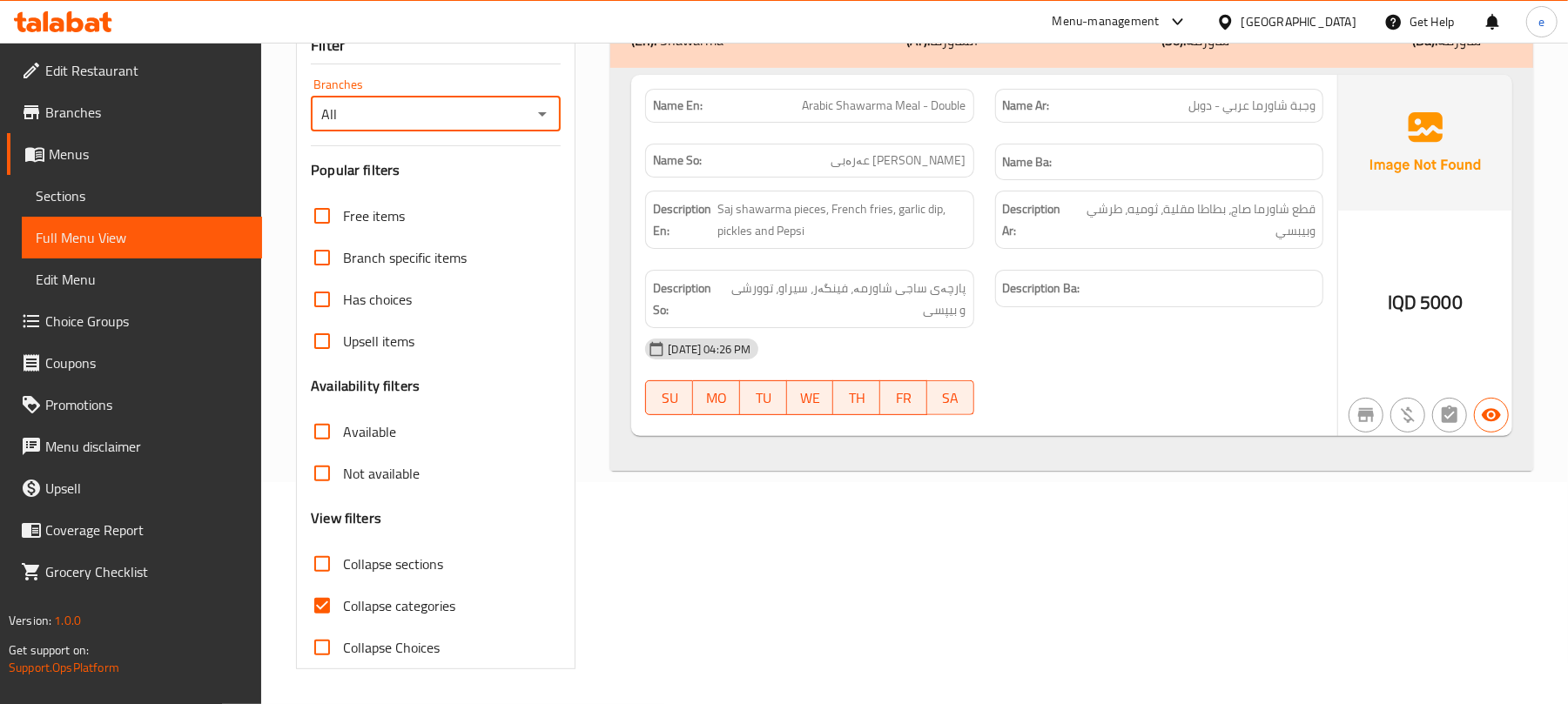
click at [547, 116] on icon "Open" at bounding box center [542, 114] width 21 height 21
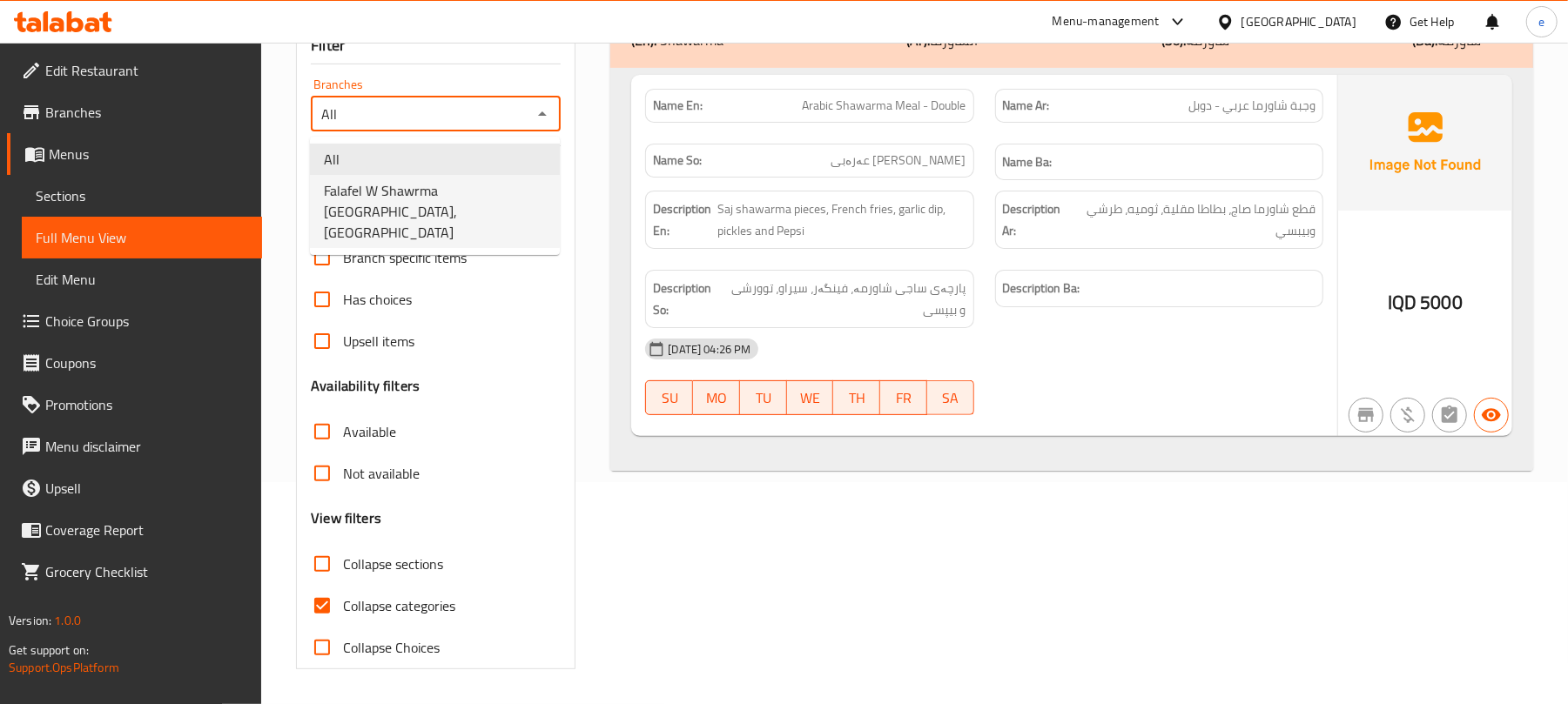
click at [506, 189] on span "Falafel W Shawrma Beirut, Al-talbiya" at bounding box center [435, 211] width 222 height 63
type input "Falafel W Shawrma Beirut, Al-talbiya"
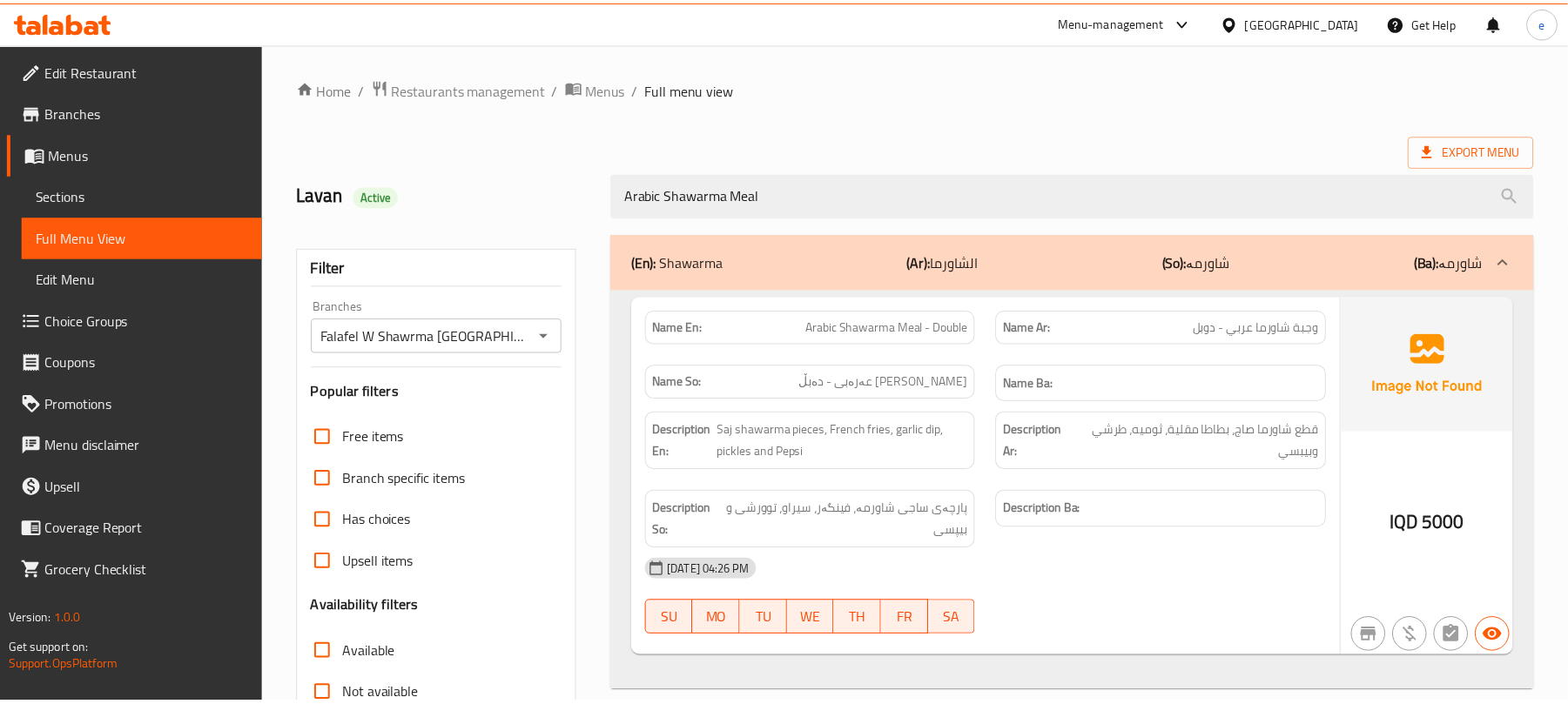
scroll to position [224, 0]
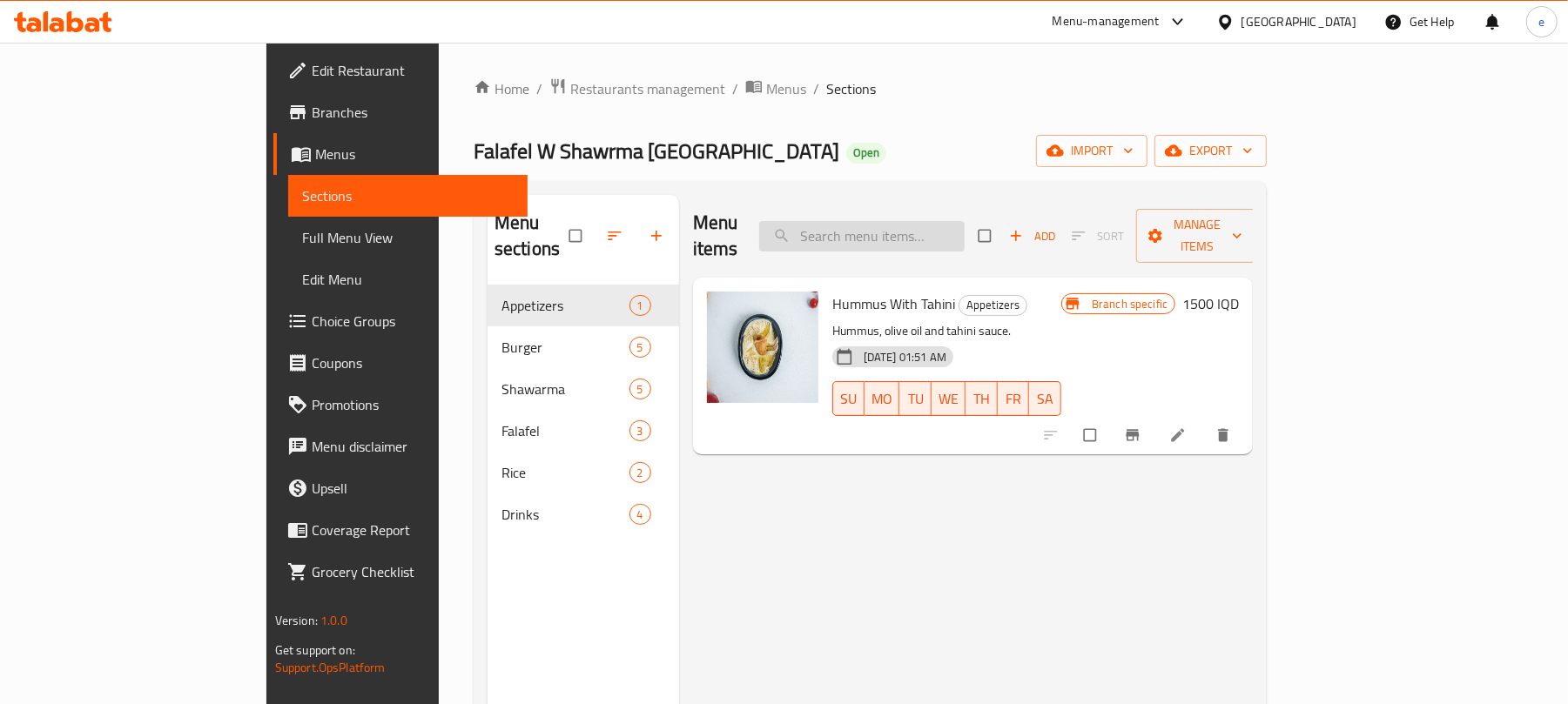
click at [892, 221] on input "search" at bounding box center [861, 236] width 205 height 30
paste input "Arabic Shawarma Meal - Double"
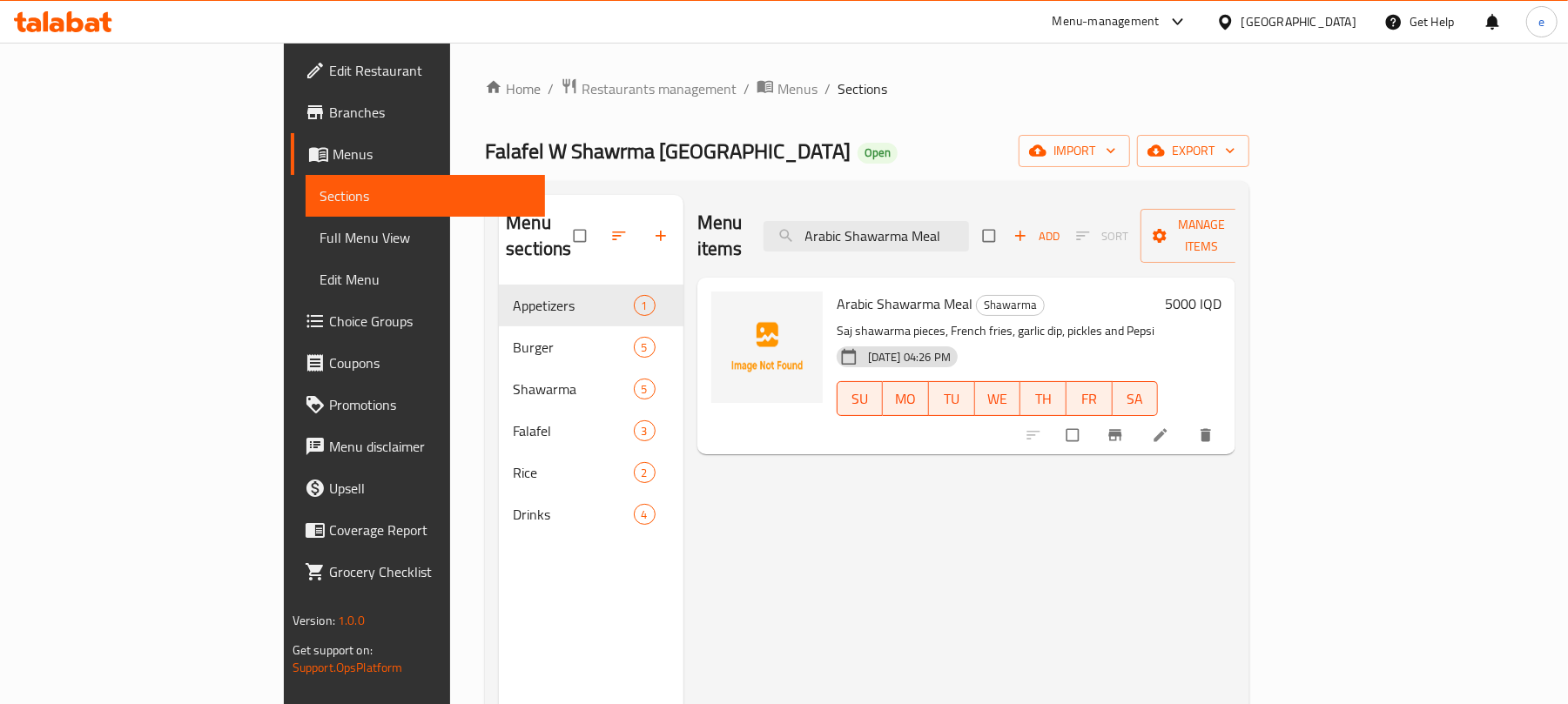
type input "Arabic Shawarma Meal"
click at [1169, 426] on icon at bounding box center [1160, 434] width 17 height 17
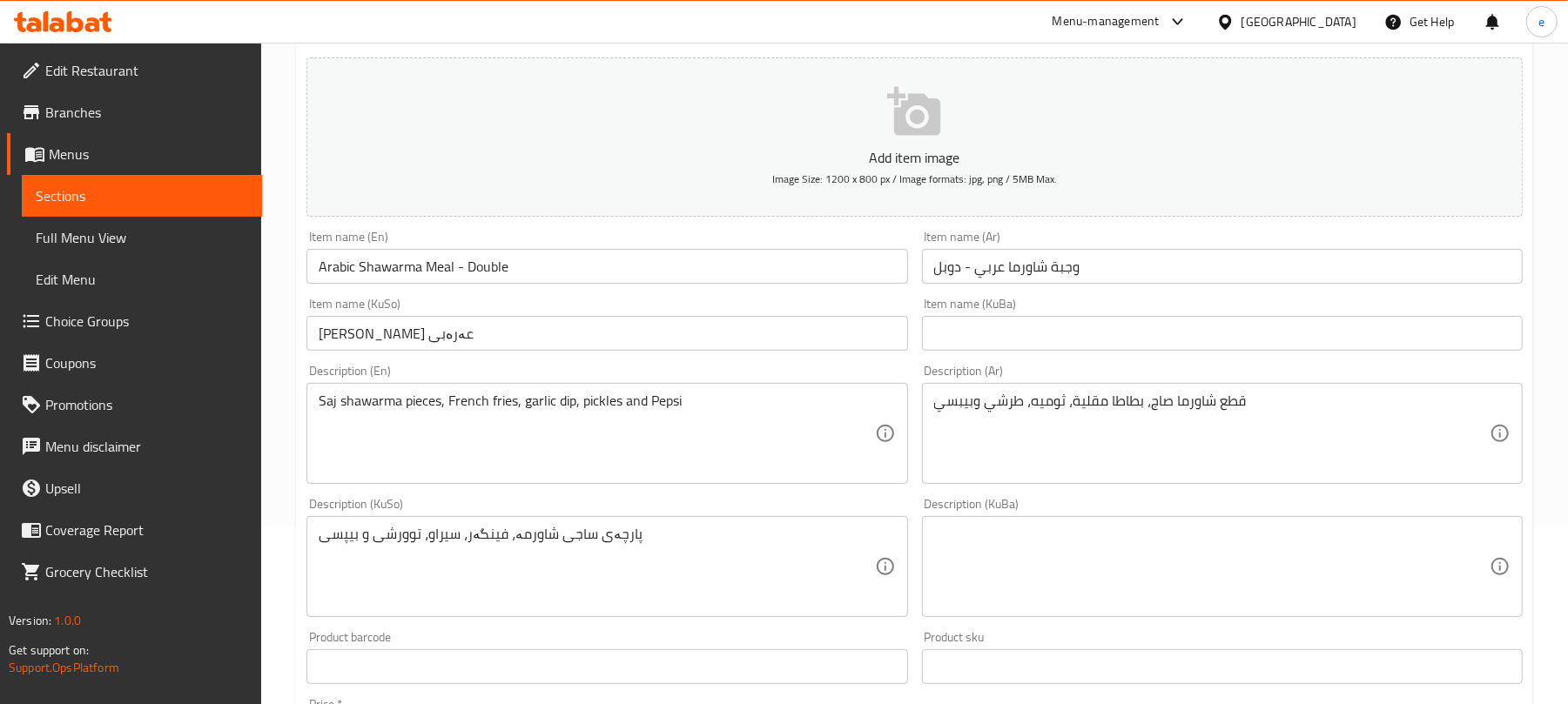
scroll to position [231, 0]
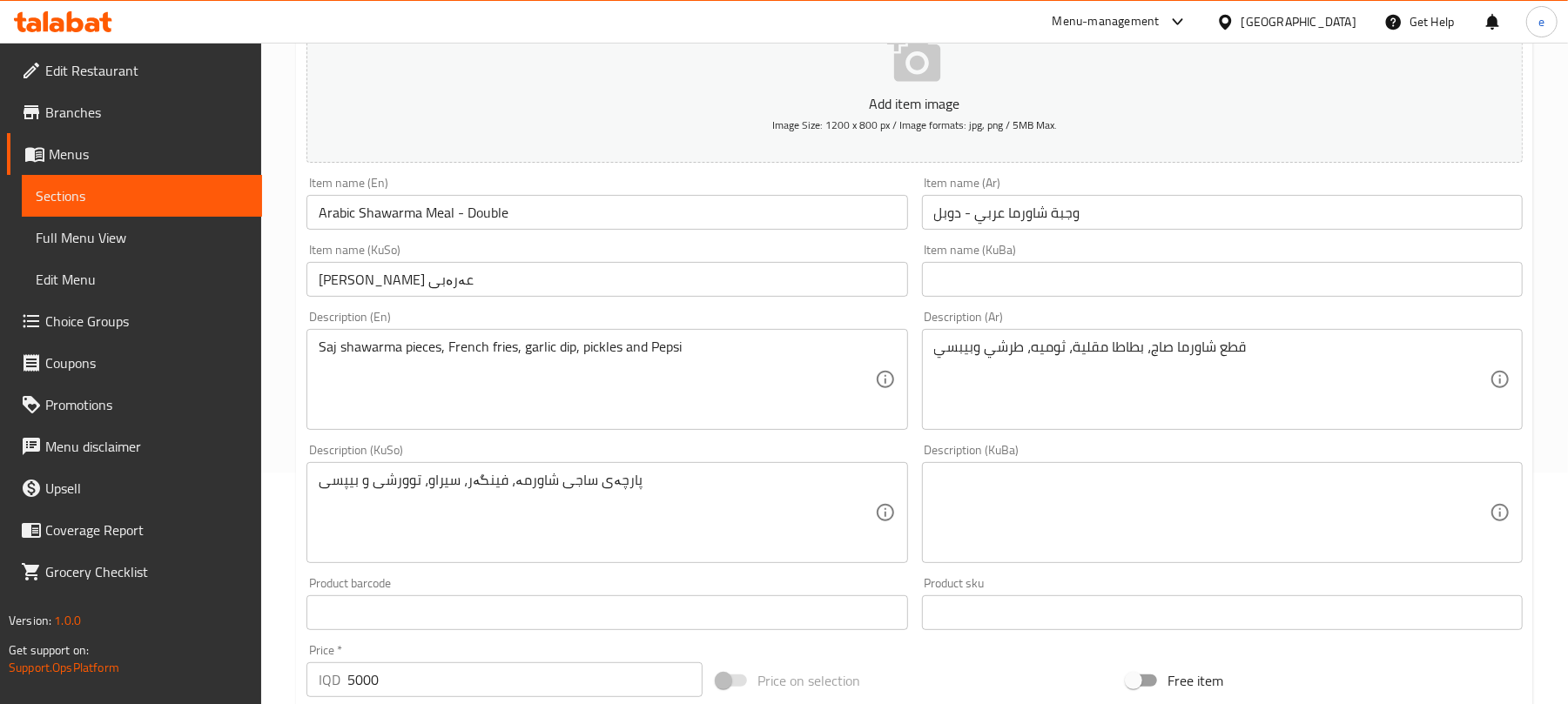
click at [621, 291] on input "[PERSON_NAME] عەرەبی" at bounding box center [607, 279] width 601 height 35
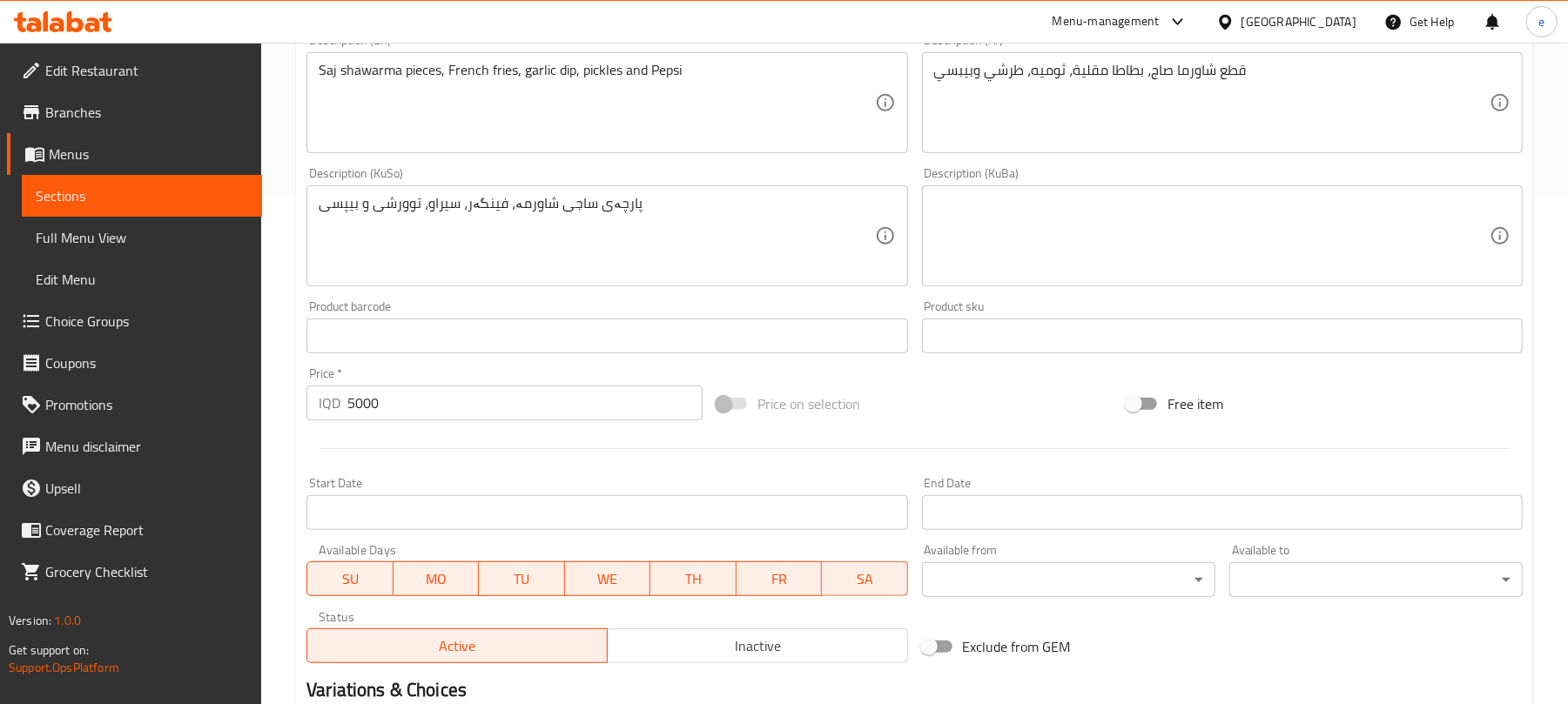
scroll to position [725, 0]
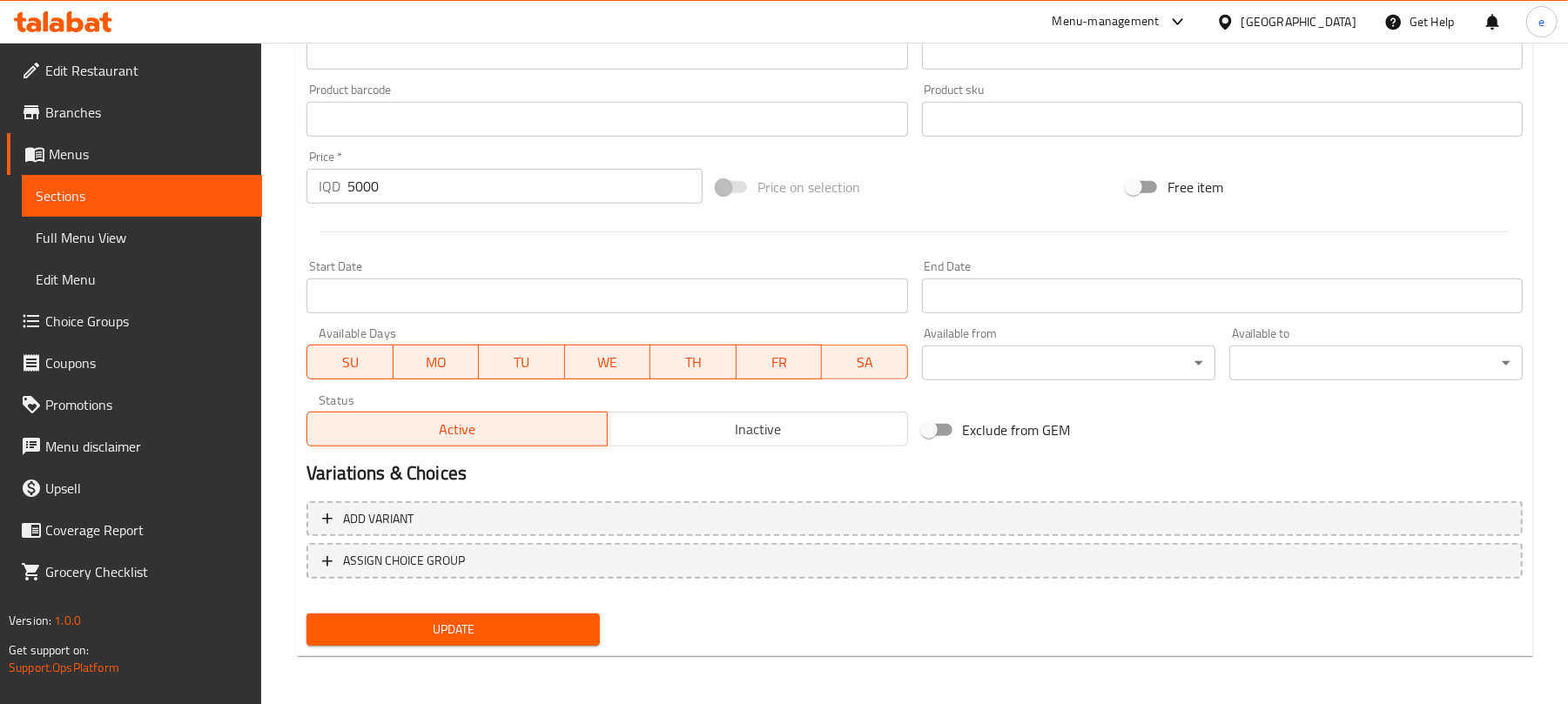
type input "[PERSON_NAME] عەرەبی - دەبڵ"
click at [535, 606] on div "Update" at bounding box center [452, 630] width 307 height 47
click at [534, 619] on span "Update" at bounding box center [453, 630] width 265 height 21
click at [116, 25] on div at bounding box center [63, 21] width 126 height 35
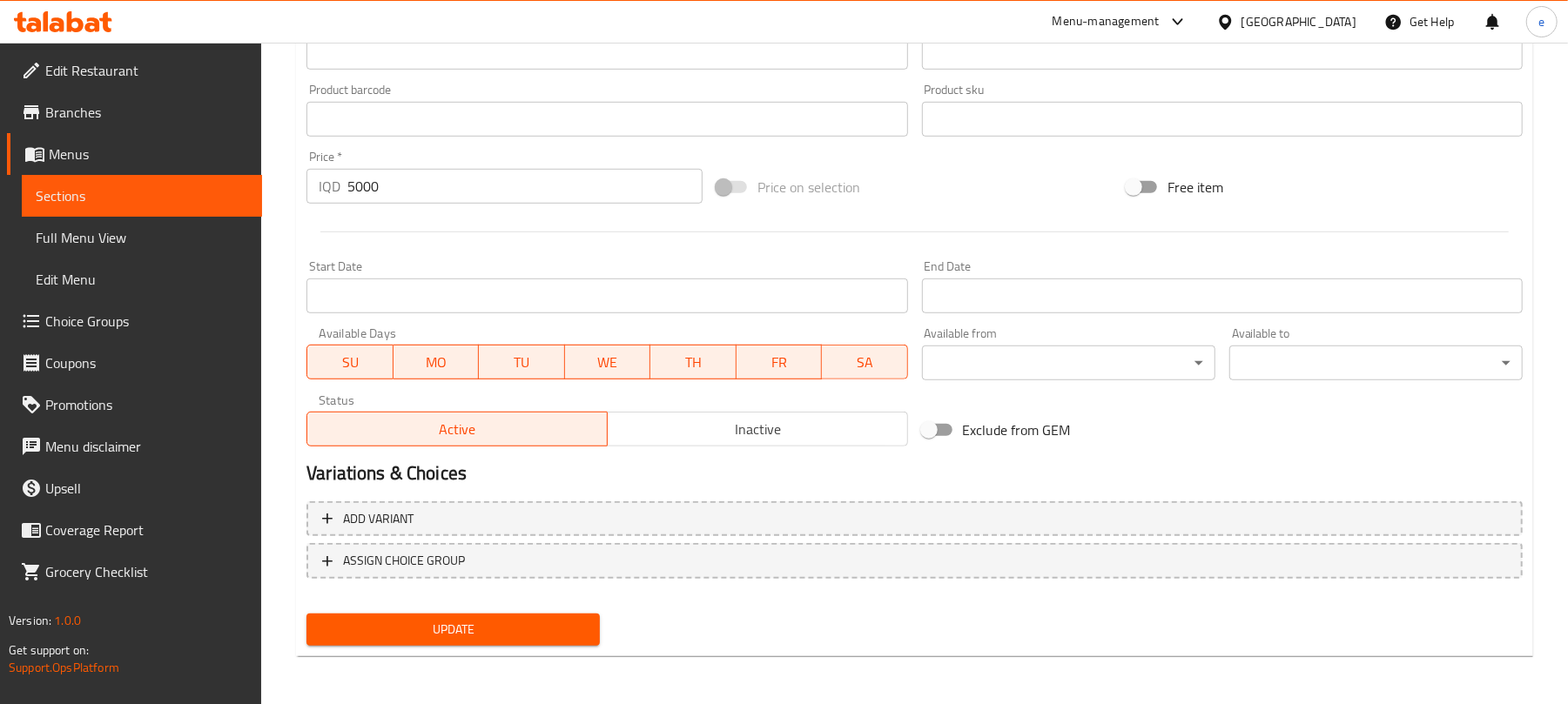
click at [99, 21] on icon at bounding box center [64, 21] width 99 height 21
